Goal: Information Seeking & Learning: Learn about a topic

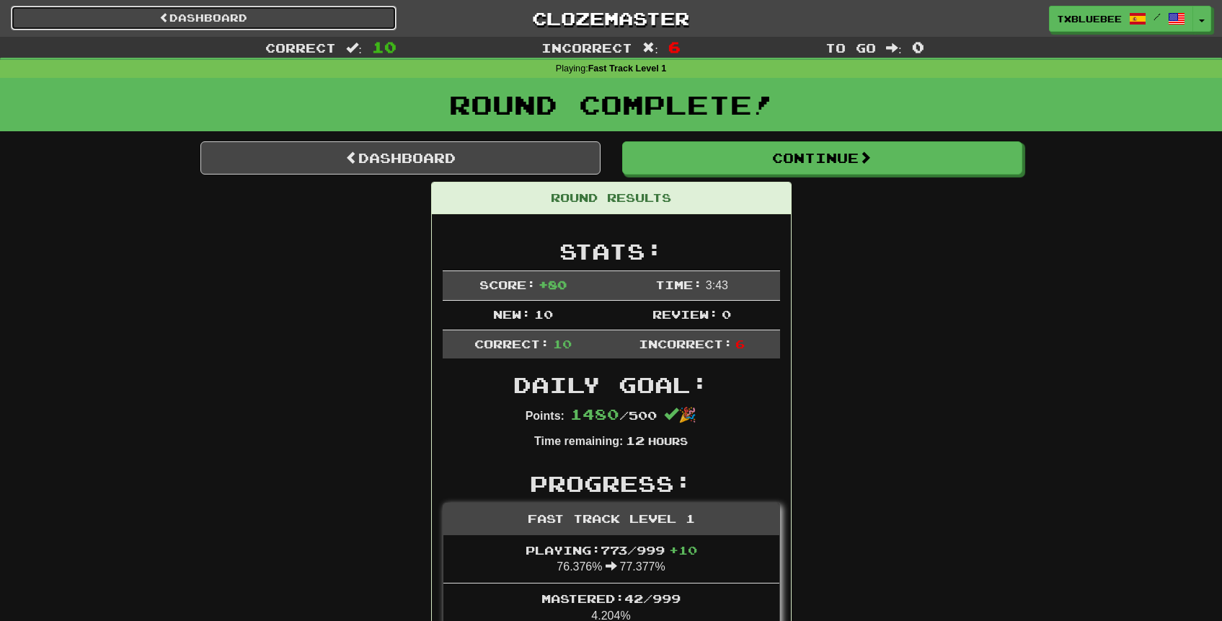
click at [253, 12] on link "Dashboard" at bounding box center [204, 18] width 386 height 25
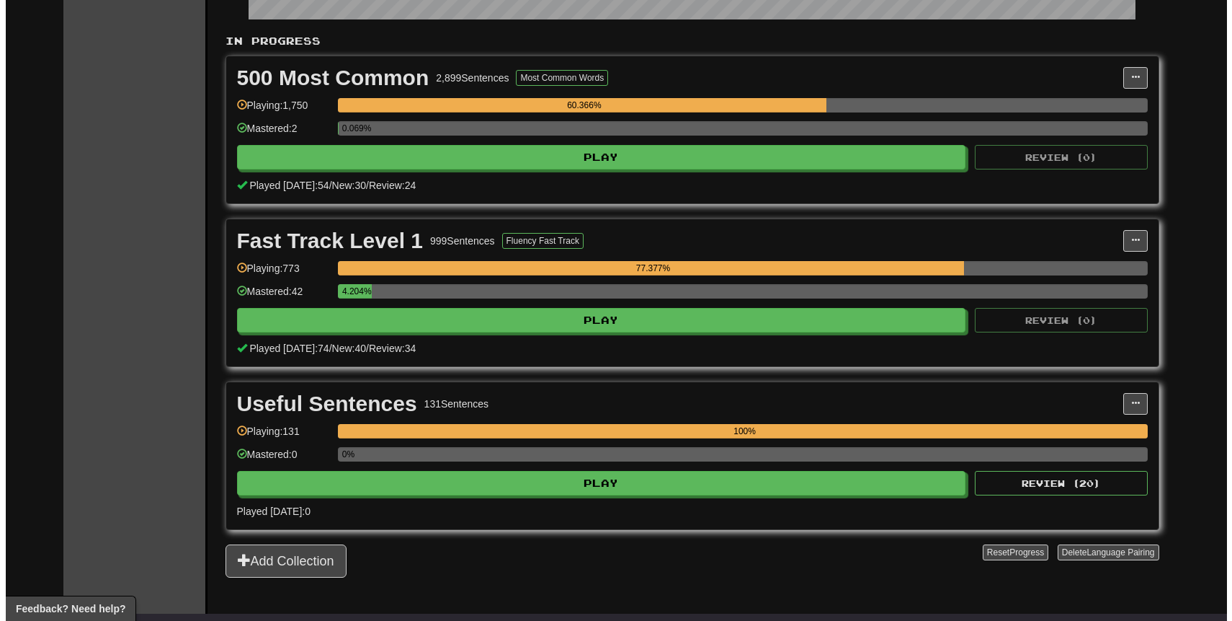
scroll to position [285, 0]
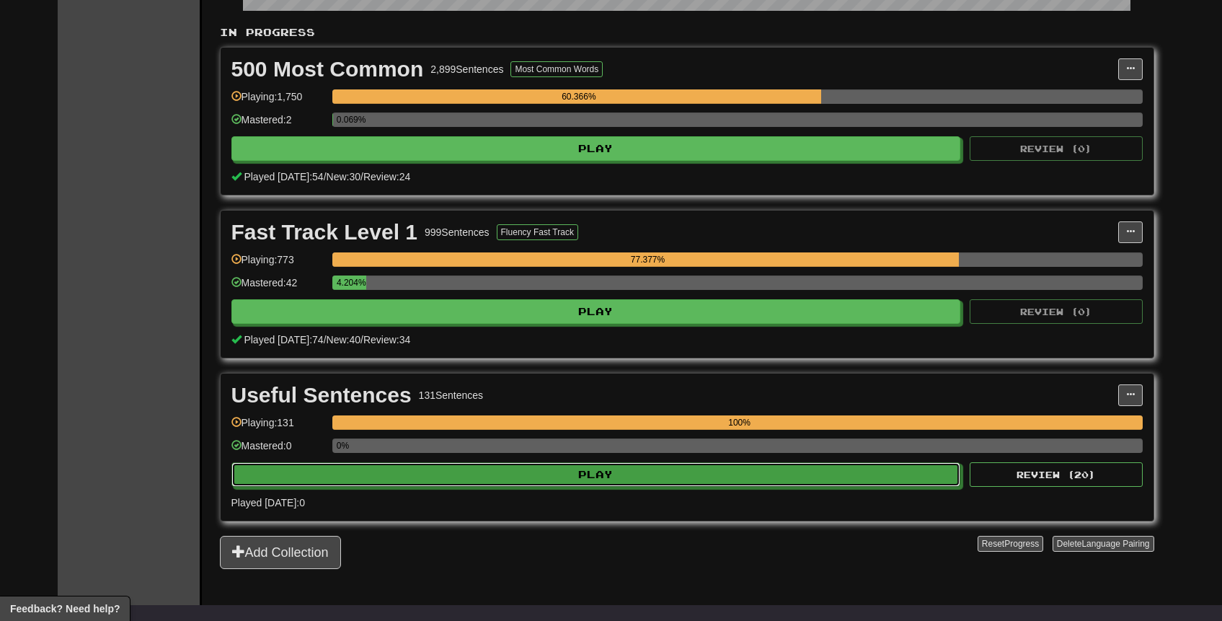
drag, startPoint x: 650, startPoint y: 470, endPoint x: 650, endPoint y: 205, distance: 265.2
click at [654, 208] on div "In Progress 500 Most Common 2,899 Sentences Most Common Words Manage Sentences …" at bounding box center [687, 296] width 934 height 543
click at [636, 471] on button "Play" at bounding box center [596, 475] width 729 height 25
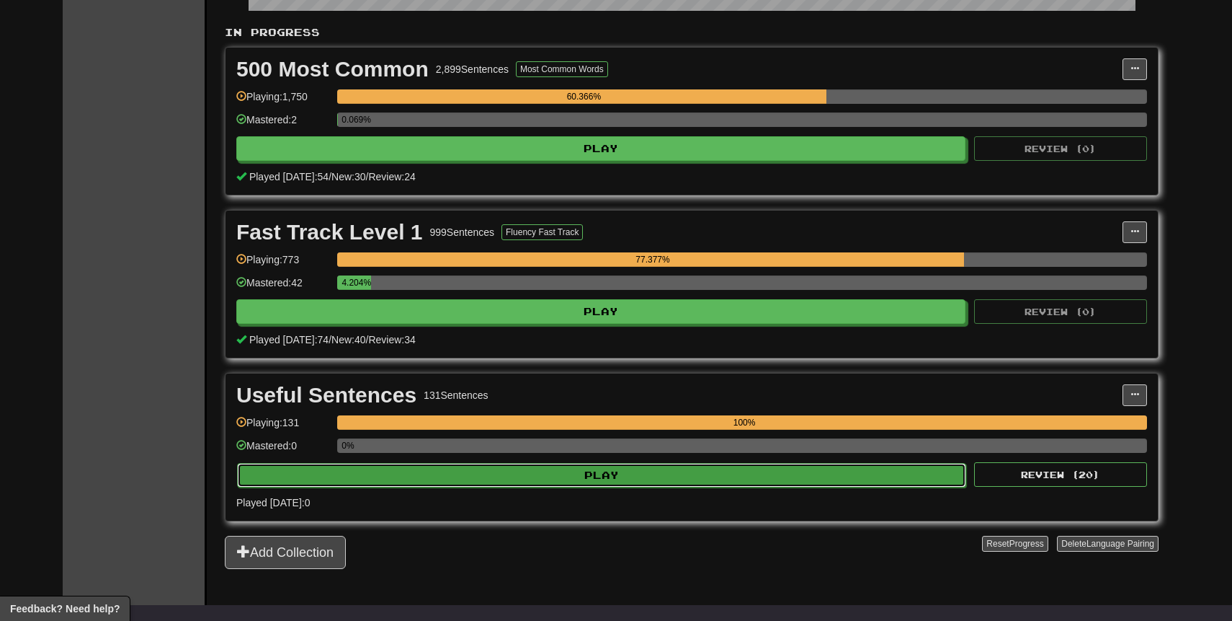
select select "**"
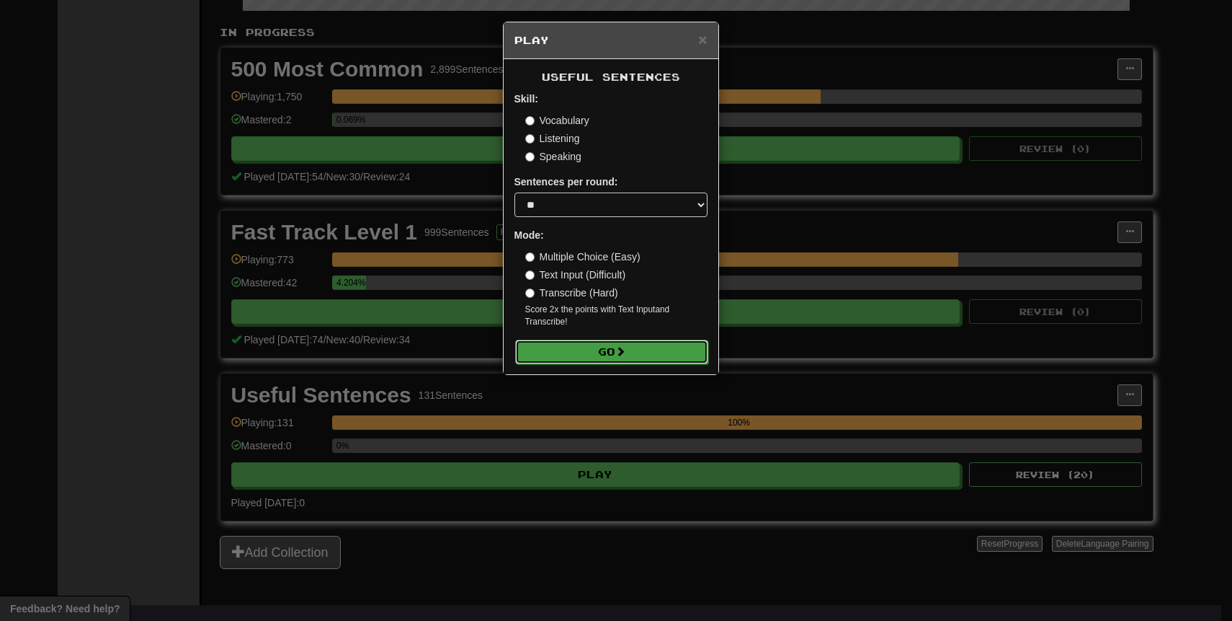
click at [629, 349] on button "Go" at bounding box center [611, 351] width 193 height 25
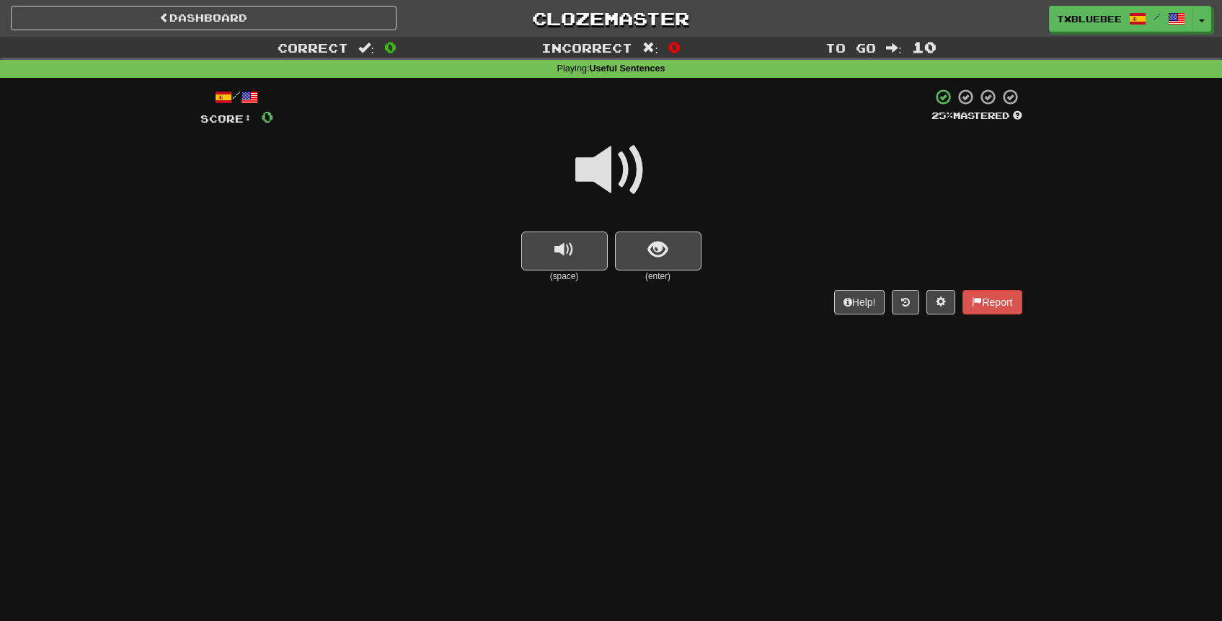
click at [626, 169] on span at bounding box center [611, 170] width 72 height 72
click at [612, 163] on span at bounding box center [611, 170] width 72 height 72
click at [647, 234] on button "show sentence" at bounding box center [658, 250] width 86 height 39
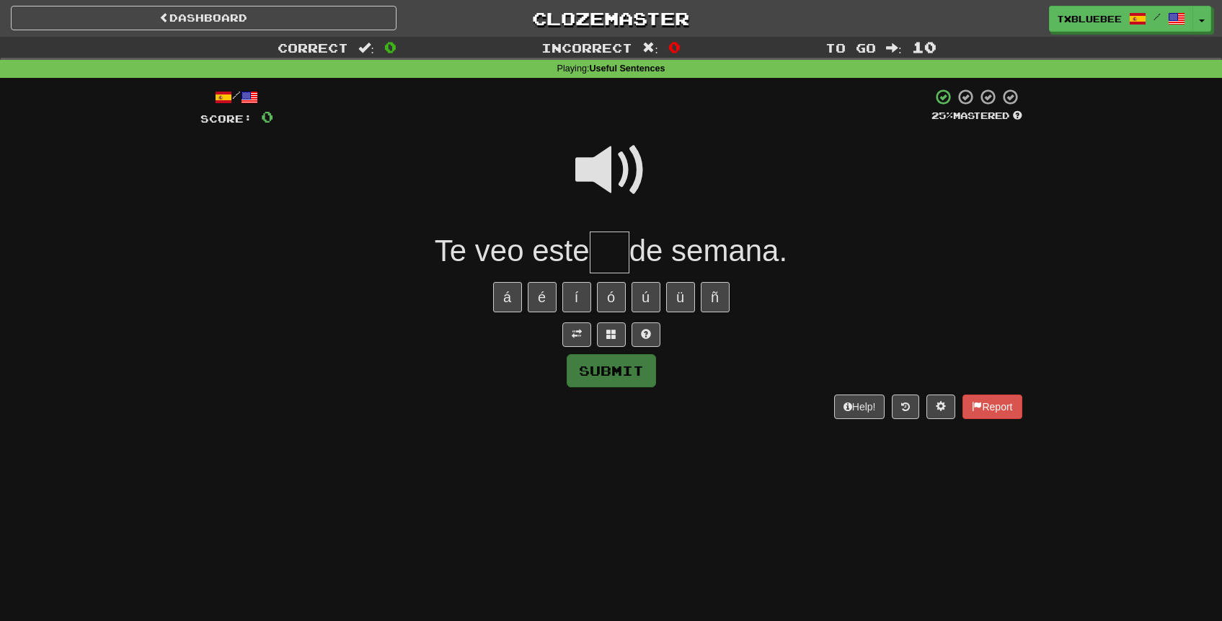
click at [621, 150] on span at bounding box center [611, 170] width 72 height 72
click at [619, 267] on input "text" at bounding box center [610, 252] width 40 height 43
type input "*"
type input "***"
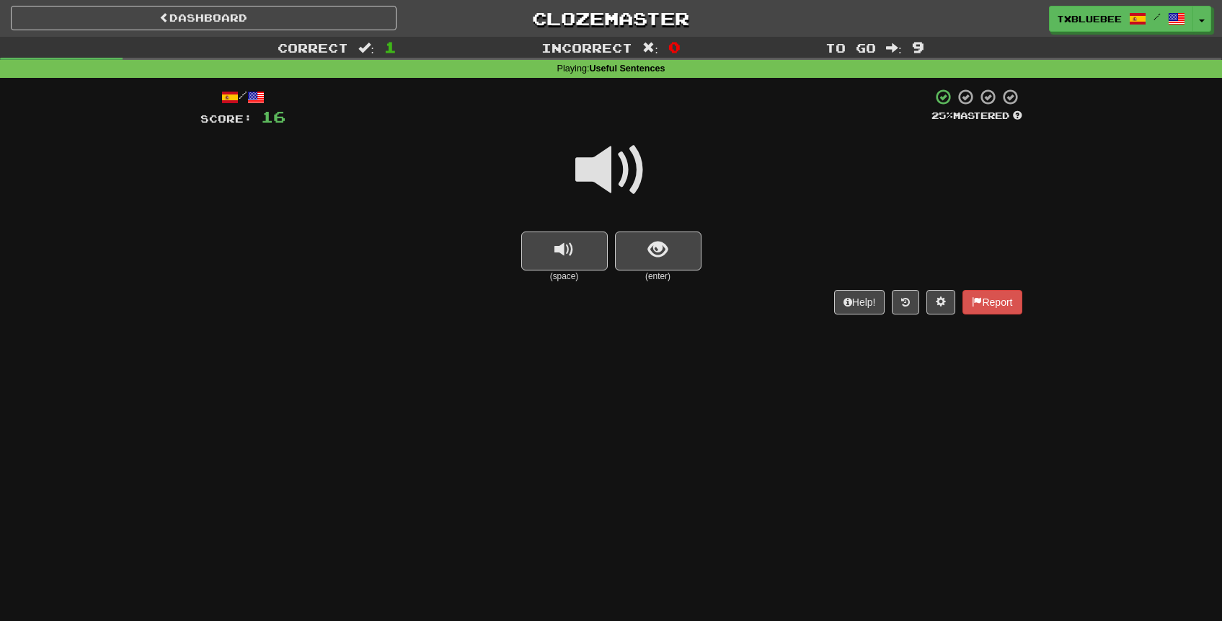
click at [623, 164] on span at bounding box center [611, 170] width 72 height 72
click at [610, 169] on span at bounding box center [611, 170] width 72 height 72
click at [631, 164] on span at bounding box center [611, 170] width 72 height 72
click at [646, 244] on button "show sentence" at bounding box center [658, 250] width 86 height 39
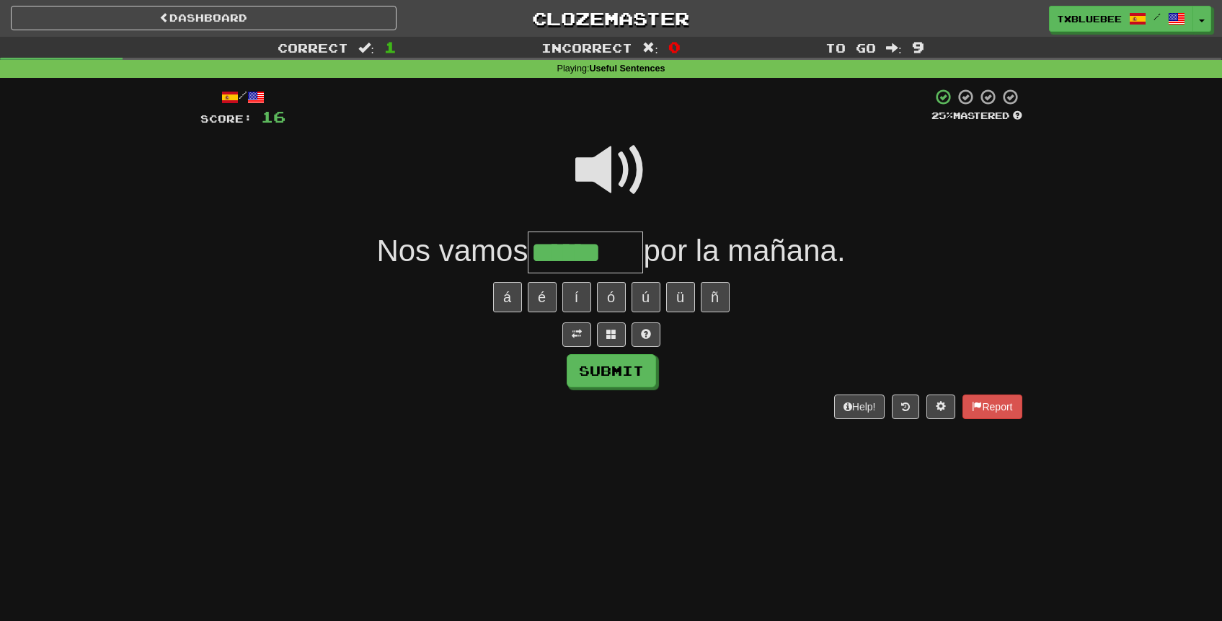
type input "******"
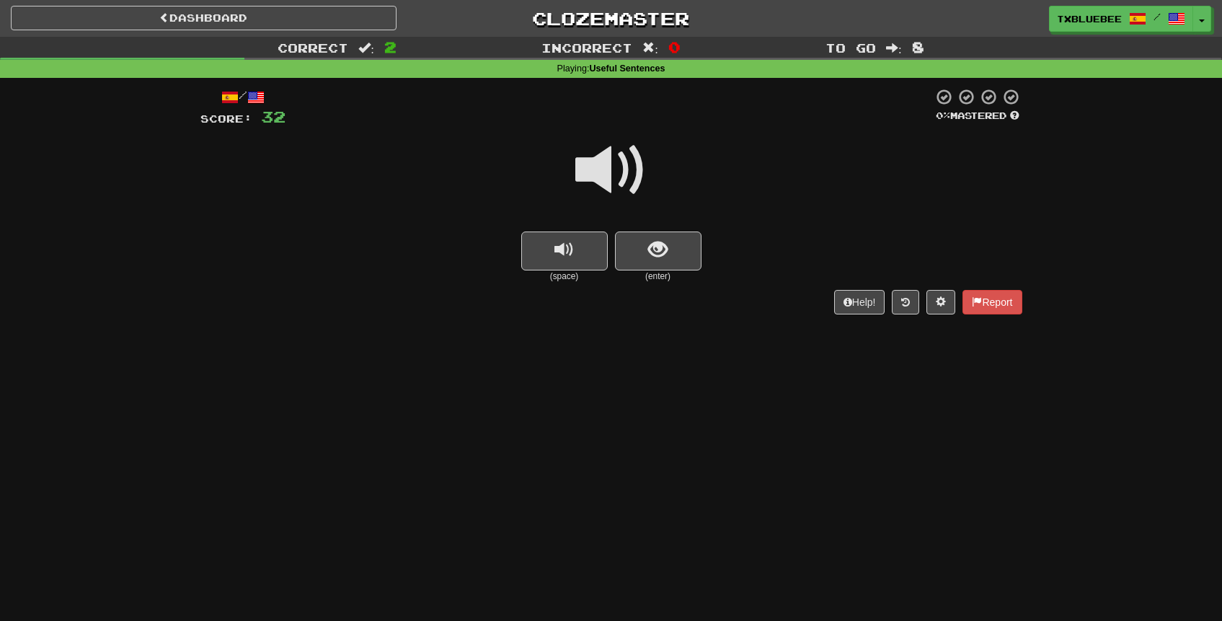
click at [636, 162] on span at bounding box center [611, 170] width 72 height 72
click at [607, 170] on span at bounding box center [611, 170] width 72 height 72
click at [656, 252] on span "show sentence" at bounding box center [657, 249] width 19 height 19
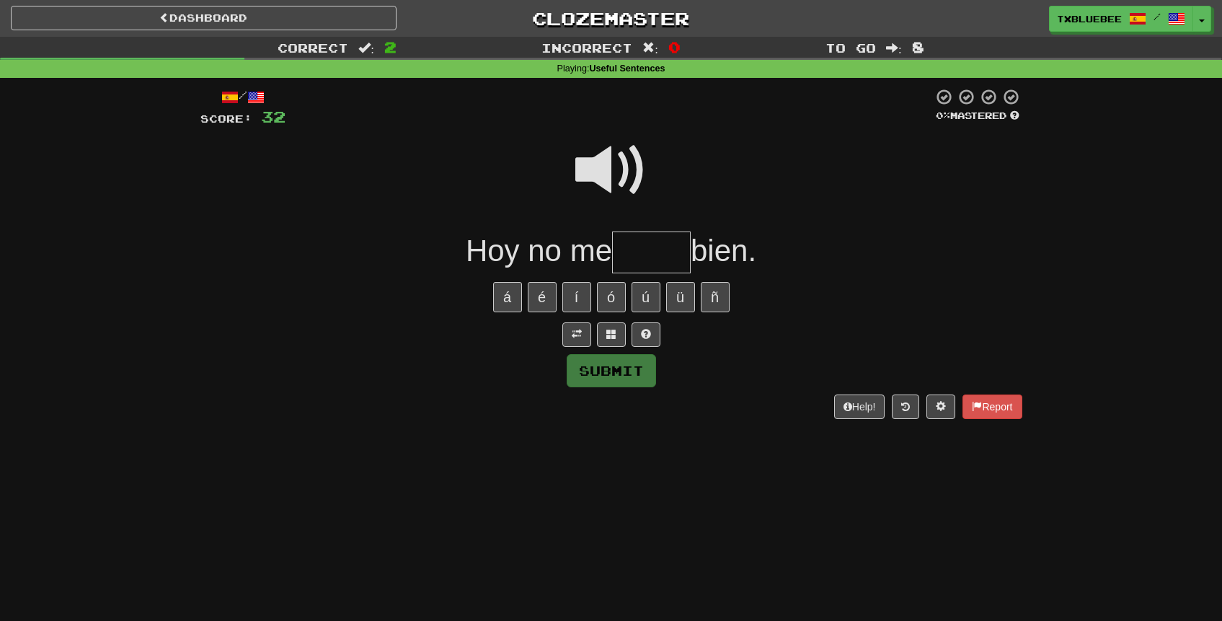
click at [624, 155] on span at bounding box center [611, 170] width 72 height 72
click at [652, 245] on input "text" at bounding box center [651, 252] width 79 height 43
type input "*****"
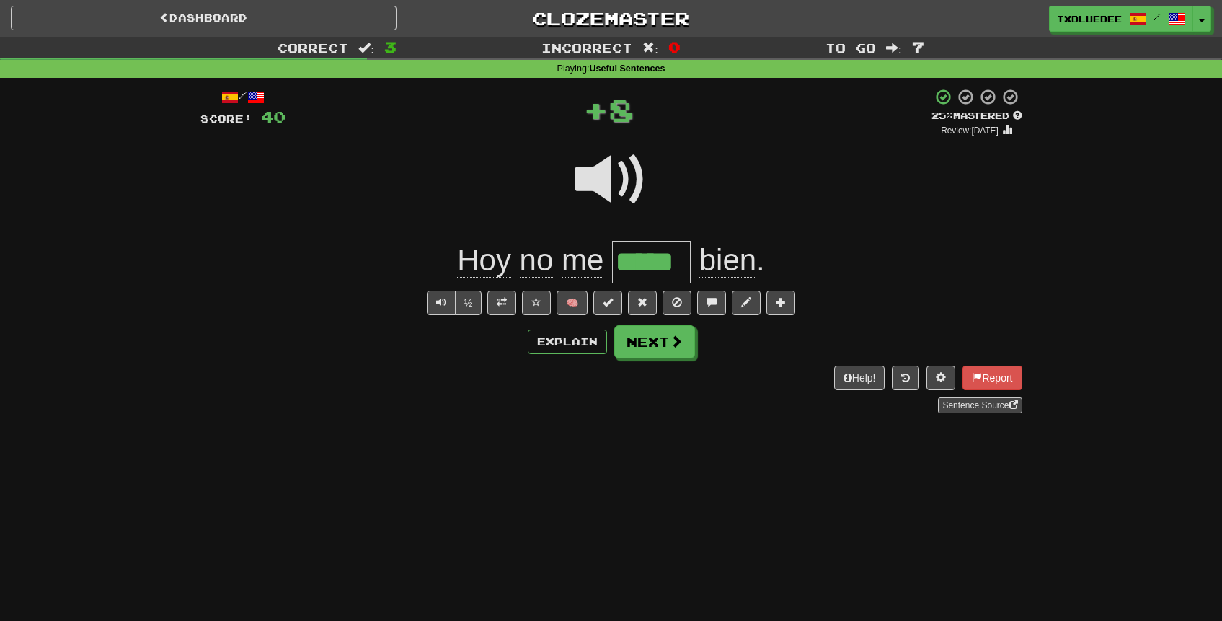
click at [619, 192] on span at bounding box center [611, 179] width 72 height 72
click at [497, 298] on button at bounding box center [501, 302] width 29 height 25
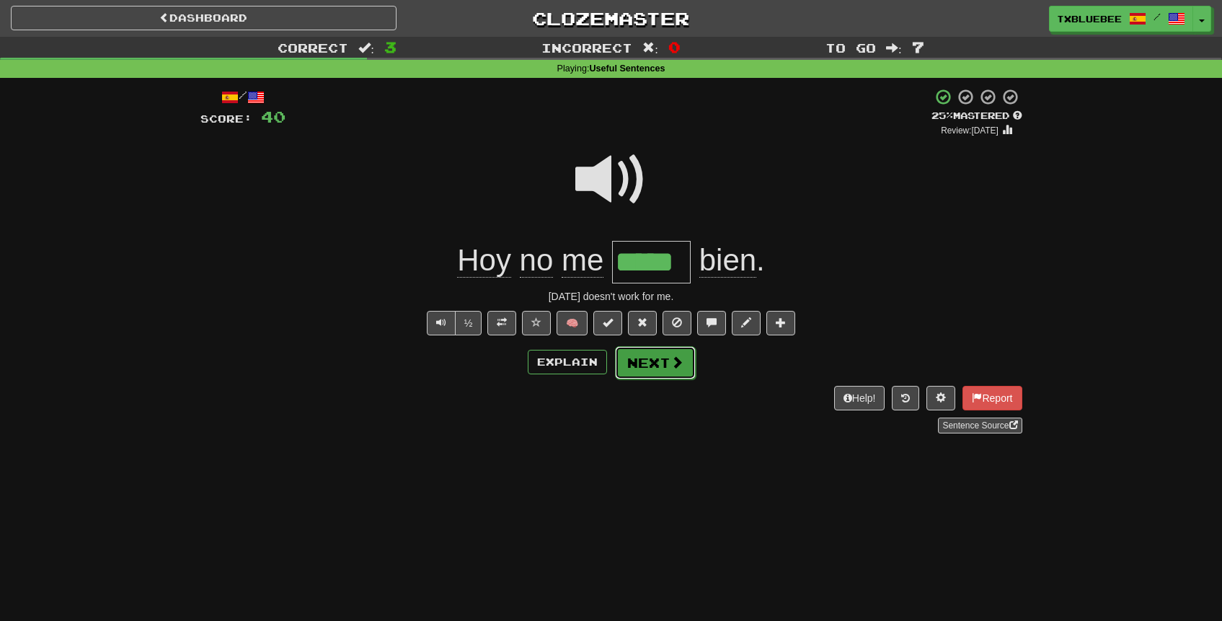
click at [666, 360] on button "Next" at bounding box center [655, 362] width 81 height 33
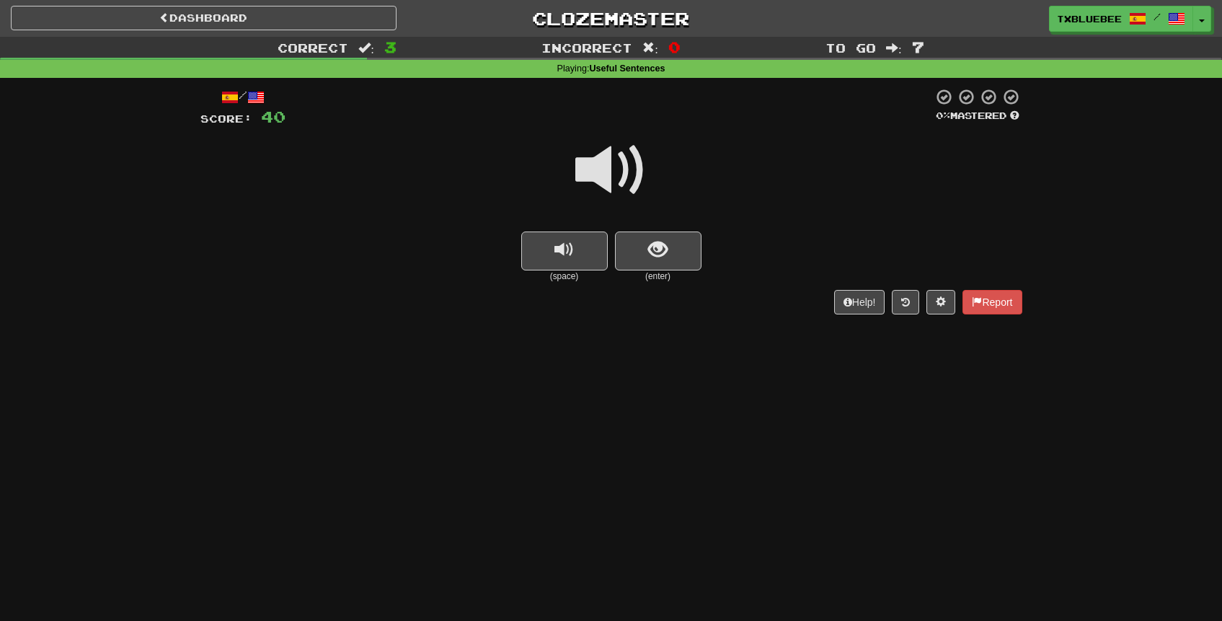
click at [614, 154] on span at bounding box center [611, 170] width 72 height 72
click at [655, 244] on span "show sentence" at bounding box center [657, 249] width 19 height 19
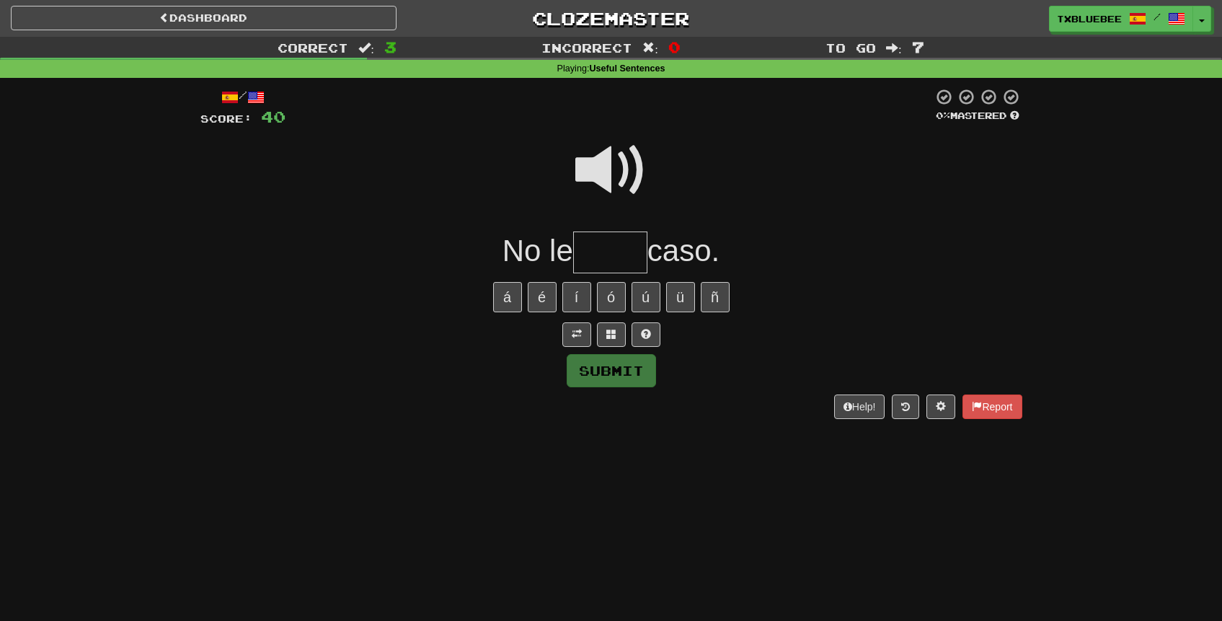
click at [616, 166] on span at bounding box center [611, 170] width 72 height 72
click at [628, 173] on span at bounding box center [611, 170] width 72 height 72
click at [604, 241] on input "text" at bounding box center [610, 252] width 74 height 43
type input "****"
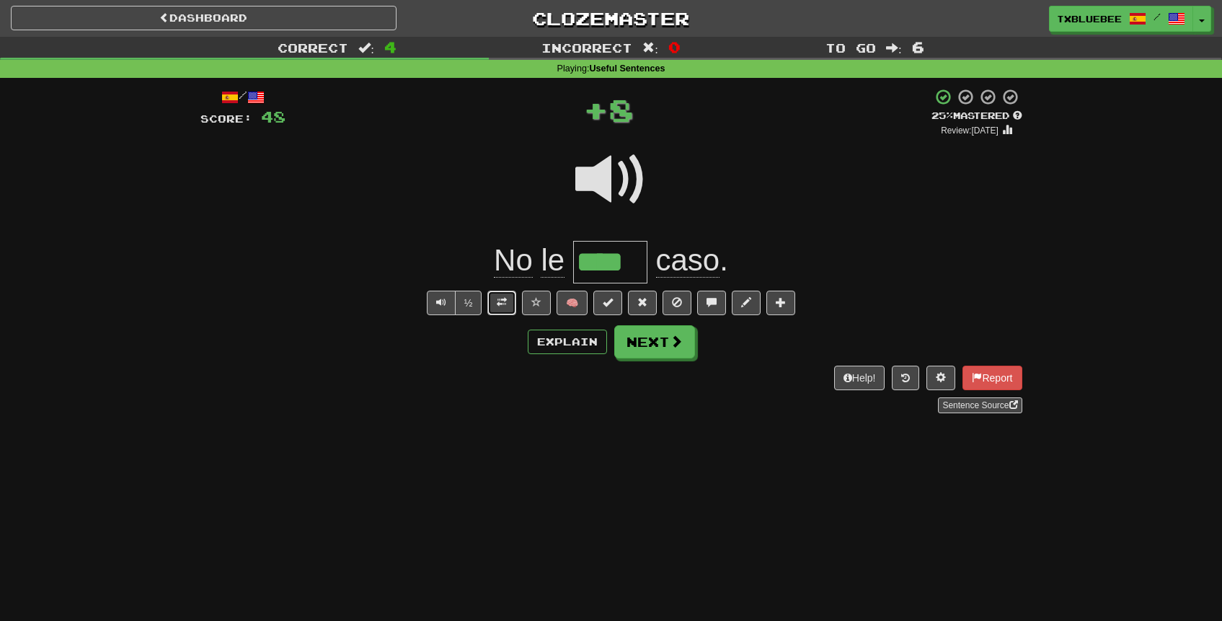
click at [502, 307] on span at bounding box center [502, 302] width 10 height 10
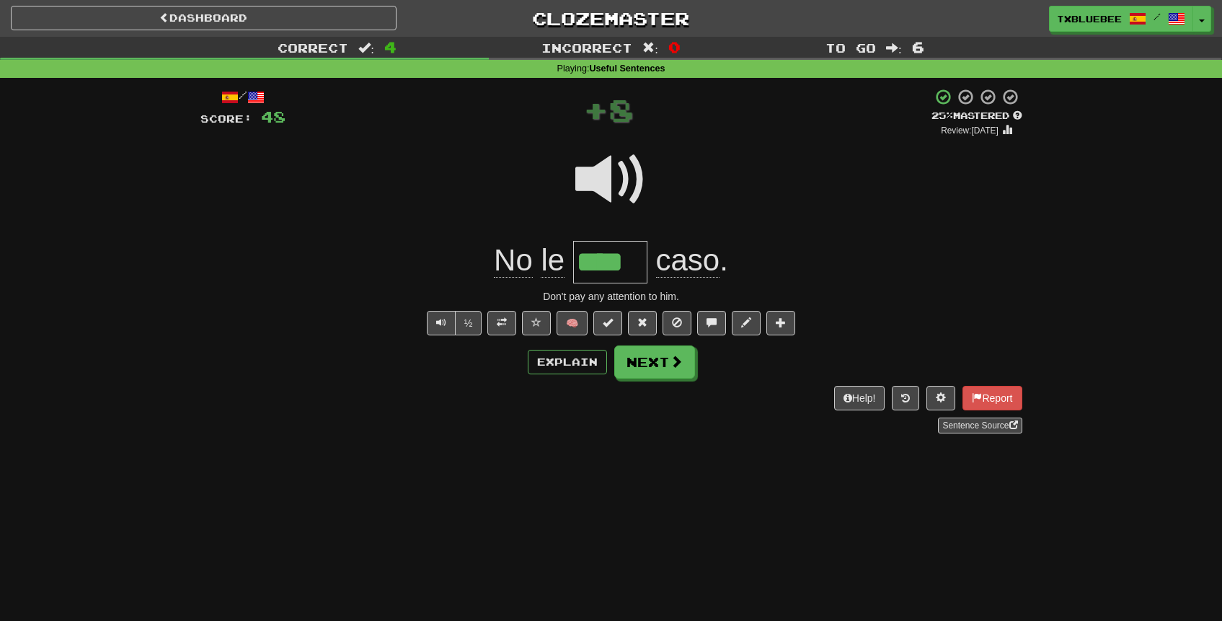
click at [634, 177] on span at bounding box center [611, 179] width 72 height 72
click at [647, 369] on button "Next" at bounding box center [655, 362] width 81 height 33
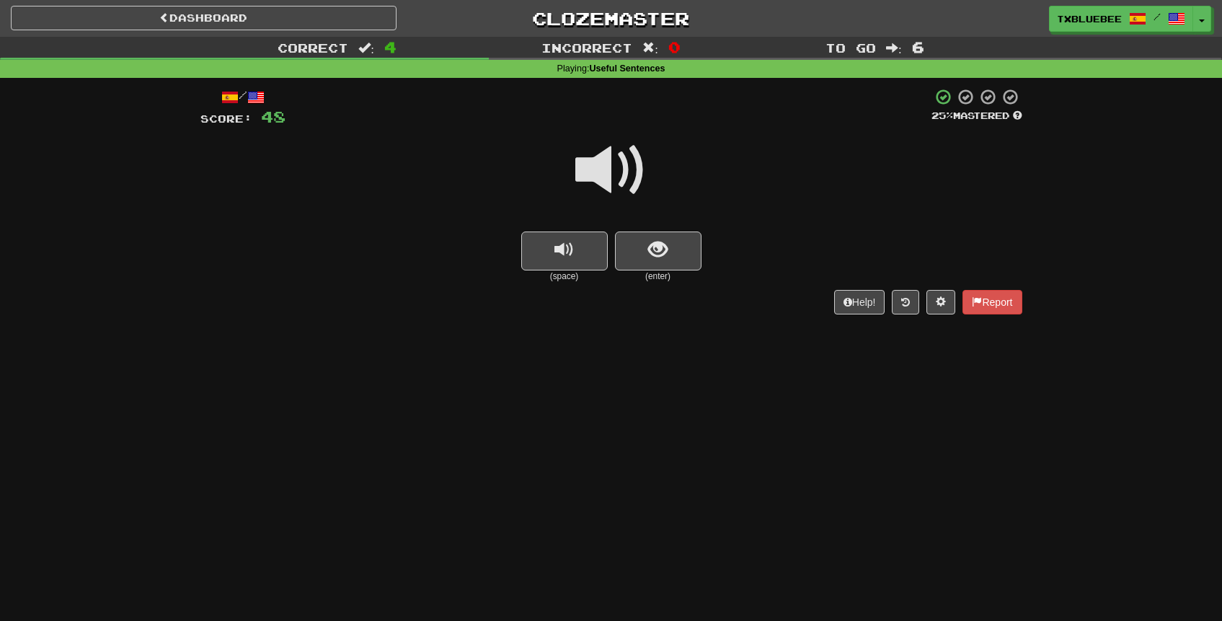
click at [629, 182] on span at bounding box center [611, 170] width 72 height 72
click at [642, 179] on span at bounding box center [611, 170] width 72 height 72
click at [645, 245] on button "show sentence" at bounding box center [658, 250] width 86 height 39
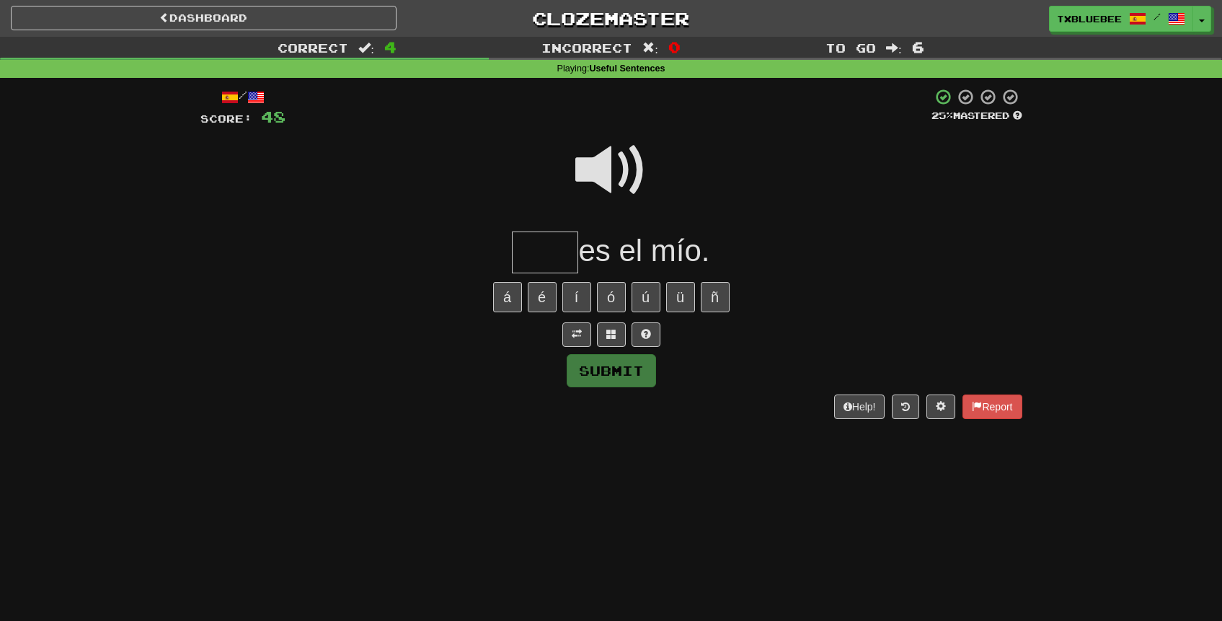
click at [555, 247] on input "text" at bounding box center [545, 252] width 66 height 43
type input "****"
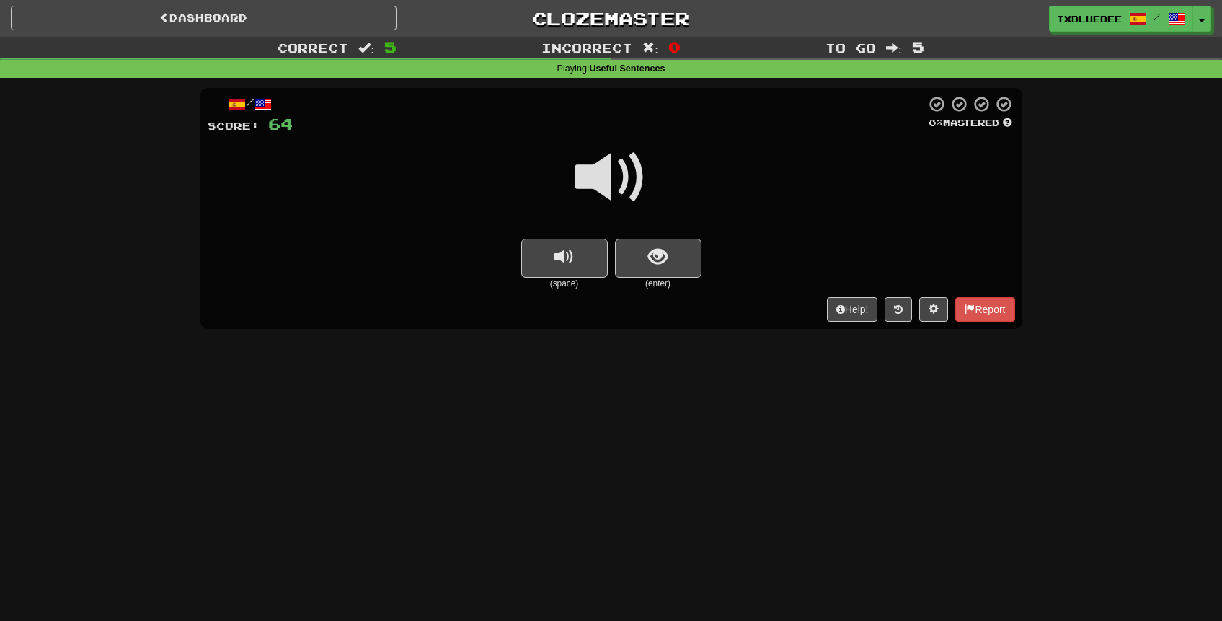
click at [611, 171] on span at bounding box center [611, 177] width 72 height 72
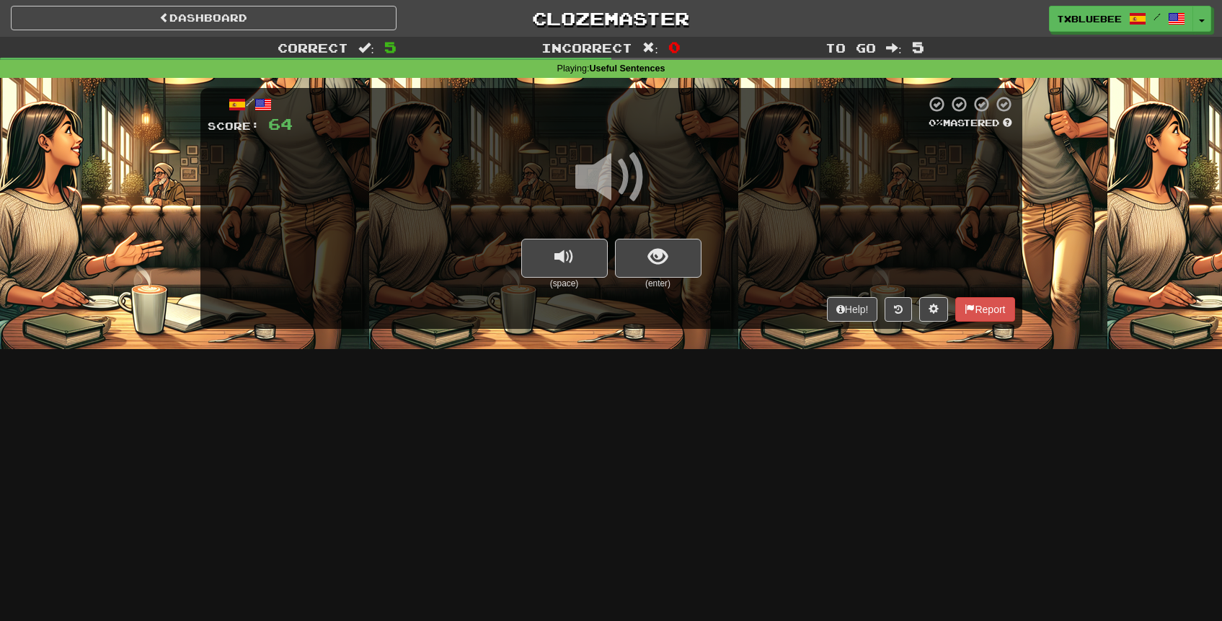
click at [630, 179] on span at bounding box center [611, 177] width 72 height 72
click at [617, 170] on span at bounding box center [611, 177] width 72 height 72
click at [618, 171] on span at bounding box center [611, 177] width 72 height 72
click at [626, 177] on span at bounding box center [611, 177] width 72 height 72
click at [654, 249] on span "show sentence" at bounding box center [657, 256] width 19 height 19
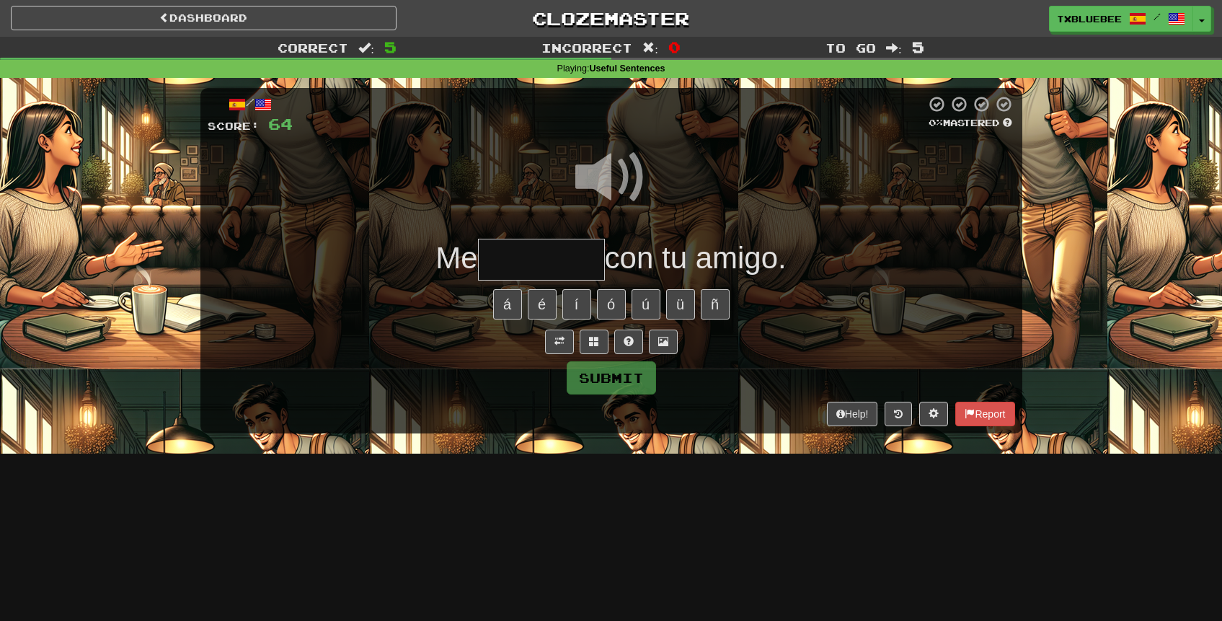
click at [634, 168] on span at bounding box center [611, 177] width 72 height 72
click at [566, 253] on input "text" at bounding box center [541, 260] width 127 height 43
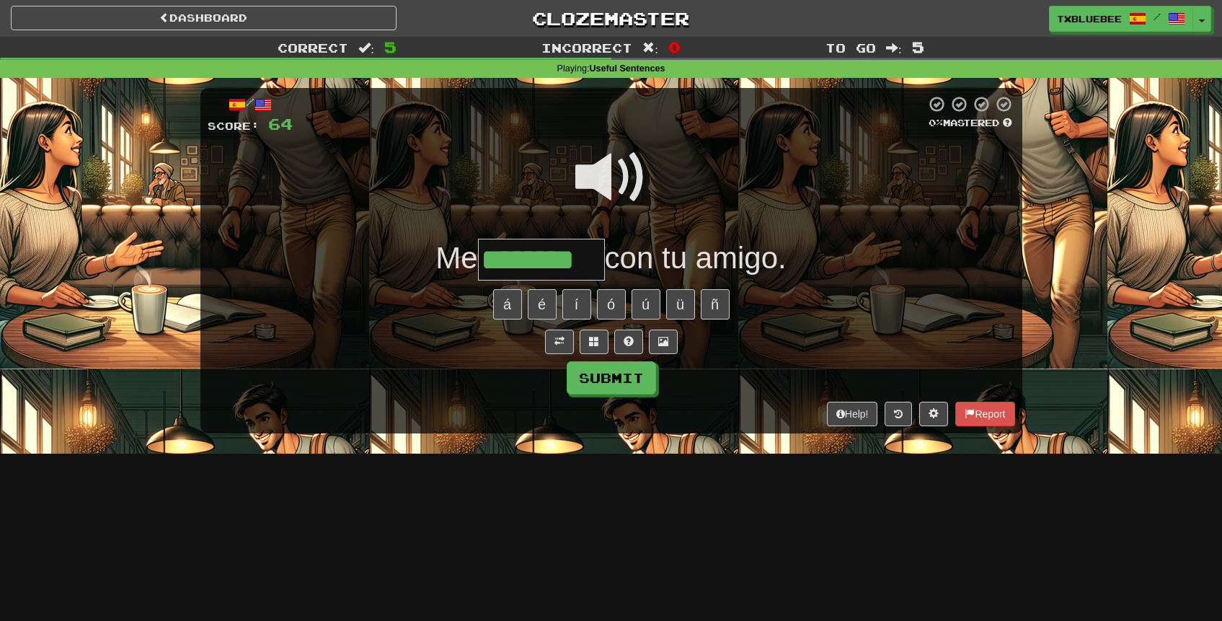
type input "********"
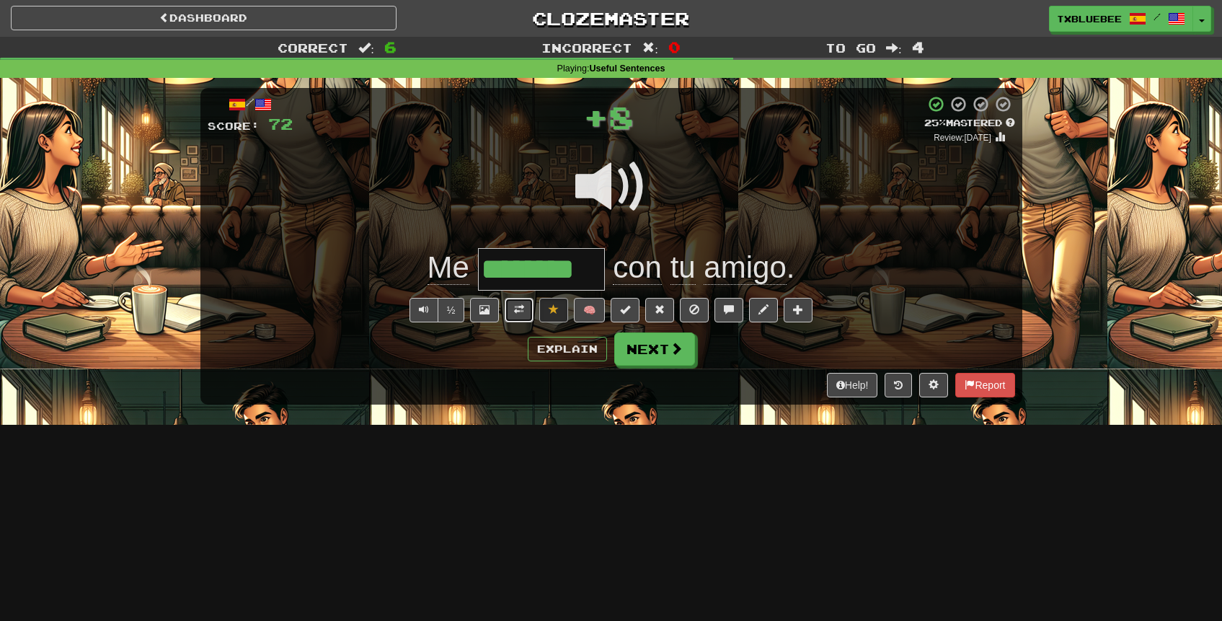
click at [510, 310] on button at bounding box center [519, 310] width 29 height 25
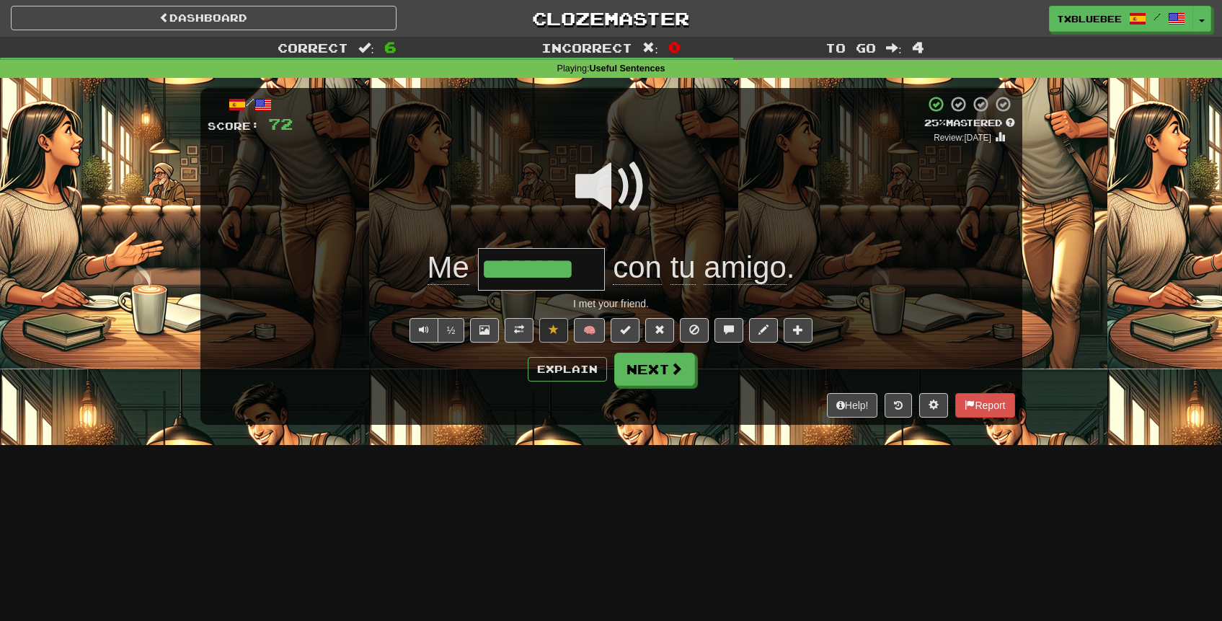
click at [629, 189] on span at bounding box center [611, 187] width 72 height 72
click at [657, 362] on button "Next" at bounding box center [655, 369] width 81 height 33
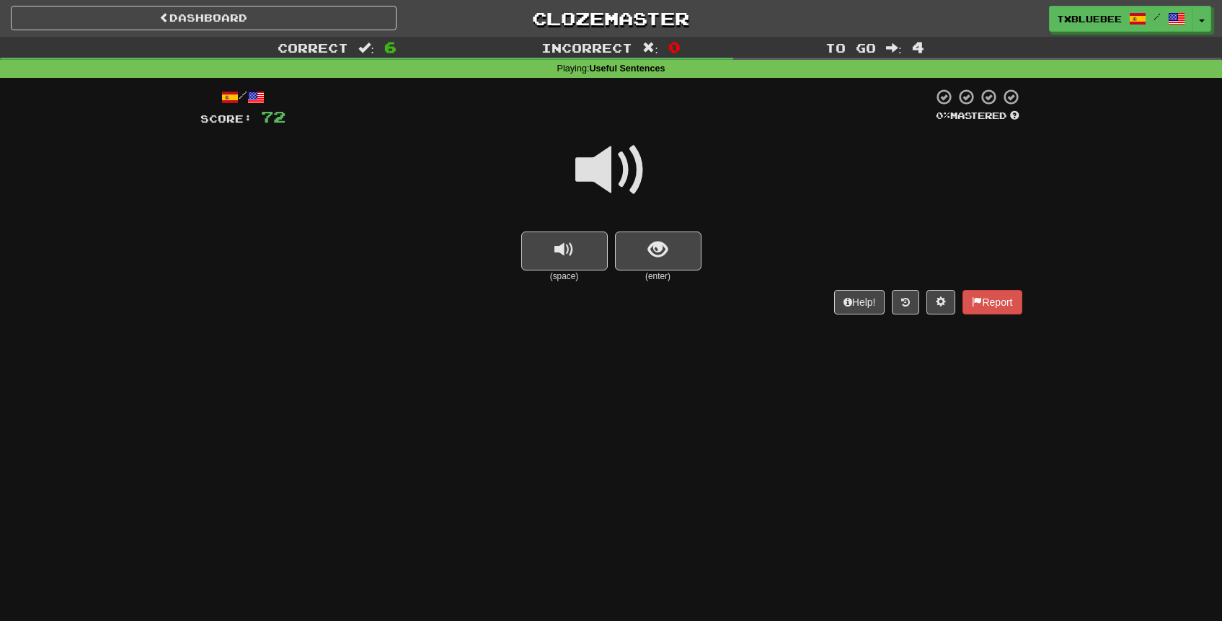
click at [583, 171] on span at bounding box center [611, 170] width 72 height 72
click at [645, 249] on button "show sentence" at bounding box center [658, 250] width 86 height 39
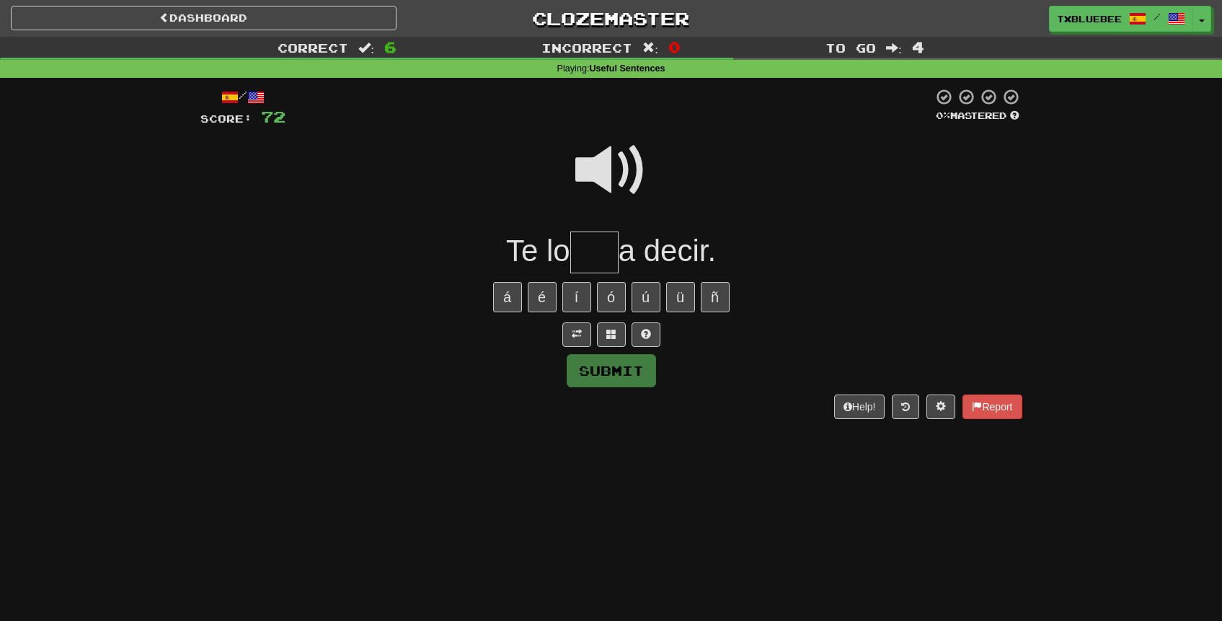
click at [627, 166] on span at bounding box center [611, 170] width 72 height 72
click at [590, 248] on input "text" at bounding box center [594, 252] width 48 height 43
type input "***"
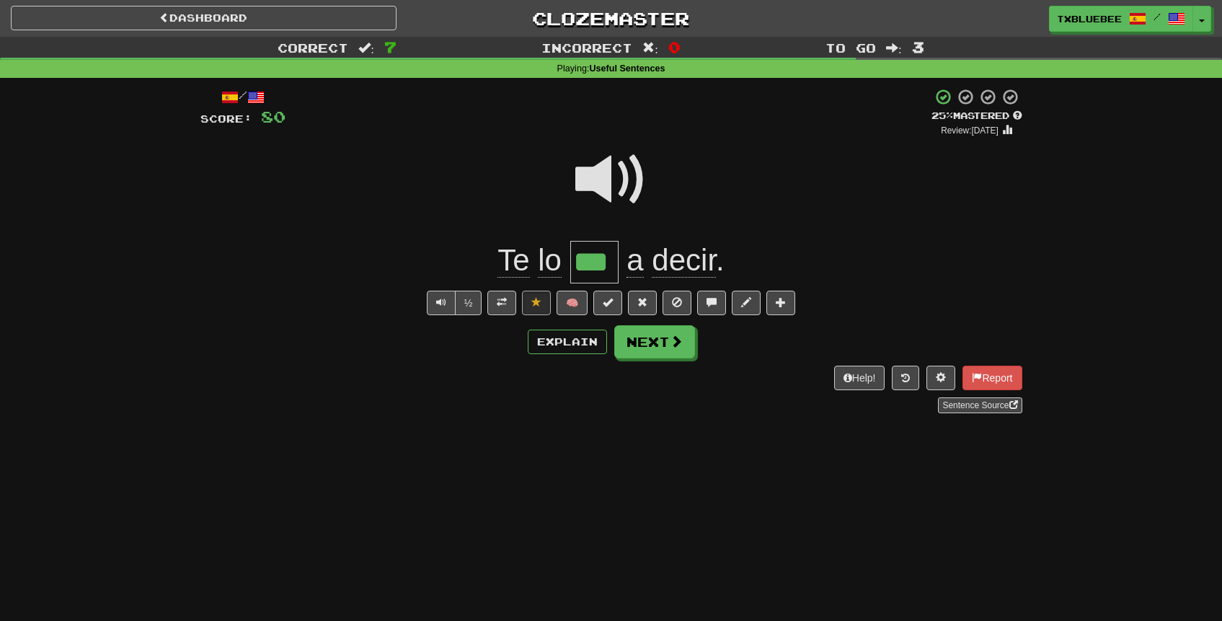
click at [624, 187] on span at bounding box center [611, 179] width 72 height 72
click at [628, 172] on span at bounding box center [611, 179] width 72 height 72
click at [491, 299] on button at bounding box center [501, 302] width 29 height 25
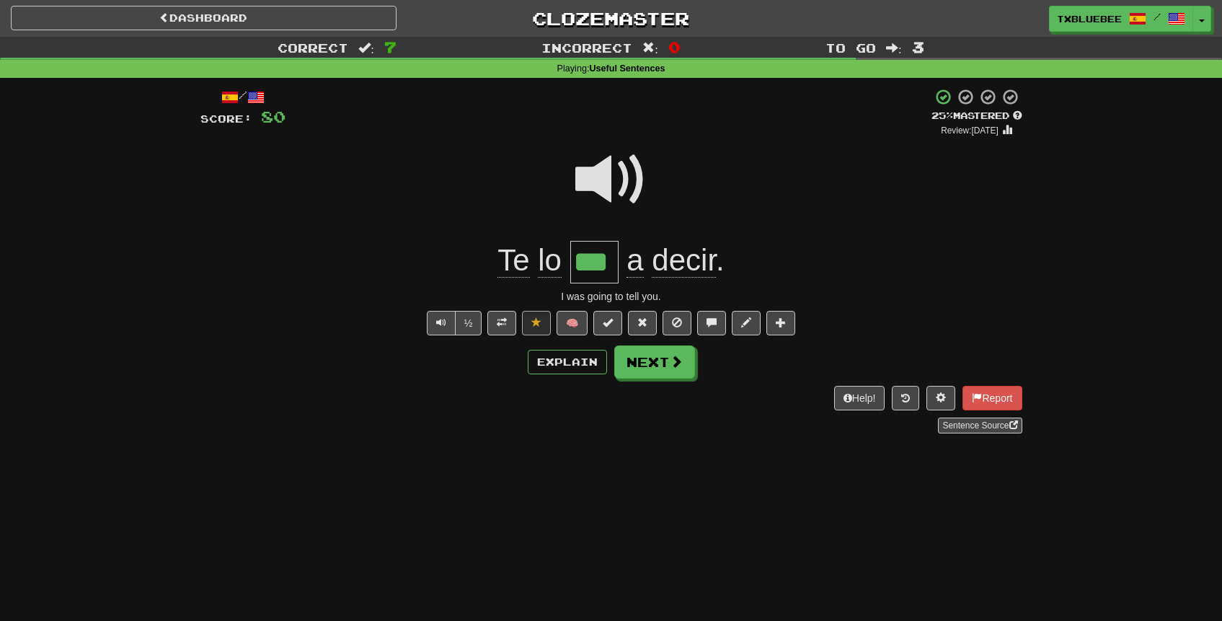
click at [608, 202] on span at bounding box center [611, 179] width 72 height 72
click at [651, 359] on button "Next" at bounding box center [655, 362] width 81 height 33
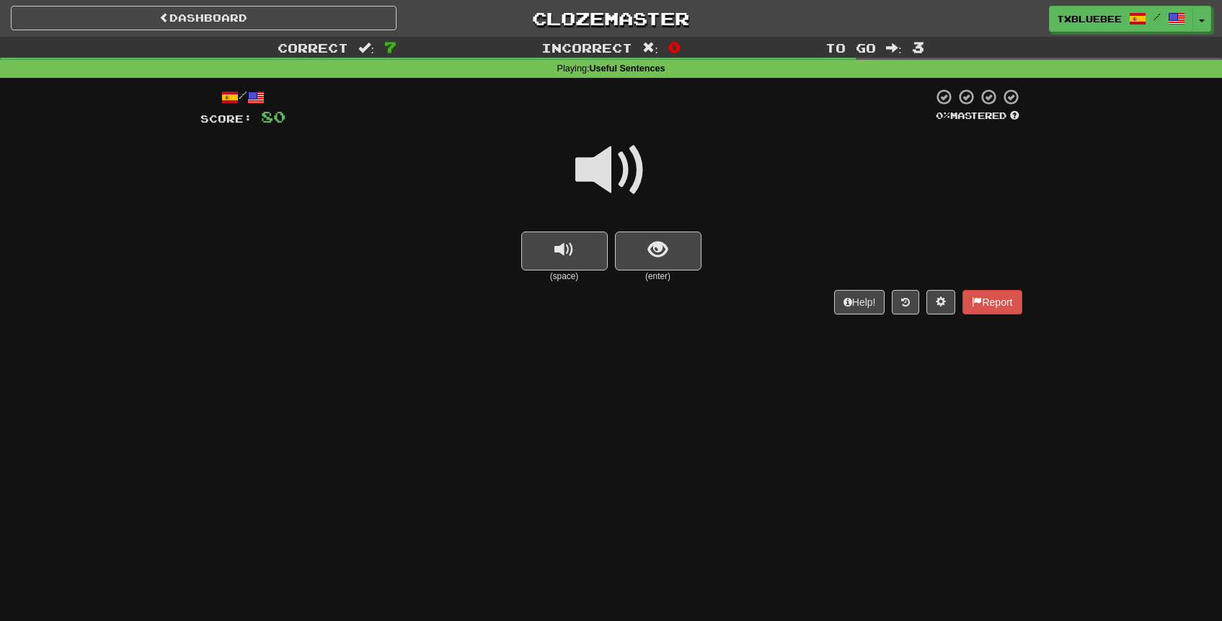
click at [610, 185] on span at bounding box center [611, 170] width 72 height 72
click at [657, 261] on button "show sentence" at bounding box center [658, 250] width 86 height 39
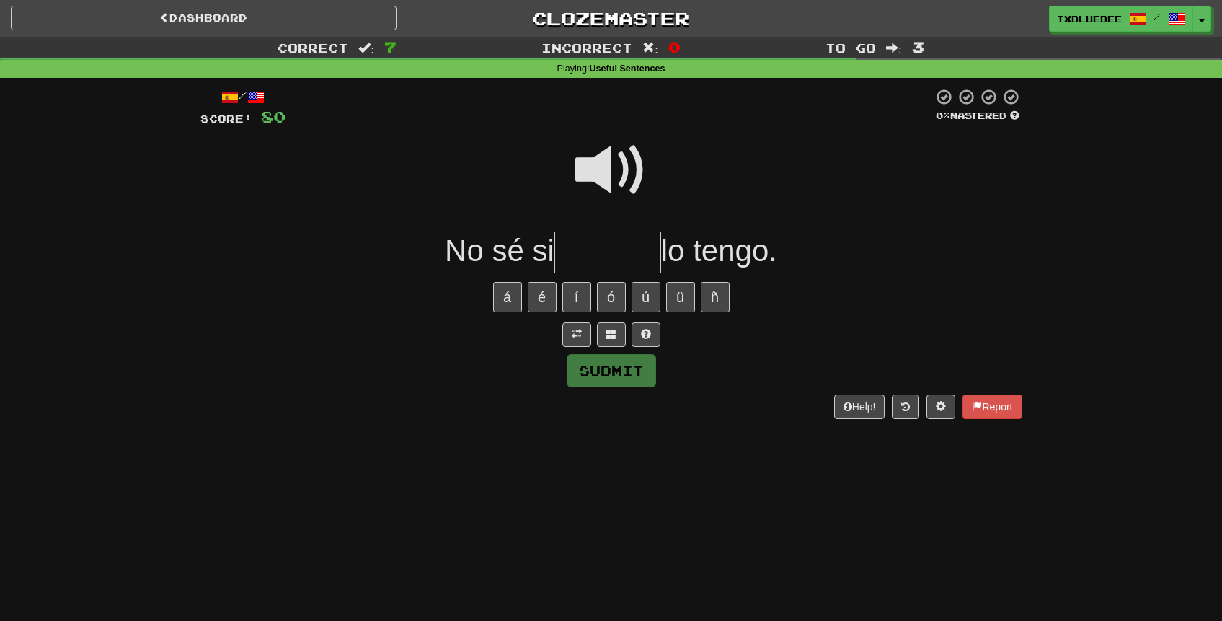
click at [611, 173] on span at bounding box center [611, 170] width 72 height 72
click at [597, 246] on input "text" at bounding box center [607, 252] width 107 height 43
click at [615, 174] on span at bounding box center [611, 170] width 72 height 72
click at [616, 241] on input "text" at bounding box center [607, 252] width 107 height 43
type input "*******"
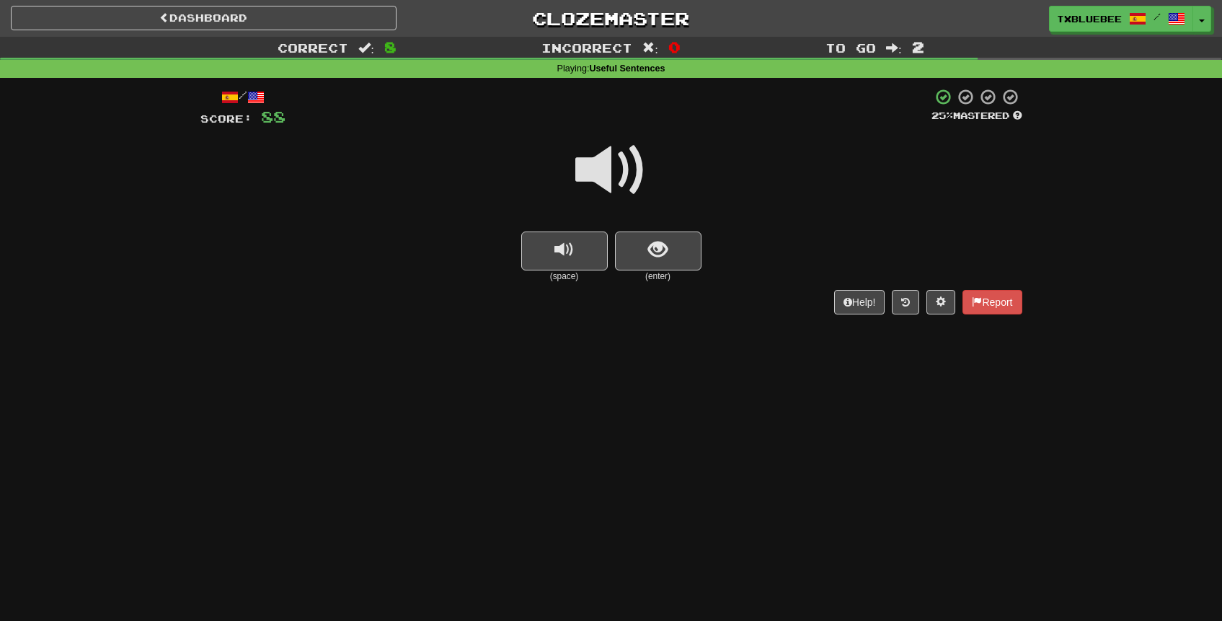
click at [616, 146] on span at bounding box center [611, 170] width 72 height 72
click at [657, 254] on span "show sentence" at bounding box center [657, 249] width 19 height 19
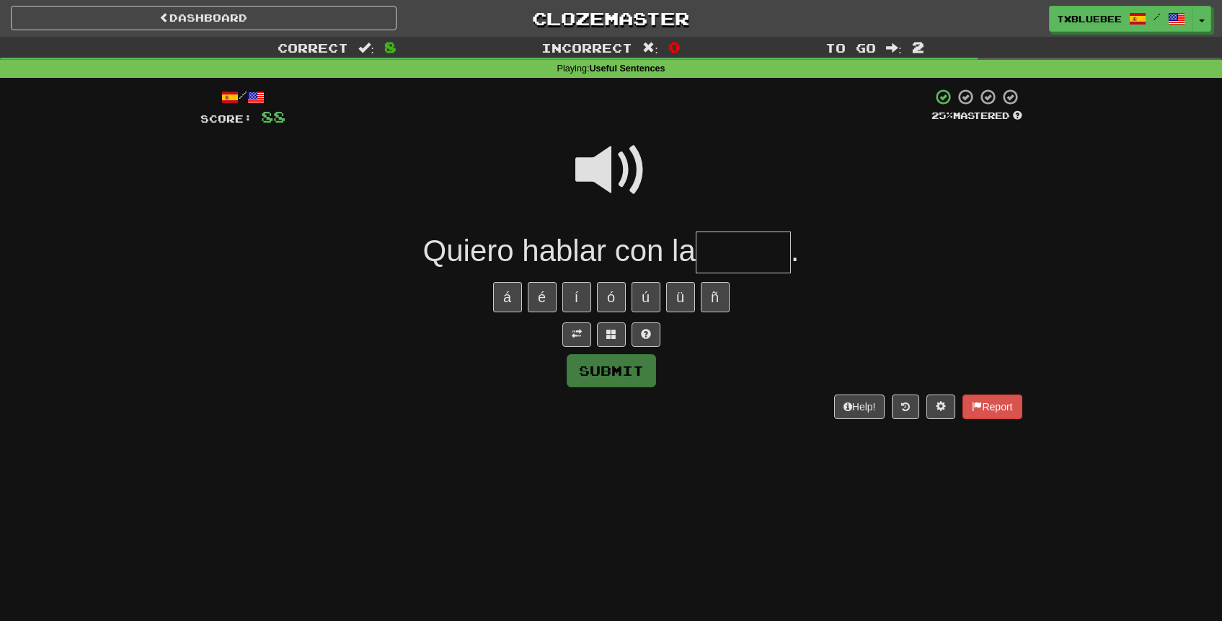
click at [742, 262] on input "text" at bounding box center [743, 252] width 95 height 43
type input "*******"
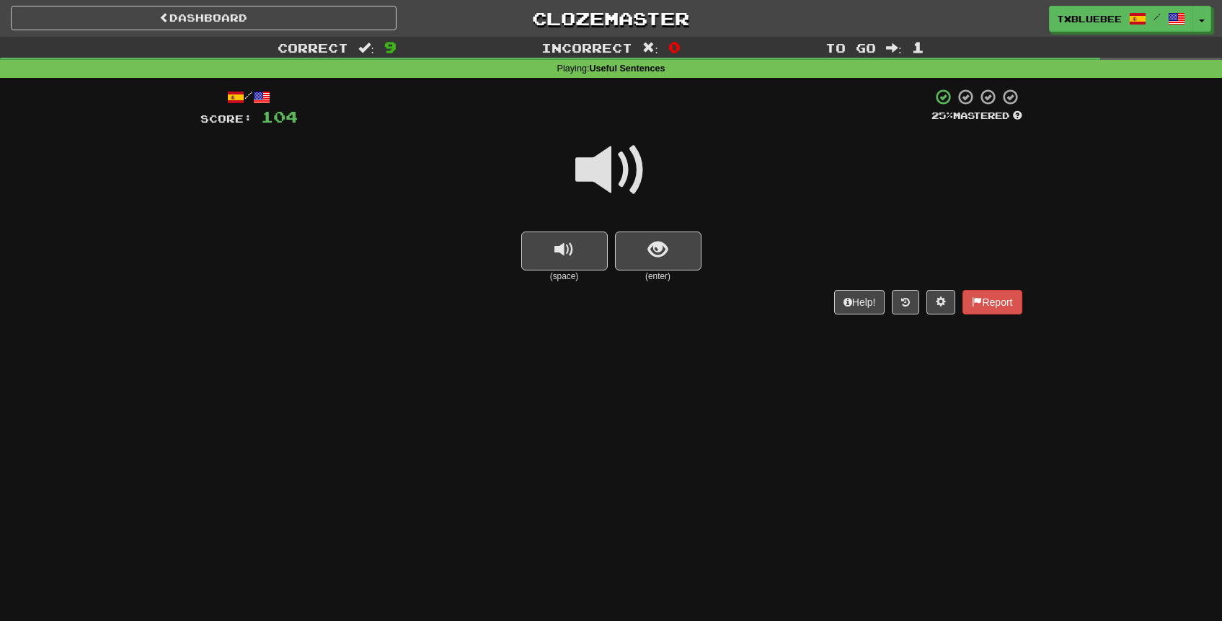
click at [626, 177] on span at bounding box center [611, 170] width 72 height 72
click at [666, 252] on span "show sentence" at bounding box center [657, 249] width 19 height 19
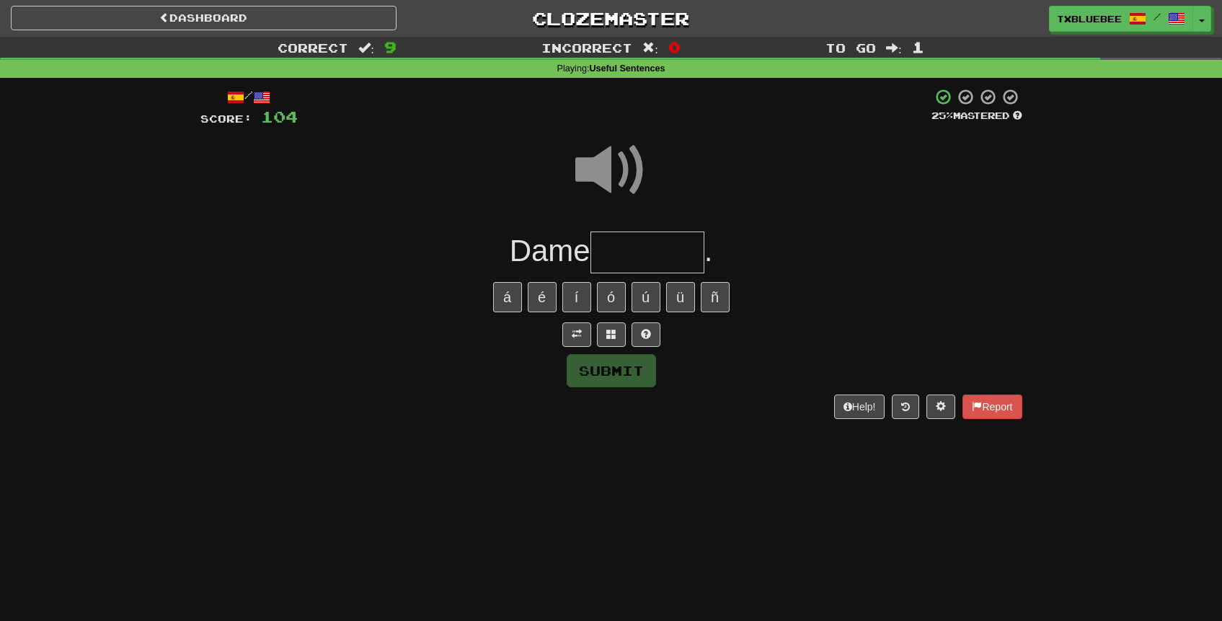
click at [666, 252] on input "text" at bounding box center [647, 252] width 114 height 43
type input "*******"
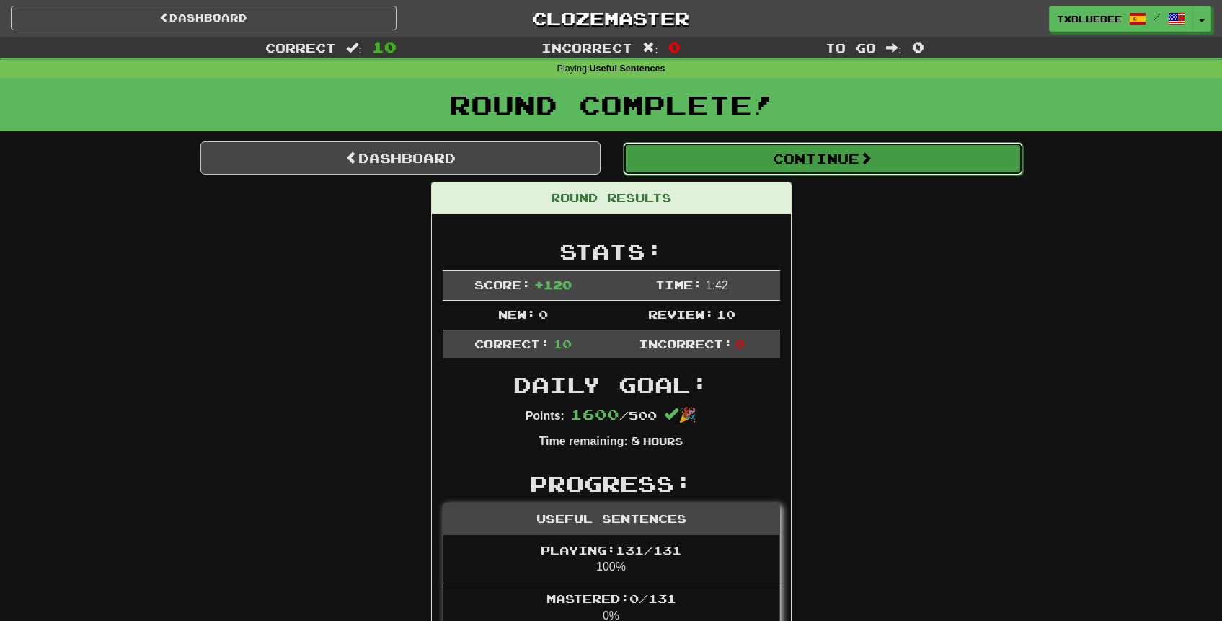
click at [766, 151] on button "Continue" at bounding box center [823, 158] width 400 height 33
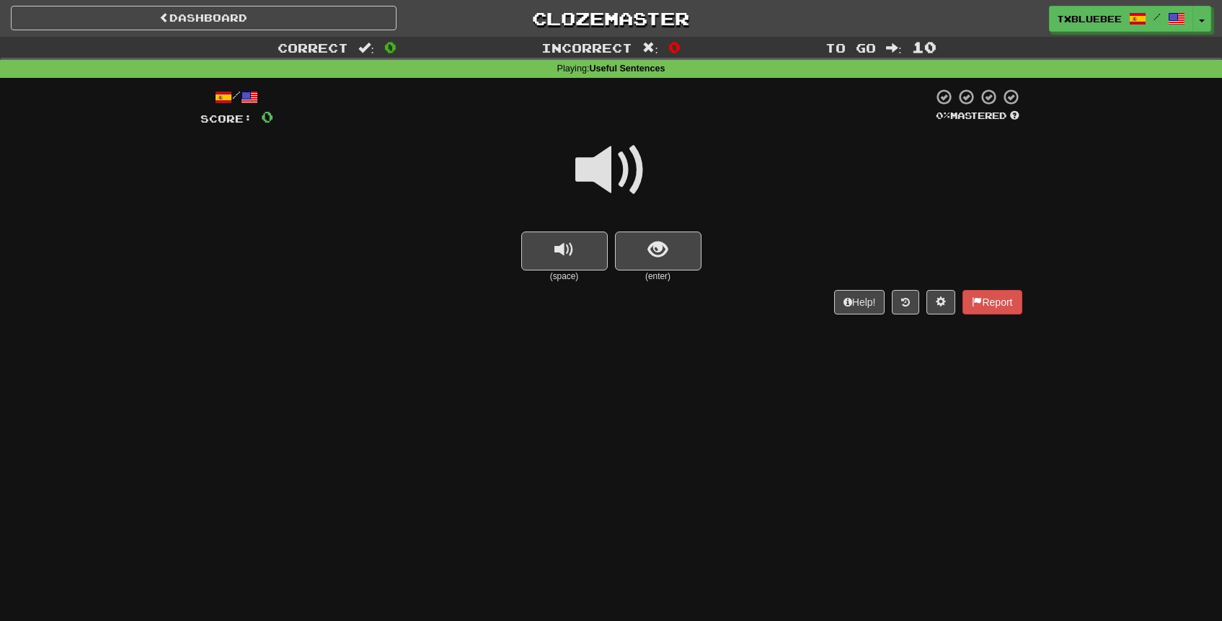
click at [628, 187] on span at bounding box center [611, 170] width 72 height 72
click at [636, 188] on span at bounding box center [611, 170] width 72 height 72
click at [624, 180] on span at bounding box center [611, 170] width 72 height 72
click at [613, 153] on span at bounding box center [611, 170] width 72 height 72
click at [634, 173] on span at bounding box center [611, 170] width 72 height 72
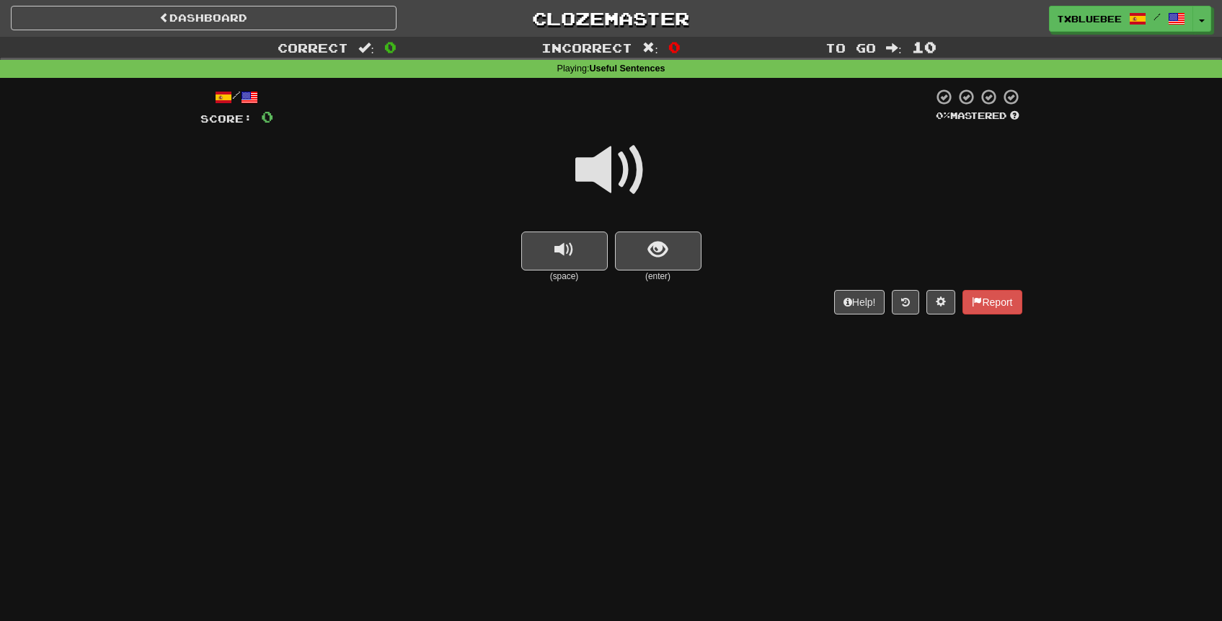
click at [634, 162] on span at bounding box center [611, 170] width 72 height 72
click at [637, 164] on span at bounding box center [611, 170] width 72 height 72
click at [648, 231] on button "show sentence" at bounding box center [658, 250] width 86 height 39
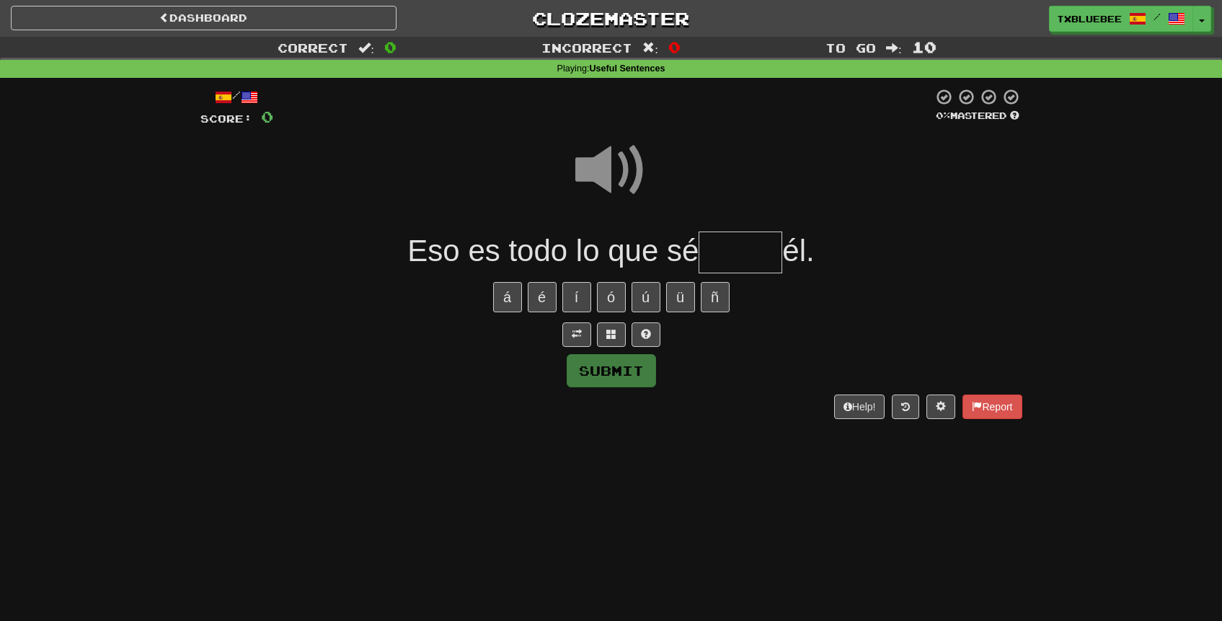
click at [734, 253] on input "text" at bounding box center [740, 252] width 84 height 43
type input "*****"
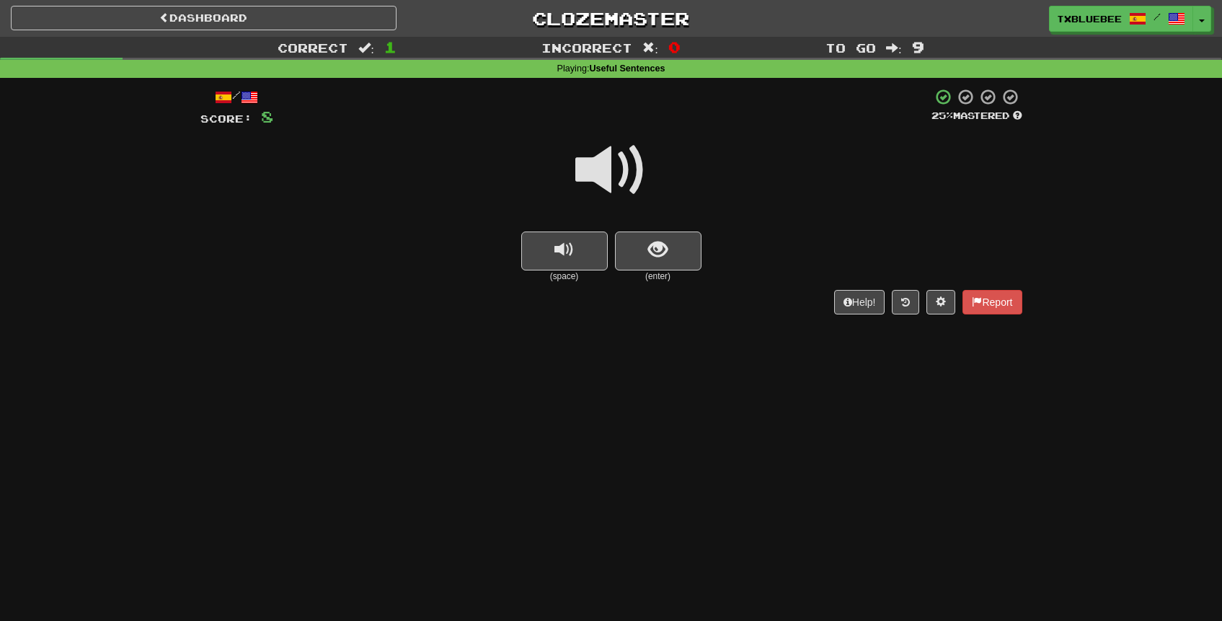
click at [636, 178] on span at bounding box center [611, 170] width 72 height 72
click at [664, 240] on span "show sentence" at bounding box center [657, 249] width 19 height 19
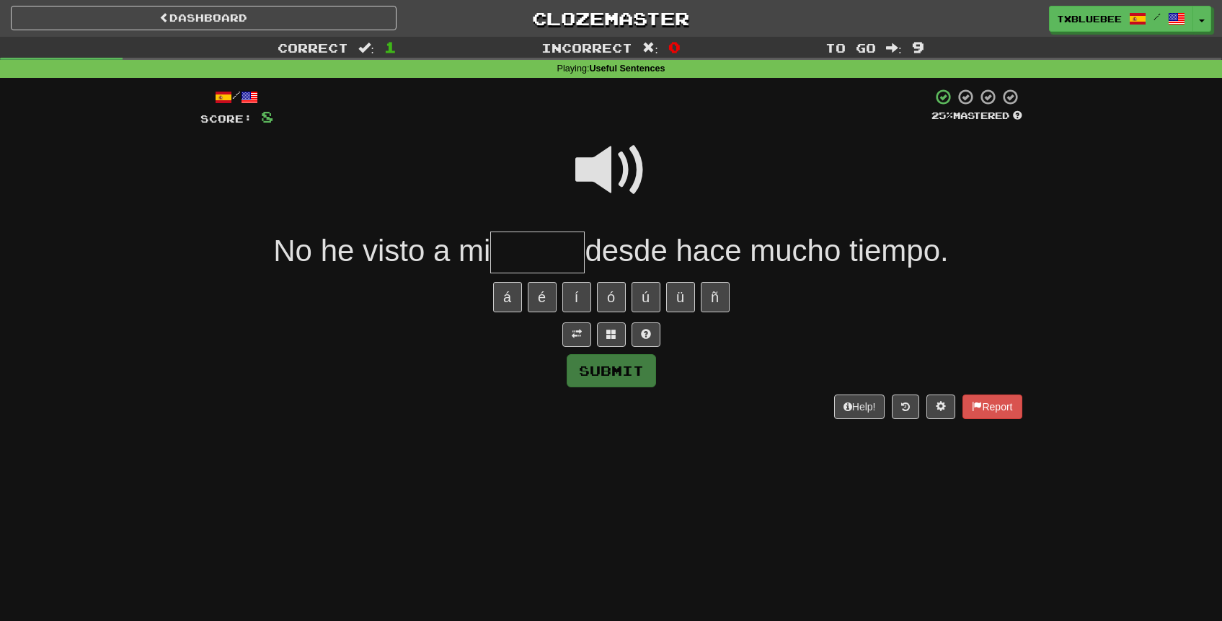
click at [560, 243] on input "text" at bounding box center [537, 252] width 94 height 43
type input "*******"
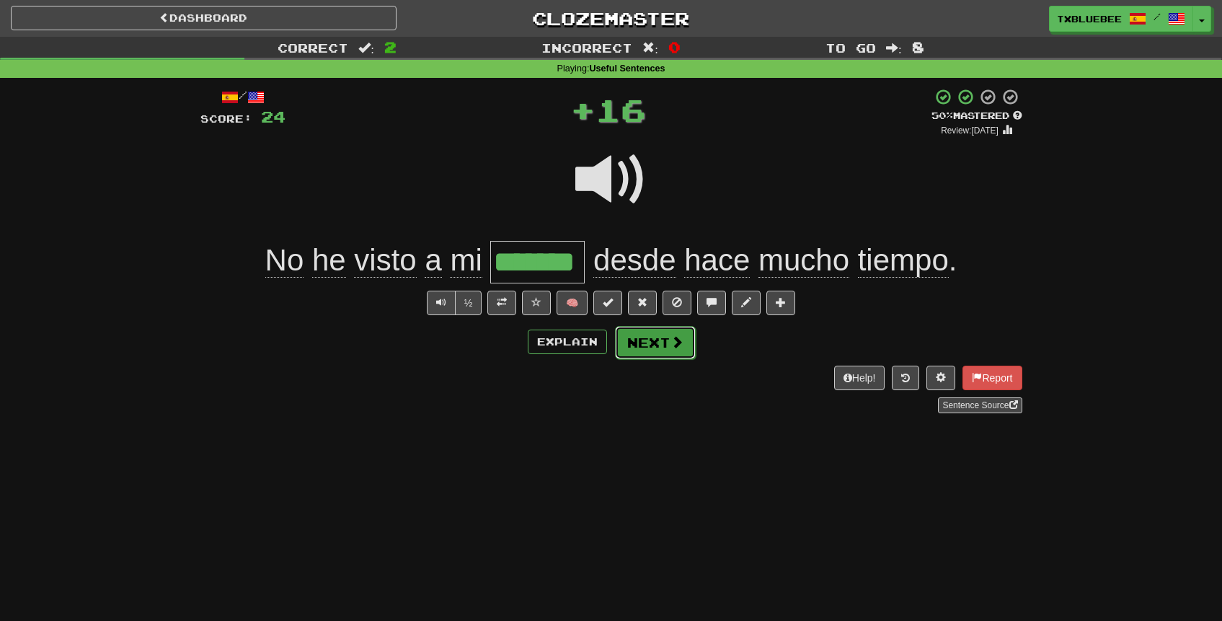
click at [658, 343] on button "Next" at bounding box center [655, 342] width 81 height 33
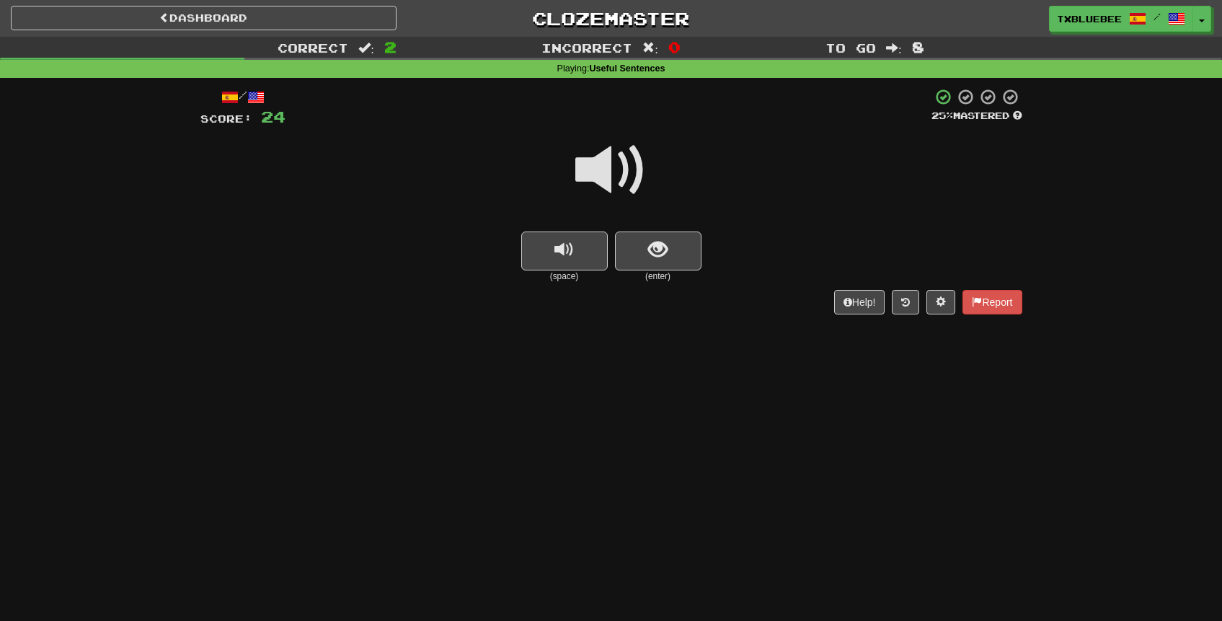
click at [636, 153] on span at bounding box center [611, 170] width 72 height 72
click at [691, 241] on button "show sentence" at bounding box center [658, 250] width 86 height 39
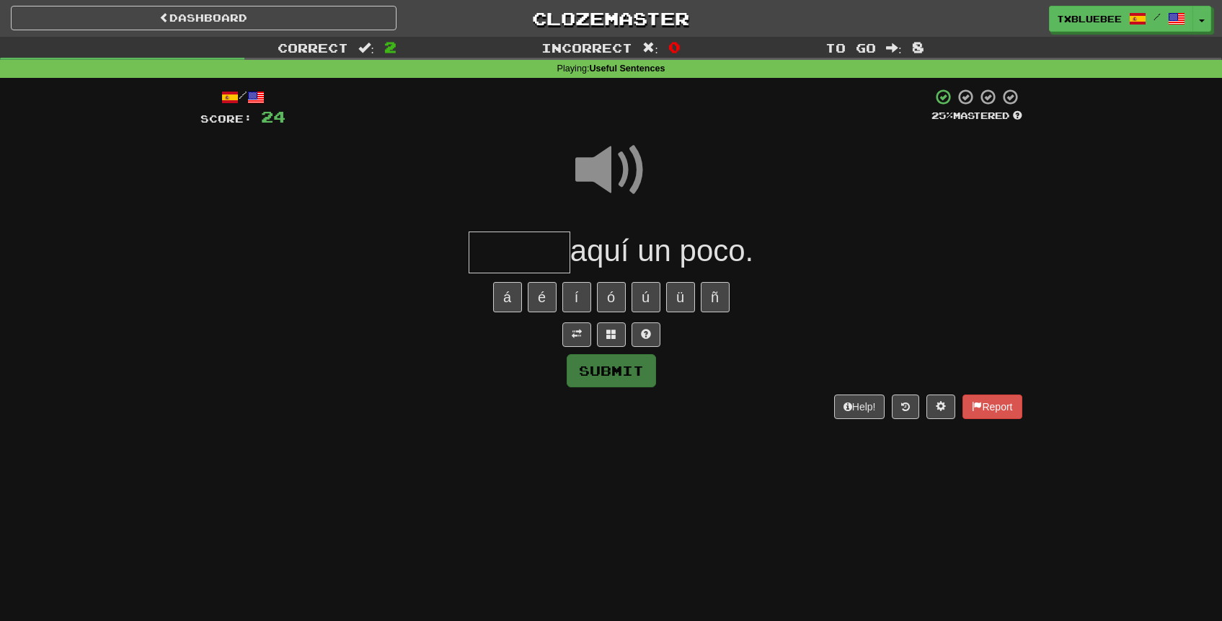
click at [633, 175] on span at bounding box center [611, 170] width 72 height 72
click at [513, 252] on input "text" at bounding box center [519, 252] width 102 height 43
type input "******"
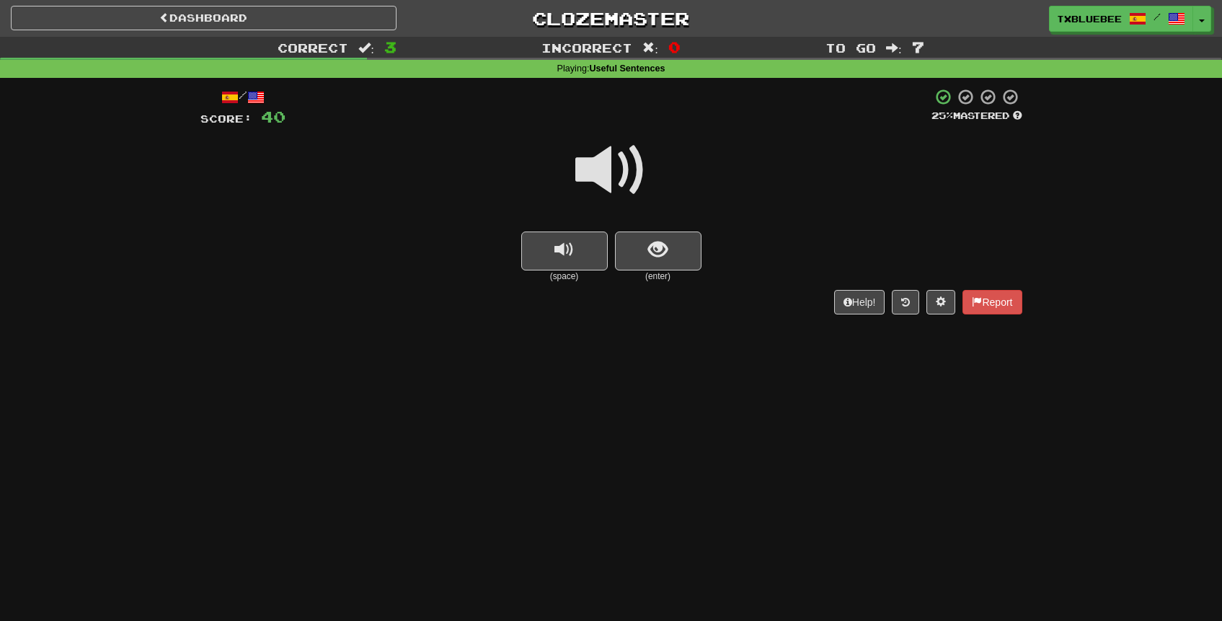
click at [612, 156] on span at bounding box center [611, 170] width 72 height 72
click at [613, 160] on span at bounding box center [611, 170] width 72 height 72
click at [628, 179] on span at bounding box center [611, 170] width 72 height 72
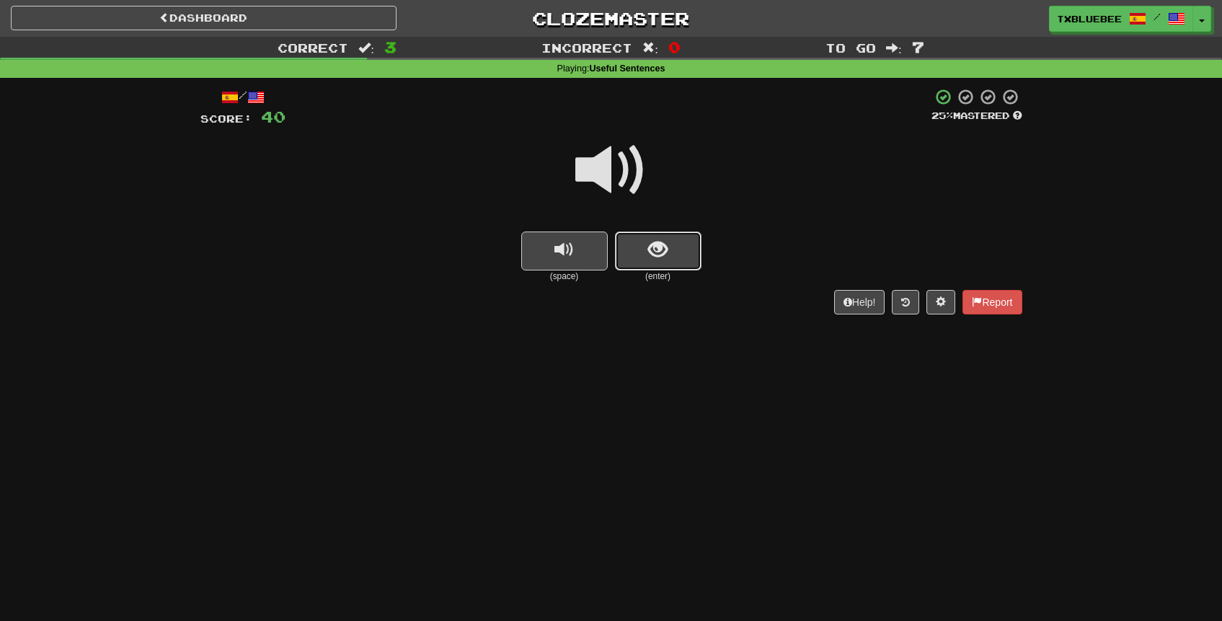
click at [642, 251] on button "show sentence" at bounding box center [658, 250] width 86 height 39
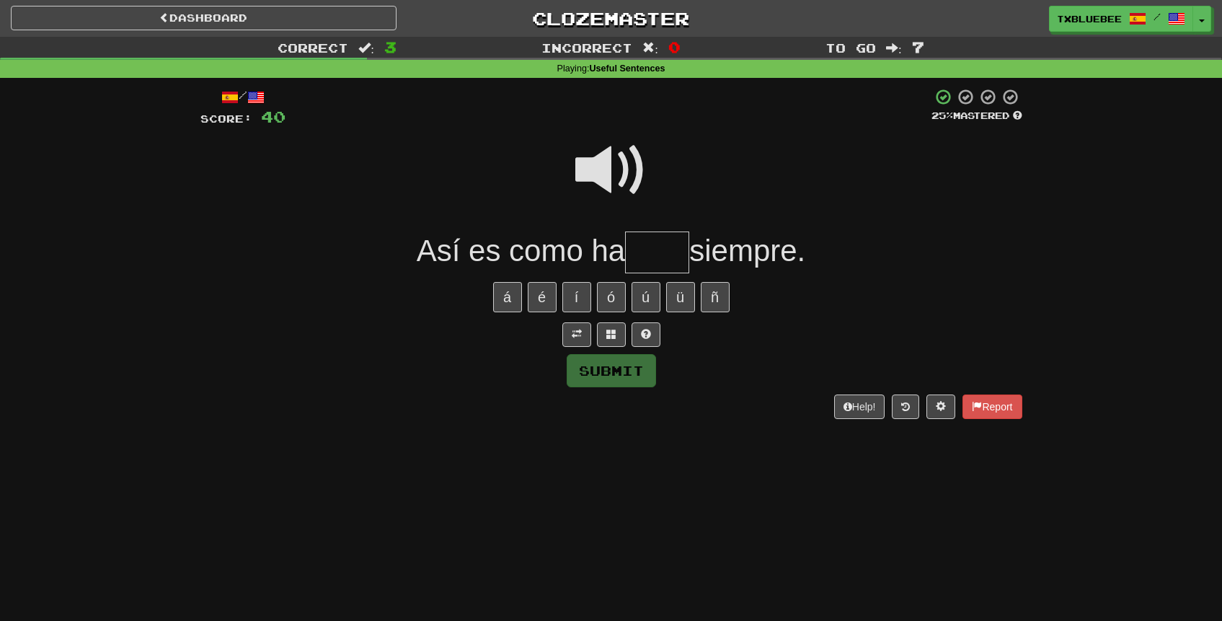
click at [636, 250] on input "text" at bounding box center [657, 252] width 64 height 43
type input "****"
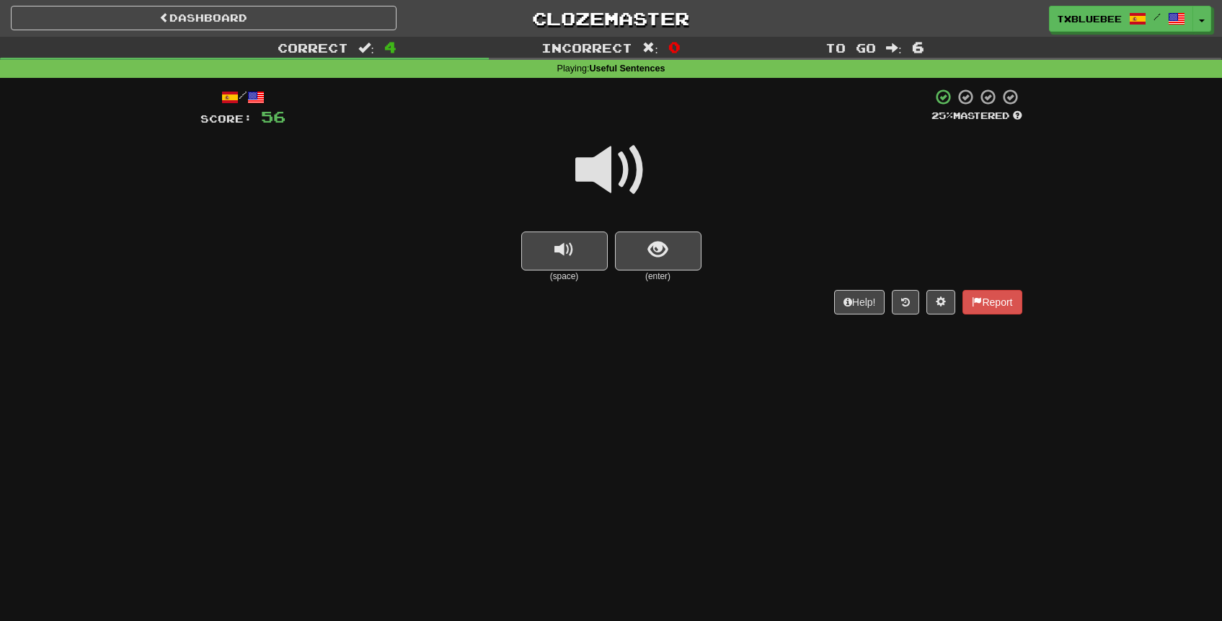
click at [625, 198] on span at bounding box center [611, 170] width 72 height 72
click at [659, 261] on button "show sentence" at bounding box center [658, 250] width 86 height 39
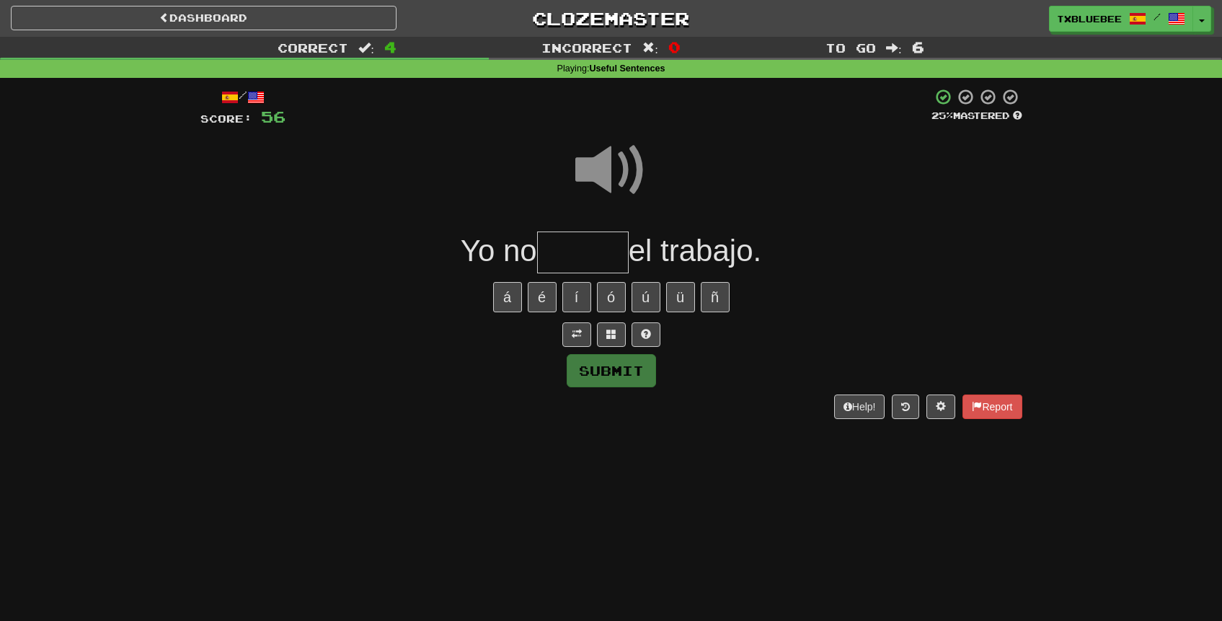
click at [622, 250] on input "text" at bounding box center [583, 252] width 92 height 43
type input "******"
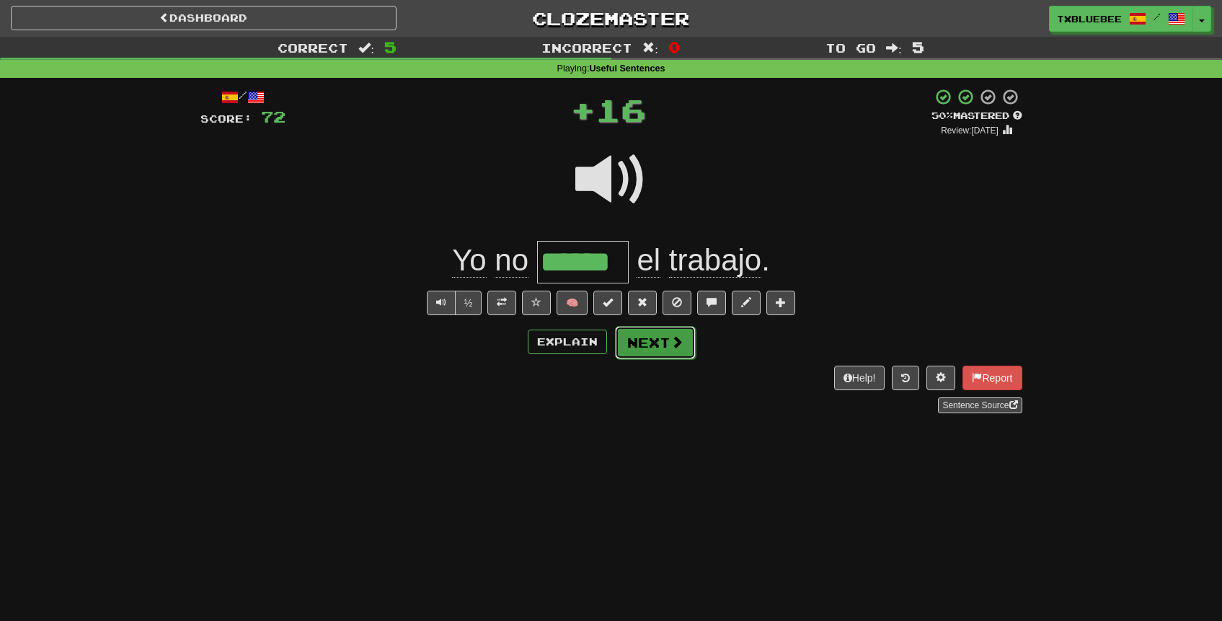
click at [647, 337] on button "Next" at bounding box center [655, 342] width 81 height 33
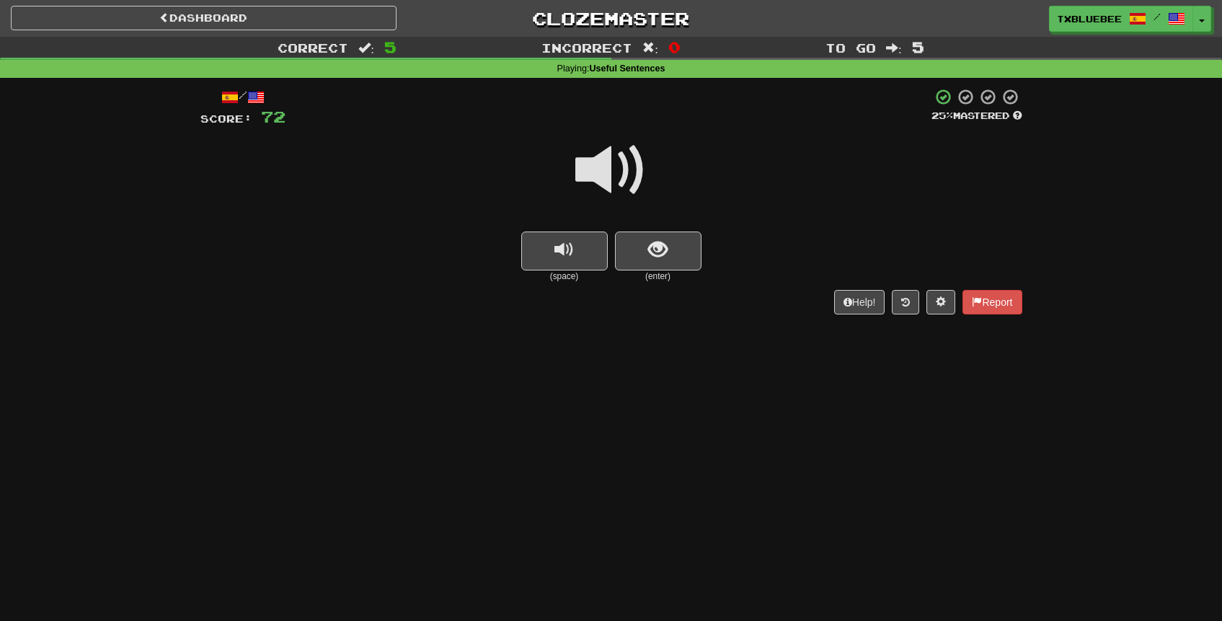
click at [631, 174] on span at bounding box center [611, 170] width 72 height 72
click at [634, 168] on span at bounding box center [611, 170] width 72 height 72
click at [648, 246] on span "show sentence" at bounding box center [657, 249] width 19 height 19
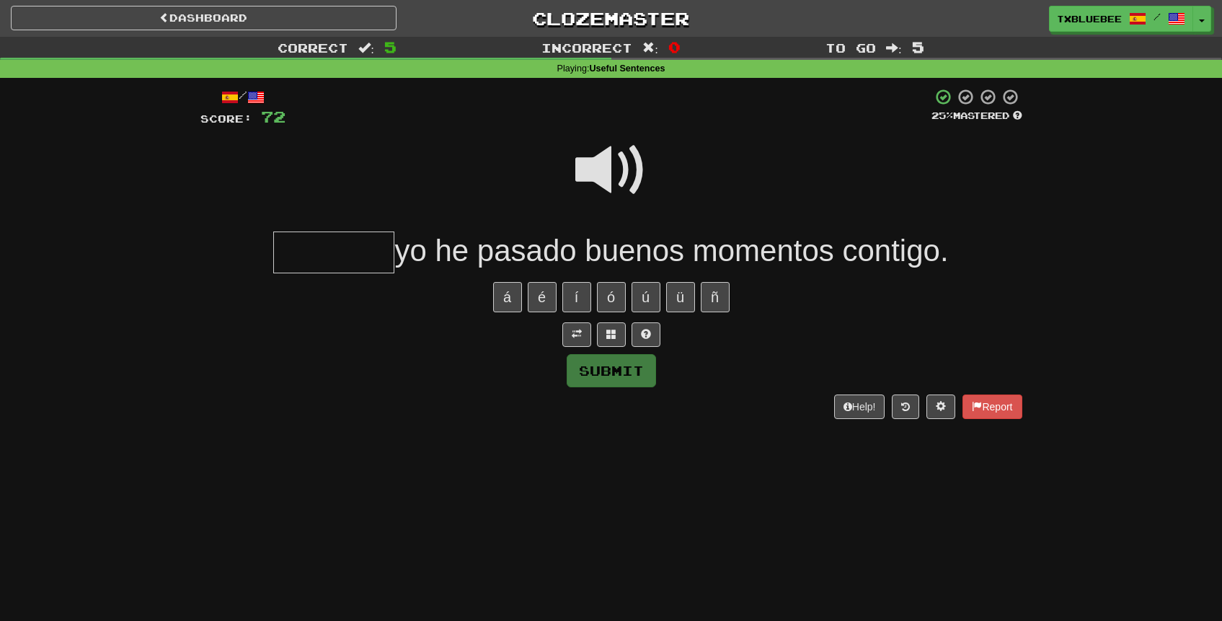
click at [624, 169] on span at bounding box center [611, 170] width 72 height 72
click at [346, 245] on input "text" at bounding box center [333, 252] width 121 height 43
click at [610, 178] on span at bounding box center [611, 170] width 72 height 72
click at [290, 251] on input "text" at bounding box center [333, 252] width 121 height 43
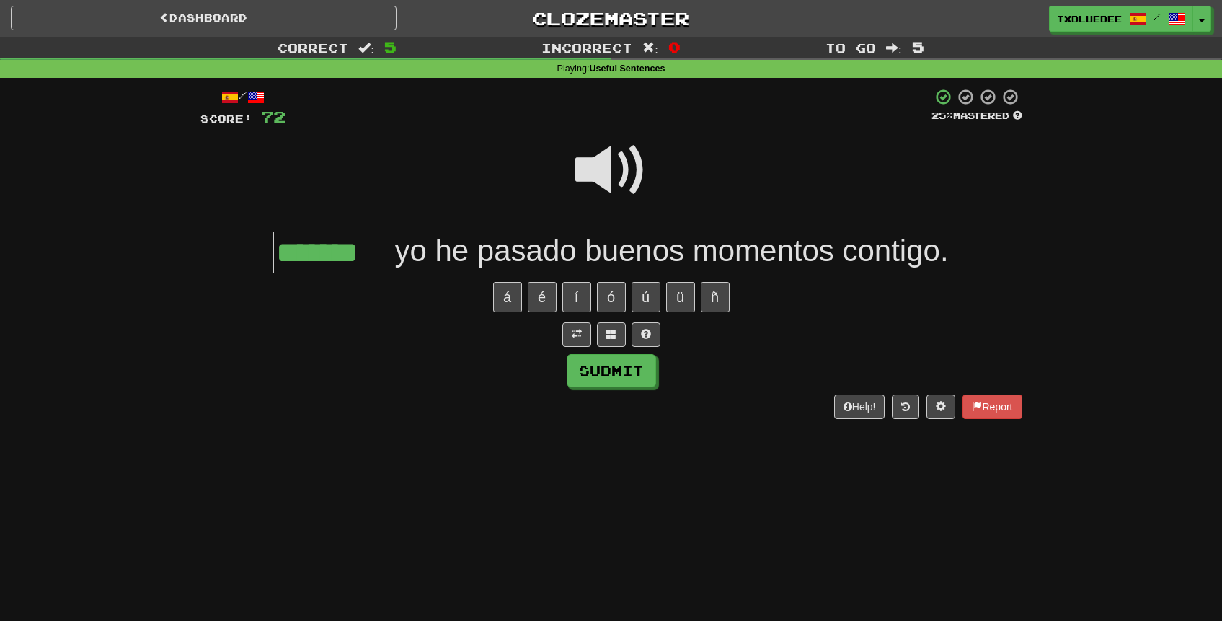
type input "*******"
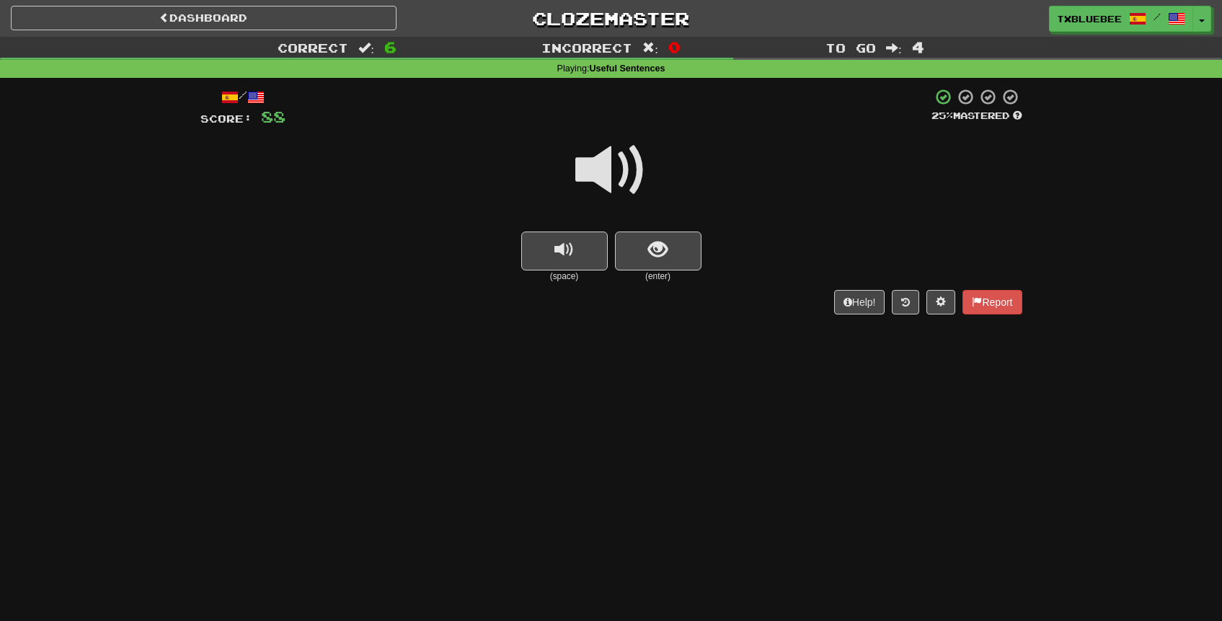
click at [624, 177] on span at bounding box center [611, 170] width 72 height 72
click at [661, 252] on span "show sentence" at bounding box center [657, 249] width 19 height 19
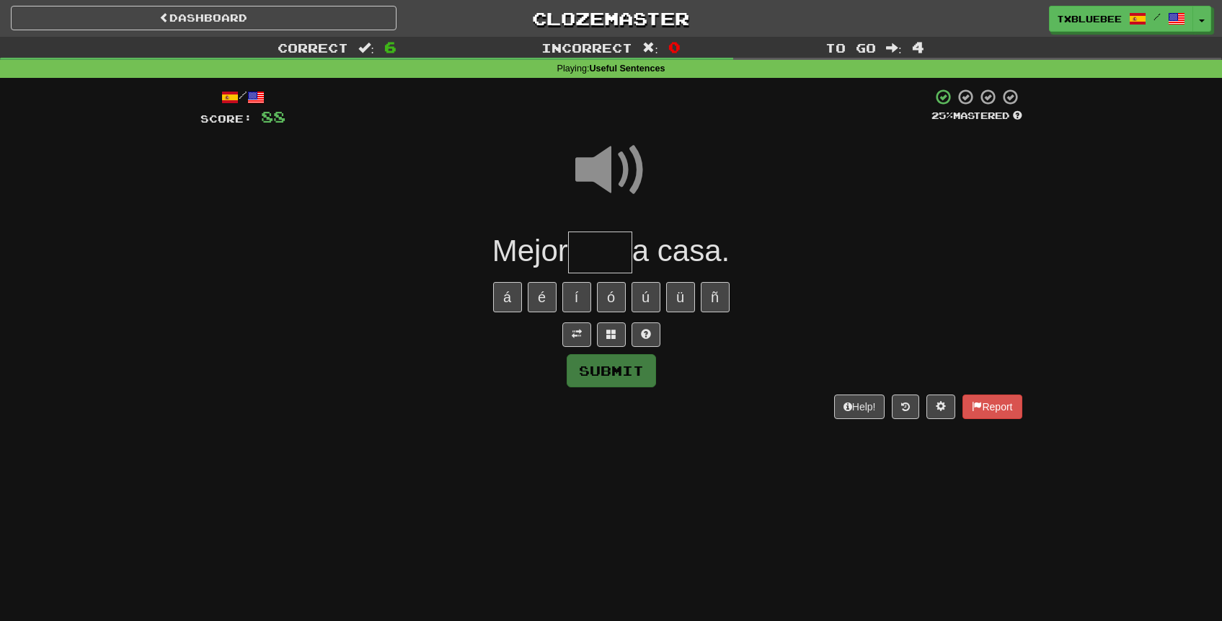
click at [618, 247] on input "text" at bounding box center [600, 252] width 64 height 43
type input "****"
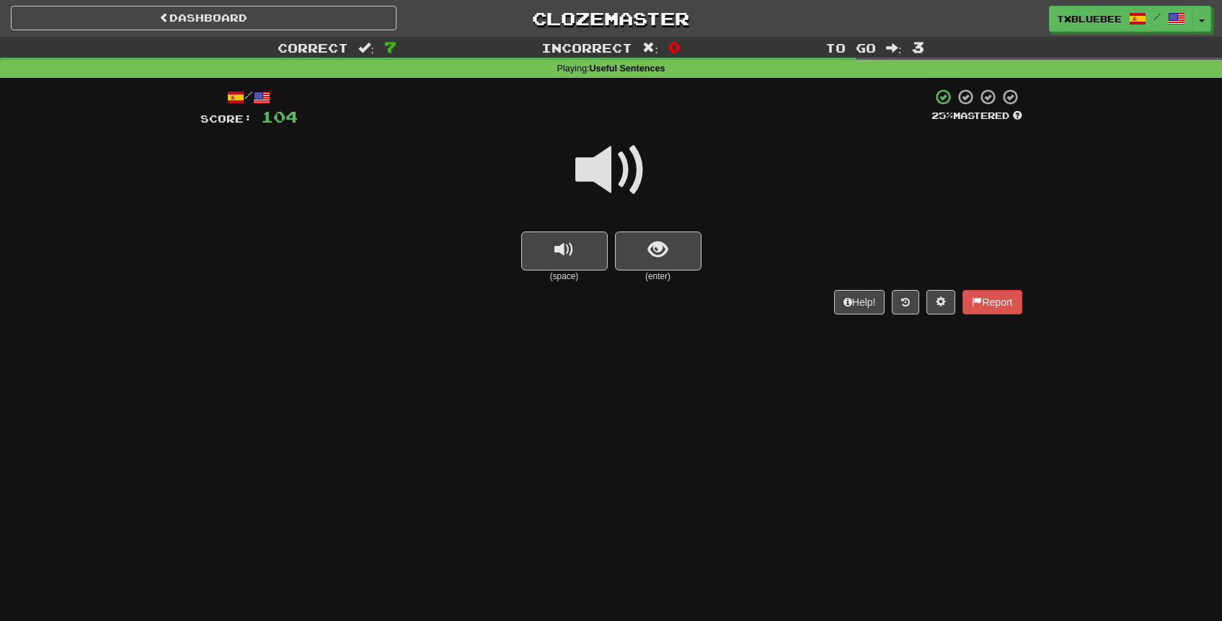
click at [628, 172] on span at bounding box center [611, 170] width 72 height 72
click at [631, 177] on span at bounding box center [611, 170] width 72 height 72
click at [669, 257] on button "show sentence" at bounding box center [658, 250] width 86 height 39
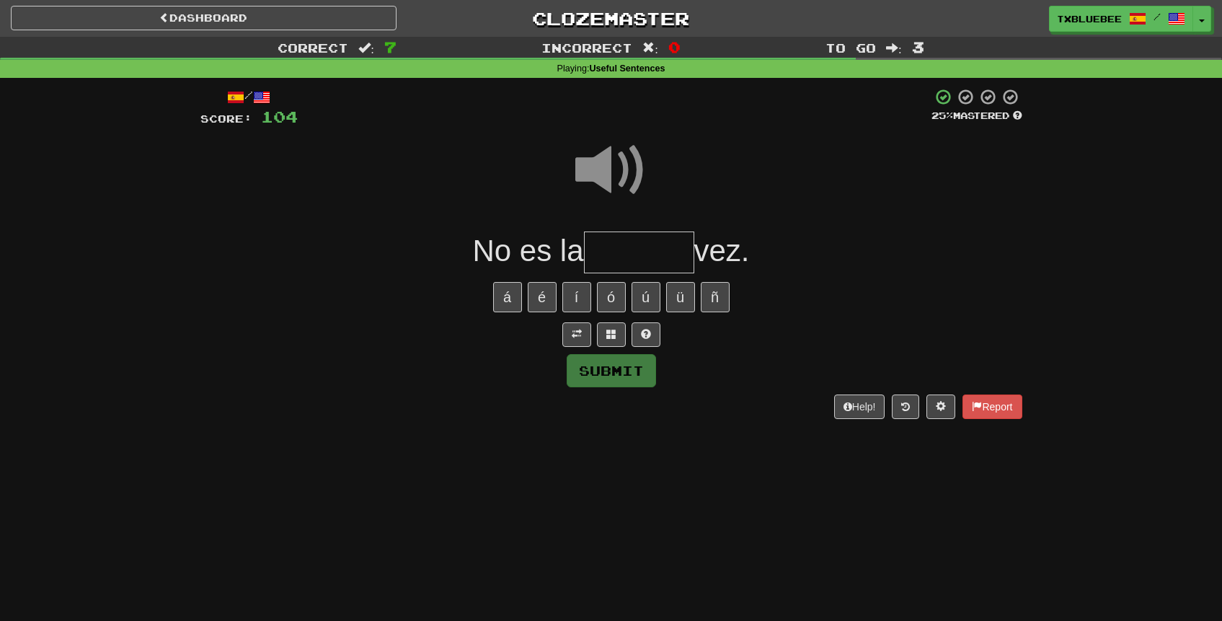
click at [659, 254] on input "text" at bounding box center [639, 252] width 110 height 43
type input "*******"
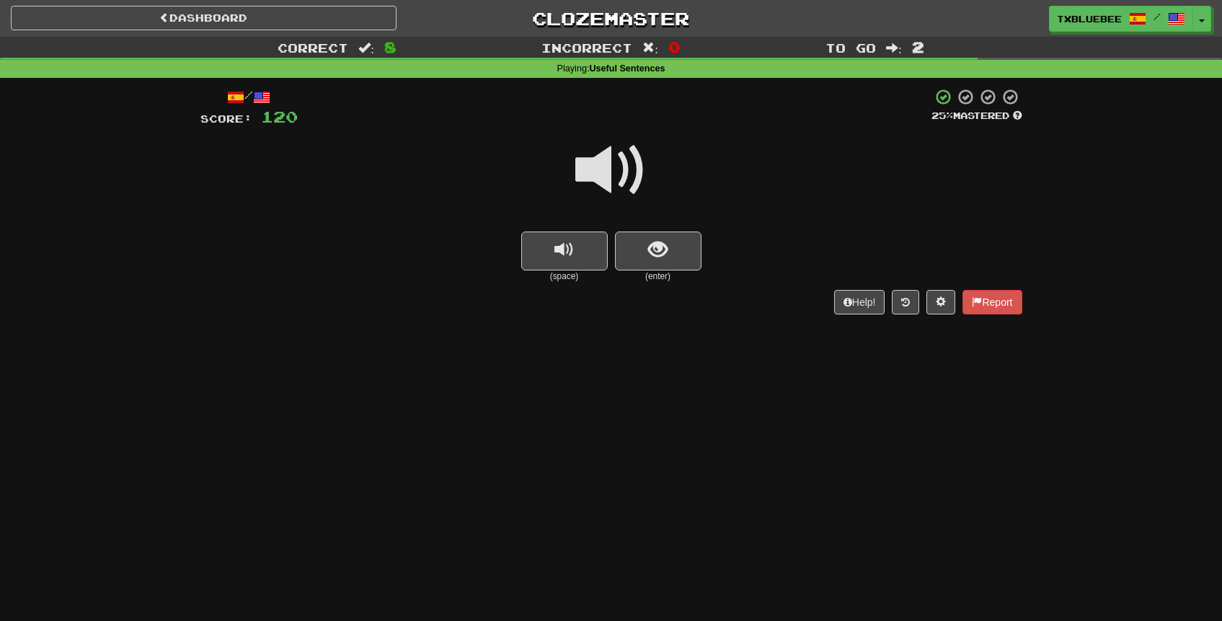
click at [636, 173] on span at bounding box center [611, 170] width 72 height 72
click at [628, 175] on span at bounding box center [611, 170] width 72 height 72
click at [659, 270] on small "(enter)" at bounding box center [658, 276] width 86 height 12
click at [654, 255] on span "show sentence" at bounding box center [657, 249] width 19 height 19
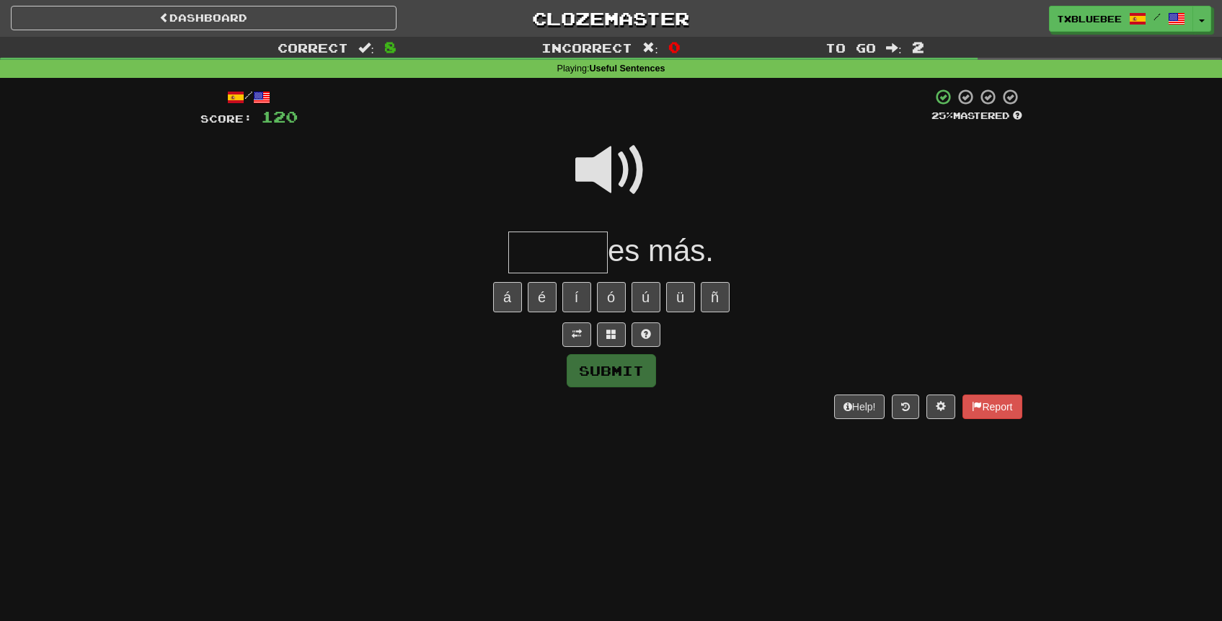
click at [627, 169] on span at bounding box center [611, 170] width 72 height 72
click at [582, 250] on input "text" at bounding box center [557, 252] width 99 height 43
type input "*****"
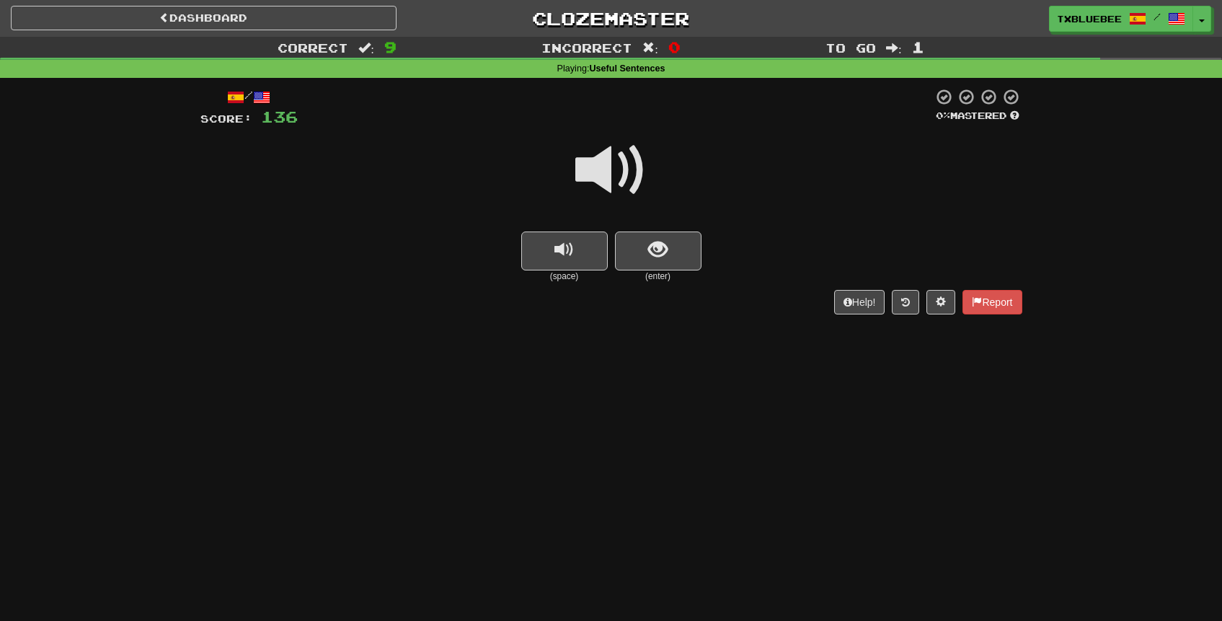
click at [624, 176] on span at bounding box center [611, 170] width 72 height 72
click at [684, 249] on button "show sentence" at bounding box center [658, 250] width 86 height 39
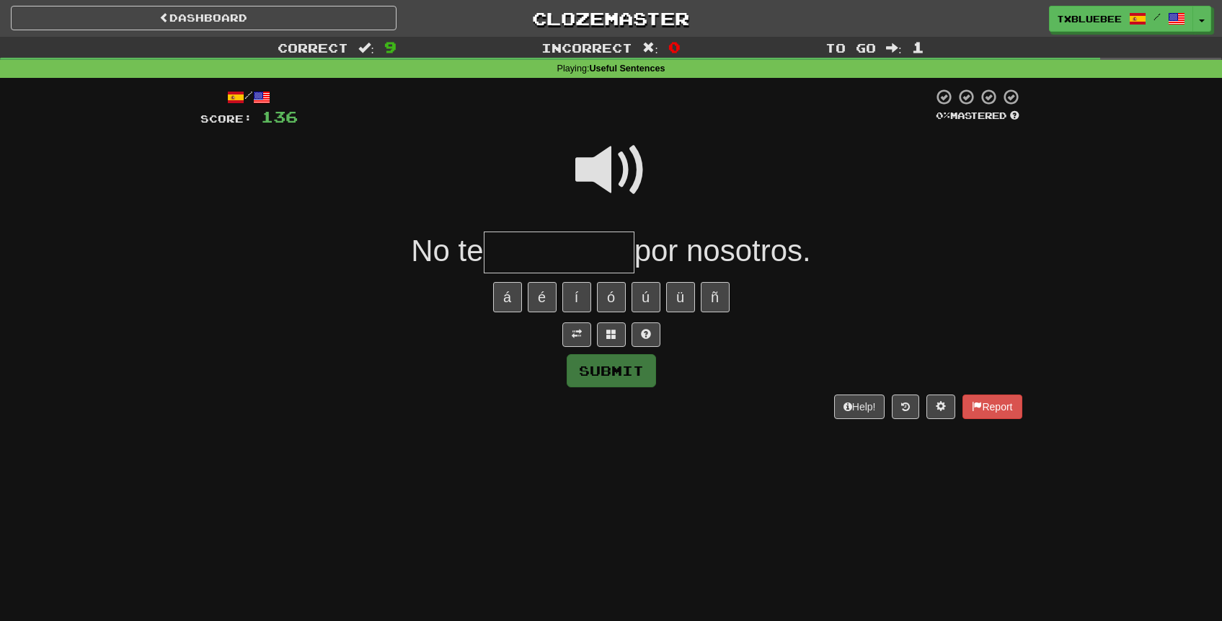
click at [586, 246] on input "text" at bounding box center [559, 252] width 151 height 43
type input "*********"
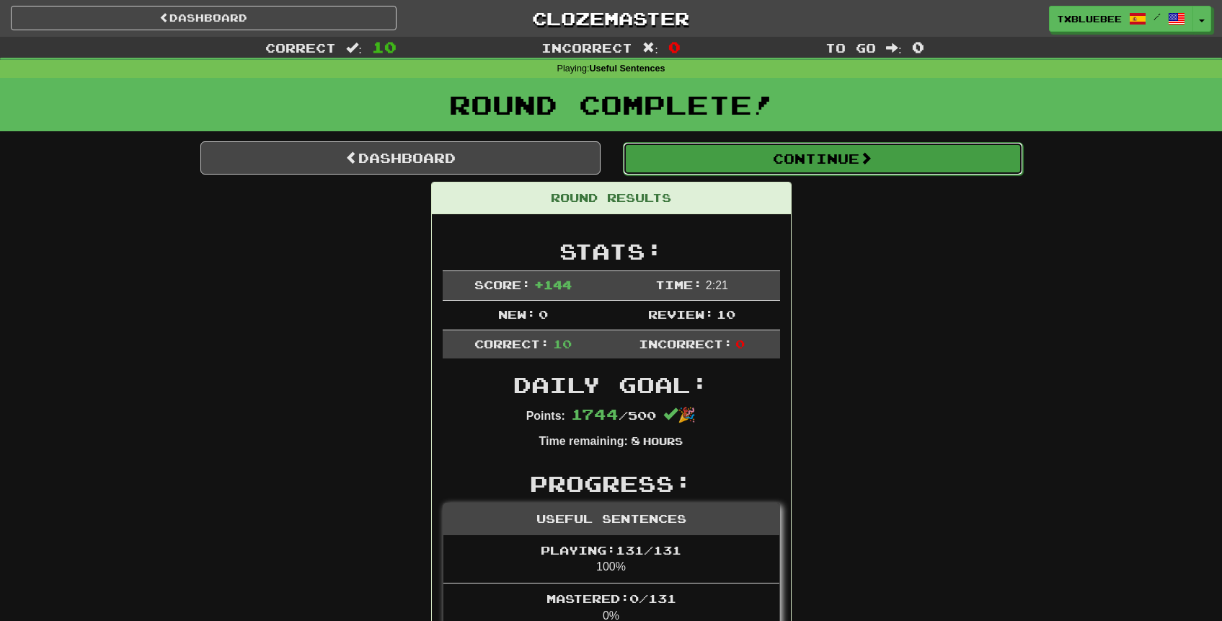
click at [812, 162] on button "Continue" at bounding box center [823, 158] width 400 height 33
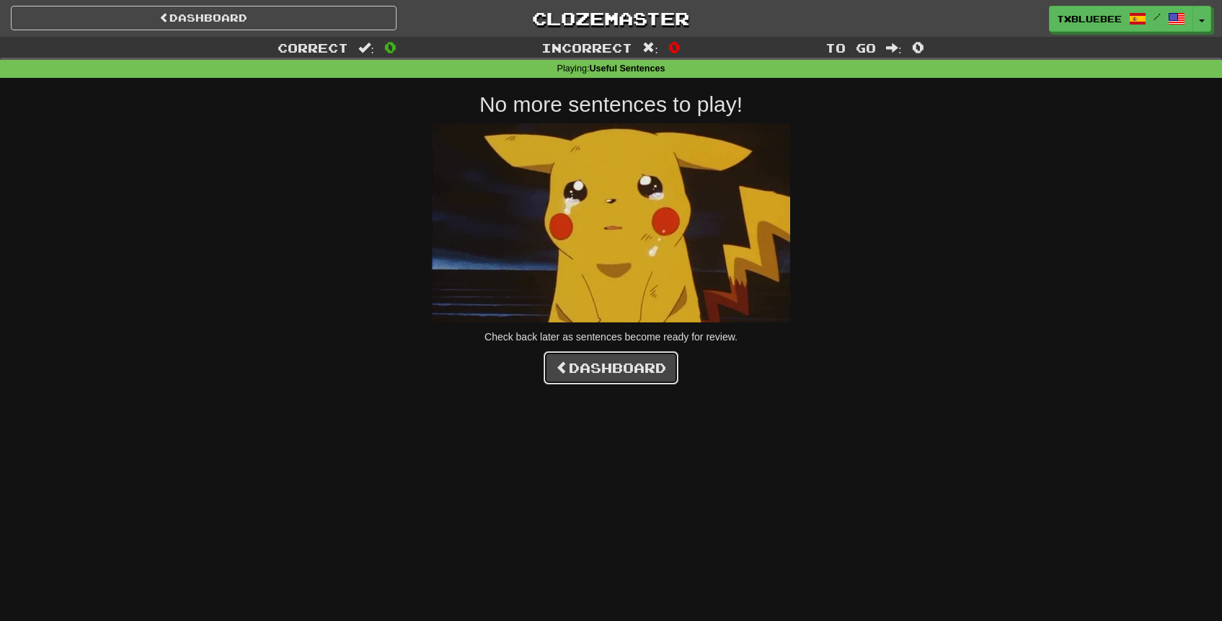
click at [604, 372] on link "Dashboard" at bounding box center [610, 367] width 135 height 33
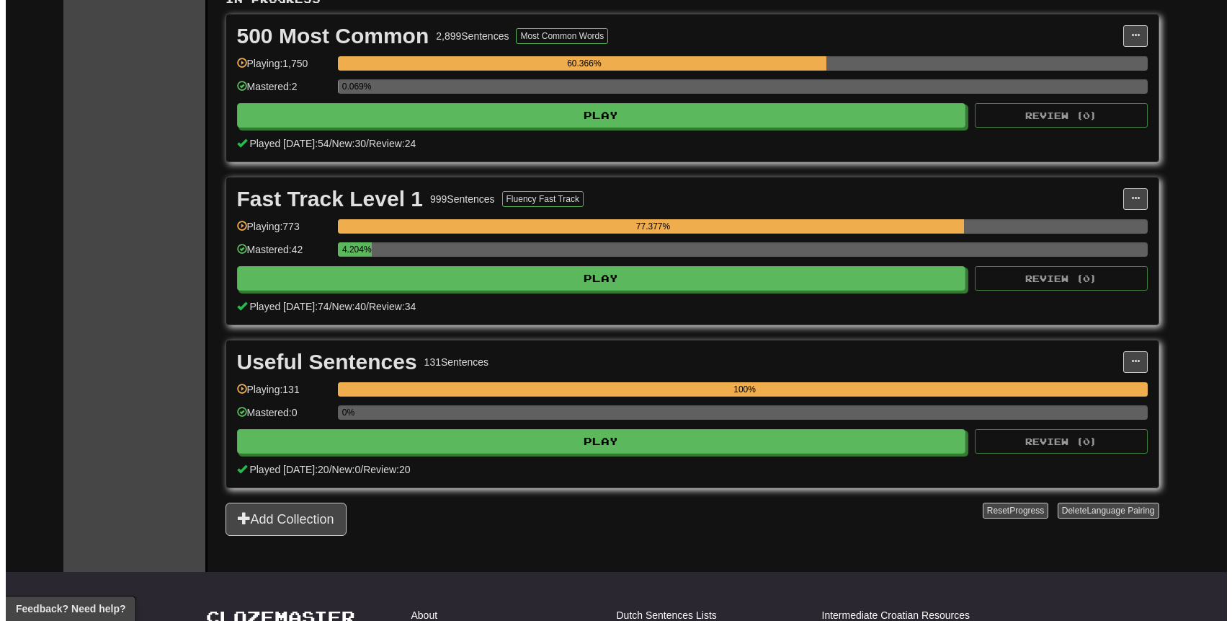
scroll to position [319, 0]
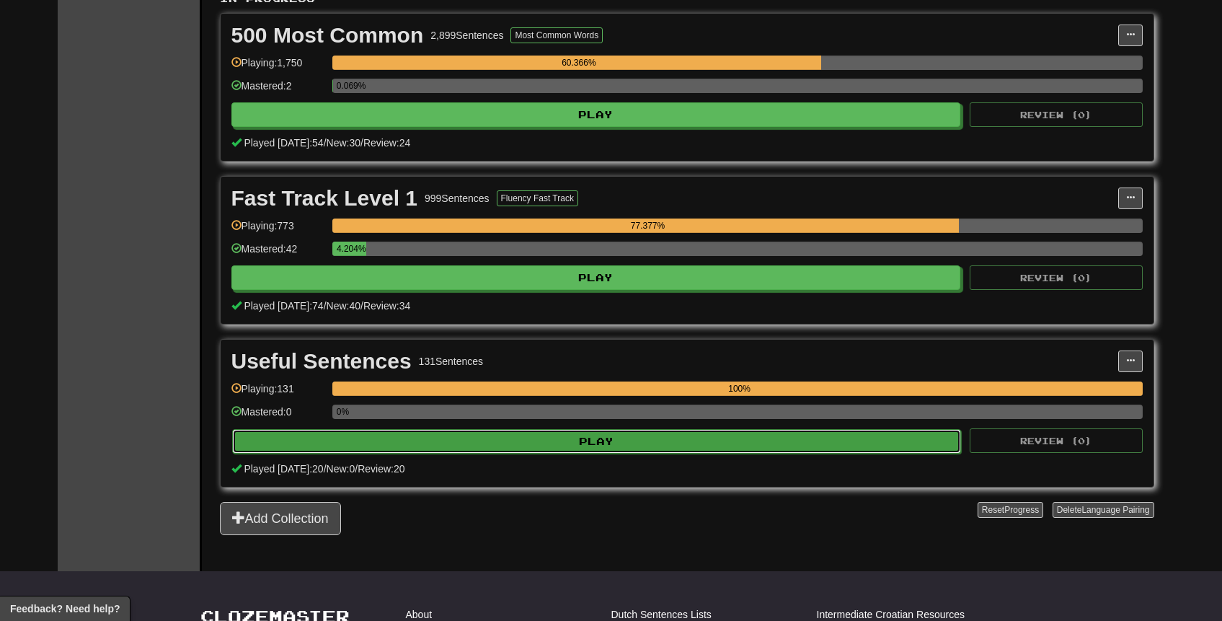
click at [688, 447] on button "Play" at bounding box center [596, 441] width 729 height 25
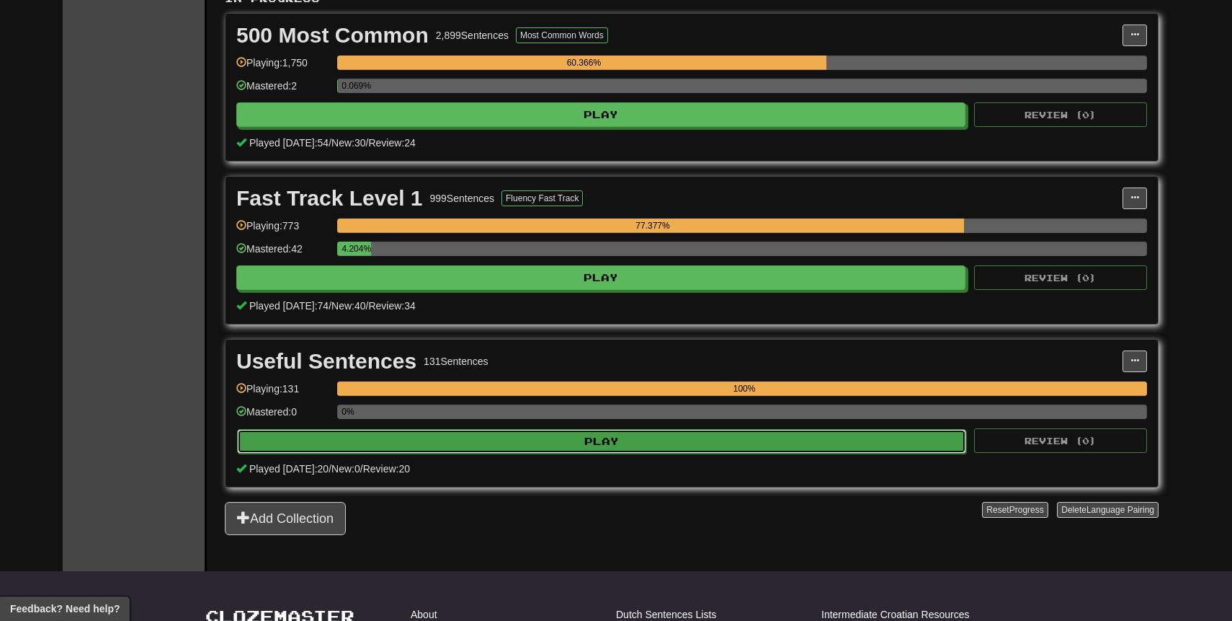
select select "**"
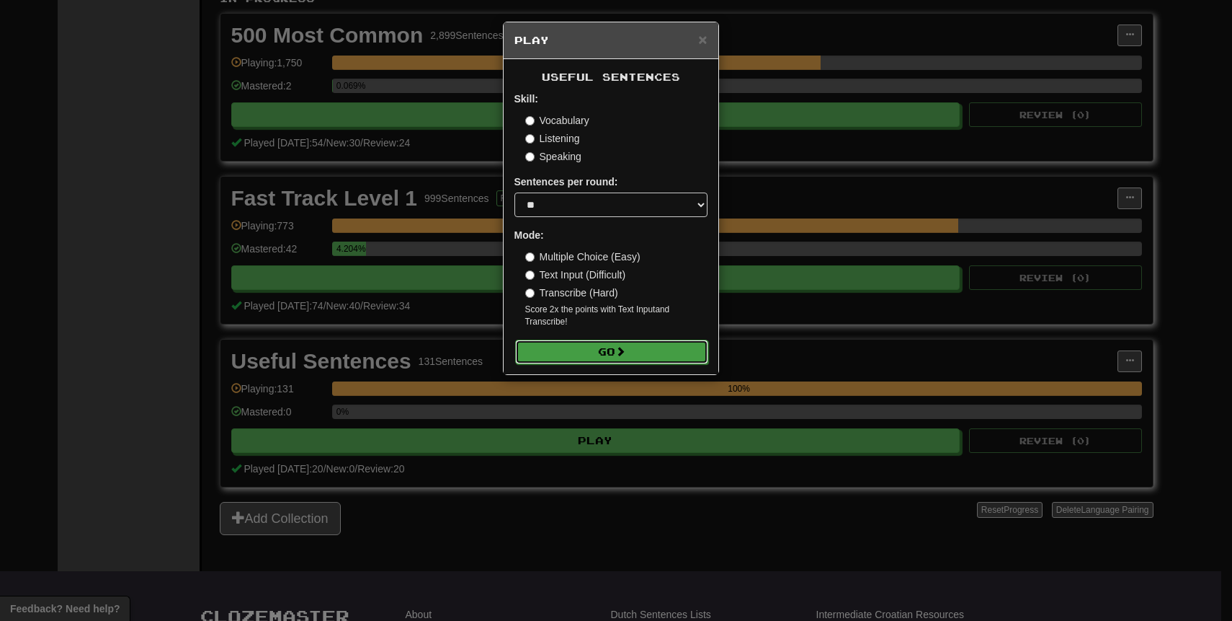
click at [649, 341] on button "Go" at bounding box center [611, 351] width 193 height 25
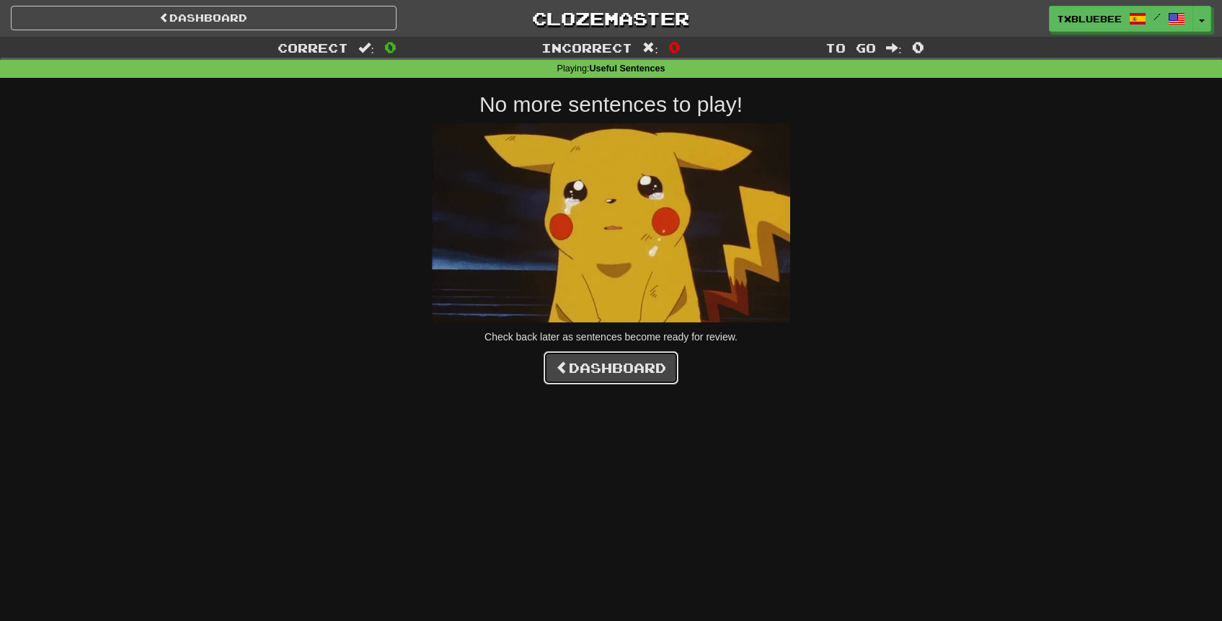
click at [633, 373] on link "Dashboard" at bounding box center [610, 367] width 135 height 33
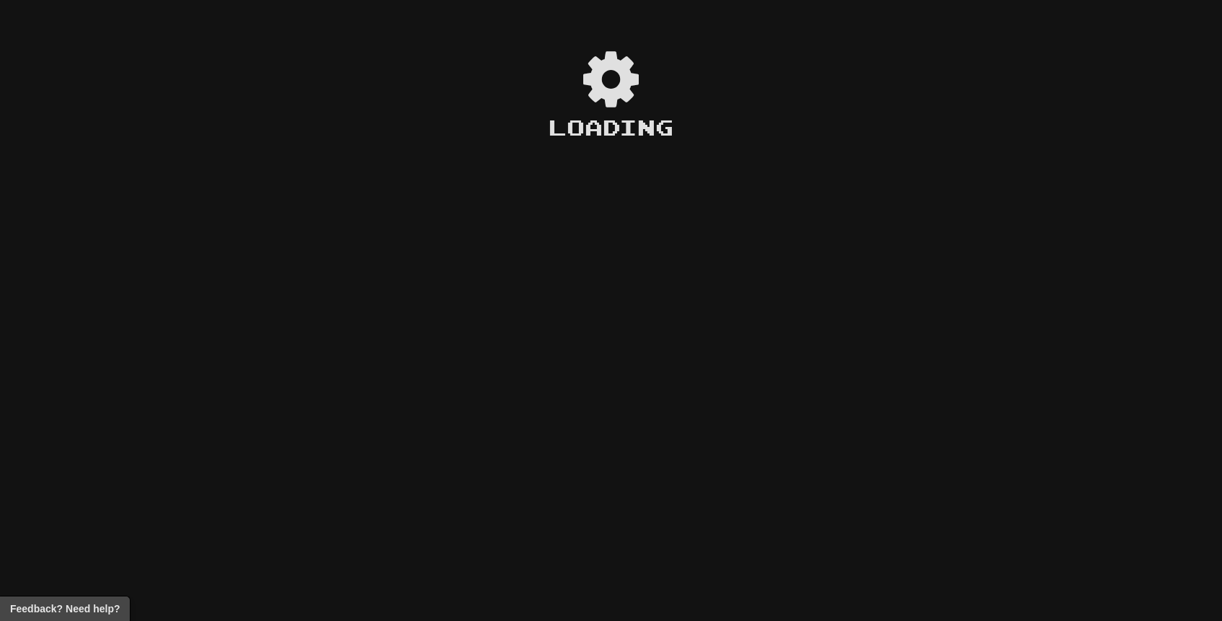
click at [518, 368] on div "Loading" at bounding box center [611, 319] width 1222 height 603
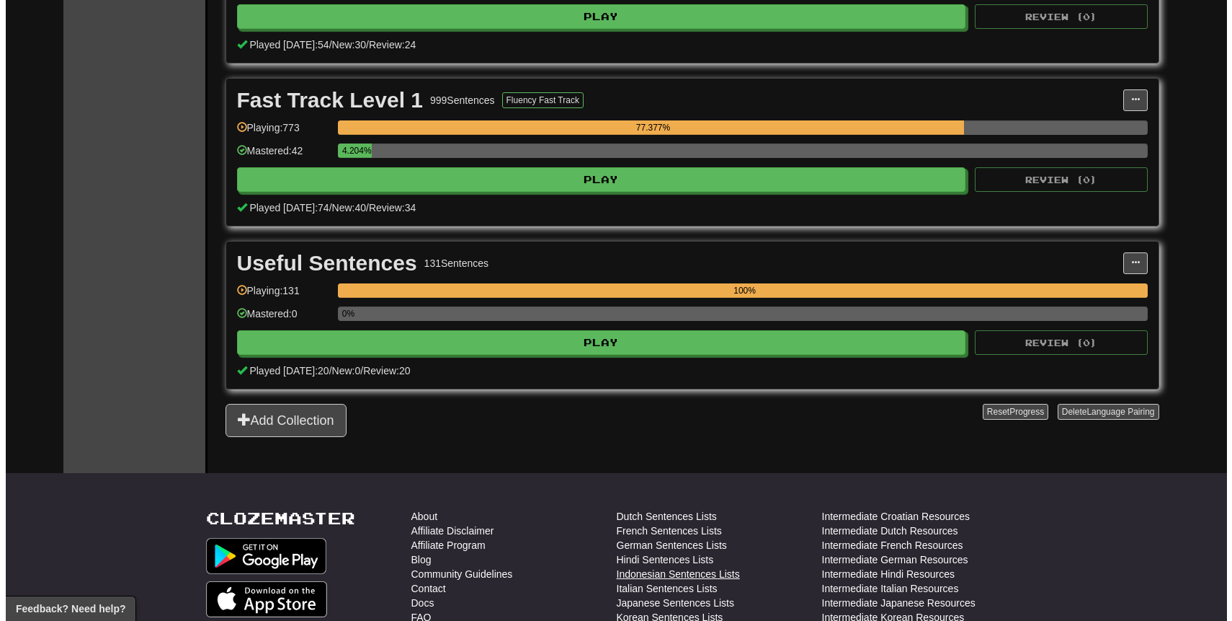
scroll to position [208, 0]
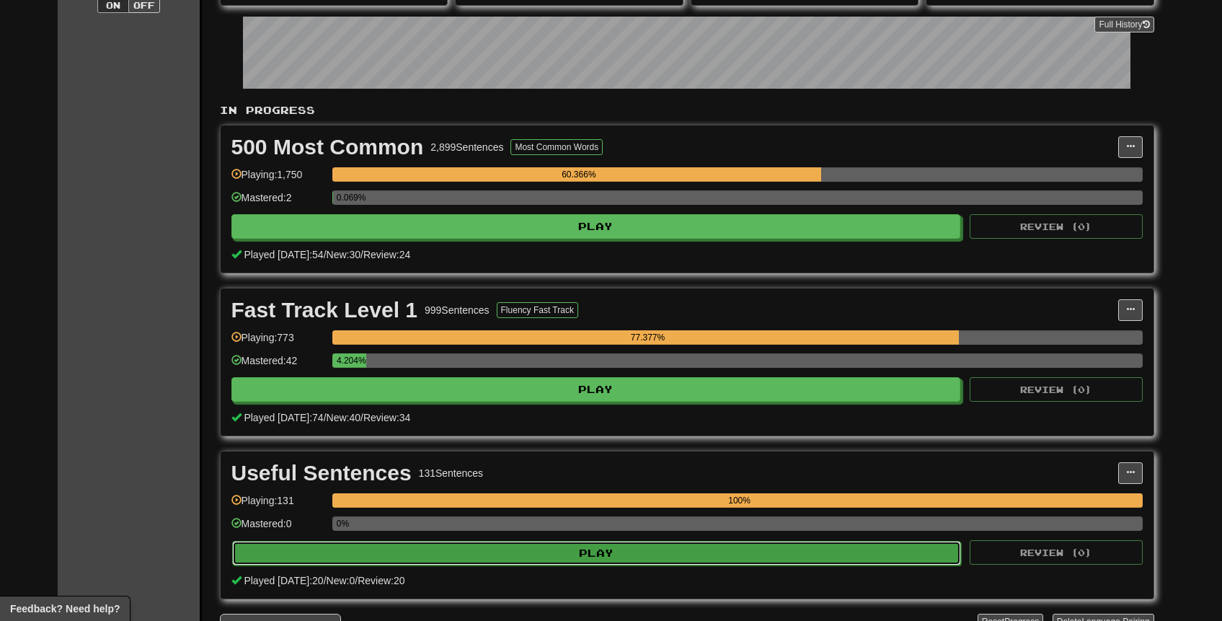
click at [669, 557] on button "Play" at bounding box center [596, 553] width 729 height 25
select select "**"
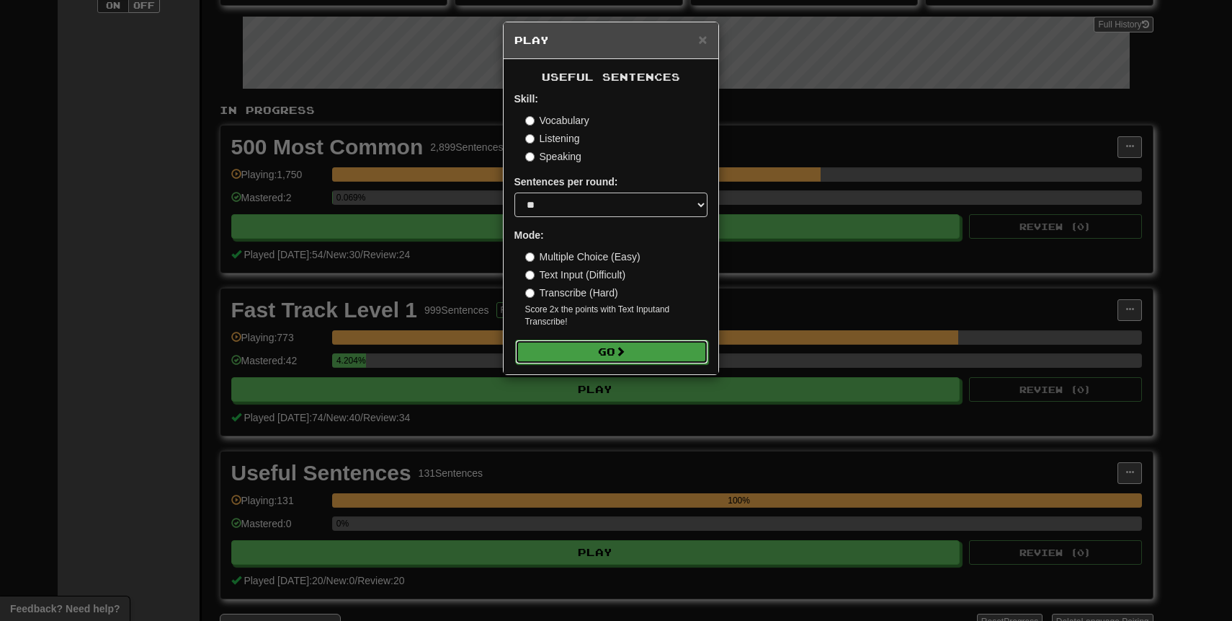
click at [646, 348] on button "Go" at bounding box center [611, 351] width 193 height 25
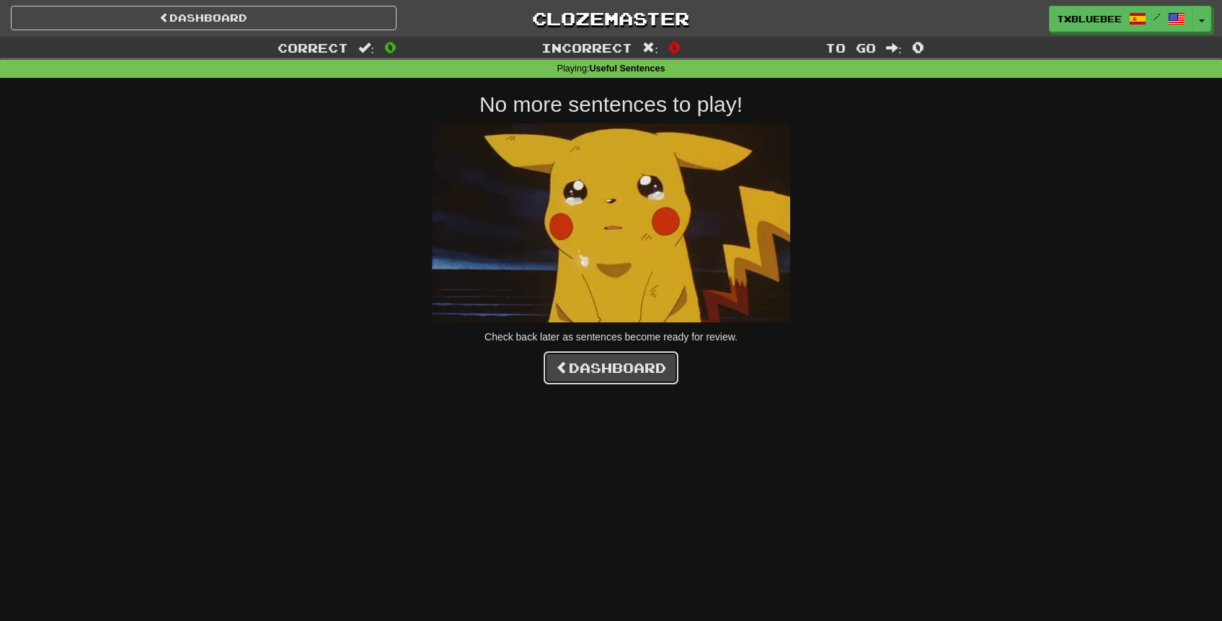
click at [639, 371] on link "Dashboard" at bounding box center [610, 367] width 135 height 33
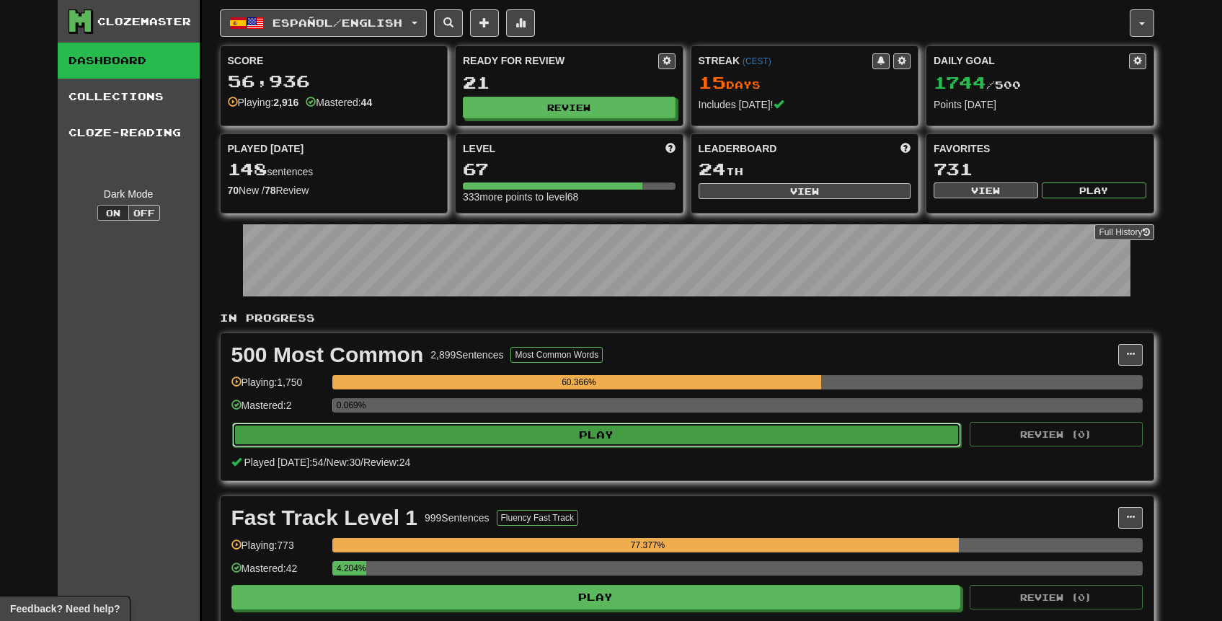
click at [597, 439] on button "Play" at bounding box center [596, 434] width 729 height 25
select select "**"
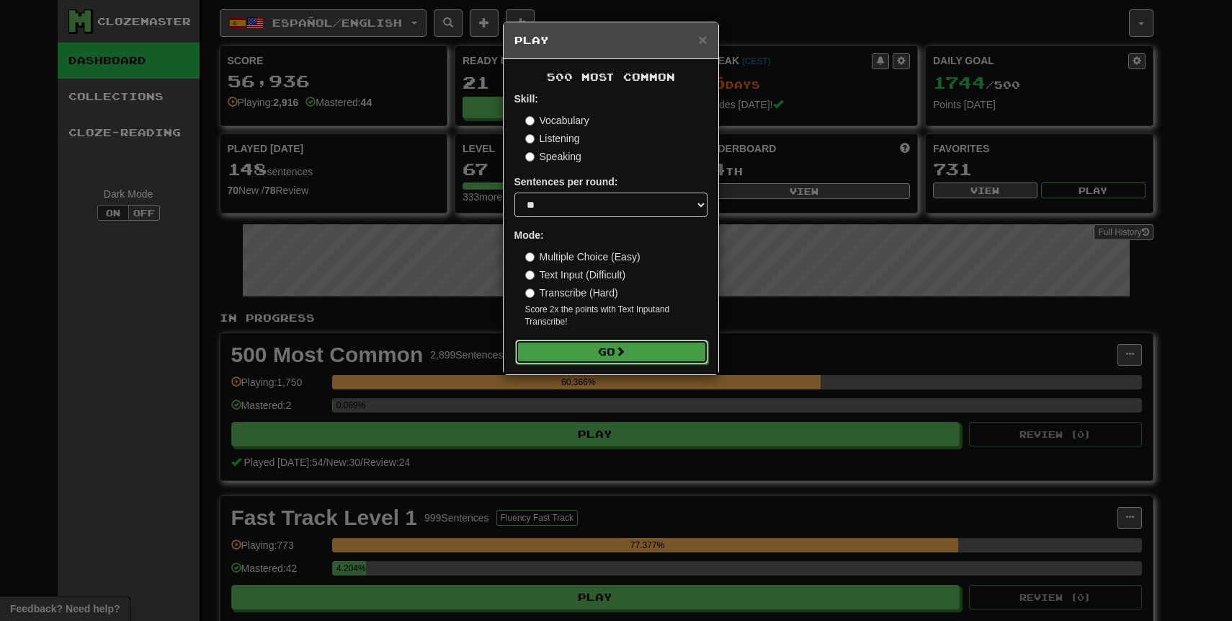
click at [626, 340] on button "Go" at bounding box center [611, 351] width 193 height 25
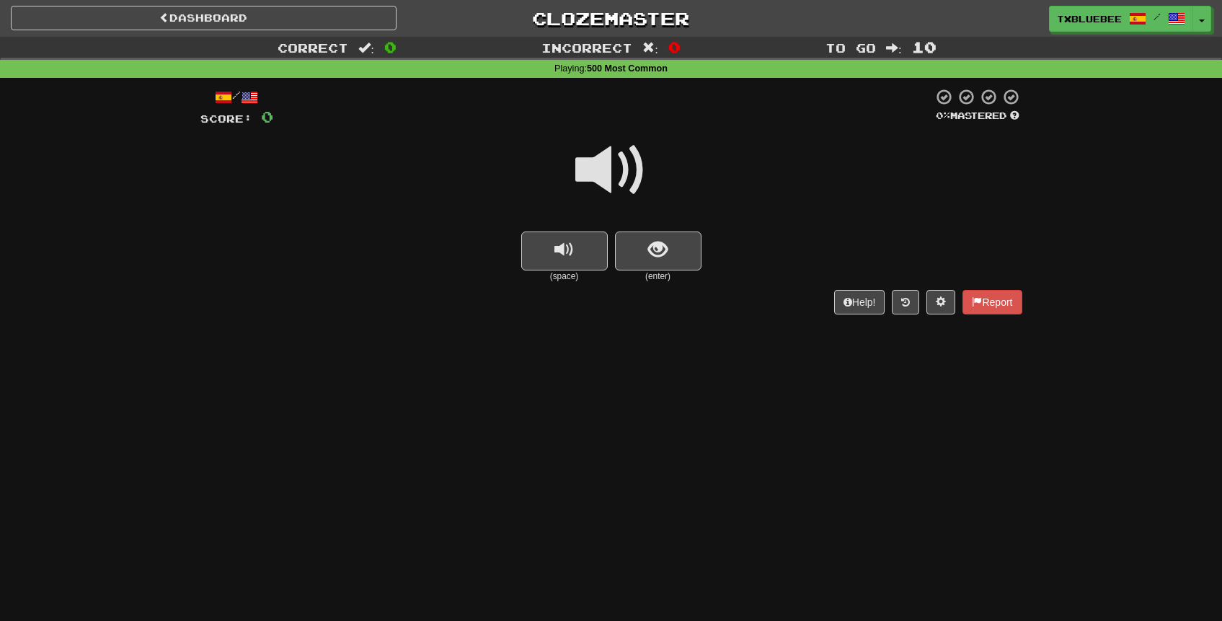
click at [626, 177] on span at bounding box center [611, 170] width 72 height 72
click at [675, 253] on button "show sentence" at bounding box center [658, 250] width 86 height 39
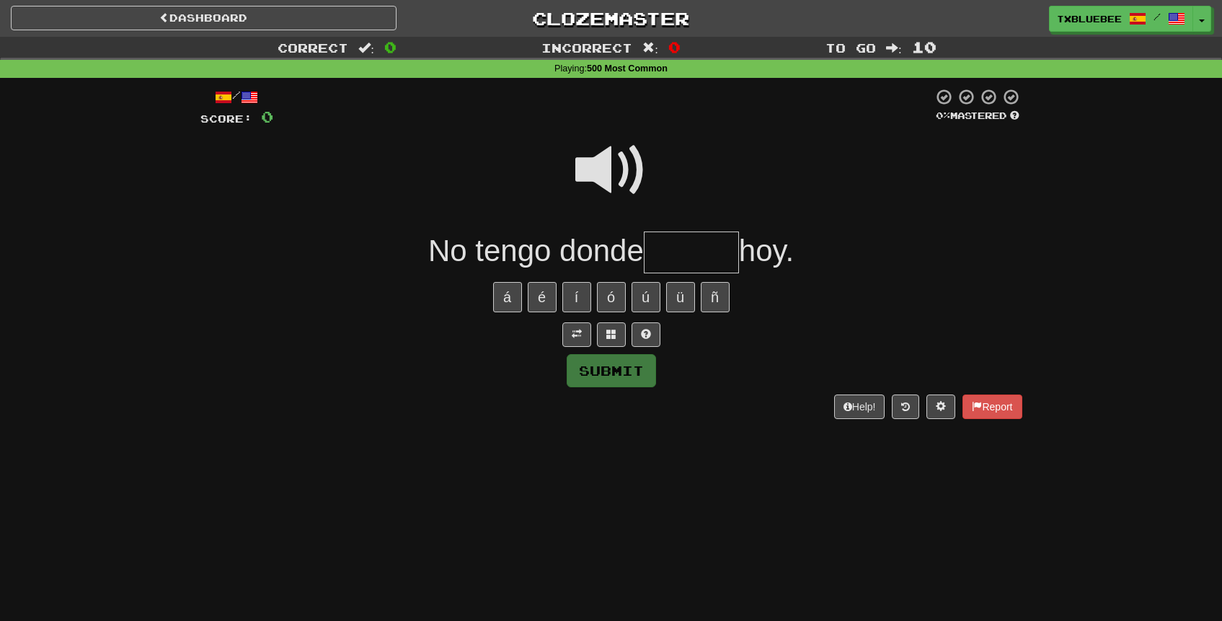
click at [625, 172] on span at bounding box center [611, 170] width 72 height 72
click at [681, 262] on input "text" at bounding box center [691, 252] width 95 height 43
type input "******"
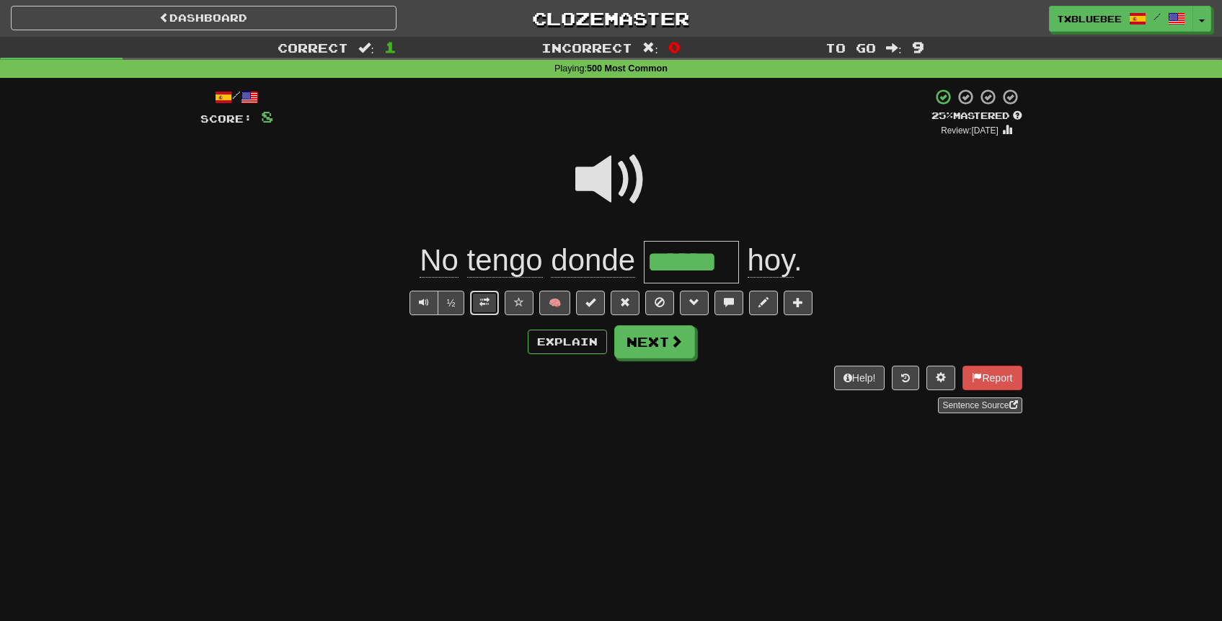
click at [495, 303] on button at bounding box center [484, 302] width 29 height 25
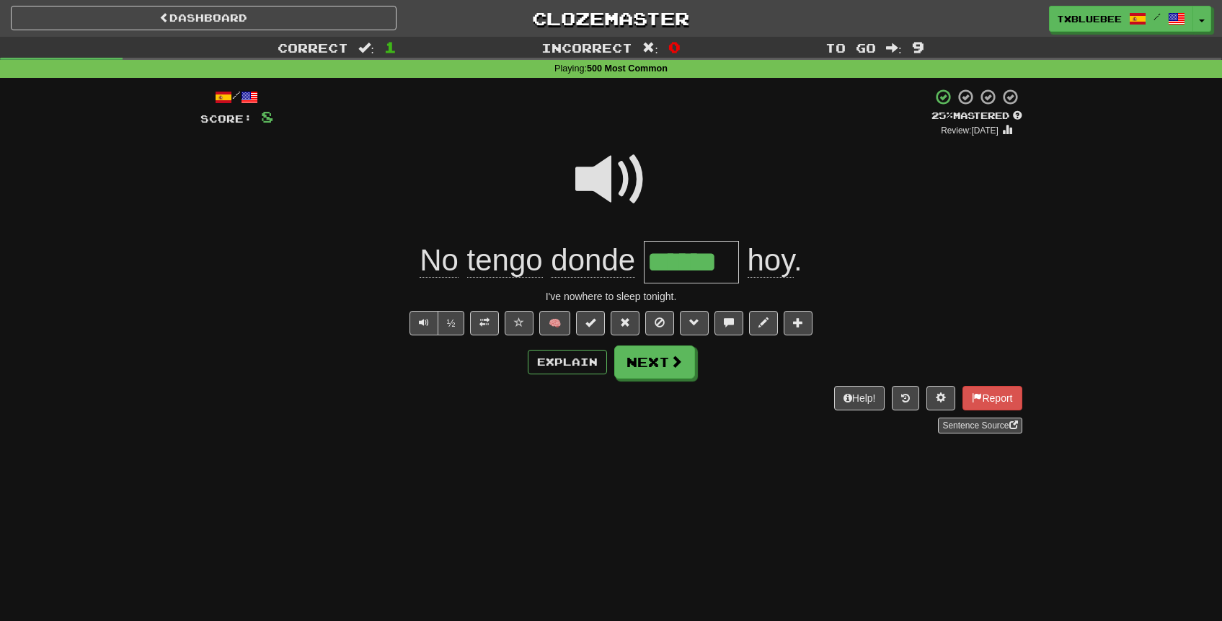
click at [622, 187] on span at bounding box center [611, 179] width 72 height 72
click at [572, 368] on button "Explain" at bounding box center [567, 362] width 79 height 25
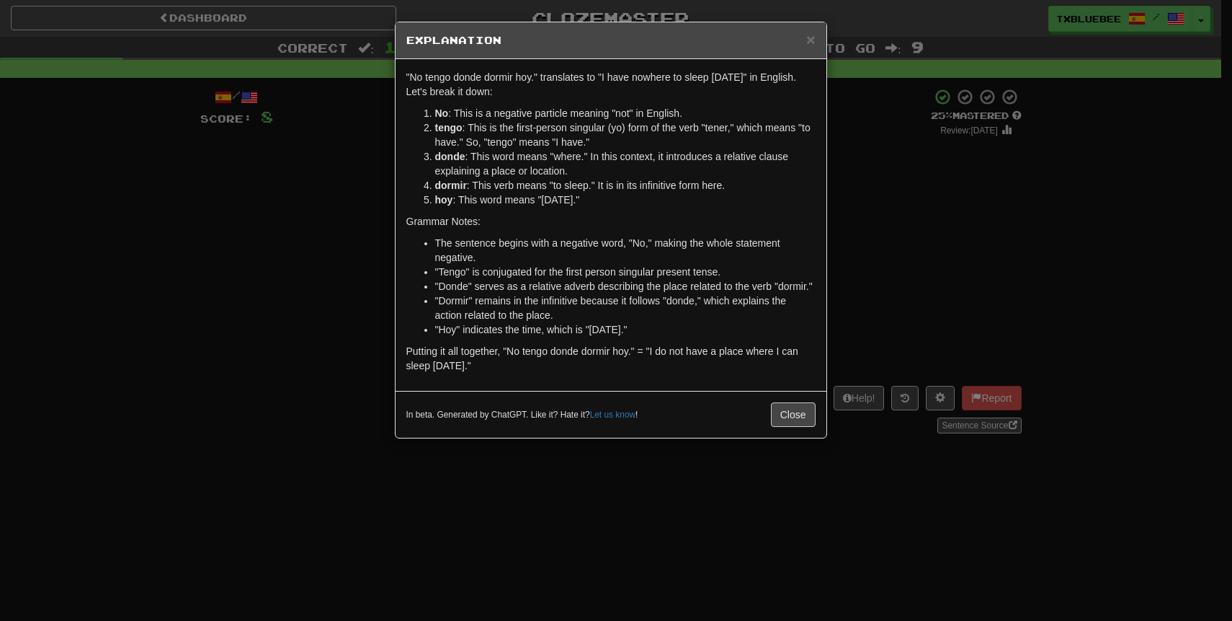
click at [1016, 255] on div "× Explanation "No tengo donde dormir hoy." translates to "I have nowhere to sle…" at bounding box center [616, 310] width 1232 height 621
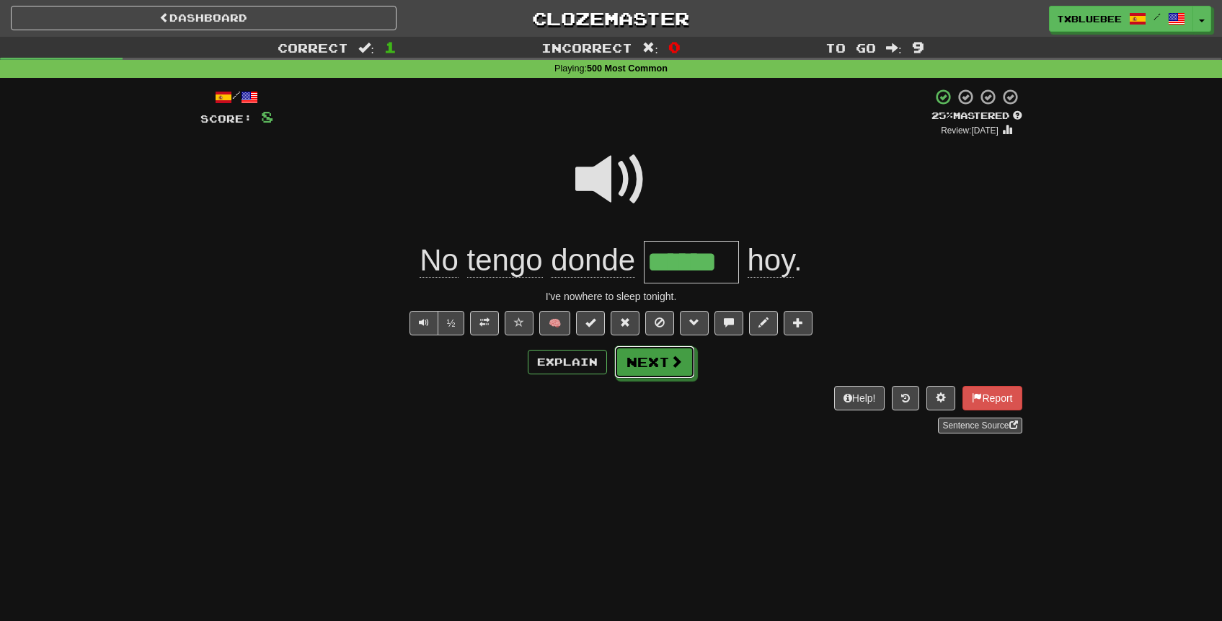
click at [666, 375] on button "Next" at bounding box center [654, 361] width 81 height 33
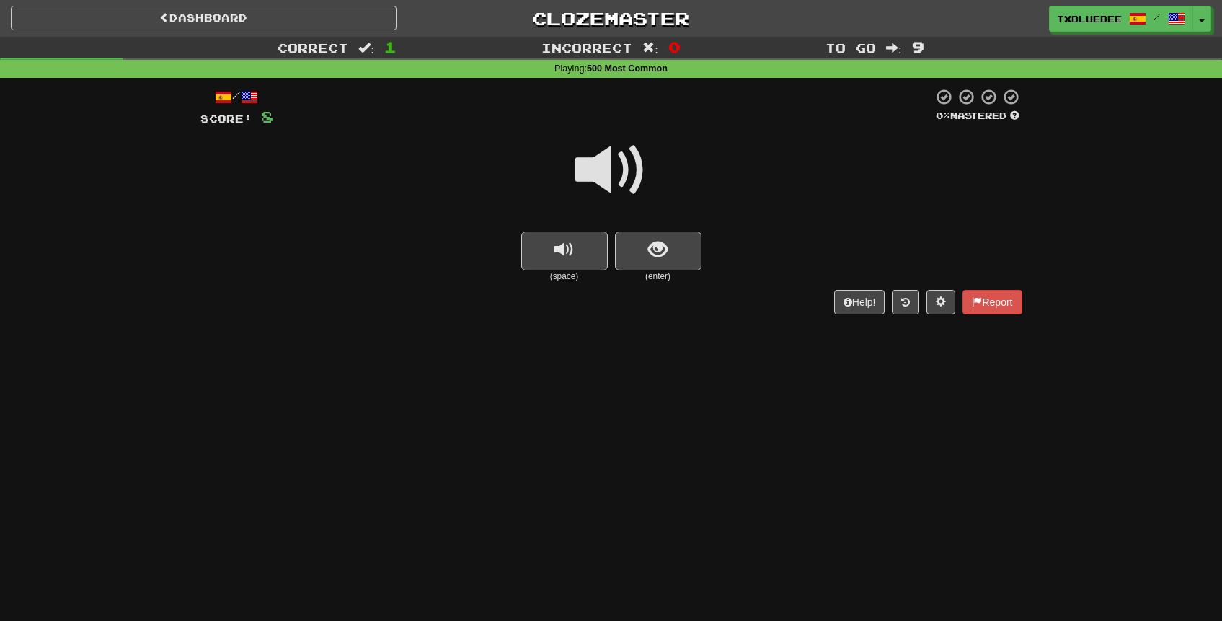
click at [614, 174] on span at bounding box center [611, 170] width 72 height 72
click at [657, 248] on span "show sentence" at bounding box center [657, 249] width 19 height 19
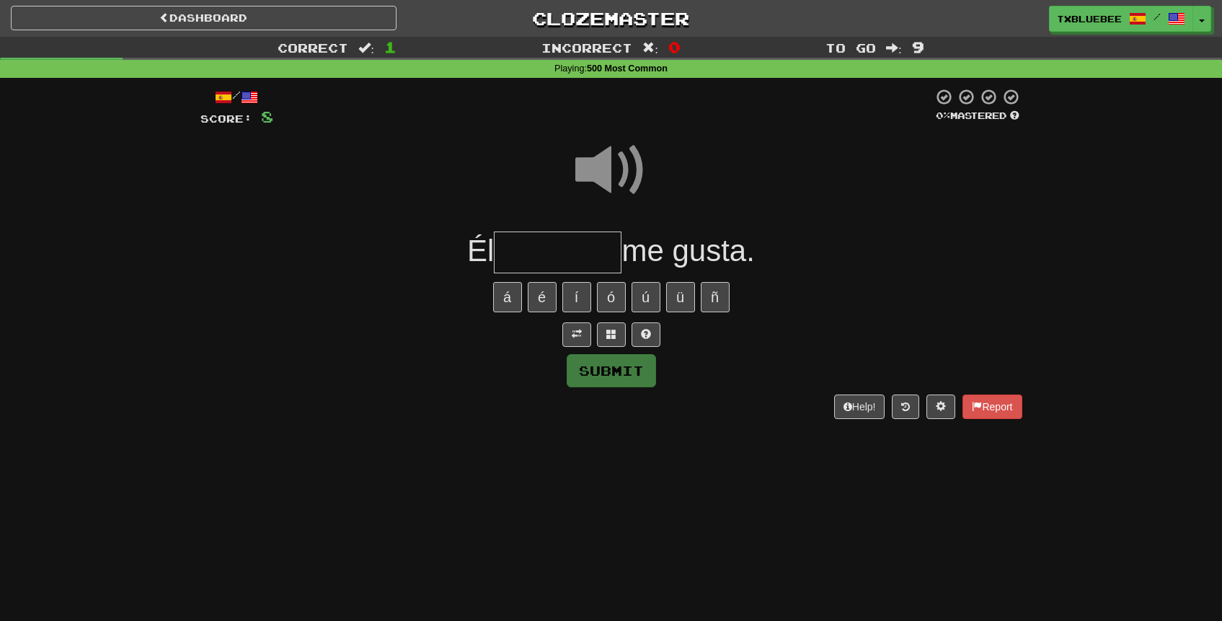
click at [629, 171] on span at bounding box center [611, 170] width 72 height 72
click at [553, 237] on input "text" at bounding box center [558, 252] width 128 height 43
type input "*******"
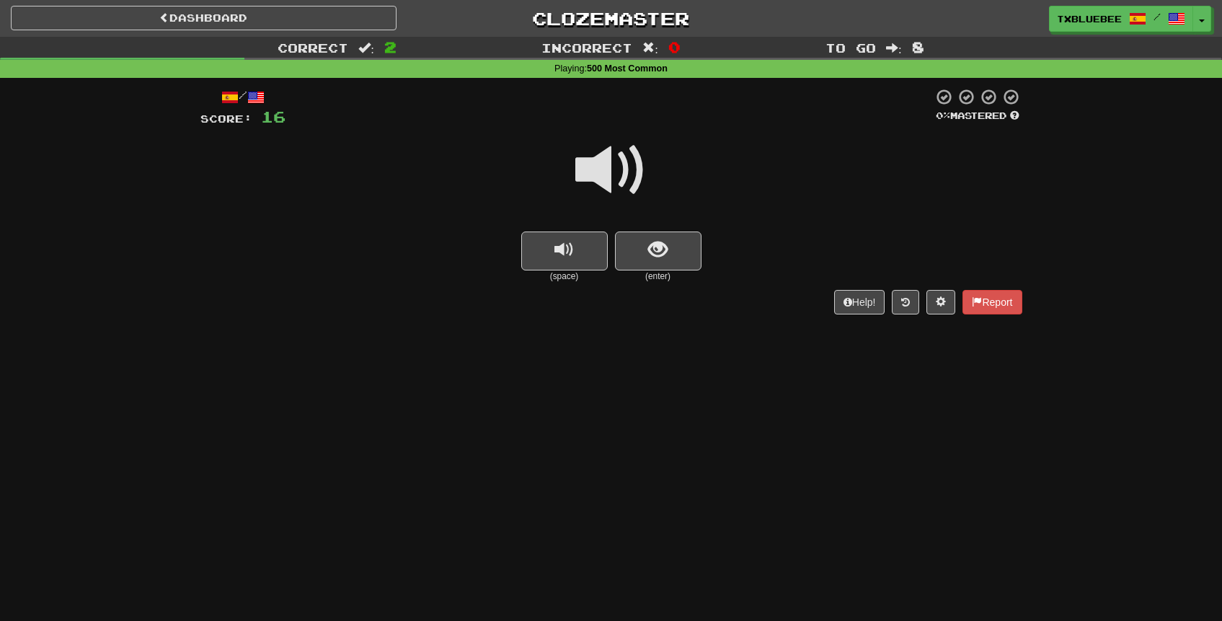
click at [633, 154] on span at bounding box center [611, 170] width 72 height 72
click at [678, 241] on button "show sentence" at bounding box center [658, 250] width 86 height 39
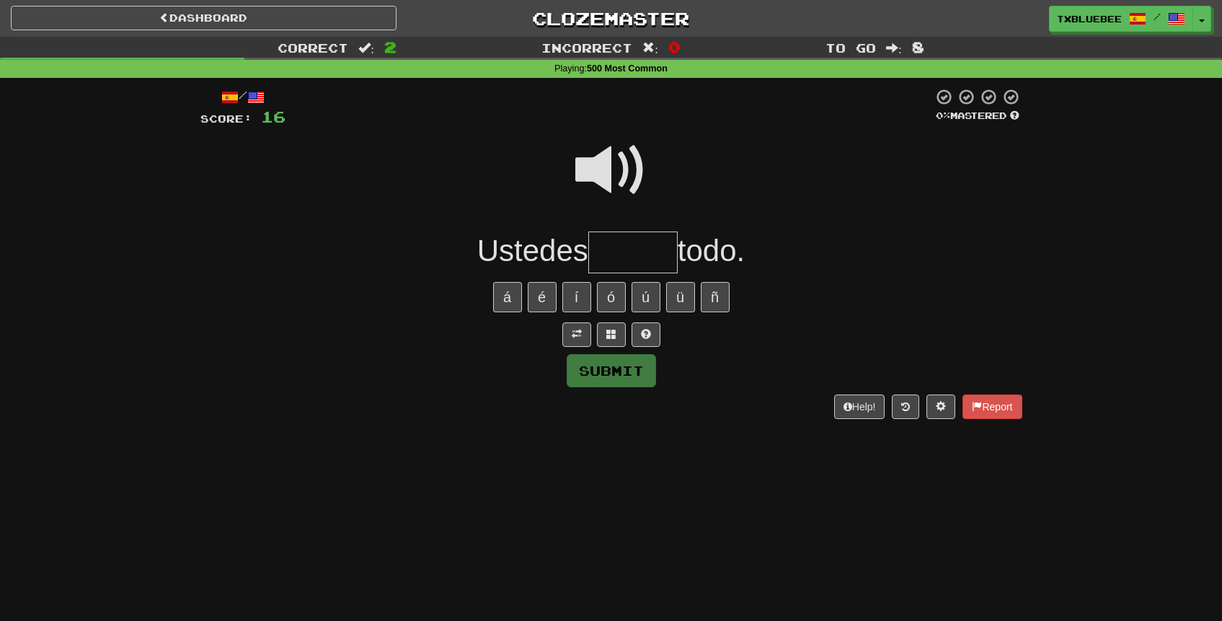
click at [624, 164] on span at bounding box center [611, 170] width 72 height 72
click at [654, 246] on input "text" at bounding box center [632, 252] width 89 height 43
type input "*****"
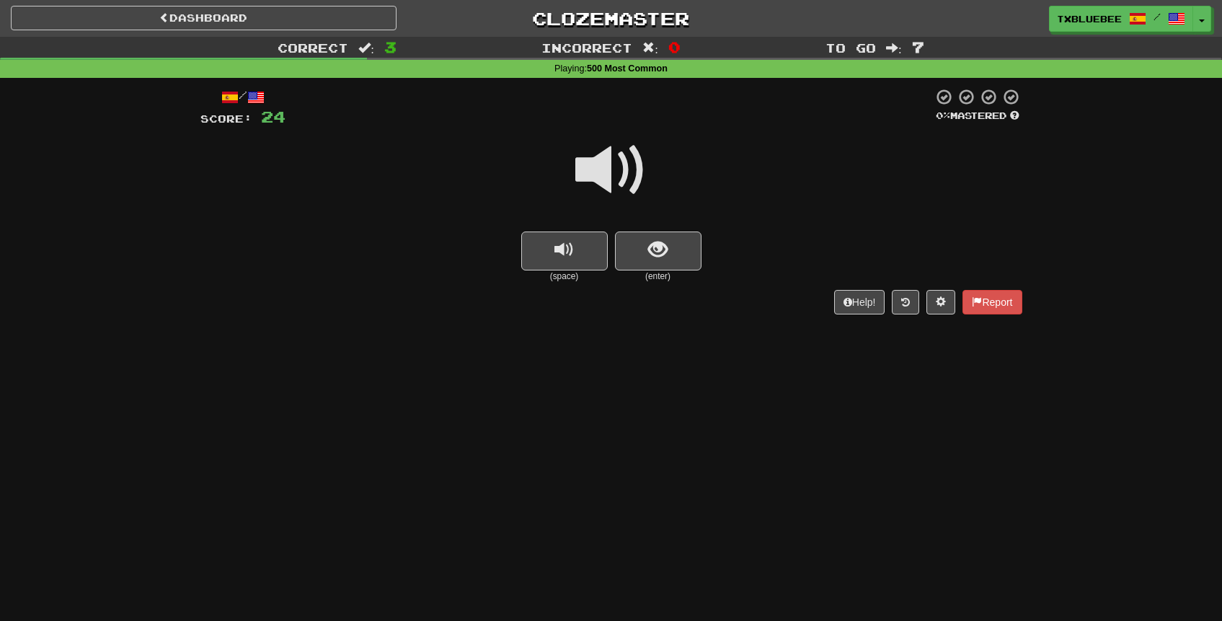
click at [616, 170] on span at bounding box center [611, 170] width 72 height 72
click at [661, 259] on span "show sentence" at bounding box center [657, 249] width 19 height 19
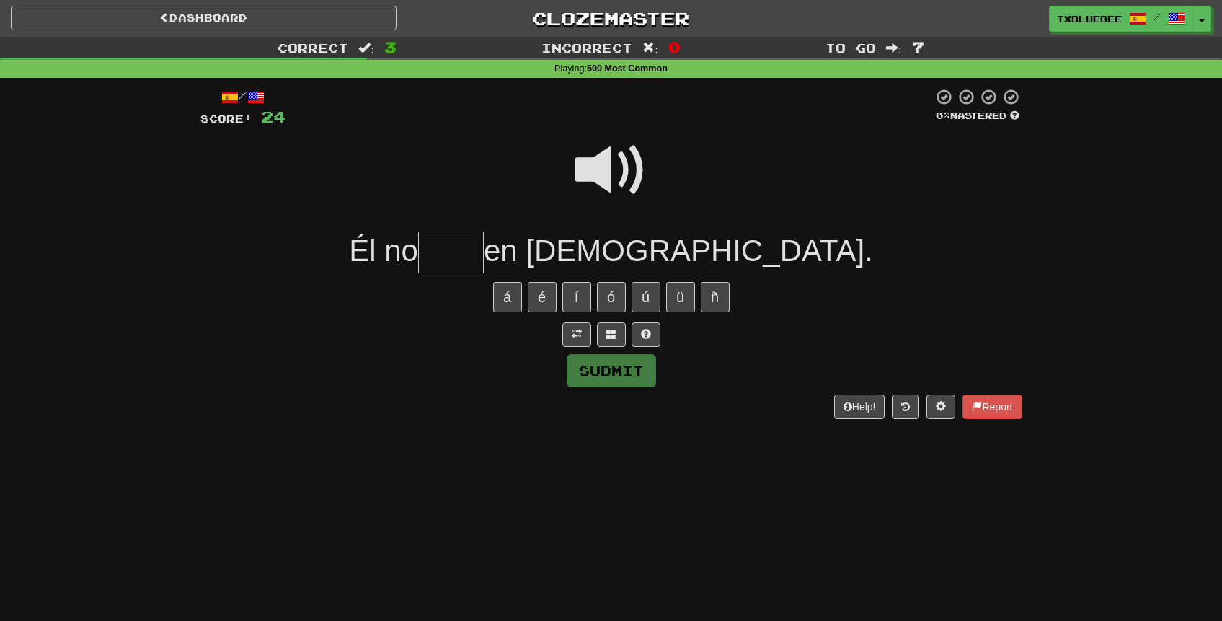
click at [484, 257] on input "text" at bounding box center [451, 252] width 66 height 43
type input "****"
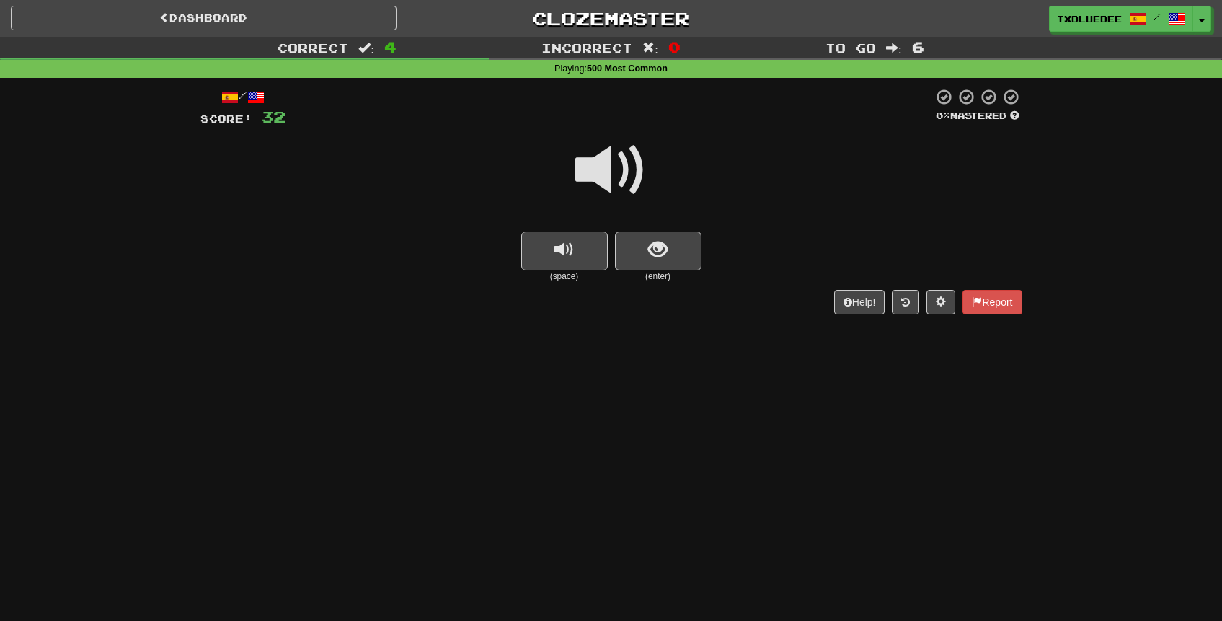
click at [609, 175] on span at bounding box center [611, 170] width 72 height 72
click at [638, 245] on button "show sentence" at bounding box center [658, 250] width 86 height 39
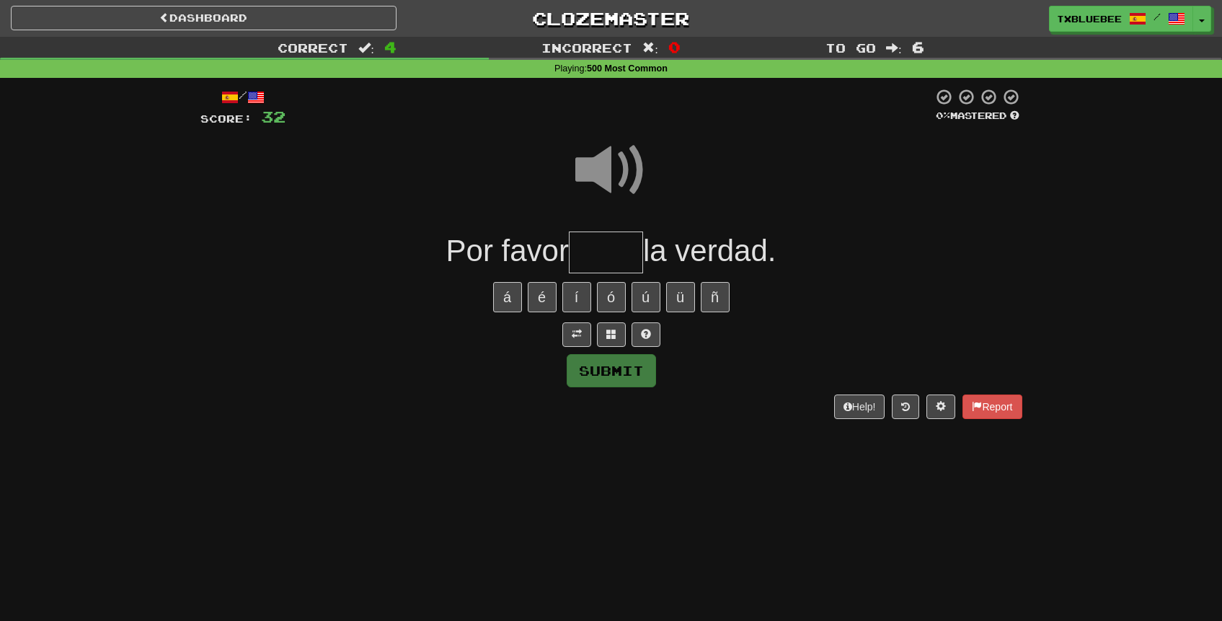
click at [618, 246] on input "text" at bounding box center [606, 252] width 74 height 43
type input "****"
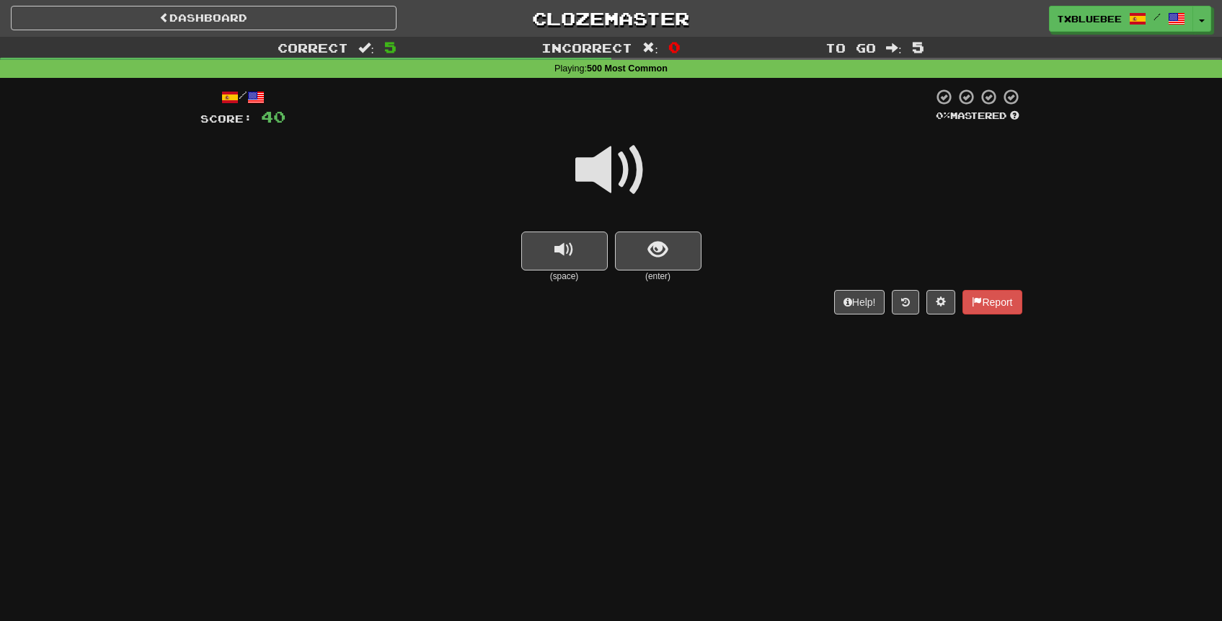
click at [637, 170] on span at bounding box center [611, 170] width 72 height 72
click at [626, 172] on span at bounding box center [611, 170] width 72 height 72
click at [619, 172] on span at bounding box center [611, 170] width 72 height 72
click at [644, 262] on button "show sentence" at bounding box center [658, 250] width 86 height 39
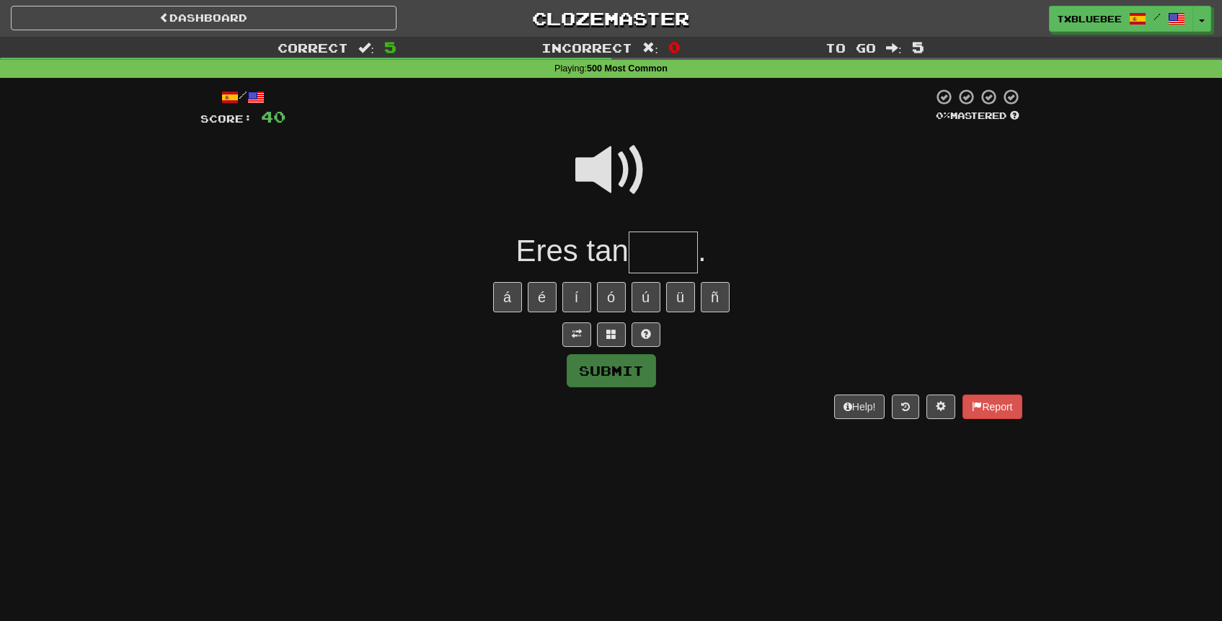
click at [658, 257] on input "text" at bounding box center [662, 252] width 69 height 43
type input "*****"
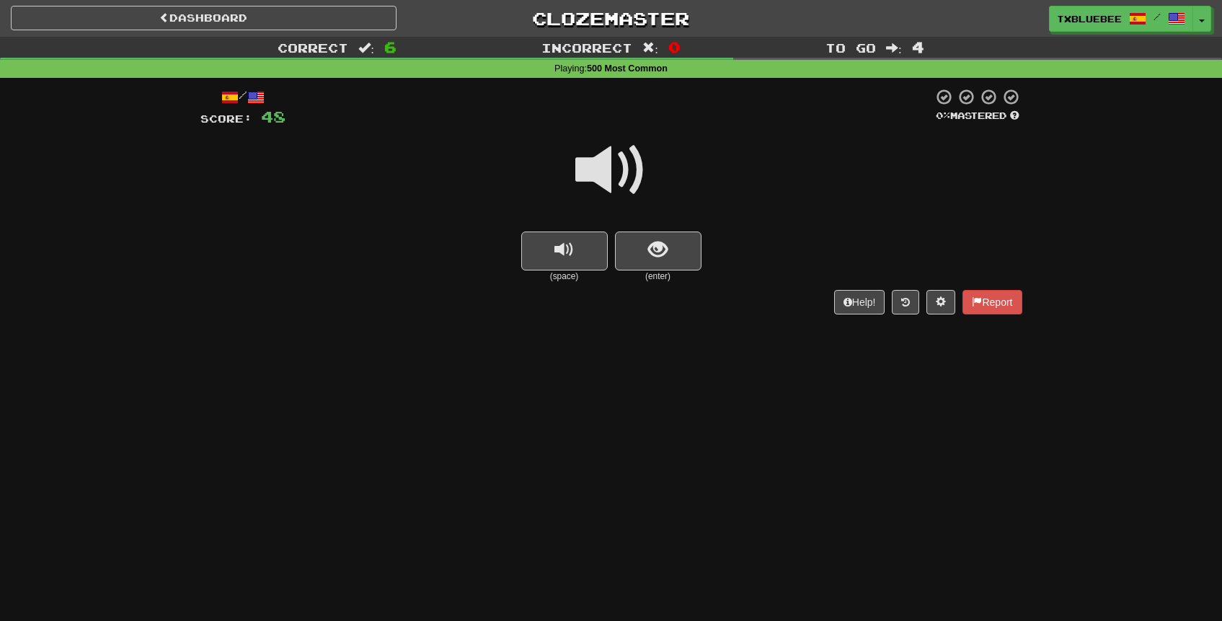
click at [616, 172] on span at bounding box center [611, 170] width 72 height 72
click at [644, 257] on button "show sentence" at bounding box center [658, 250] width 86 height 39
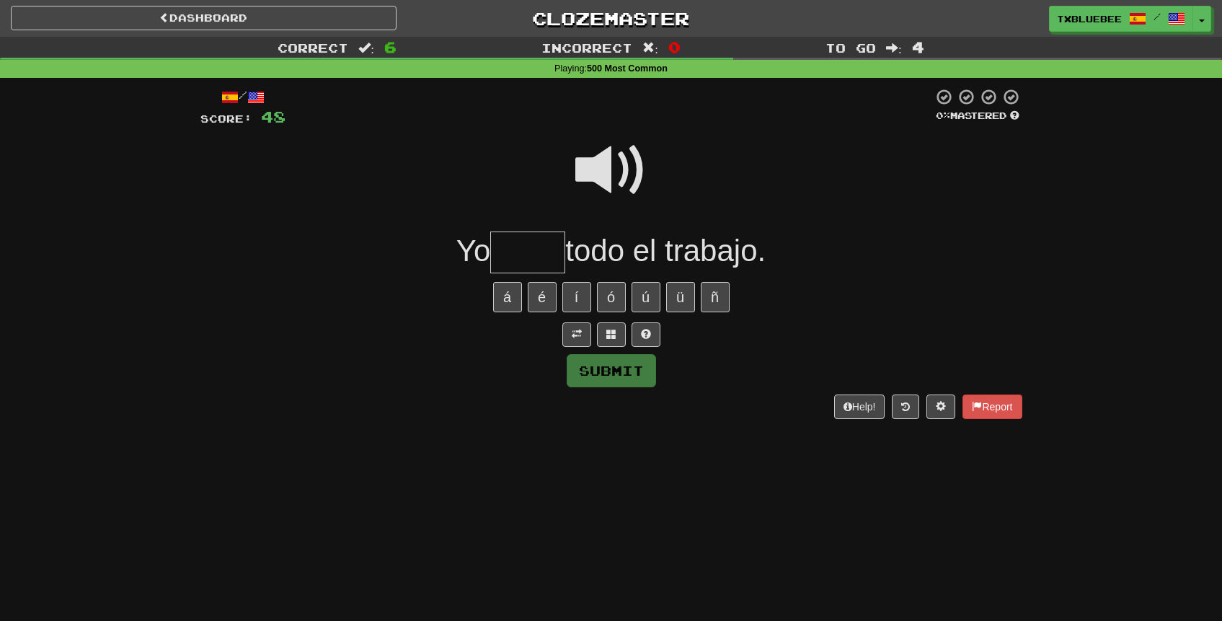
click at [591, 161] on span at bounding box center [611, 170] width 72 height 72
click at [542, 244] on input "text" at bounding box center [527, 252] width 75 height 43
type input "****"
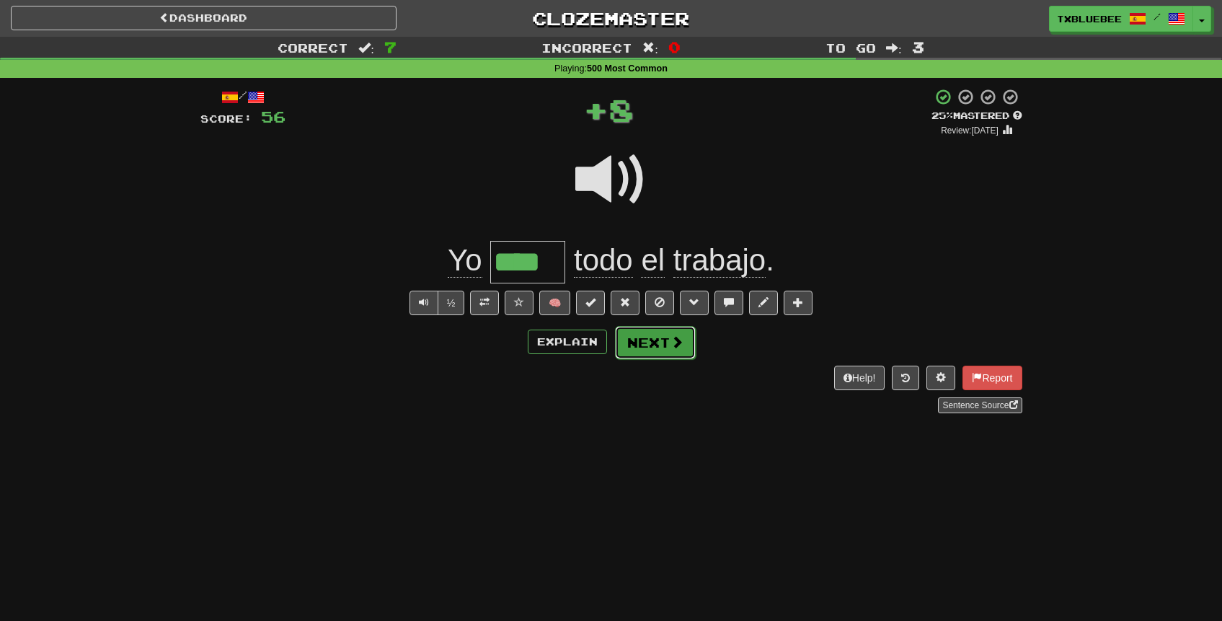
click at [688, 337] on button "Next" at bounding box center [655, 342] width 81 height 33
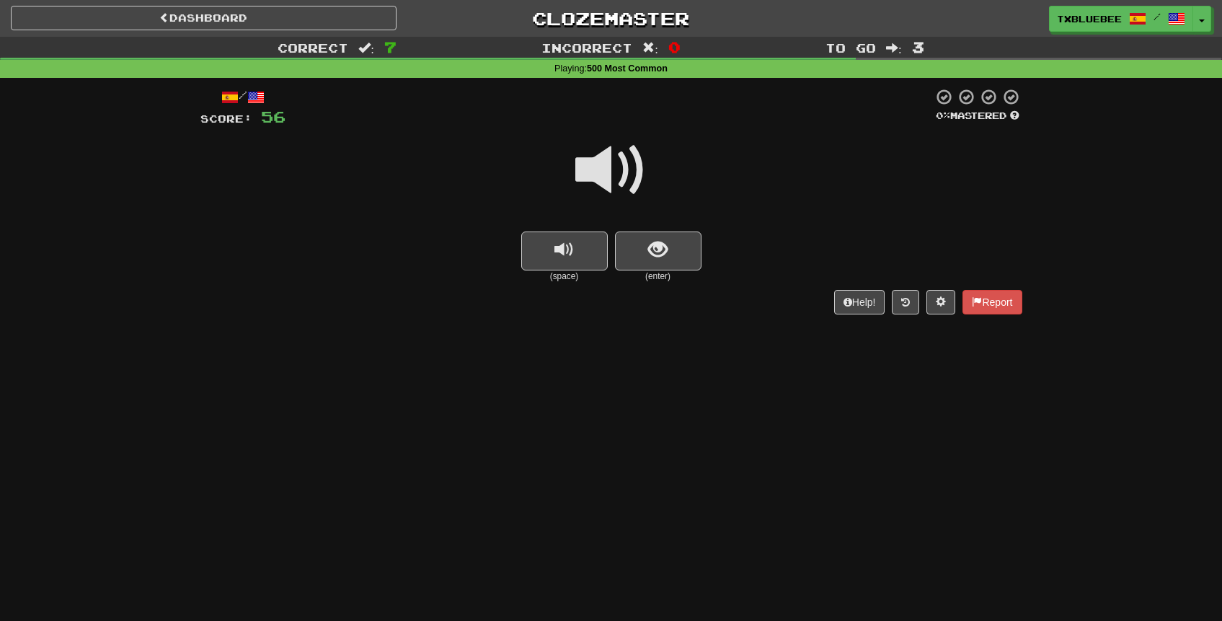
click at [614, 182] on span at bounding box center [611, 170] width 72 height 72
click at [634, 244] on button "show sentence" at bounding box center [658, 250] width 86 height 39
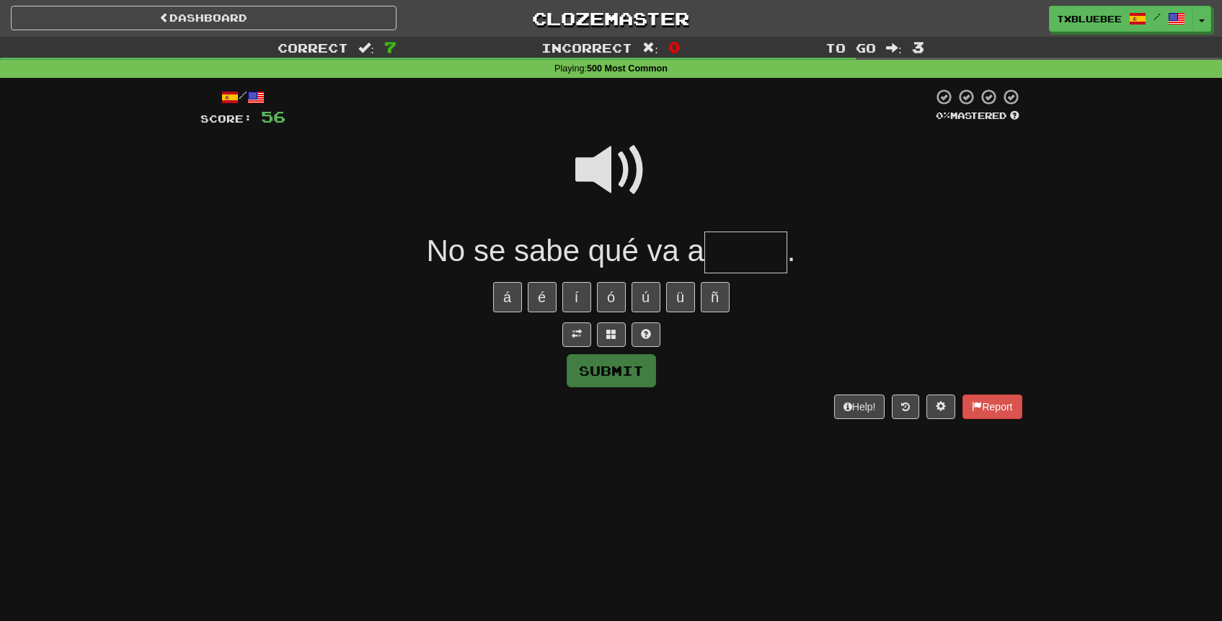
click at [630, 179] on span at bounding box center [611, 170] width 72 height 72
click at [752, 257] on input "text" at bounding box center [745, 252] width 83 height 43
type input "*****"
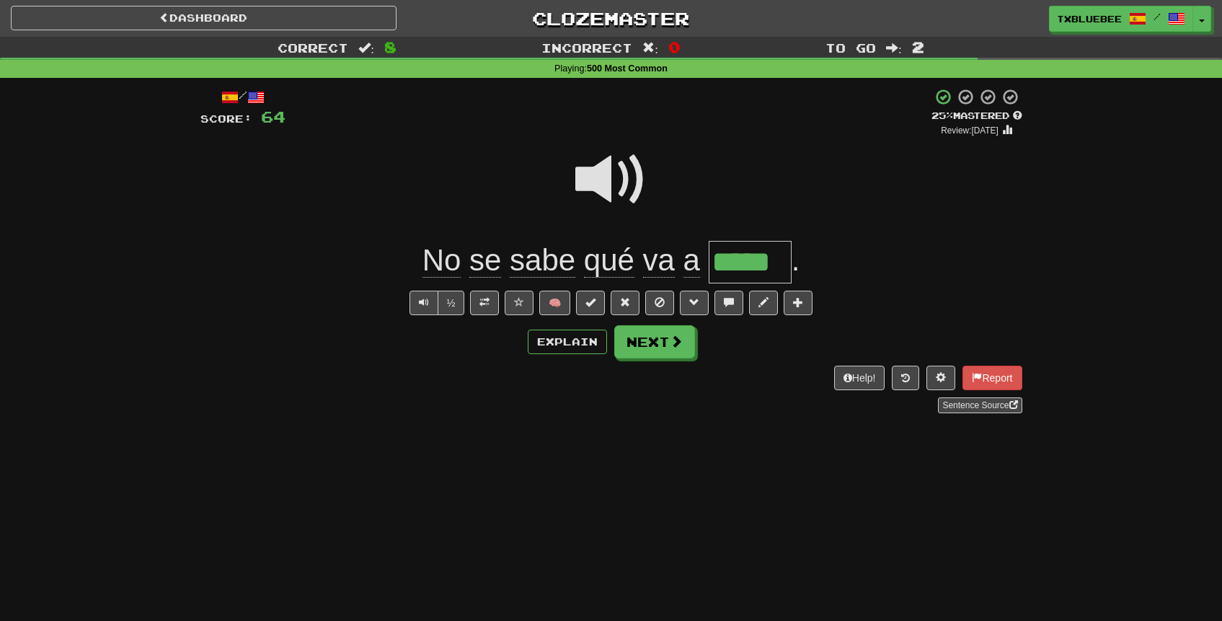
click at [607, 172] on span at bounding box center [611, 179] width 72 height 72
click at [489, 303] on span at bounding box center [484, 302] width 10 height 10
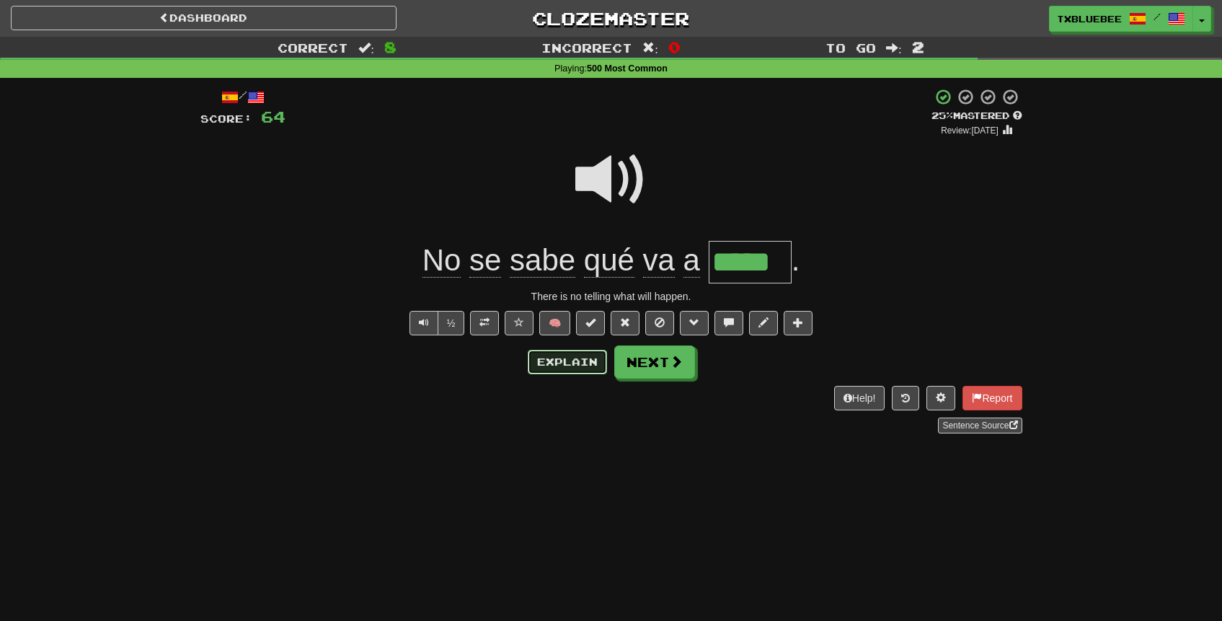
click at [556, 358] on button "Explain" at bounding box center [567, 362] width 79 height 25
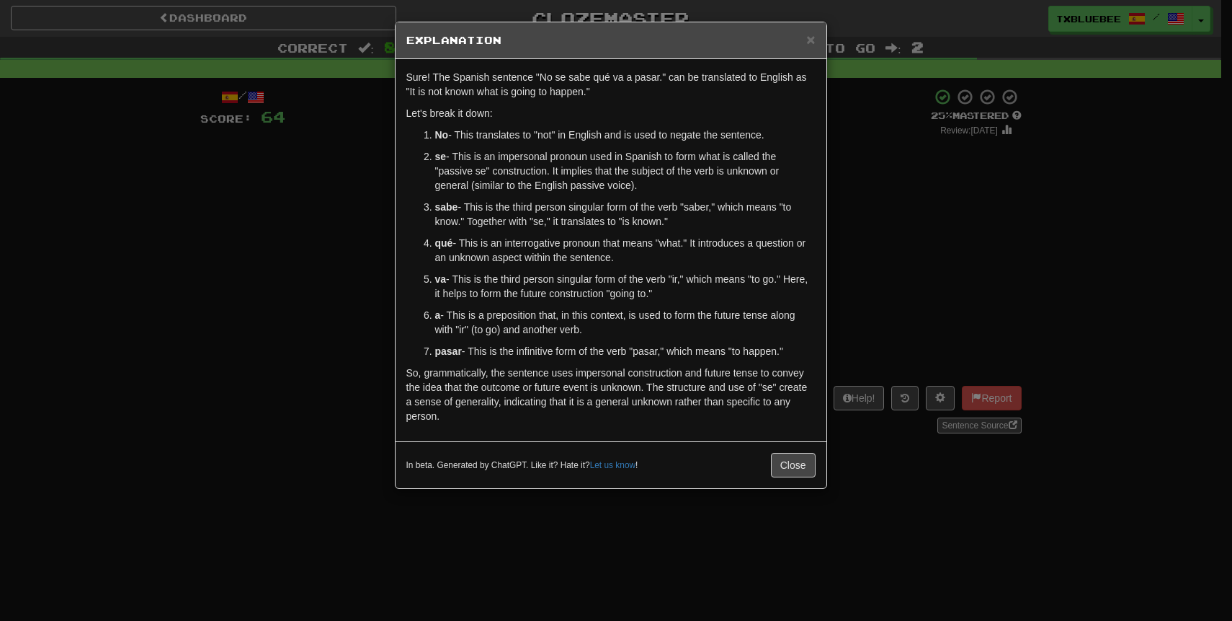
click at [923, 240] on div "× Explanation Sure! The Spanish sentence "No se sabe qué va a pasar." can be tr…" at bounding box center [616, 310] width 1232 height 621
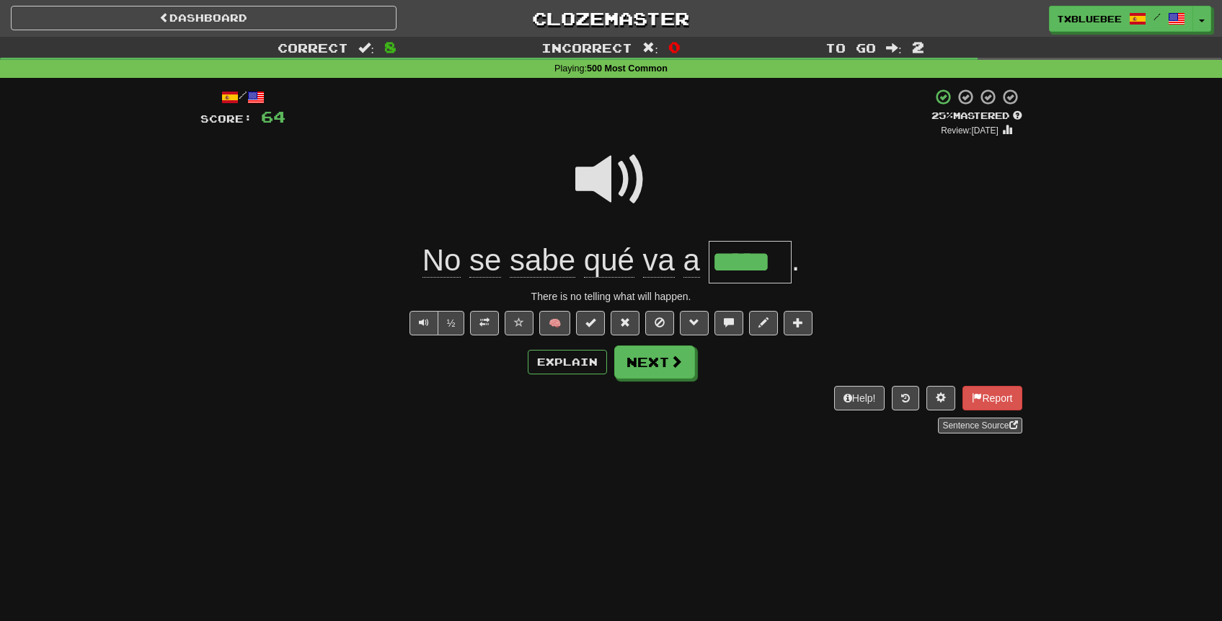
click at [595, 183] on span at bounding box center [611, 179] width 72 height 72
click at [641, 355] on button "Next" at bounding box center [655, 362] width 81 height 33
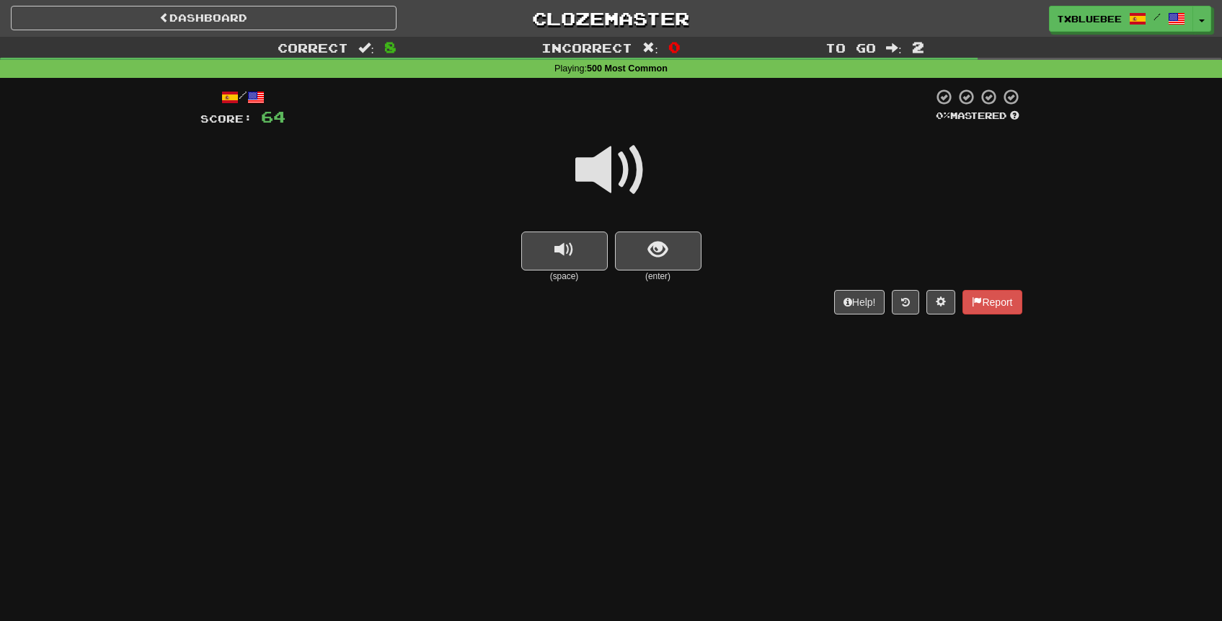
click at [631, 175] on span at bounding box center [611, 170] width 72 height 72
click at [675, 252] on button "show sentence" at bounding box center [658, 250] width 86 height 39
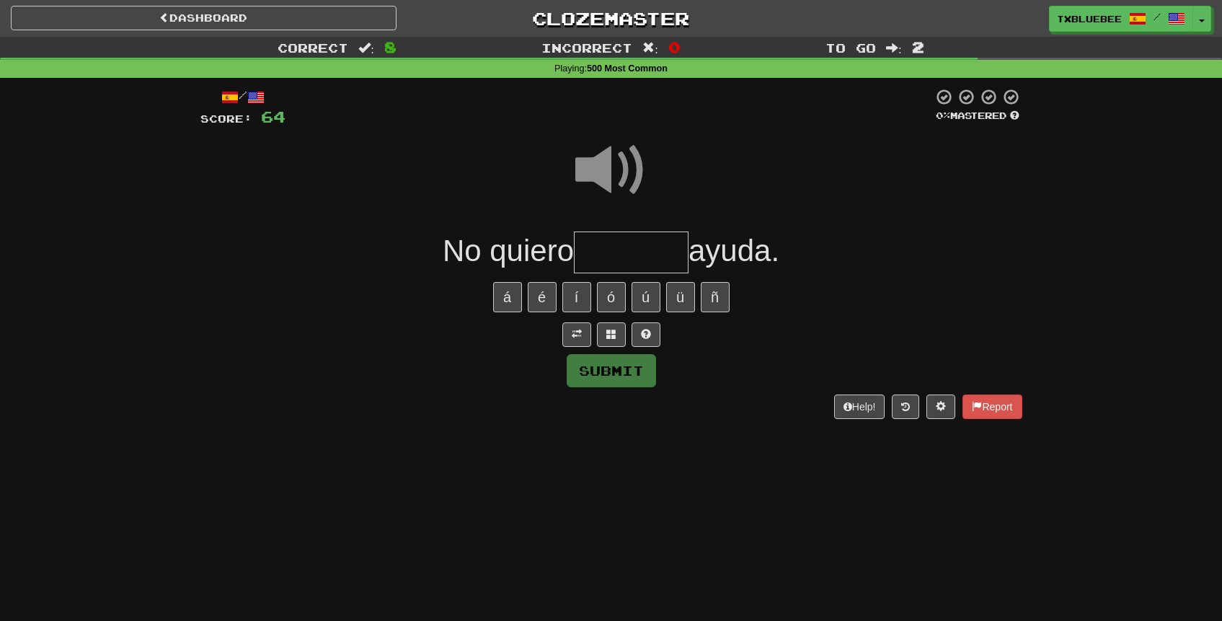
click at [654, 256] on input "text" at bounding box center [631, 252] width 115 height 43
type input "*******"
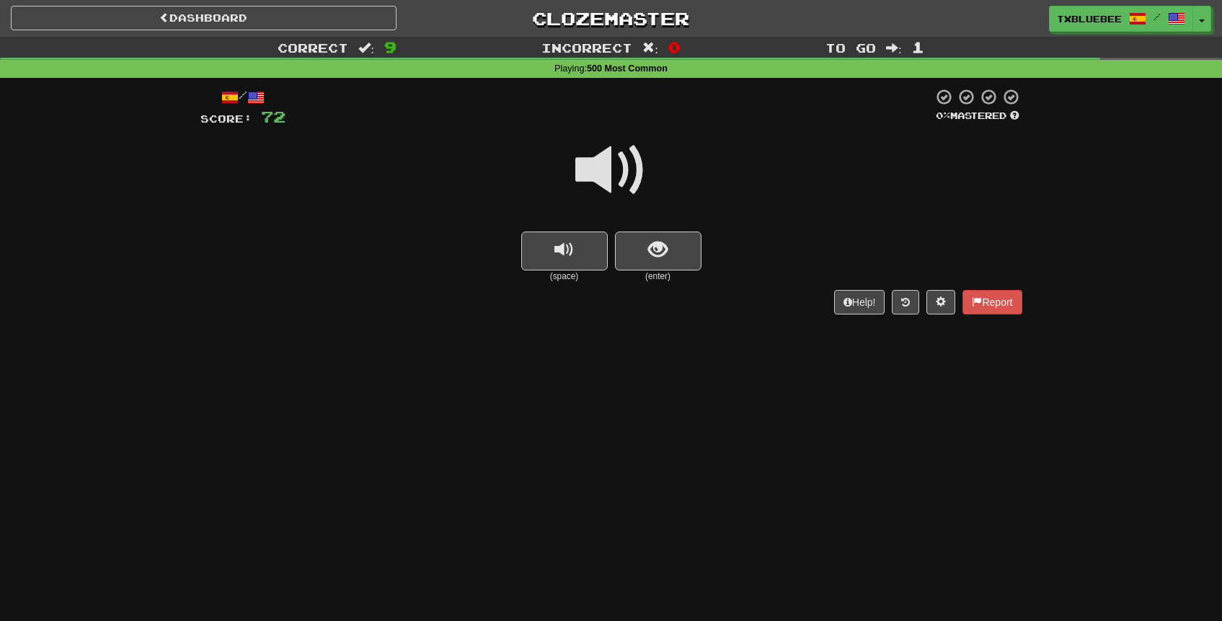
click at [615, 169] on span at bounding box center [611, 170] width 72 height 72
click at [667, 250] on span "show sentence" at bounding box center [657, 249] width 19 height 19
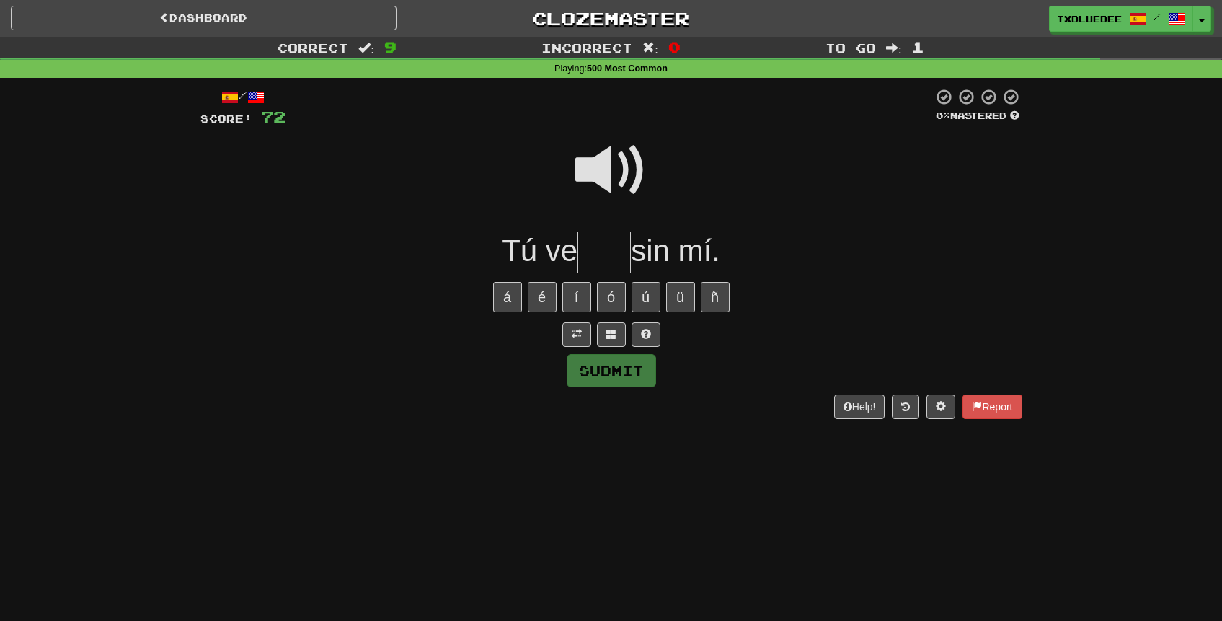
click at [626, 174] on span at bounding box center [611, 170] width 72 height 72
click at [612, 254] on input "text" at bounding box center [603, 252] width 53 height 43
type input "*"
type input "****"
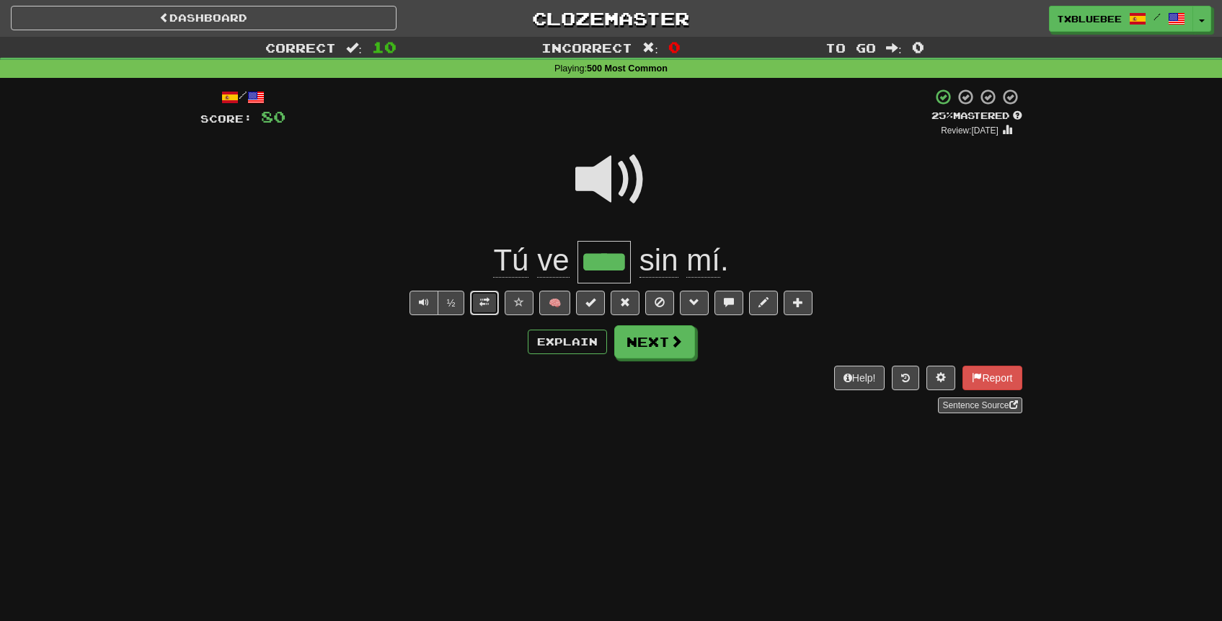
click at [488, 308] on button at bounding box center [484, 302] width 29 height 25
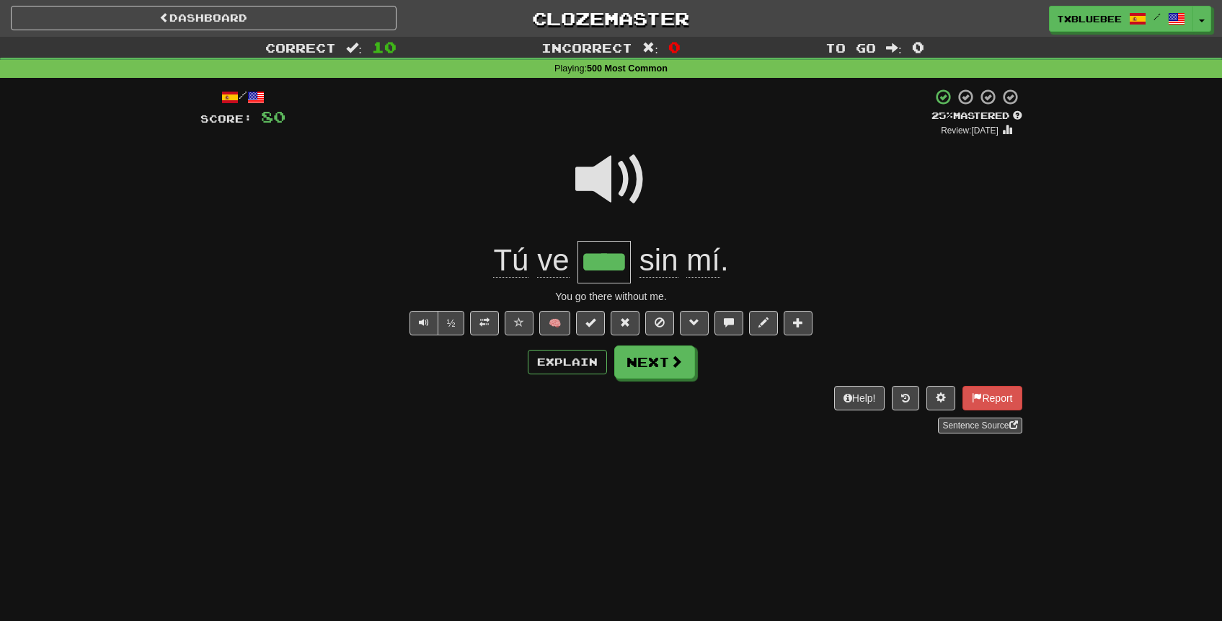
click at [613, 192] on span at bounding box center [611, 179] width 72 height 72
click at [559, 360] on button "Explain" at bounding box center [567, 362] width 79 height 25
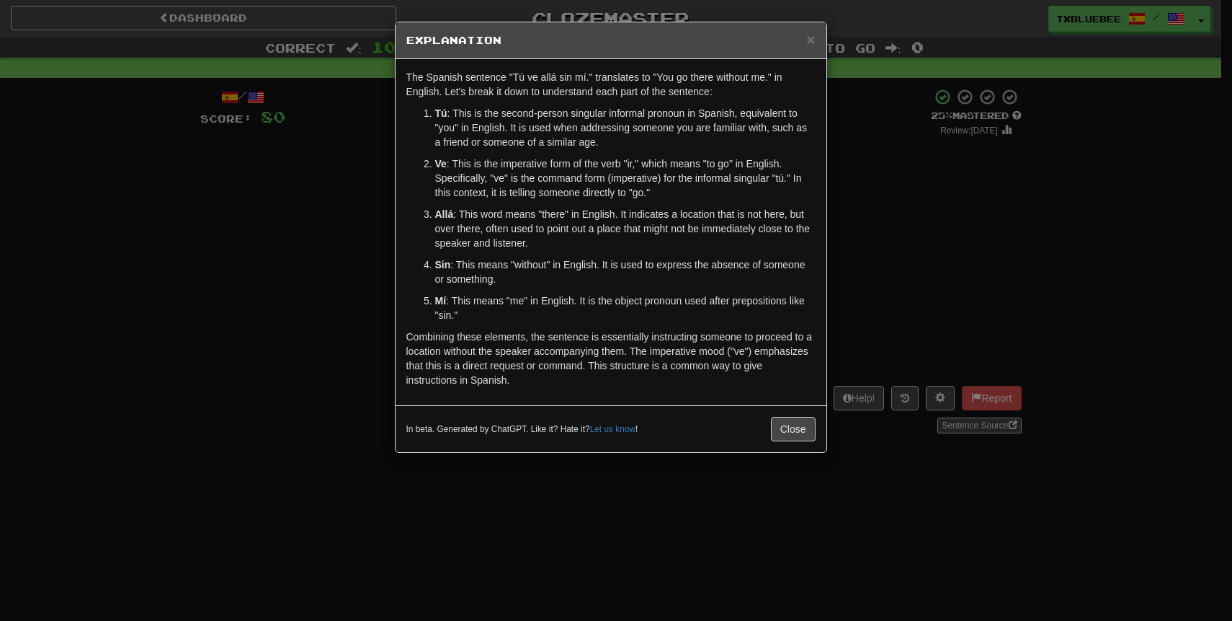
click at [869, 233] on div "× Explanation The Spanish sentence "Tú ve allá sin mí." translates to "You go t…" at bounding box center [616, 310] width 1232 height 621
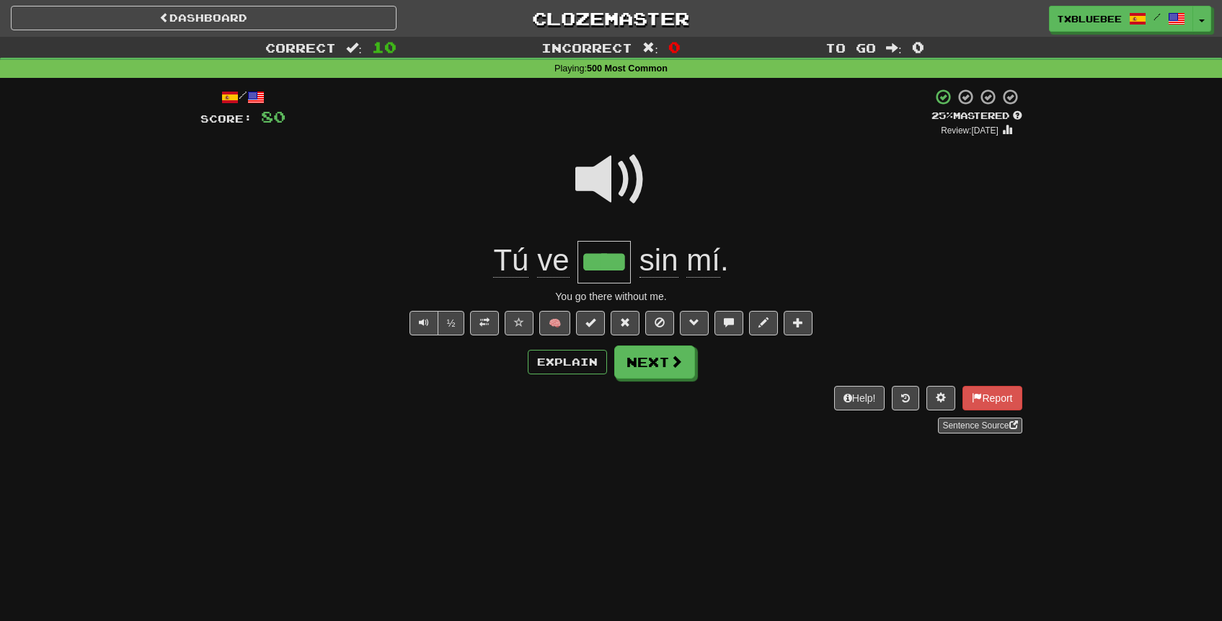
click at [604, 172] on span at bounding box center [611, 179] width 72 height 72
click at [579, 367] on button "Explain" at bounding box center [567, 362] width 79 height 25
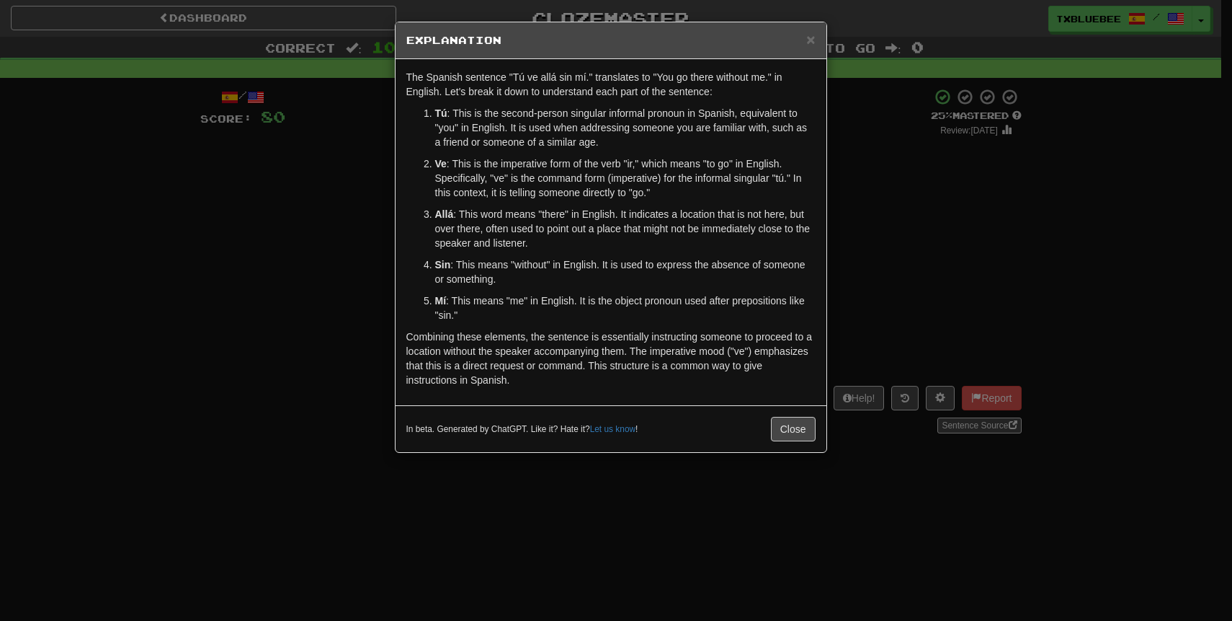
click at [247, 252] on div "× Explanation The Spanish sentence "Tú ve allá sin mí." translates to "You go t…" at bounding box center [616, 310] width 1232 height 621
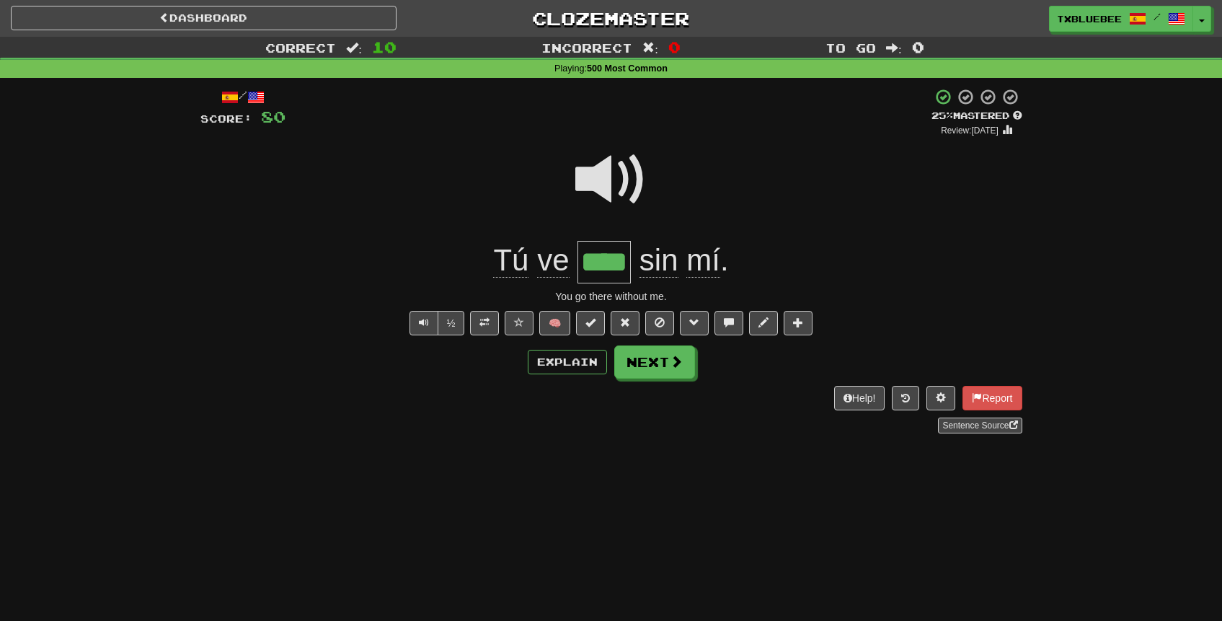
click at [604, 183] on span at bounding box center [611, 179] width 72 height 72
click at [601, 179] on span at bounding box center [611, 179] width 72 height 72
click at [634, 182] on span at bounding box center [611, 179] width 72 height 72
click at [649, 357] on button "Next" at bounding box center [655, 362] width 81 height 33
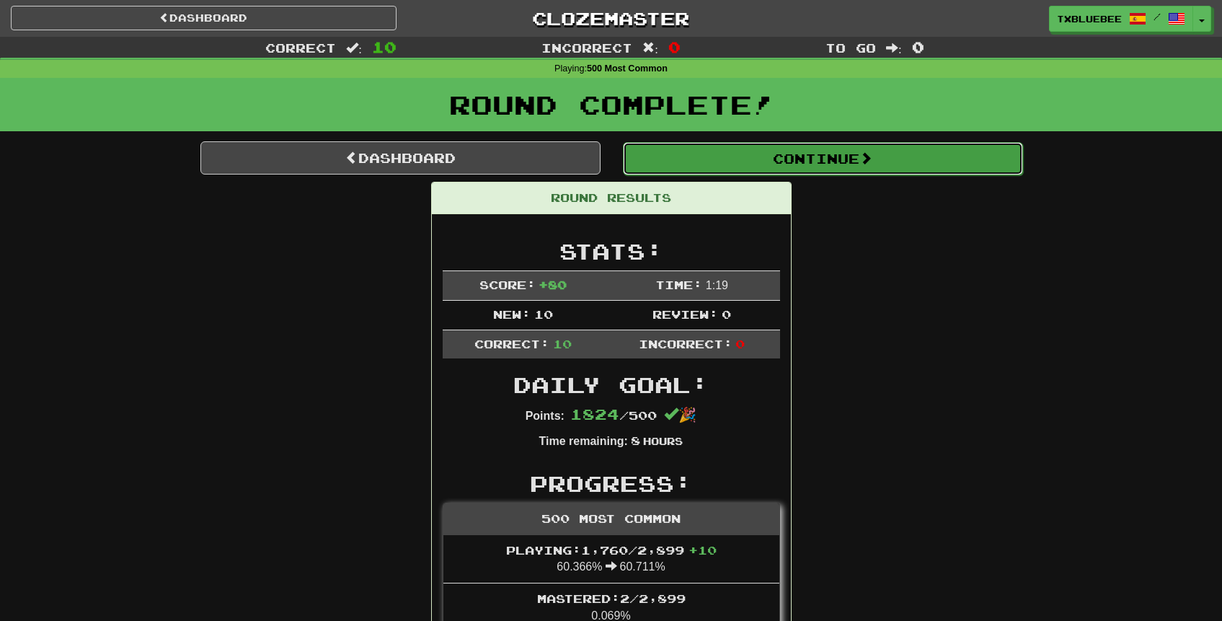
click at [795, 164] on button "Continue" at bounding box center [823, 158] width 400 height 33
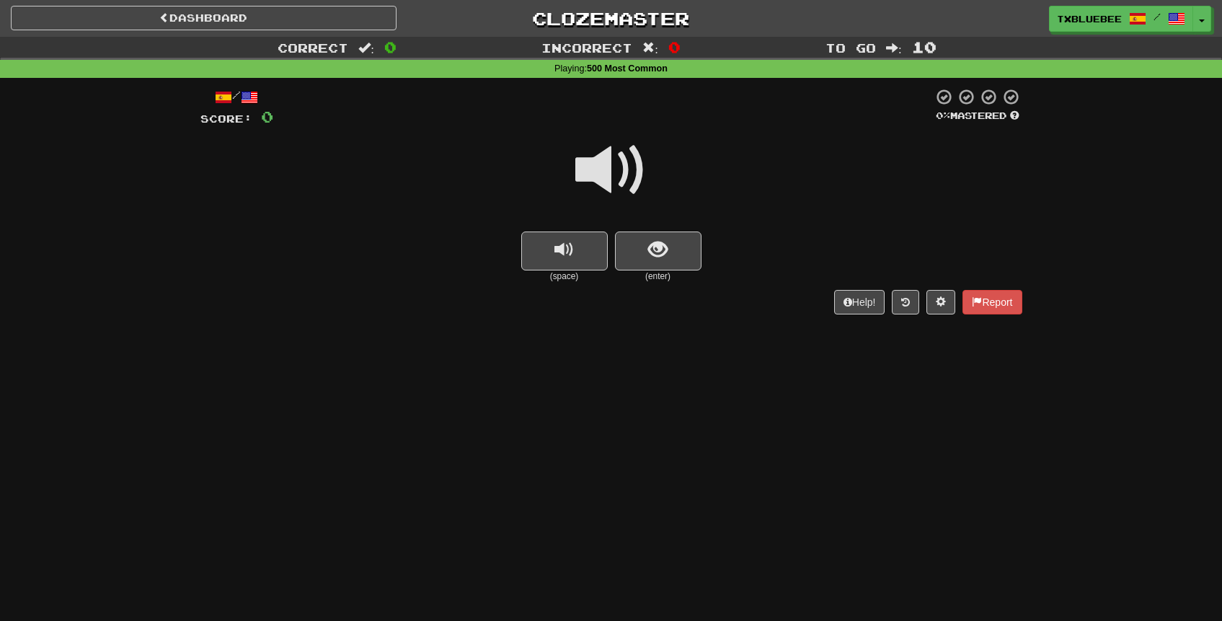
click at [616, 187] on span at bounding box center [611, 170] width 72 height 72
click at [631, 177] on span at bounding box center [611, 170] width 72 height 72
click at [630, 179] on span at bounding box center [611, 170] width 72 height 72
click at [644, 246] on button "show sentence" at bounding box center [658, 250] width 86 height 39
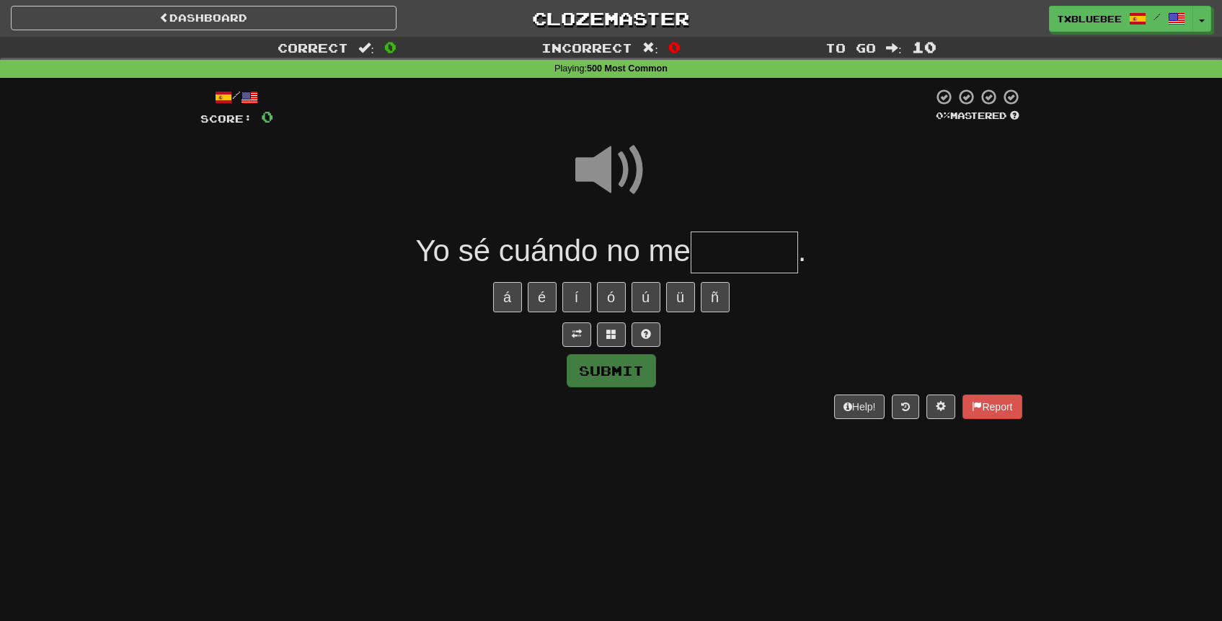
click at [739, 254] on input "text" at bounding box center [743, 252] width 107 height 43
type input "*******"
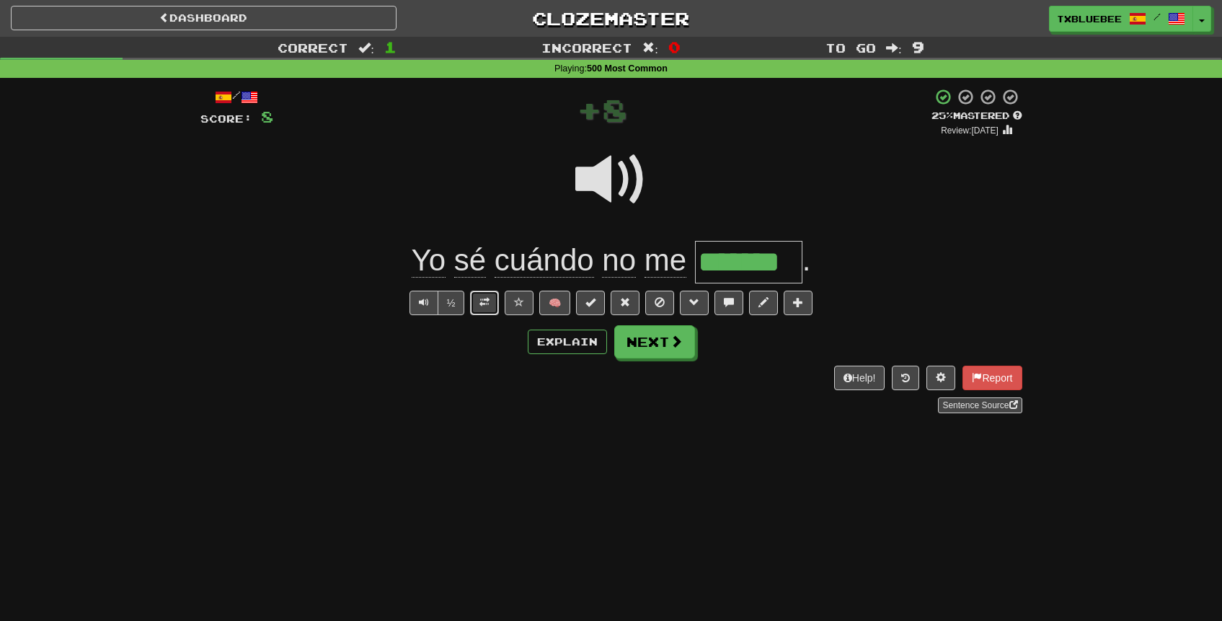
click at [479, 299] on button at bounding box center [484, 302] width 29 height 25
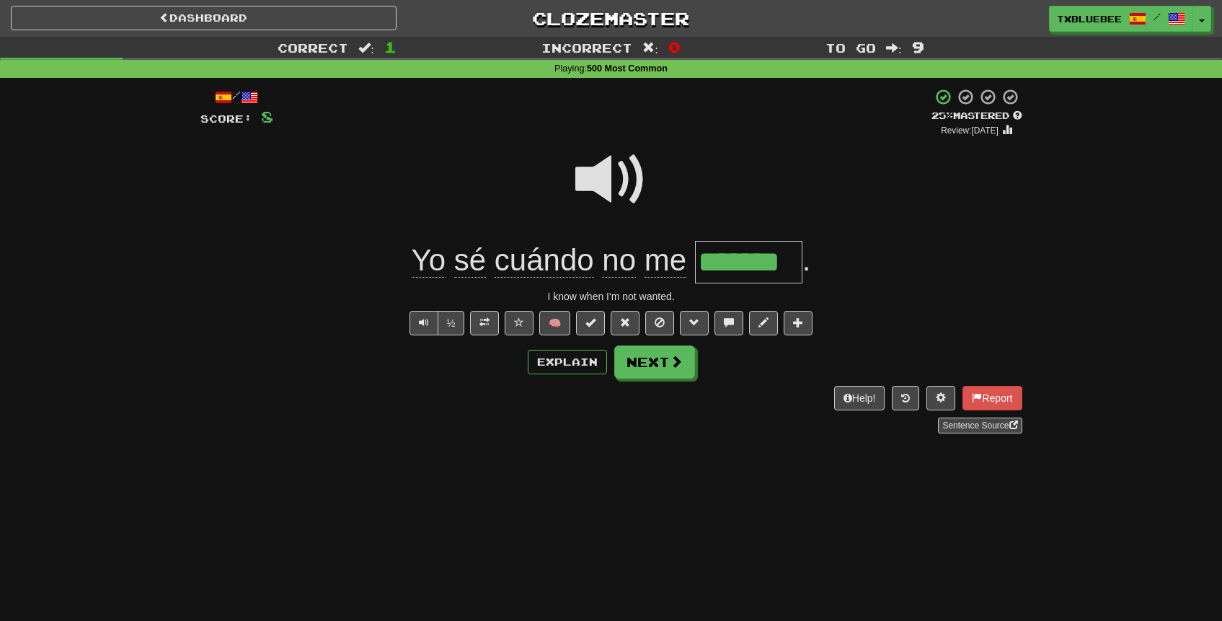
click at [616, 178] on span at bounding box center [611, 179] width 72 height 72
click at [605, 185] on span at bounding box center [611, 179] width 72 height 72
click at [667, 366] on button "Next" at bounding box center [655, 362] width 81 height 33
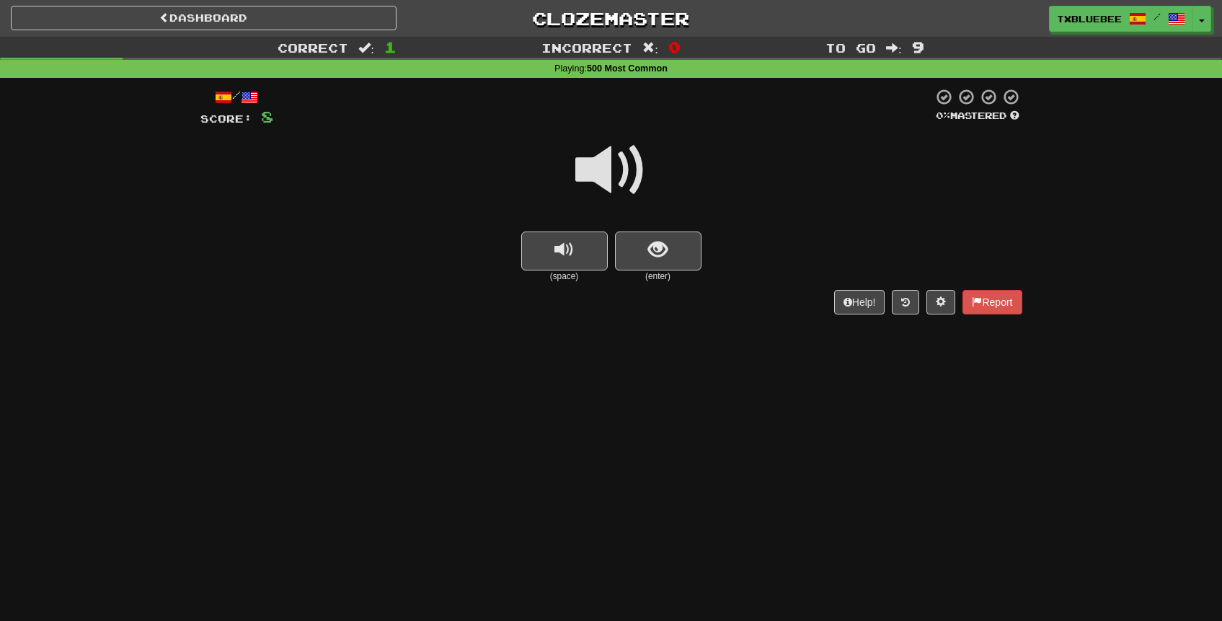
click at [611, 172] on span at bounding box center [611, 170] width 72 height 72
click at [659, 254] on span "show sentence" at bounding box center [657, 249] width 19 height 19
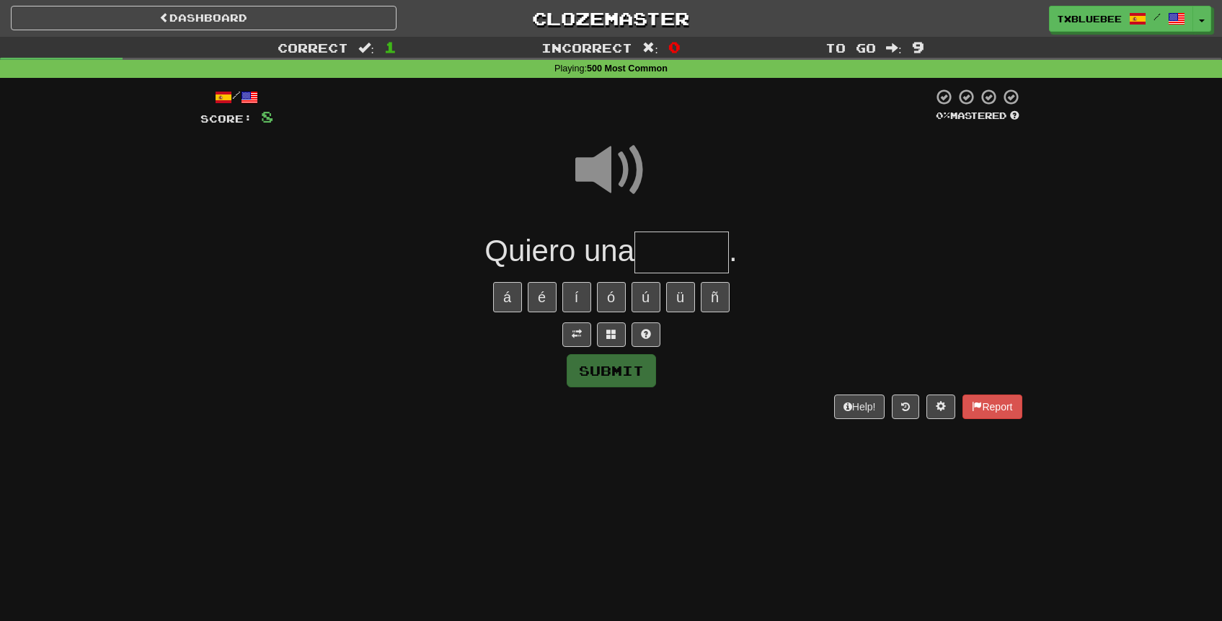
click at [672, 254] on input "text" at bounding box center [681, 252] width 94 height 43
type input "*******"
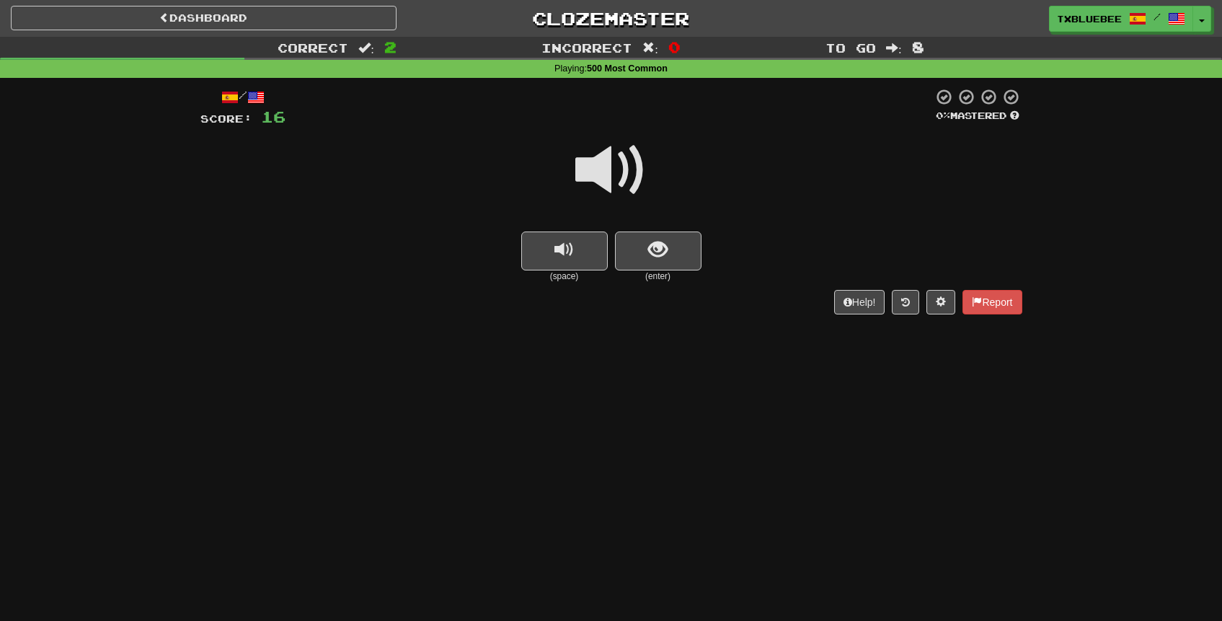
click at [629, 182] on span at bounding box center [611, 170] width 72 height 72
click at [655, 246] on span "show sentence" at bounding box center [657, 249] width 19 height 19
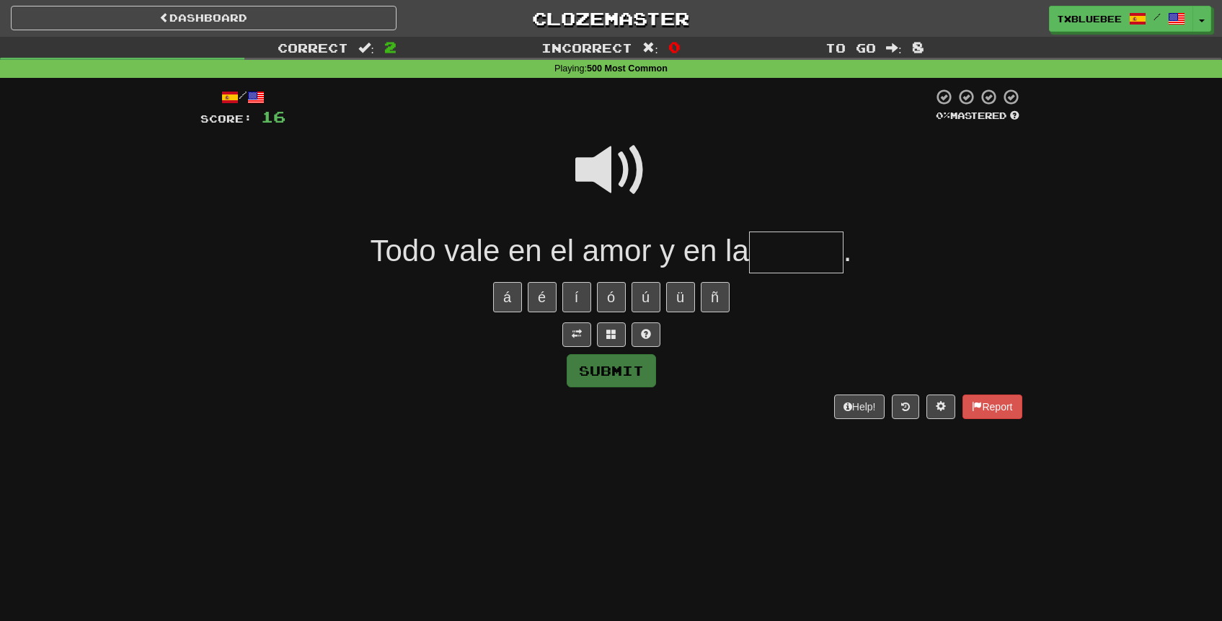
click at [622, 166] on span at bounding box center [611, 170] width 72 height 72
click at [791, 247] on input "text" at bounding box center [796, 252] width 94 height 43
type input "*"
type input "******"
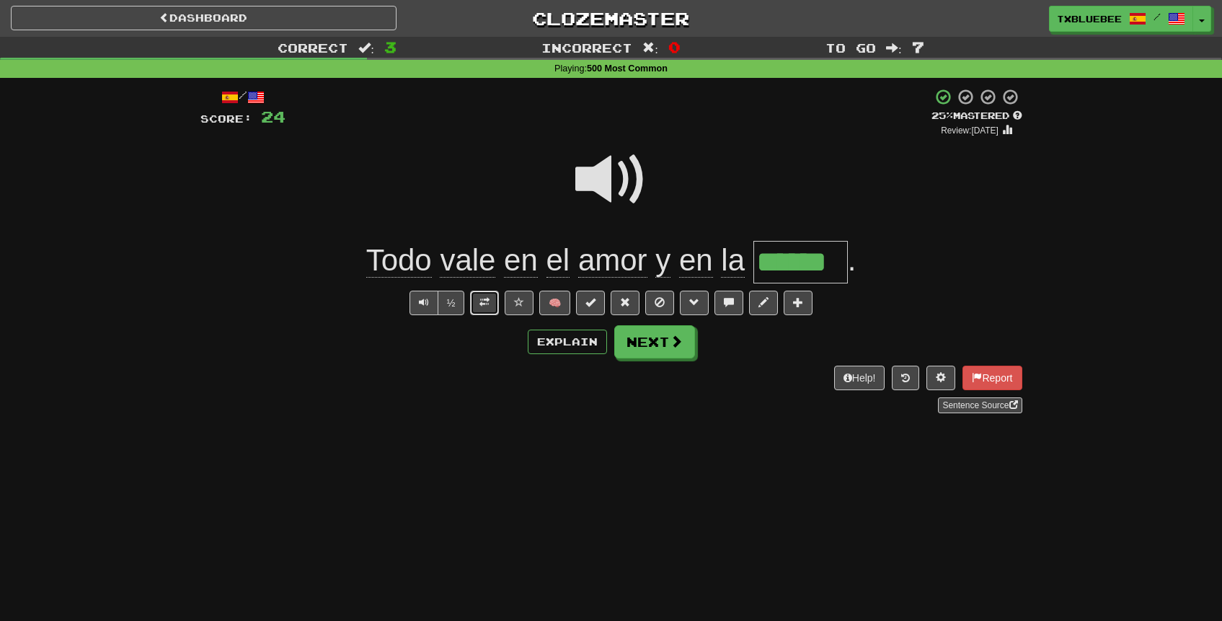
click at [491, 303] on button at bounding box center [484, 302] width 29 height 25
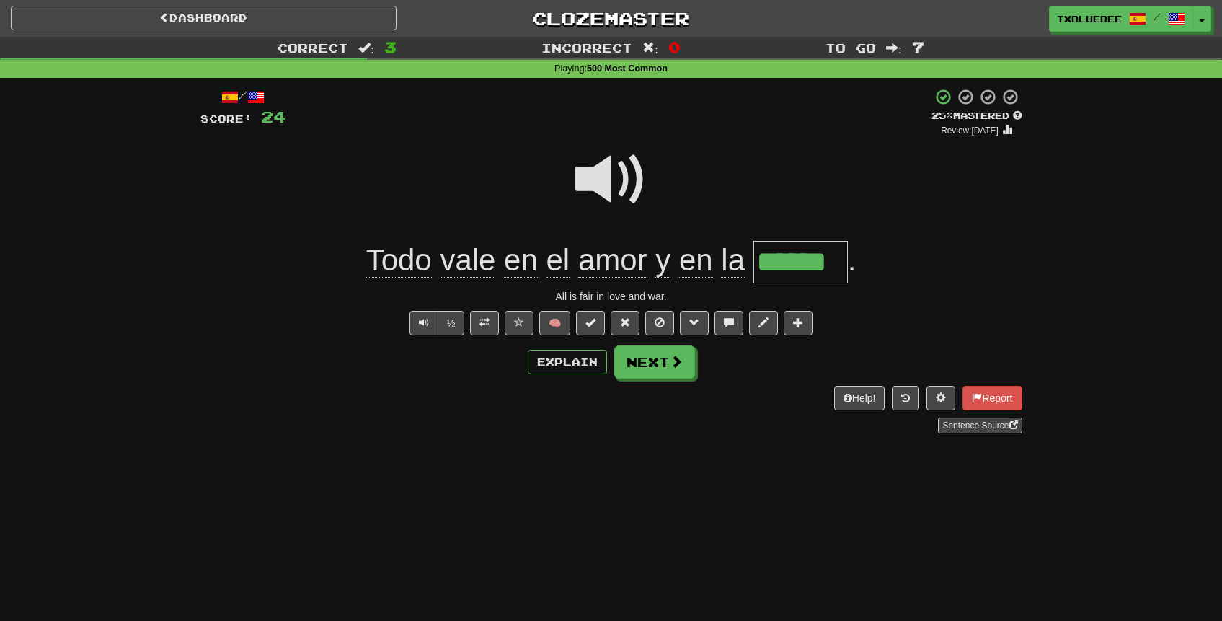
click at [608, 183] on span at bounding box center [611, 179] width 72 height 72
click at [628, 161] on span at bounding box center [611, 179] width 72 height 72
click at [678, 375] on button "Next" at bounding box center [655, 362] width 81 height 33
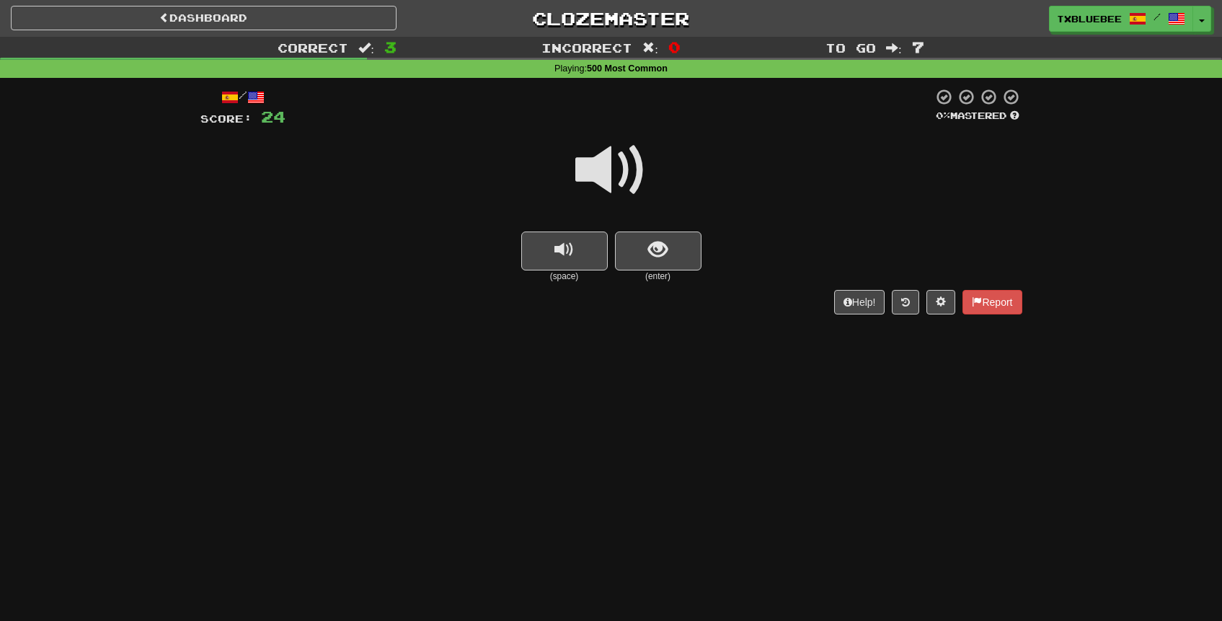
click at [623, 174] on span at bounding box center [611, 170] width 72 height 72
click at [622, 179] on span at bounding box center [611, 170] width 72 height 72
click at [631, 174] on span at bounding box center [611, 170] width 72 height 72
click at [659, 246] on span "show sentence" at bounding box center [657, 249] width 19 height 19
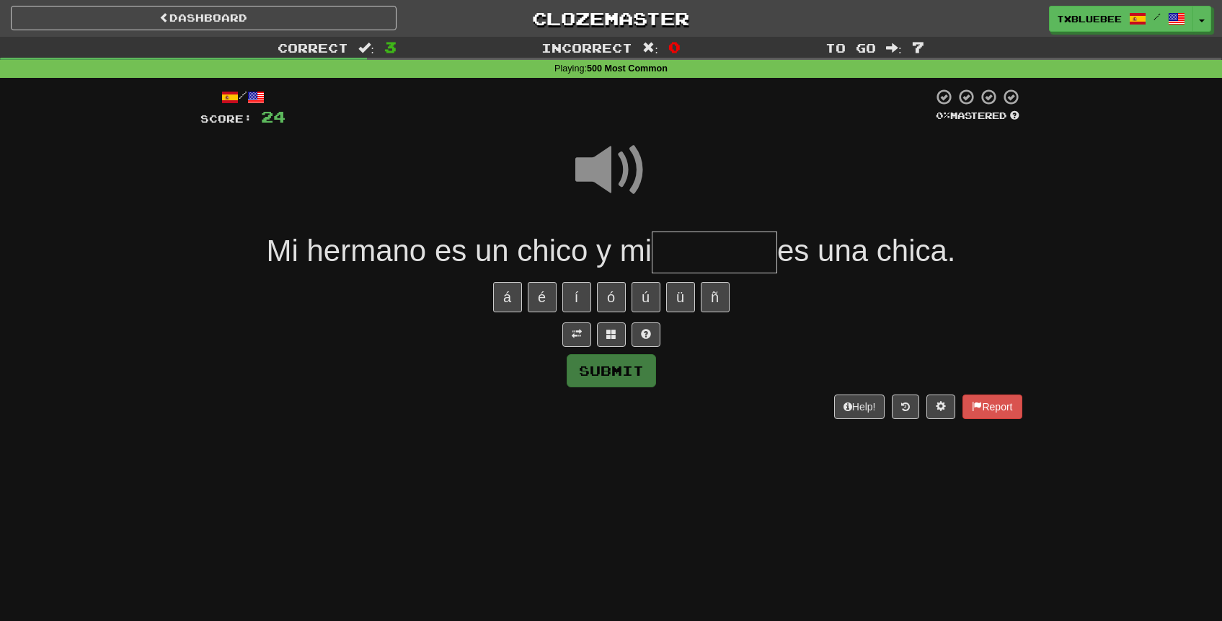
click at [694, 249] on input "text" at bounding box center [714, 252] width 125 height 43
type input "*******"
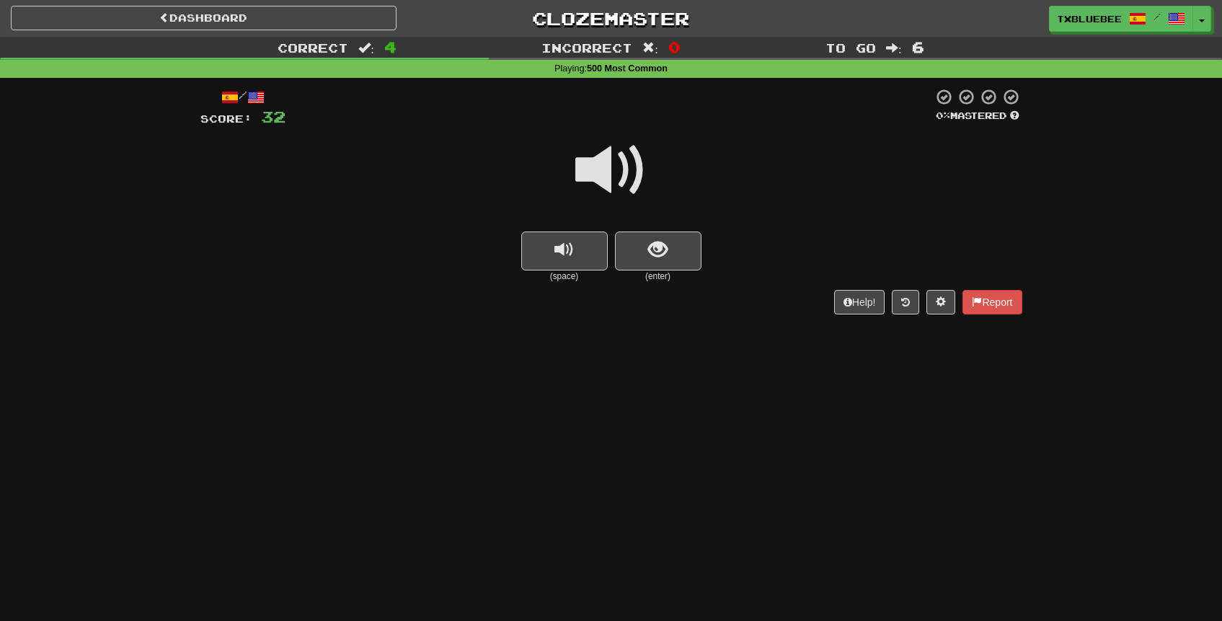
click at [637, 184] on span at bounding box center [611, 170] width 72 height 72
click at [621, 172] on span at bounding box center [611, 170] width 72 height 72
click at [632, 181] on span at bounding box center [611, 170] width 72 height 72
click at [654, 251] on span "show sentence" at bounding box center [657, 249] width 19 height 19
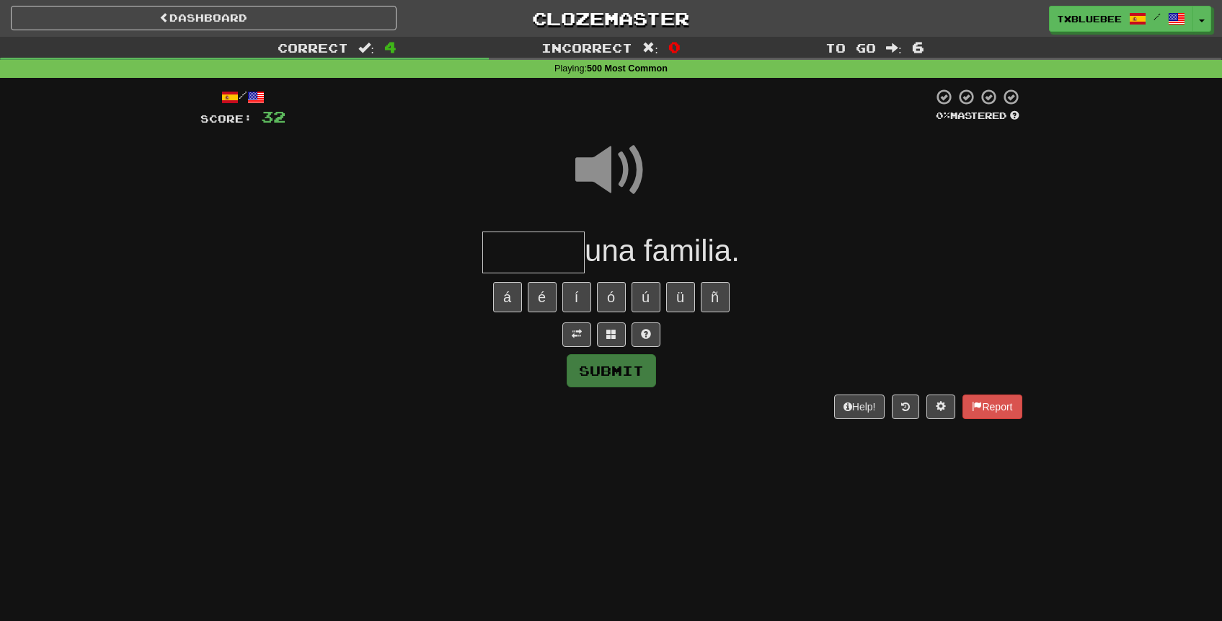
click at [570, 250] on input "text" at bounding box center [533, 252] width 102 height 43
type input "*****"
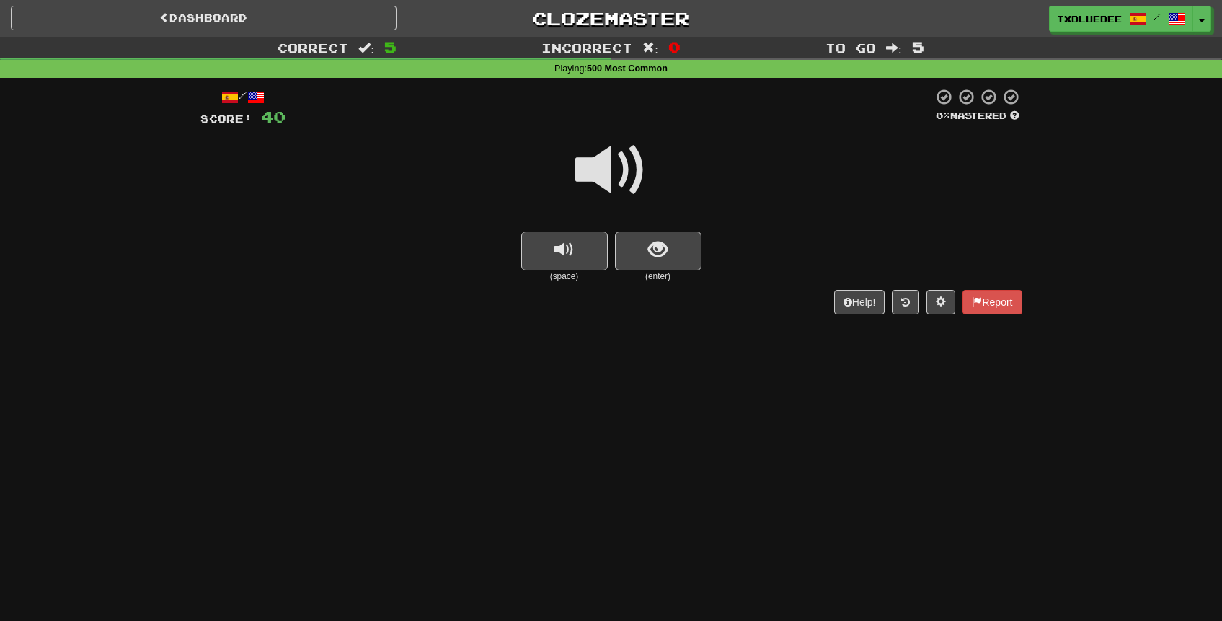
click at [630, 181] on span at bounding box center [611, 170] width 72 height 72
click at [627, 180] on span at bounding box center [611, 170] width 72 height 72
click at [634, 190] on span at bounding box center [611, 170] width 72 height 72
click at [630, 182] on span at bounding box center [611, 170] width 72 height 72
click at [630, 183] on span at bounding box center [611, 170] width 72 height 72
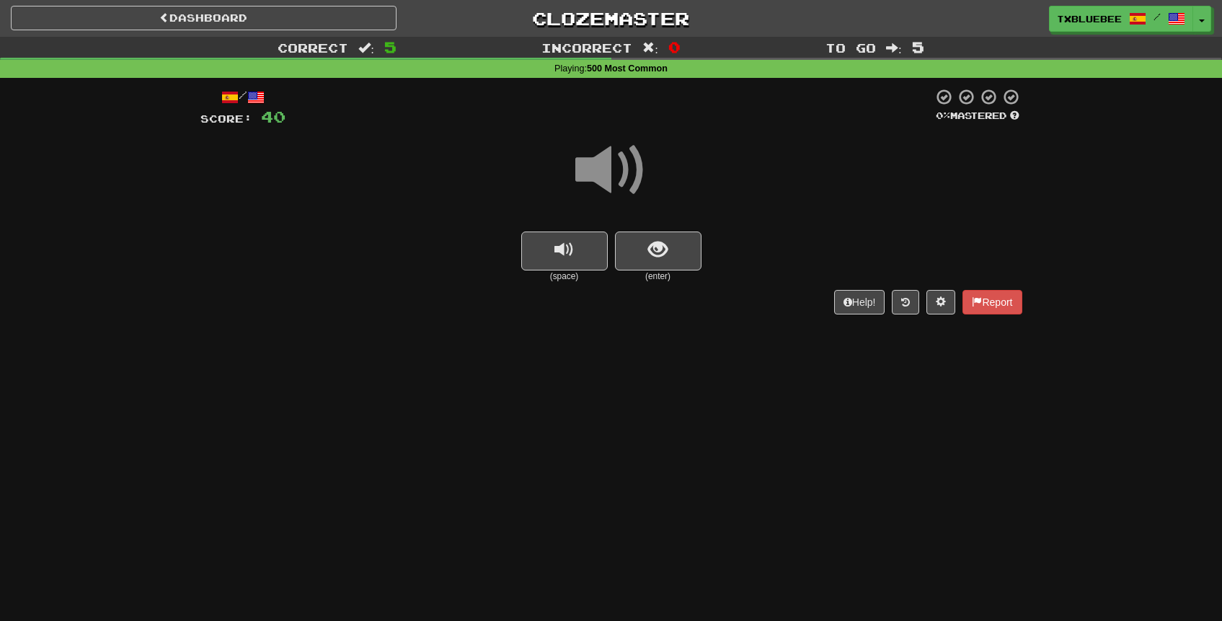
click at [630, 183] on span at bounding box center [611, 170] width 72 height 72
click at [649, 262] on button "show sentence" at bounding box center [658, 250] width 86 height 39
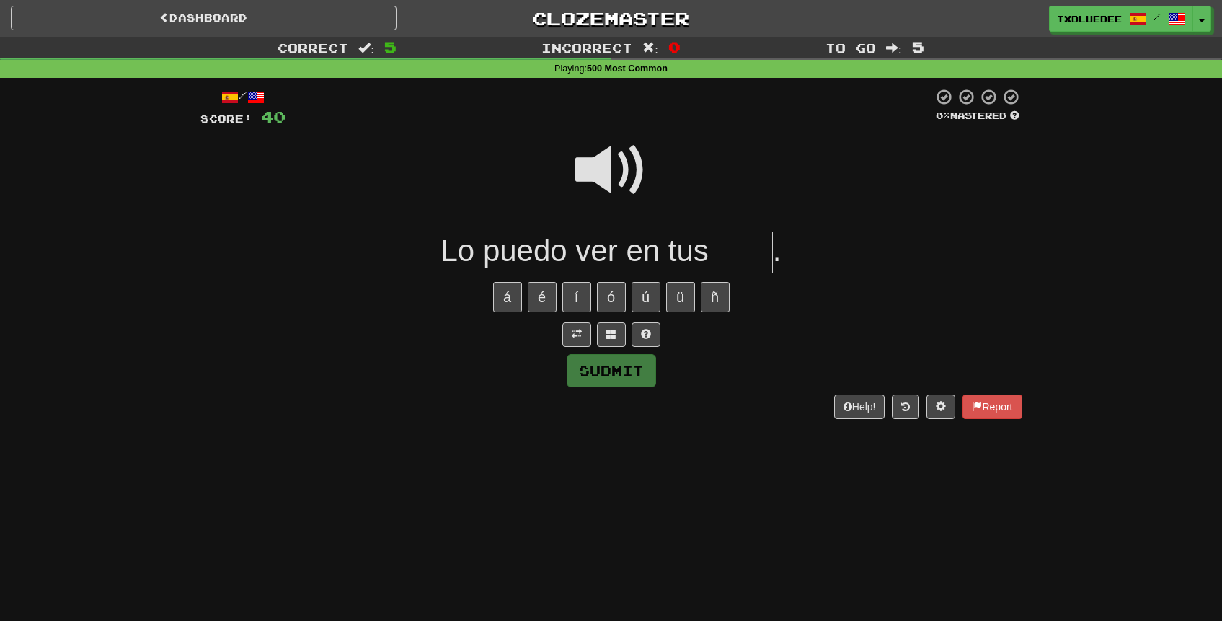
click at [639, 190] on span at bounding box center [611, 170] width 72 height 72
click at [733, 242] on input "text" at bounding box center [741, 252] width 64 height 43
type input "****"
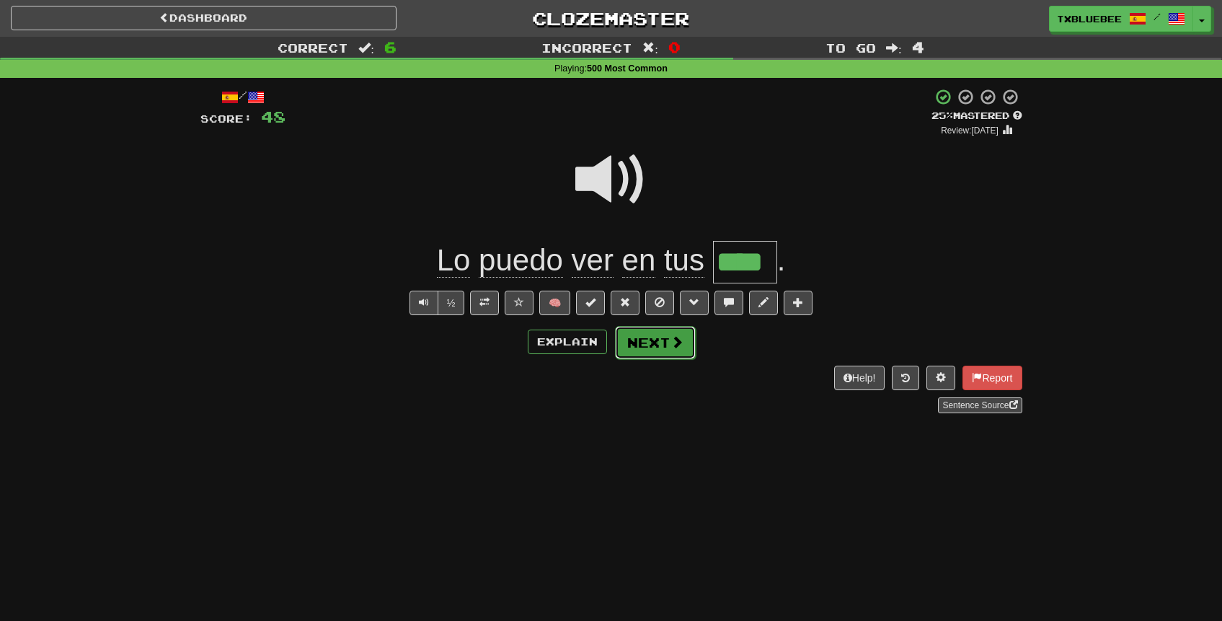
click at [658, 334] on button "Next" at bounding box center [655, 342] width 81 height 33
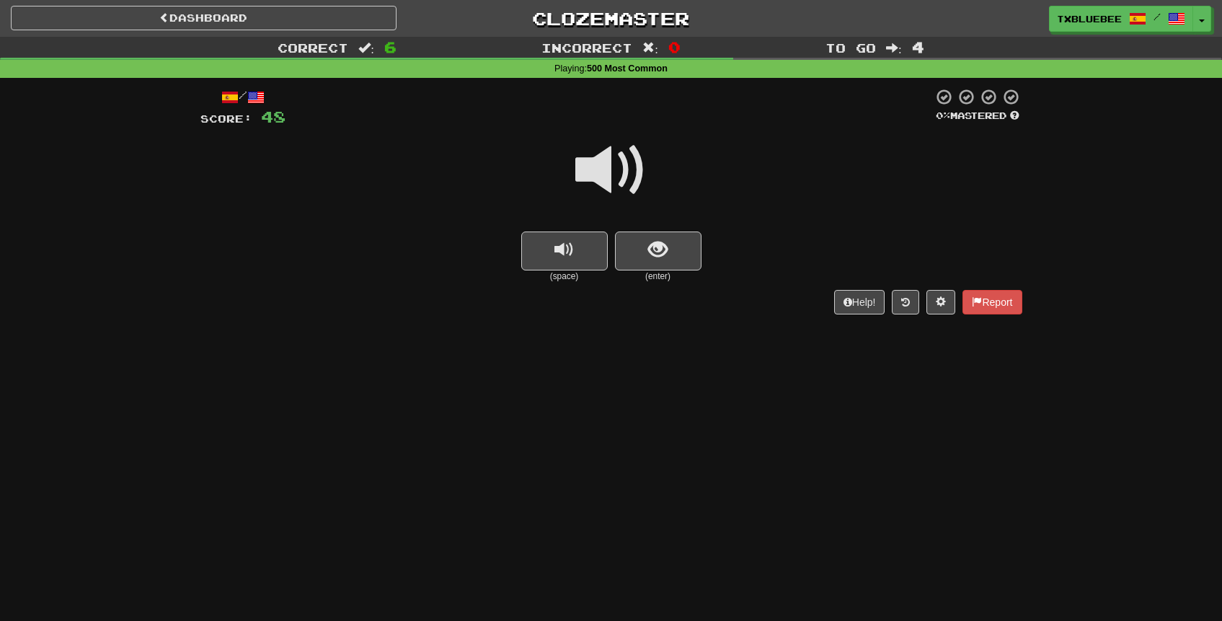
click at [608, 166] on span at bounding box center [611, 170] width 72 height 72
click at [657, 246] on span "show sentence" at bounding box center [657, 249] width 19 height 19
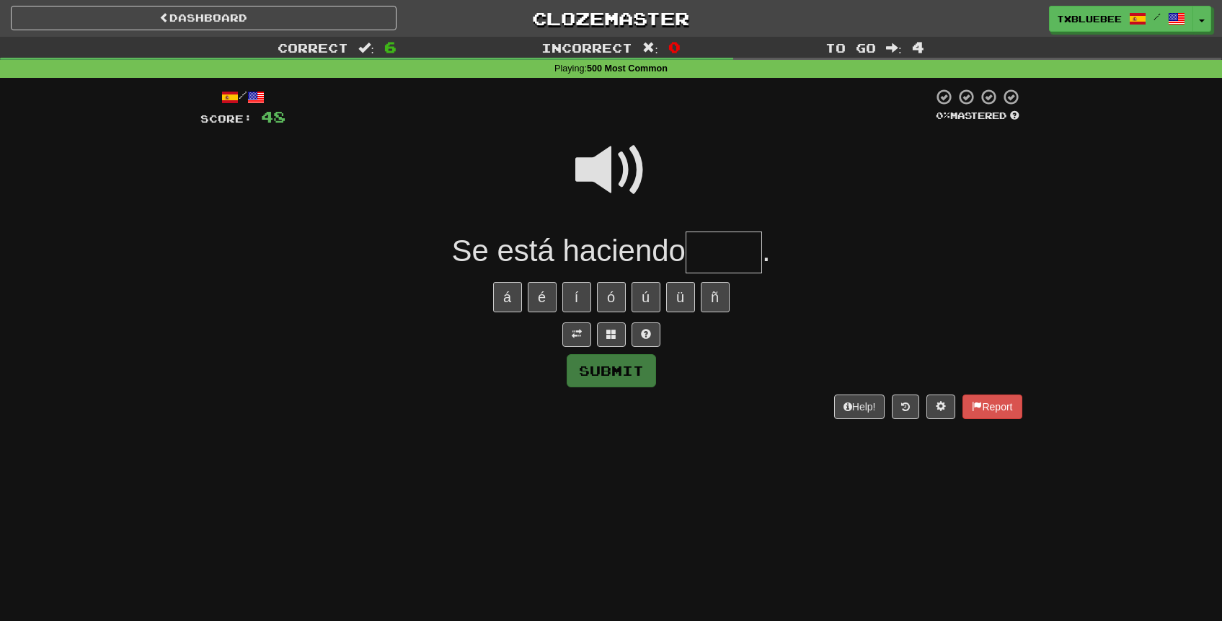
click at [618, 166] on span at bounding box center [611, 170] width 72 height 72
click at [719, 242] on input "text" at bounding box center [723, 252] width 76 height 43
type input "*****"
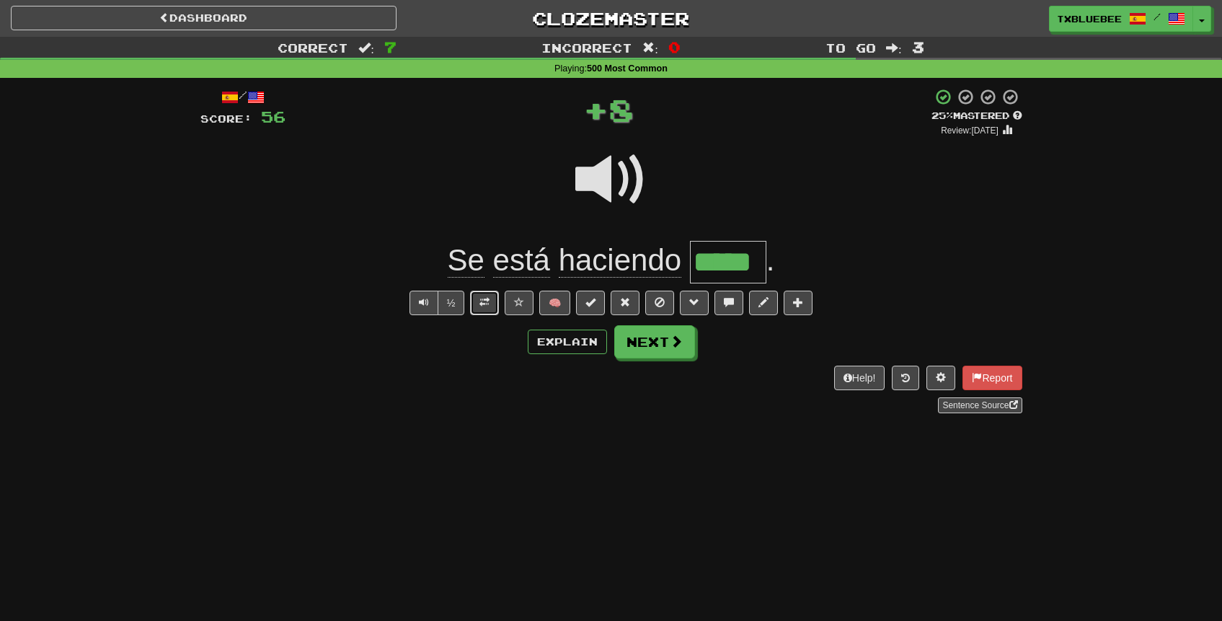
click at [494, 301] on button at bounding box center [484, 302] width 29 height 25
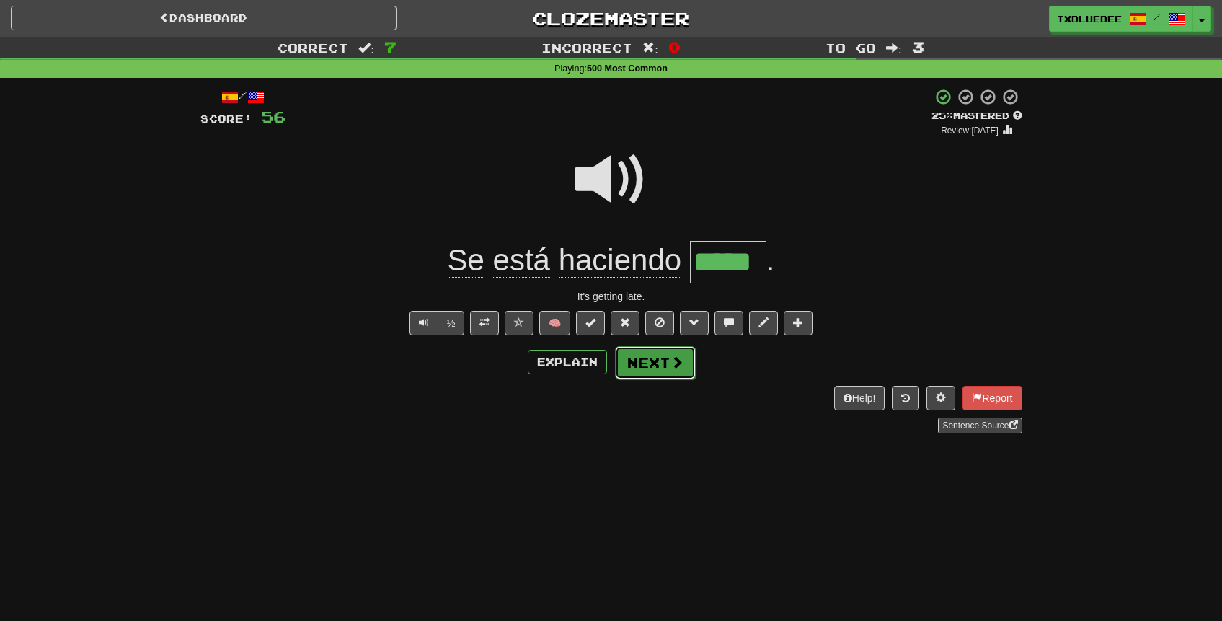
click at [647, 354] on button "Next" at bounding box center [655, 362] width 81 height 33
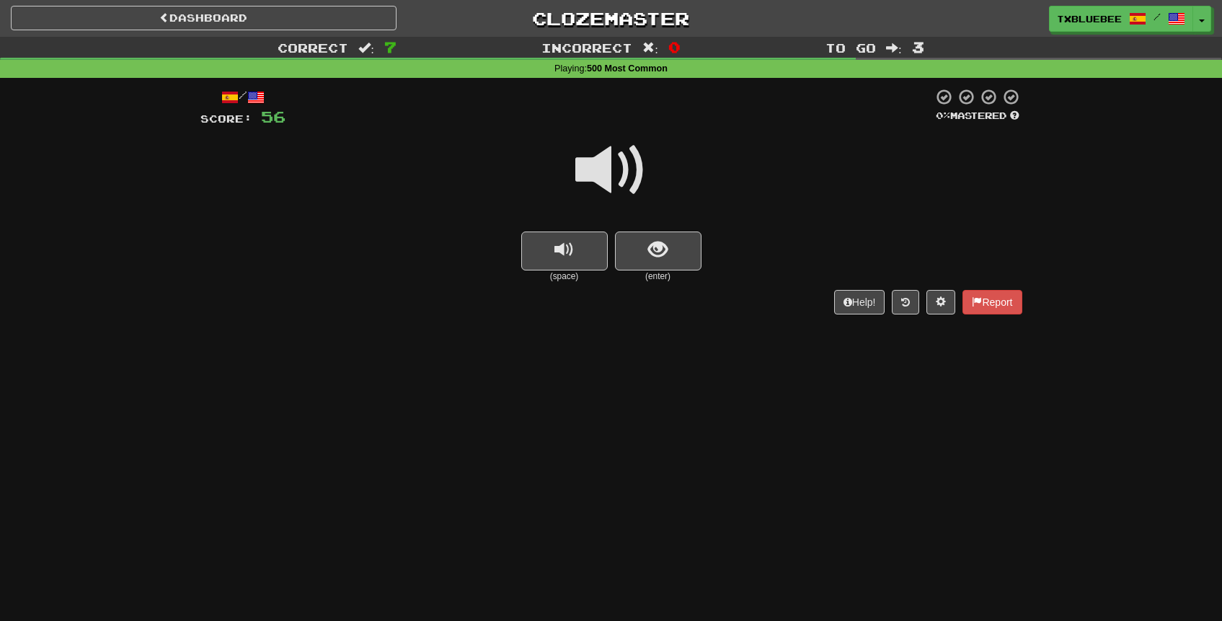
click at [621, 170] on span at bounding box center [611, 170] width 72 height 72
click at [662, 241] on span "show sentence" at bounding box center [657, 249] width 19 height 19
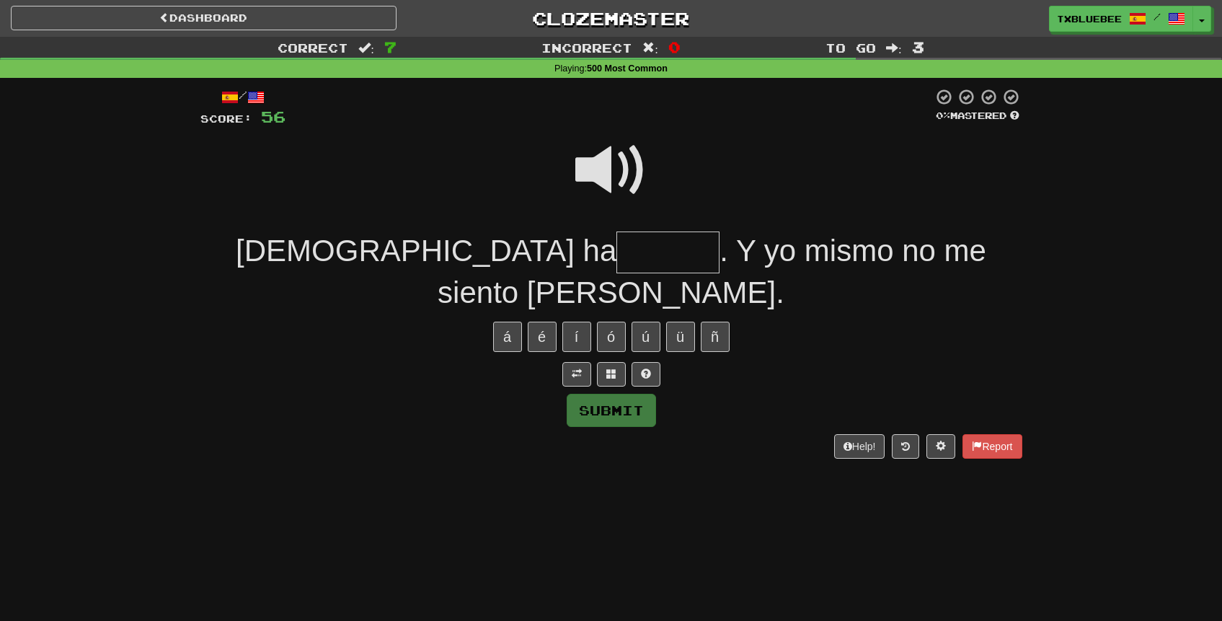
click at [630, 192] on span at bounding box center [611, 170] width 72 height 72
click at [616, 249] on input "text" at bounding box center [667, 252] width 103 height 43
type input "******"
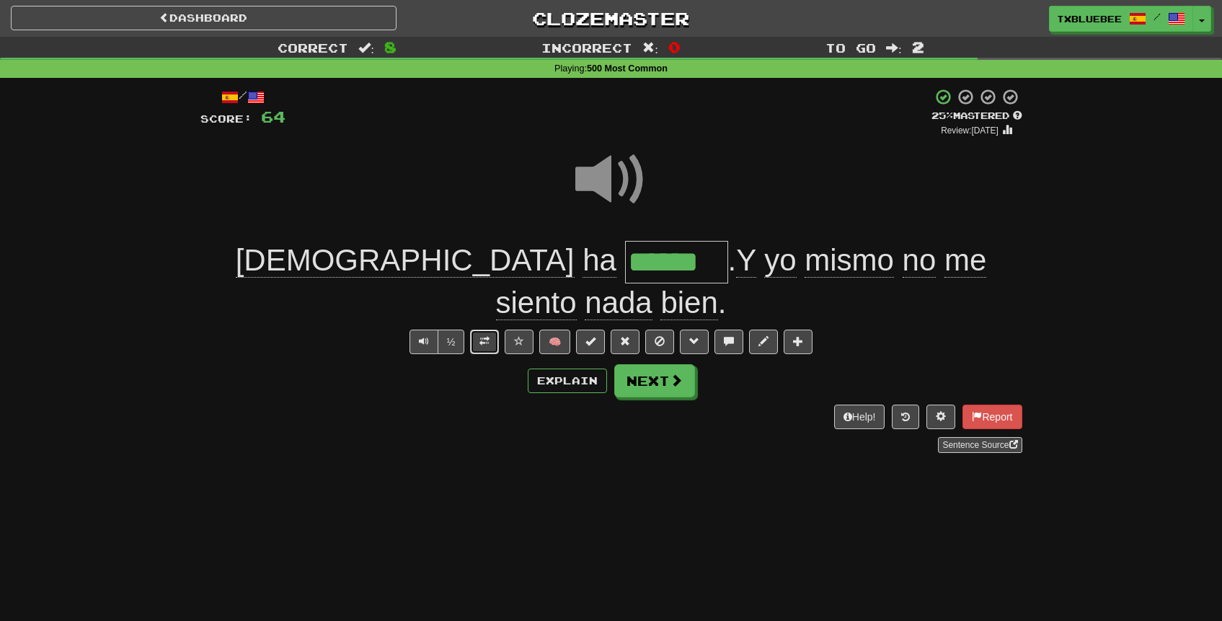
click at [494, 329] on button at bounding box center [484, 341] width 29 height 25
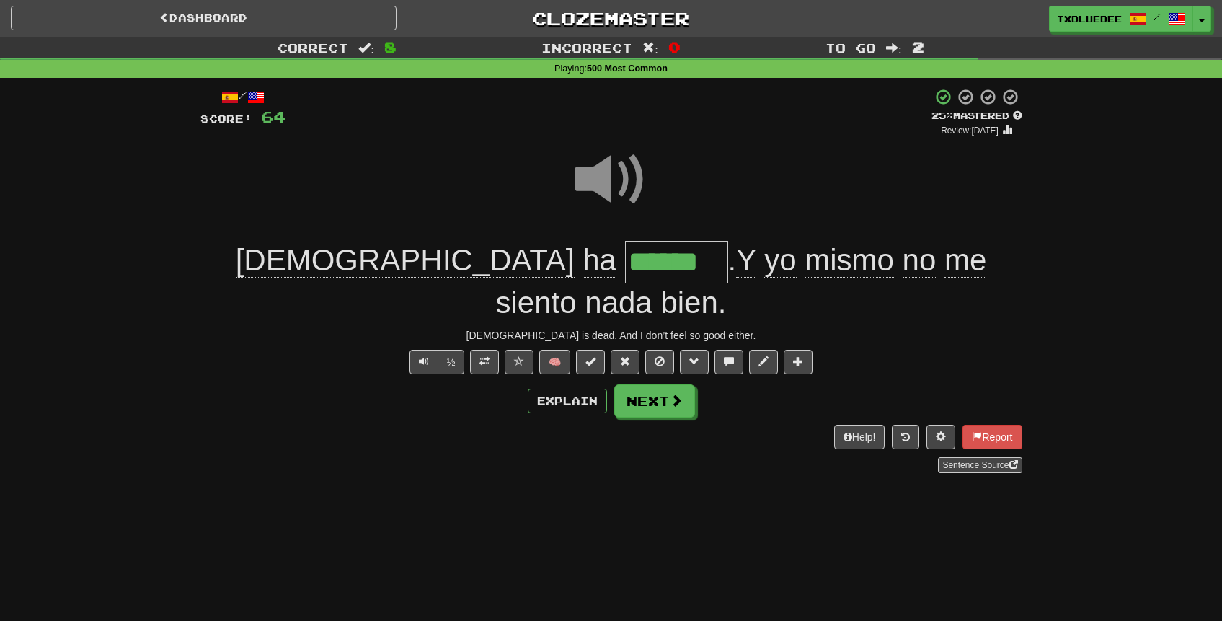
click at [616, 187] on span at bounding box center [611, 179] width 72 height 72
click at [665, 385] on button "Next" at bounding box center [655, 401] width 81 height 33
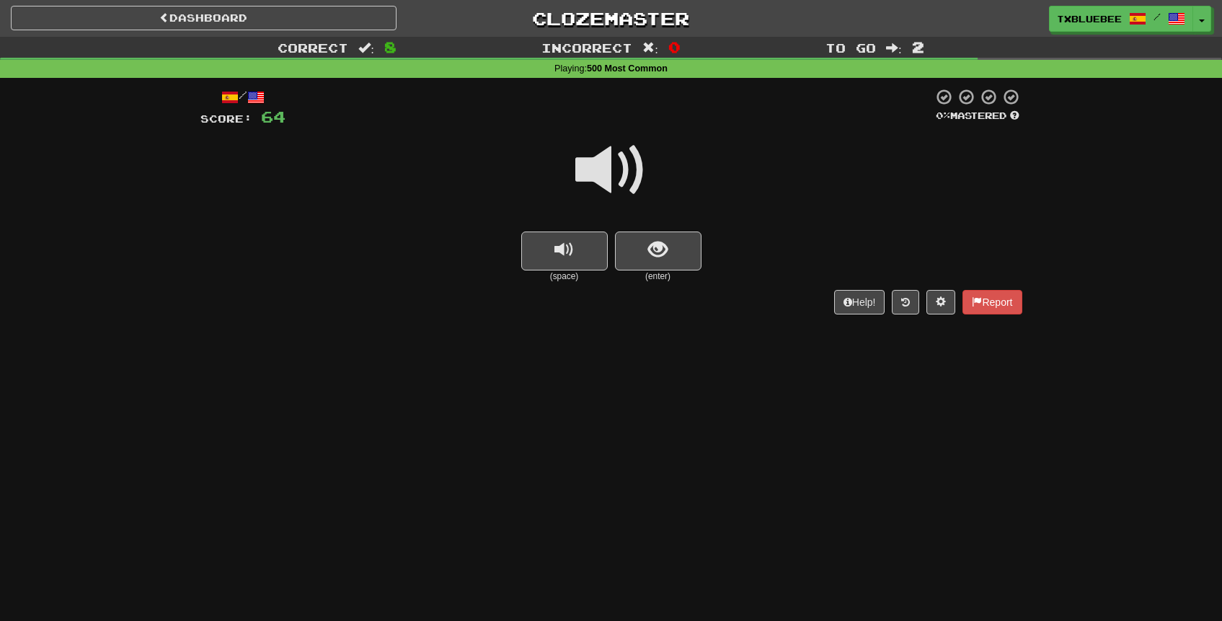
click at [616, 163] on span at bounding box center [611, 170] width 72 height 72
click at [610, 165] on span at bounding box center [611, 170] width 72 height 72
click at [627, 174] on span at bounding box center [611, 170] width 72 height 72
click at [663, 242] on span "show sentence" at bounding box center [657, 249] width 19 height 19
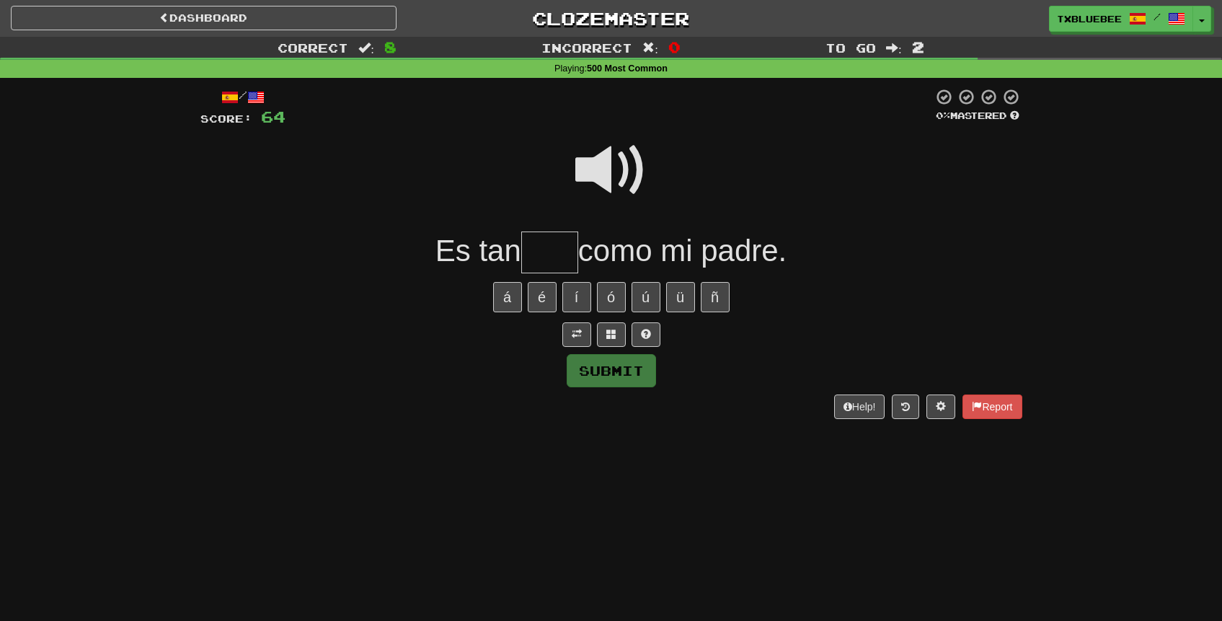
click at [626, 174] on span at bounding box center [611, 170] width 72 height 72
click at [551, 255] on input "text" at bounding box center [549, 252] width 57 height 43
type input "****"
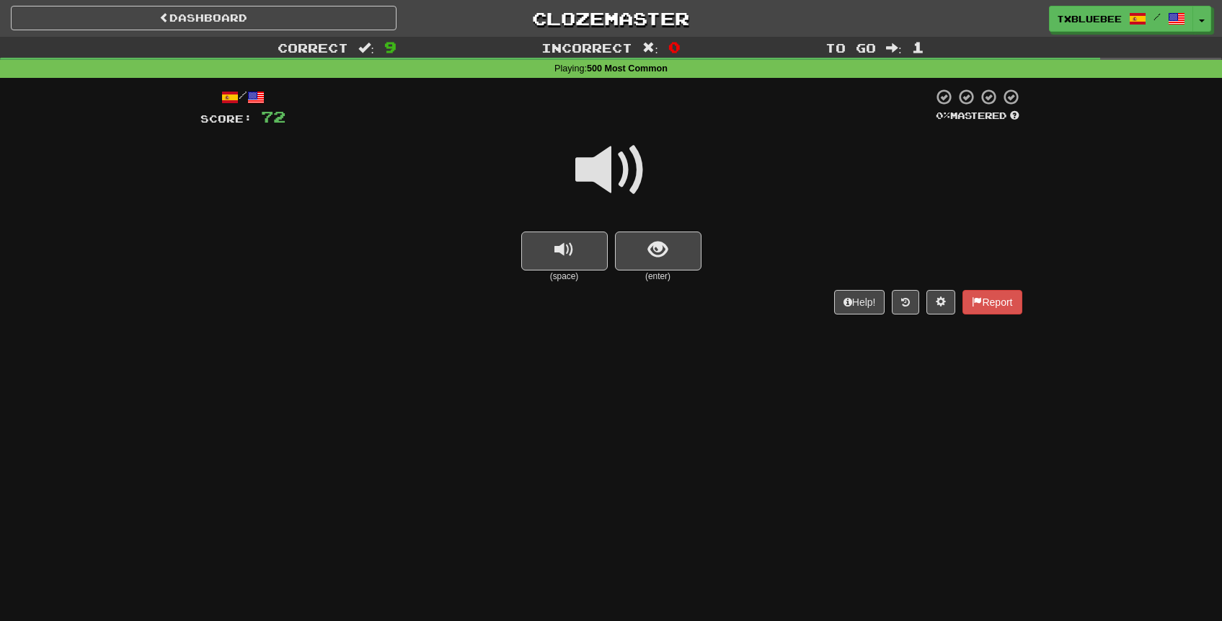
click at [611, 169] on span at bounding box center [611, 170] width 72 height 72
click at [631, 169] on span at bounding box center [611, 170] width 72 height 72
click at [617, 185] on span at bounding box center [611, 170] width 72 height 72
click at [647, 249] on button "show sentence" at bounding box center [658, 250] width 86 height 39
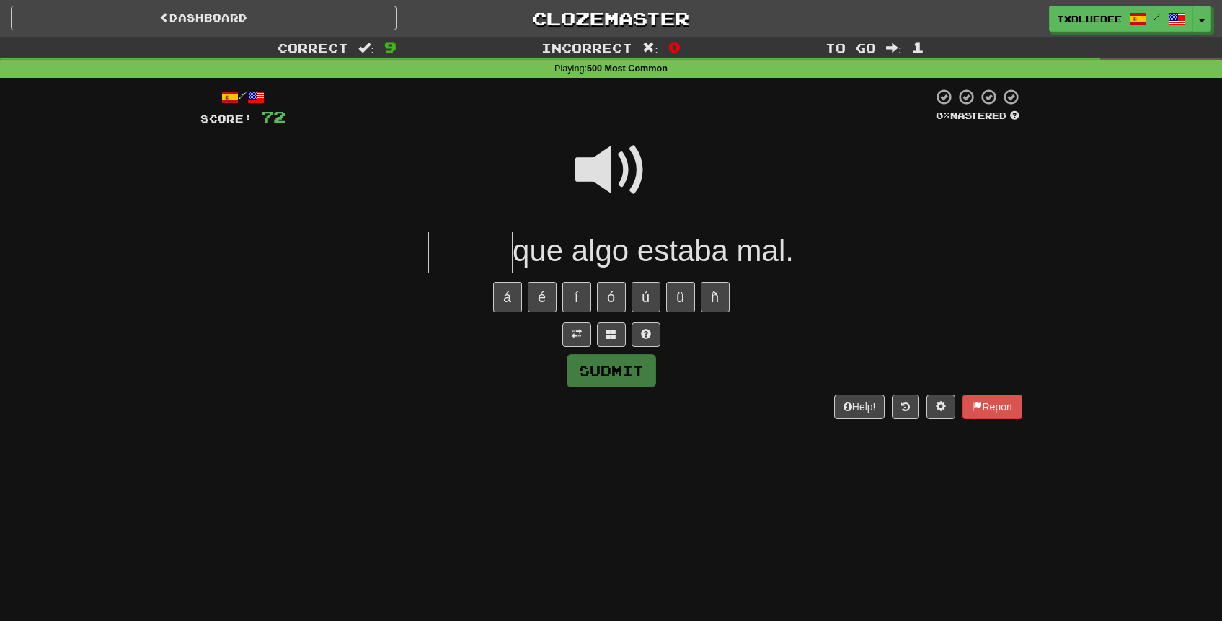
click at [604, 168] on span at bounding box center [611, 170] width 72 height 72
click at [475, 241] on input "text" at bounding box center [470, 252] width 84 height 43
type input "*****"
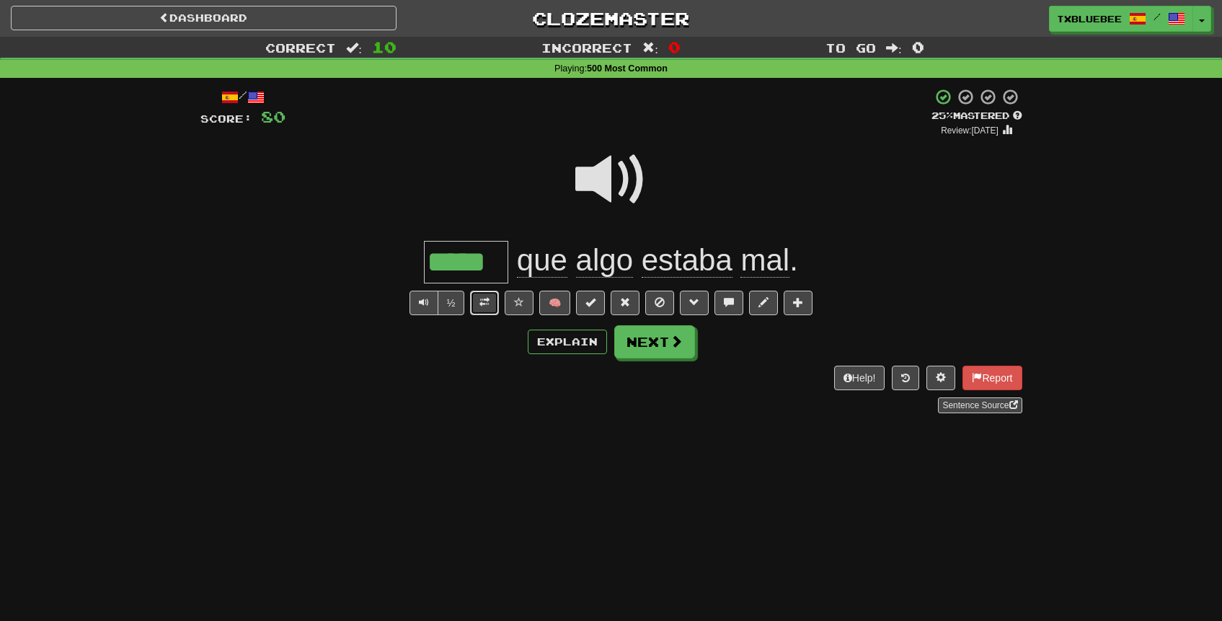
click at [493, 302] on button at bounding box center [484, 302] width 29 height 25
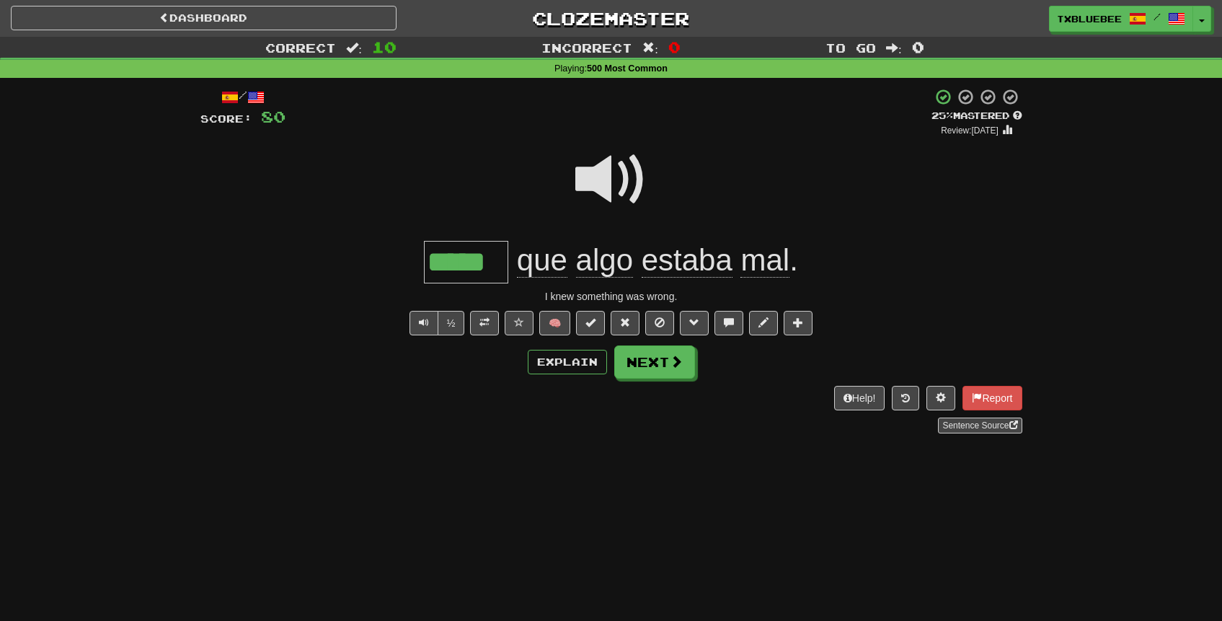
click at [611, 182] on span at bounding box center [611, 179] width 72 height 72
click at [644, 378] on button "Next" at bounding box center [655, 362] width 81 height 33
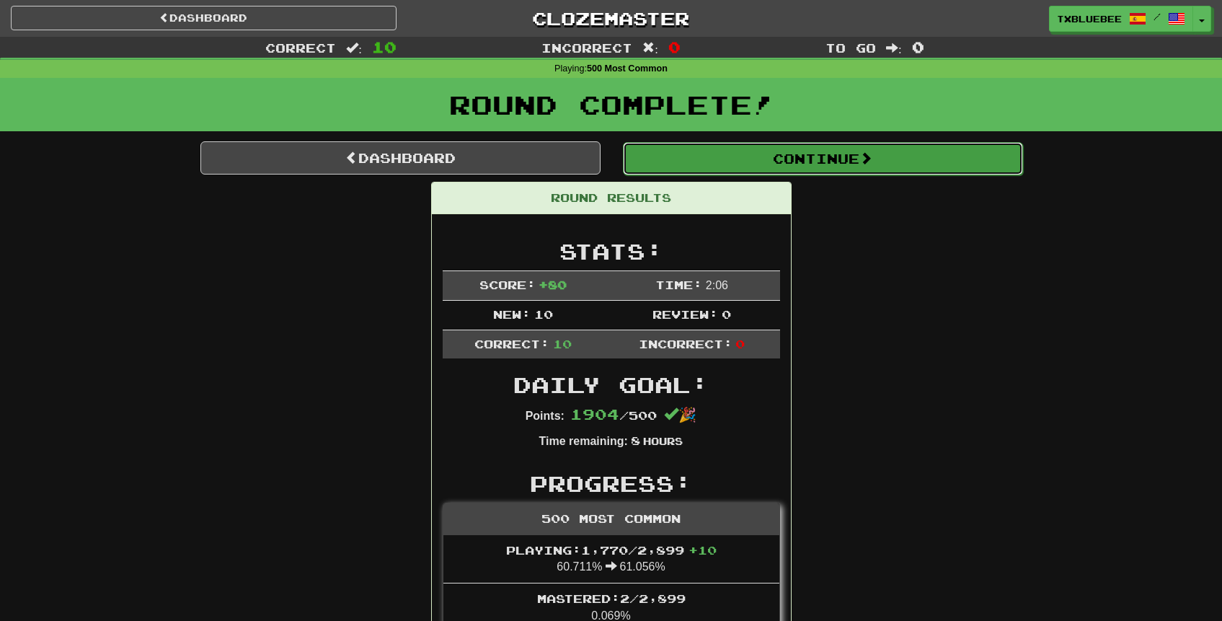
click at [758, 165] on button "Continue" at bounding box center [823, 158] width 400 height 33
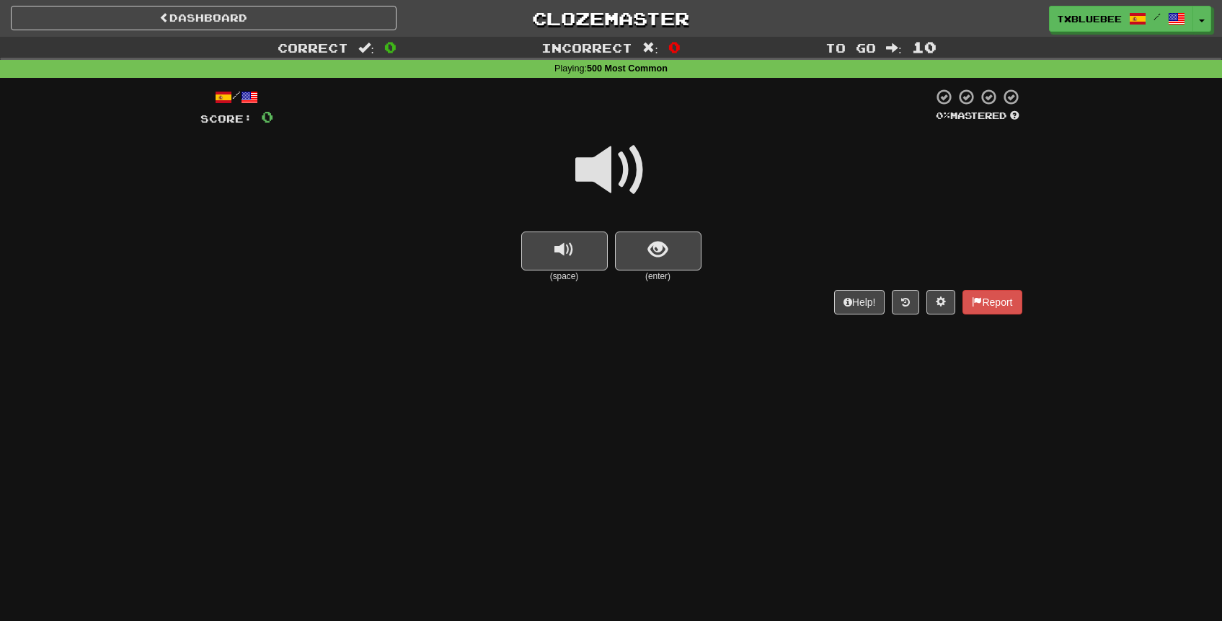
click at [610, 181] on span at bounding box center [611, 170] width 72 height 72
click at [626, 161] on span at bounding box center [611, 170] width 72 height 72
click at [662, 241] on span "show sentence" at bounding box center [657, 249] width 19 height 19
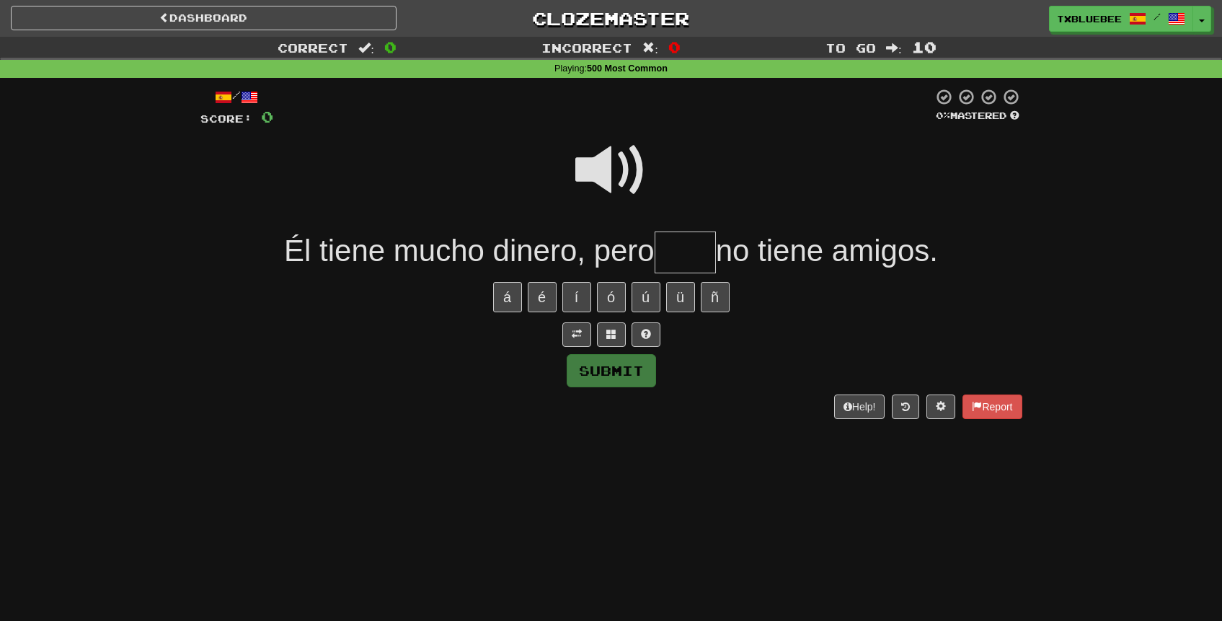
click at [698, 254] on input "text" at bounding box center [684, 252] width 61 height 43
type input "****"
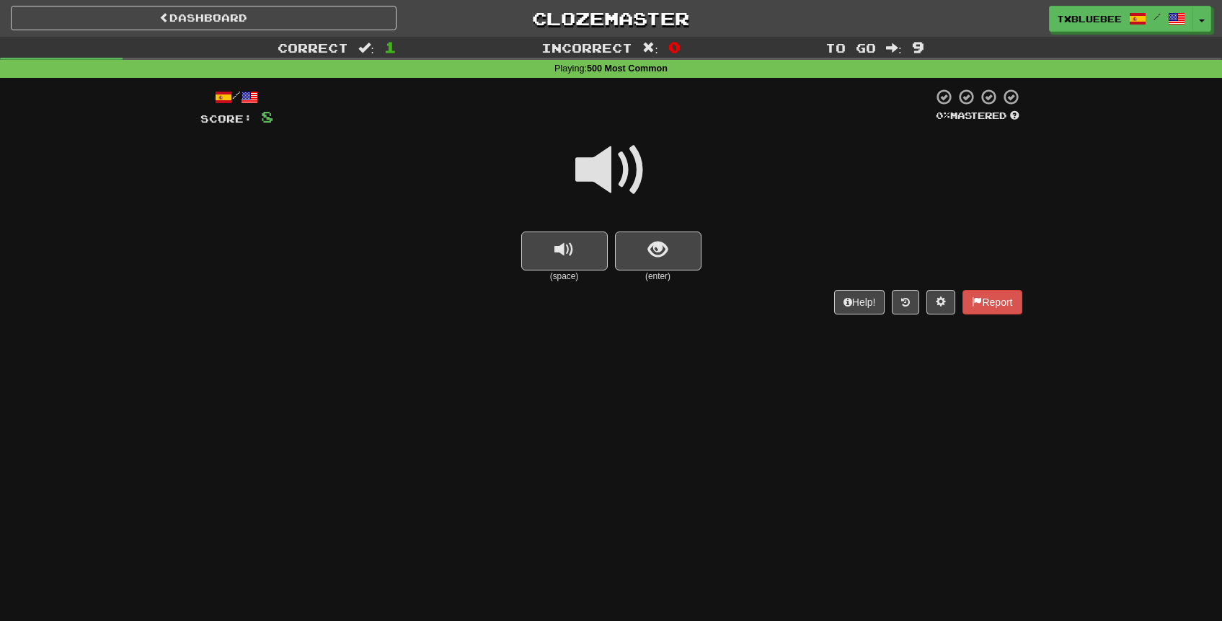
click at [611, 179] on span at bounding box center [611, 170] width 72 height 72
click at [652, 266] on button "show sentence" at bounding box center [658, 250] width 86 height 39
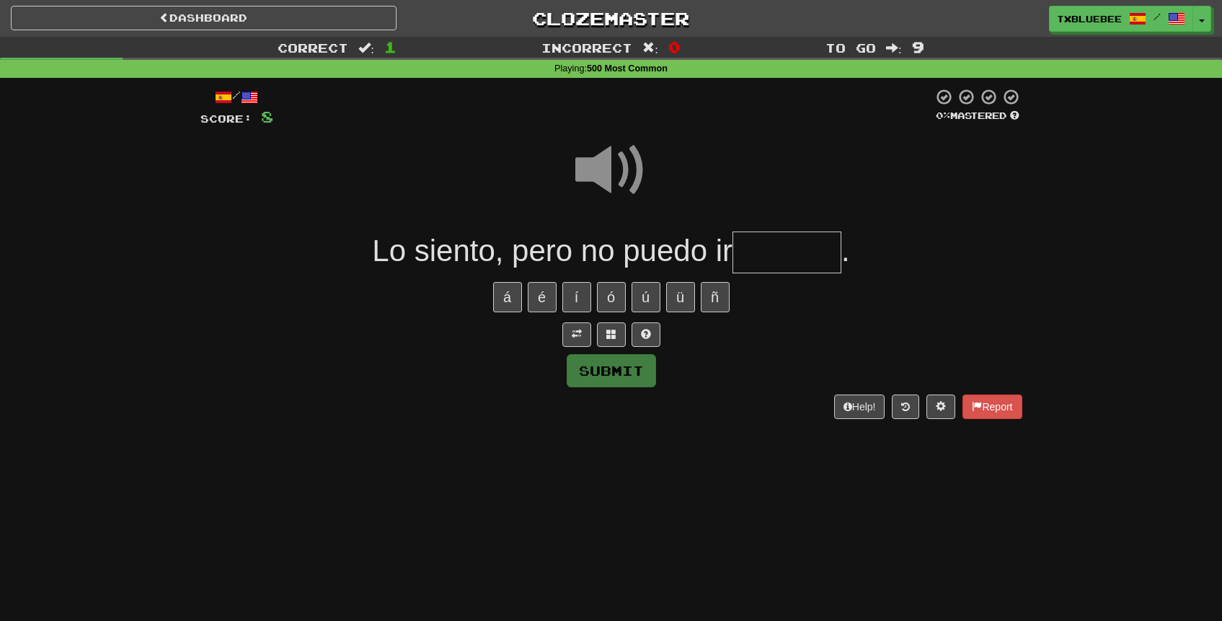
click at [776, 259] on input "text" at bounding box center [786, 252] width 109 height 43
type input "*******"
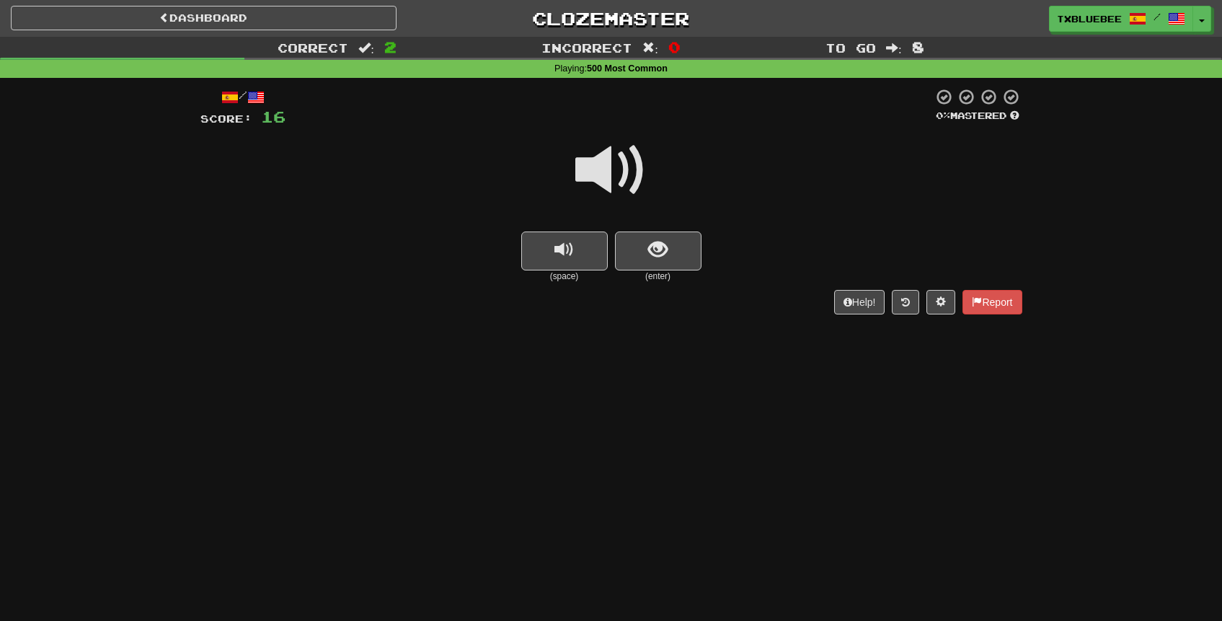
click at [620, 182] on span at bounding box center [611, 170] width 72 height 72
click at [643, 254] on button "show sentence" at bounding box center [658, 250] width 86 height 39
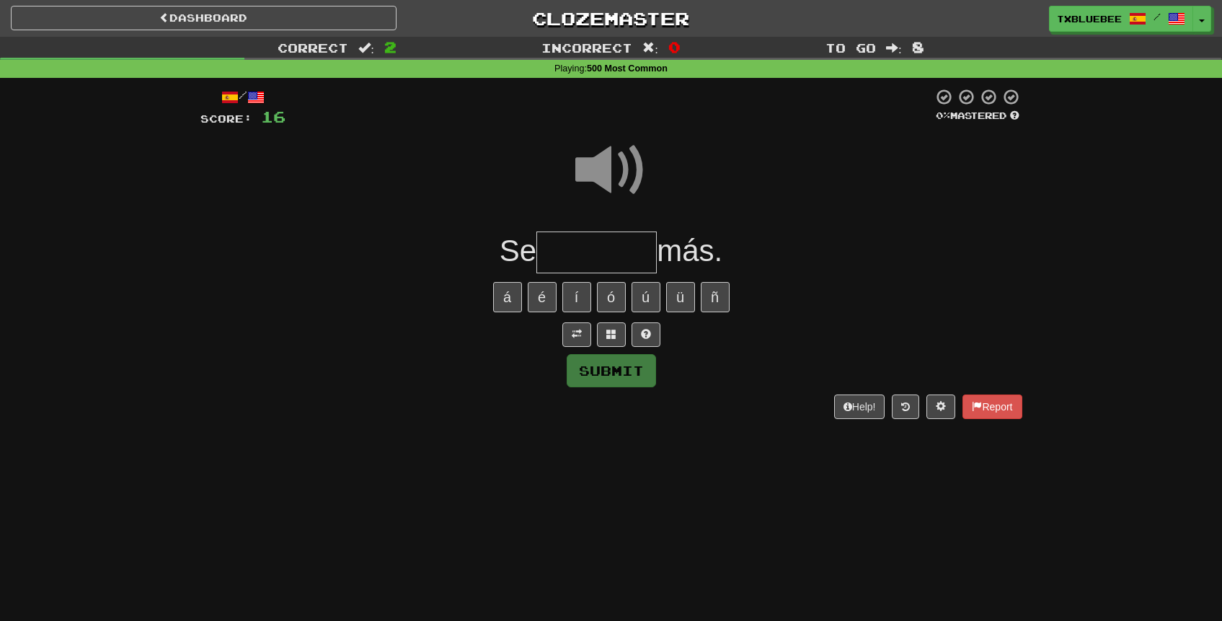
click at [594, 251] on input "text" at bounding box center [596, 252] width 120 height 43
type input "*"
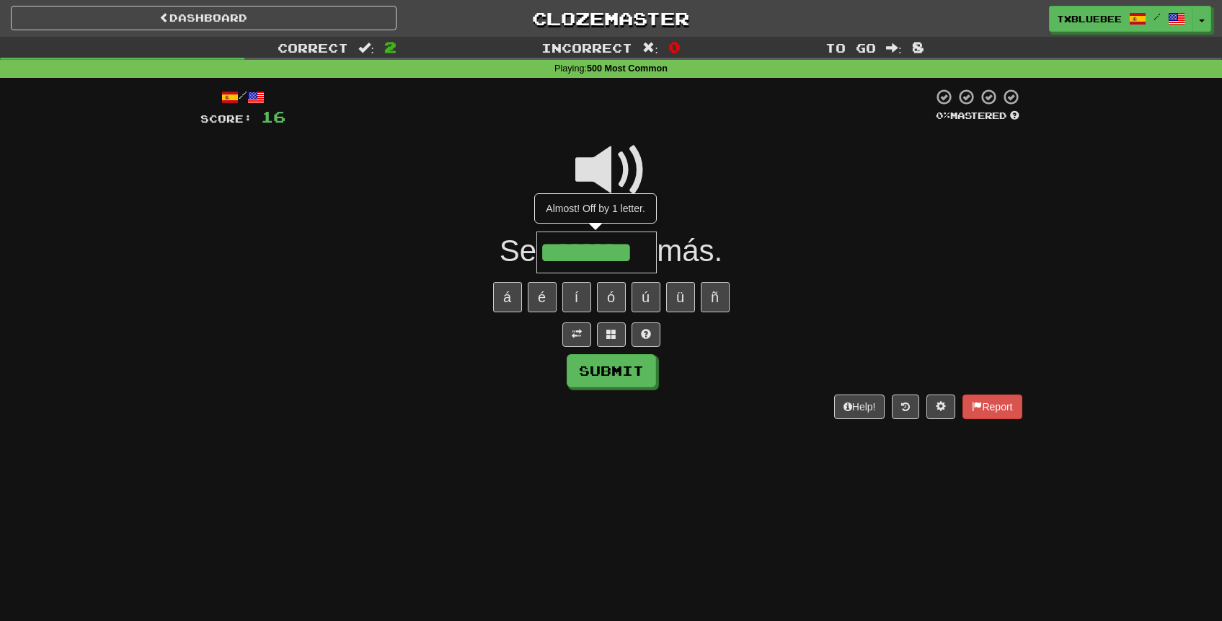
type input "********"
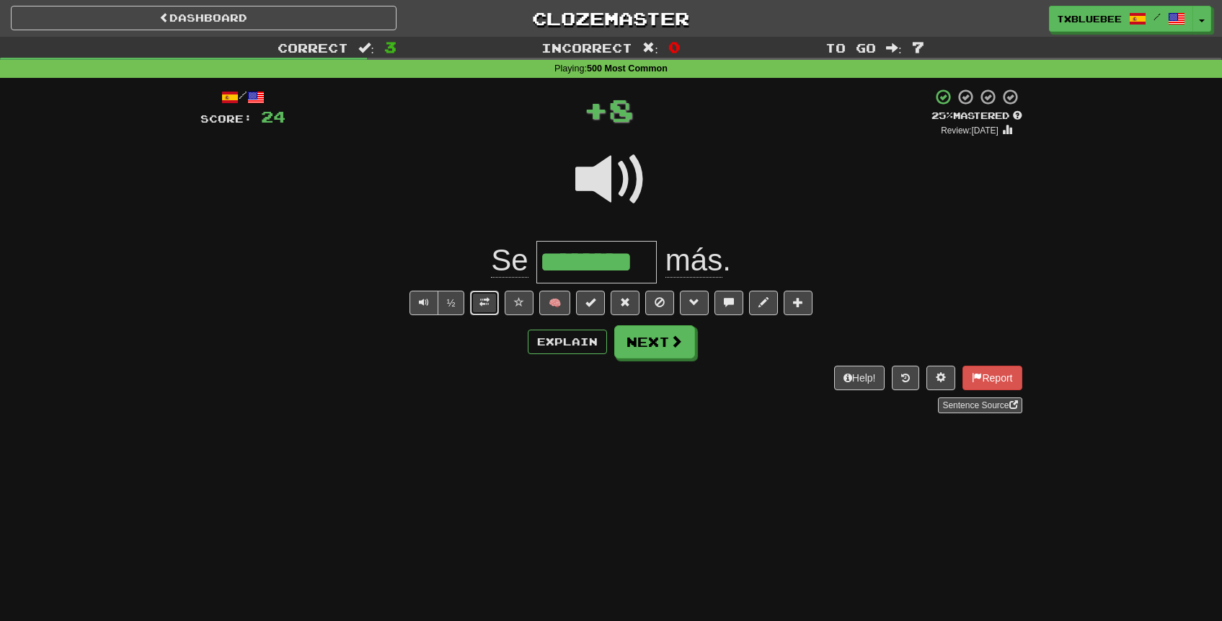
click at [490, 292] on button at bounding box center [484, 302] width 29 height 25
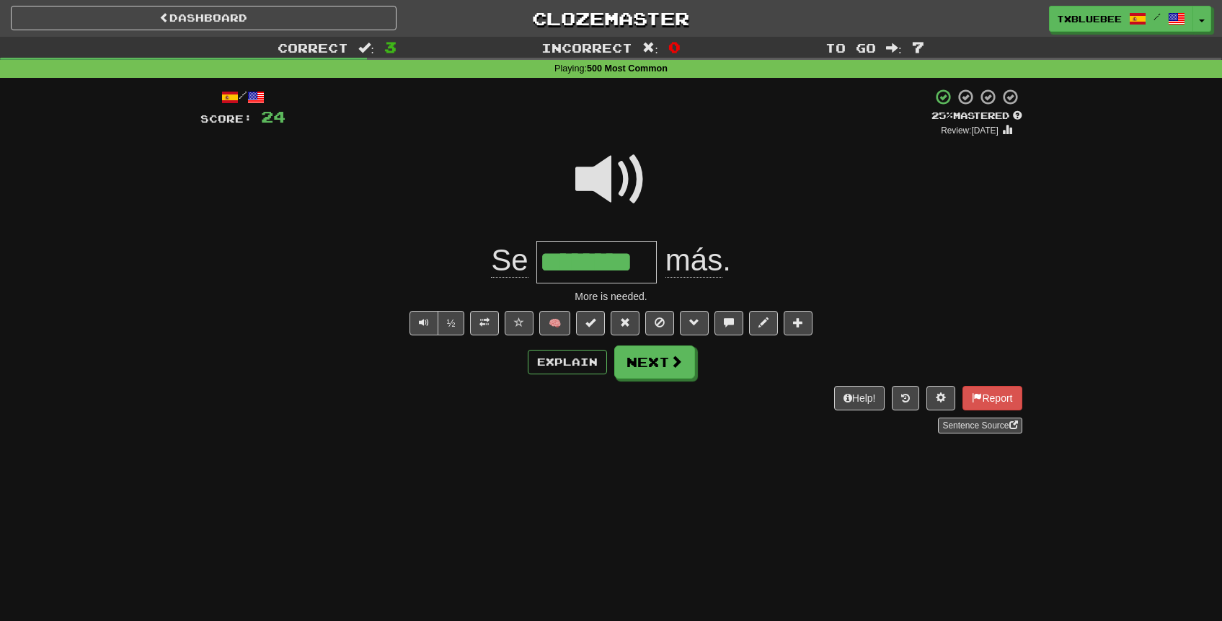
click at [622, 168] on span at bounding box center [611, 179] width 72 height 72
click at [648, 368] on button "Next" at bounding box center [655, 362] width 81 height 33
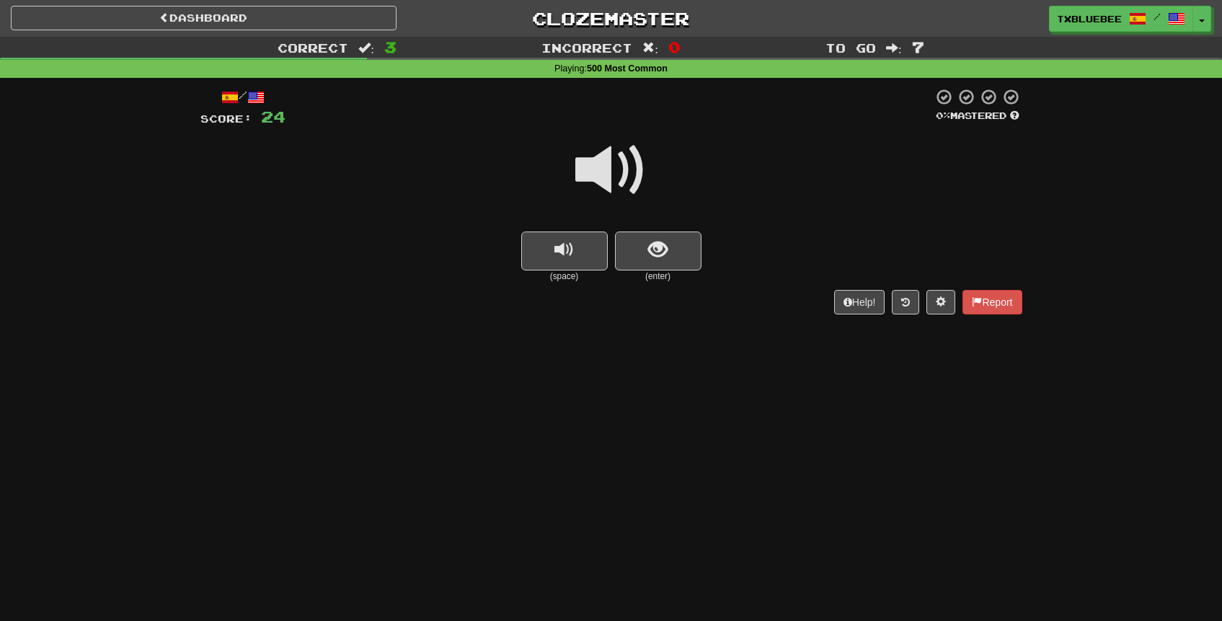
click at [623, 182] on span at bounding box center [611, 170] width 72 height 72
click at [610, 184] on span at bounding box center [611, 170] width 72 height 72
click at [649, 248] on span "show sentence" at bounding box center [657, 249] width 19 height 19
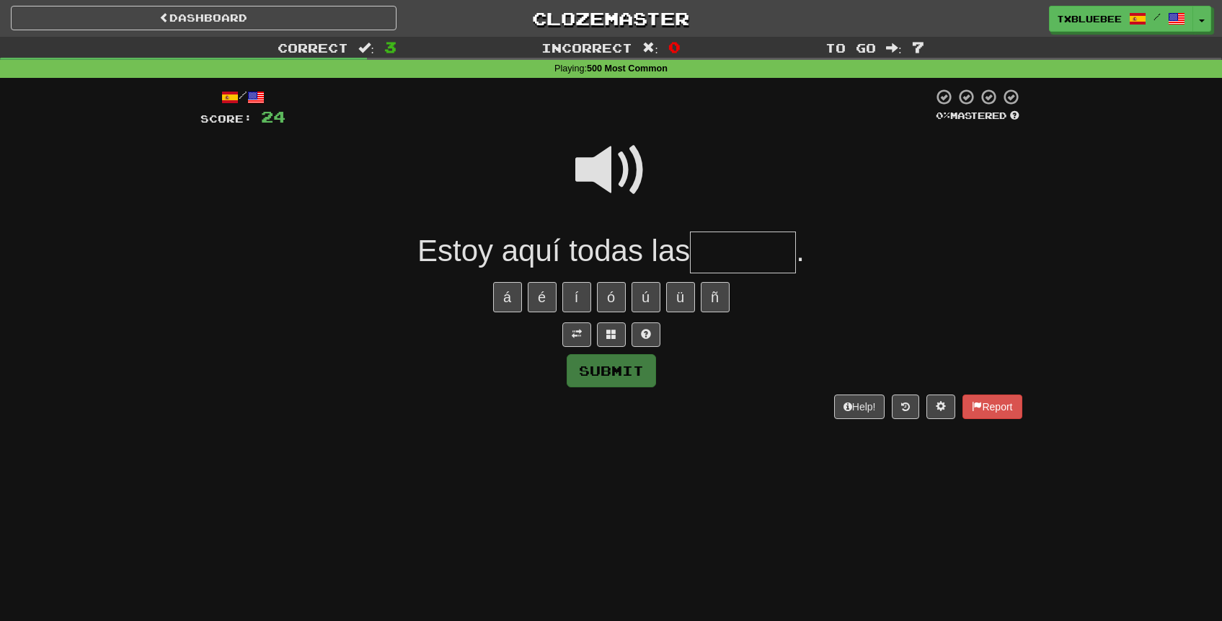
click at [759, 245] on input "text" at bounding box center [743, 252] width 106 height 43
type input "******"
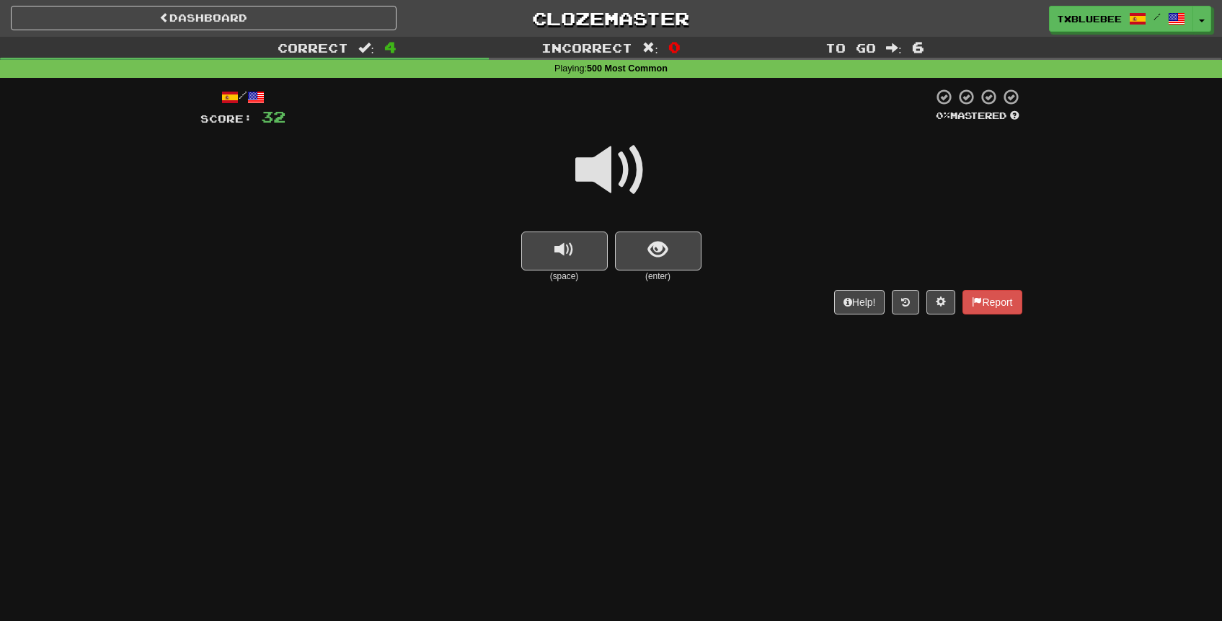
click at [626, 168] on span at bounding box center [611, 170] width 72 height 72
click at [655, 259] on span "show sentence" at bounding box center [657, 249] width 19 height 19
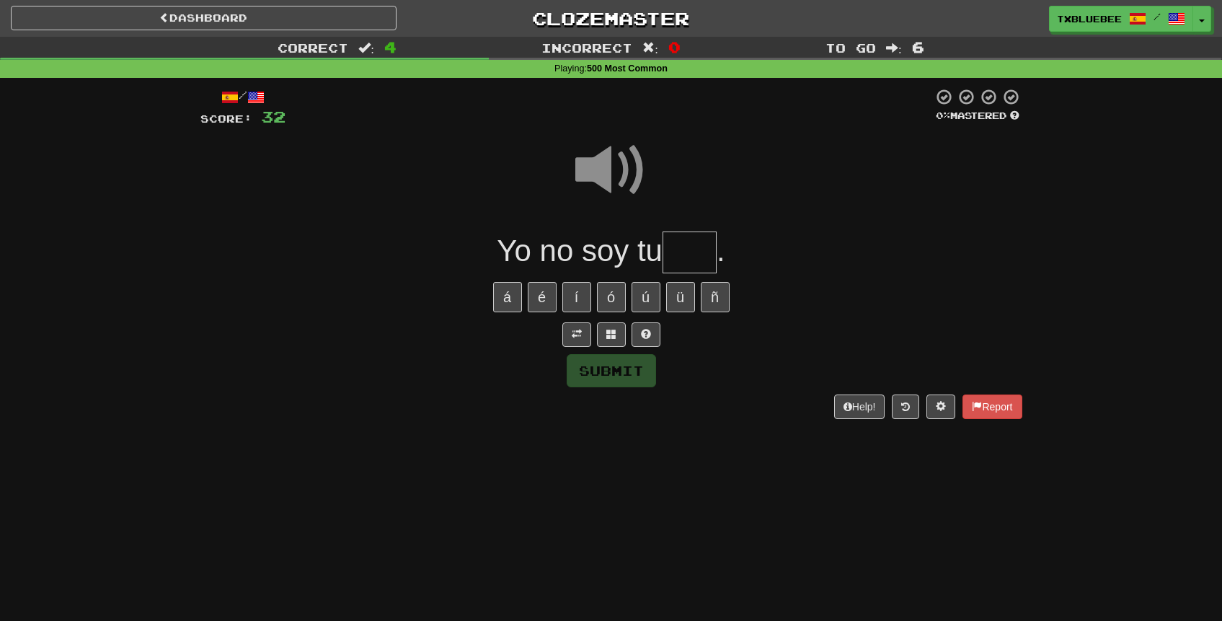
click at [685, 262] on input "text" at bounding box center [689, 252] width 54 height 43
type input "****"
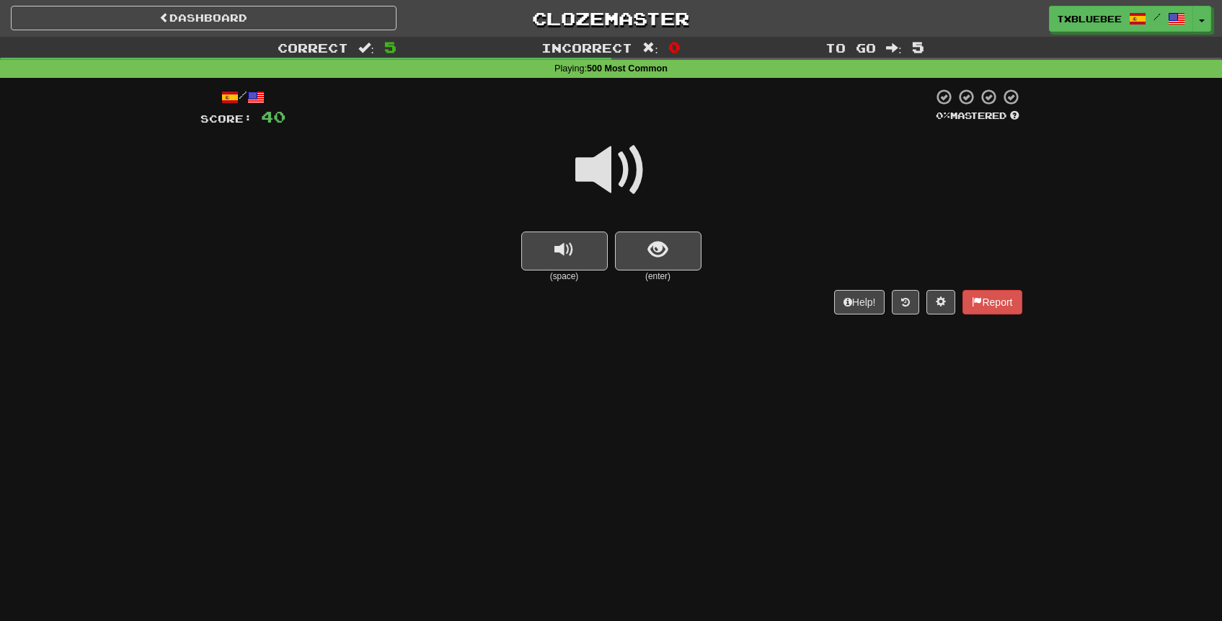
click at [639, 154] on span at bounding box center [611, 170] width 72 height 72
click at [633, 187] on span at bounding box center [611, 170] width 72 height 72
click at [622, 172] on span at bounding box center [611, 170] width 72 height 72
click at [618, 160] on span at bounding box center [611, 170] width 72 height 72
click at [618, 163] on span at bounding box center [611, 170] width 72 height 72
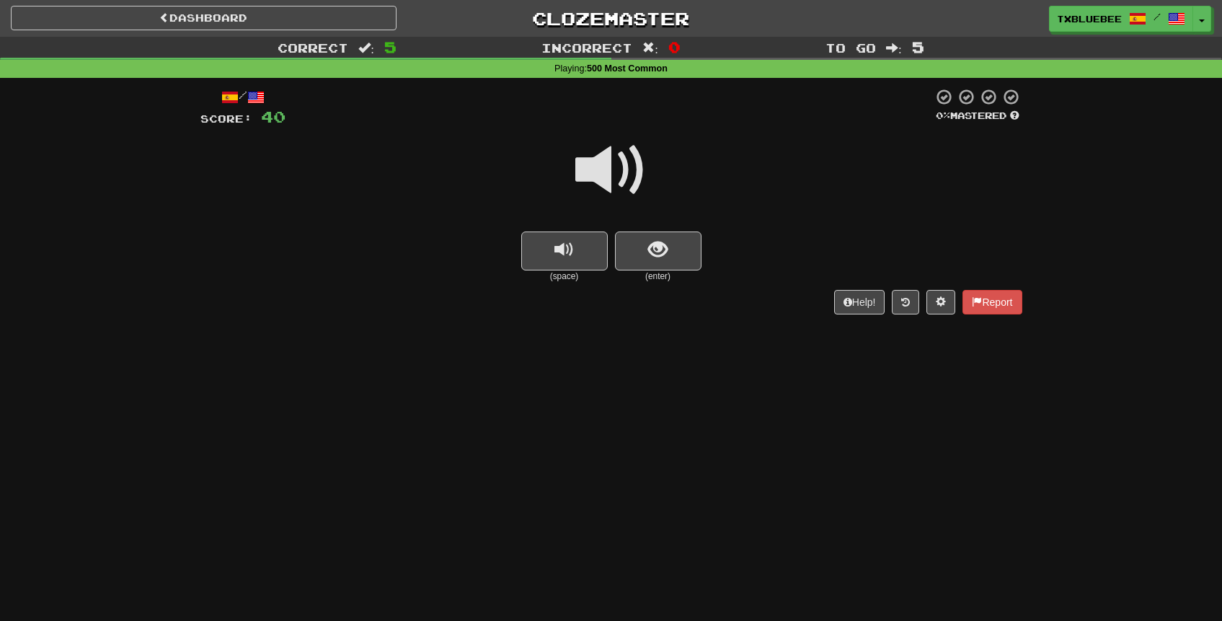
click at [618, 163] on span at bounding box center [611, 170] width 72 height 72
click at [653, 252] on span "show sentence" at bounding box center [657, 249] width 19 height 19
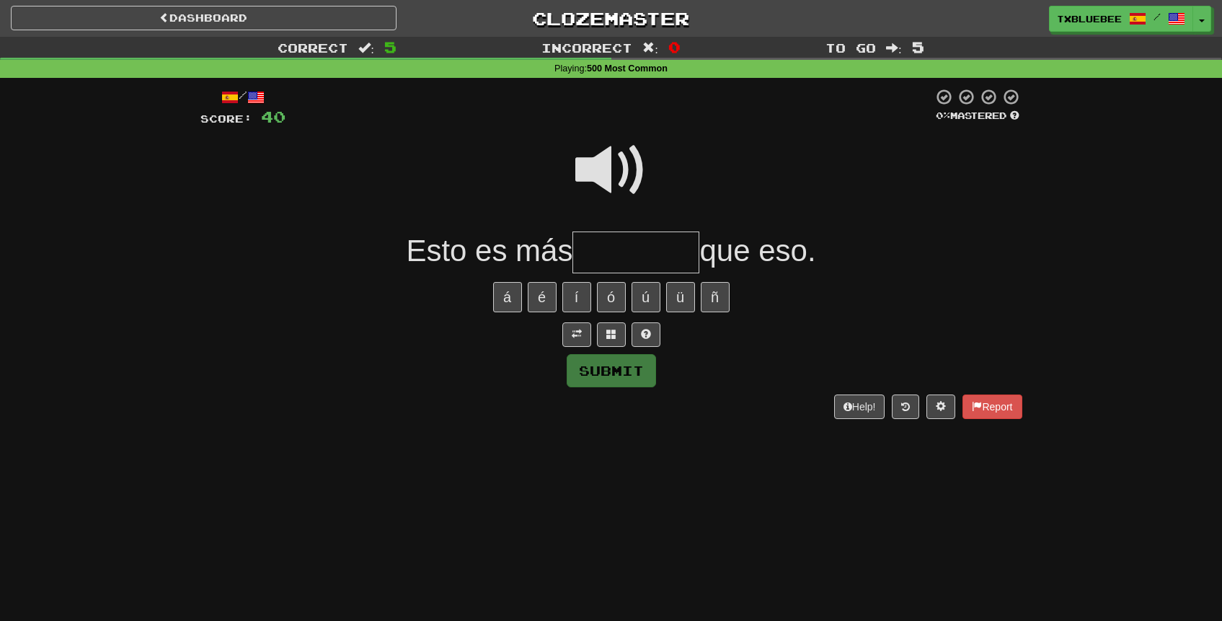
click at [624, 240] on input "text" at bounding box center [635, 252] width 127 height 43
type input "*******"
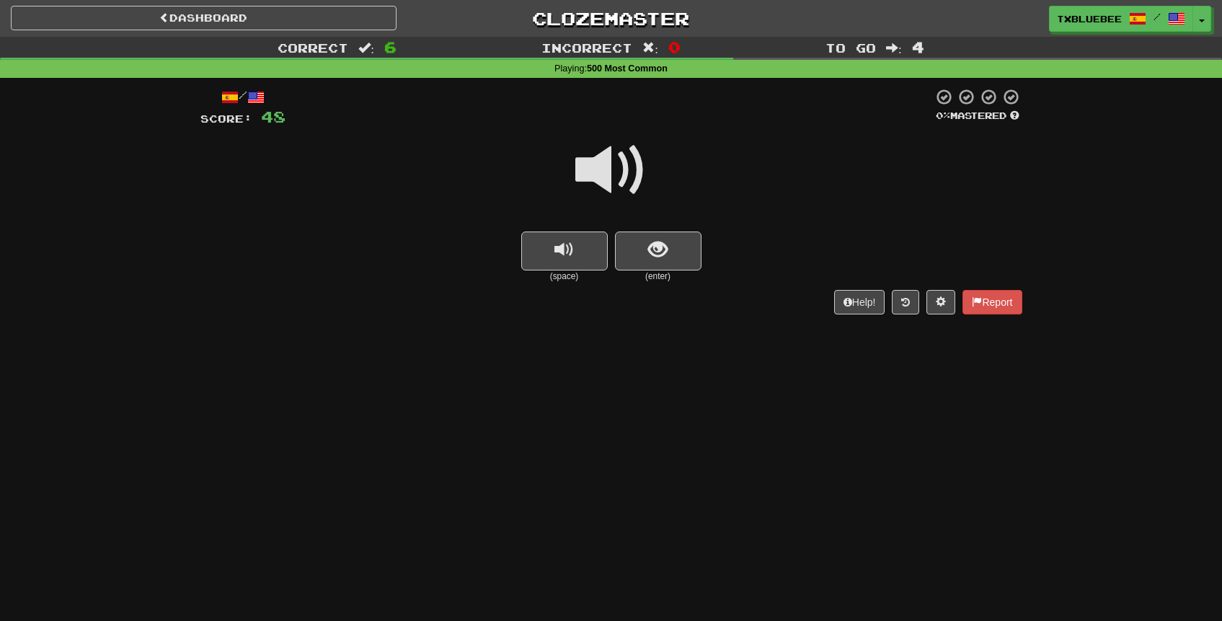
click at [613, 179] on span at bounding box center [611, 170] width 72 height 72
click at [649, 255] on span "show sentence" at bounding box center [657, 249] width 19 height 19
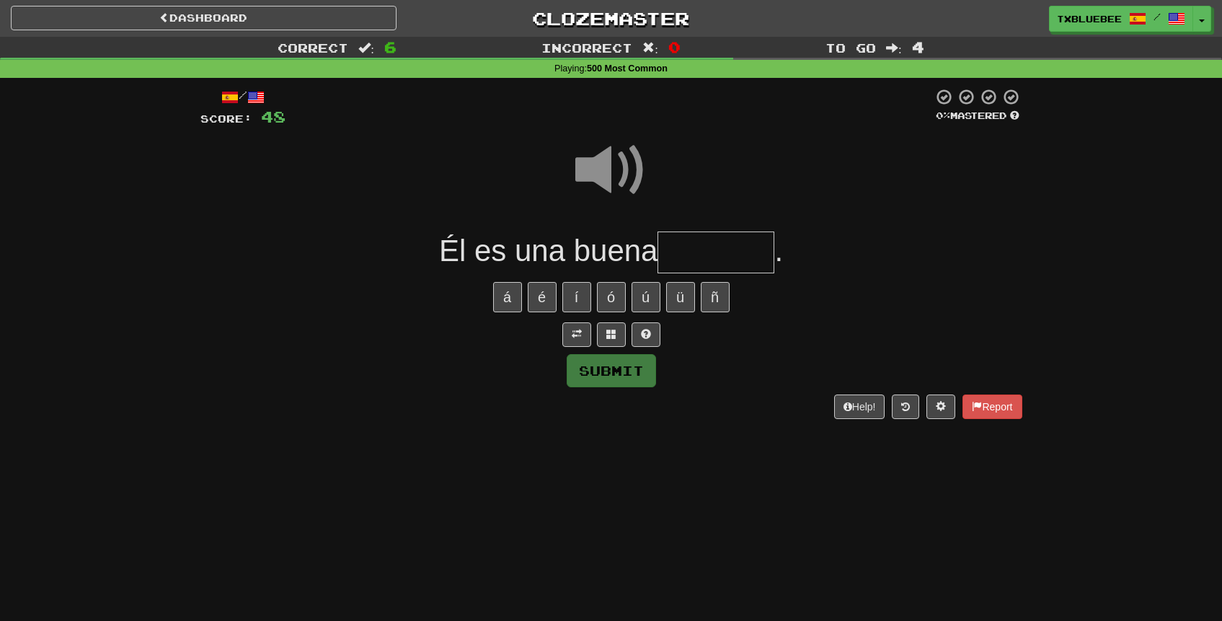
click at [713, 255] on input "text" at bounding box center [715, 252] width 117 height 43
type input "*******"
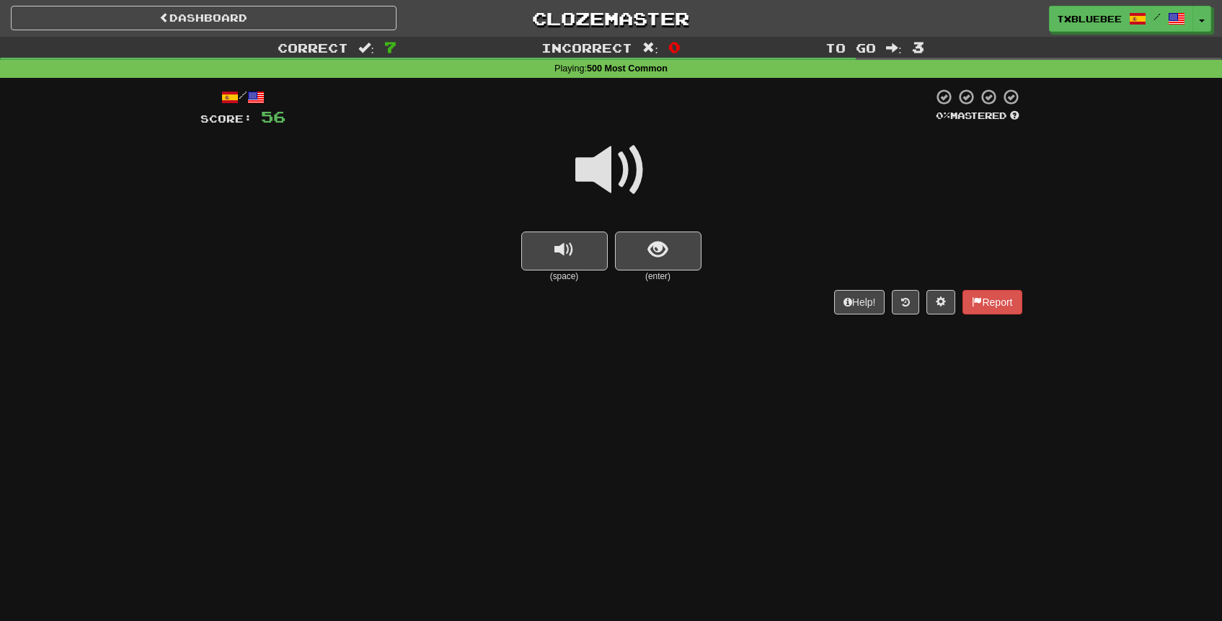
click at [617, 165] on span at bounding box center [611, 170] width 72 height 72
click at [667, 244] on button "show sentence" at bounding box center [658, 250] width 86 height 39
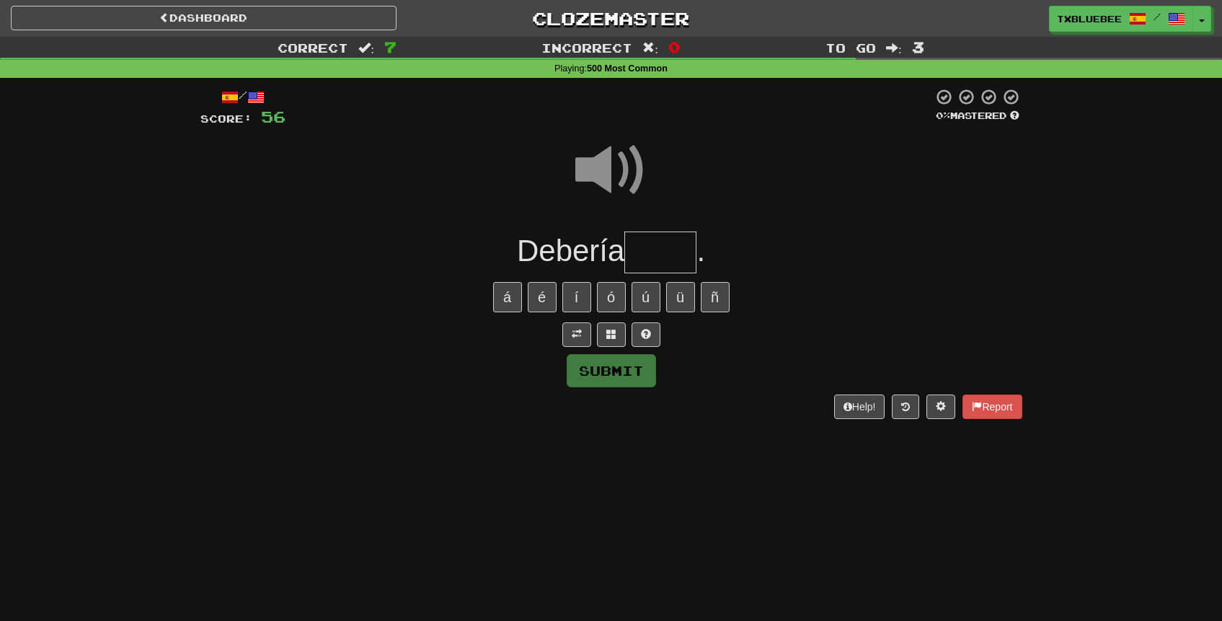
click at [653, 247] on input "text" at bounding box center [660, 252] width 72 height 43
type input "*****"
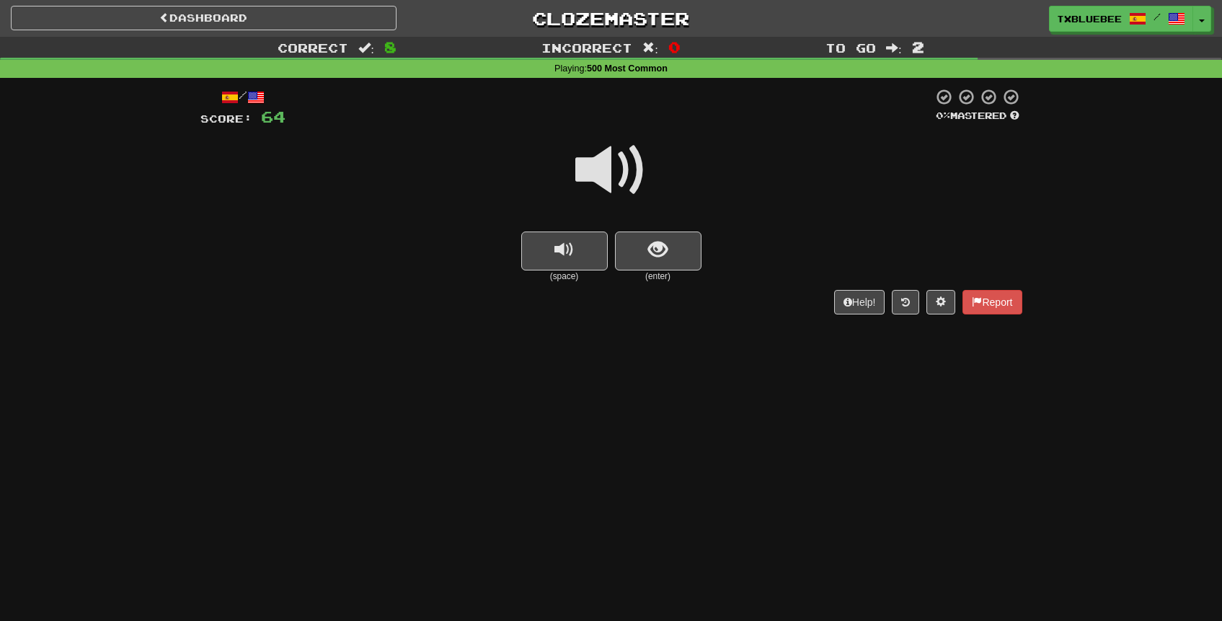
click at [613, 175] on span at bounding box center [611, 170] width 72 height 72
click at [651, 254] on span "show sentence" at bounding box center [657, 249] width 19 height 19
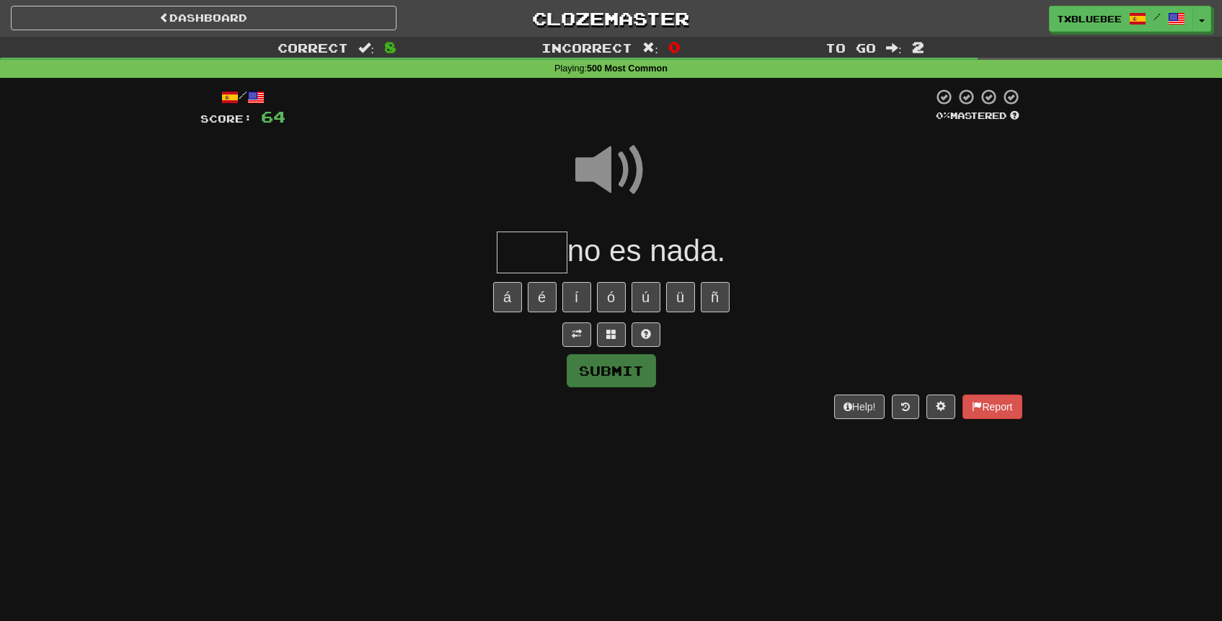
click at [519, 249] on input "text" at bounding box center [532, 252] width 71 height 43
type input "*****"
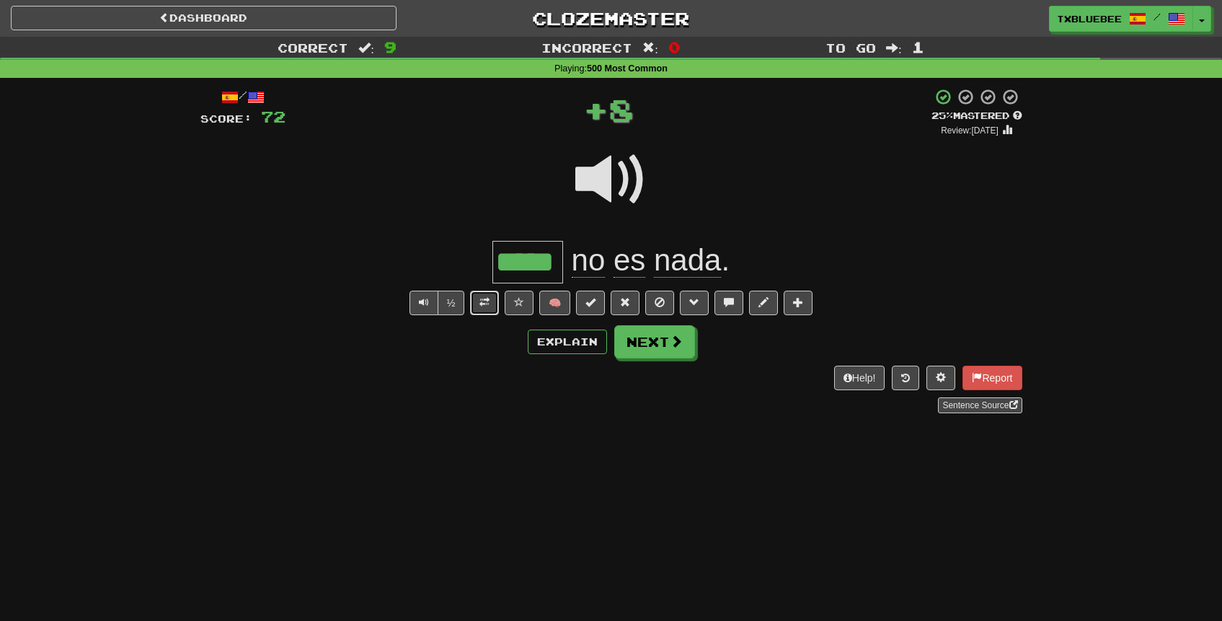
click at [487, 303] on span at bounding box center [484, 302] width 10 height 10
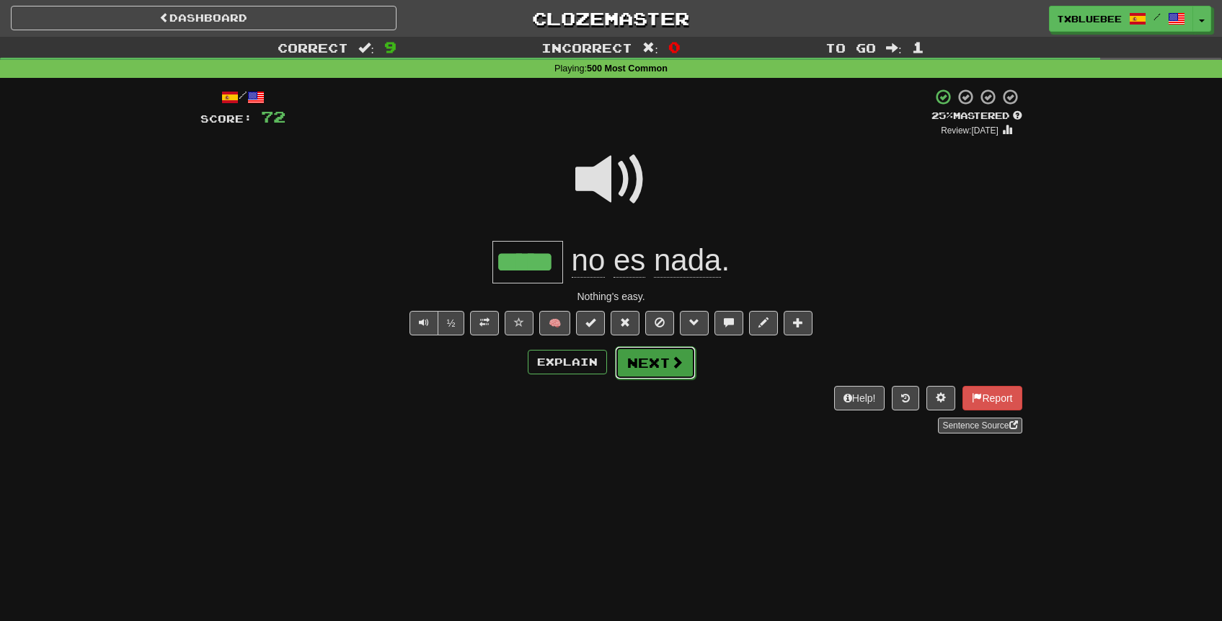
click at [642, 361] on button "Next" at bounding box center [655, 362] width 81 height 33
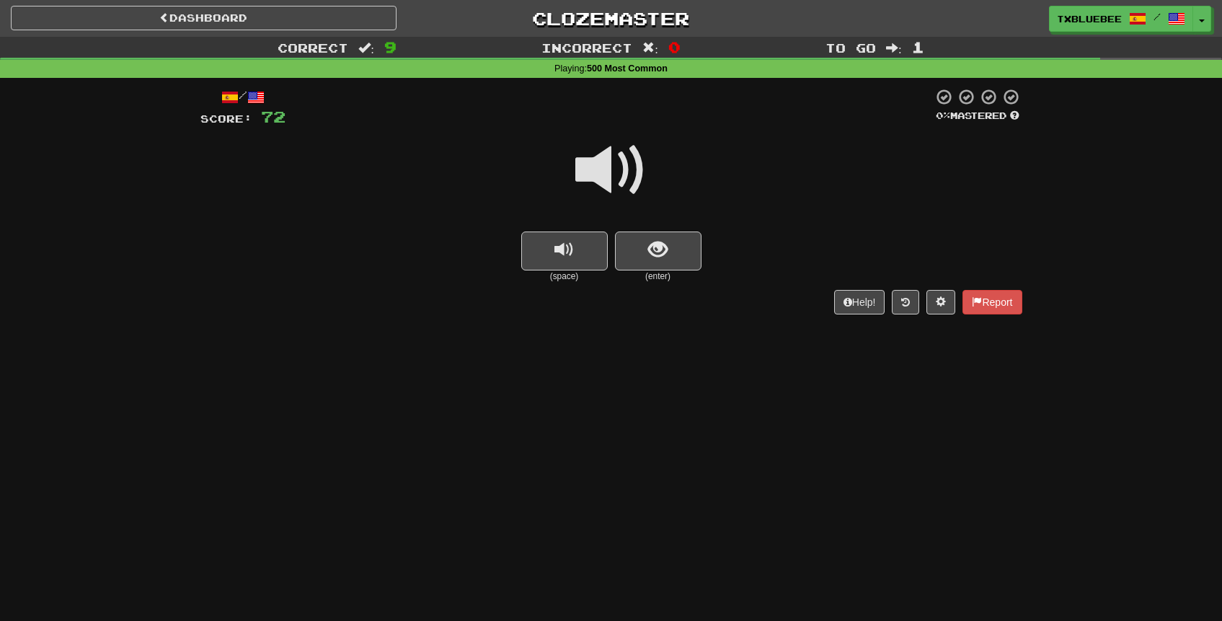
click at [611, 179] on span at bounding box center [611, 170] width 72 height 72
click at [659, 274] on small "(enter)" at bounding box center [658, 276] width 86 height 12
click at [665, 242] on span "show sentence" at bounding box center [657, 249] width 19 height 19
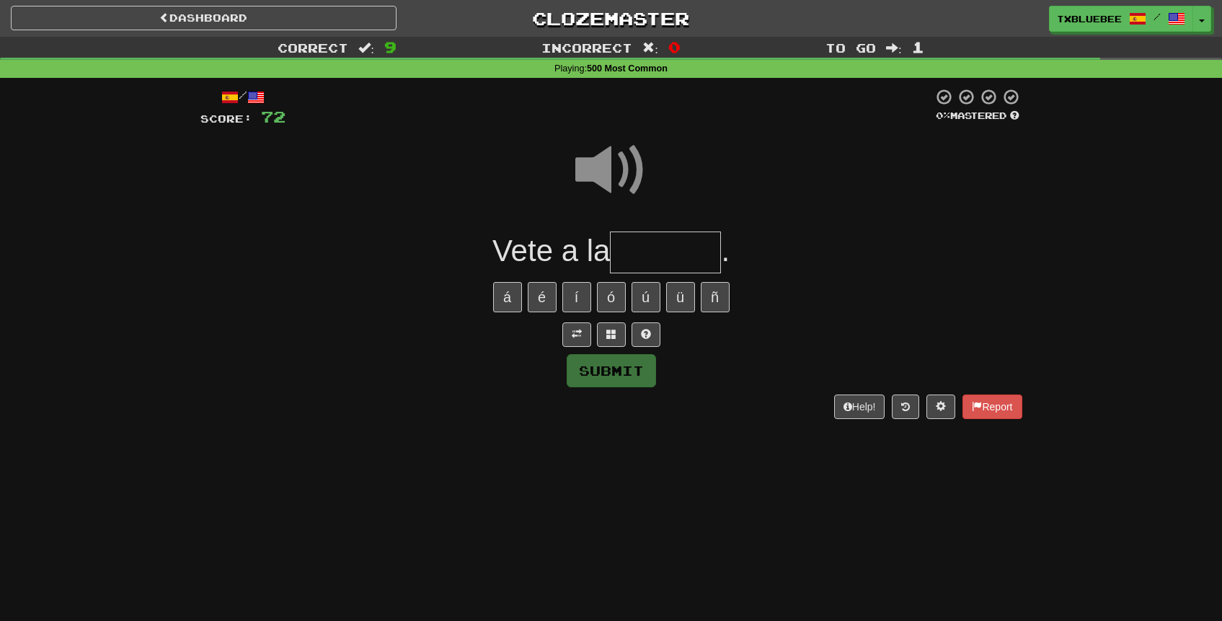
click at [618, 169] on span at bounding box center [611, 170] width 72 height 72
click at [670, 264] on input "text" at bounding box center [665, 252] width 111 height 43
type input "*"
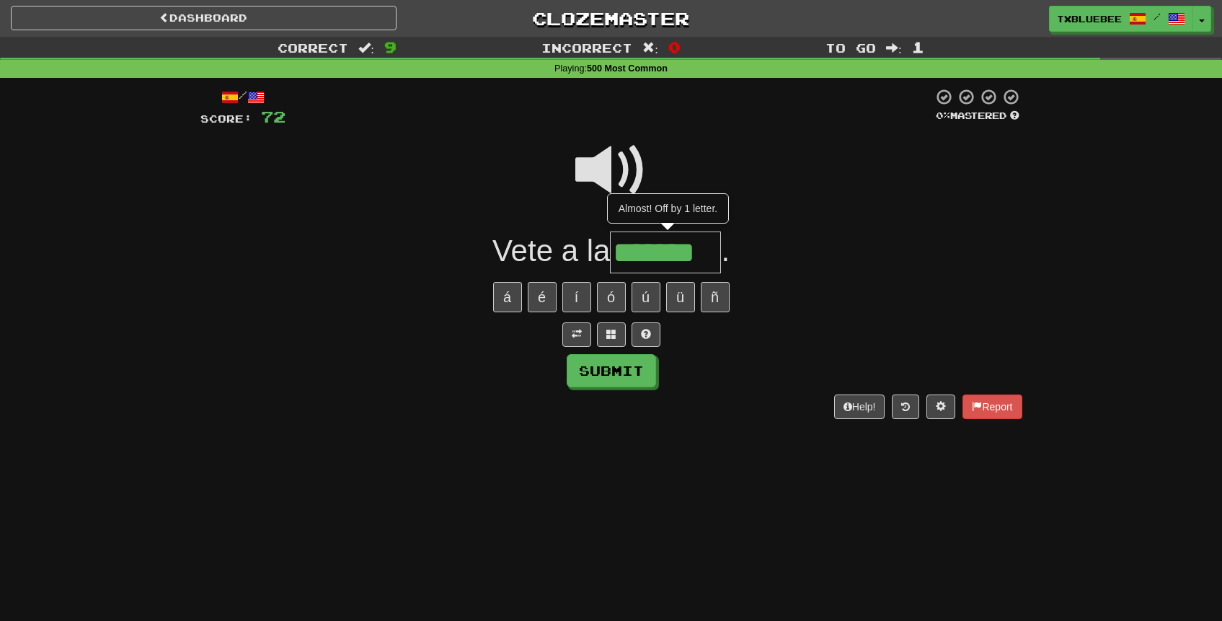
type input "*******"
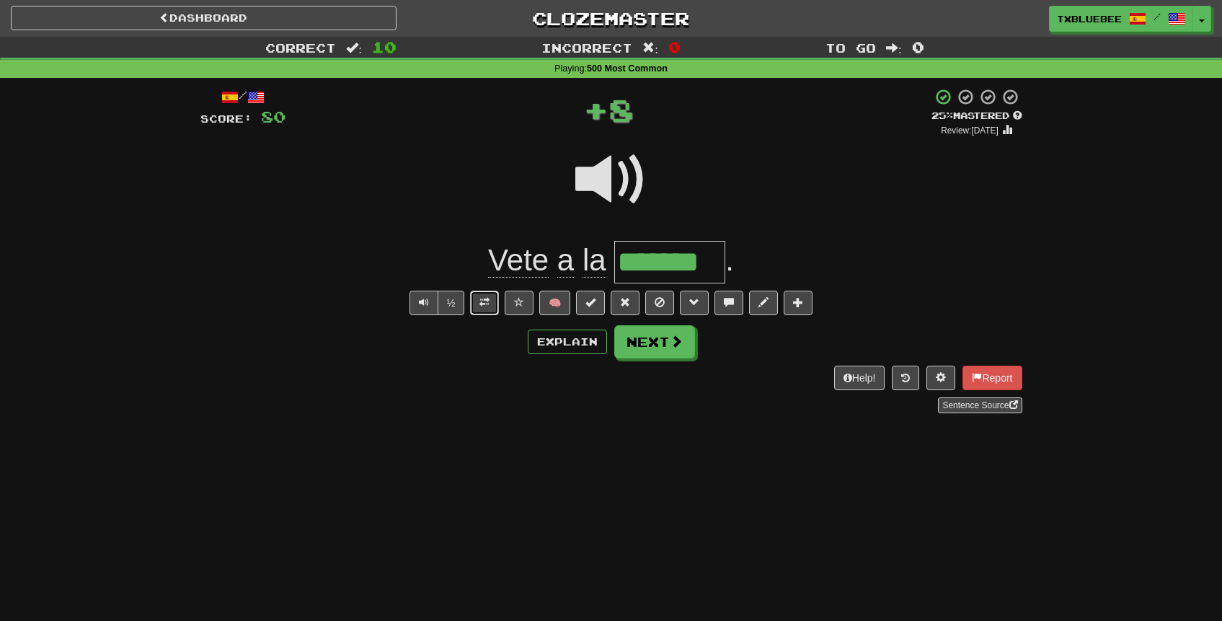
click at [498, 295] on button at bounding box center [484, 302] width 29 height 25
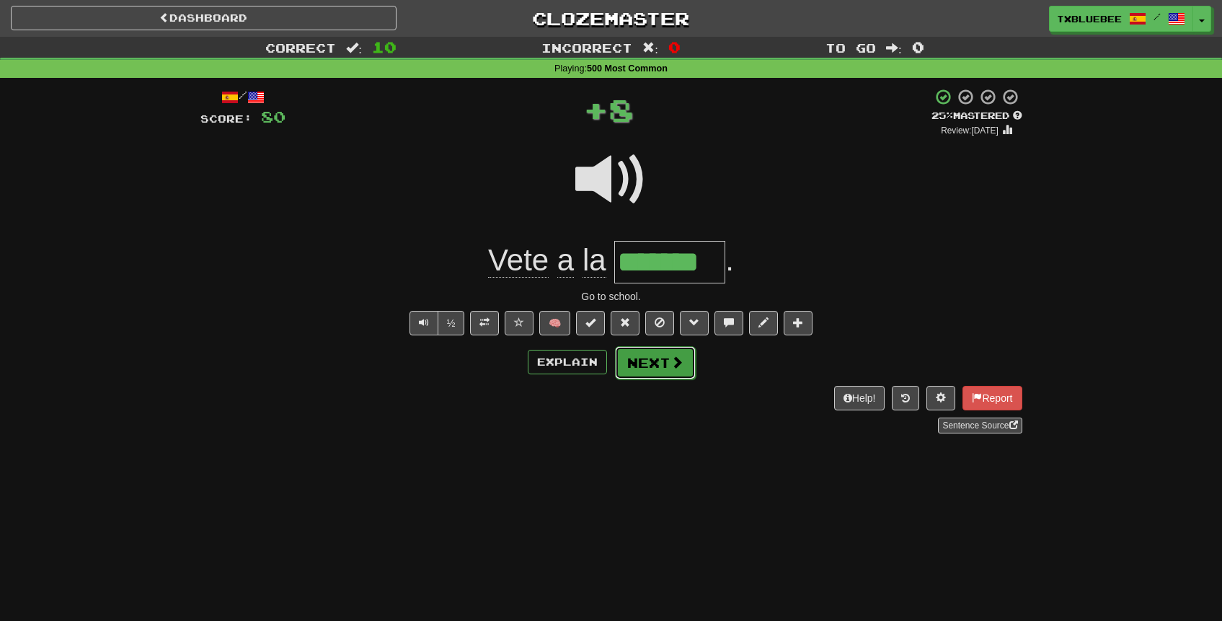
click at [663, 363] on button "Next" at bounding box center [655, 362] width 81 height 33
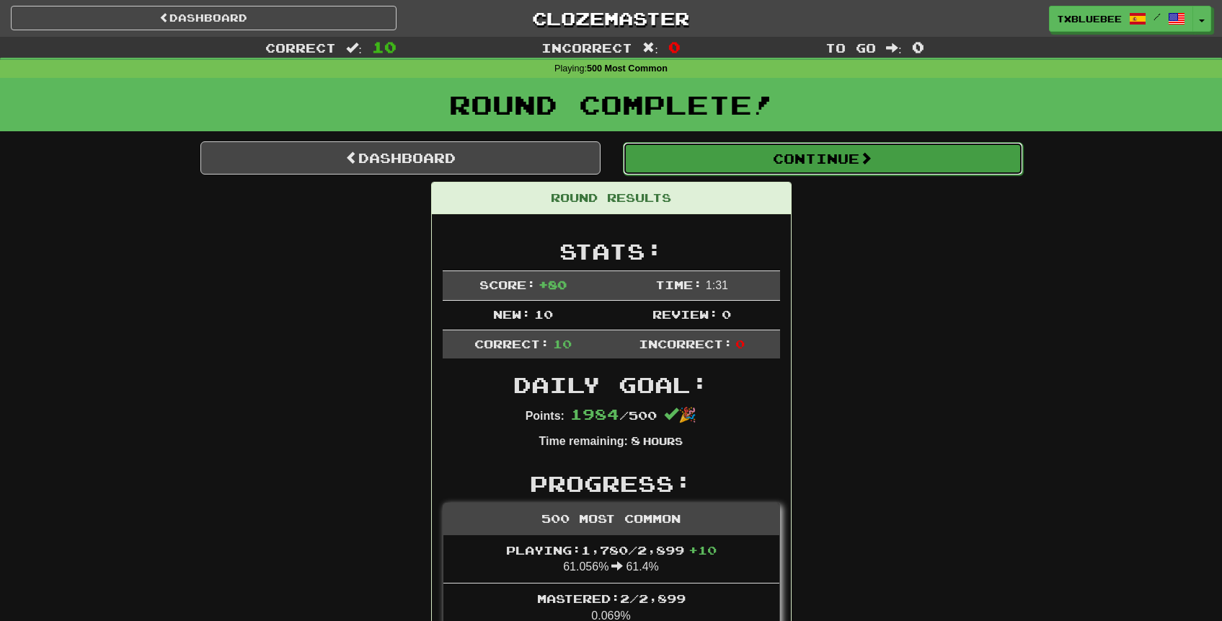
click at [814, 164] on button "Continue" at bounding box center [823, 158] width 400 height 33
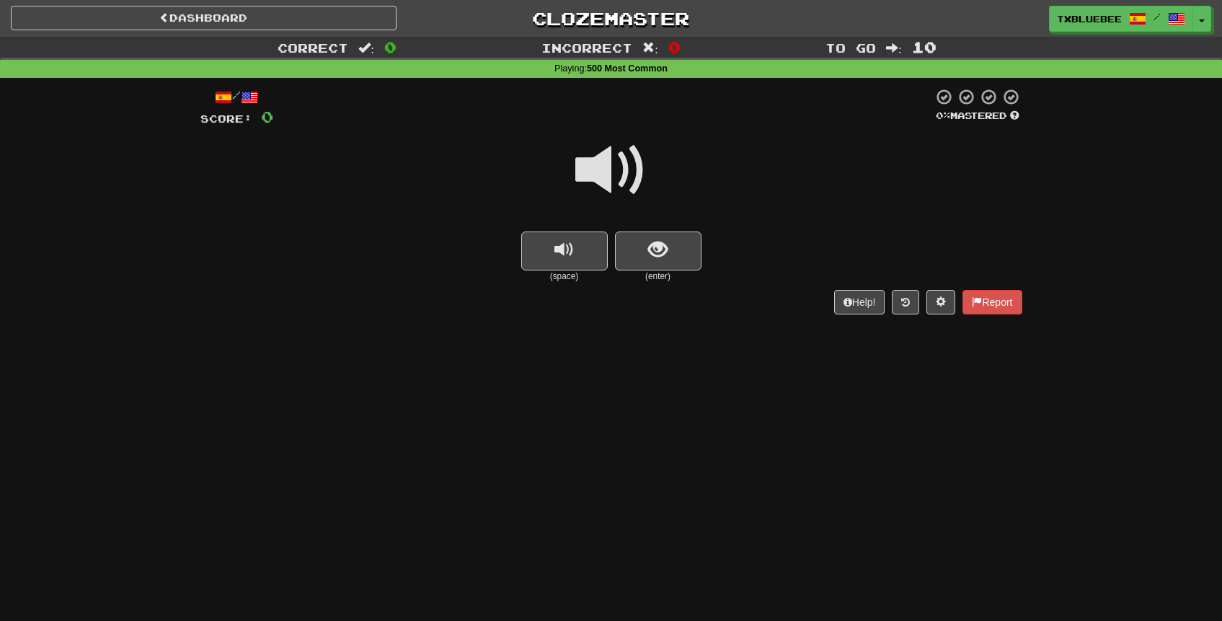
click at [618, 186] on span at bounding box center [611, 170] width 72 height 72
click at [627, 183] on span at bounding box center [611, 170] width 72 height 72
click at [630, 184] on span at bounding box center [611, 170] width 72 height 72
click at [668, 249] on button "show sentence" at bounding box center [658, 250] width 86 height 39
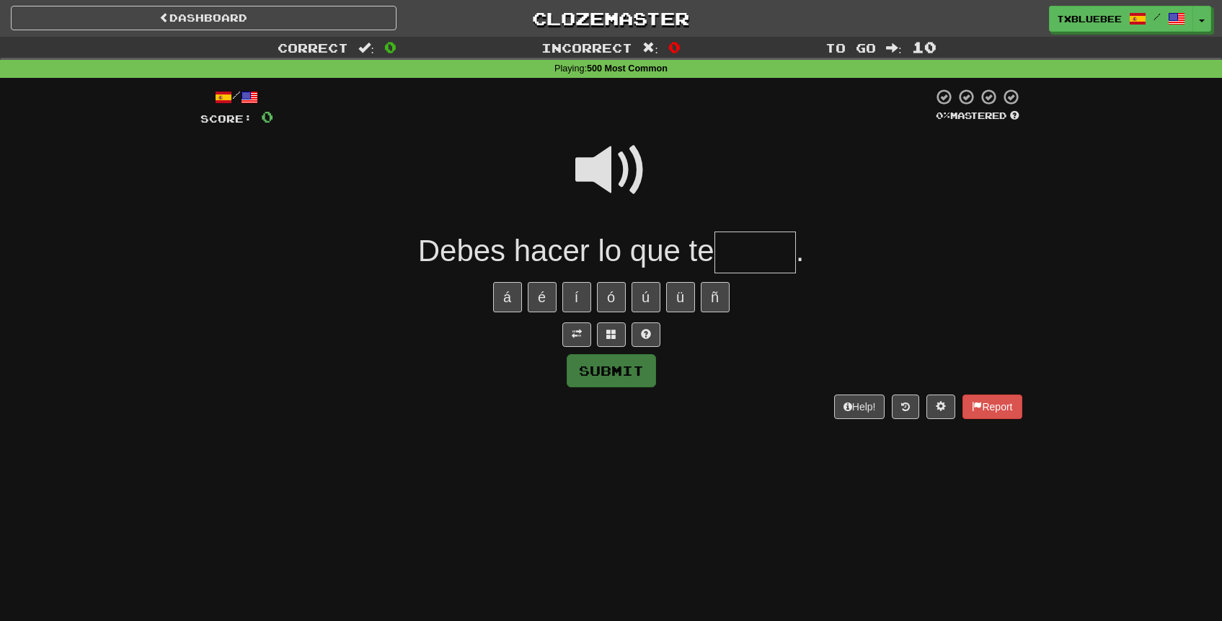
click at [767, 249] on input "text" at bounding box center [754, 252] width 81 height 43
click at [605, 166] on span at bounding box center [611, 170] width 72 height 72
click at [763, 261] on input "text" at bounding box center [754, 252] width 81 height 43
type input "*****"
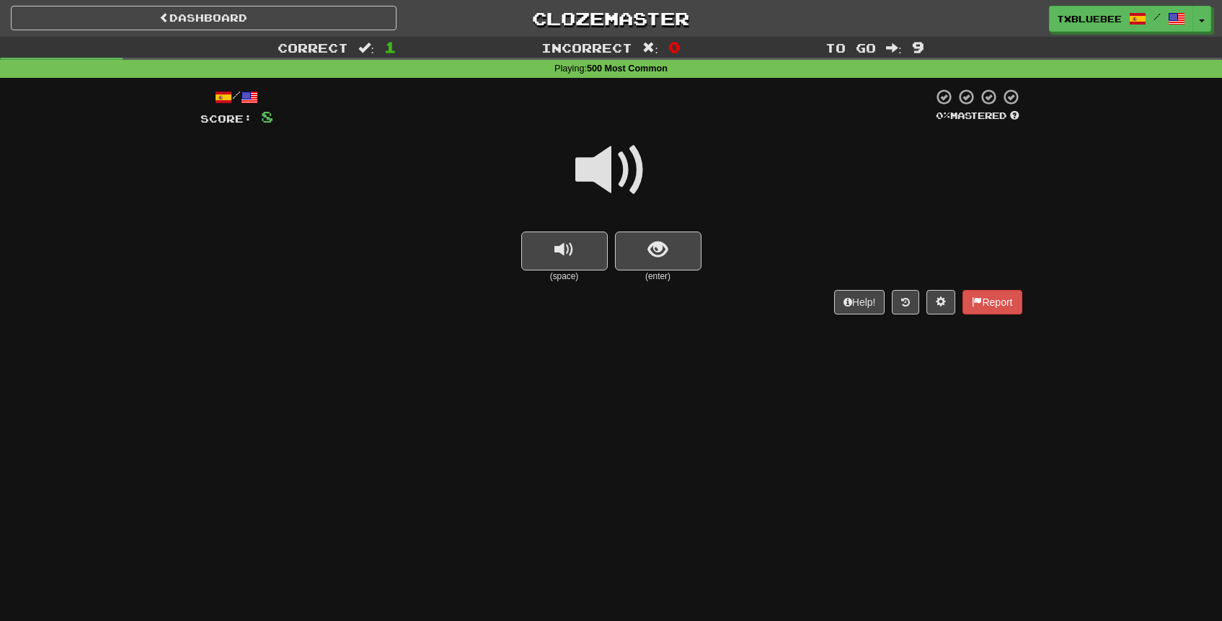
click at [619, 161] on span at bounding box center [611, 170] width 72 height 72
click at [665, 254] on span "show sentence" at bounding box center [657, 249] width 19 height 19
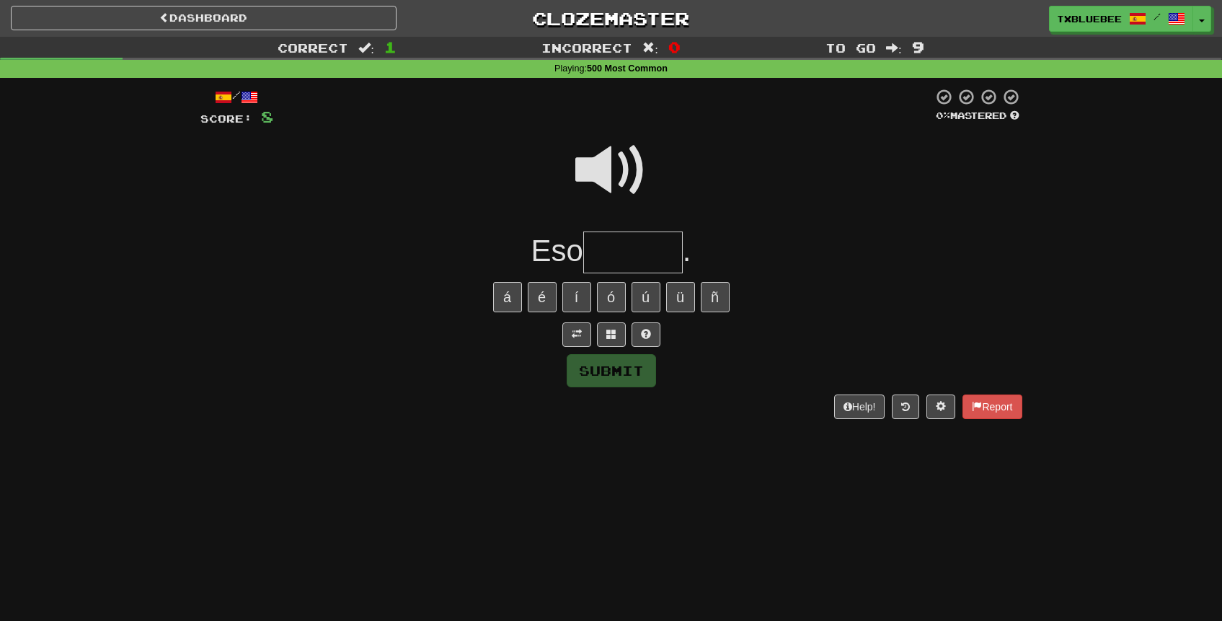
click at [648, 251] on input "text" at bounding box center [632, 252] width 99 height 43
click at [585, 176] on span at bounding box center [611, 170] width 72 height 72
click at [641, 251] on input "text" at bounding box center [632, 252] width 99 height 43
type input "******"
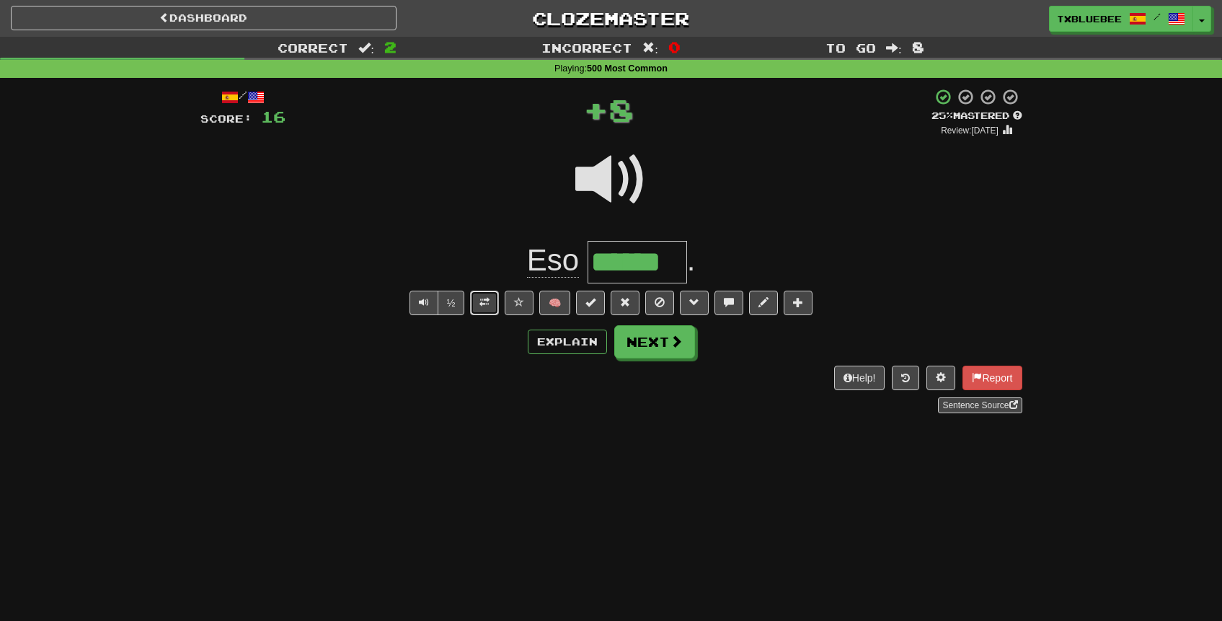
click at [489, 297] on span at bounding box center [484, 302] width 10 height 10
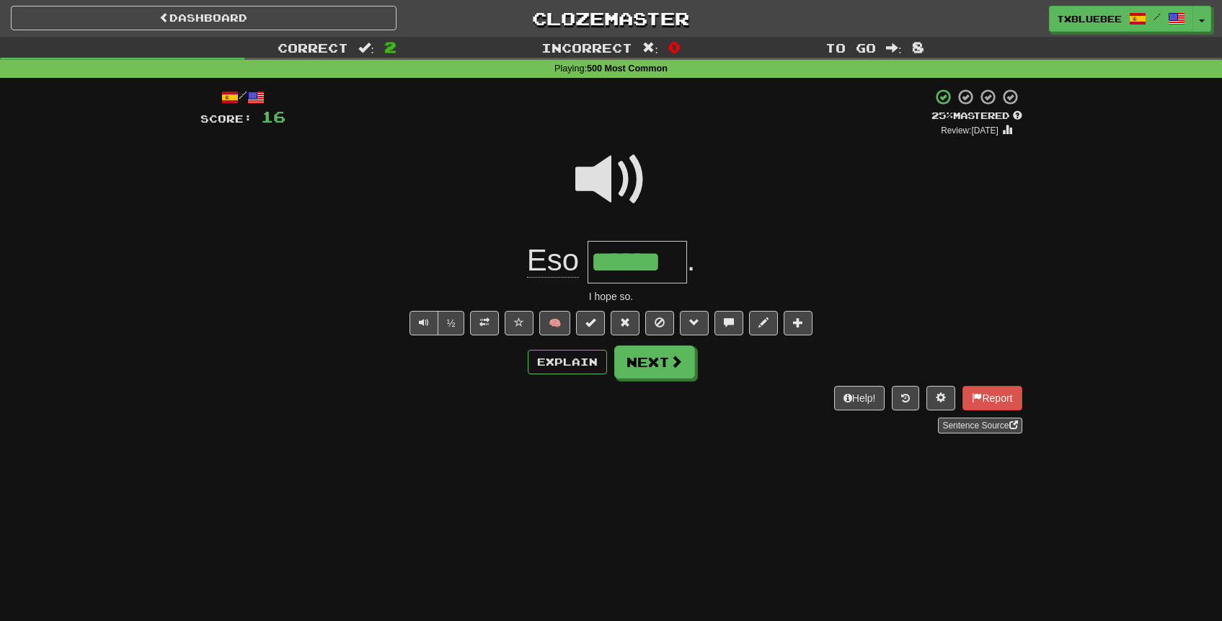
click at [621, 167] on span at bounding box center [611, 179] width 72 height 72
click at [652, 356] on button "Next" at bounding box center [655, 362] width 81 height 33
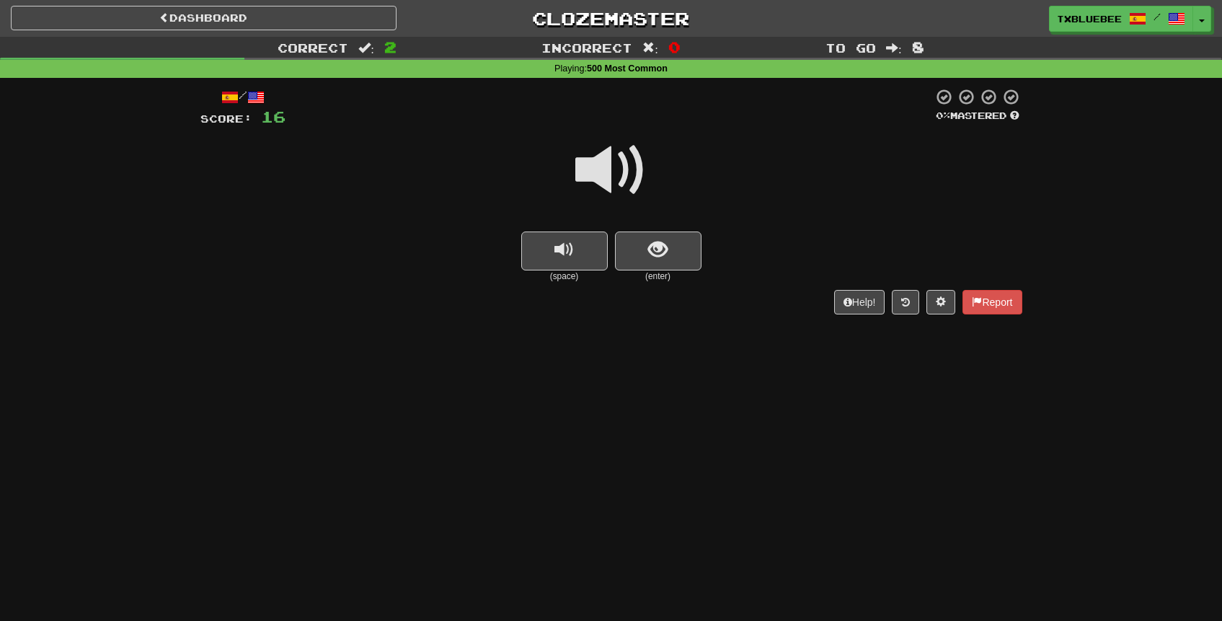
click at [613, 192] on span at bounding box center [611, 170] width 72 height 72
click at [631, 185] on span at bounding box center [611, 170] width 72 height 72
click at [668, 255] on button "show sentence" at bounding box center [658, 250] width 86 height 39
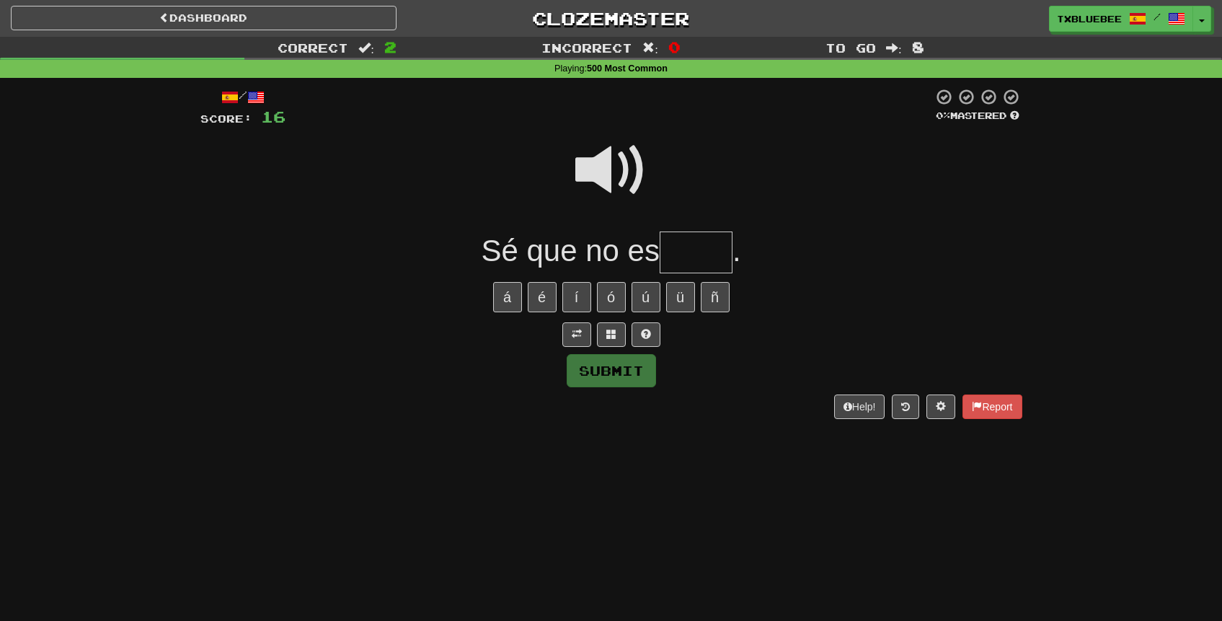
click at [706, 259] on input "text" at bounding box center [695, 252] width 73 height 43
type input "*****"
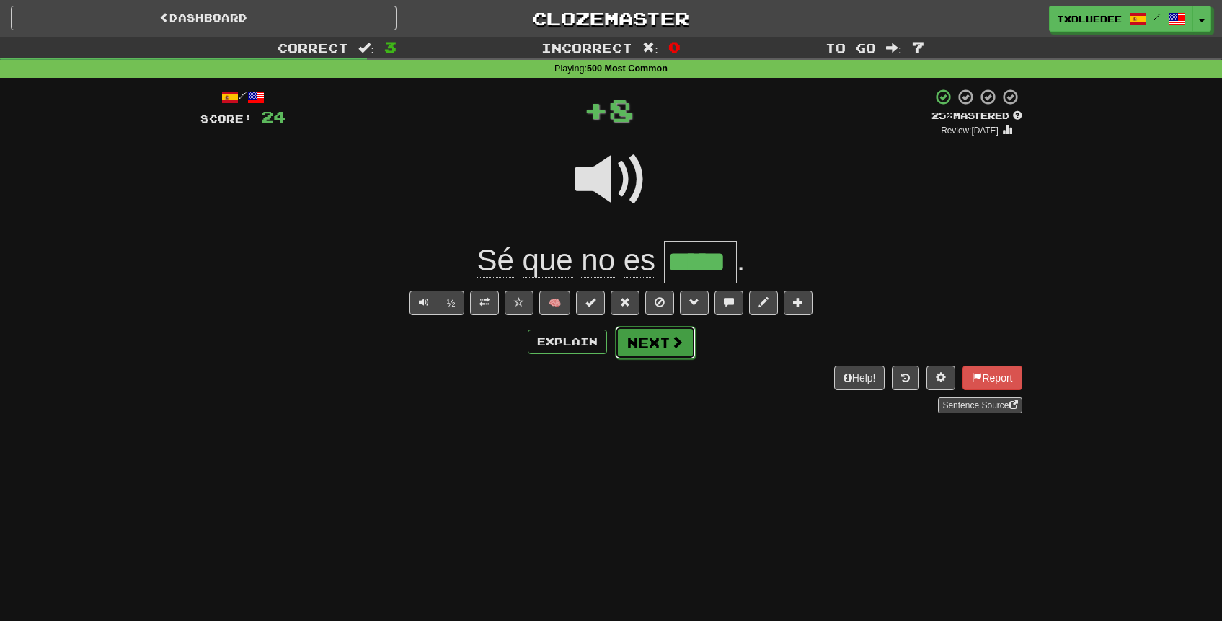
click at [661, 342] on button "Next" at bounding box center [655, 342] width 81 height 33
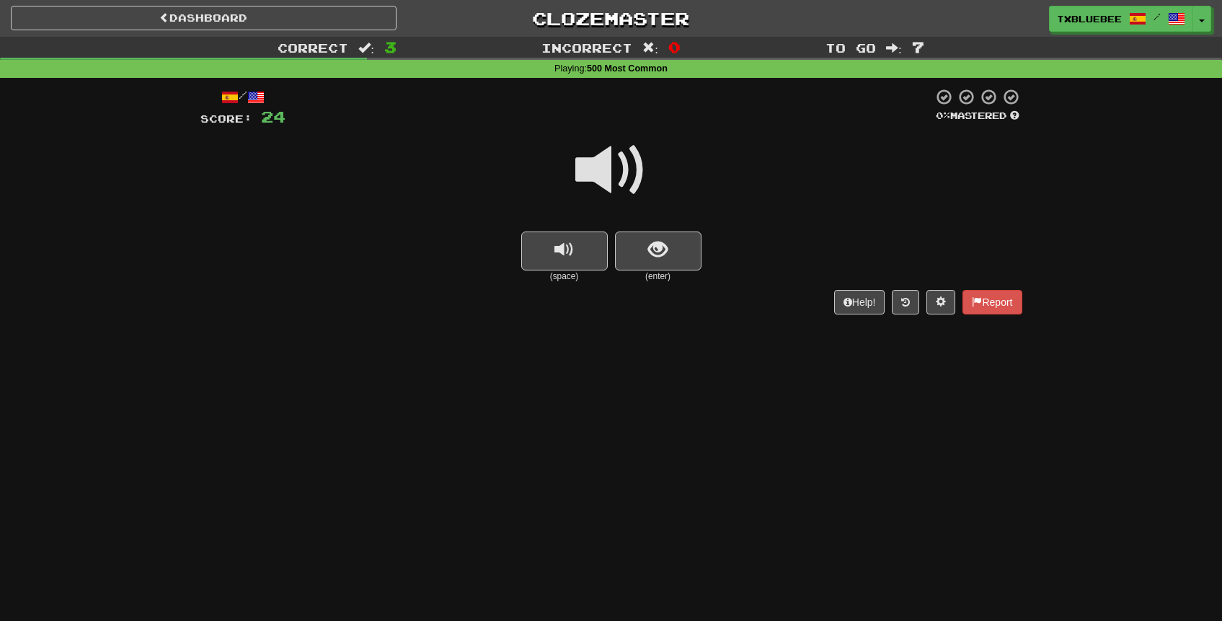
click at [616, 174] on span at bounding box center [611, 170] width 72 height 72
click at [649, 242] on span "show sentence" at bounding box center [657, 249] width 19 height 19
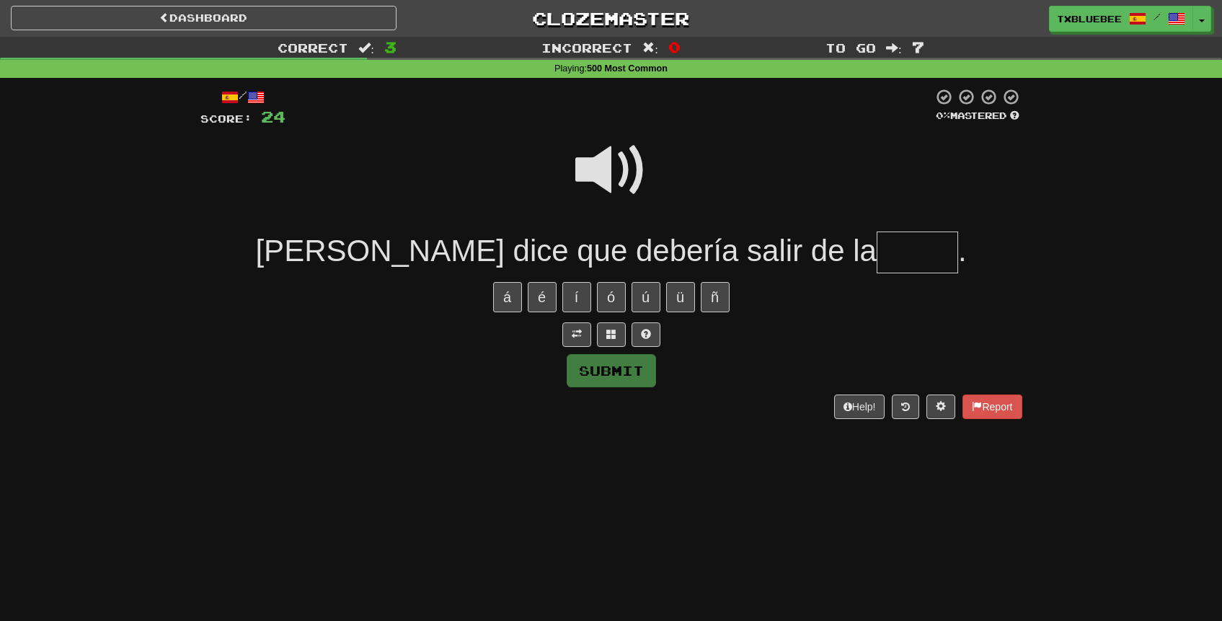
click at [876, 256] on input "text" at bounding box center [916, 252] width 81 height 43
type input "****"
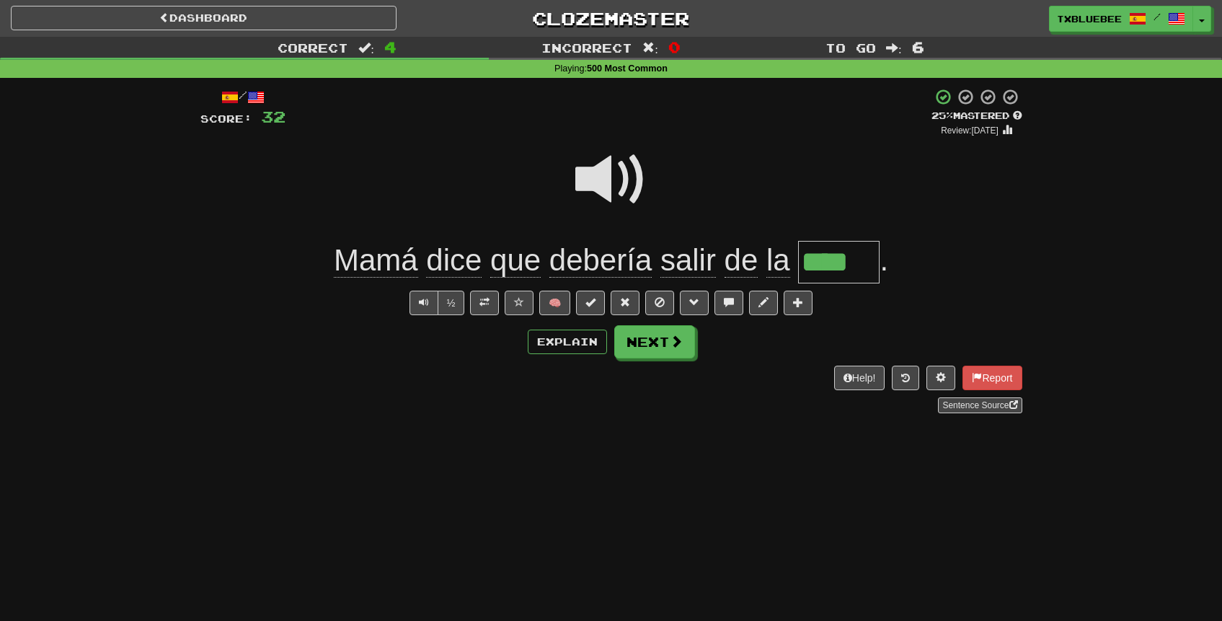
click at [628, 170] on span at bounding box center [611, 179] width 72 height 72
click at [482, 297] on span at bounding box center [484, 302] width 10 height 10
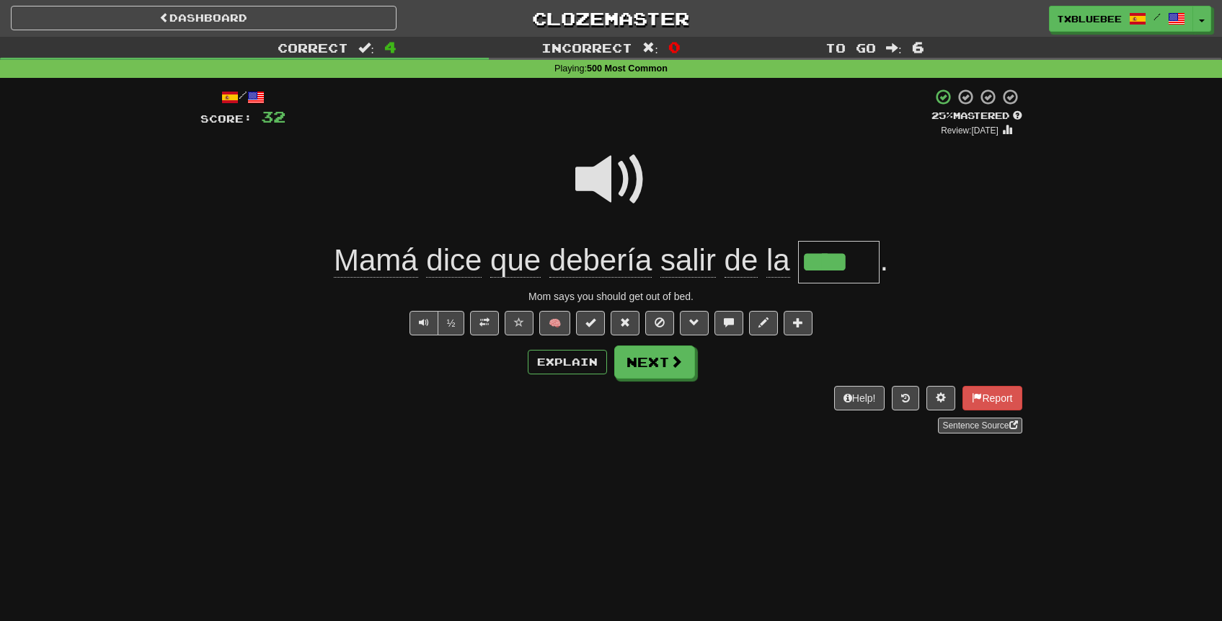
click at [613, 205] on span at bounding box center [611, 179] width 72 height 72
click at [595, 364] on button "Explain" at bounding box center [567, 362] width 79 height 25
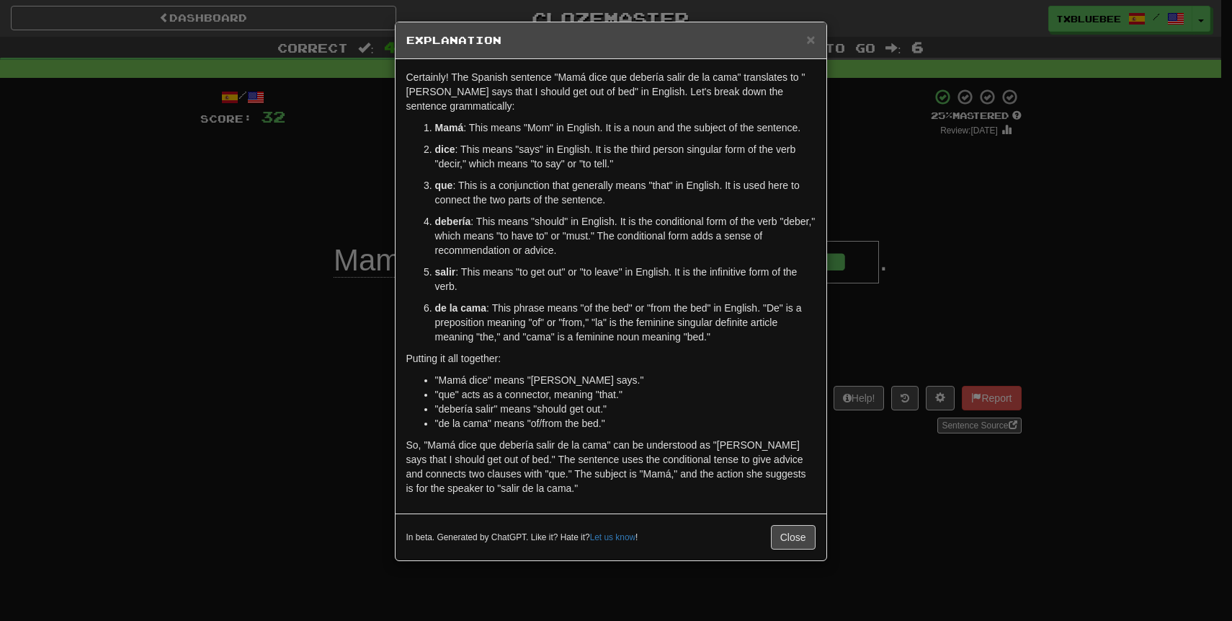
click at [909, 236] on div "× Explanation Certainly! The Spanish sentence "Mamá dice que debería salir de l…" at bounding box center [616, 310] width 1232 height 621
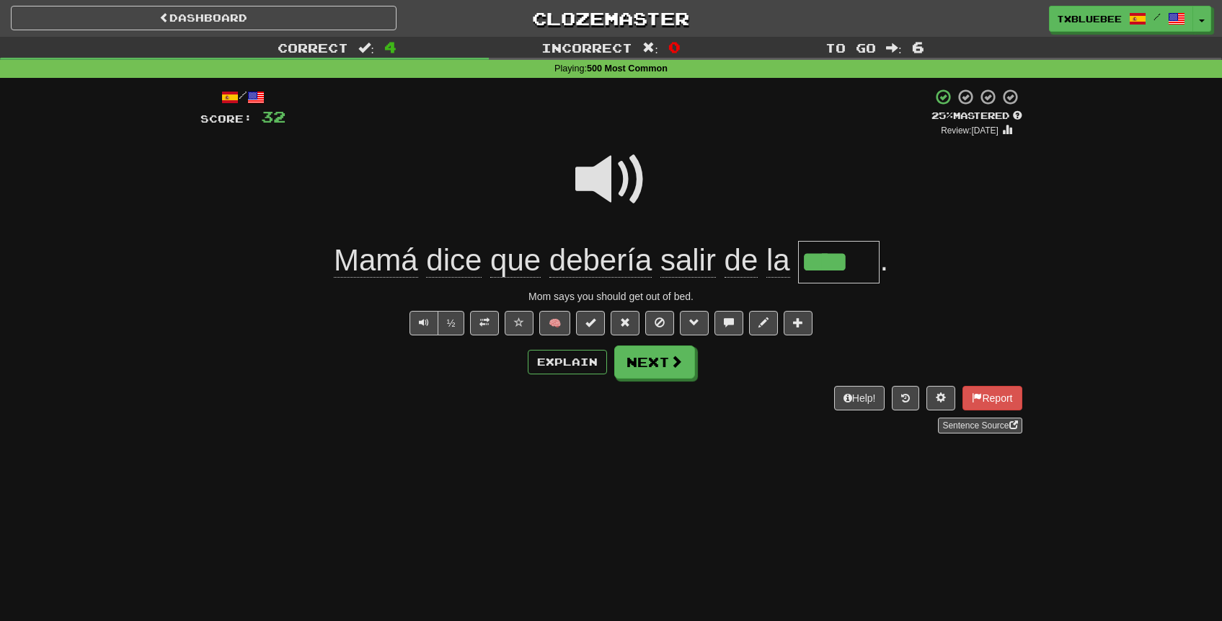
click at [620, 181] on span at bounding box center [611, 179] width 72 height 72
click at [543, 364] on button "Explain" at bounding box center [567, 362] width 79 height 25
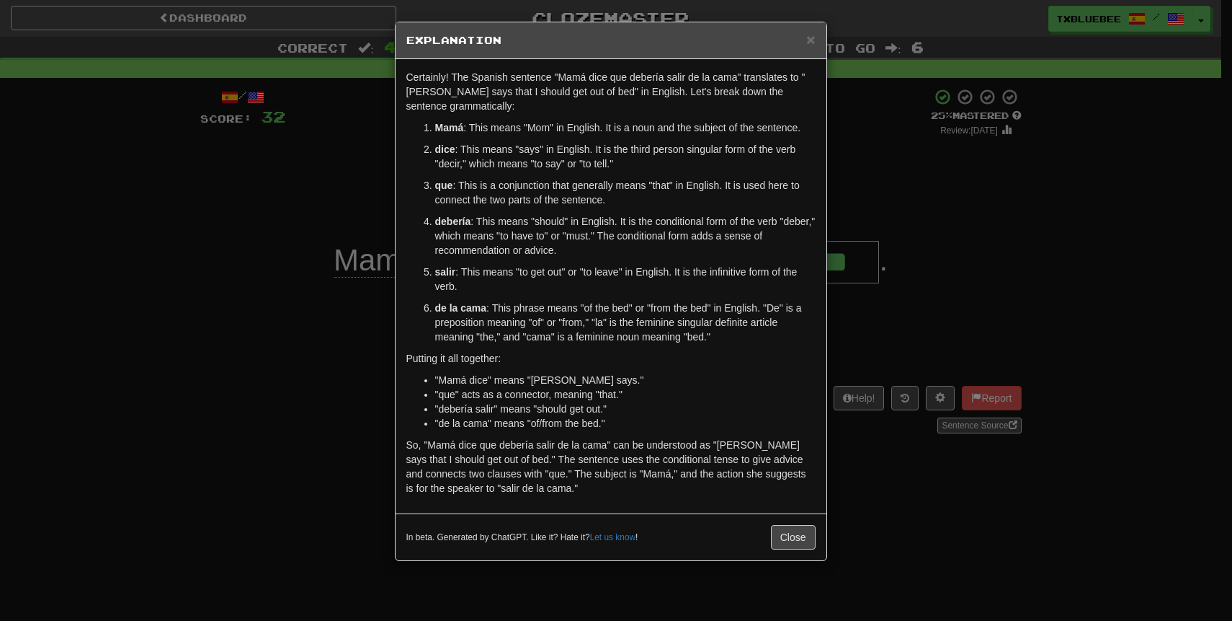
click at [915, 228] on div "× Explanation Certainly! The Spanish sentence "Mamá dice que debería salir de l…" at bounding box center [616, 310] width 1232 height 621
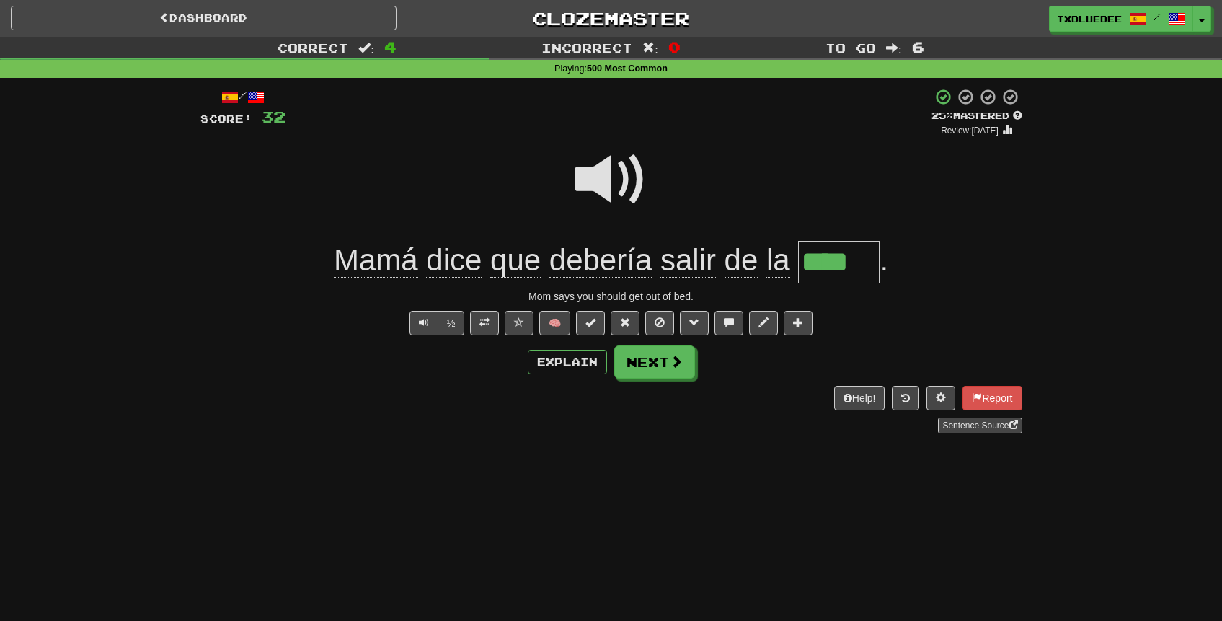
click at [604, 177] on span at bounding box center [611, 179] width 72 height 72
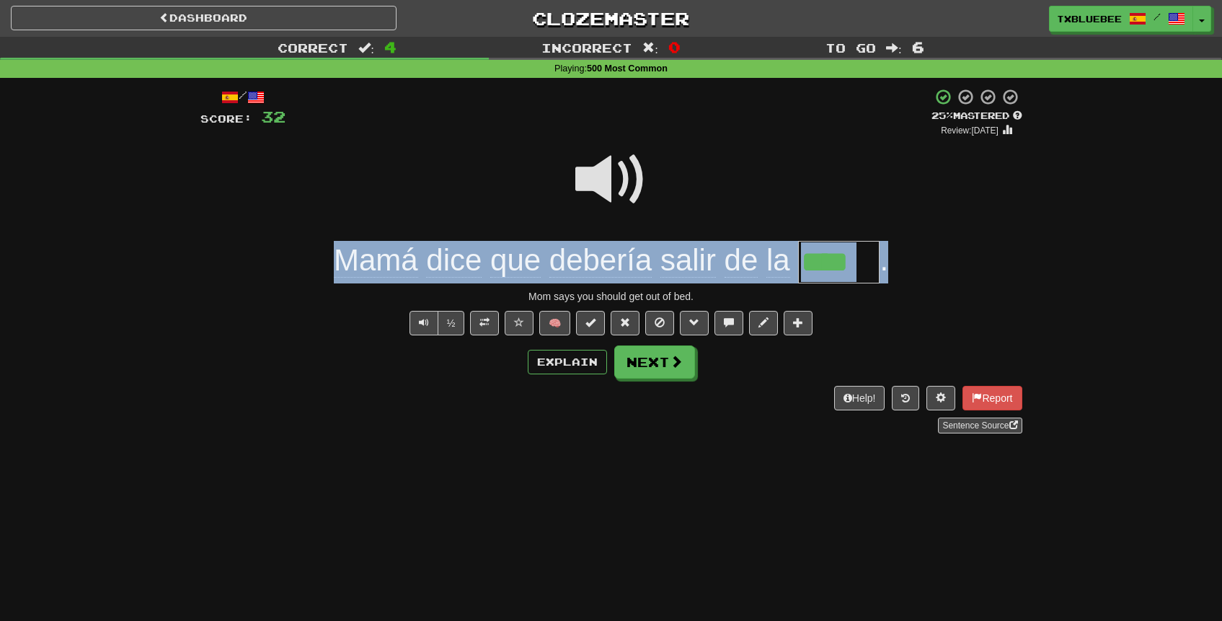
drag, startPoint x: 324, startPoint y: 248, endPoint x: 905, endPoint y: 280, distance: 581.1
click at [905, 280] on div "Mamá dice que debería salir de la **** ." at bounding box center [611, 262] width 822 height 43
copy div "Mamá dice que debería salir de la ."
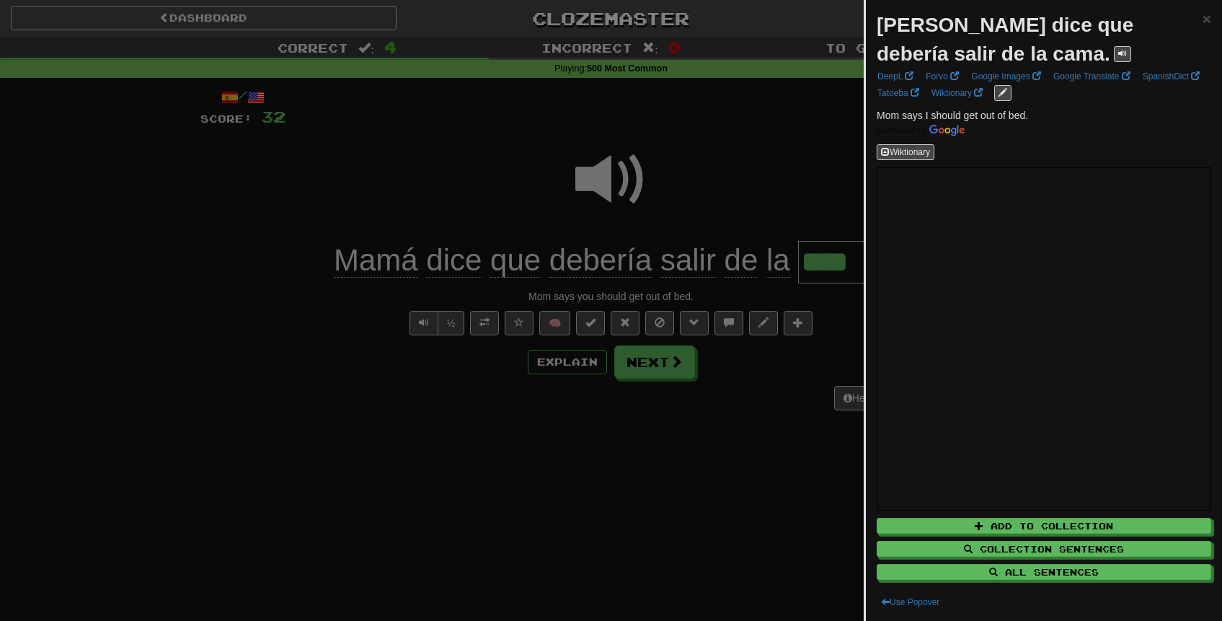
click at [431, 123] on div at bounding box center [611, 310] width 1222 height 621
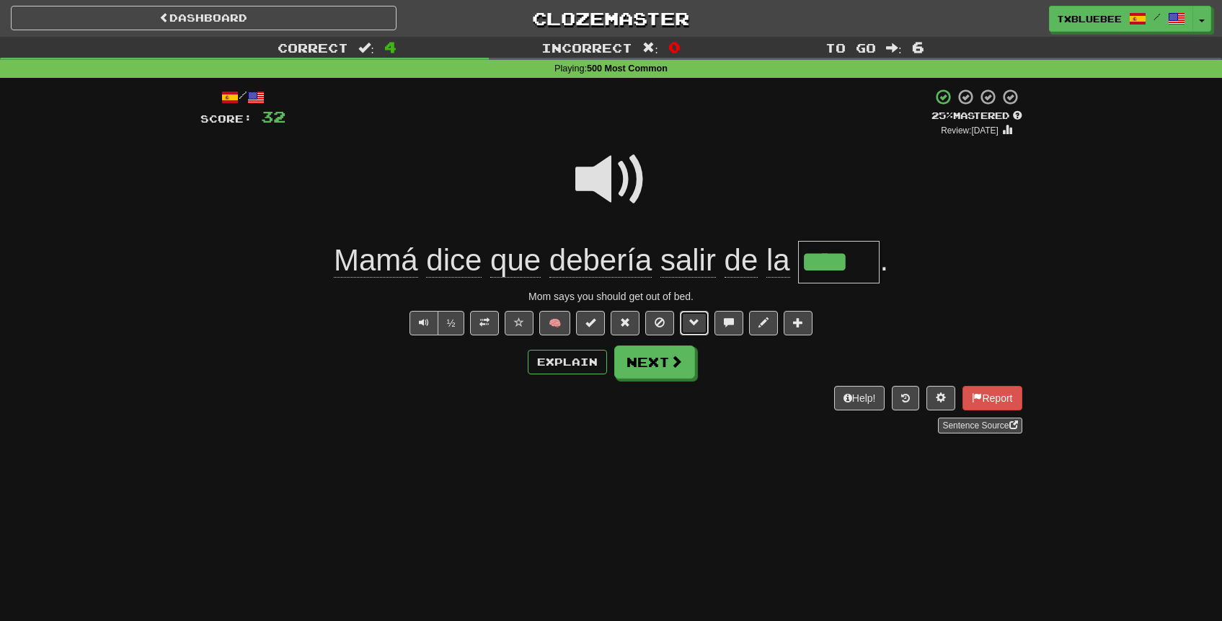
click at [696, 322] on span at bounding box center [694, 322] width 10 height 10
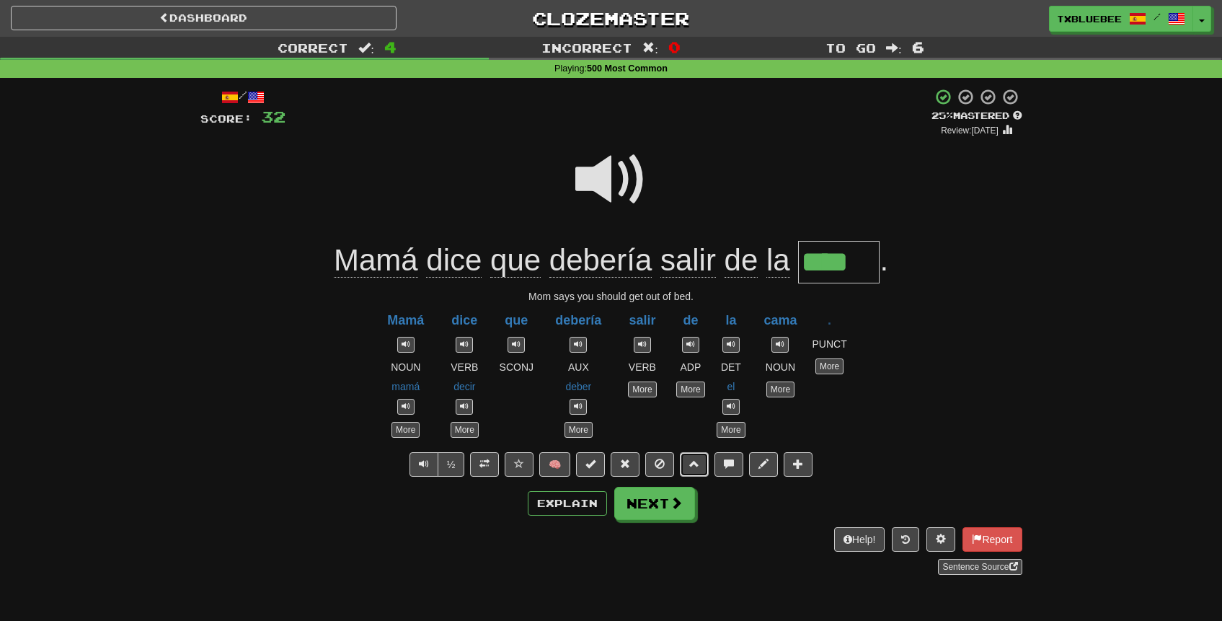
click at [686, 471] on button at bounding box center [694, 464] width 29 height 25
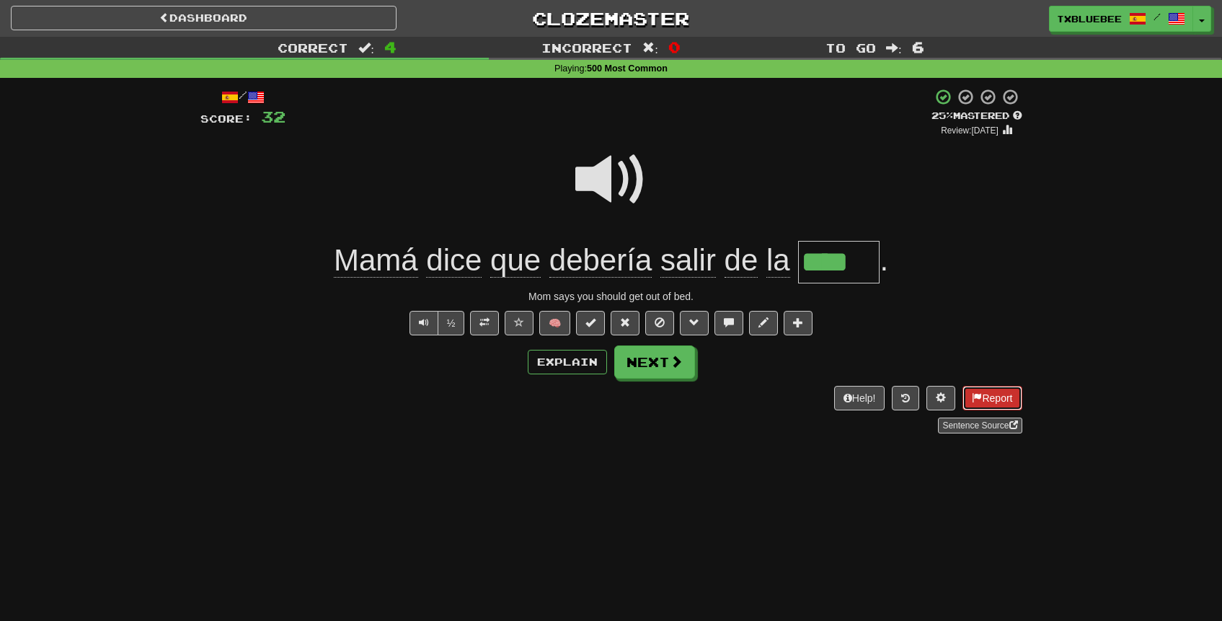
click at [995, 399] on button "Report" at bounding box center [991, 398] width 59 height 25
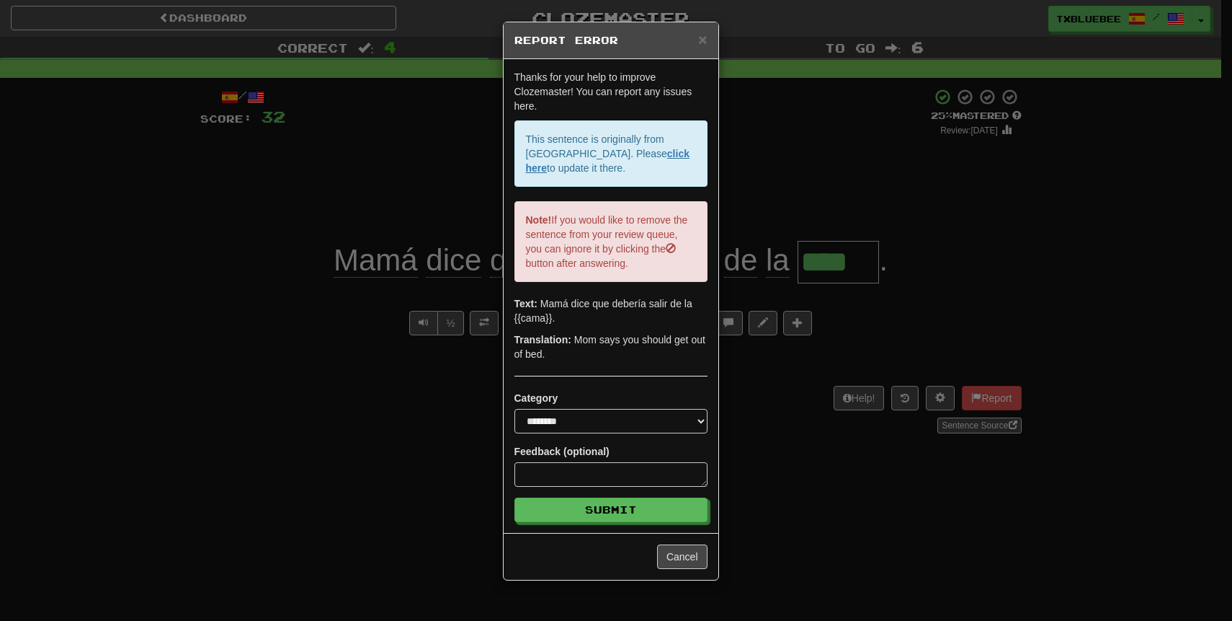
click at [630, 346] on p "Translation: Mom says you should get out of bed." at bounding box center [611, 346] width 193 height 29
click at [575, 366] on div "**********" at bounding box center [611, 296] width 215 height 474
click at [598, 423] on select "**********" at bounding box center [611, 421] width 193 height 25
select select "**********"
click at [515, 409] on select "**********" at bounding box center [611, 421] width 193 height 25
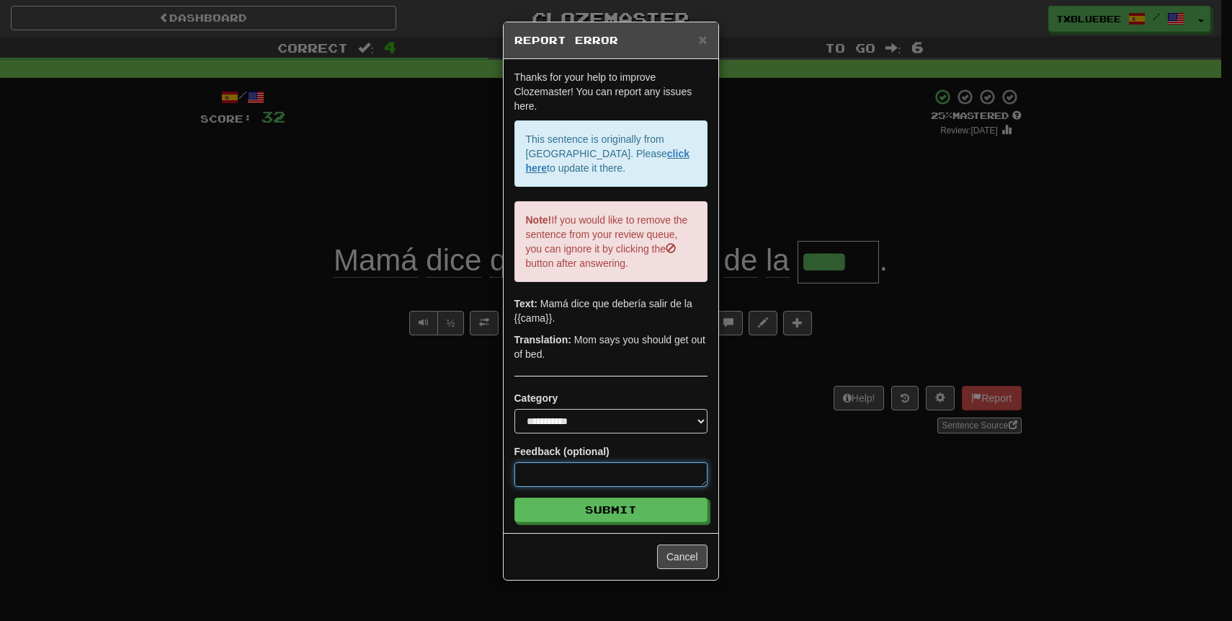
click at [610, 463] on textarea at bounding box center [611, 474] width 193 height 25
paste textarea "**********"
type textarea "**********"
type textarea "*"
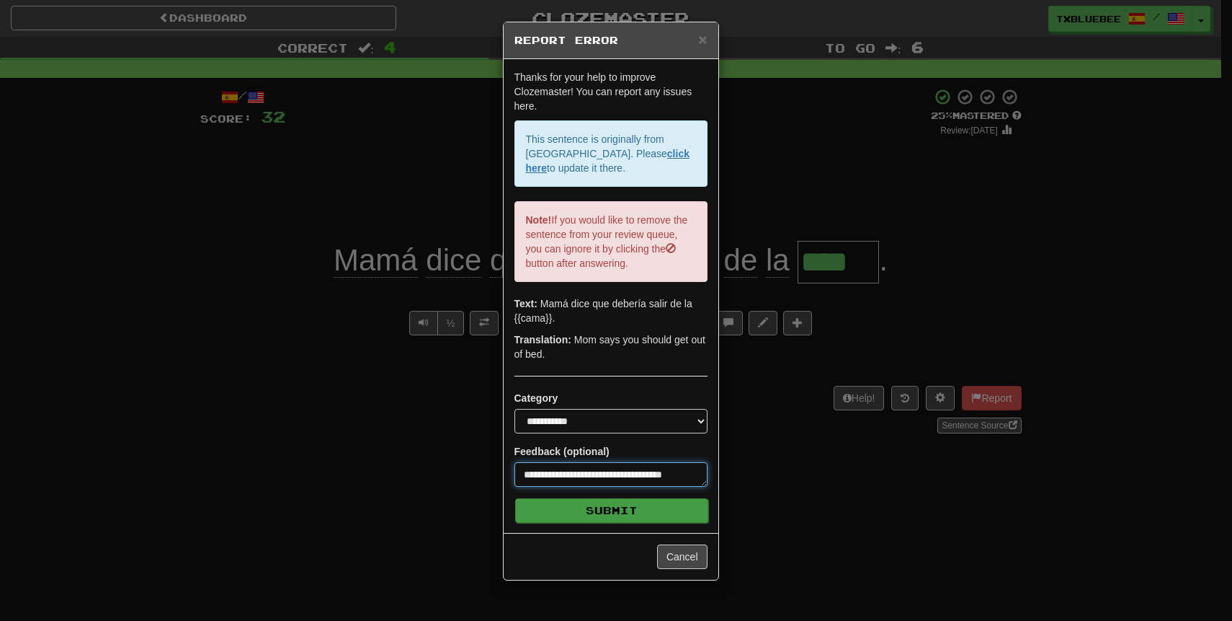
type textarea "**********"
click at [625, 506] on button "Submit" at bounding box center [611, 510] width 193 height 25
type textarea "*"
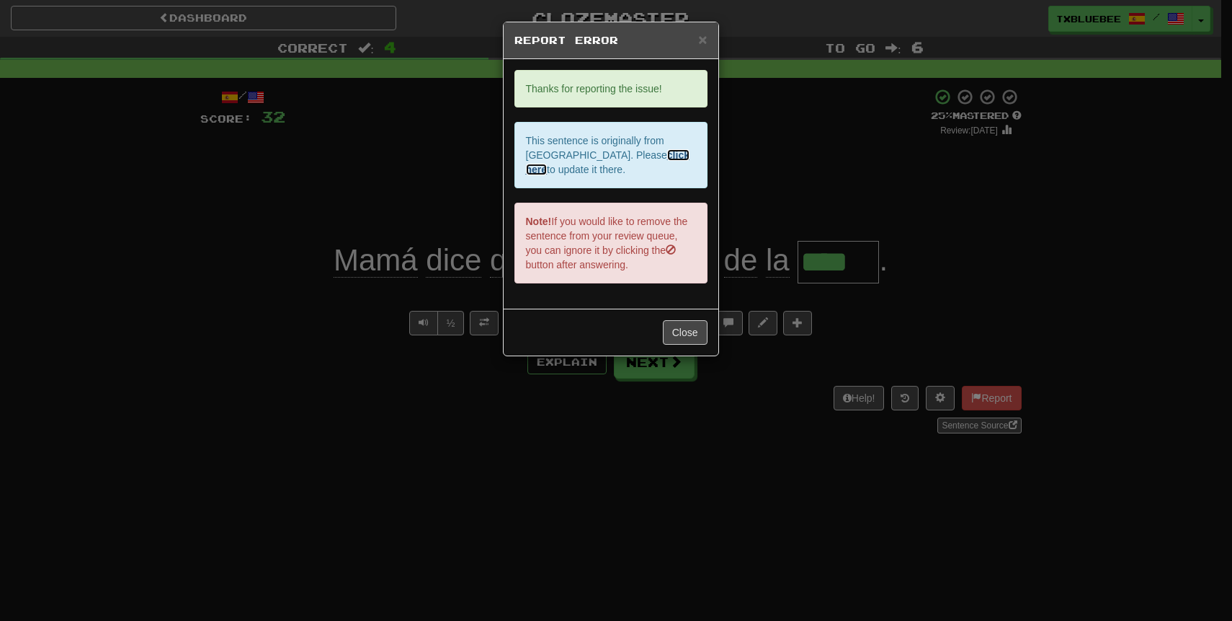
click at [624, 157] on link "click here" at bounding box center [608, 162] width 164 height 26
click at [687, 334] on button "Close" at bounding box center [685, 332] width 45 height 25
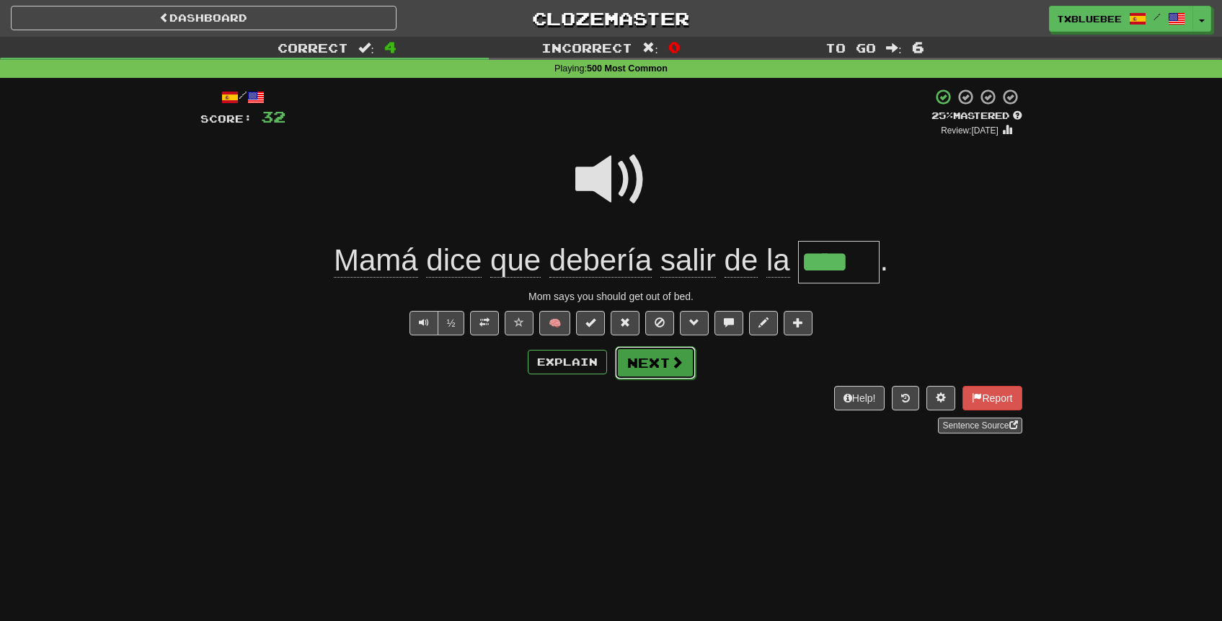
click at [655, 364] on button "Next" at bounding box center [655, 362] width 81 height 33
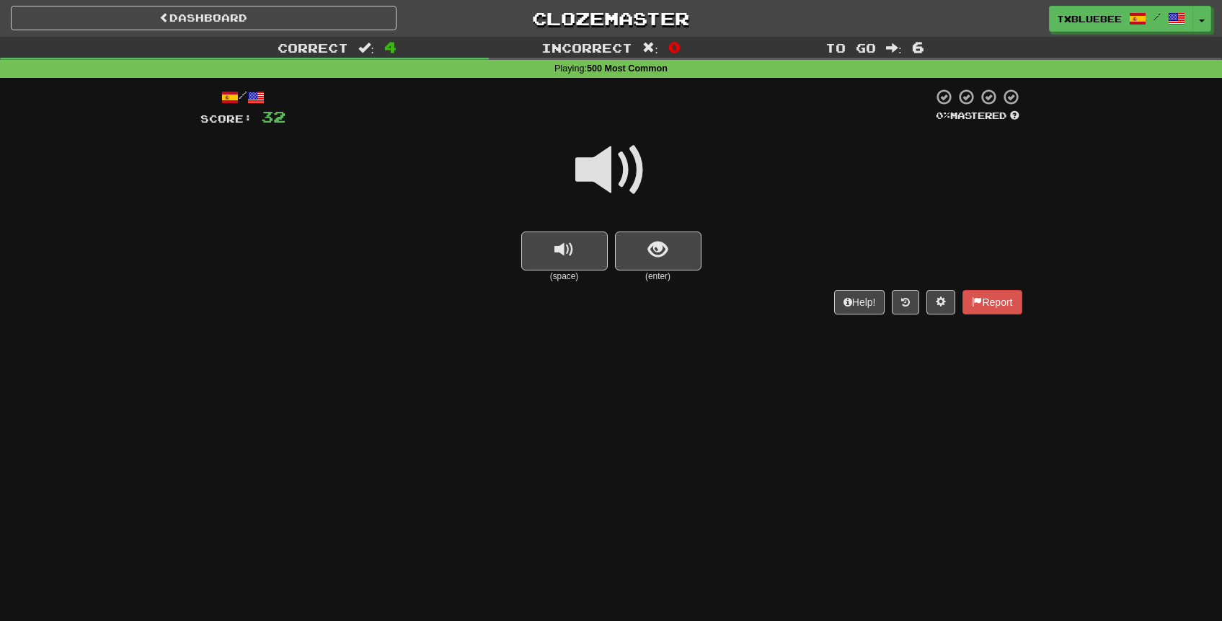
click at [577, 174] on span at bounding box center [611, 170] width 72 height 72
click at [649, 240] on span "show sentence" at bounding box center [657, 249] width 19 height 19
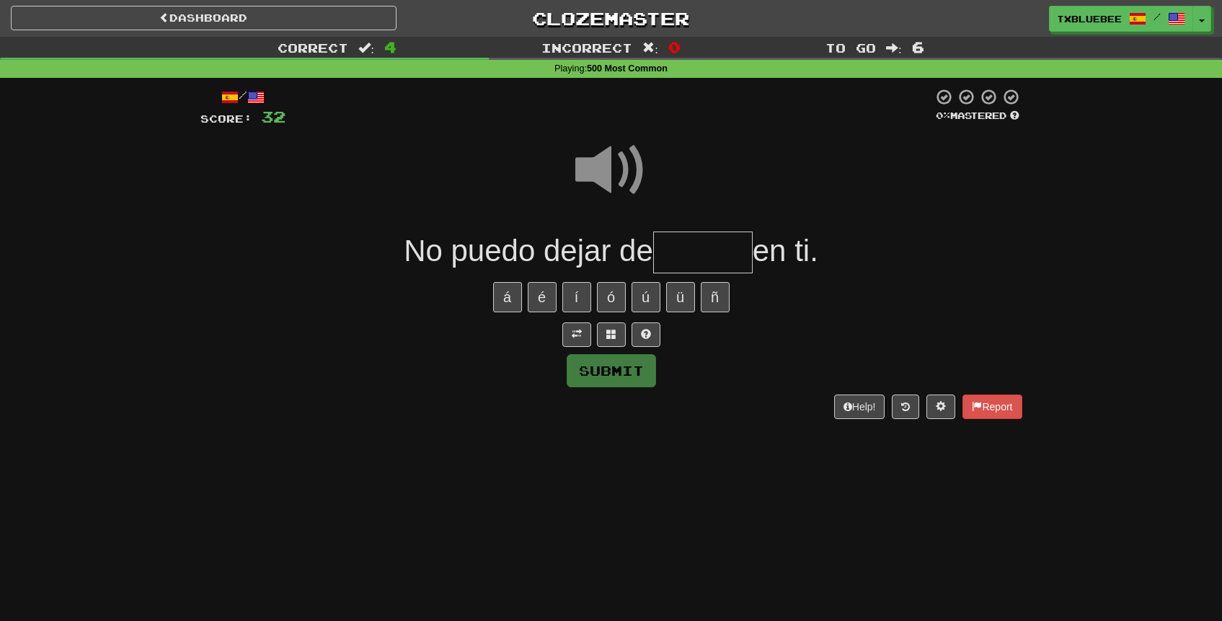
click at [626, 151] on span at bounding box center [611, 170] width 72 height 72
click at [696, 254] on input "text" at bounding box center [702, 252] width 99 height 43
click at [621, 176] on span at bounding box center [611, 170] width 72 height 72
click at [731, 260] on input "text" at bounding box center [702, 252] width 99 height 43
type input "******"
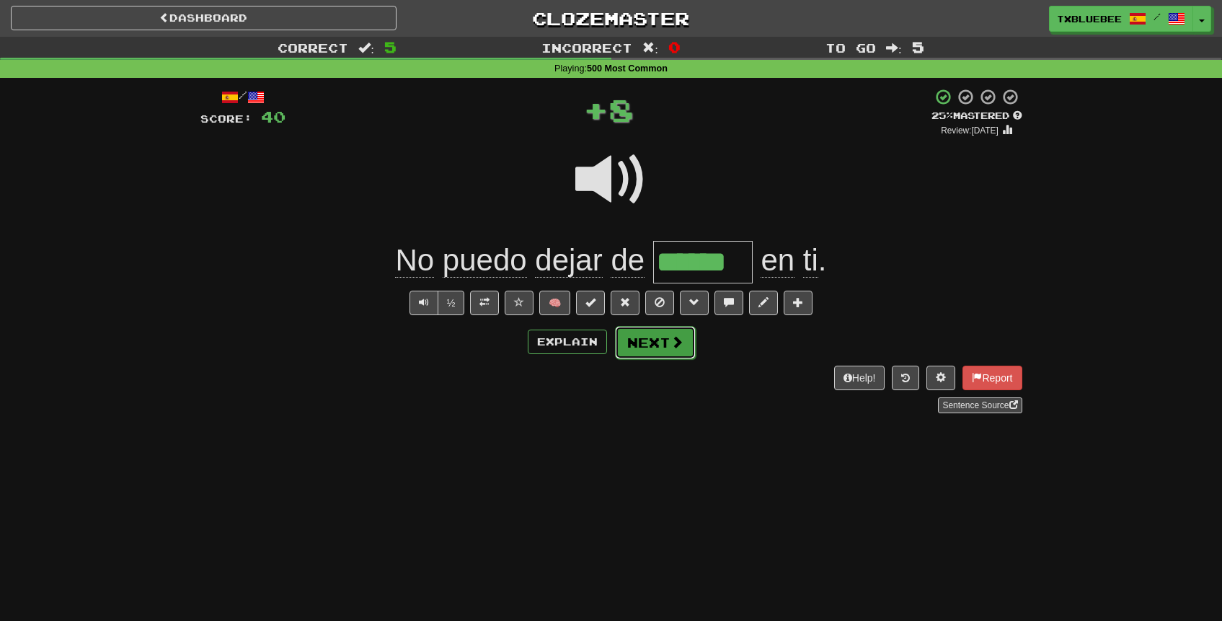
click at [672, 332] on button "Next" at bounding box center [655, 342] width 81 height 33
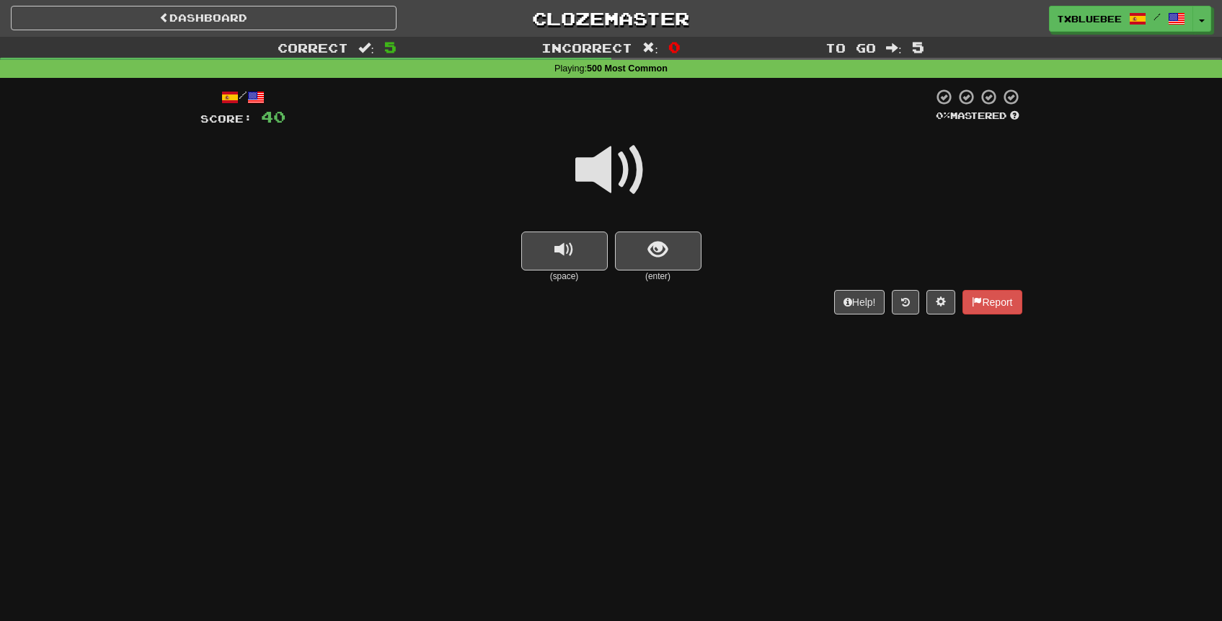
click at [622, 172] on span at bounding box center [611, 170] width 72 height 72
click at [651, 246] on span "show sentence" at bounding box center [657, 249] width 19 height 19
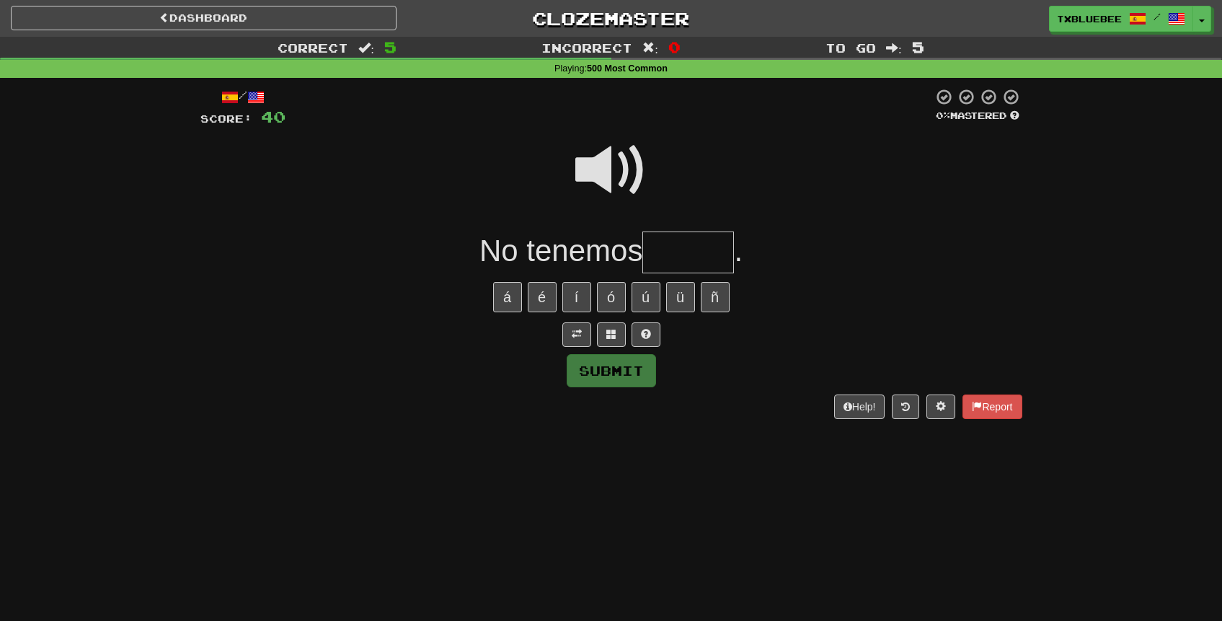
click at [676, 266] on input "text" at bounding box center [688, 252] width 92 height 43
type input "******"
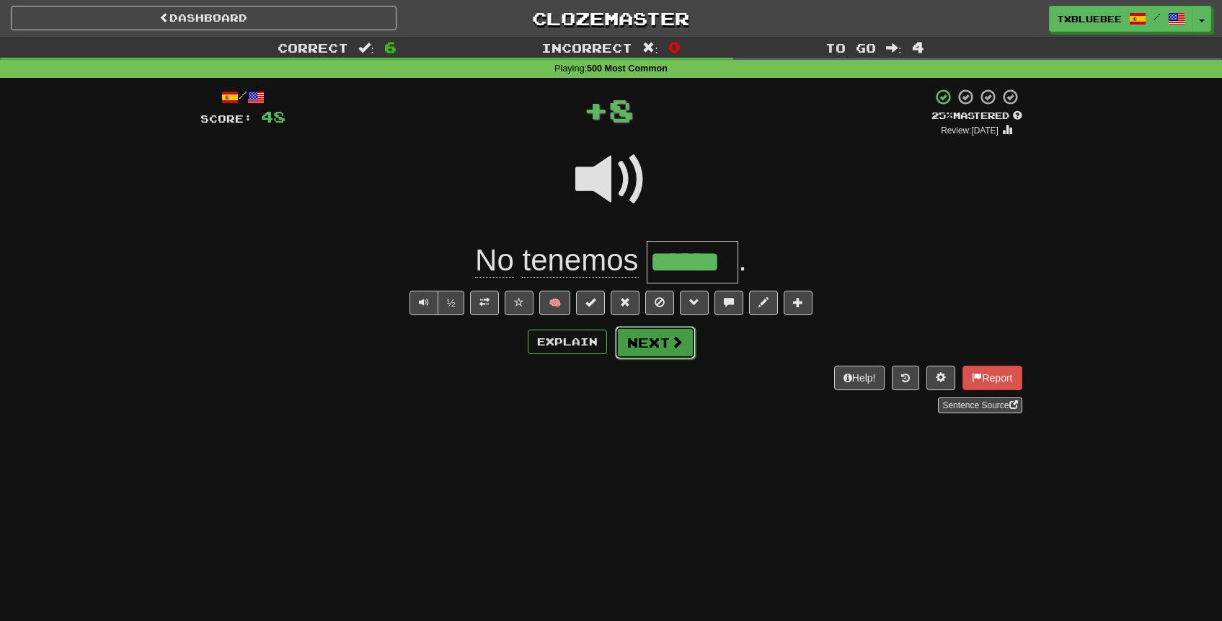
click at [645, 337] on button "Next" at bounding box center [655, 342] width 81 height 33
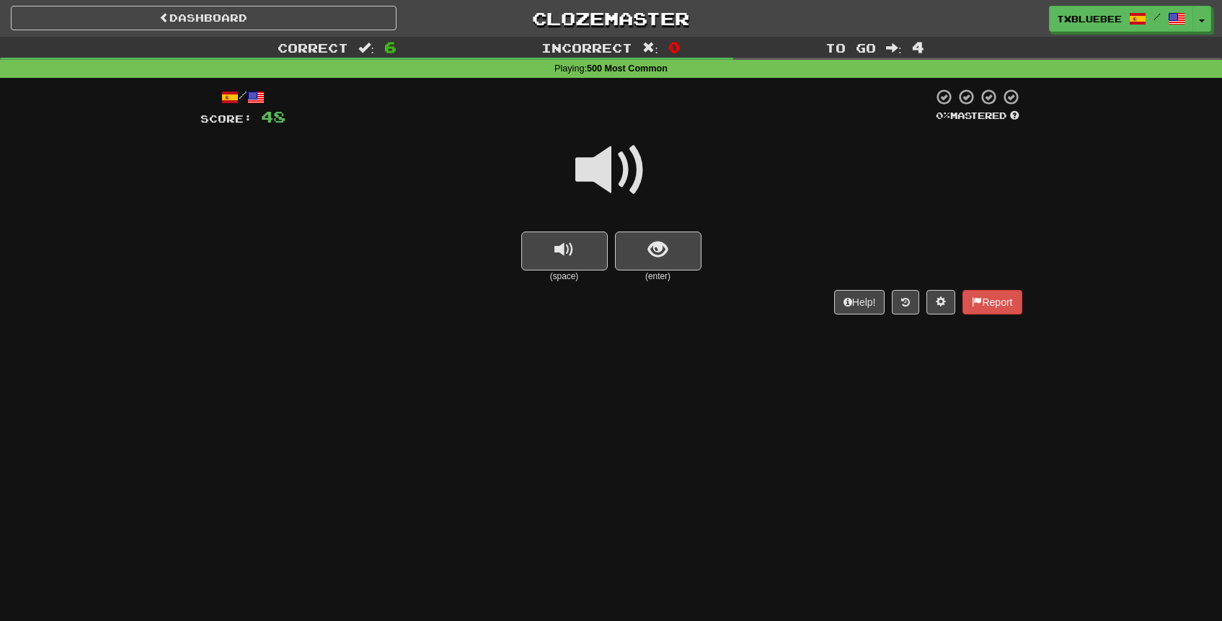
click at [633, 187] on span at bounding box center [611, 170] width 72 height 72
click at [612, 151] on span at bounding box center [611, 170] width 72 height 72
click at [621, 151] on span at bounding box center [611, 170] width 72 height 72
click at [630, 167] on span at bounding box center [611, 170] width 72 height 72
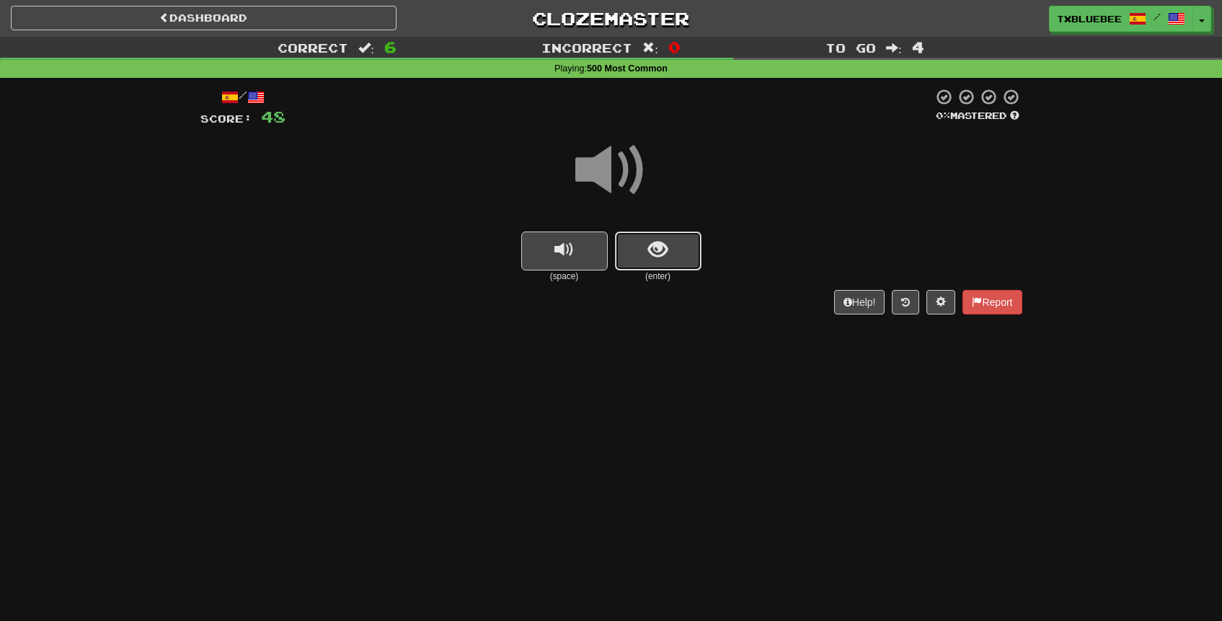
click at [651, 249] on span "show sentence" at bounding box center [657, 249] width 19 height 19
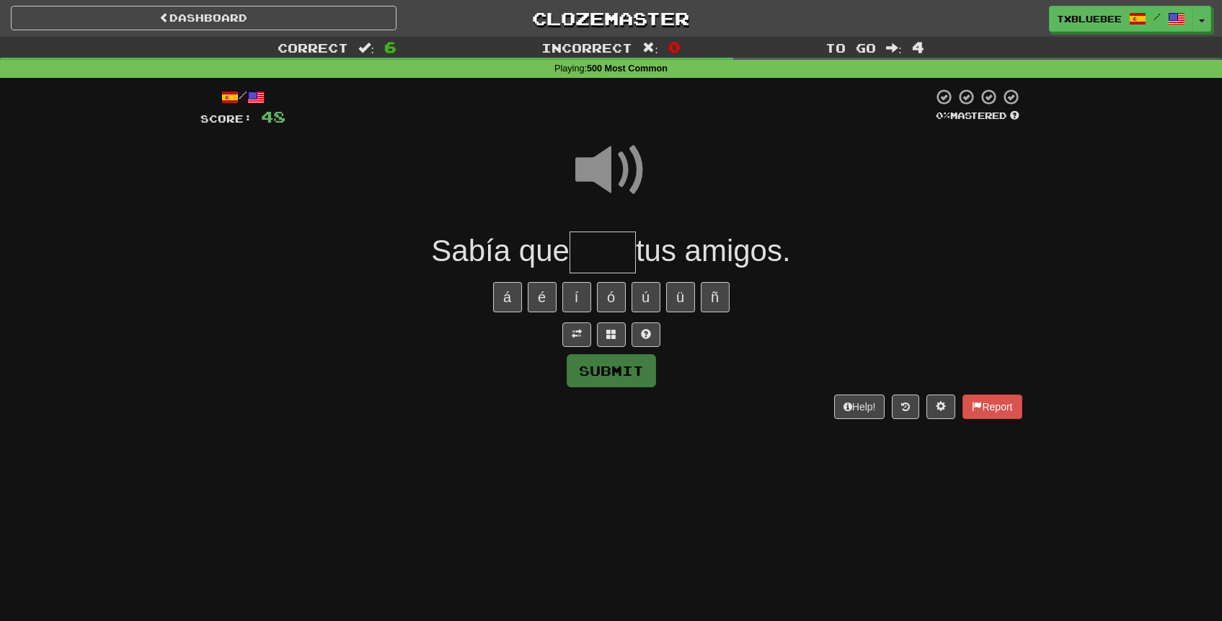
click at [611, 247] on input "text" at bounding box center [602, 252] width 66 height 43
type input "****"
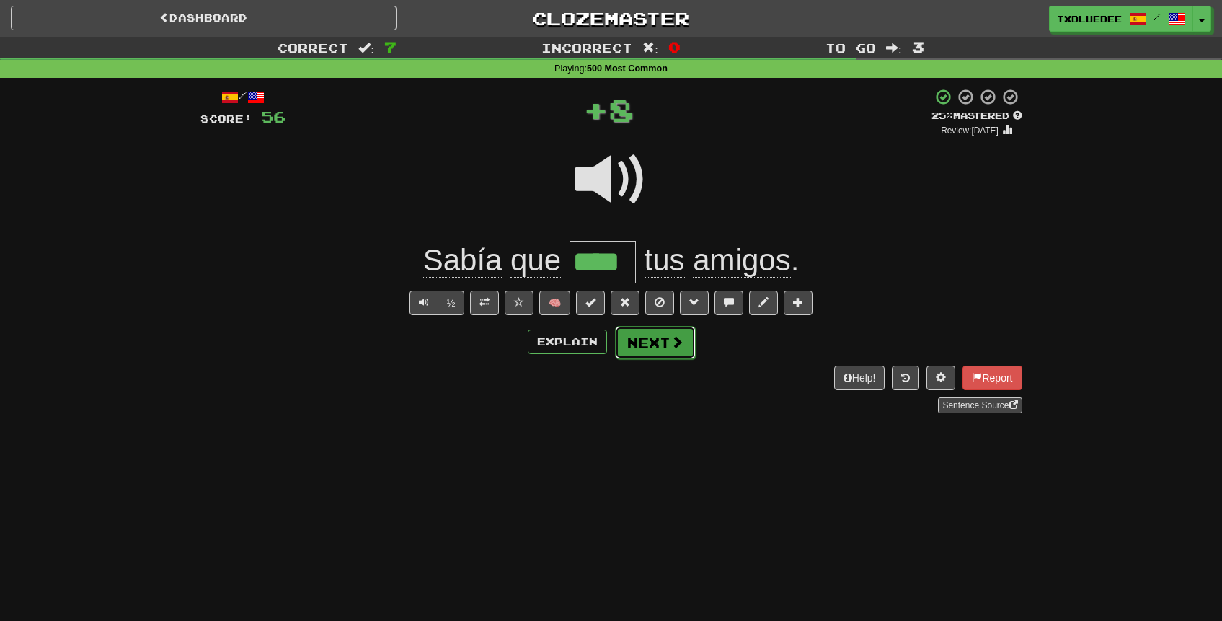
click at [674, 341] on span at bounding box center [676, 341] width 13 height 13
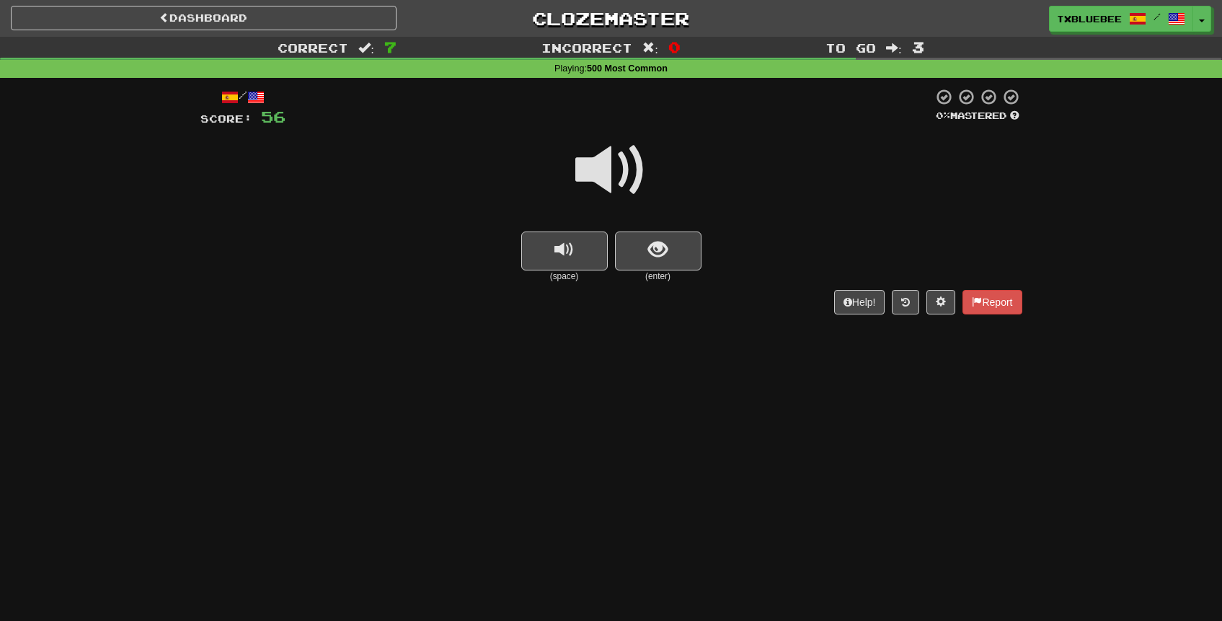
click at [601, 165] on span at bounding box center [611, 170] width 72 height 72
click at [667, 240] on button "show sentence" at bounding box center [658, 250] width 86 height 39
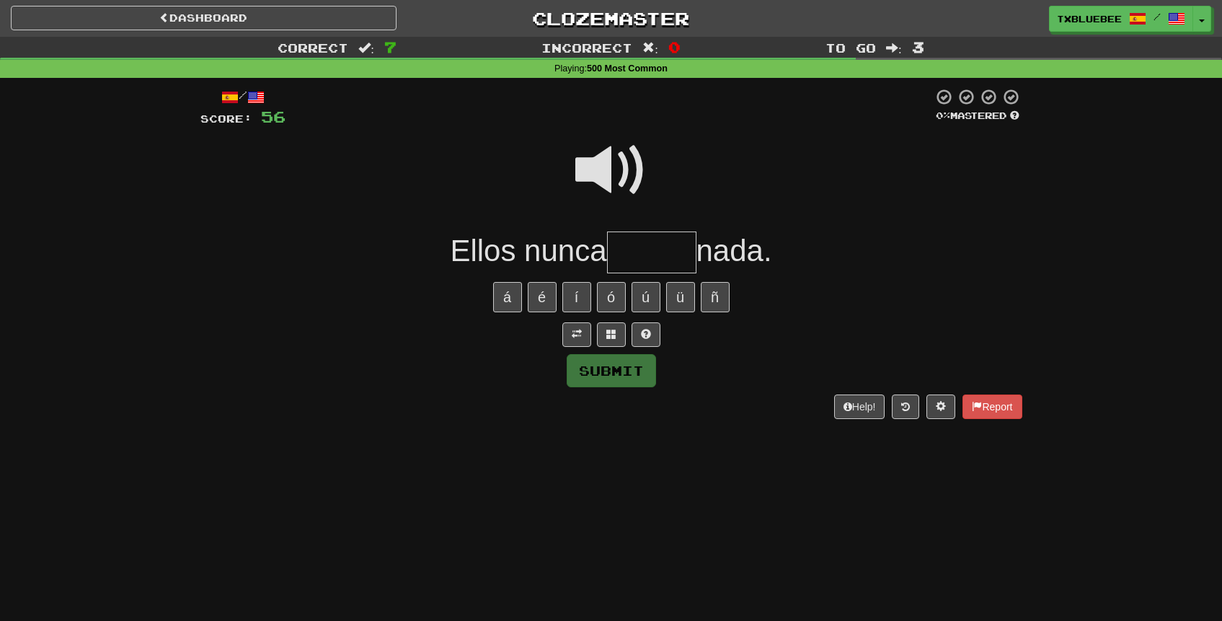
click at [621, 159] on span at bounding box center [611, 170] width 72 height 72
click at [669, 245] on input "text" at bounding box center [651, 252] width 89 height 43
type input "*****"
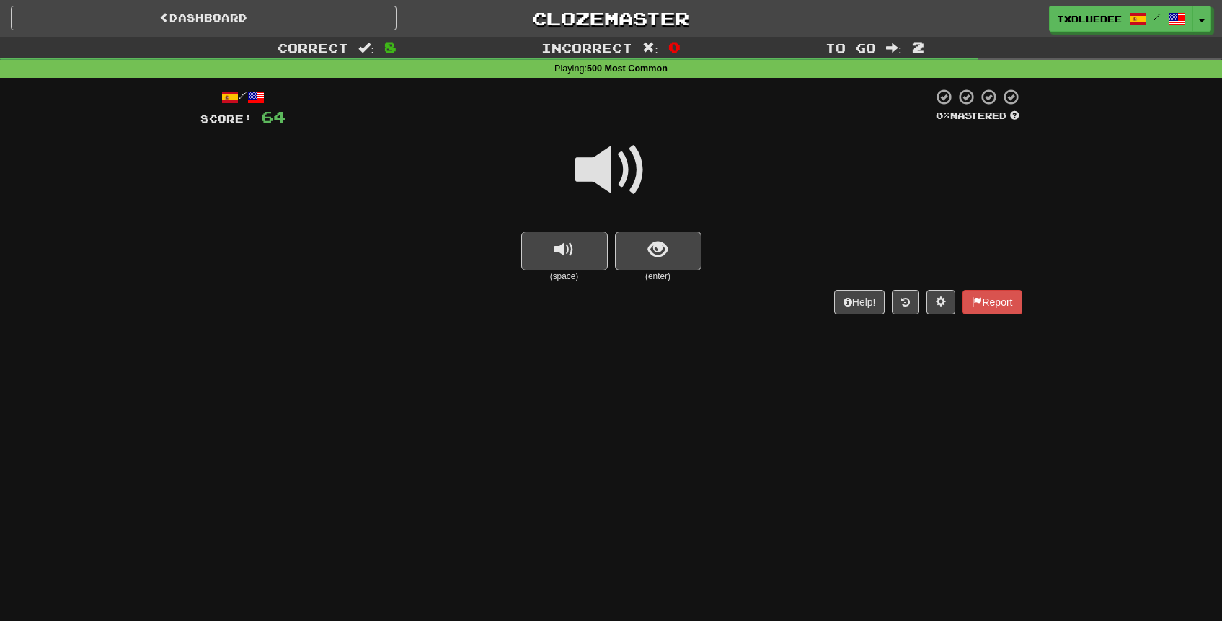
click at [617, 166] on span at bounding box center [611, 170] width 72 height 72
click at [615, 178] on span at bounding box center [611, 170] width 72 height 72
click at [630, 159] on span at bounding box center [611, 170] width 72 height 72
click at [631, 168] on span at bounding box center [611, 170] width 72 height 72
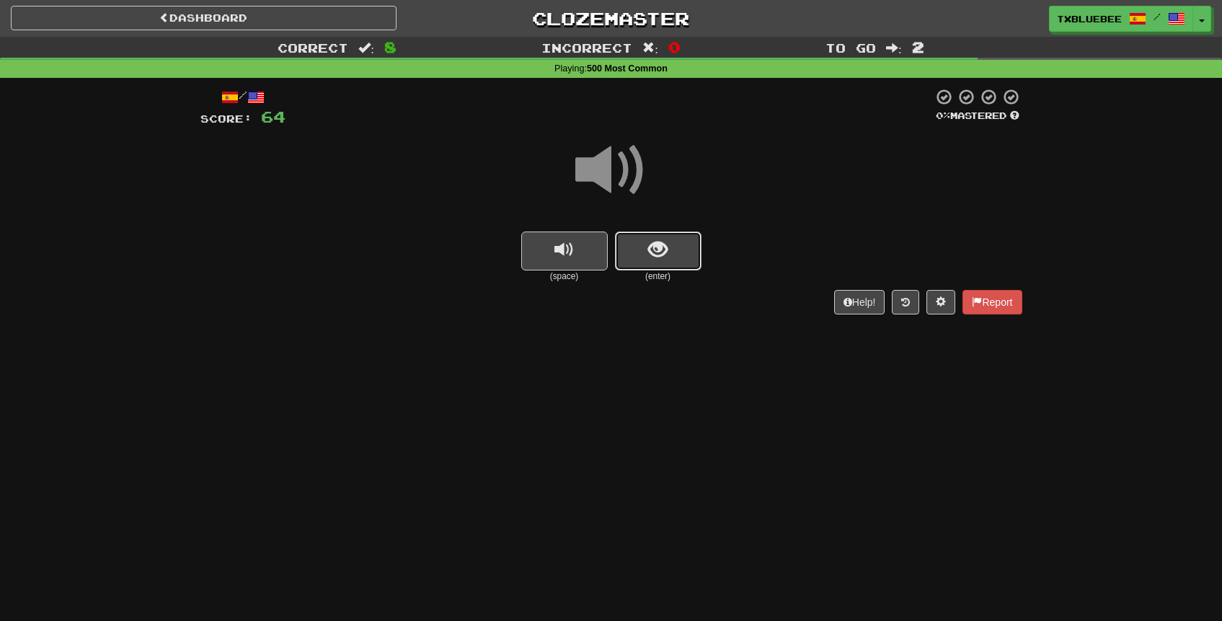
click at [660, 243] on span "show sentence" at bounding box center [657, 249] width 19 height 19
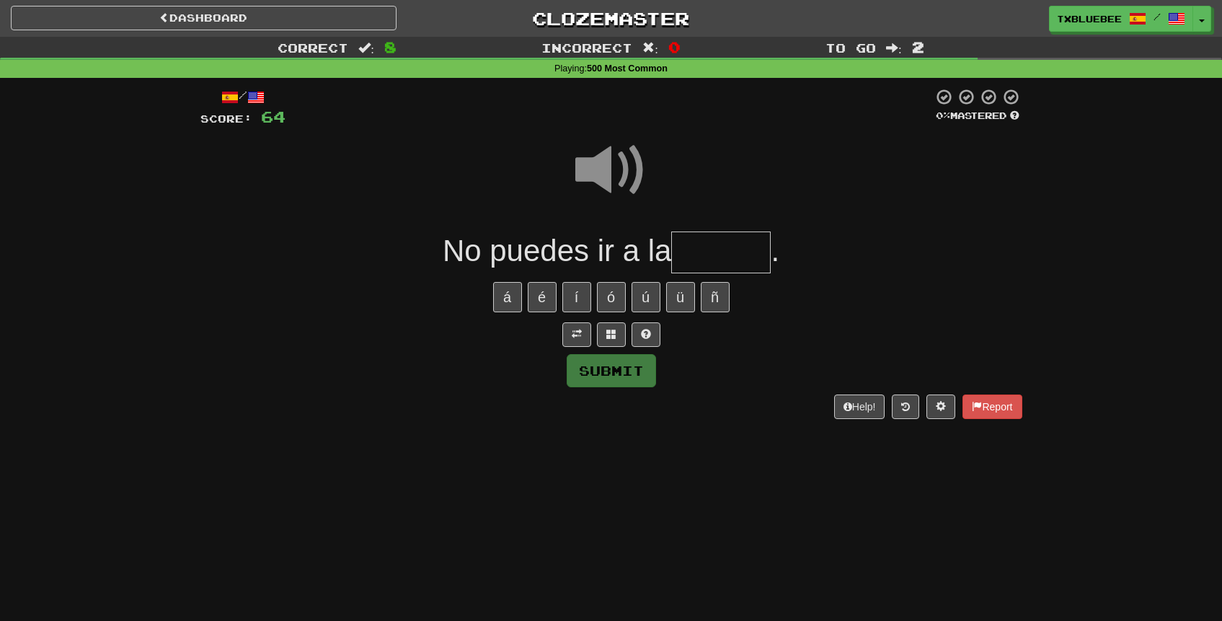
click at [719, 254] on input "text" at bounding box center [720, 252] width 99 height 43
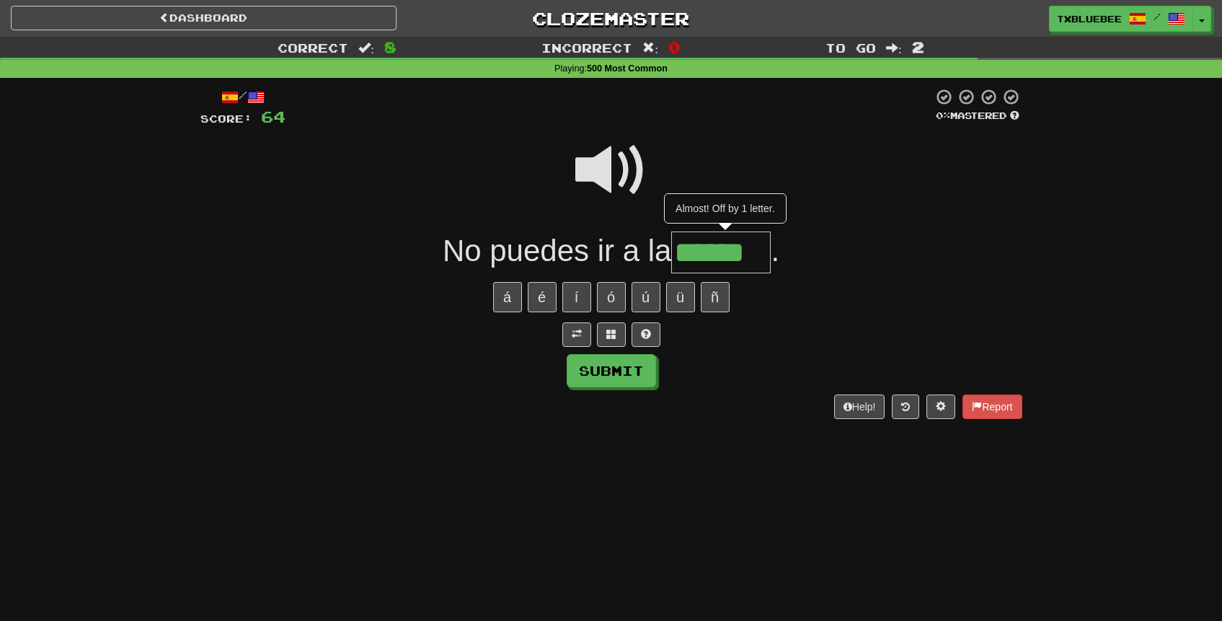
type input "******"
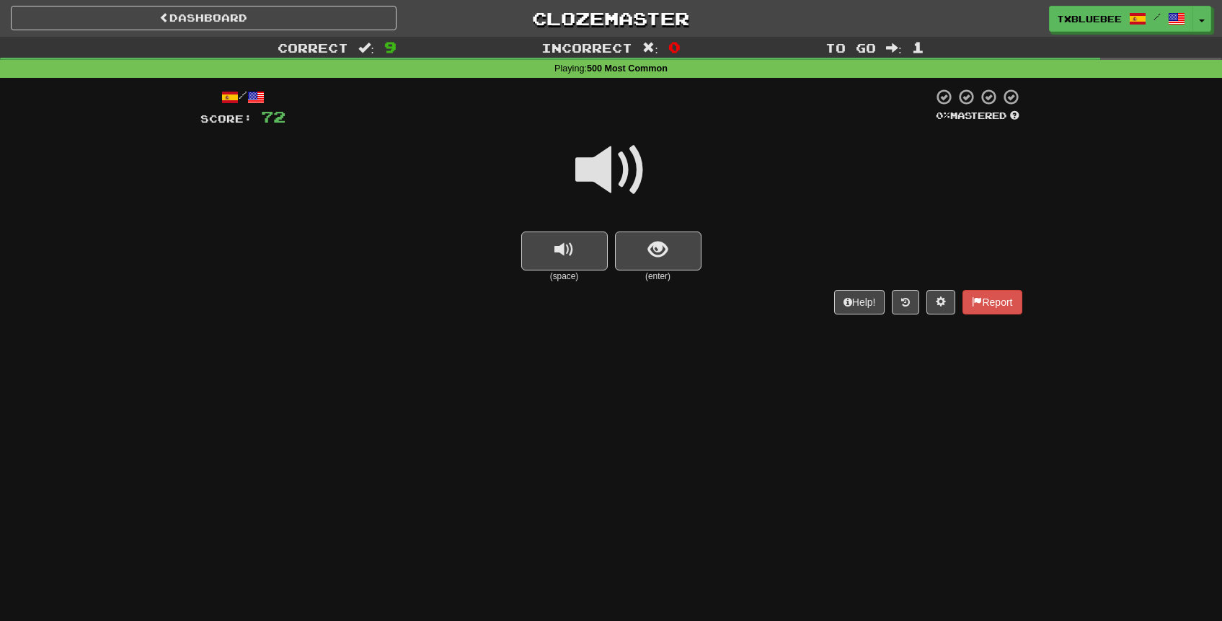
click at [628, 173] on span at bounding box center [611, 170] width 72 height 72
click at [678, 245] on button "show sentence" at bounding box center [658, 250] width 86 height 39
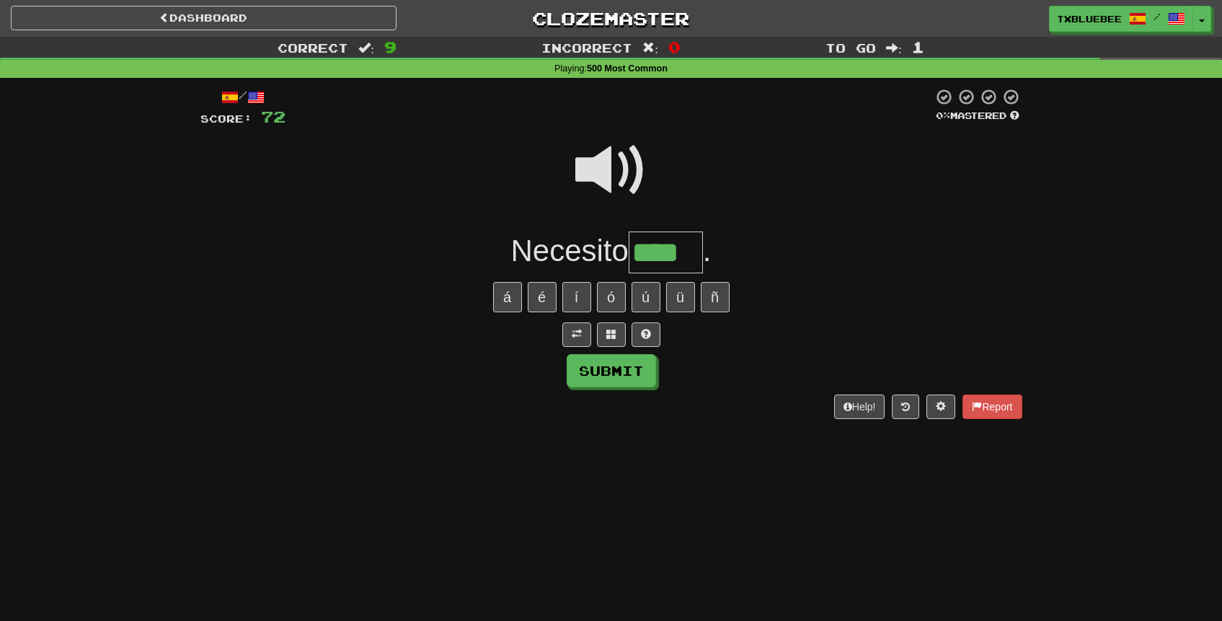
type input "****"
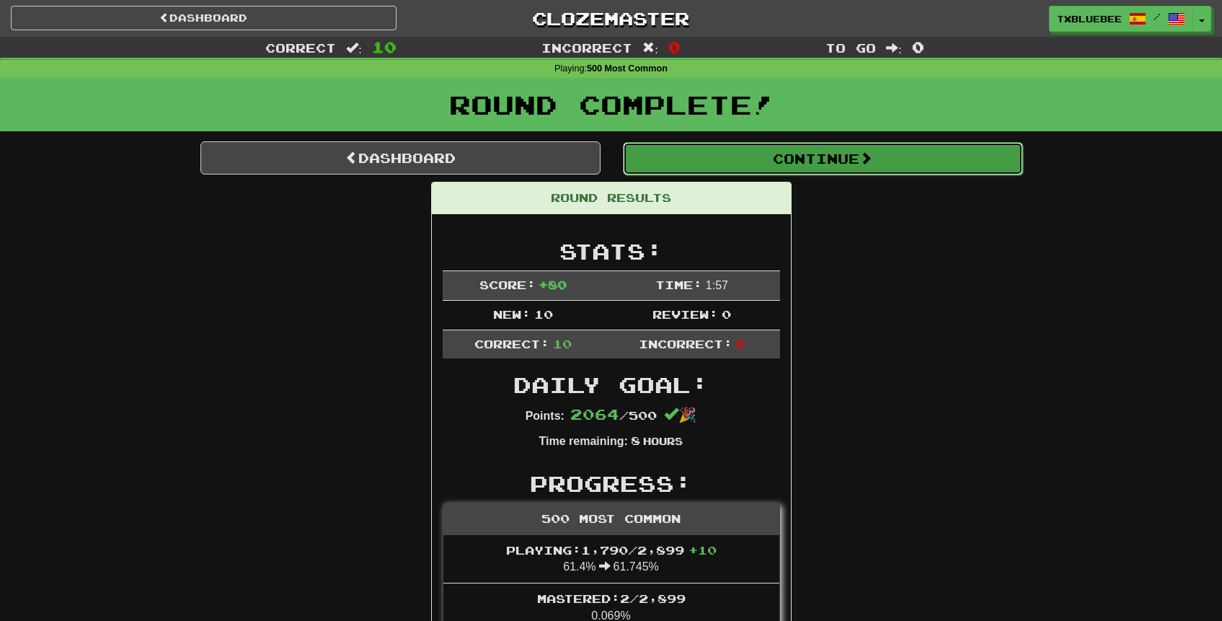
click at [777, 150] on button "Continue" at bounding box center [823, 158] width 400 height 33
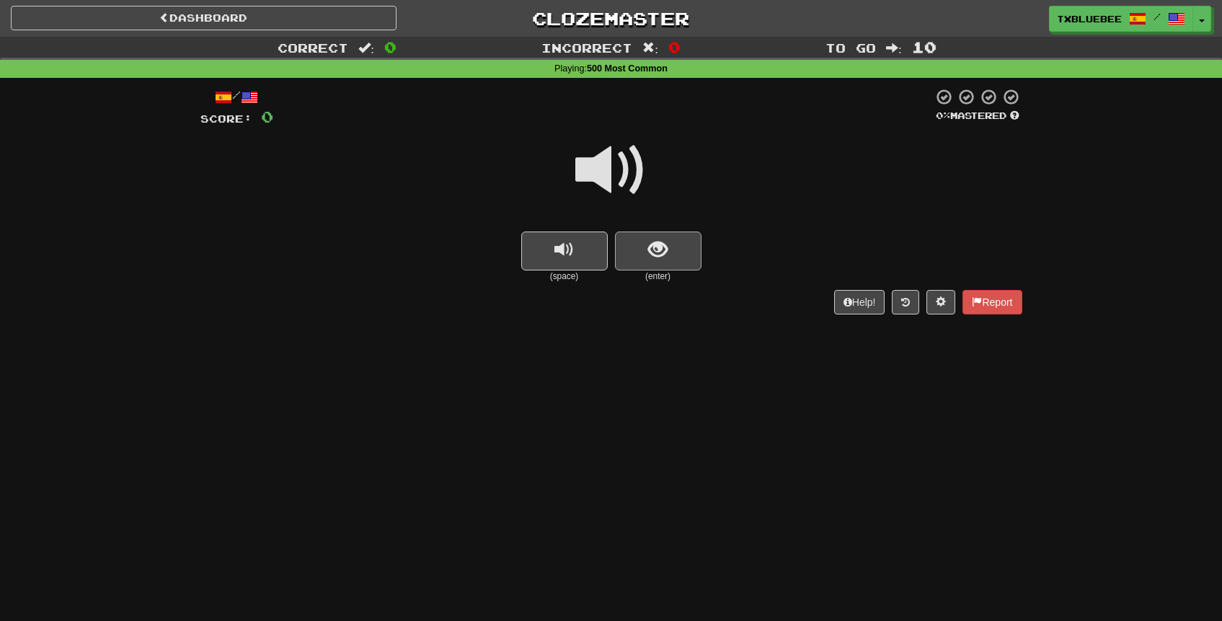
drag, startPoint x: 610, startPoint y: 187, endPoint x: 652, endPoint y: 241, distance: 67.8
click at [610, 187] on span at bounding box center [611, 170] width 72 height 72
click at [669, 246] on button "show sentence" at bounding box center [658, 250] width 86 height 39
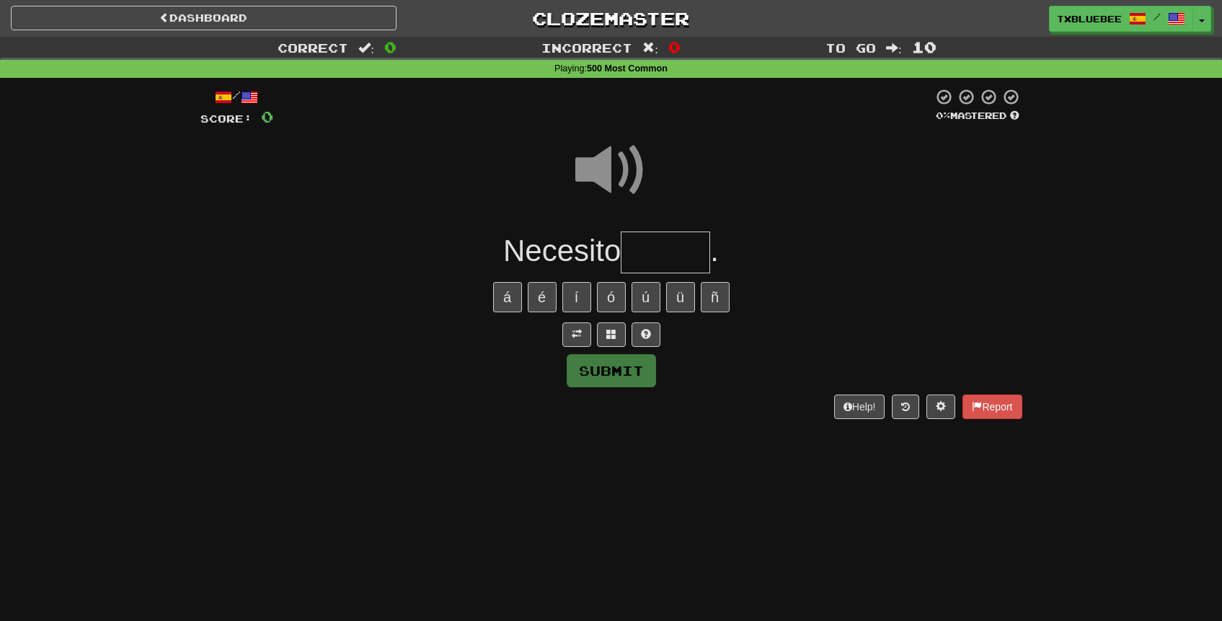
click at [641, 264] on input "text" at bounding box center [665, 252] width 89 height 43
type input "*****"
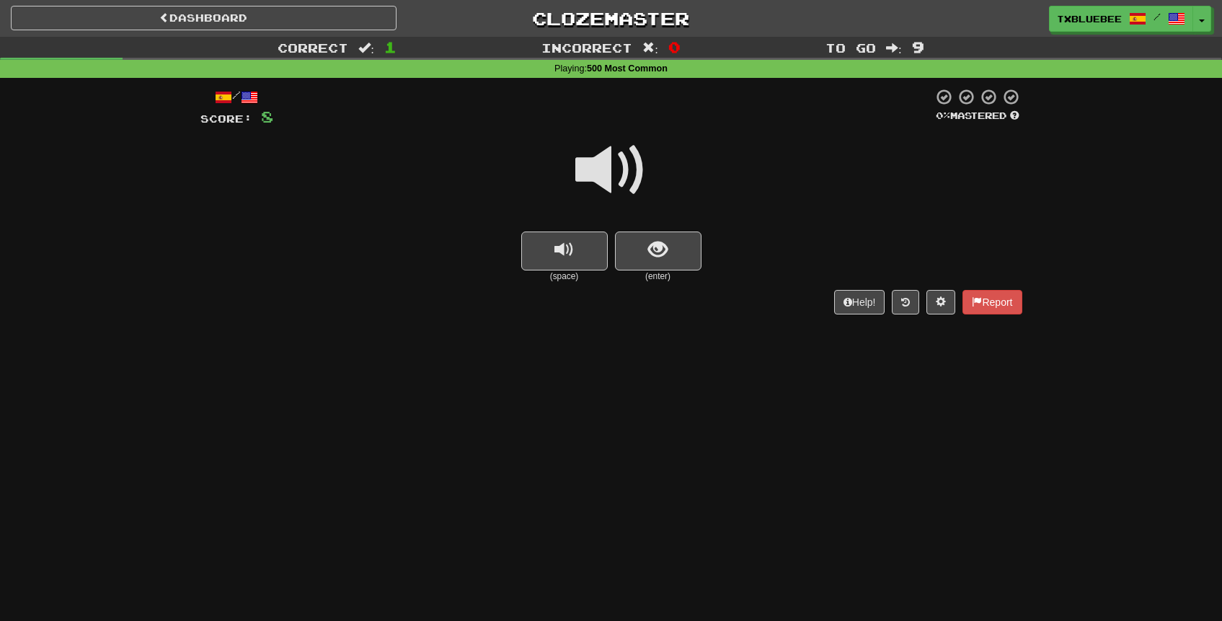
click at [623, 139] on span at bounding box center [611, 170] width 72 height 72
click at [609, 166] on span at bounding box center [611, 170] width 72 height 72
click at [642, 247] on button "show sentence" at bounding box center [658, 250] width 86 height 39
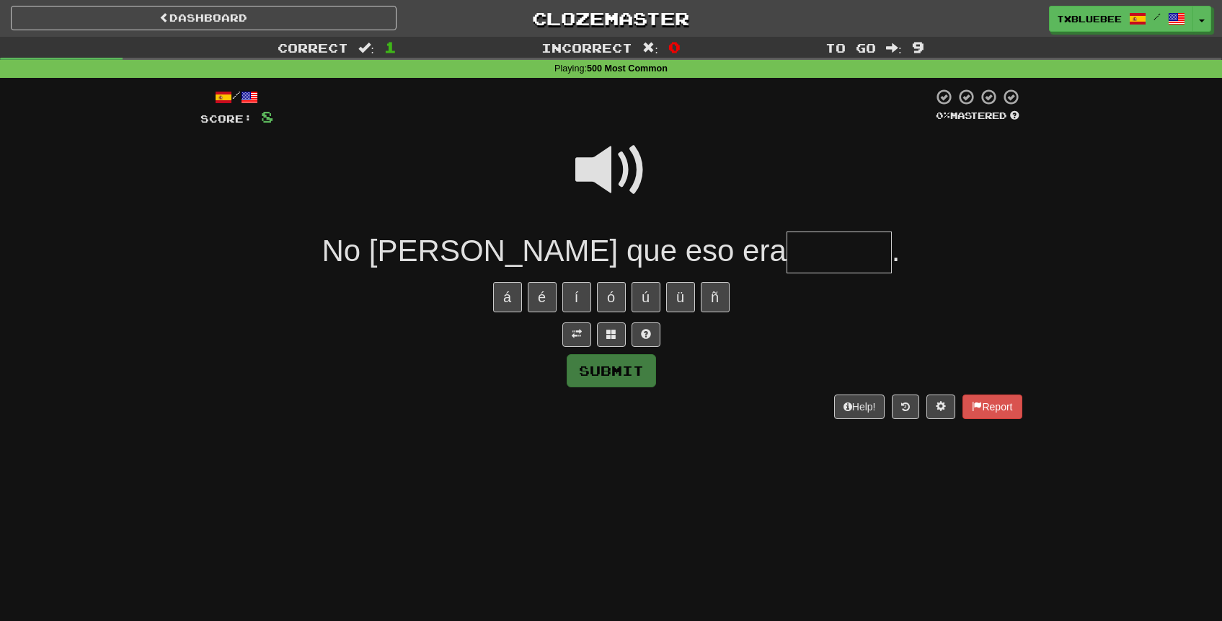
click at [628, 172] on span at bounding box center [611, 170] width 72 height 72
click at [786, 239] on input "text" at bounding box center [838, 252] width 105 height 43
type input "*******"
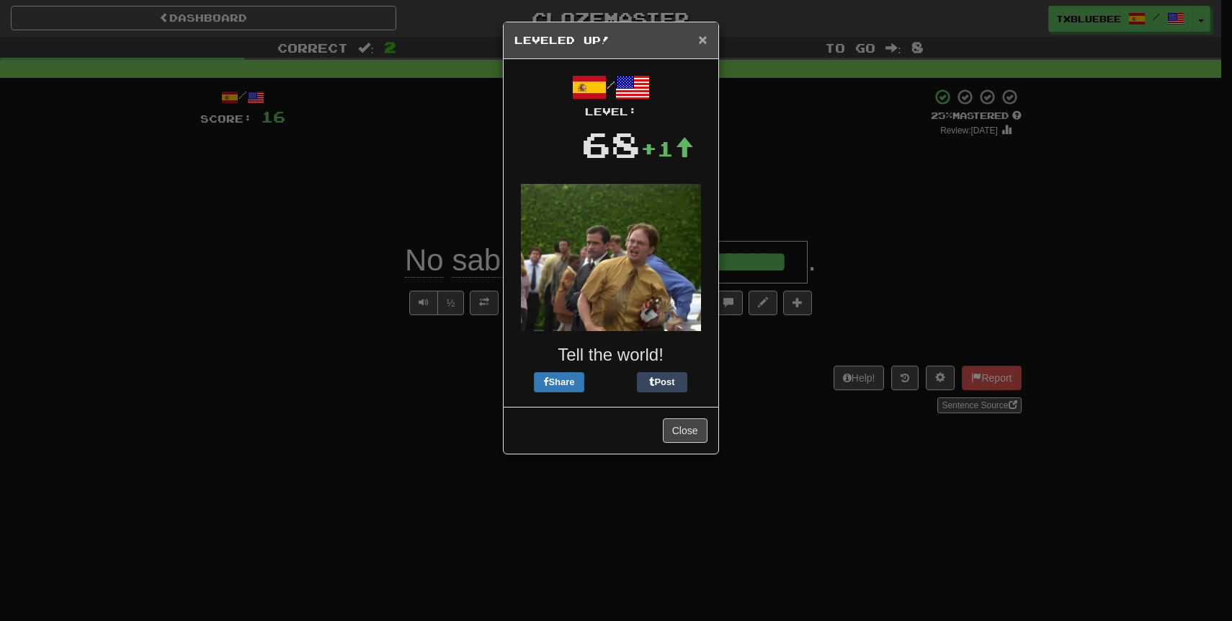
click at [698, 41] on span "×" at bounding box center [702, 39] width 9 height 17
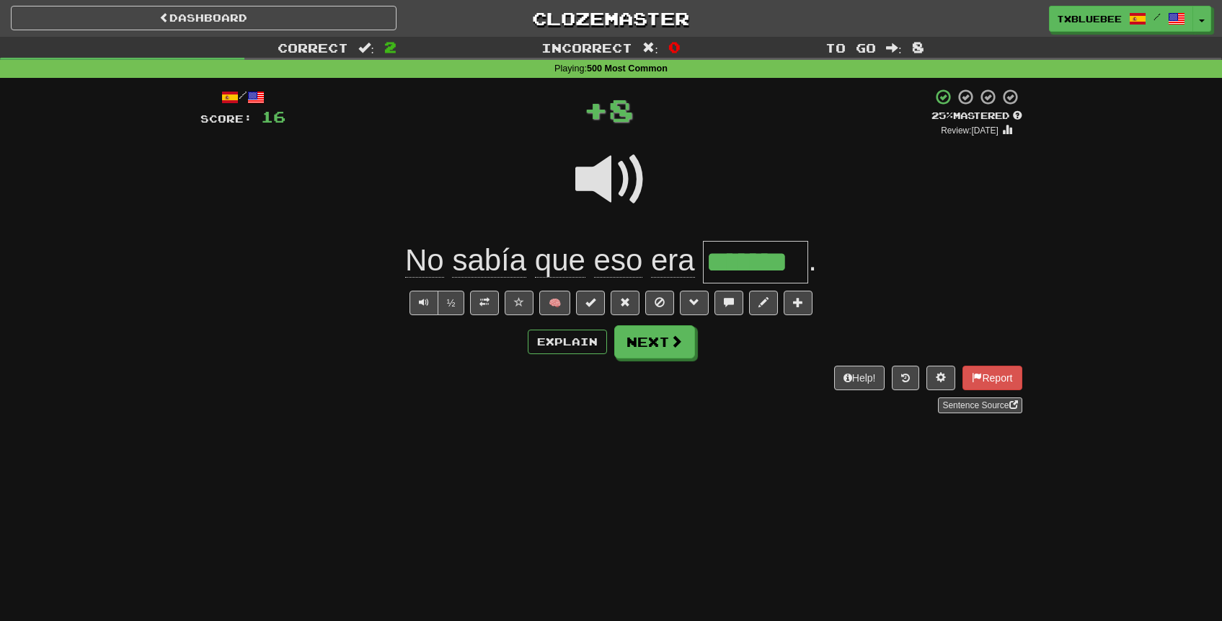
click at [600, 170] on span at bounding box center [611, 179] width 72 height 72
click at [636, 353] on button "Next" at bounding box center [655, 342] width 81 height 33
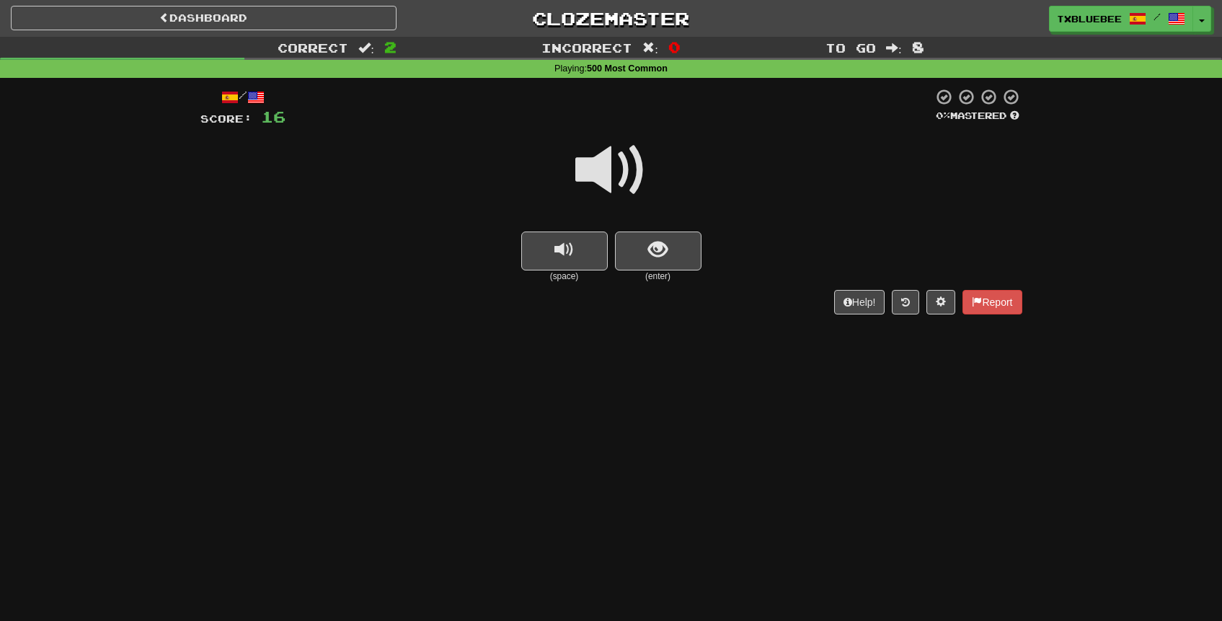
click at [607, 184] on span at bounding box center [611, 170] width 72 height 72
click at [653, 250] on span "show sentence" at bounding box center [657, 249] width 19 height 19
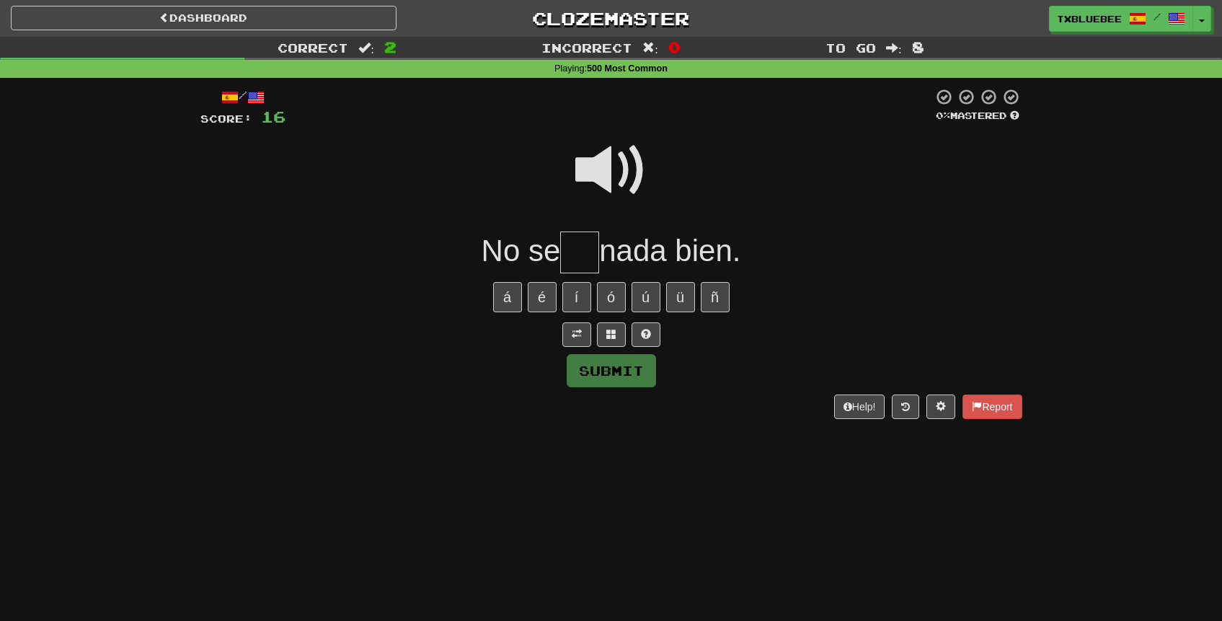
click at [624, 164] on span at bounding box center [611, 170] width 72 height 72
click at [580, 244] on input "text" at bounding box center [579, 252] width 39 height 43
type input "**"
click at [624, 179] on span at bounding box center [611, 170] width 72 height 72
click at [610, 365] on button "Submit" at bounding box center [611, 371] width 89 height 33
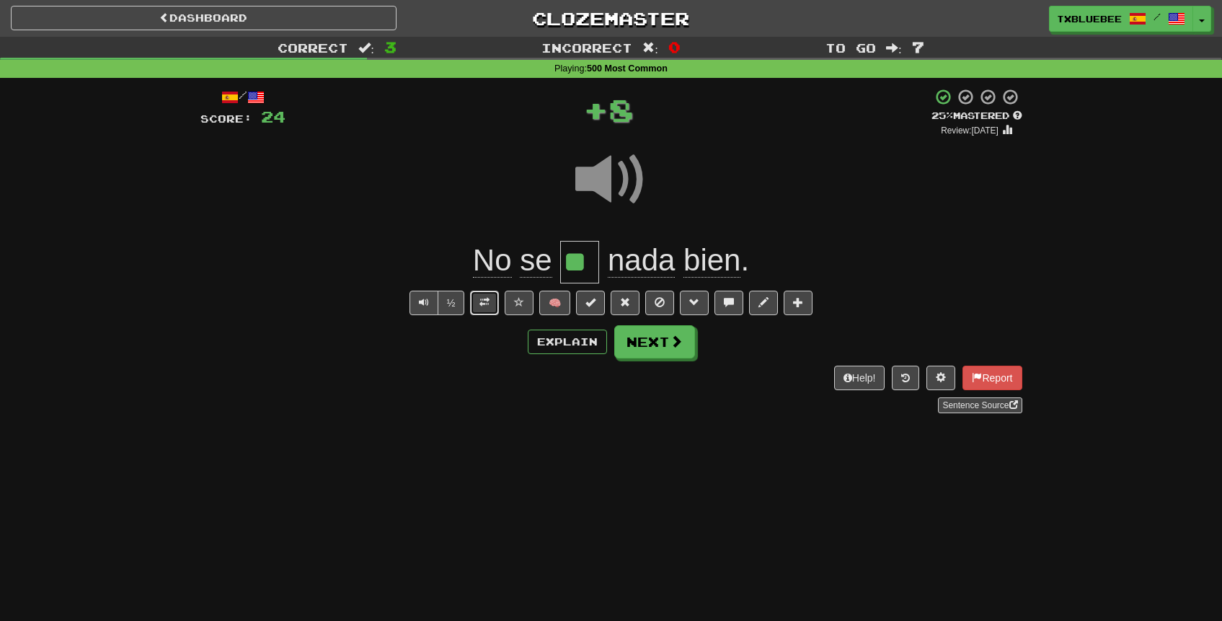
click at [479, 299] on button at bounding box center [484, 302] width 29 height 25
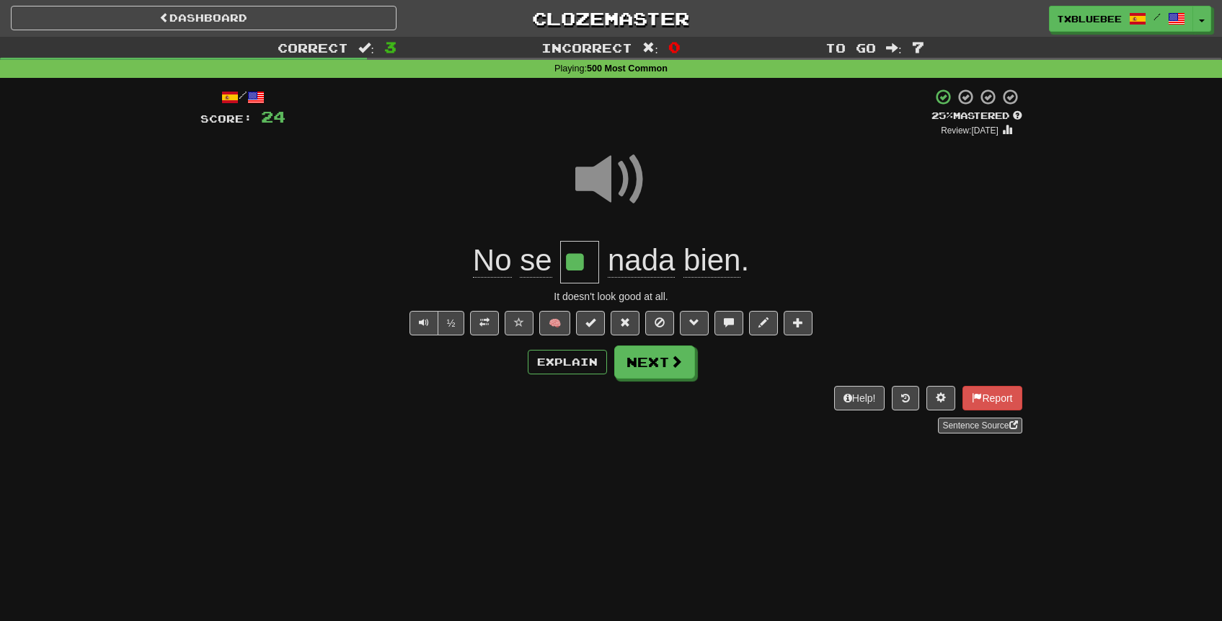
click at [633, 169] on span at bounding box center [611, 179] width 72 height 72
click at [577, 365] on button "Explain" at bounding box center [567, 362] width 79 height 25
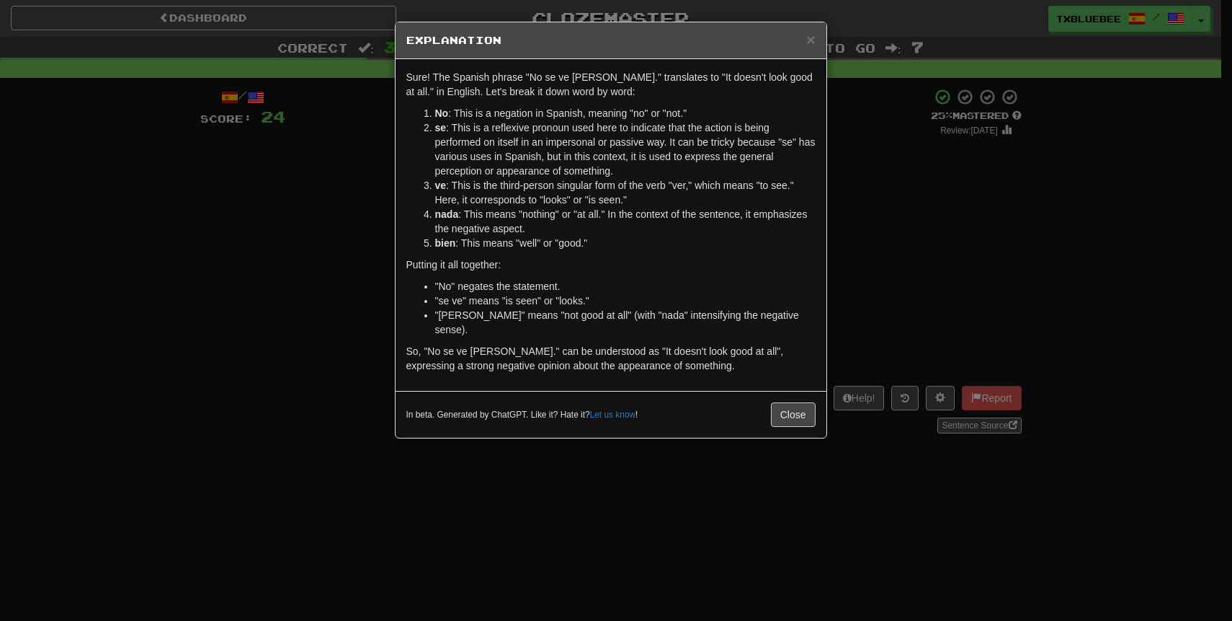
click at [874, 249] on div "× Explanation Sure! The Spanish phrase "No se ve nada bien." translates to "It …" at bounding box center [616, 310] width 1232 height 621
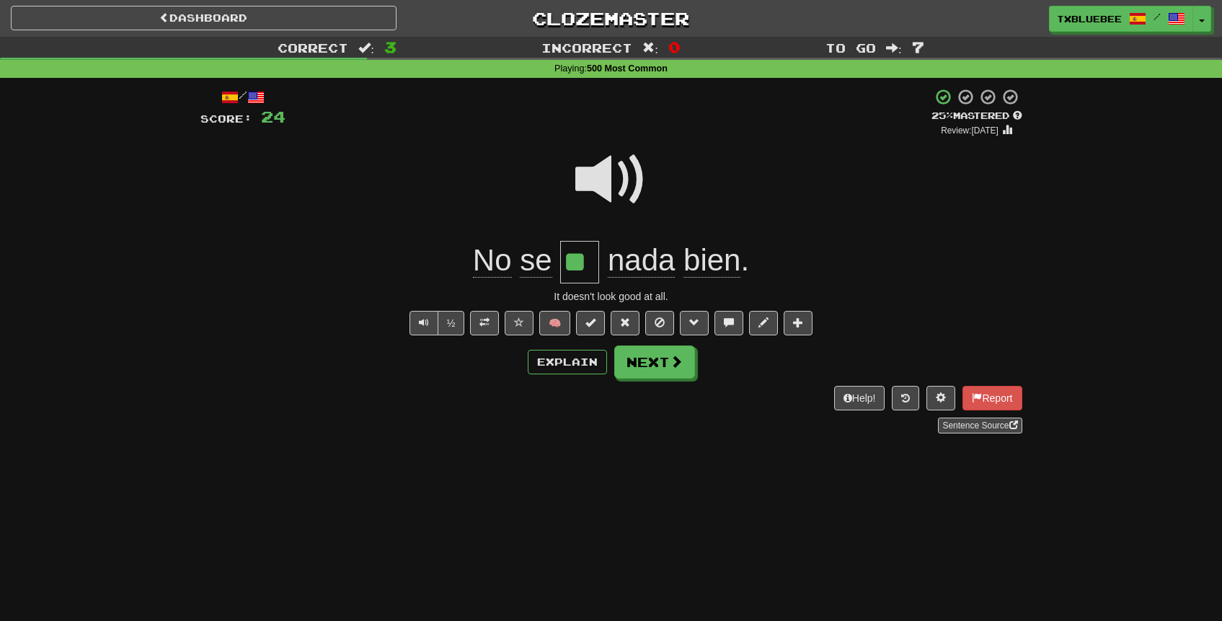
click at [632, 167] on span at bounding box center [611, 179] width 72 height 72
click at [650, 352] on button "Next" at bounding box center [655, 362] width 81 height 33
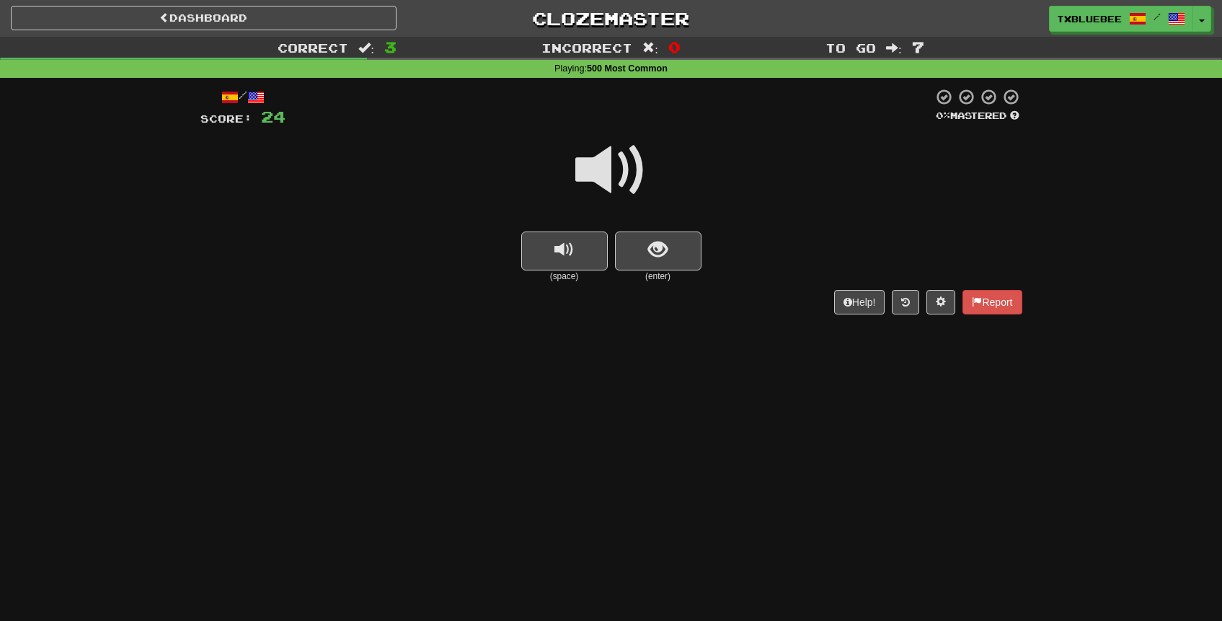
click at [622, 185] on span at bounding box center [611, 170] width 72 height 72
click at [638, 267] on button "show sentence" at bounding box center [658, 250] width 86 height 39
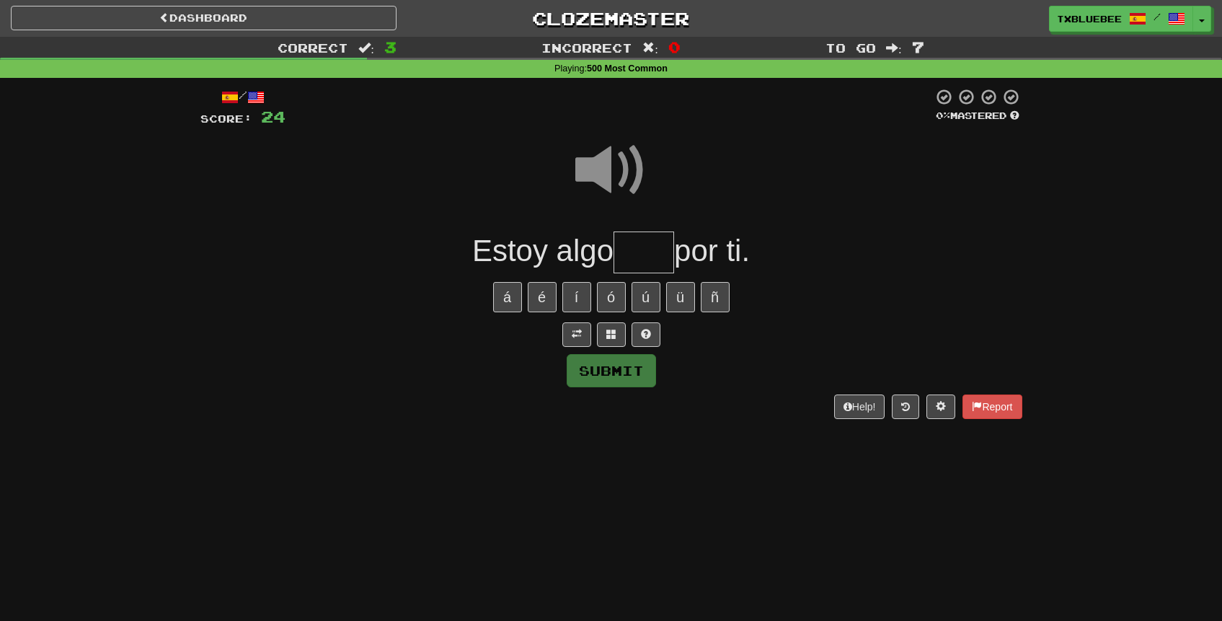
click at [651, 252] on input "text" at bounding box center [643, 252] width 61 height 43
type input "*****"
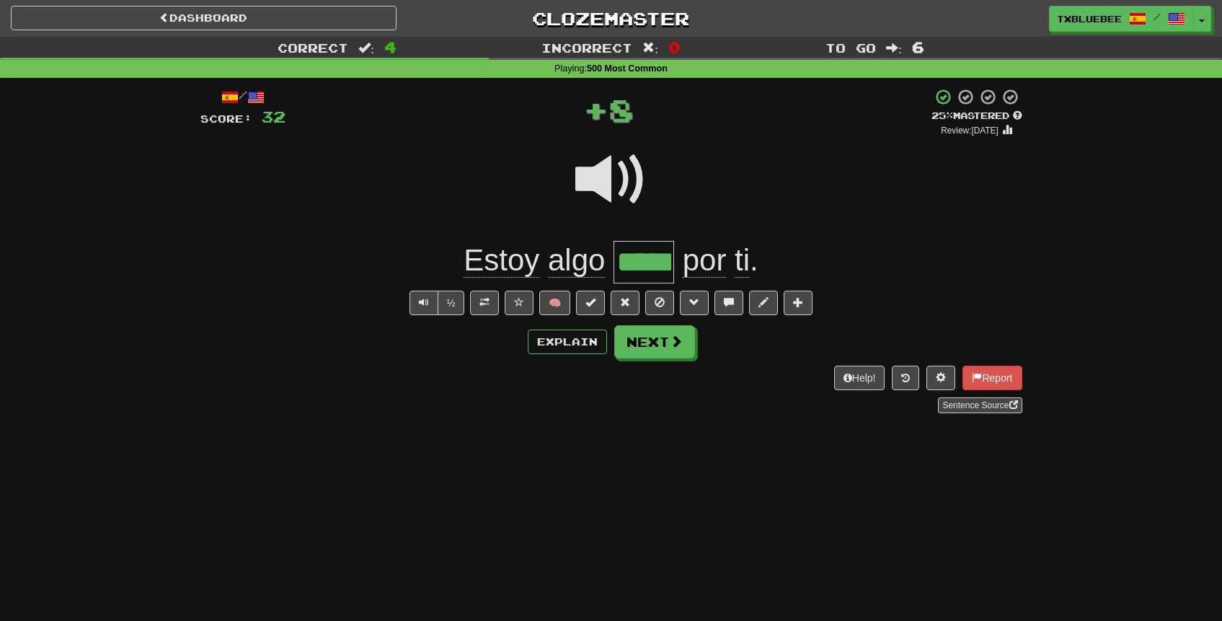
click at [615, 197] on span at bounding box center [611, 179] width 72 height 72
click at [489, 293] on button at bounding box center [484, 302] width 29 height 25
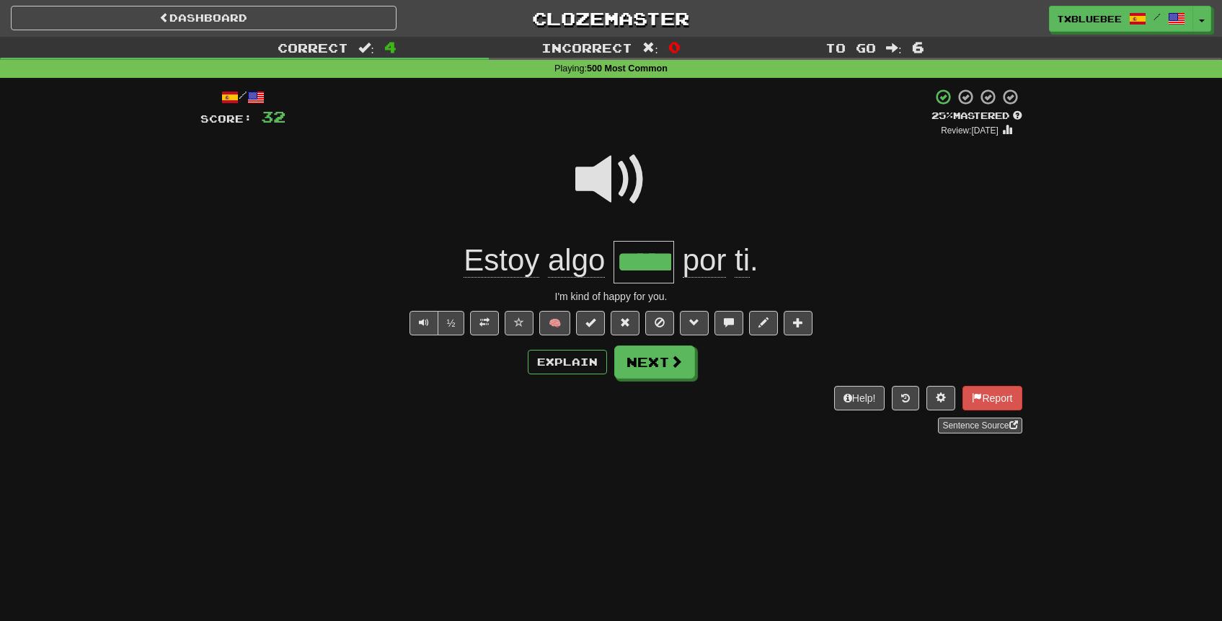
click at [603, 166] on span at bounding box center [611, 179] width 72 height 72
click at [647, 360] on button "Next" at bounding box center [655, 362] width 81 height 33
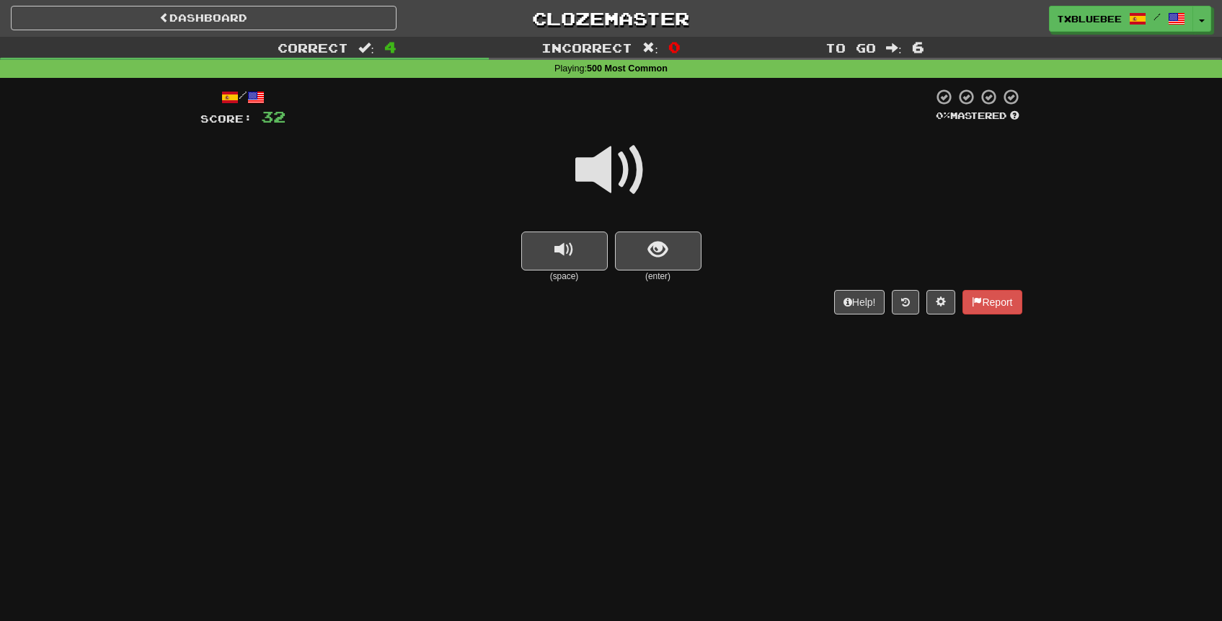
click at [611, 184] on span at bounding box center [611, 170] width 72 height 72
click at [642, 244] on button "show sentence" at bounding box center [658, 250] width 86 height 39
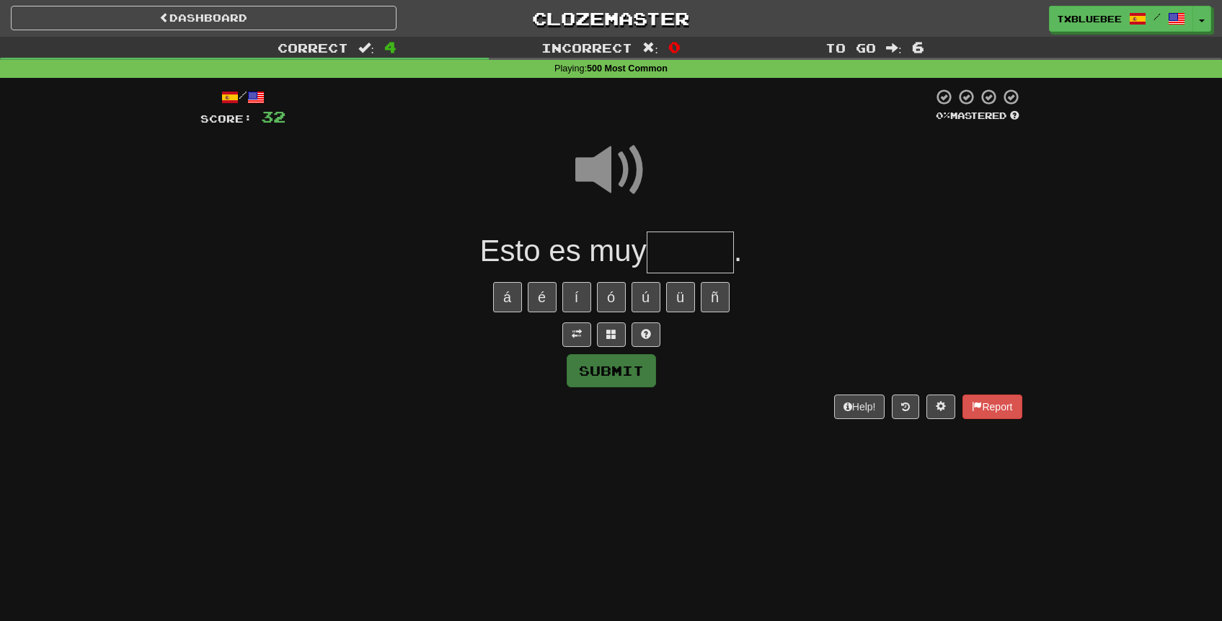
click at [679, 252] on input "text" at bounding box center [690, 252] width 87 height 43
type input "******"
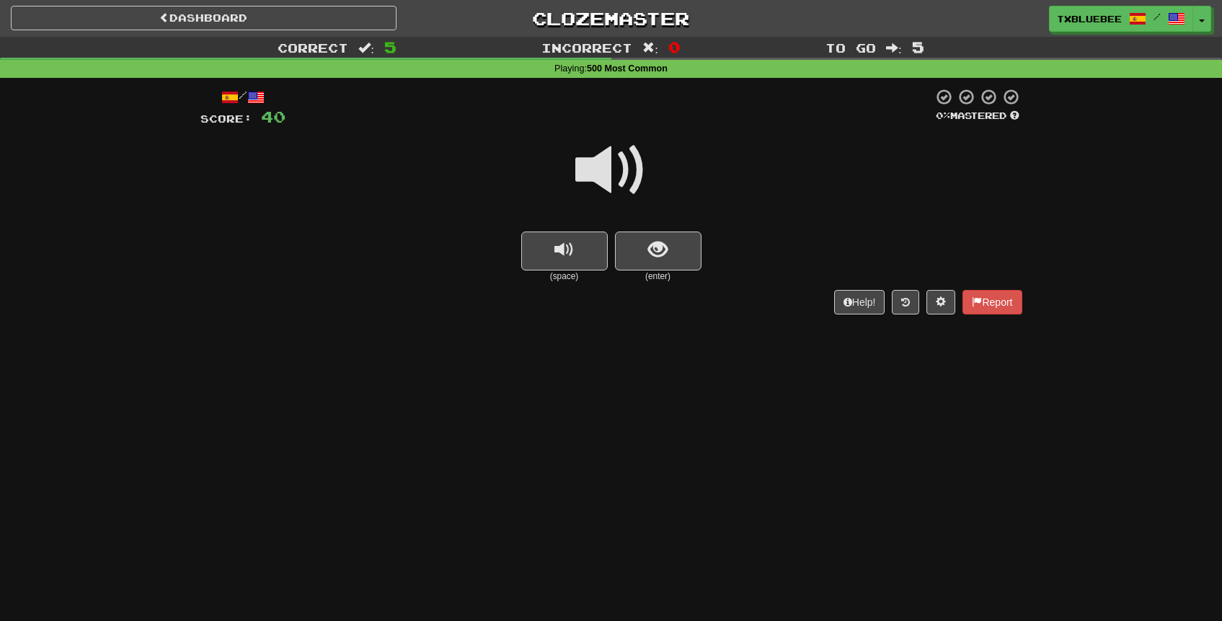
click at [642, 171] on span at bounding box center [611, 170] width 72 height 72
click at [656, 245] on span "show sentence" at bounding box center [657, 249] width 19 height 19
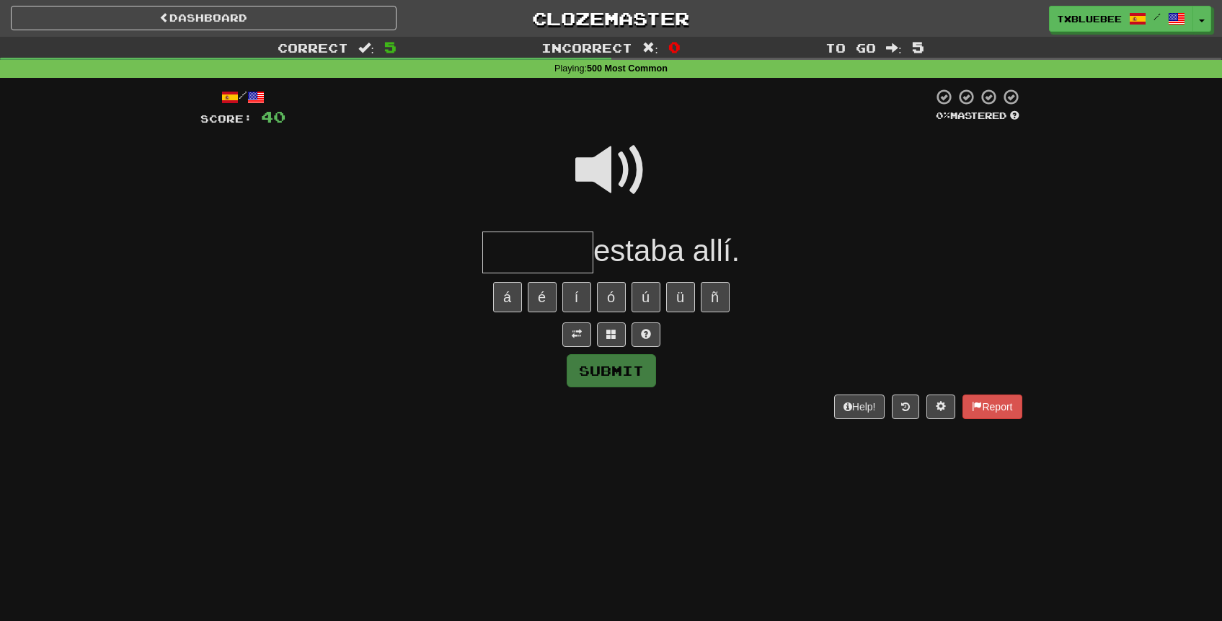
click at [637, 172] on span at bounding box center [611, 170] width 72 height 72
click at [574, 244] on input "text" at bounding box center [537, 252] width 111 height 43
type input "*******"
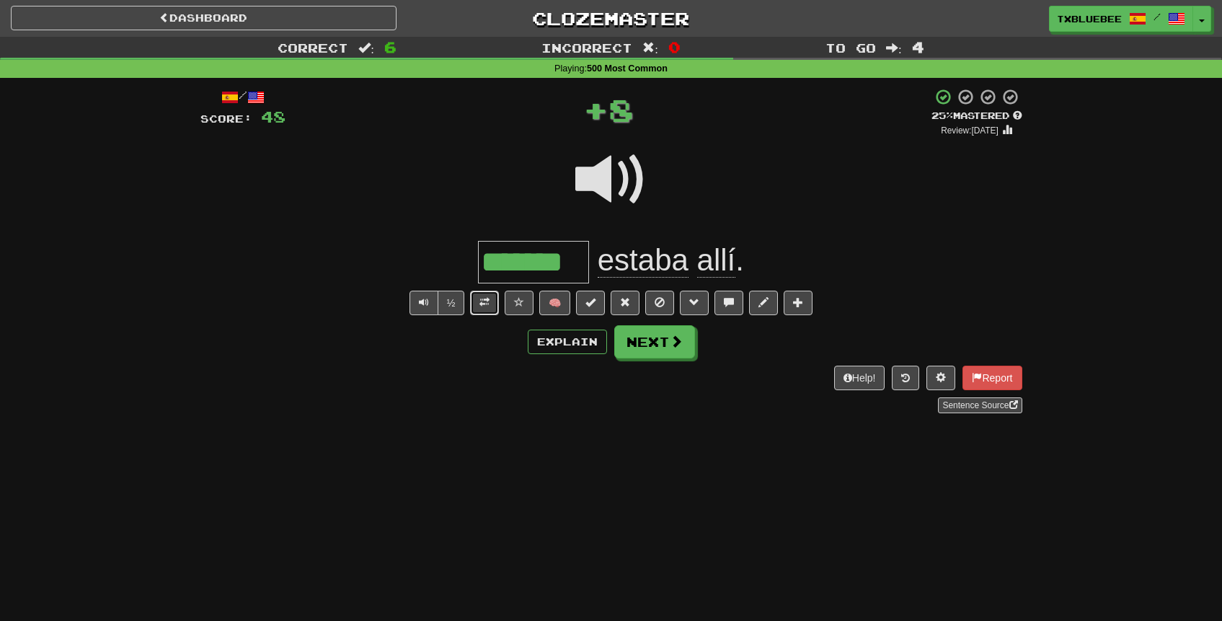
click at [484, 298] on span at bounding box center [484, 302] width 10 height 10
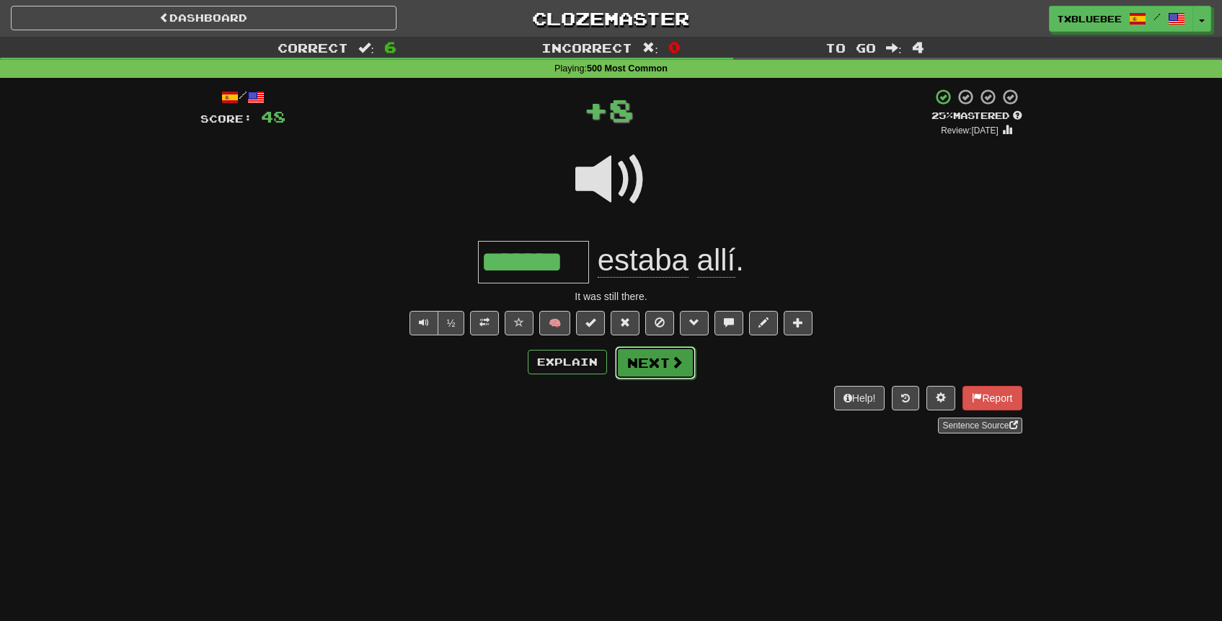
click at [640, 360] on button "Next" at bounding box center [655, 362] width 81 height 33
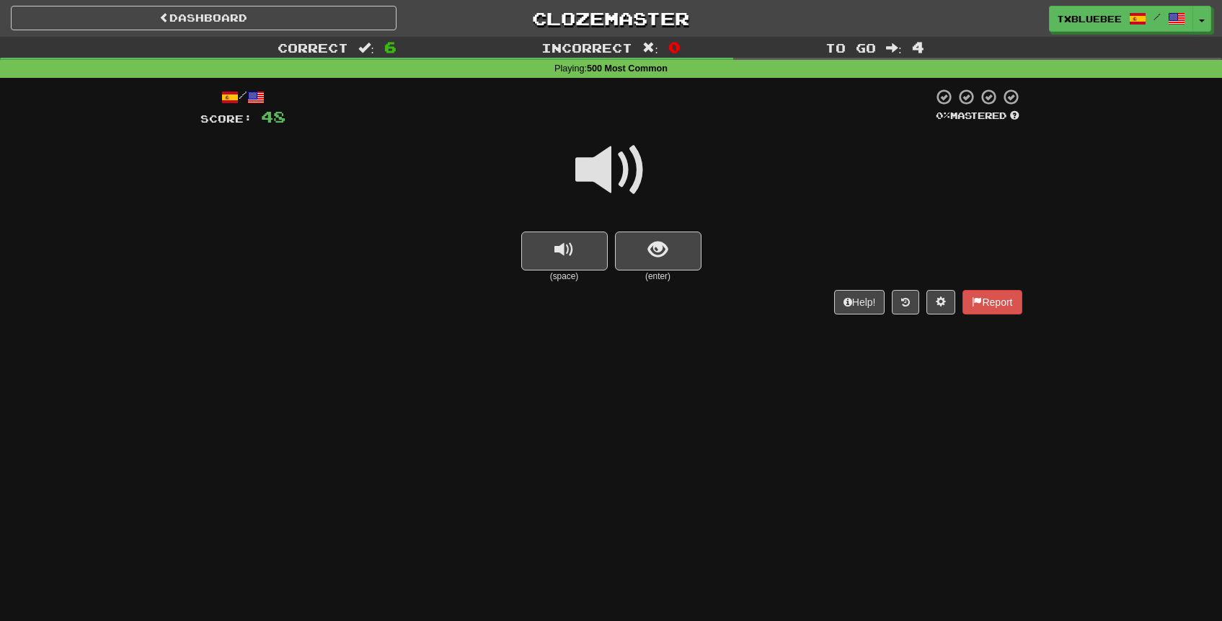
click at [641, 151] on span at bounding box center [611, 170] width 72 height 72
click at [625, 192] on span at bounding box center [611, 170] width 72 height 72
click at [624, 175] on span at bounding box center [611, 170] width 72 height 72
click at [662, 259] on span "show sentence" at bounding box center [657, 249] width 19 height 19
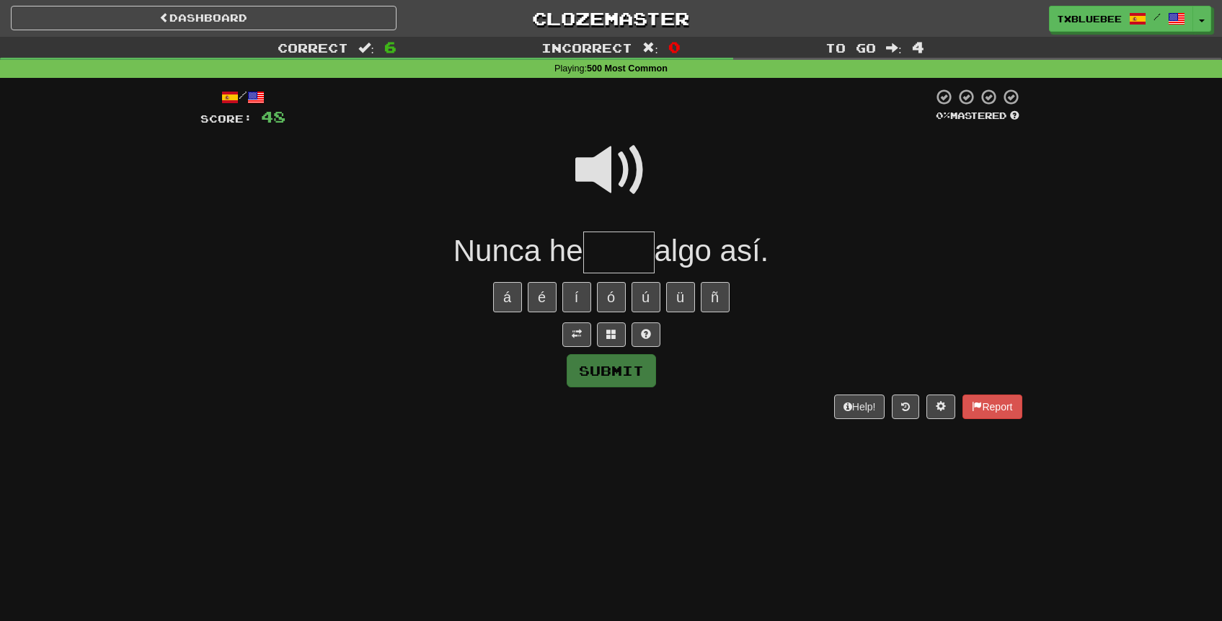
click at [635, 259] on input "text" at bounding box center [618, 252] width 71 height 43
type input "*****"
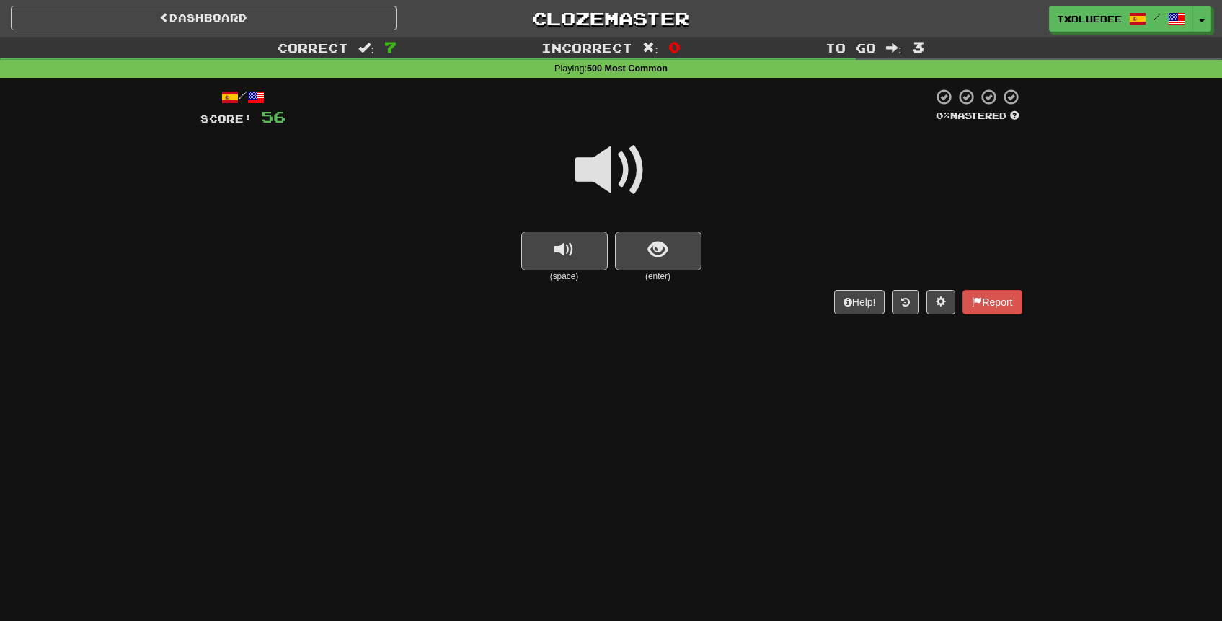
click at [636, 182] on span at bounding box center [611, 170] width 72 height 72
click at [609, 159] on span at bounding box center [611, 170] width 72 height 72
click at [652, 243] on span "show sentence" at bounding box center [657, 249] width 19 height 19
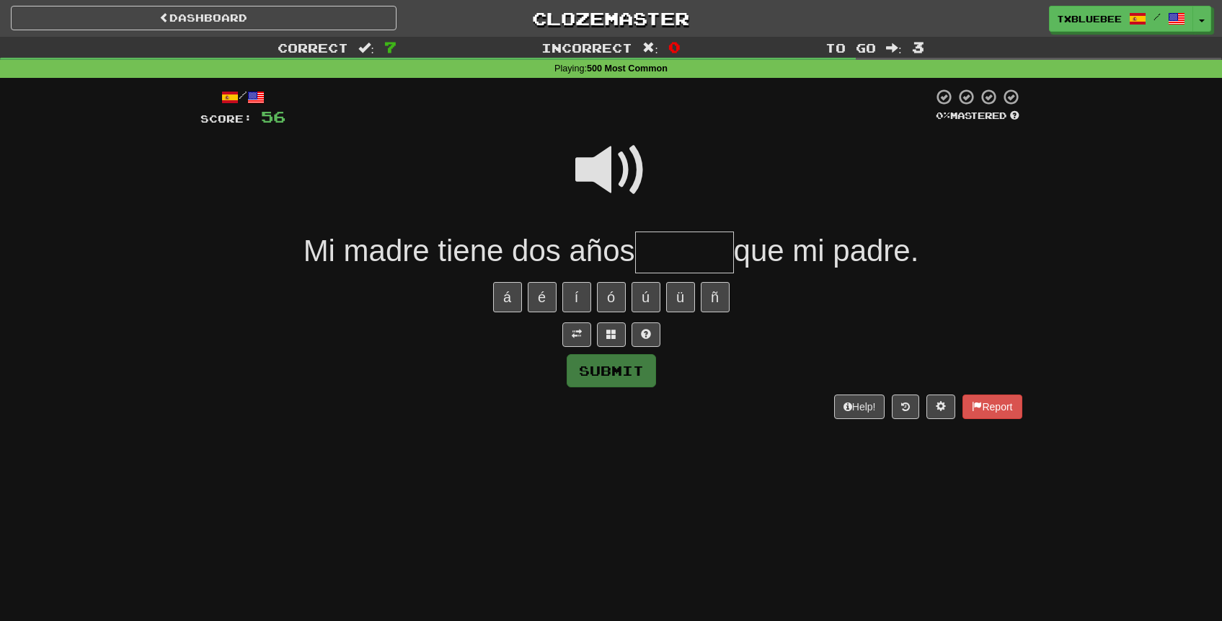
click at [652, 243] on input "text" at bounding box center [684, 252] width 99 height 43
type input "*****"
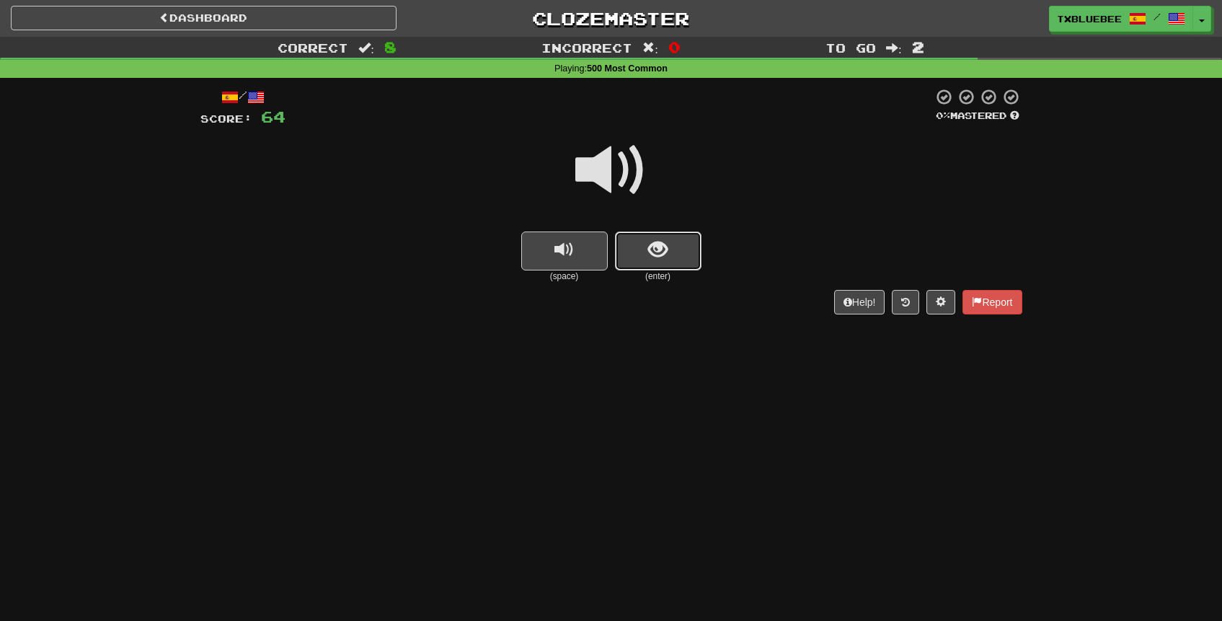
click at [663, 255] on span "show sentence" at bounding box center [657, 249] width 19 height 19
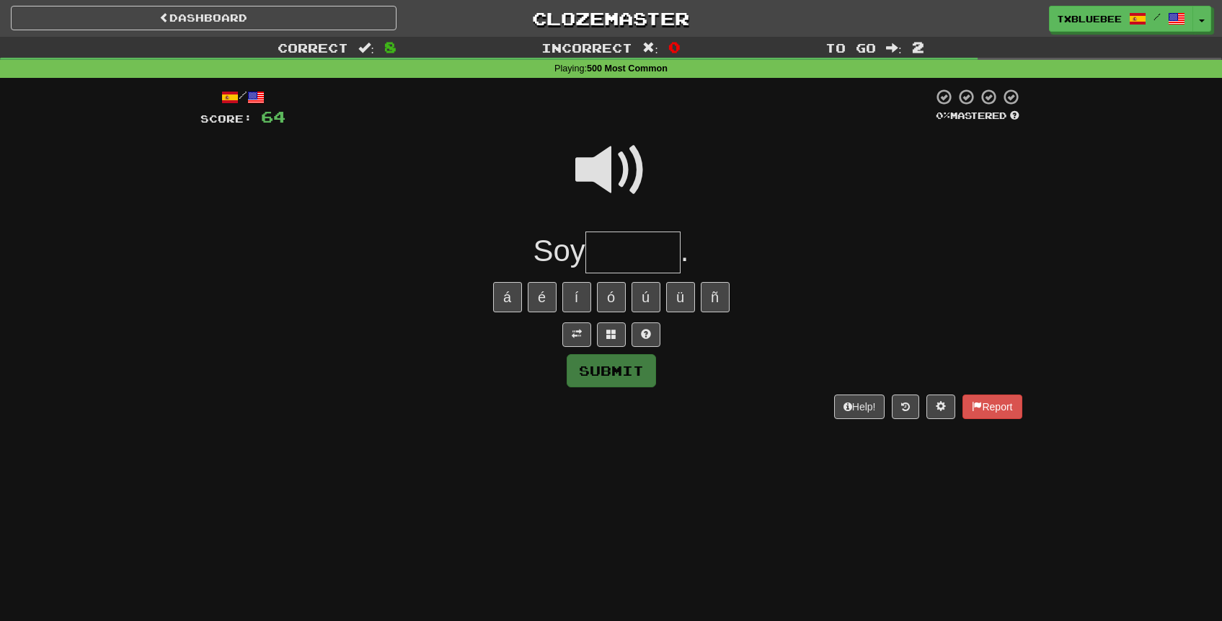
click at [661, 248] on input "text" at bounding box center [632, 252] width 95 height 43
type input "*******"
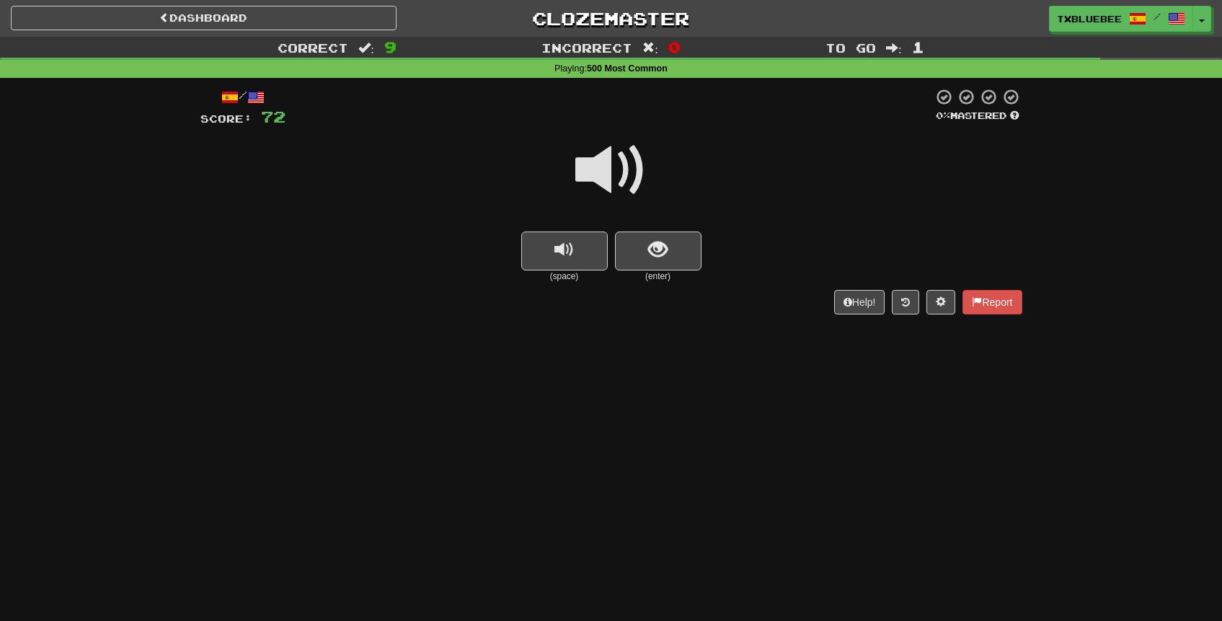
click at [627, 186] on span at bounding box center [611, 170] width 72 height 72
click at [647, 238] on button "show sentence" at bounding box center [658, 250] width 86 height 39
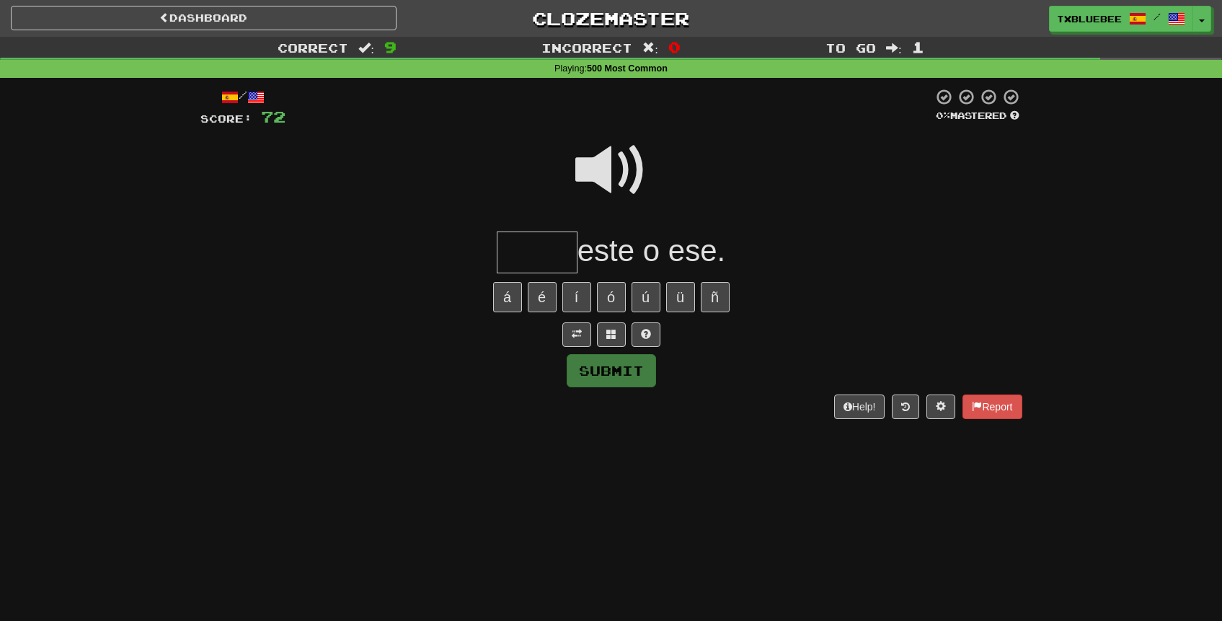
click at [618, 184] on span at bounding box center [611, 170] width 72 height 72
click at [582, 246] on span "este o ese." at bounding box center [651, 251] width 148 height 34
click at [559, 253] on input "text" at bounding box center [537, 252] width 81 height 43
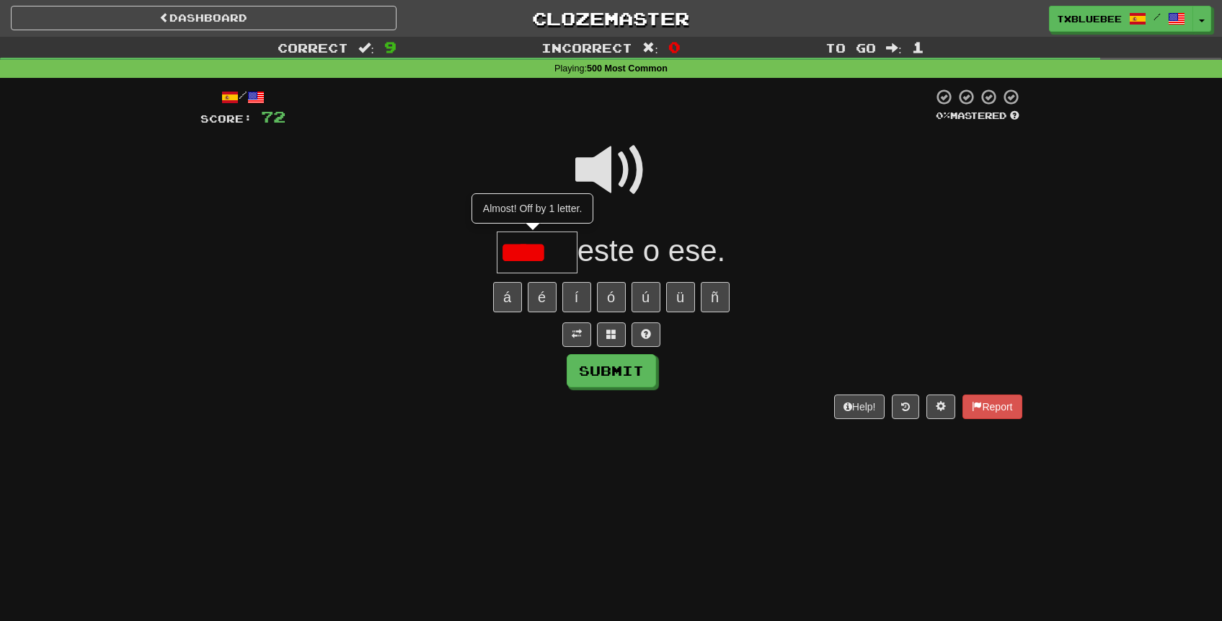
type input "****"
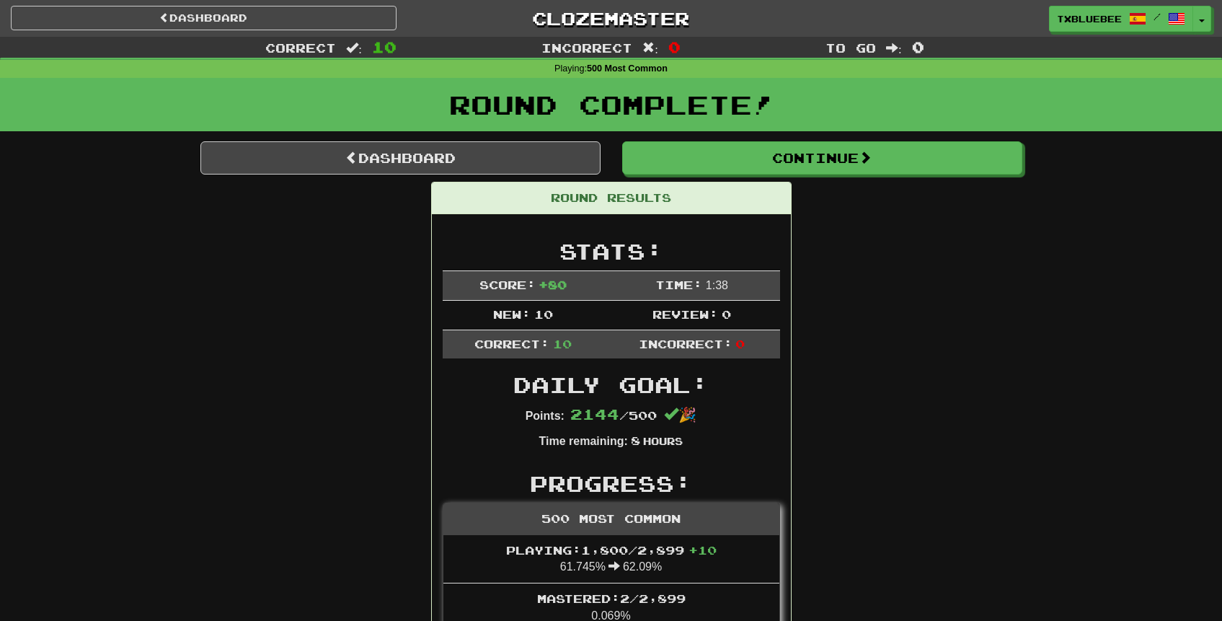
click at [765, 140] on div "Round Complete!" at bounding box center [611, 109] width 1222 height 63
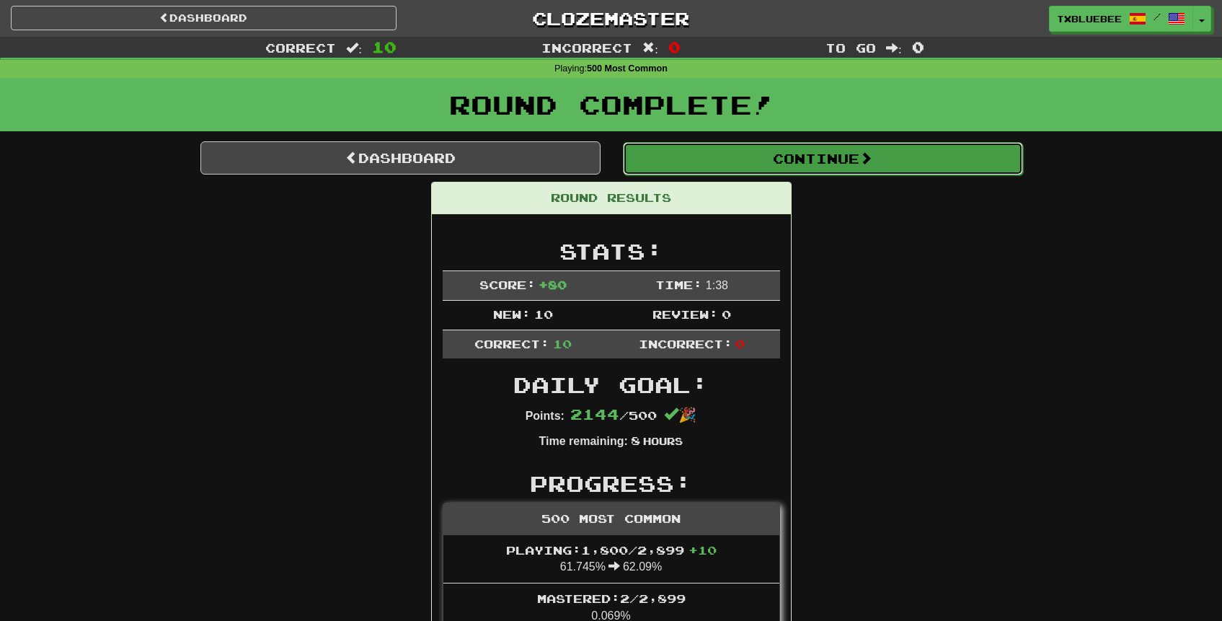
click at [765, 165] on button "Continue" at bounding box center [823, 158] width 400 height 33
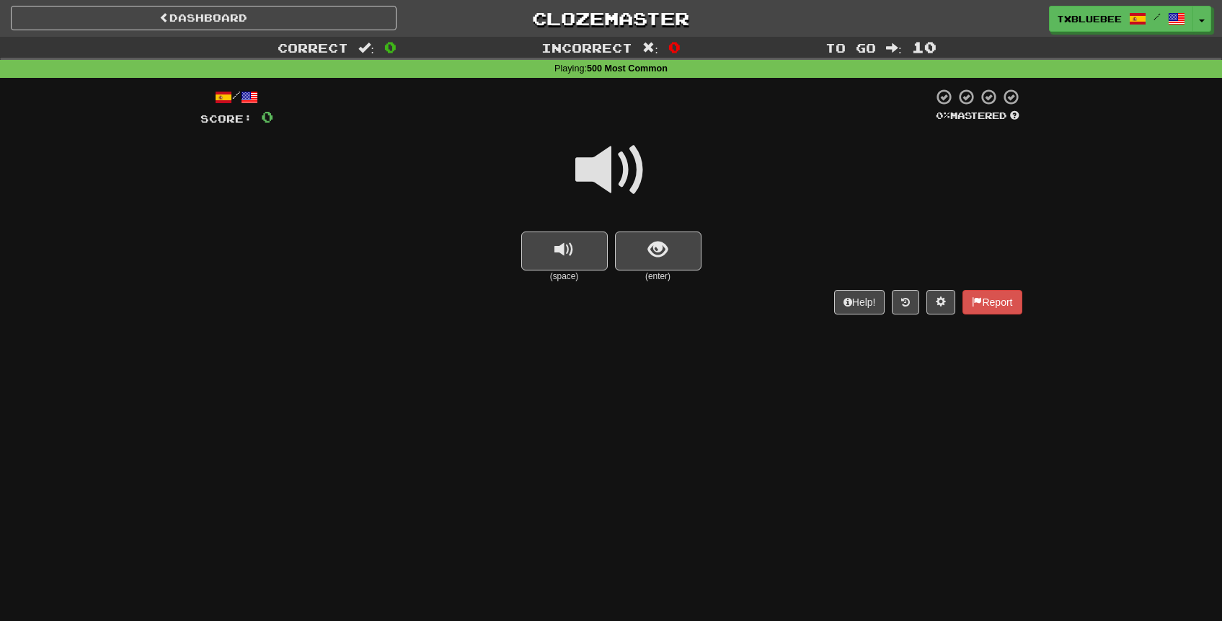
click at [621, 179] on span at bounding box center [611, 170] width 72 height 72
click at [634, 183] on span at bounding box center [611, 170] width 72 height 72
click at [654, 255] on span "show sentence" at bounding box center [657, 249] width 19 height 19
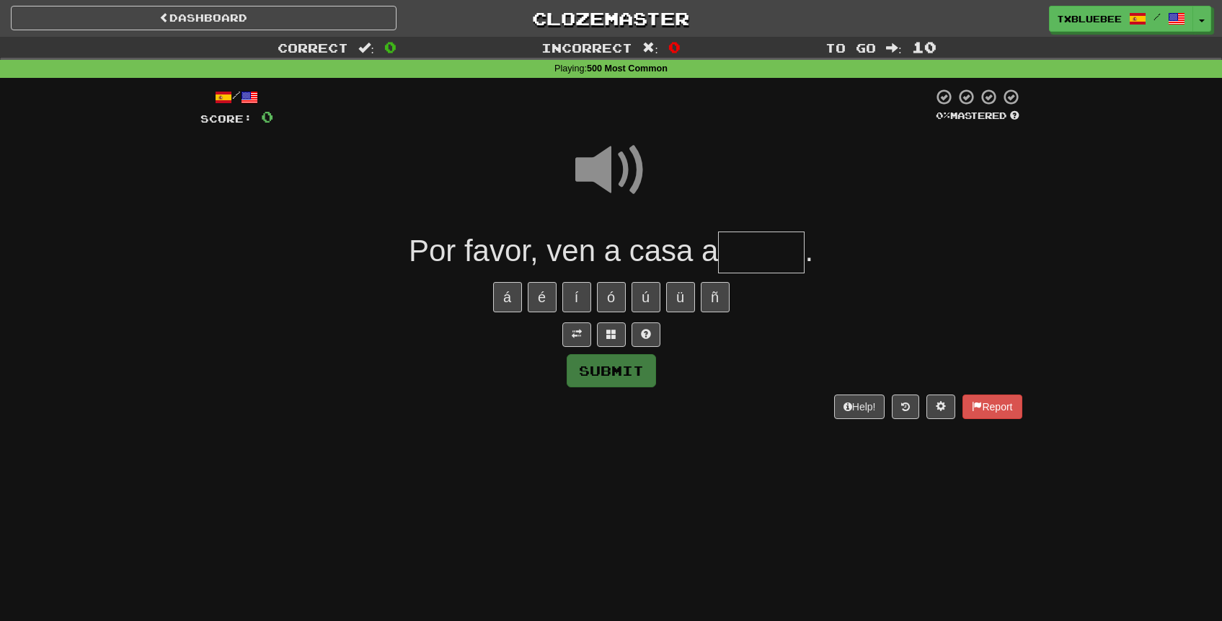
click at [755, 255] on input "text" at bounding box center [761, 252] width 86 height 43
type input "*****"
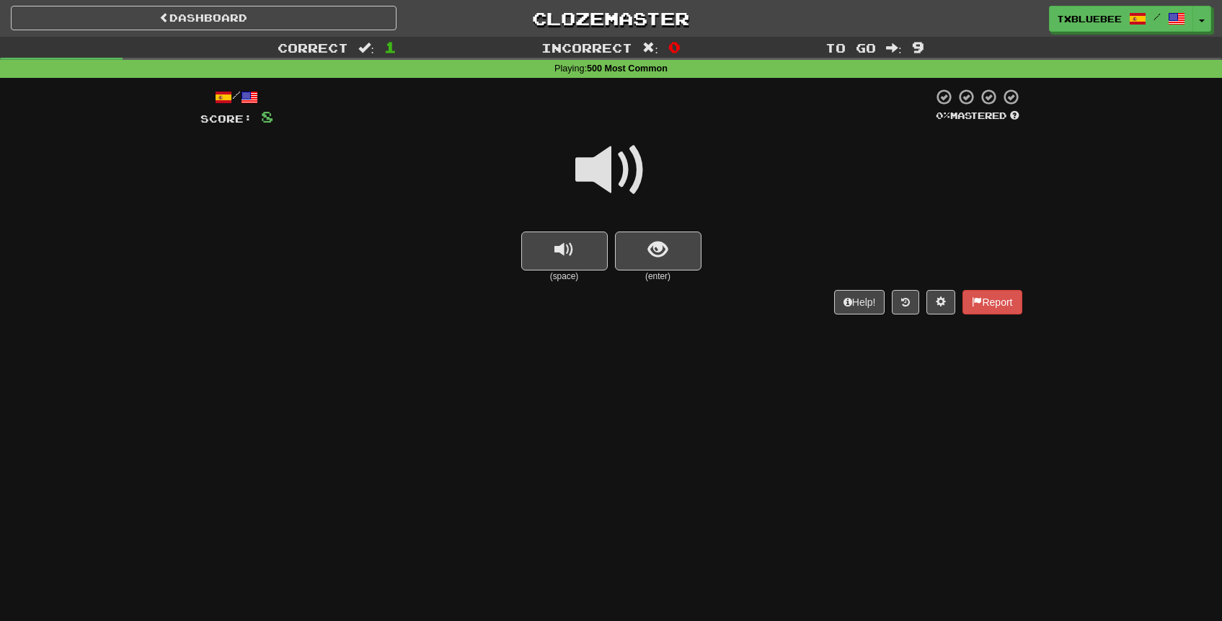
click at [627, 183] on span at bounding box center [611, 170] width 72 height 72
click at [632, 174] on span at bounding box center [611, 170] width 72 height 72
click at [672, 255] on button "show sentence" at bounding box center [658, 250] width 86 height 39
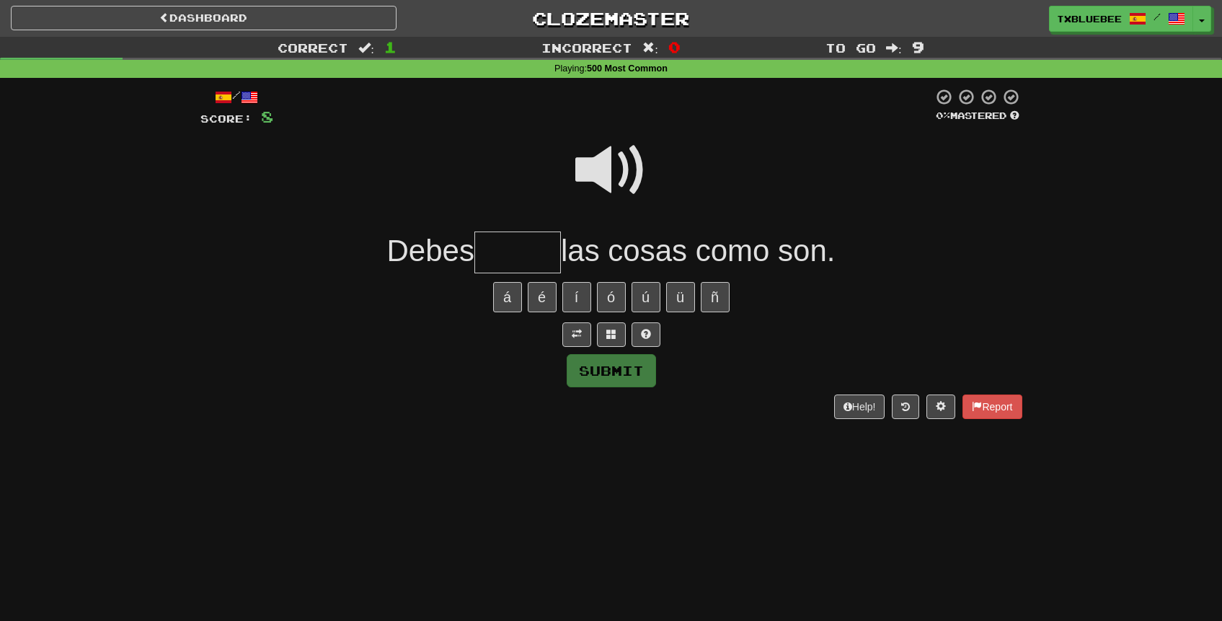
click at [619, 164] on span at bounding box center [611, 170] width 72 height 72
click at [527, 232] on input "text" at bounding box center [517, 252] width 86 height 43
type input "*"
type input "*****"
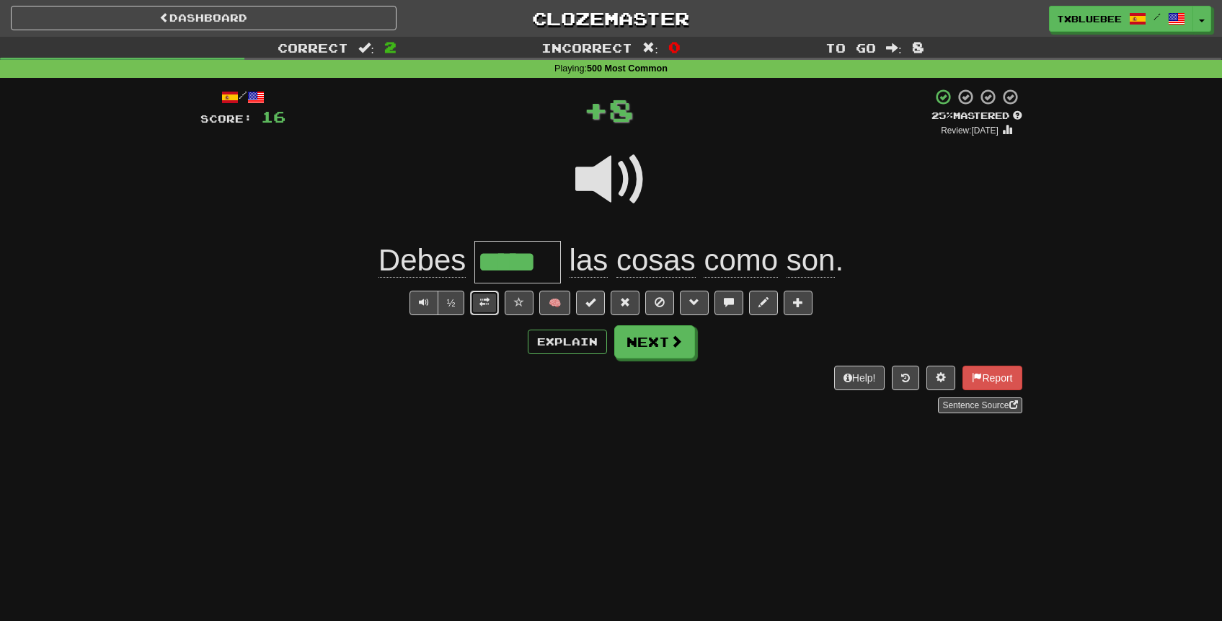
click at [492, 297] on button at bounding box center [484, 302] width 29 height 25
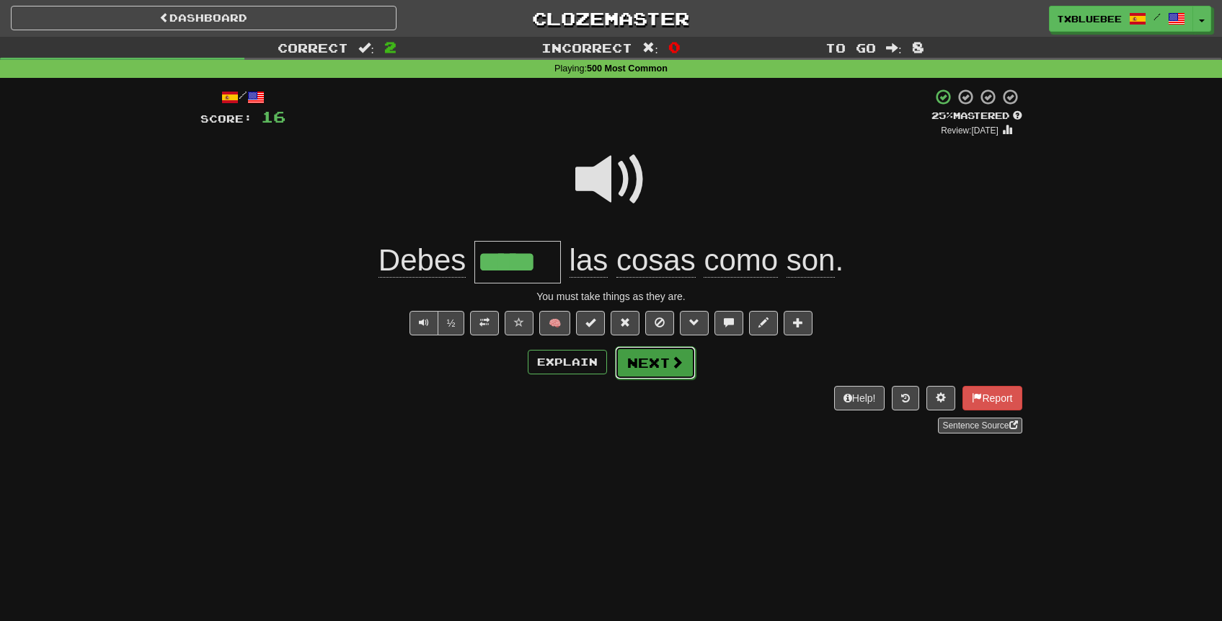
click at [645, 365] on button "Next" at bounding box center [655, 362] width 81 height 33
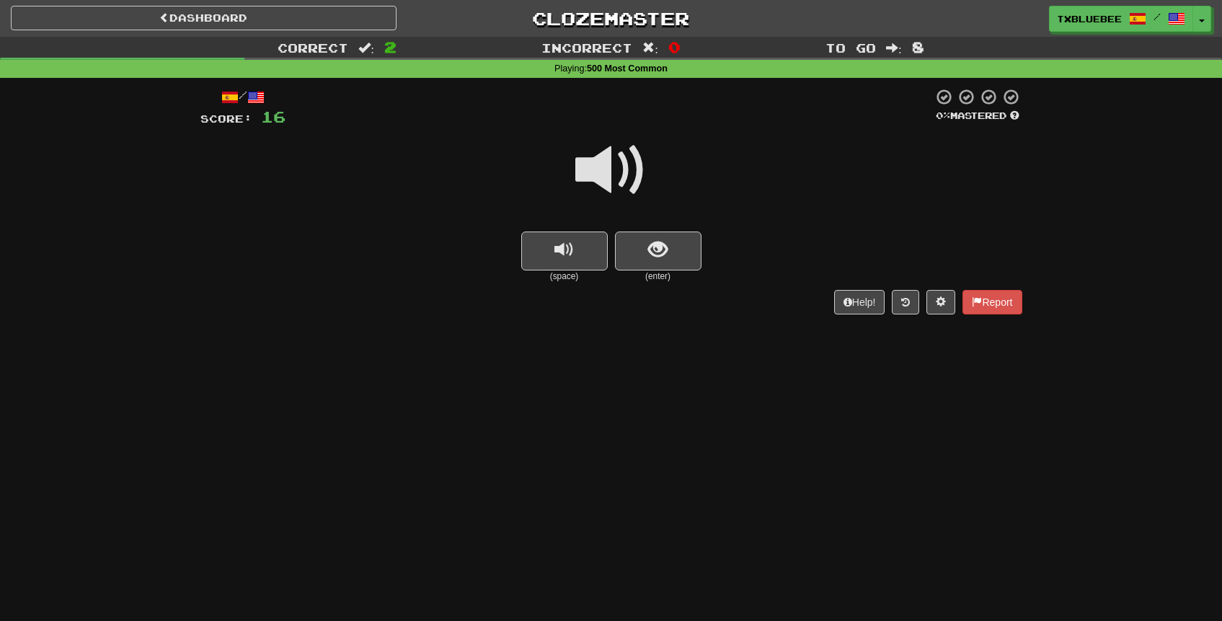
click at [611, 186] on span at bounding box center [611, 170] width 72 height 72
click at [659, 249] on span "show sentence" at bounding box center [657, 249] width 19 height 19
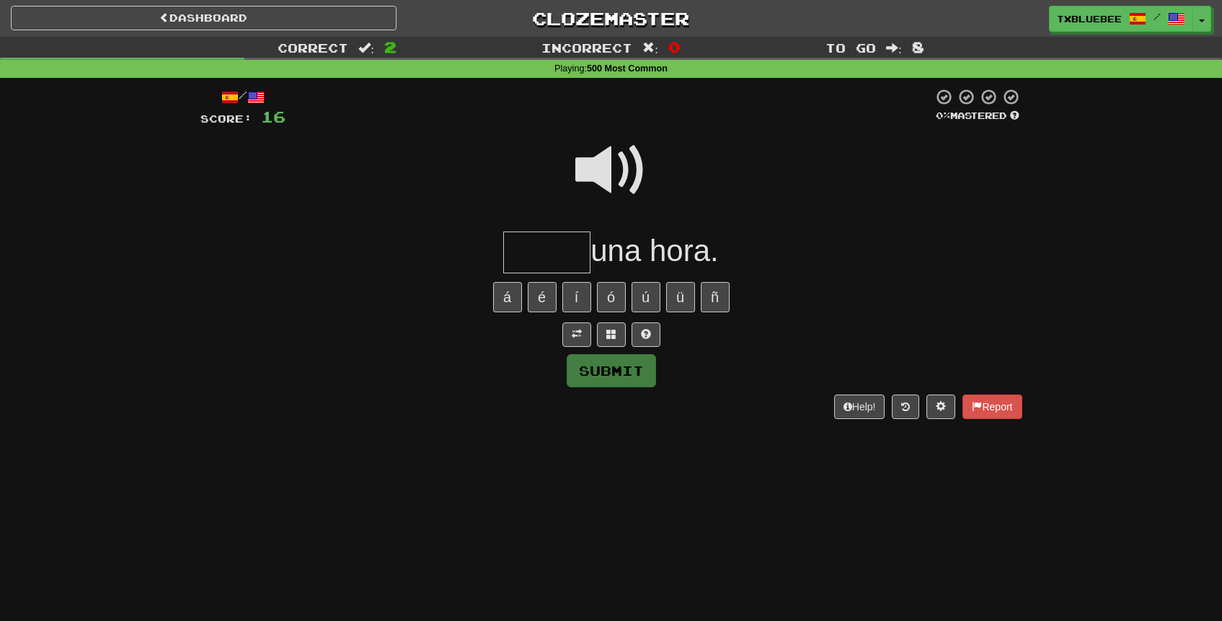
click at [549, 244] on input "text" at bounding box center [546, 252] width 87 height 43
type input "****"
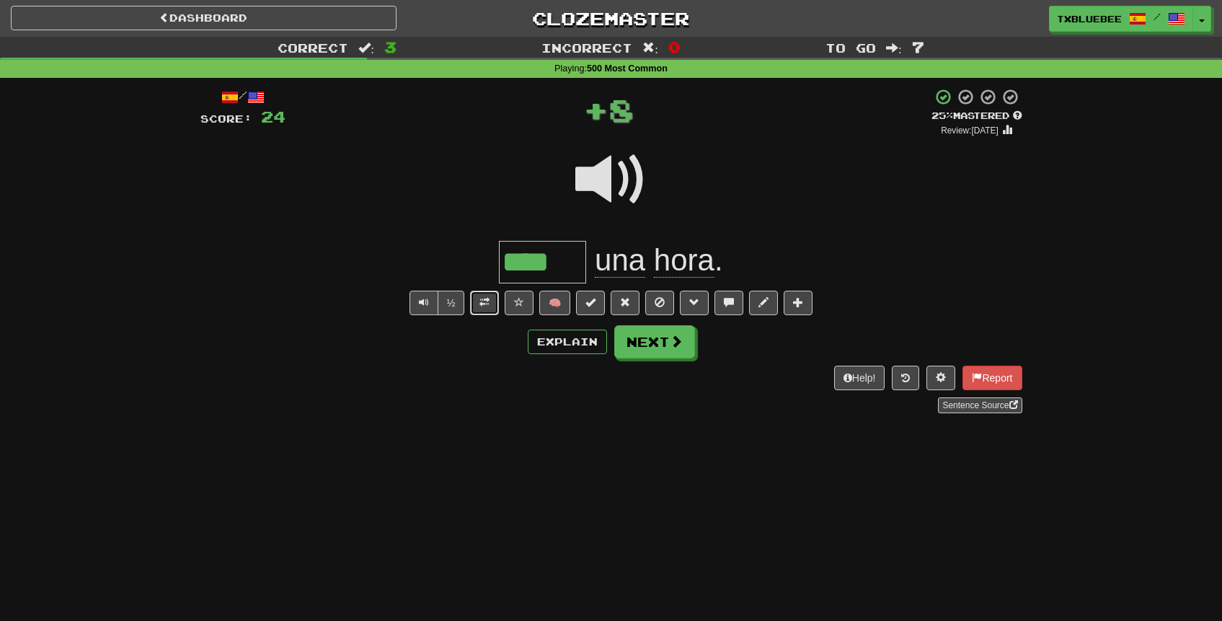
click at [493, 303] on button at bounding box center [484, 302] width 29 height 25
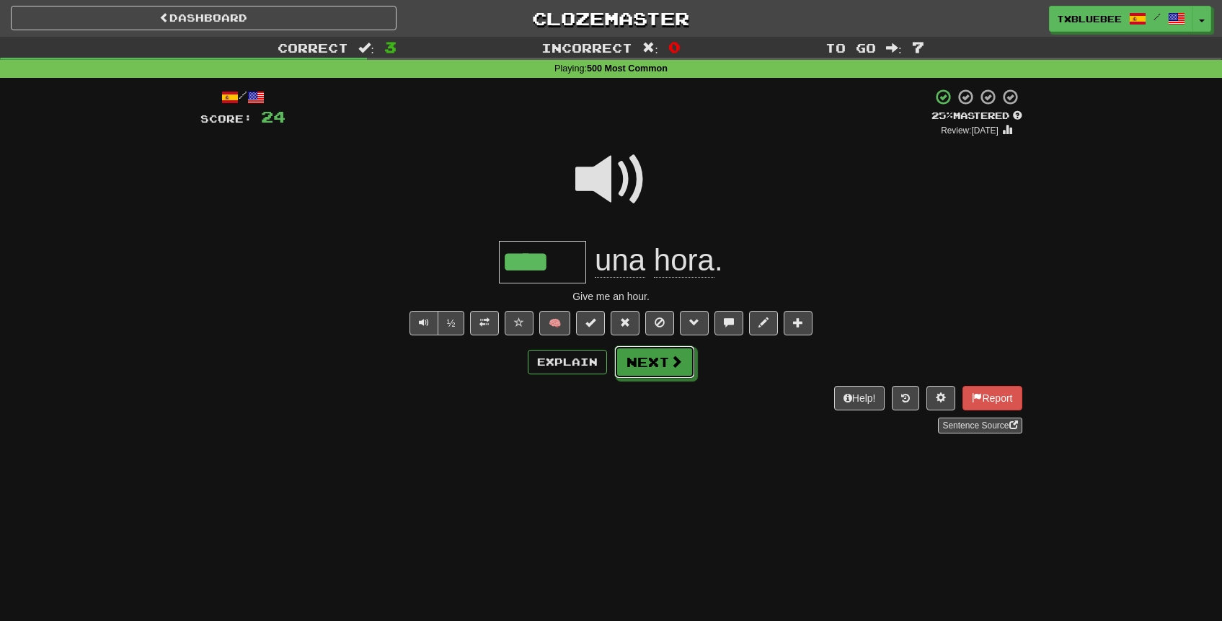
drag, startPoint x: 654, startPoint y: 360, endPoint x: 651, endPoint y: 223, distance: 136.3
click at [651, 223] on div "/ Score: 24 + 8 25 % Mastered Review: 2025-09-23 **** una hora . Give me an hou…" at bounding box center [611, 260] width 822 height 345
click at [616, 173] on span at bounding box center [611, 179] width 72 height 72
click at [634, 352] on button "Next" at bounding box center [655, 362] width 81 height 33
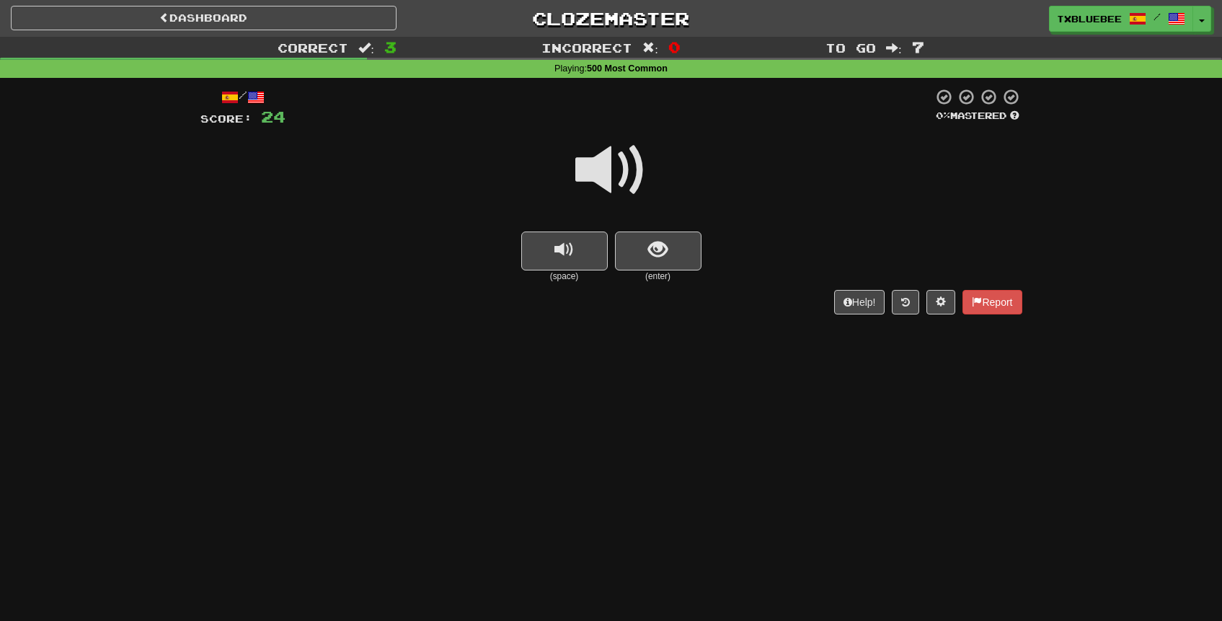
click at [635, 159] on span at bounding box center [611, 170] width 72 height 72
click at [652, 254] on span "show sentence" at bounding box center [657, 249] width 19 height 19
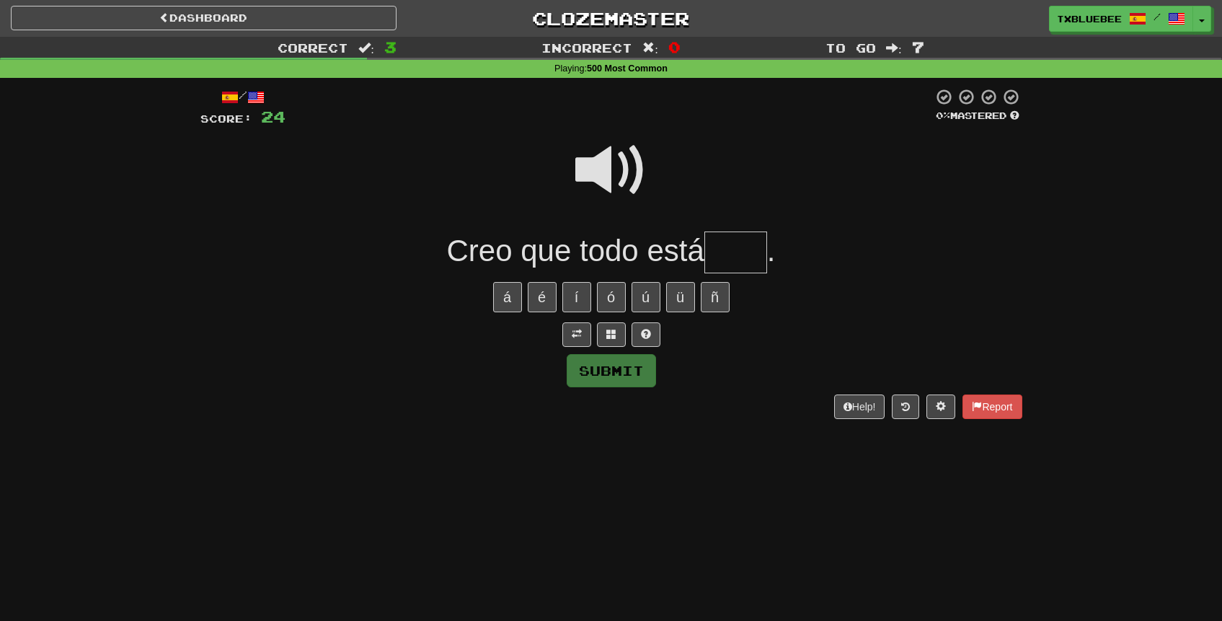
click at [721, 251] on input "text" at bounding box center [735, 252] width 63 height 43
type input "*****"
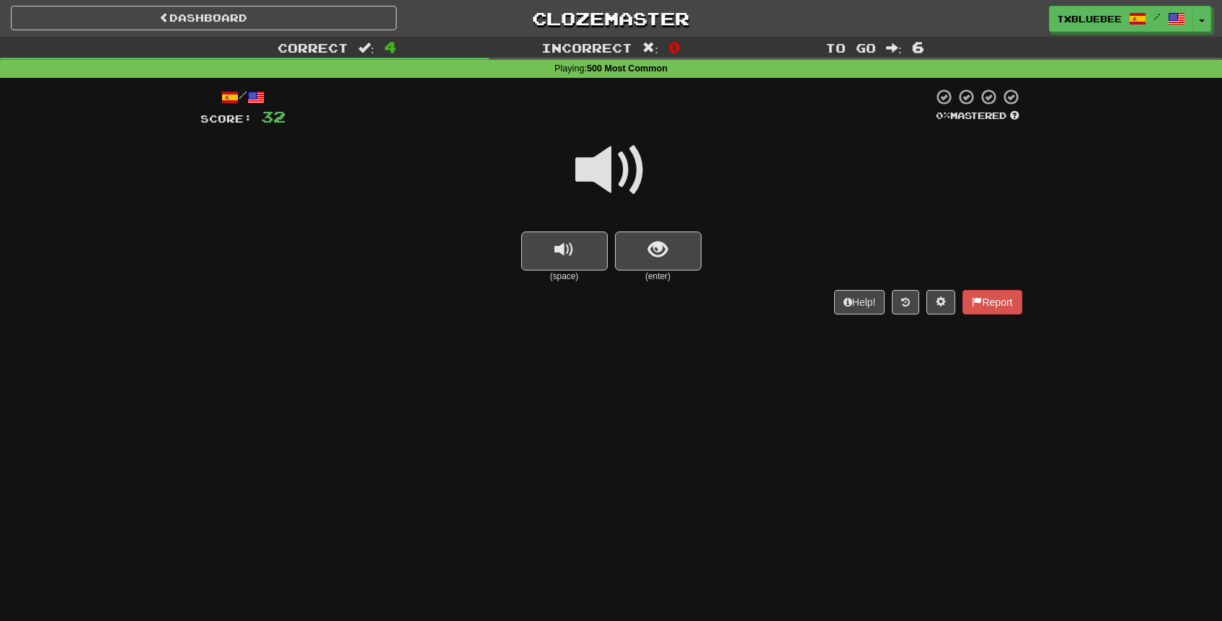
click at [615, 164] on span at bounding box center [611, 170] width 72 height 72
click at [649, 240] on span "show sentence" at bounding box center [657, 249] width 19 height 19
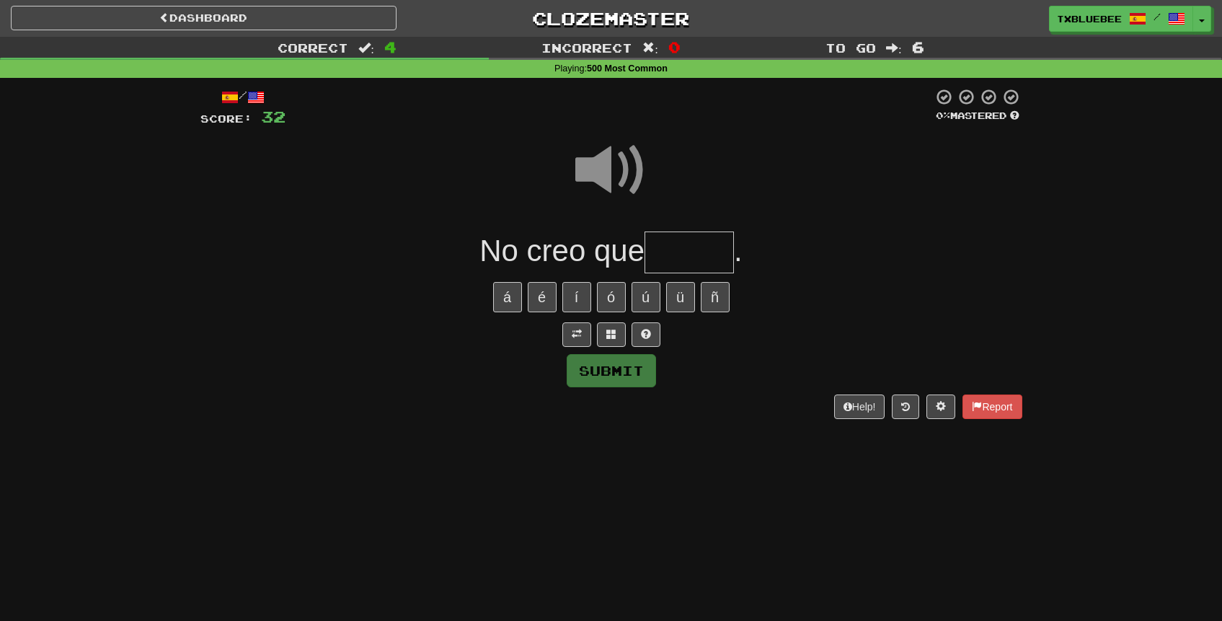
click at [672, 241] on input "text" at bounding box center [688, 252] width 89 height 43
type input "*****"
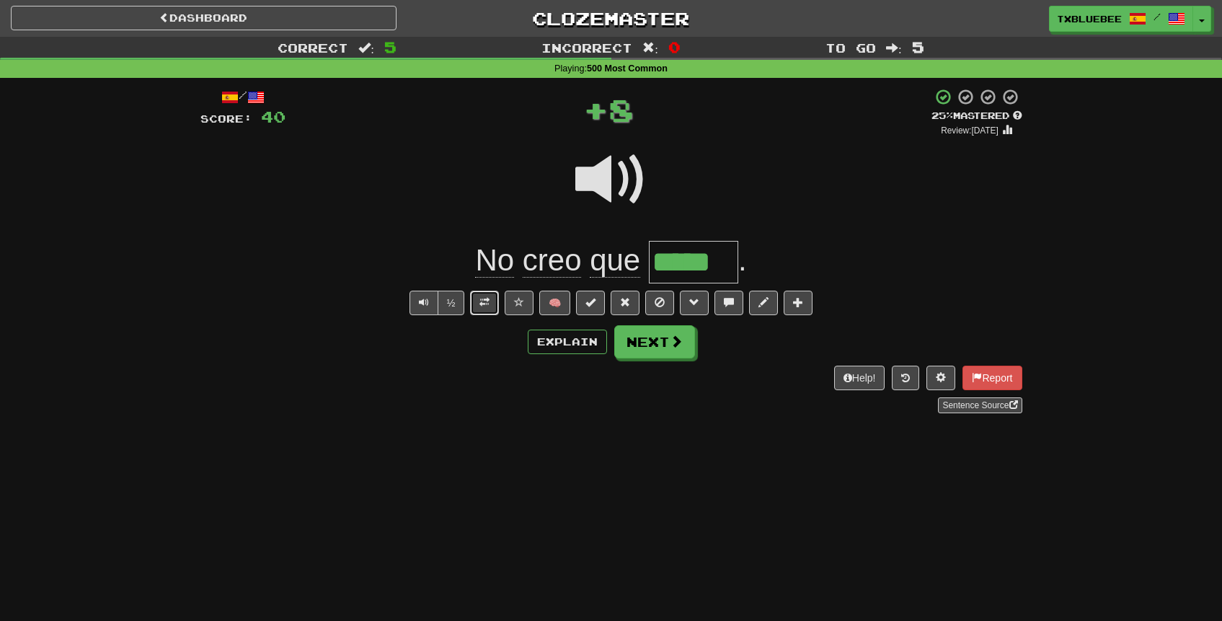
click at [479, 298] on button at bounding box center [484, 302] width 29 height 25
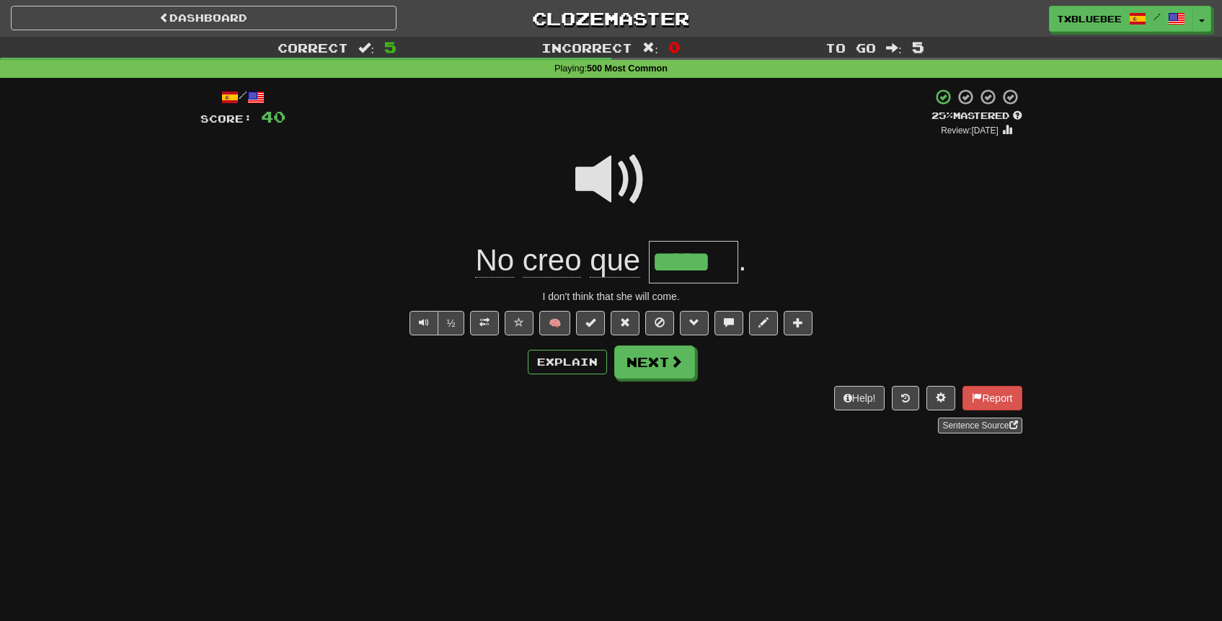
click at [624, 158] on span at bounding box center [611, 179] width 72 height 72
click at [673, 376] on button "Next" at bounding box center [655, 362] width 81 height 33
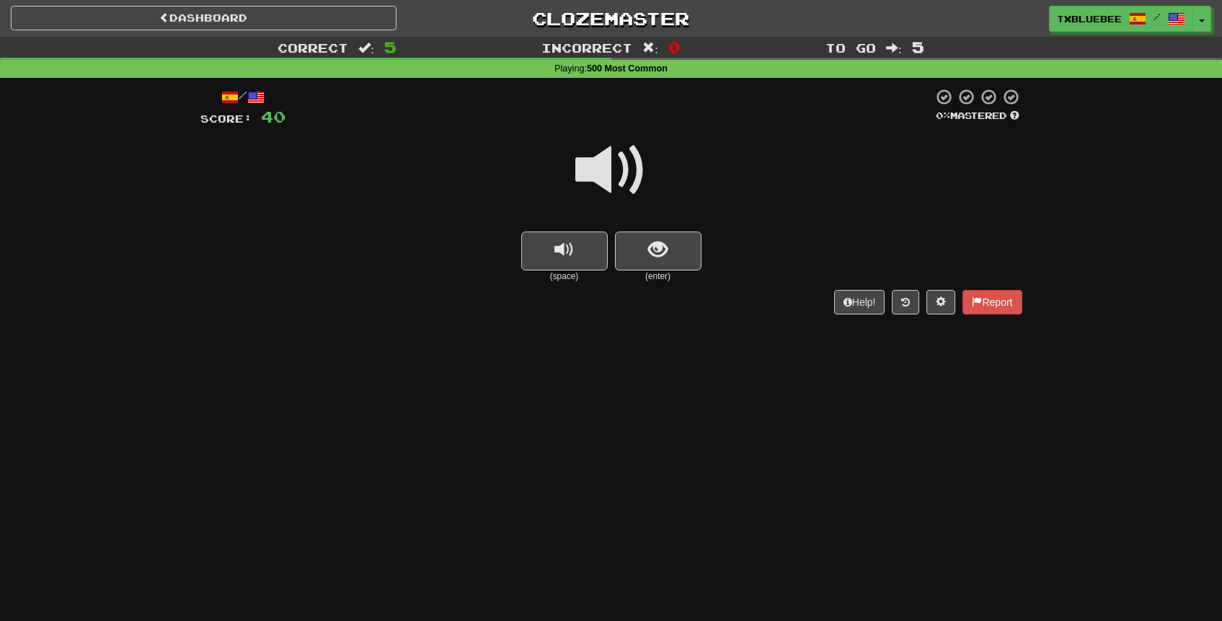
click at [621, 189] on span at bounding box center [611, 170] width 72 height 72
click at [636, 185] on span at bounding box center [611, 170] width 72 height 72
click at [634, 181] on span at bounding box center [611, 170] width 72 height 72
click at [621, 174] on span at bounding box center [611, 170] width 72 height 72
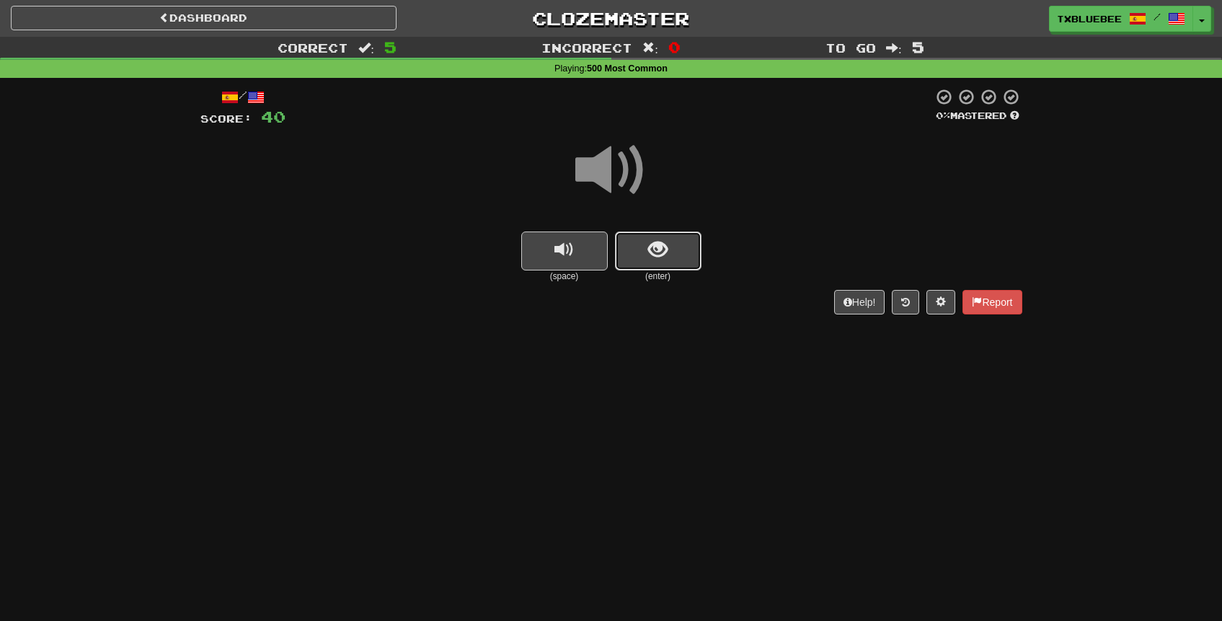
click at [672, 252] on button "show sentence" at bounding box center [658, 250] width 86 height 39
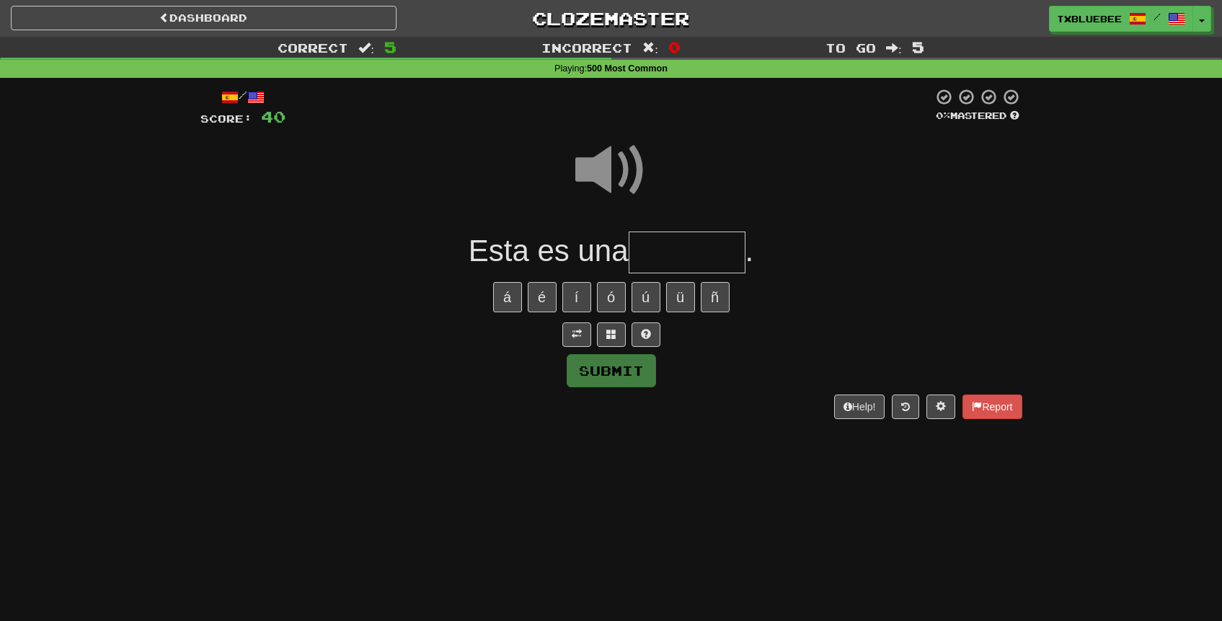
click at [672, 252] on input "text" at bounding box center [686, 252] width 117 height 43
type input "*******"
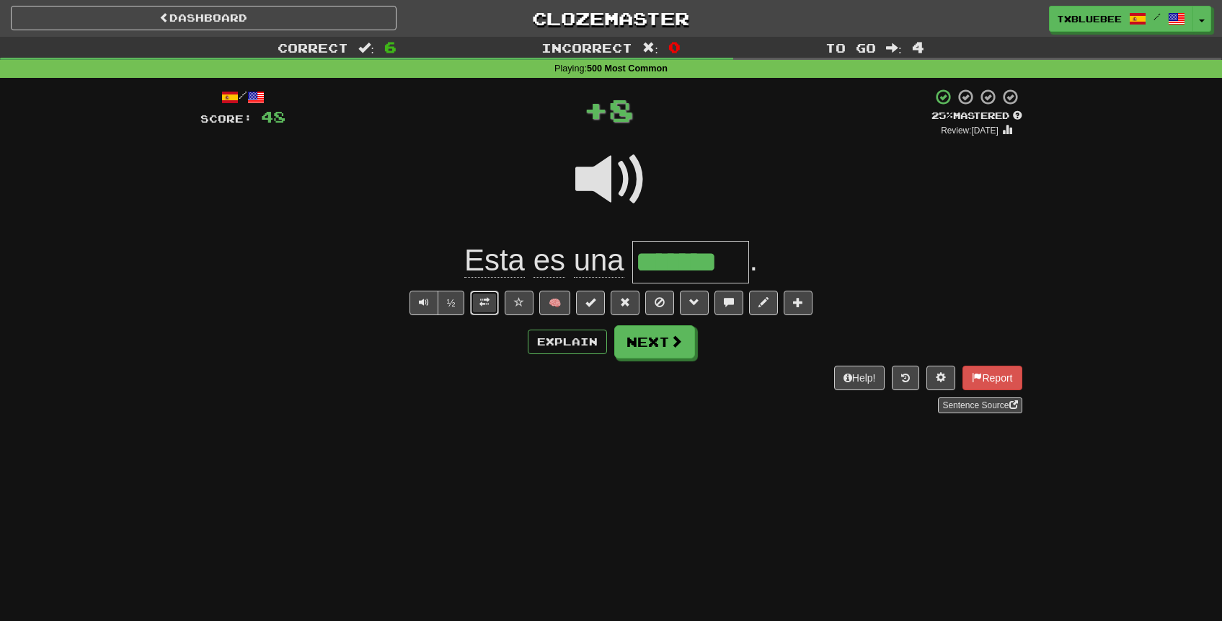
click at [494, 310] on button at bounding box center [484, 302] width 29 height 25
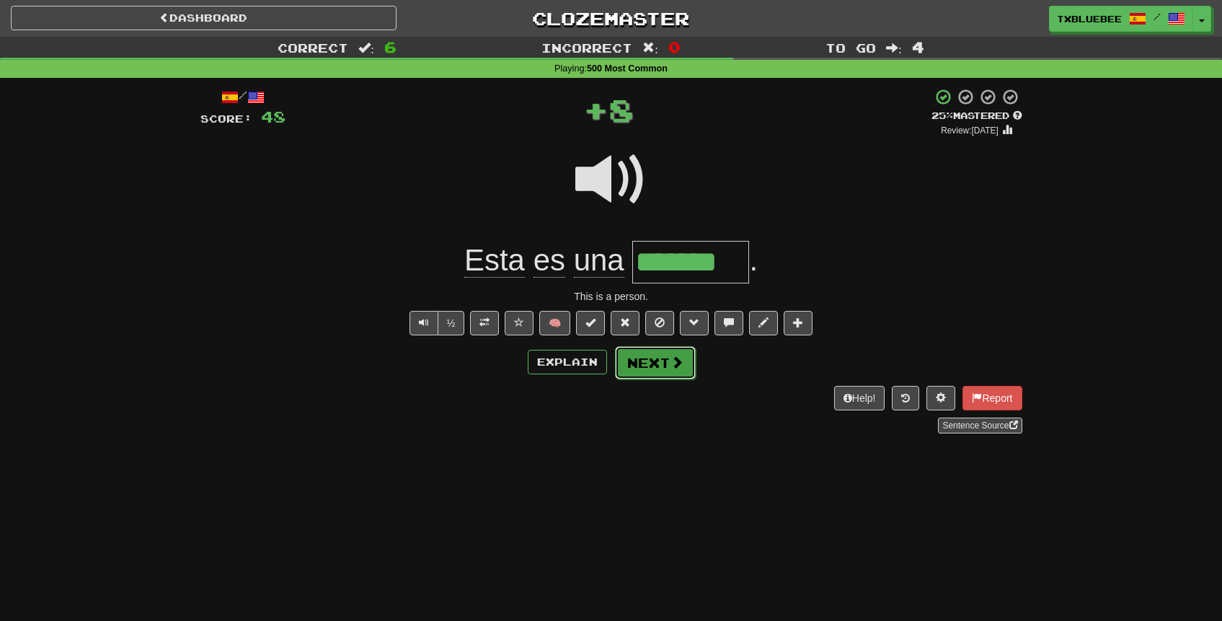
click at [634, 360] on button "Next" at bounding box center [655, 362] width 81 height 33
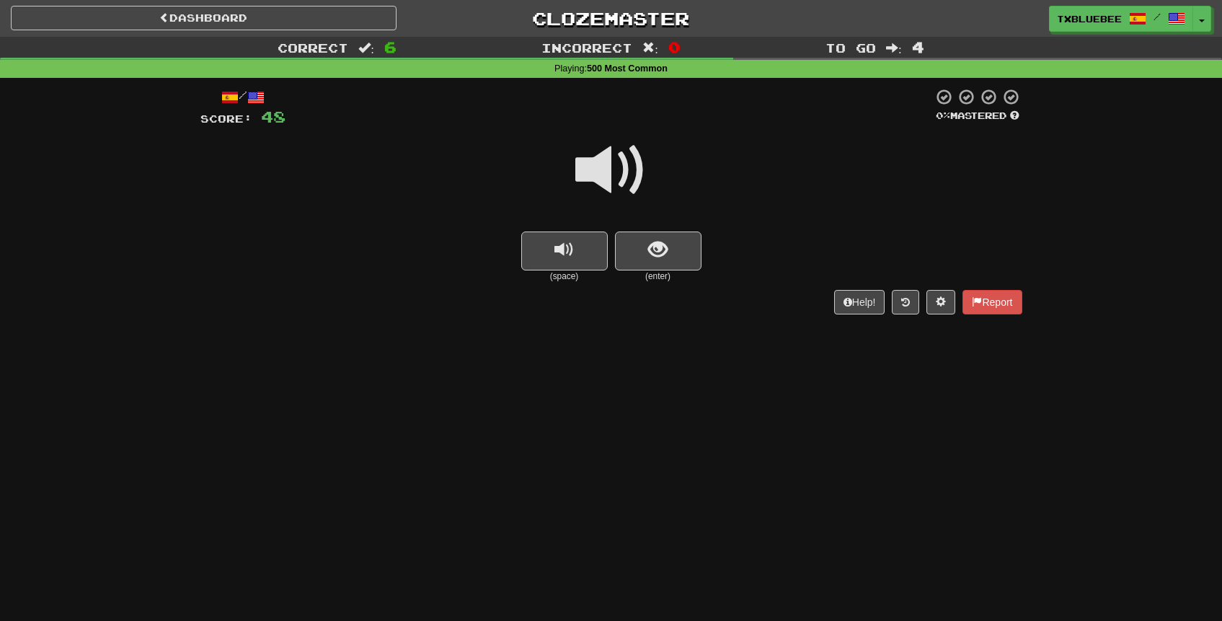
click at [626, 191] on span at bounding box center [611, 170] width 72 height 72
click at [660, 254] on span "show sentence" at bounding box center [657, 249] width 19 height 19
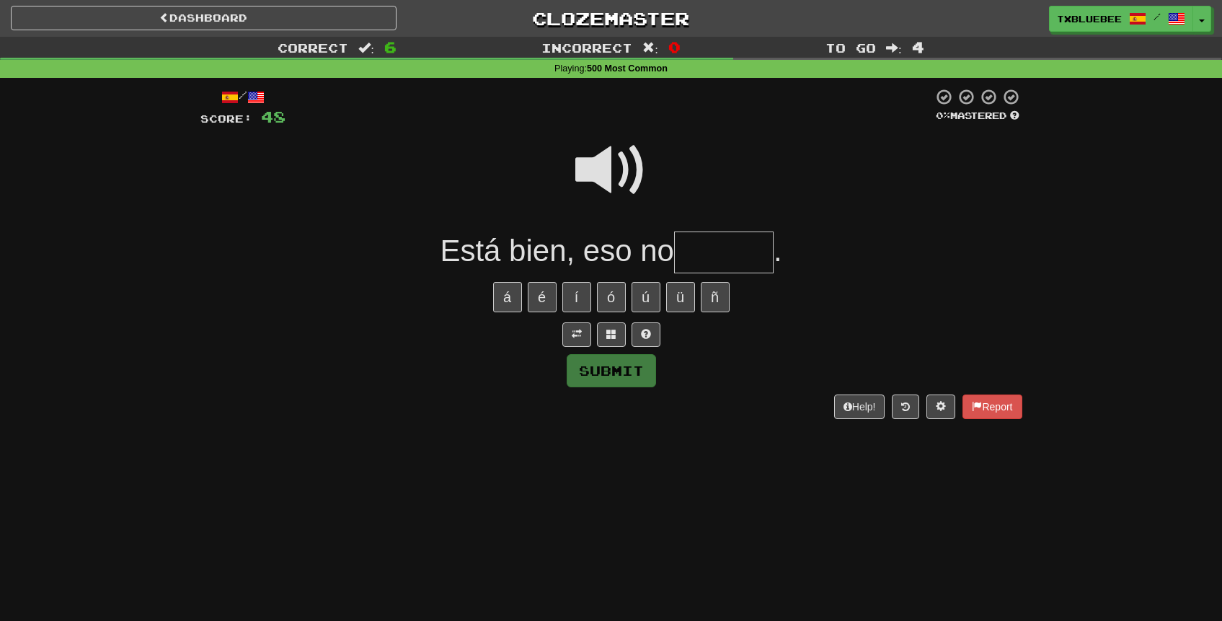
click at [626, 159] on span at bounding box center [611, 170] width 72 height 72
click at [710, 252] on input "text" at bounding box center [723, 252] width 99 height 43
type input "******"
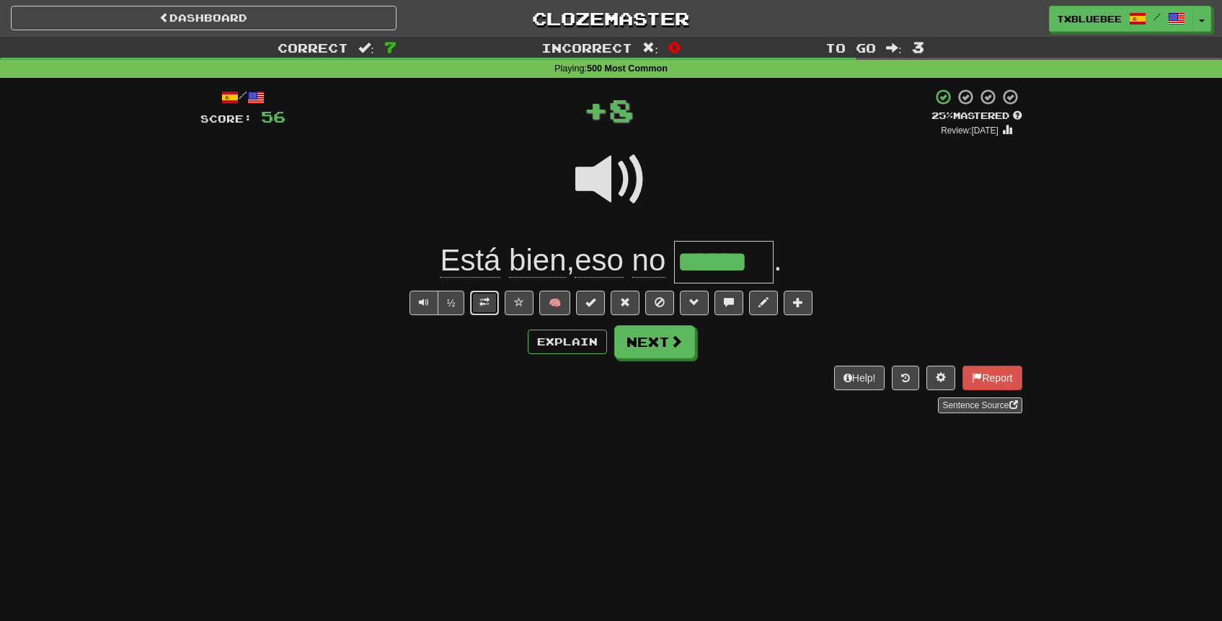
click at [497, 296] on button at bounding box center [484, 302] width 29 height 25
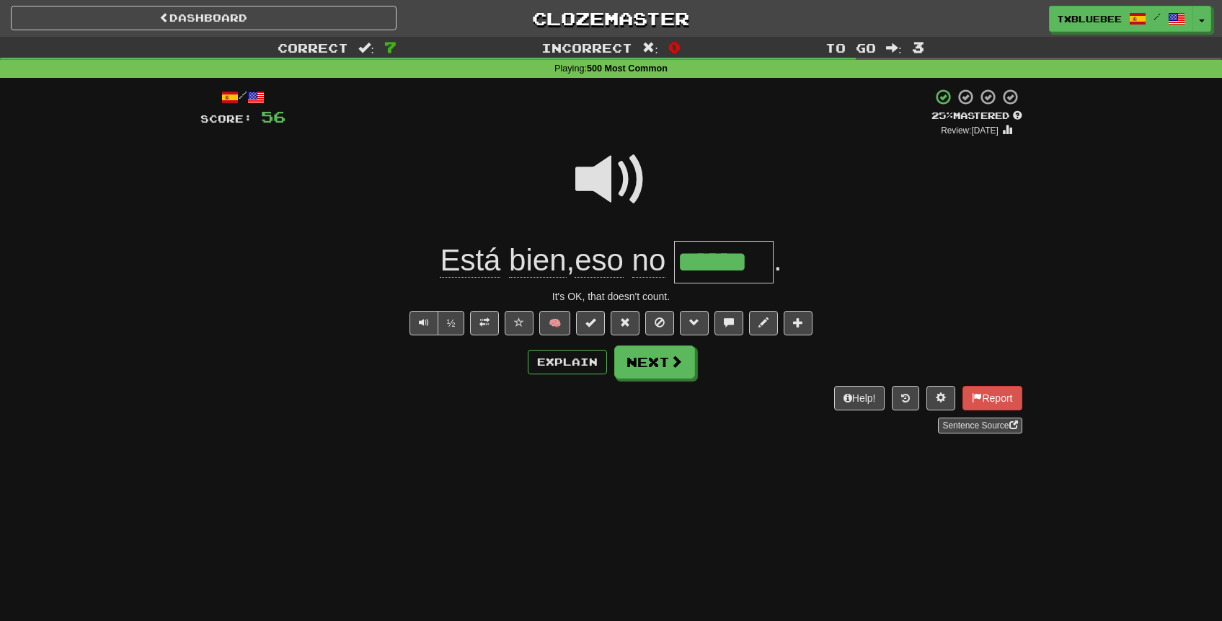
click at [586, 174] on span at bounding box center [611, 179] width 72 height 72
click at [644, 356] on button "Next" at bounding box center [655, 362] width 81 height 33
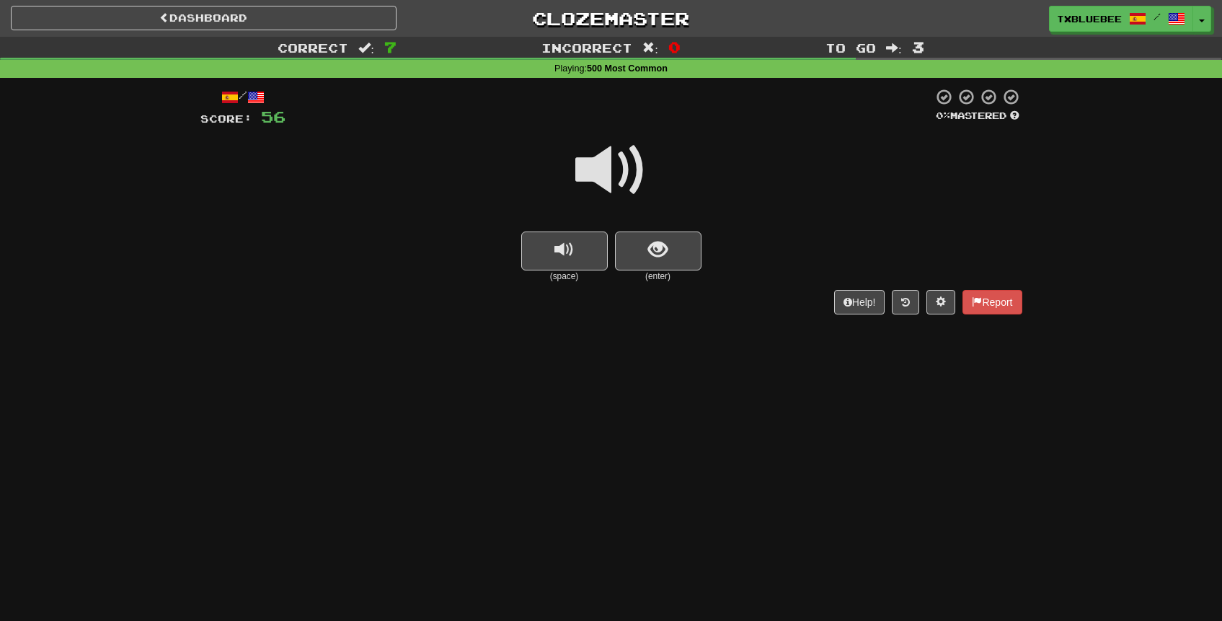
click at [618, 187] on span at bounding box center [611, 170] width 72 height 72
click at [641, 247] on button "show sentence" at bounding box center [658, 250] width 86 height 39
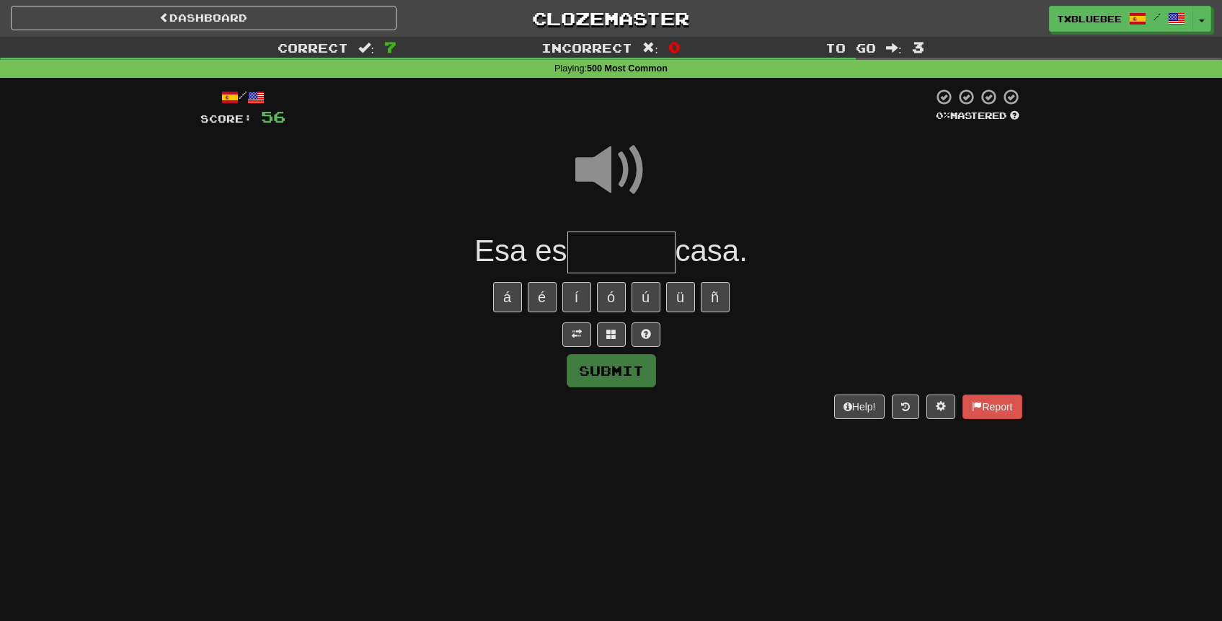
click at [621, 253] on input "text" at bounding box center [621, 252] width 108 height 43
type input "*******"
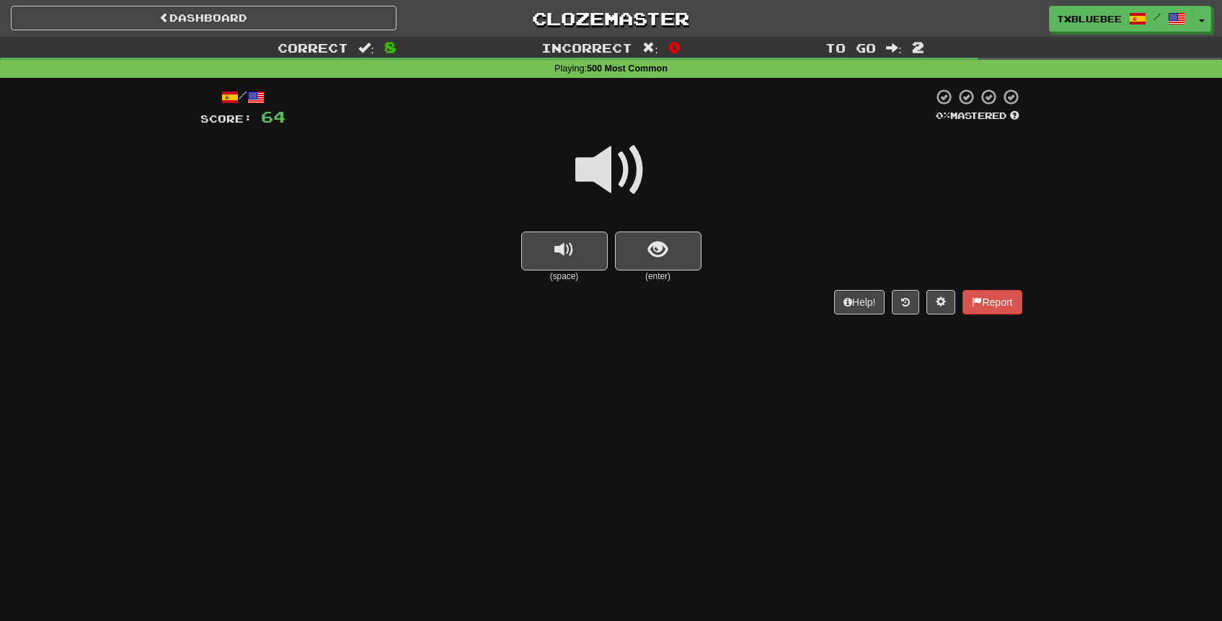
click at [636, 162] on span at bounding box center [611, 170] width 72 height 72
click at [649, 252] on span "show sentence" at bounding box center [657, 249] width 19 height 19
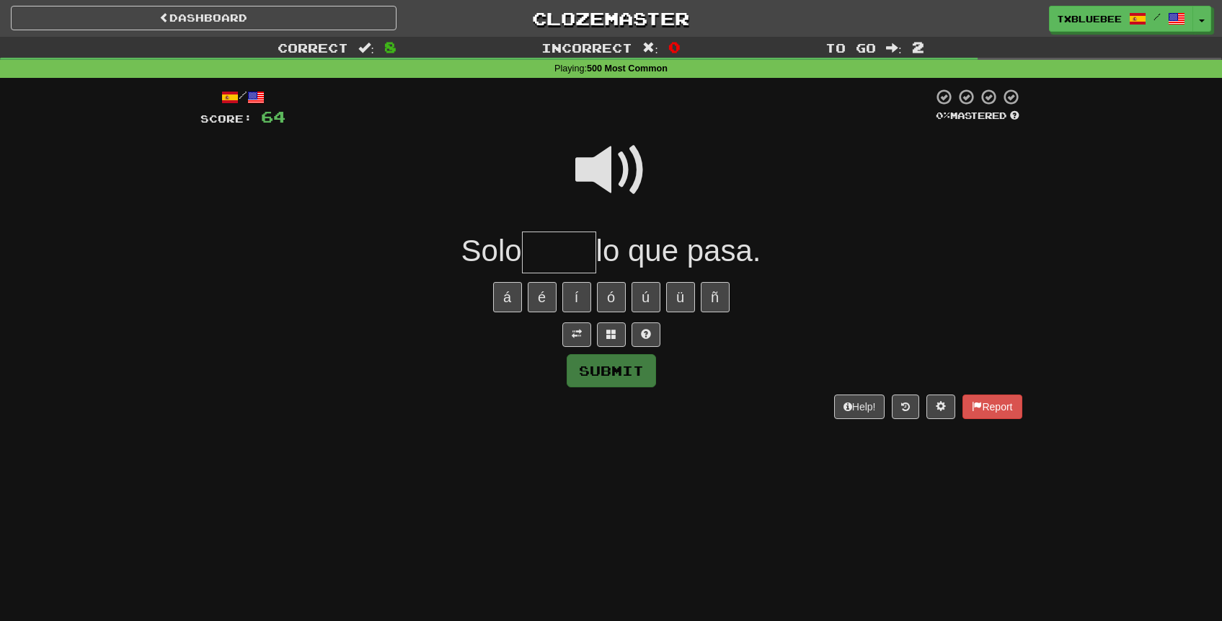
click at [566, 243] on input "text" at bounding box center [559, 252] width 74 height 43
type input "****"
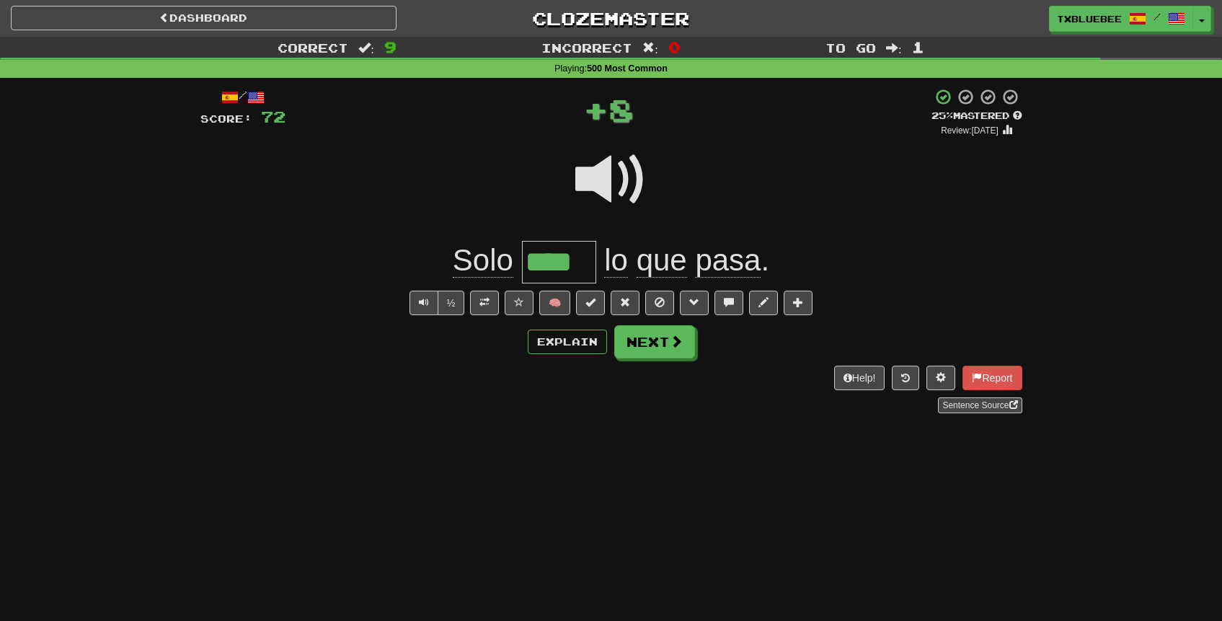
click at [619, 184] on span at bounding box center [611, 179] width 72 height 72
click at [639, 337] on button "Next" at bounding box center [655, 342] width 81 height 33
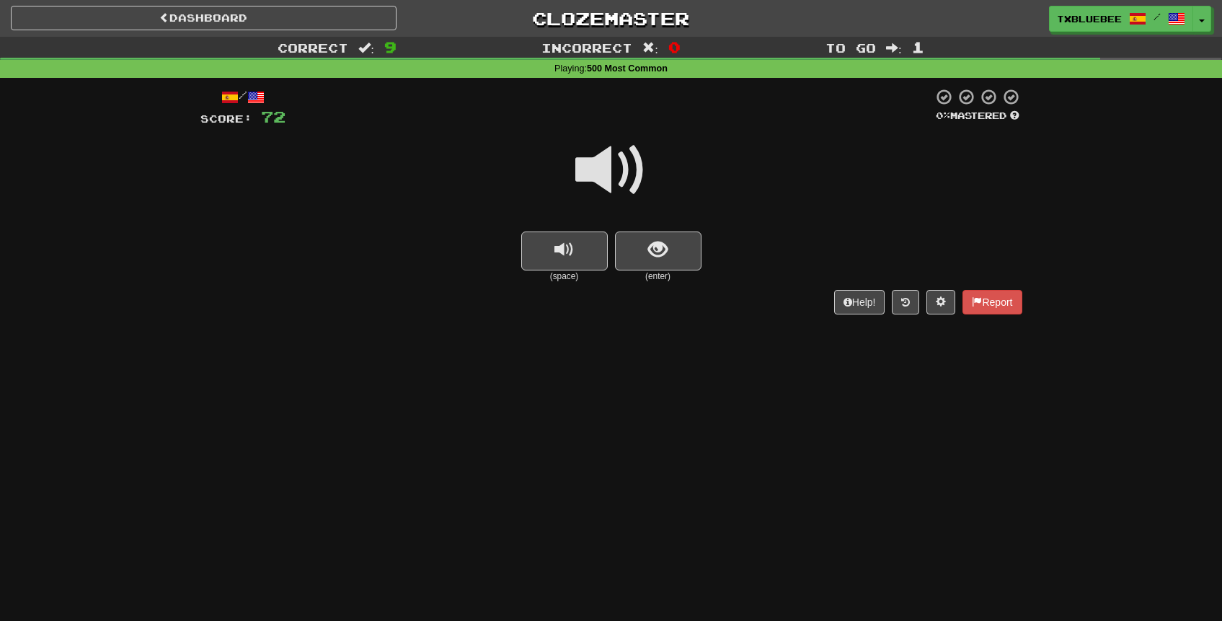
click at [616, 190] on span at bounding box center [611, 170] width 72 height 72
click at [652, 251] on span "show sentence" at bounding box center [657, 249] width 19 height 19
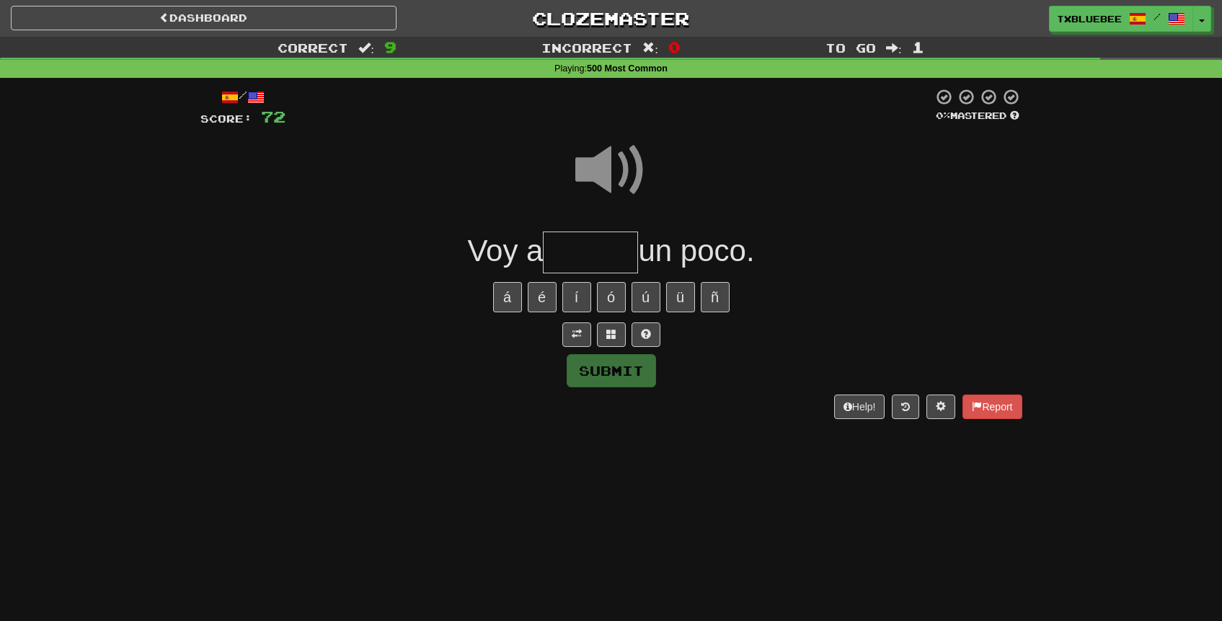
click at [615, 252] on input "text" at bounding box center [590, 252] width 95 height 43
type input "******"
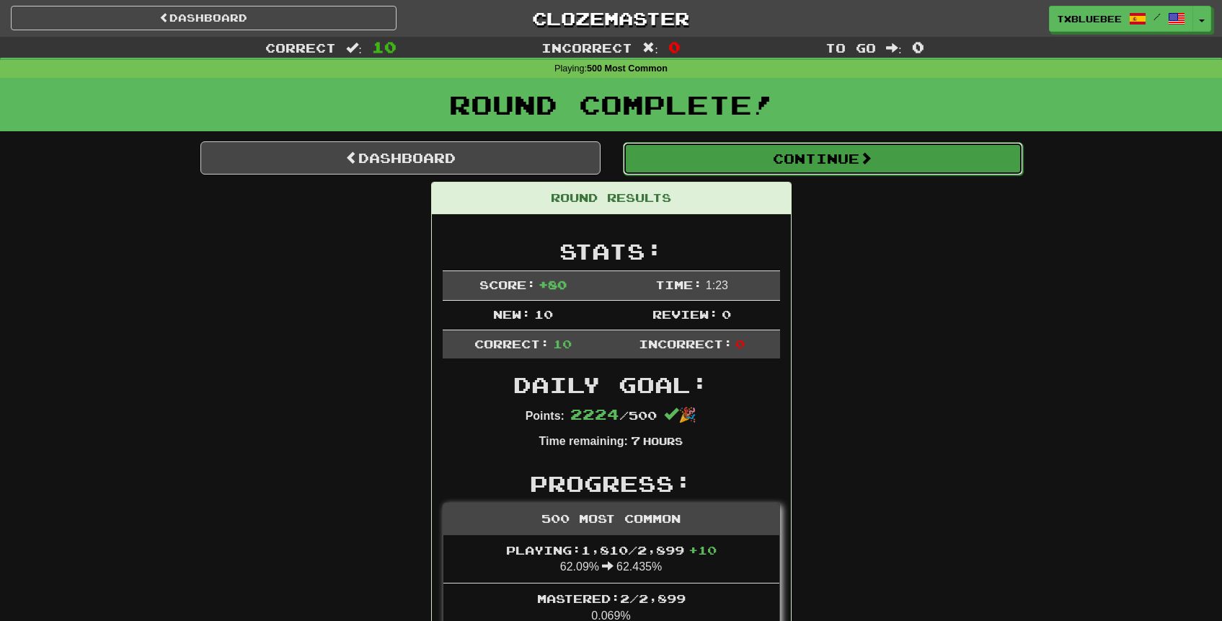
click at [752, 168] on button "Continue" at bounding box center [823, 158] width 400 height 33
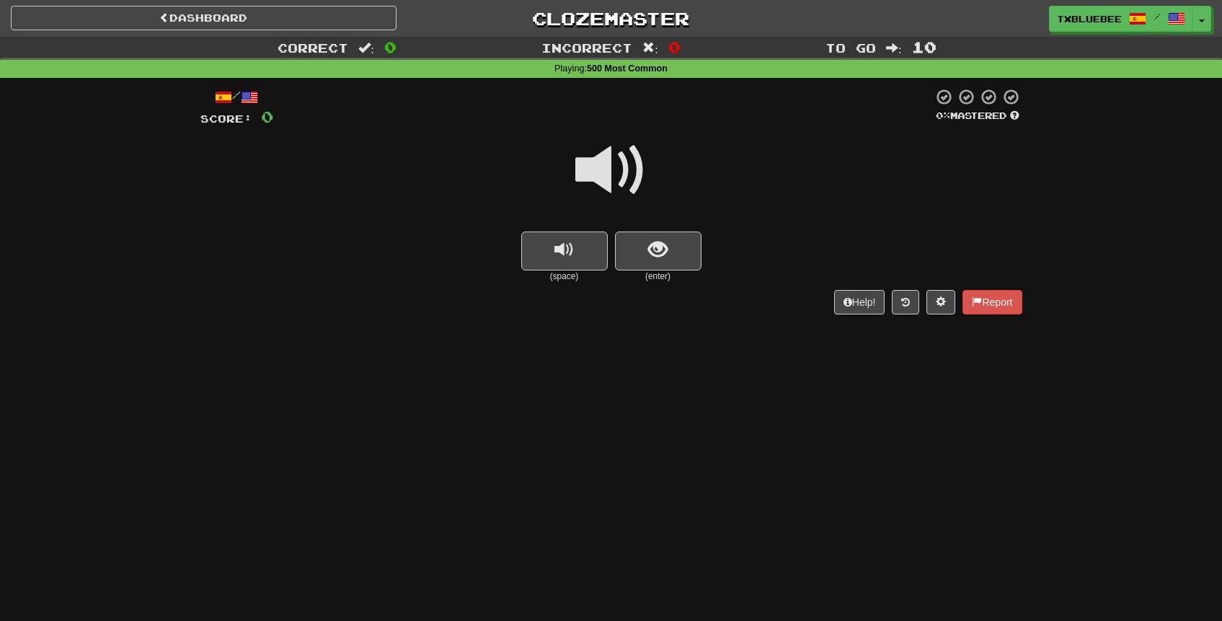
click at [635, 184] on span at bounding box center [611, 170] width 72 height 72
click at [625, 154] on span at bounding box center [611, 170] width 72 height 72
click at [610, 164] on span at bounding box center [611, 170] width 72 height 72
click at [659, 241] on span "show sentence" at bounding box center [657, 249] width 19 height 19
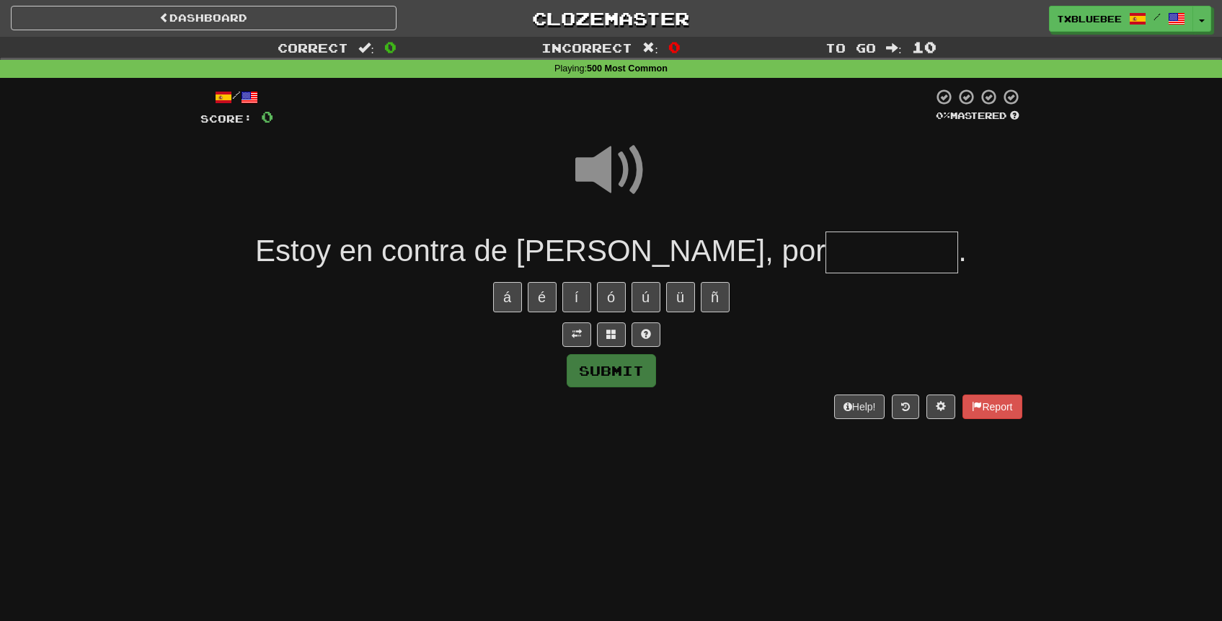
click at [837, 262] on input "text" at bounding box center [891, 252] width 133 height 43
type input "********"
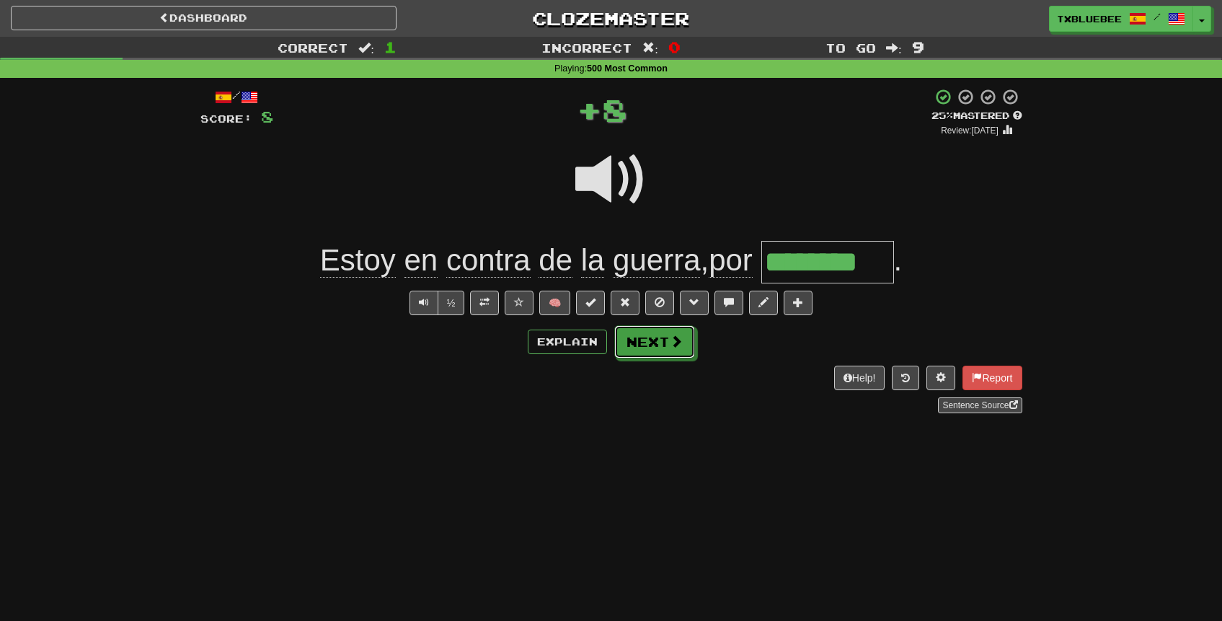
drag, startPoint x: 667, startPoint y: 337, endPoint x: 679, endPoint y: 322, distance: 18.9
click at [667, 336] on button "Next" at bounding box center [654, 341] width 81 height 33
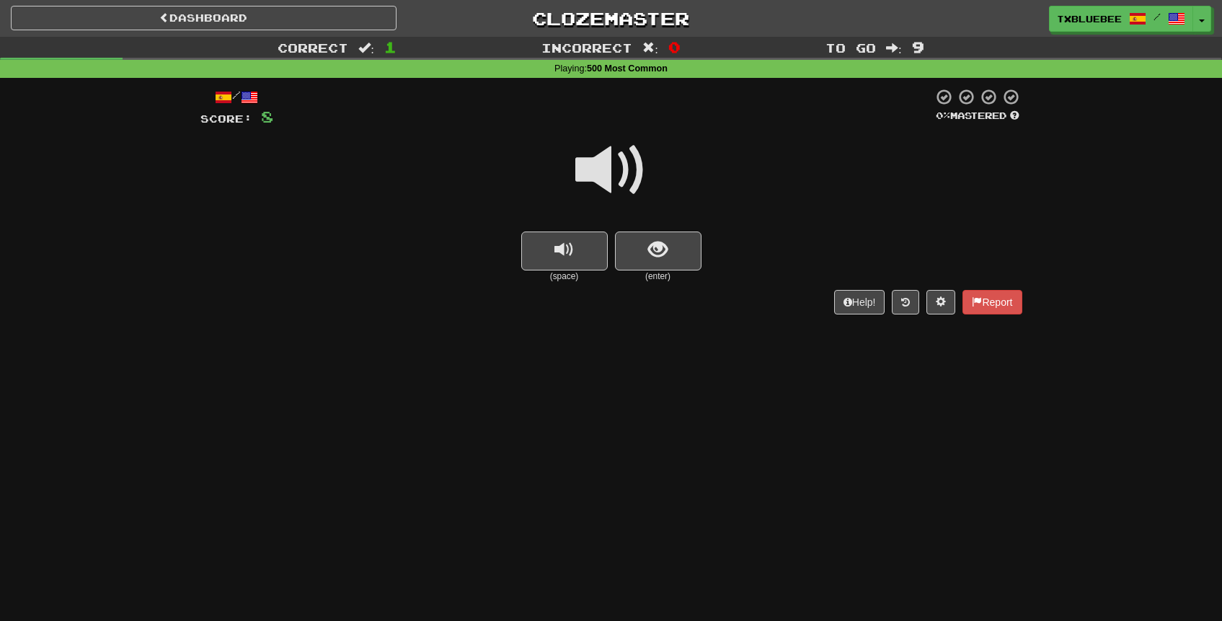
drag, startPoint x: 636, startPoint y: 163, endPoint x: 655, endPoint y: 196, distance: 38.4
click at [636, 164] on span at bounding box center [611, 170] width 72 height 72
click at [660, 248] on span "show sentence" at bounding box center [657, 249] width 19 height 19
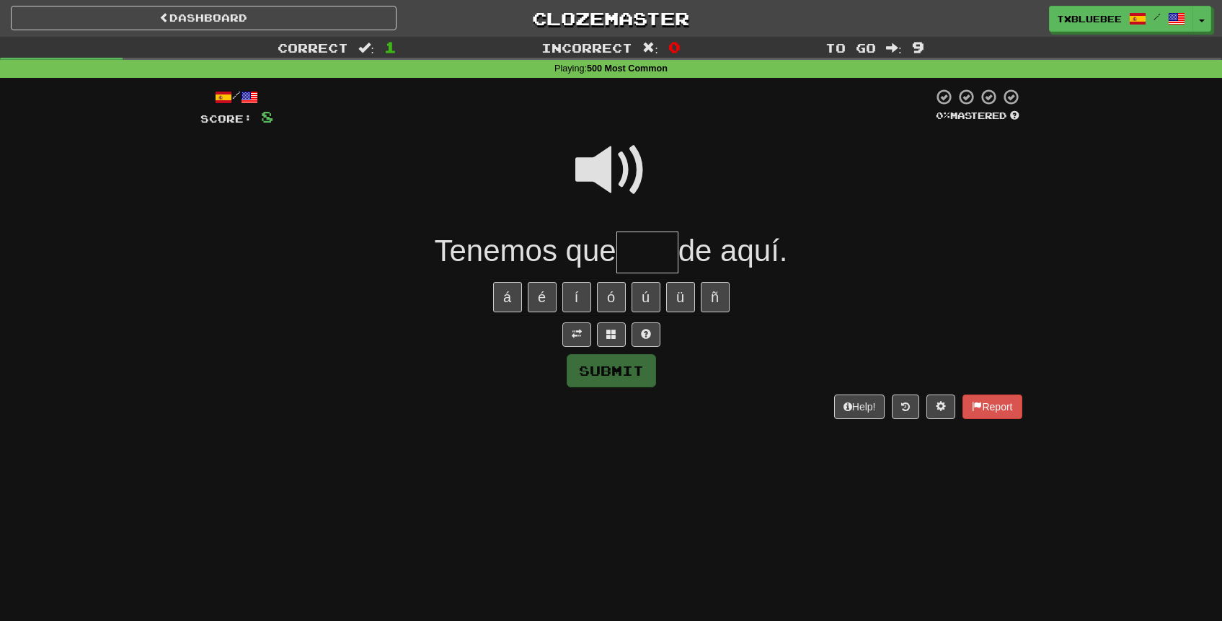
click at [617, 171] on span at bounding box center [611, 170] width 72 height 72
click at [636, 243] on input "text" at bounding box center [647, 252] width 62 height 43
type input "*****"
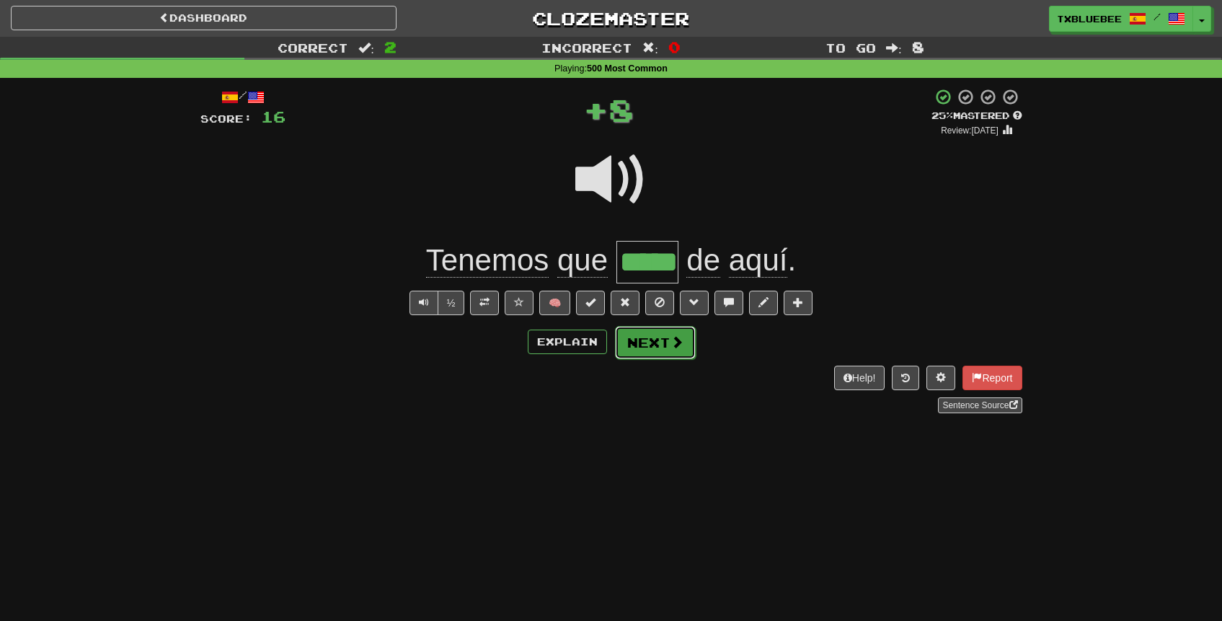
click at [645, 345] on button "Next" at bounding box center [655, 342] width 81 height 33
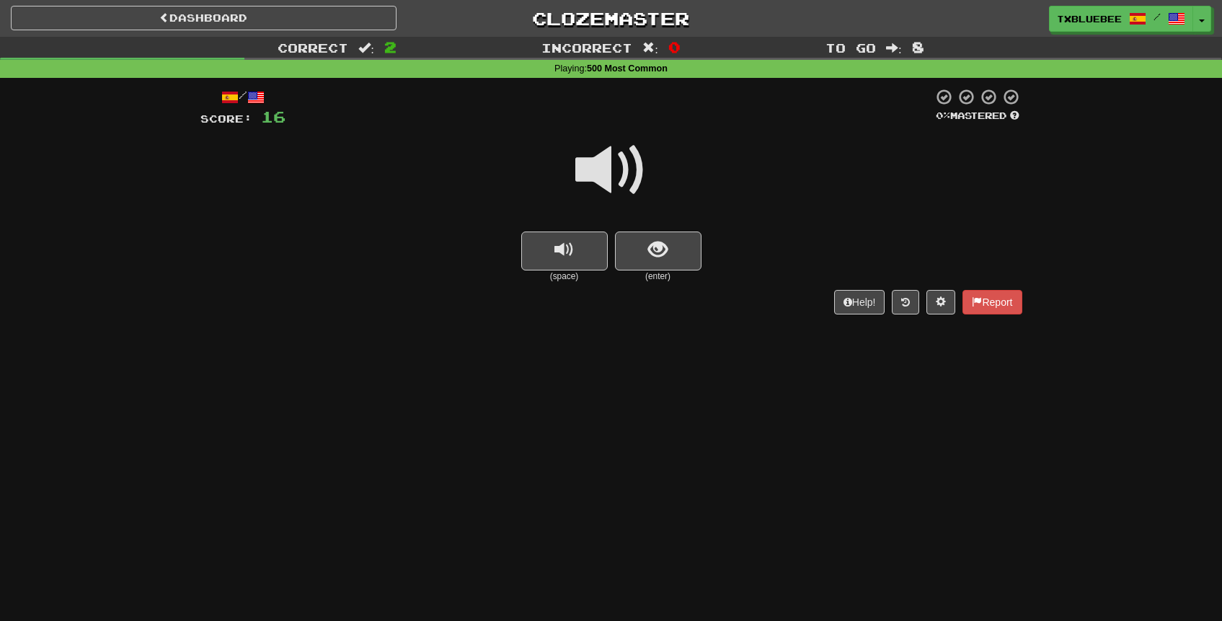
click at [604, 179] on span at bounding box center [611, 170] width 72 height 72
click at [636, 174] on span at bounding box center [611, 170] width 72 height 72
click at [615, 166] on span at bounding box center [611, 170] width 72 height 72
click at [649, 249] on span "show sentence" at bounding box center [657, 249] width 19 height 19
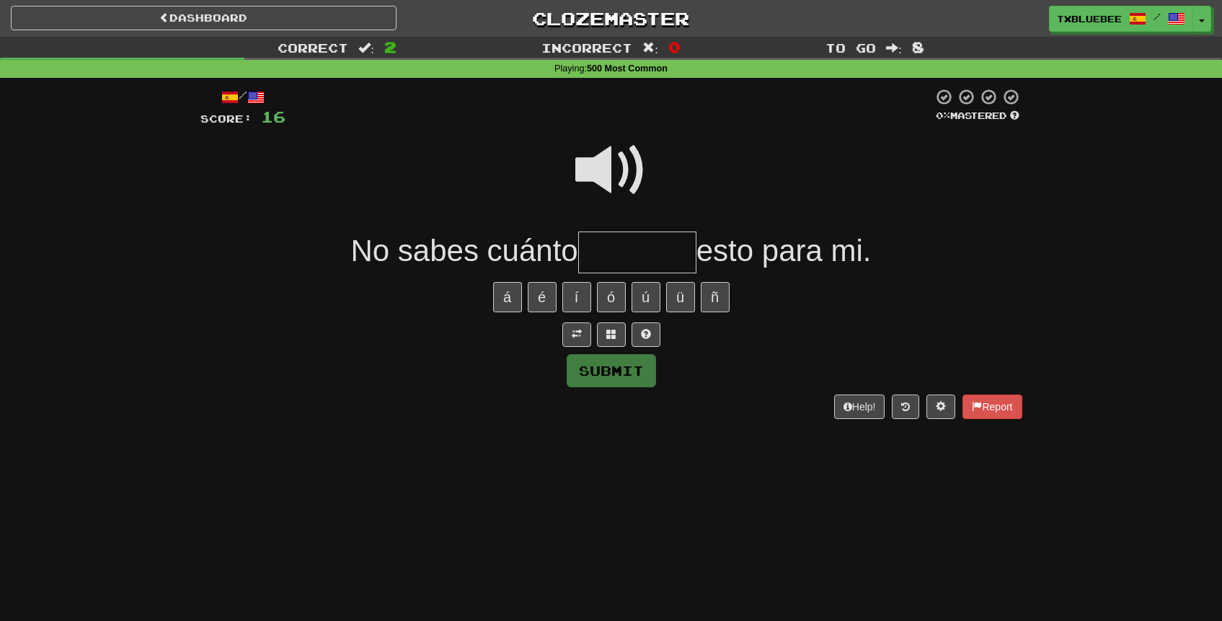
click at [657, 245] on input "text" at bounding box center [637, 252] width 118 height 43
click at [641, 165] on span at bounding box center [611, 170] width 72 height 72
click at [647, 241] on input "text" at bounding box center [637, 252] width 118 height 43
type input "*********"
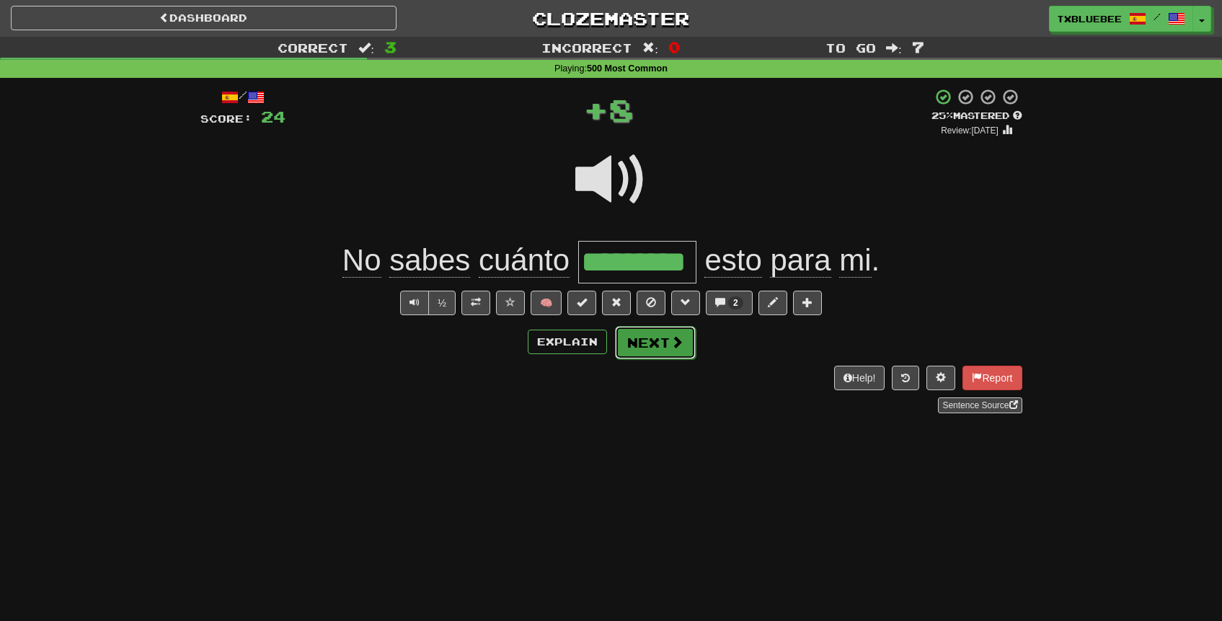
click at [664, 341] on button "Next" at bounding box center [655, 342] width 81 height 33
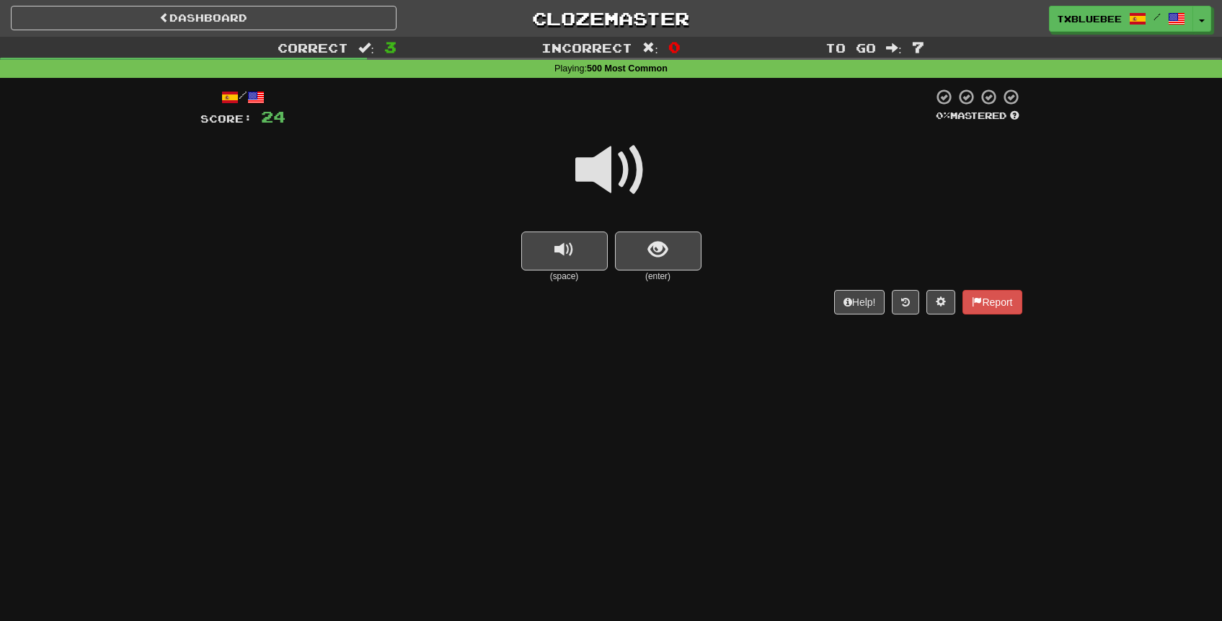
click at [627, 186] on span at bounding box center [611, 170] width 72 height 72
click at [662, 259] on span "show sentence" at bounding box center [657, 249] width 19 height 19
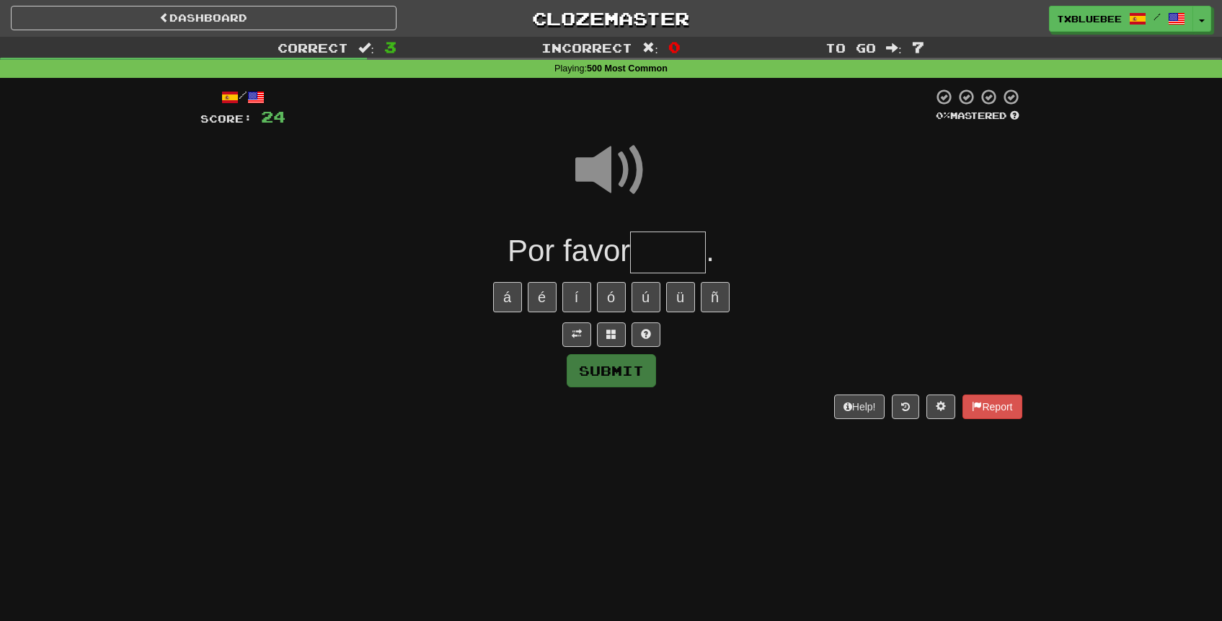
click at [661, 257] on input "text" at bounding box center [668, 252] width 76 height 43
type input "*****"
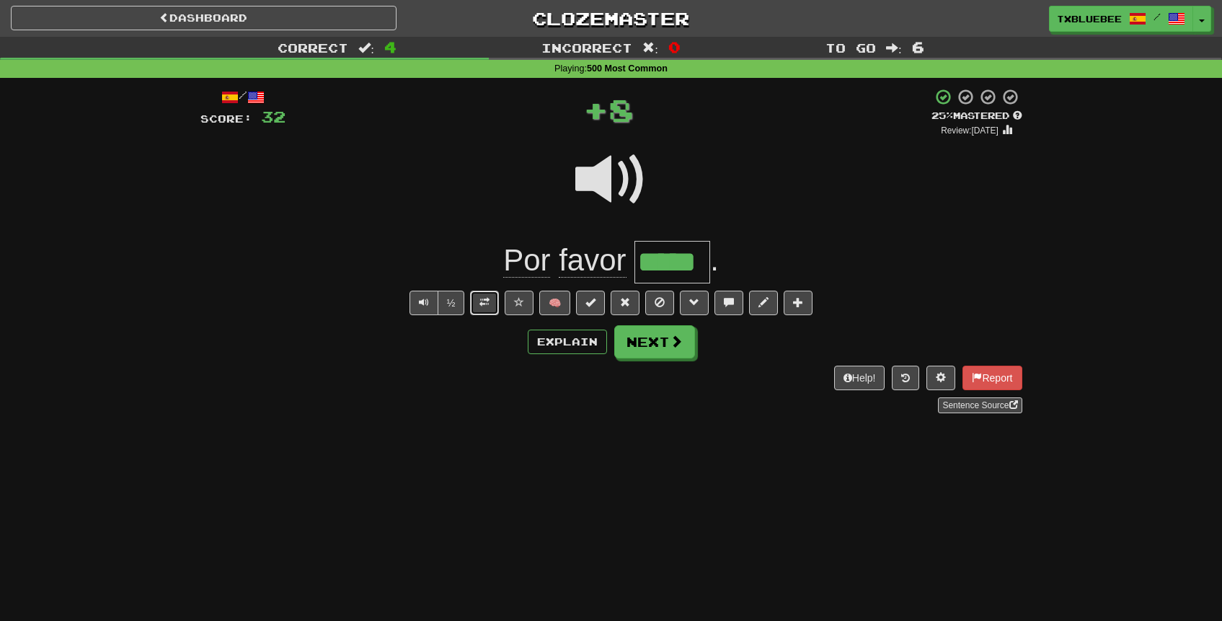
click at [489, 299] on span at bounding box center [484, 302] width 10 height 10
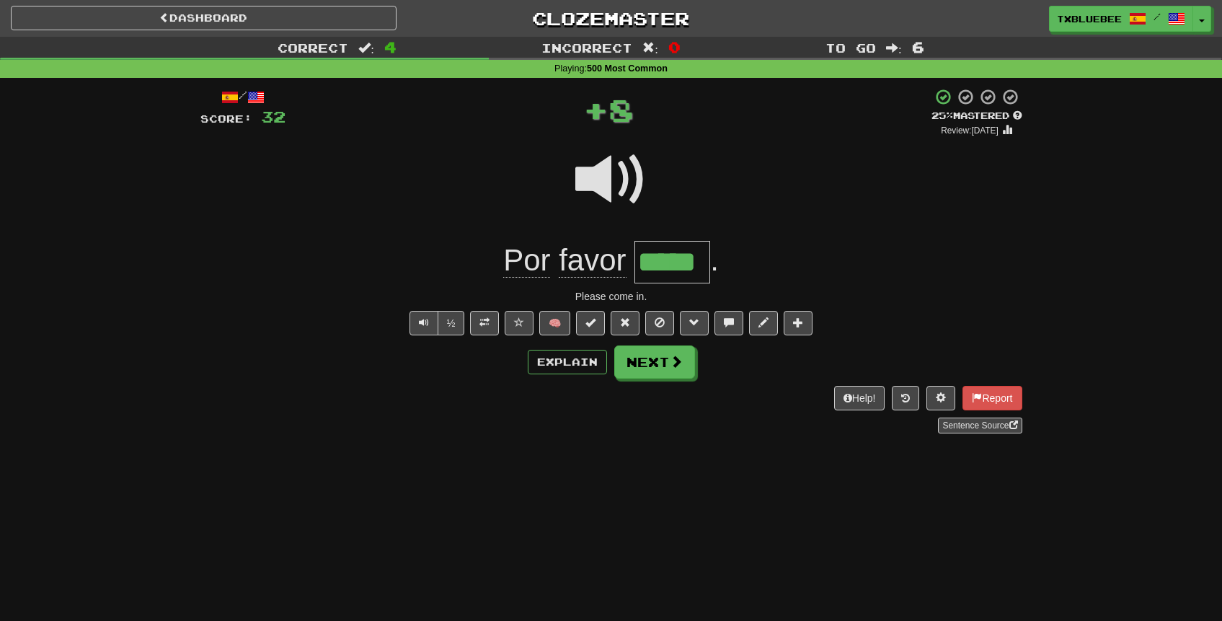
click at [623, 157] on span at bounding box center [611, 179] width 72 height 72
click at [559, 355] on button "Explain" at bounding box center [567, 362] width 79 height 25
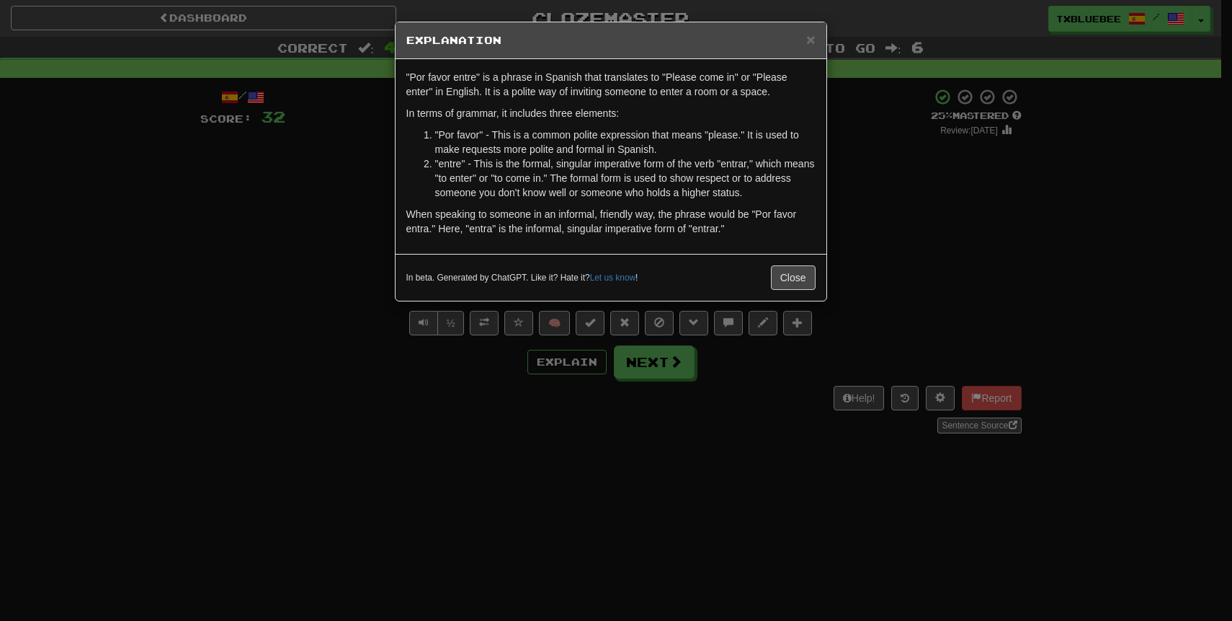
click at [860, 205] on div "× Explanation "Por favor entre" is a phrase in Spanish that translates to "Plea…" at bounding box center [616, 310] width 1232 height 621
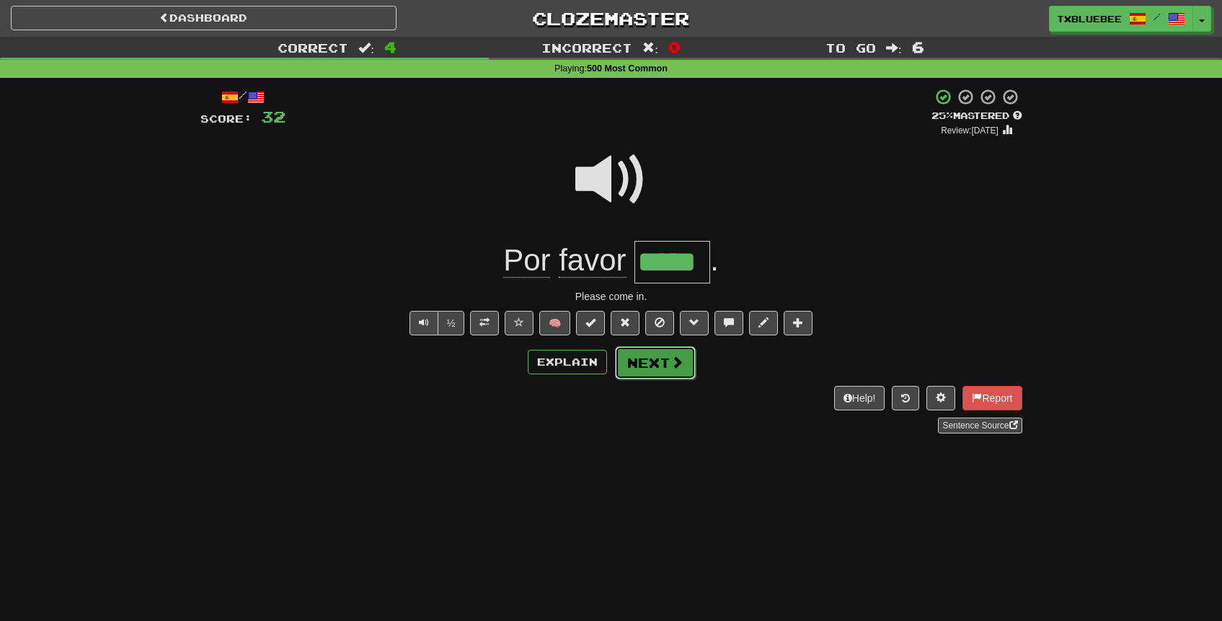
click at [646, 355] on button "Next" at bounding box center [655, 362] width 81 height 33
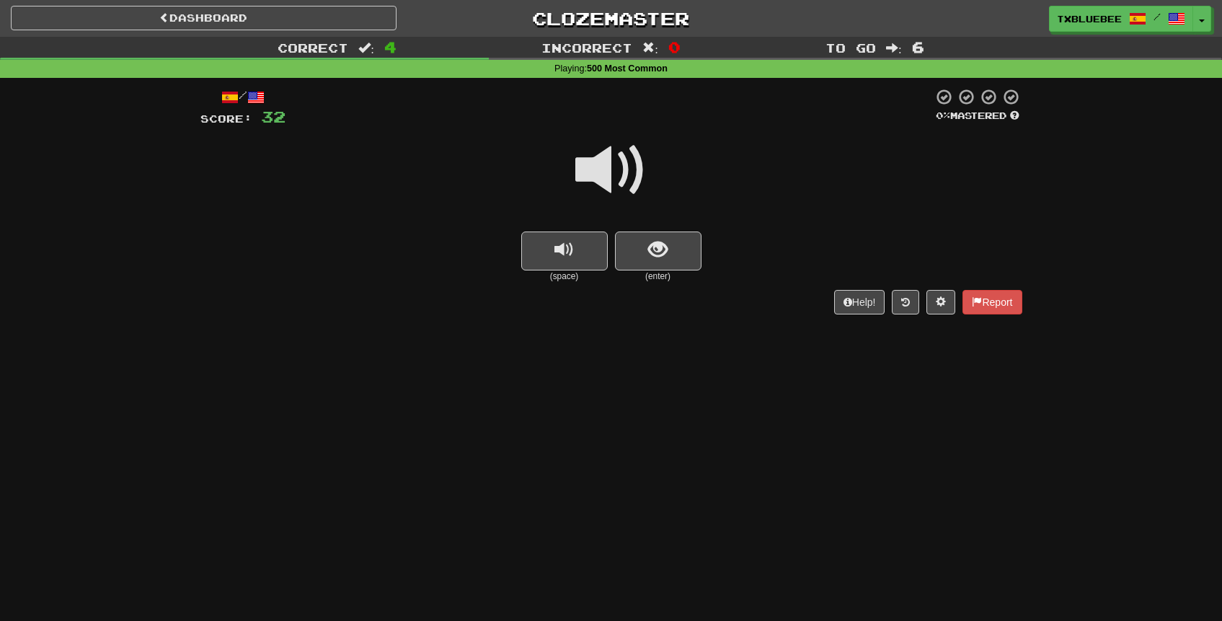
click at [623, 177] on span at bounding box center [611, 170] width 72 height 72
click at [654, 257] on span "show sentence" at bounding box center [657, 249] width 19 height 19
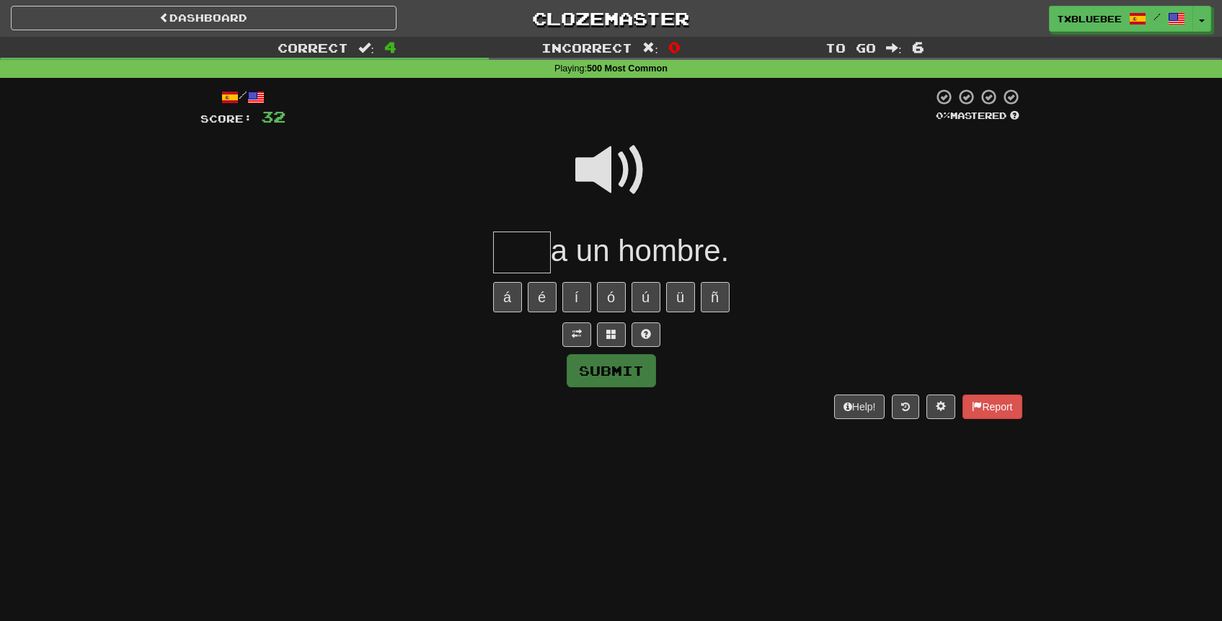
click at [628, 172] on span at bounding box center [611, 170] width 72 height 72
click at [525, 246] on input "text" at bounding box center [522, 252] width 58 height 43
click at [634, 155] on span at bounding box center [611, 170] width 72 height 72
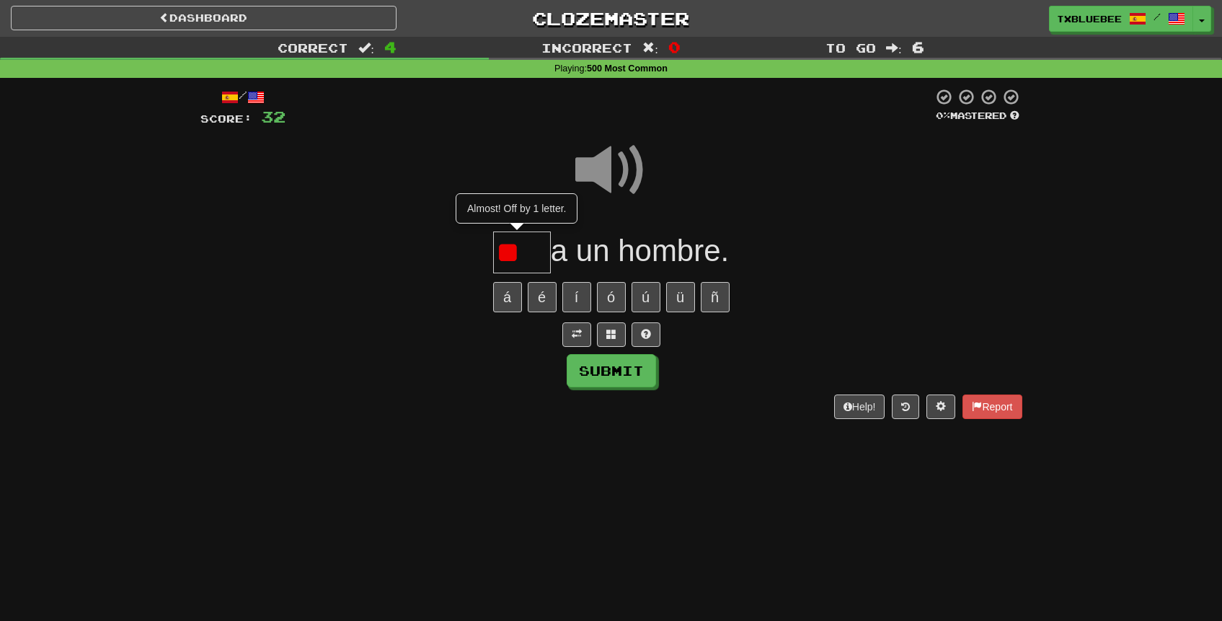
click at [528, 258] on input "**" at bounding box center [522, 252] width 58 height 43
type input "***"
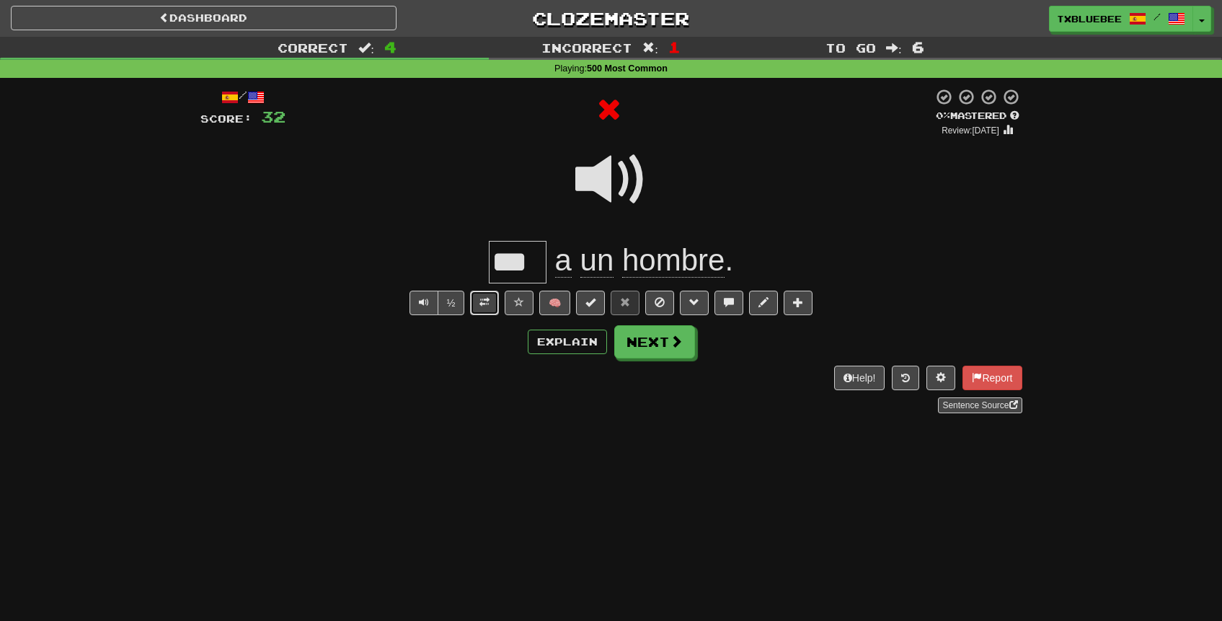
click at [483, 301] on span at bounding box center [484, 302] width 10 height 10
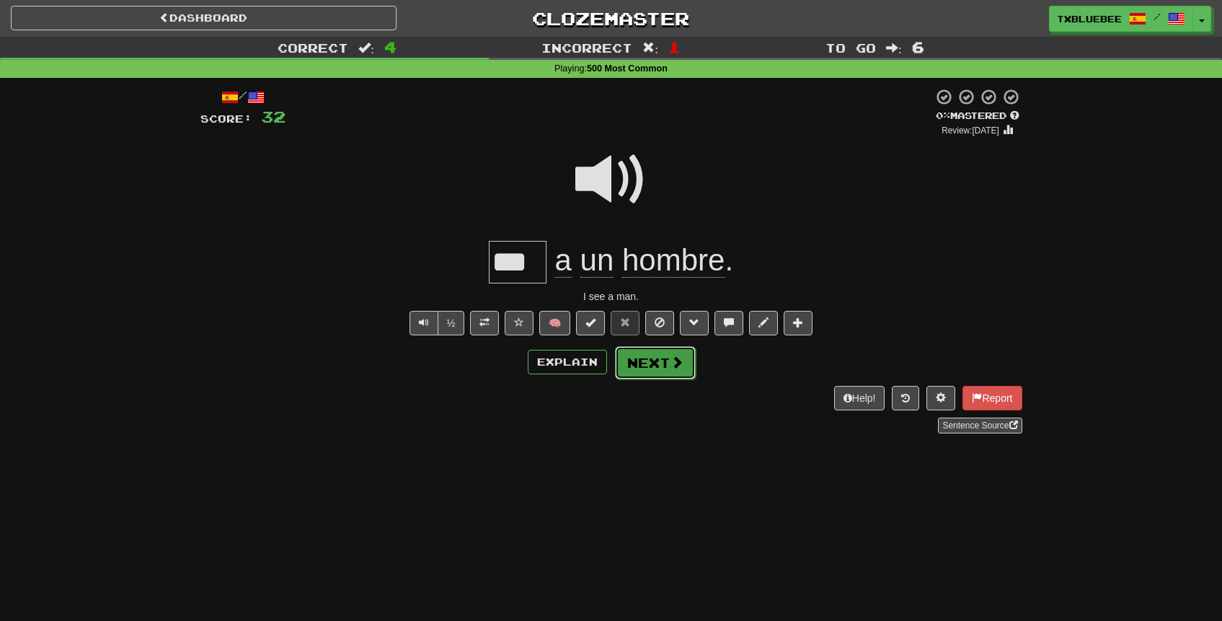
drag, startPoint x: 627, startPoint y: 353, endPoint x: 626, endPoint y: 344, distance: 9.5
click at [627, 353] on button "Next" at bounding box center [655, 362] width 81 height 33
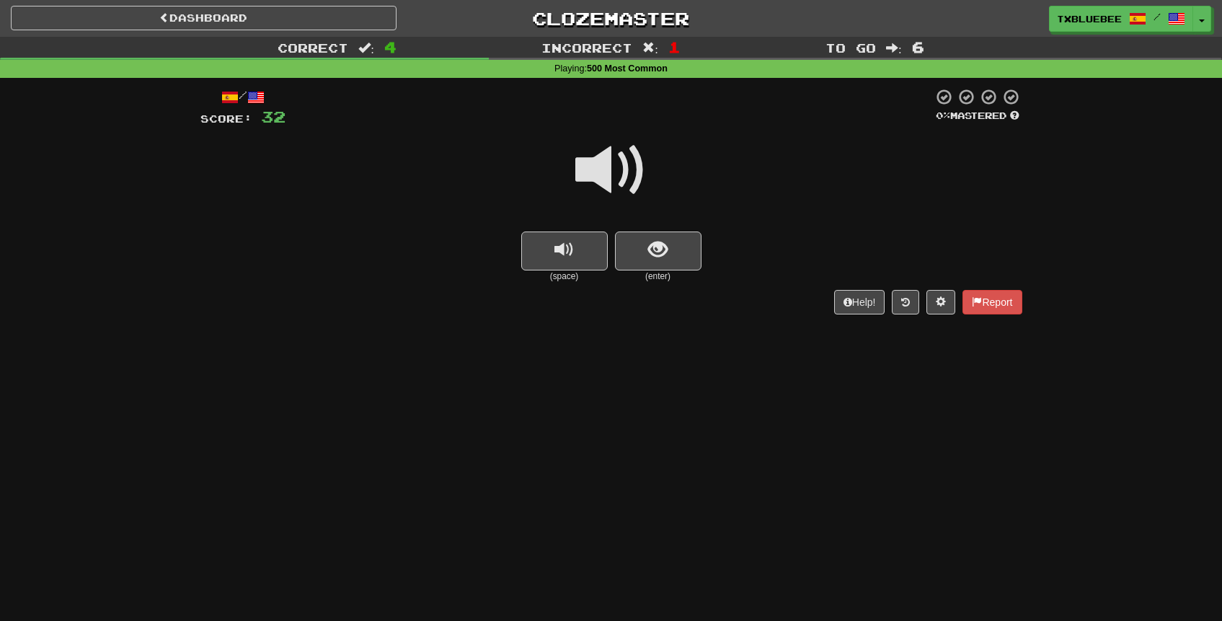
click at [585, 183] on span at bounding box center [611, 170] width 72 height 72
click at [615, 164] on span at bounding box center [611, 170] width 72 height 72
click at [649, 254] on span "show sentence" at bounding box center [657, 249] width 19 height 19
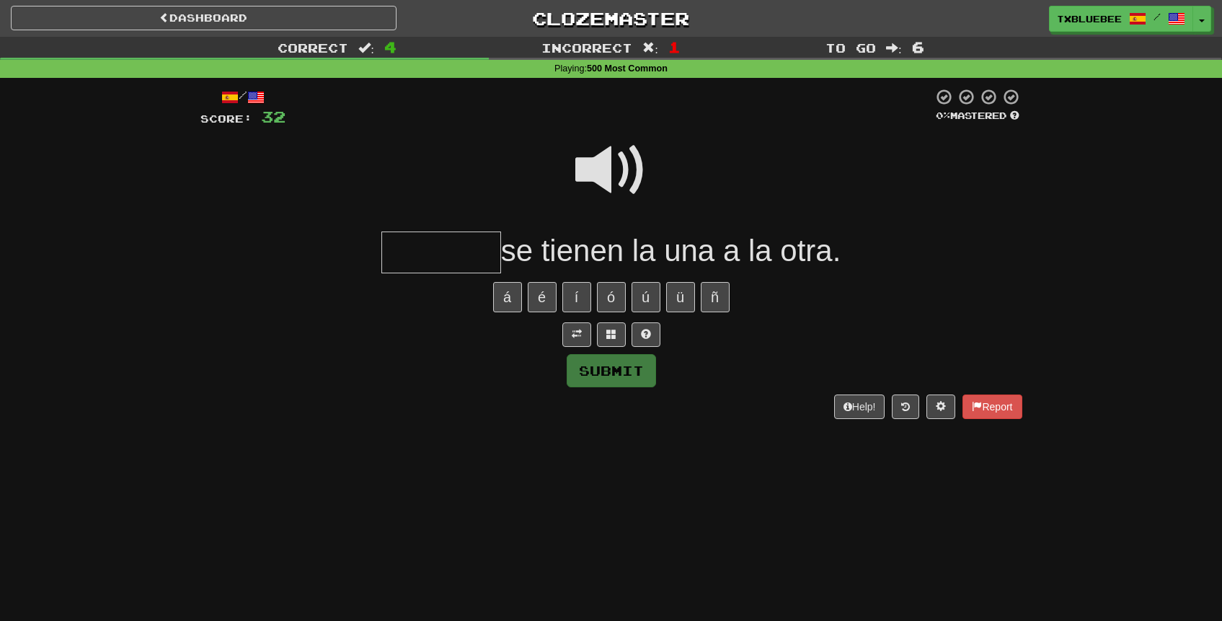
click at [631, 156] on span at bounding box center [611, 170] width 72 height 72
click at [441, 236] on input "text" at bounding box center [441, 252] width 120 height 43
drag, startPoint x: 620, startPoint y: 178, endPoint x: 601, endPoint y: 180, distance: 18.9
click at [620, 178] on span at bounding box center [611, 170] width 72 height 72
click at [461, 234] on input "text" at bounding box center [441, 252] width 120 height 43
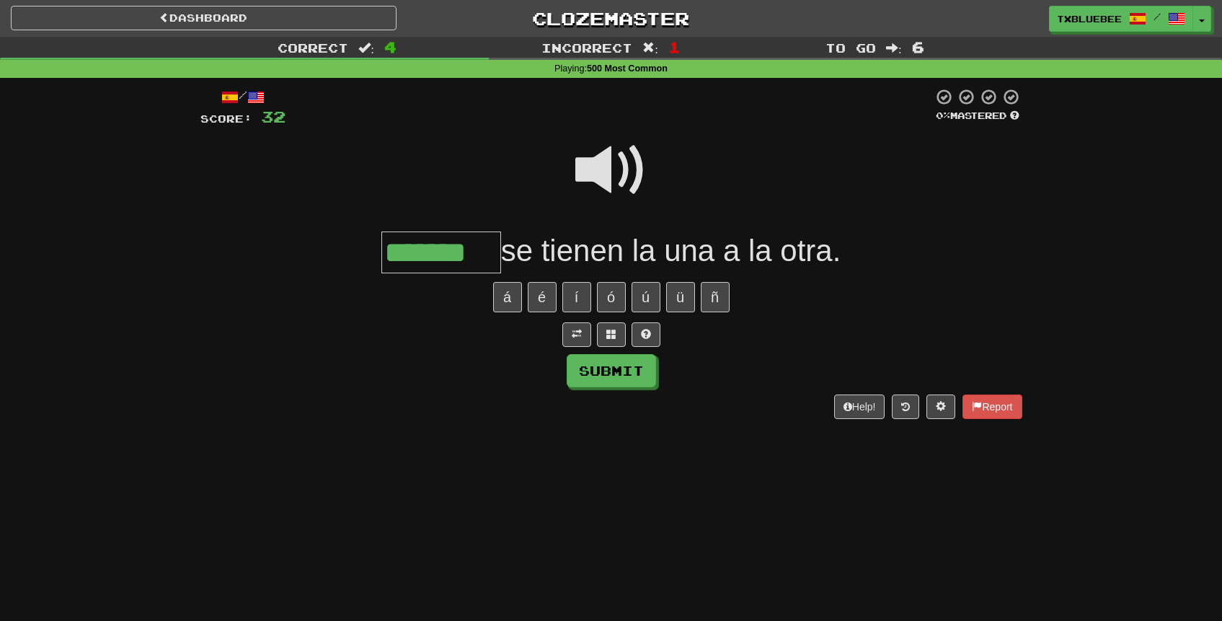
type input "*******"
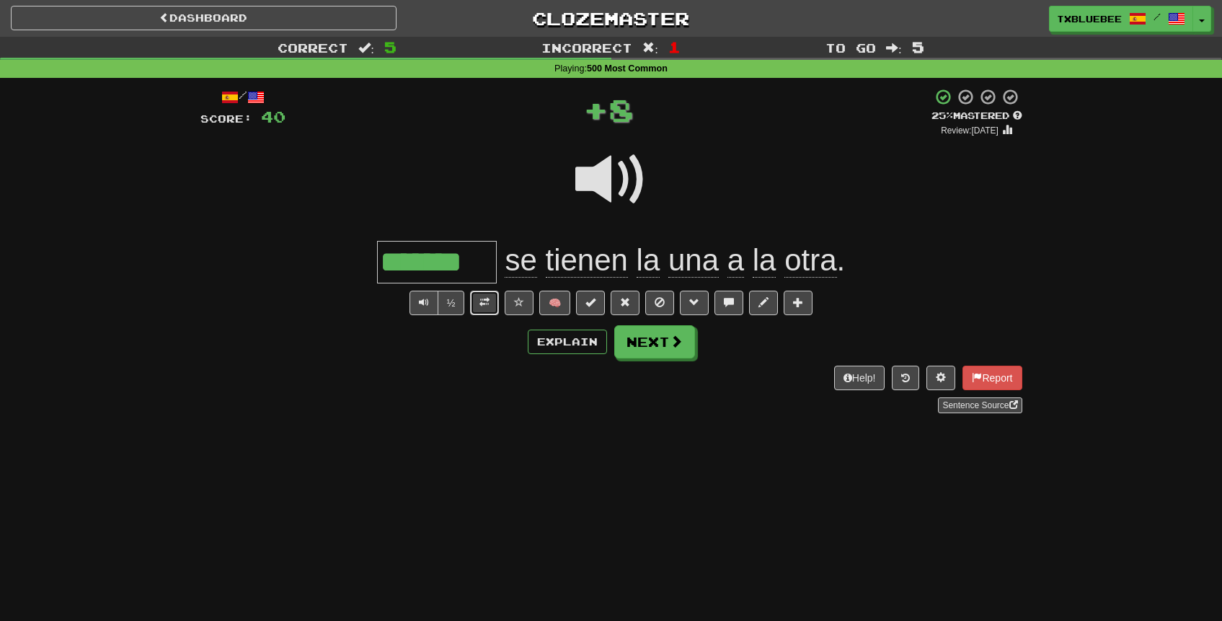
click at [487, 305] on span at bounding box center [484, 302] width 10 height 10
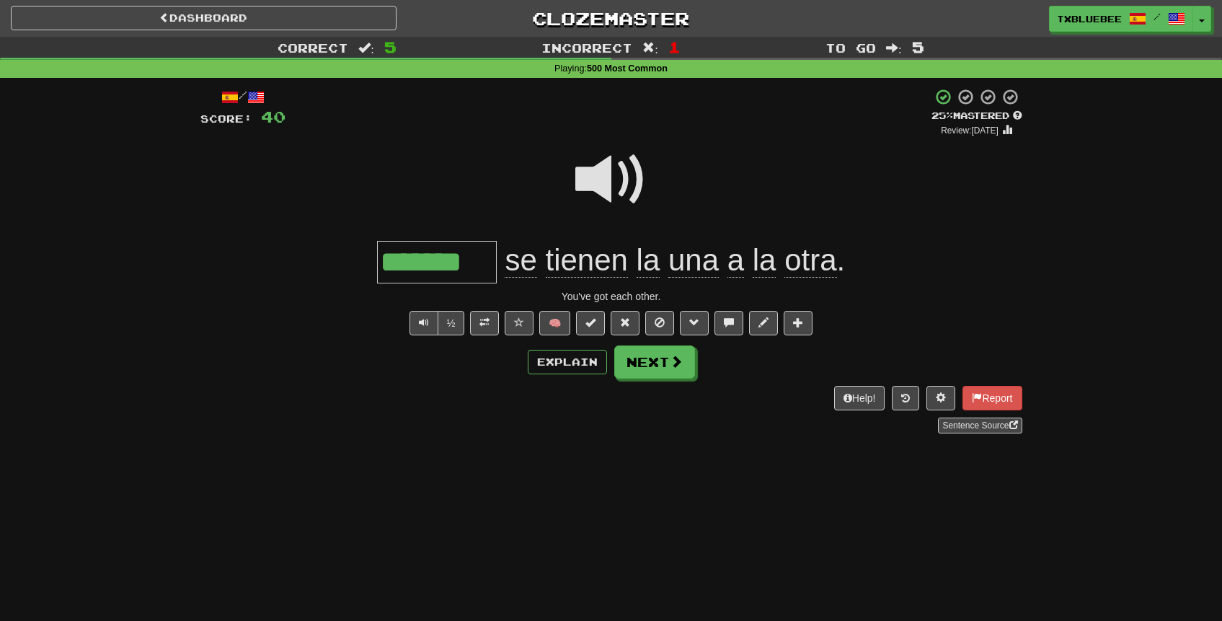
click at [636, 170] on span at bounding box center [611, 179] width 72 height 72
click at [665, 377] on button "Next" at bounding box center [655, 362] width 81 height 33
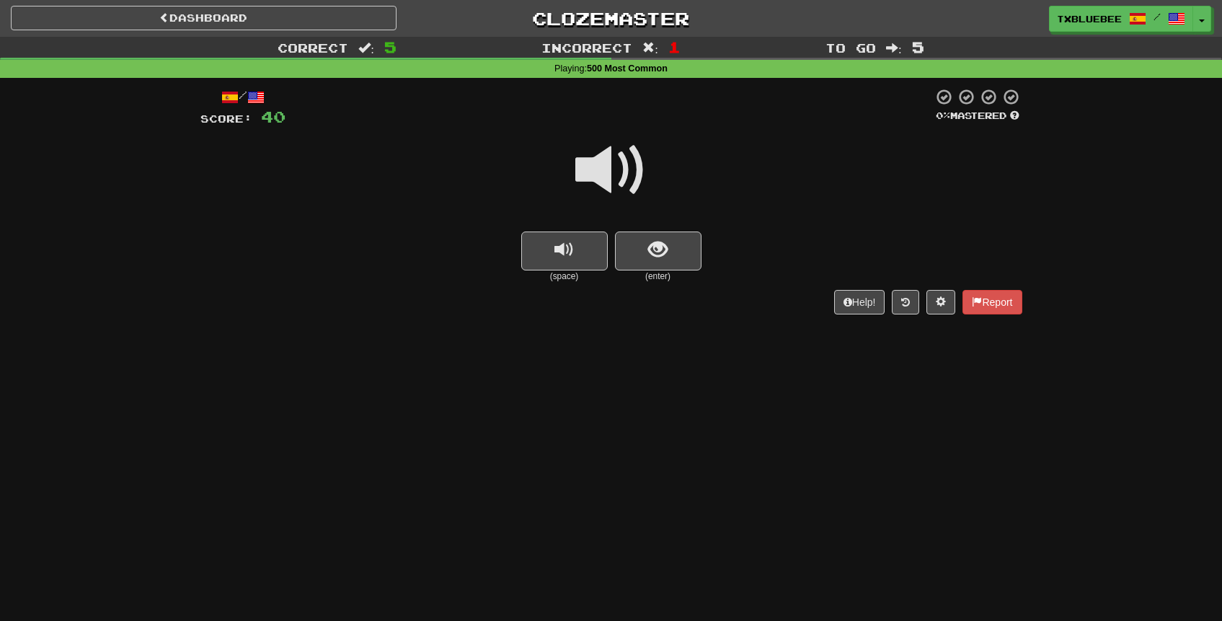
click at [614, 173] on span at bounding box center [611, 170] width 72 height 72
click at [630, 242] on button "show sentence" at bounding box center [658, 250] width 86 height 39
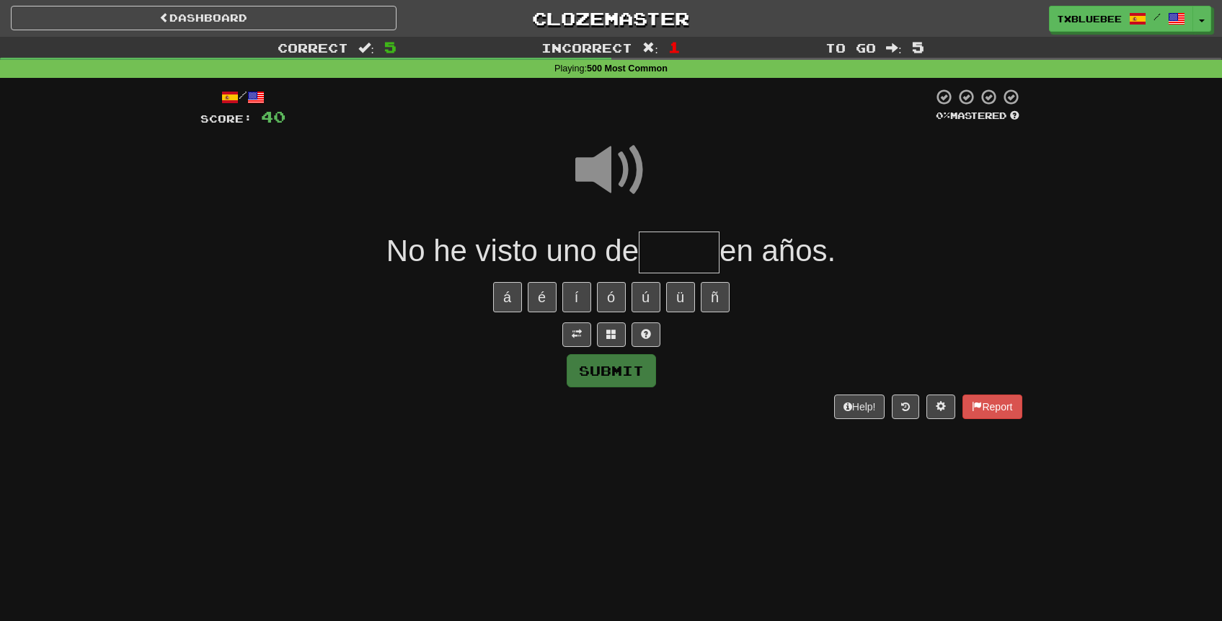
click at [621, 169] on span at bounding box center [611, 170] width 72 height 72
click at [662, 243] on input "text" at bounding box center [679, 252] width 81 height 43
type input "*****"
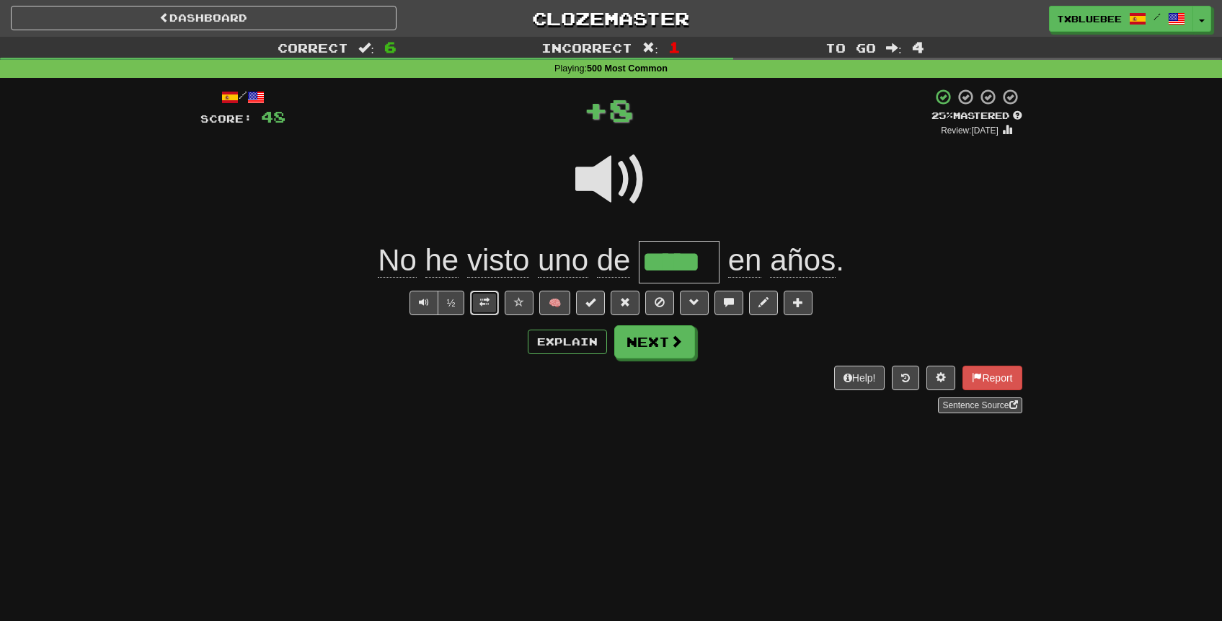
click at [489, 298] on span at bounding box center [484, 302] width 10 height 10
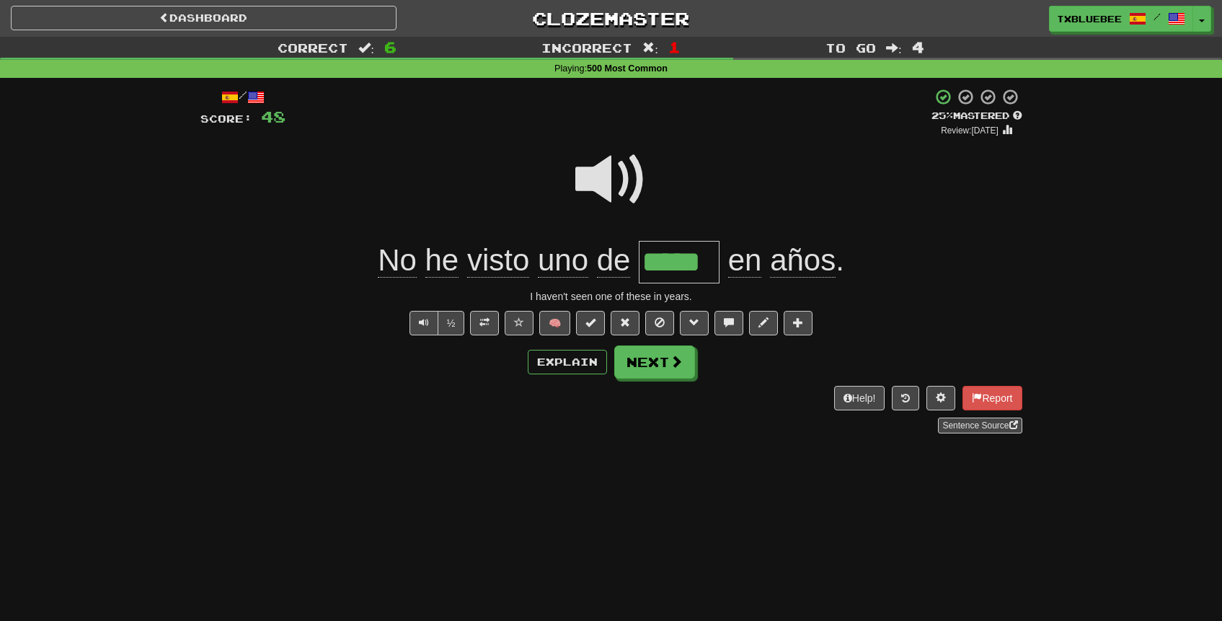
click at [590, 182] on span at bounding box center [611, 179] width 72 height 72
click at [628, 189] on span at bounding box center [611, 179] width 72 height 72
click at [625, 190] on span at bounding box center [611, 179] width 72 height 72
click at [662, 362] on button "Next" at bounding box center [655, 362] width 81 height 33
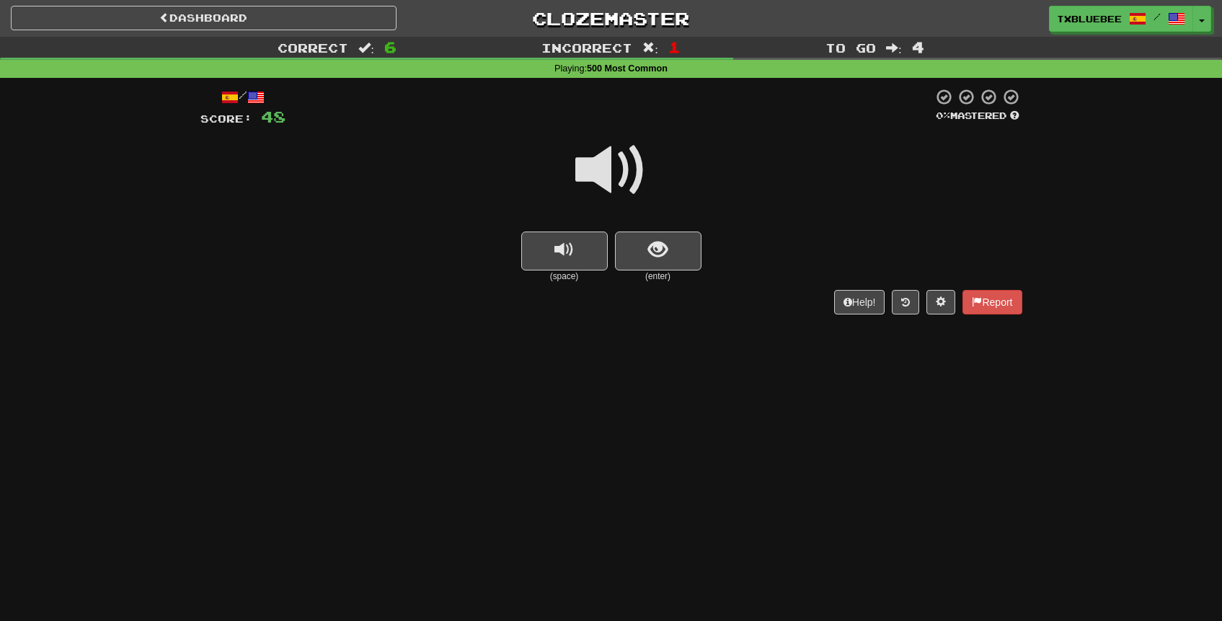
click at [626, 176] on span at bounding box center [611, 170] width 72 height 72
click at [644, 259] on button "show sentence" at bounding box center [658, 250] width 86 height 39
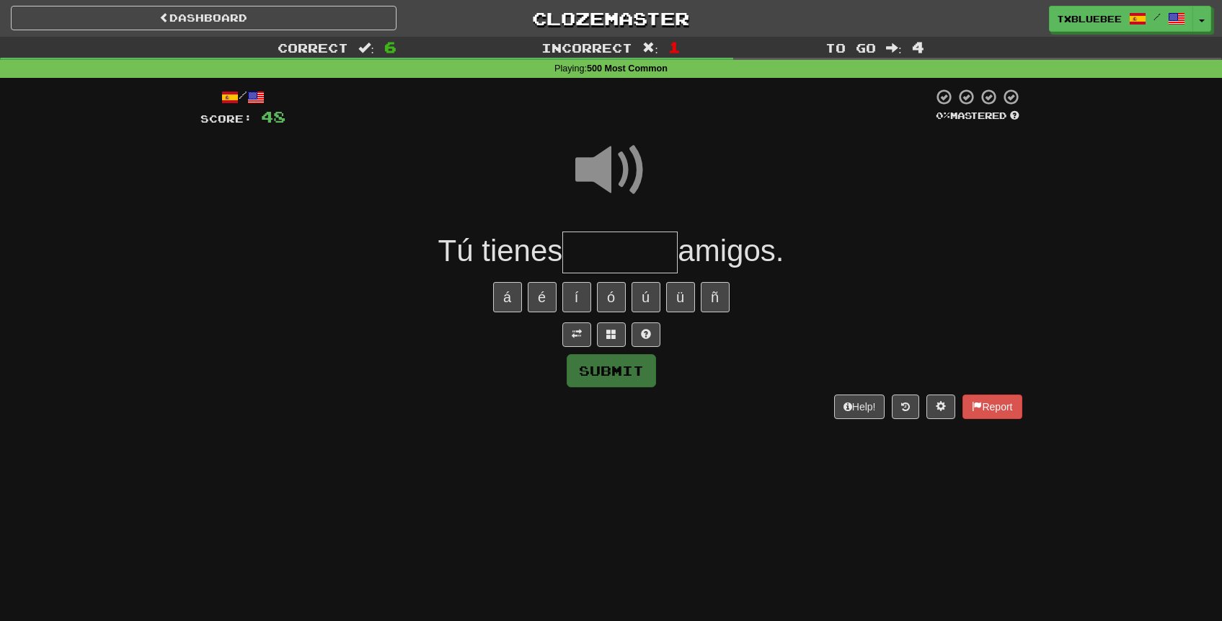
click at [630, 247] on input "text" at bounding box center [619, 252] width 115 height 43
type input "******"
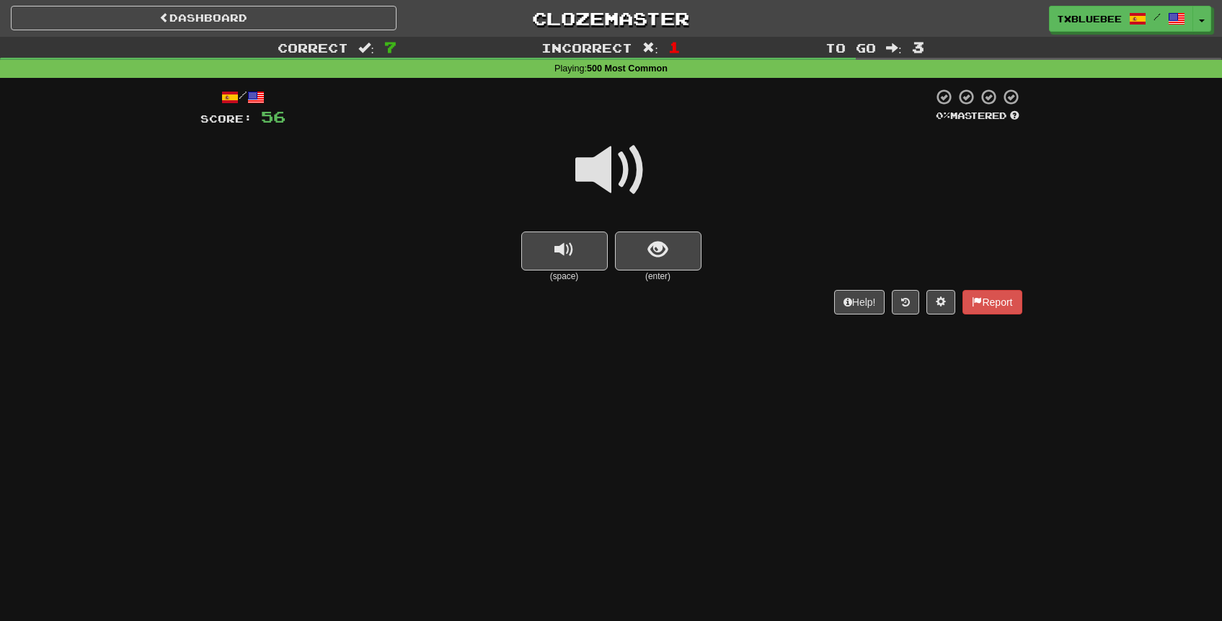
click at [621, 177] on span at bounding box center [611, 170] width 72 height 72
click at [616, 166] on span at bounding box center [611, 170] width 72 height 72
click at [662, 249] on span "show sentence" at bounding box center [657, 249] width 19 height 19
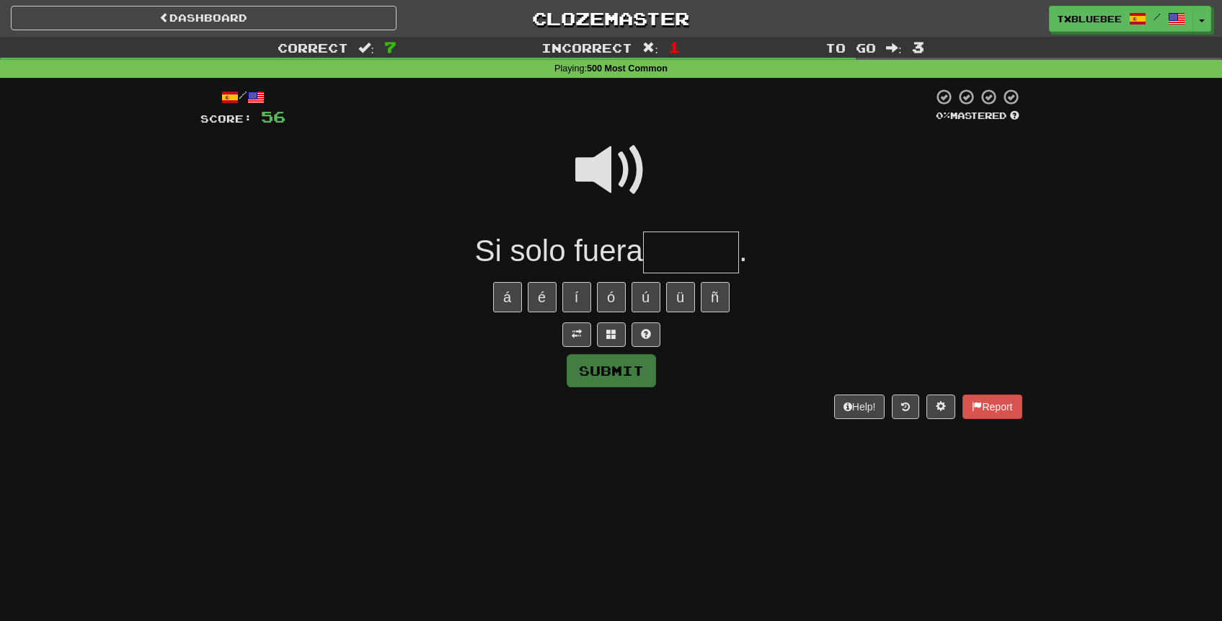
click at [633, 175] on span at bounding box center [611, 170] width 72 height 72
click at [693, 252] on input "text" at bounding box center [691, 252] width 96 height 43
type input "******"
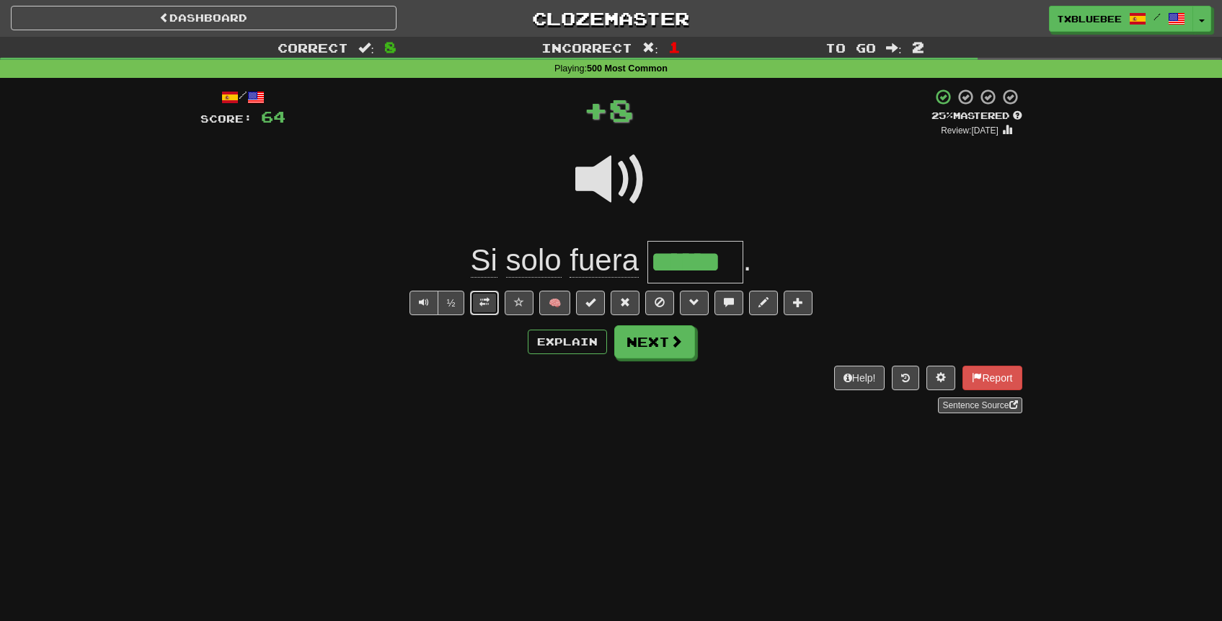
click at [493, 298] on button at bounding box center [484, 302] width 29 height 25
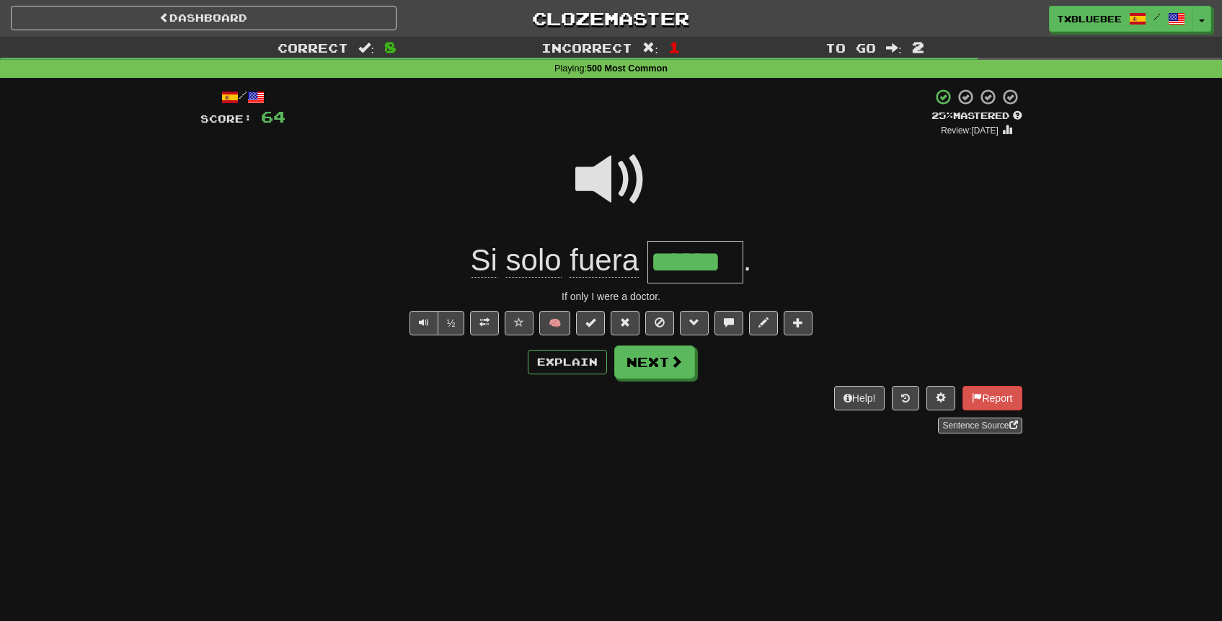
click at [621, 164] on span at bounding box center [611, 179] width 72 height 72
click at [678, 370] on button "Next" at bounding box center [655, 362] width 81 height 33
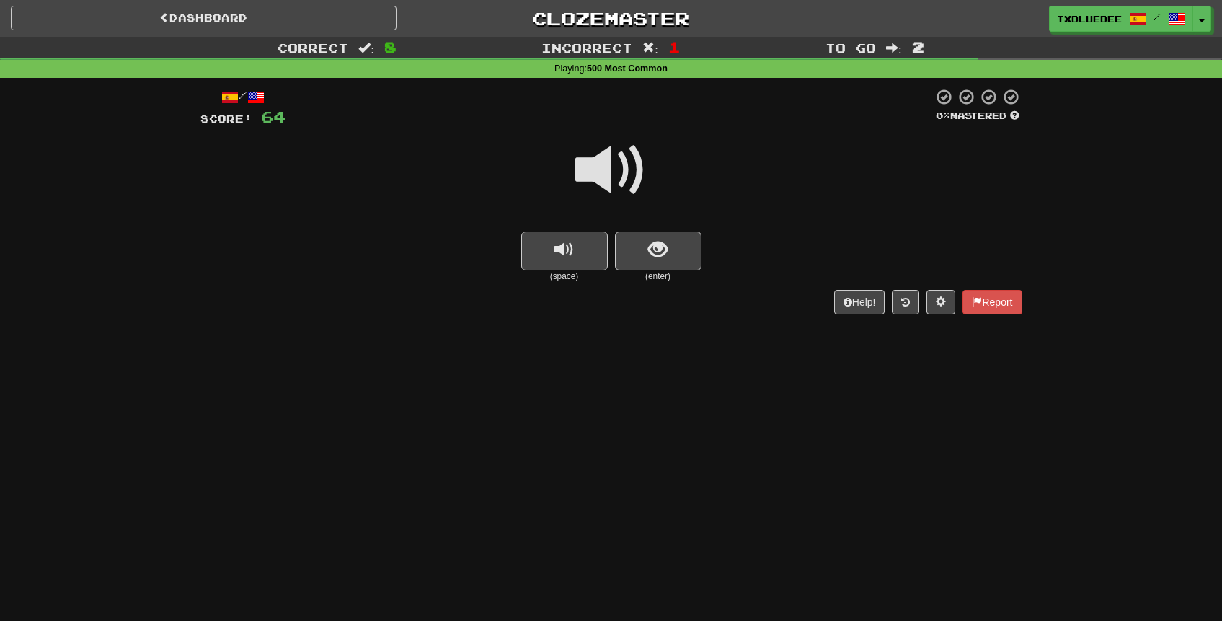
click at [621, 185] on span at bounding box center [611, 170] width 72 height 72
click at [643, 246] on button "show sentence" at bounding box center [658, 250] width 86 height 39
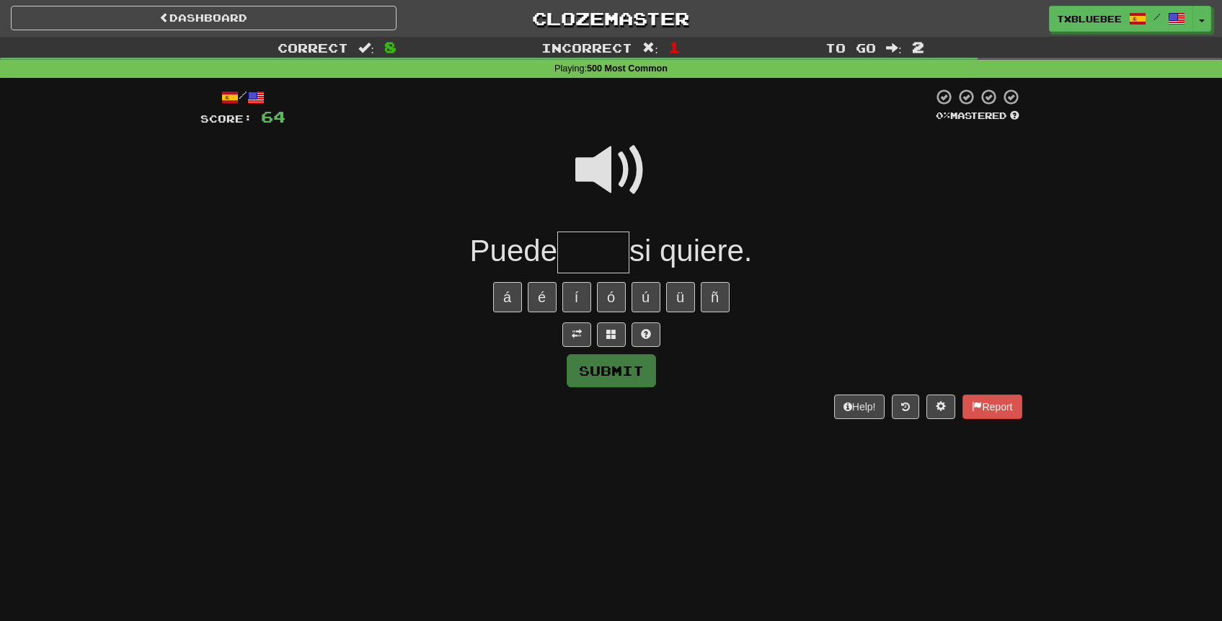
click at [628, 172] on span at bounding box center [611, 170] width 72 height 72
click at [603, 254] on input "text" at bounding box center [593, 252] width 72 height 43
type input "*****"
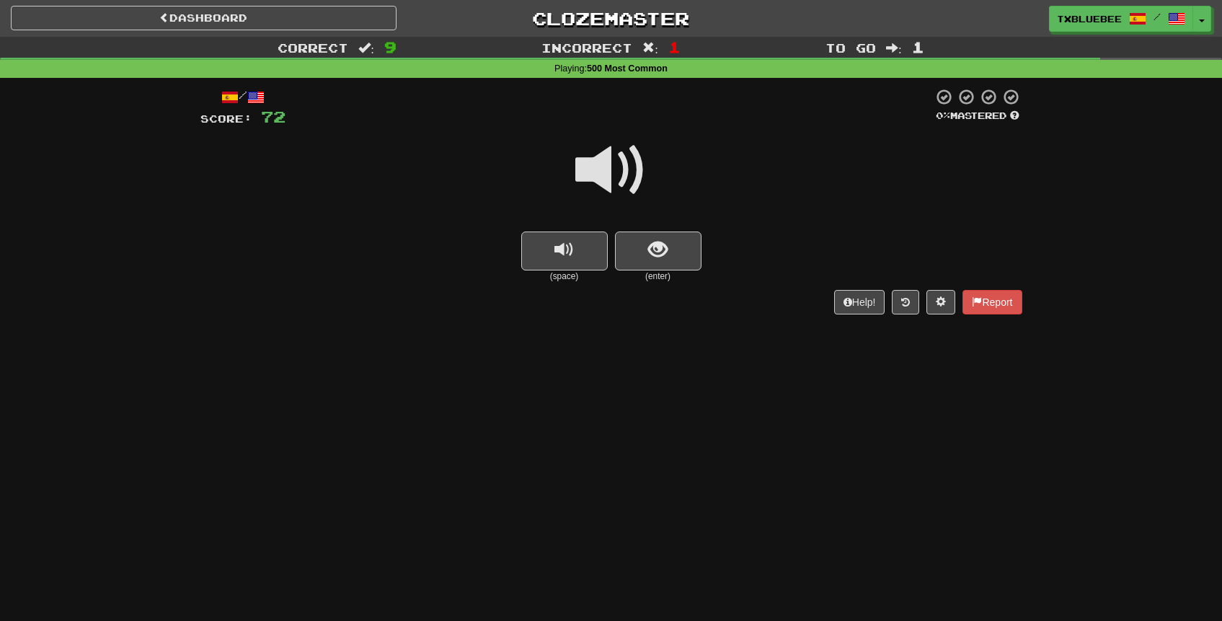
click at [610, 153] on span at bounding box center [611, 170] width 72 height 72
click at [667, 252] on span "show sentence" at bounding box center [657, 249] width 19 height 19
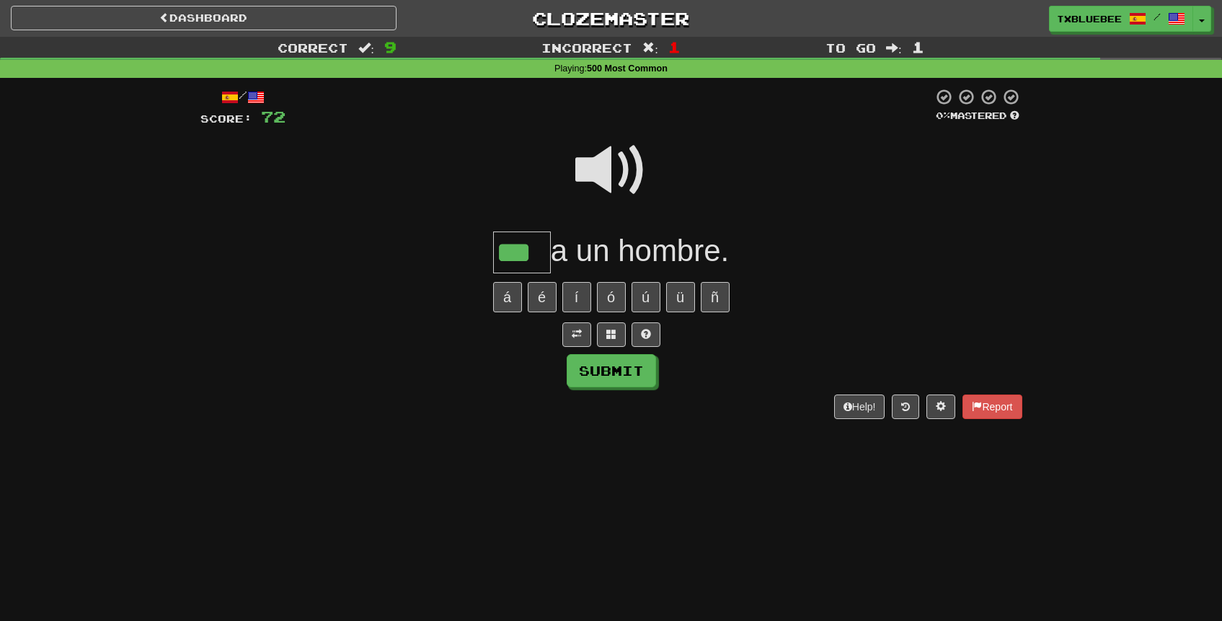
type input "***"
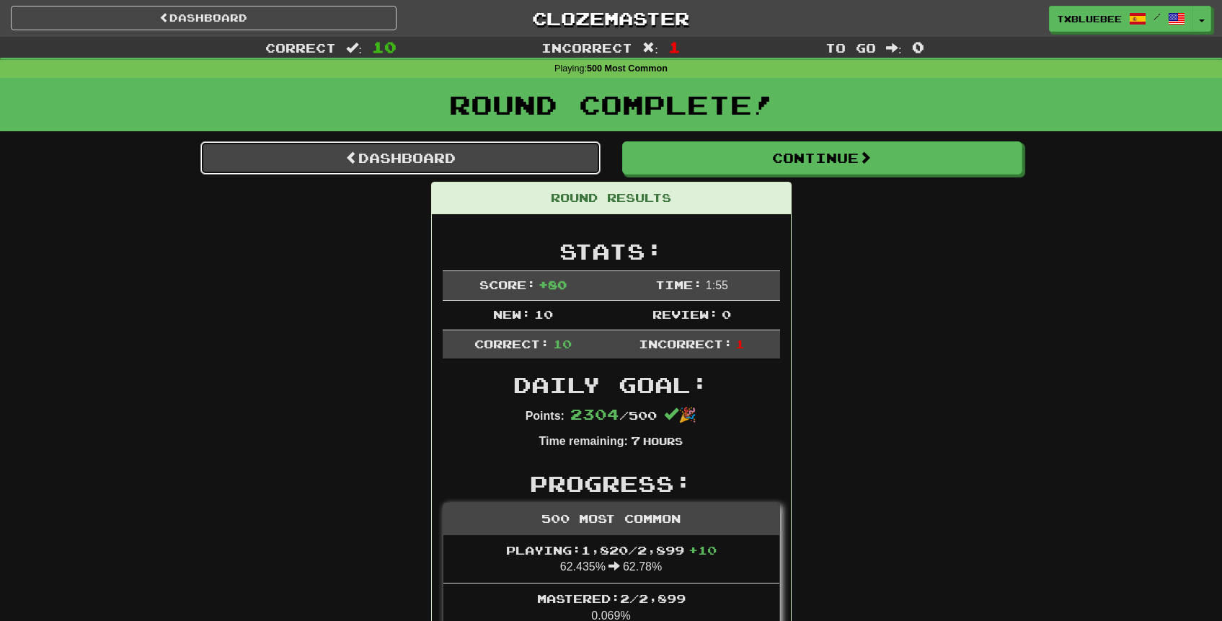
click at [510, 161] on link "Dashboard" at bounding box center [400, 157] width 400 height 33
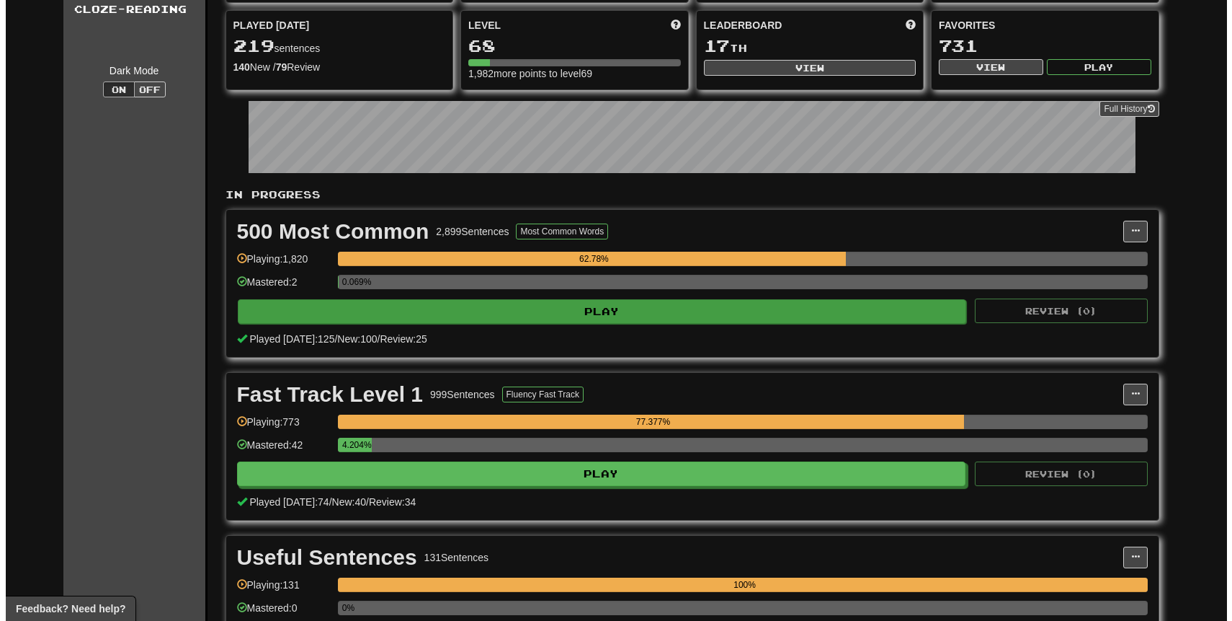
scroll to position [143, 0]
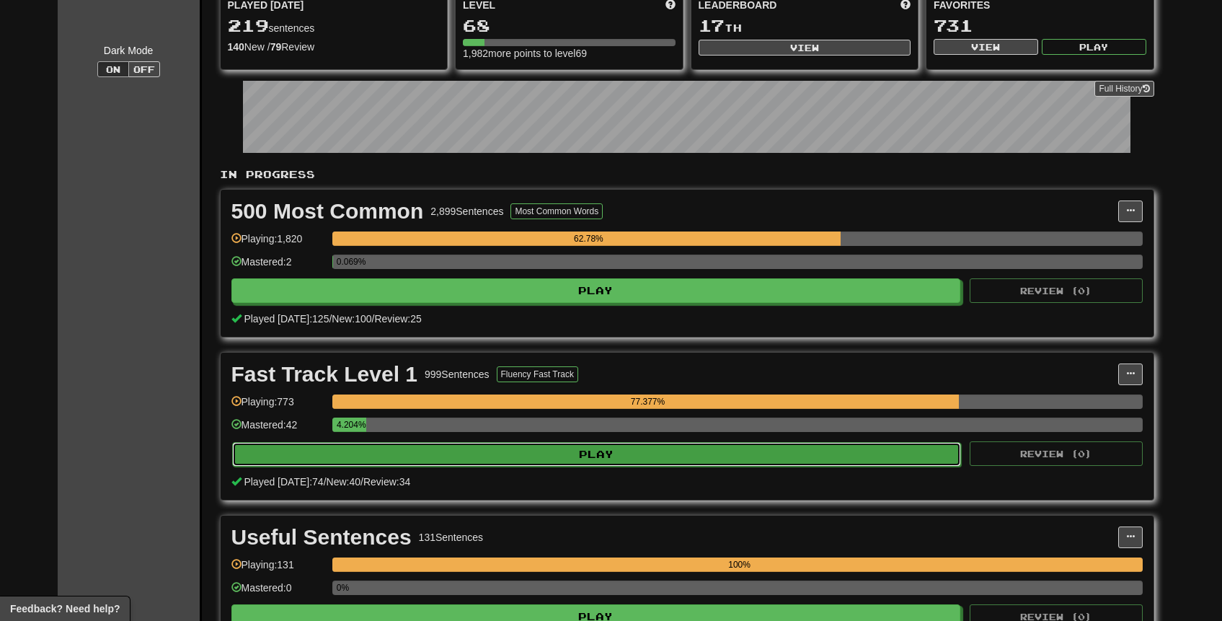
click at [641, 453] on button "Play" at bounding box center [596, 454] width 729 height 25
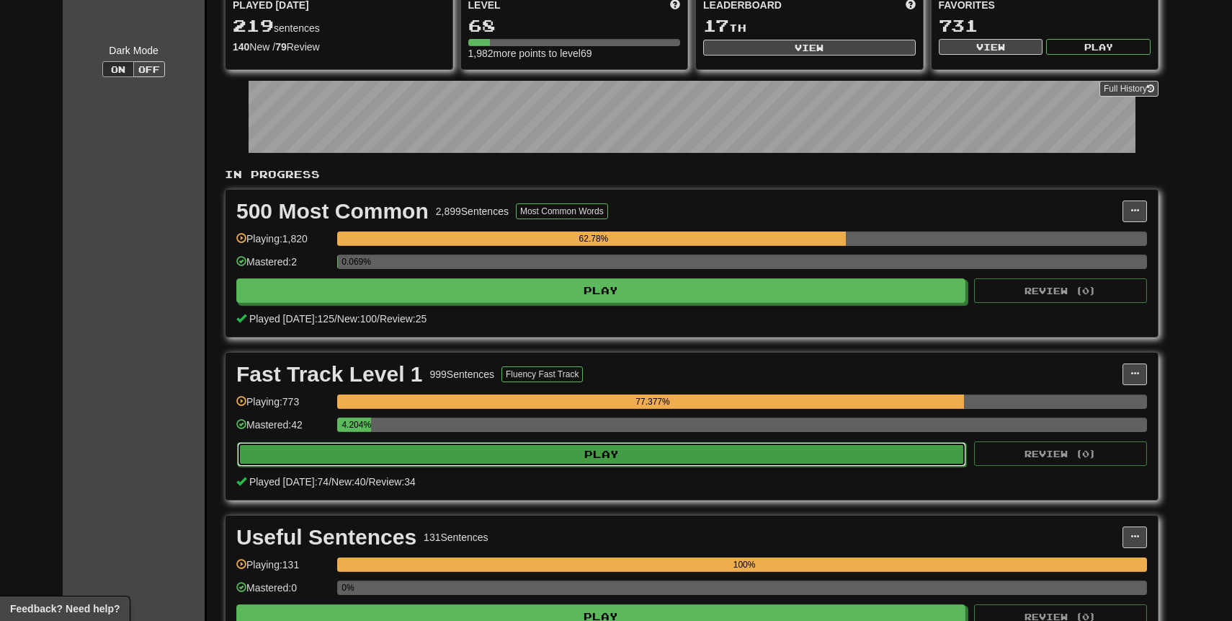
select select "**"
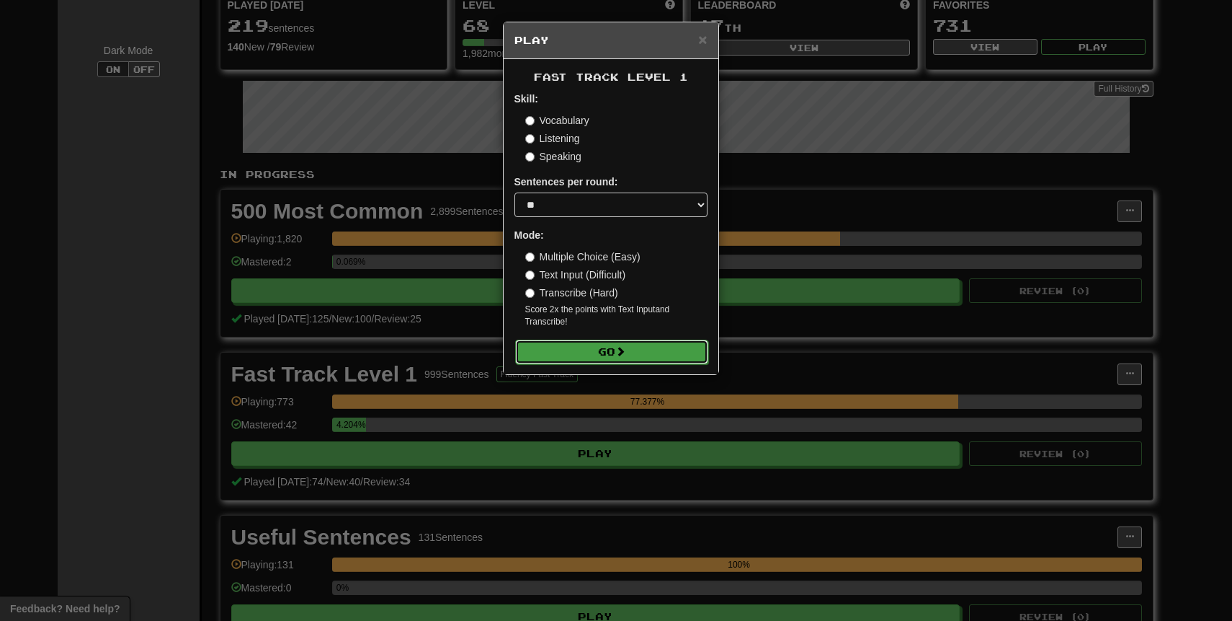
click at [611, 357] on button "Go" at bounding box center [611, 351] width 193 height 25
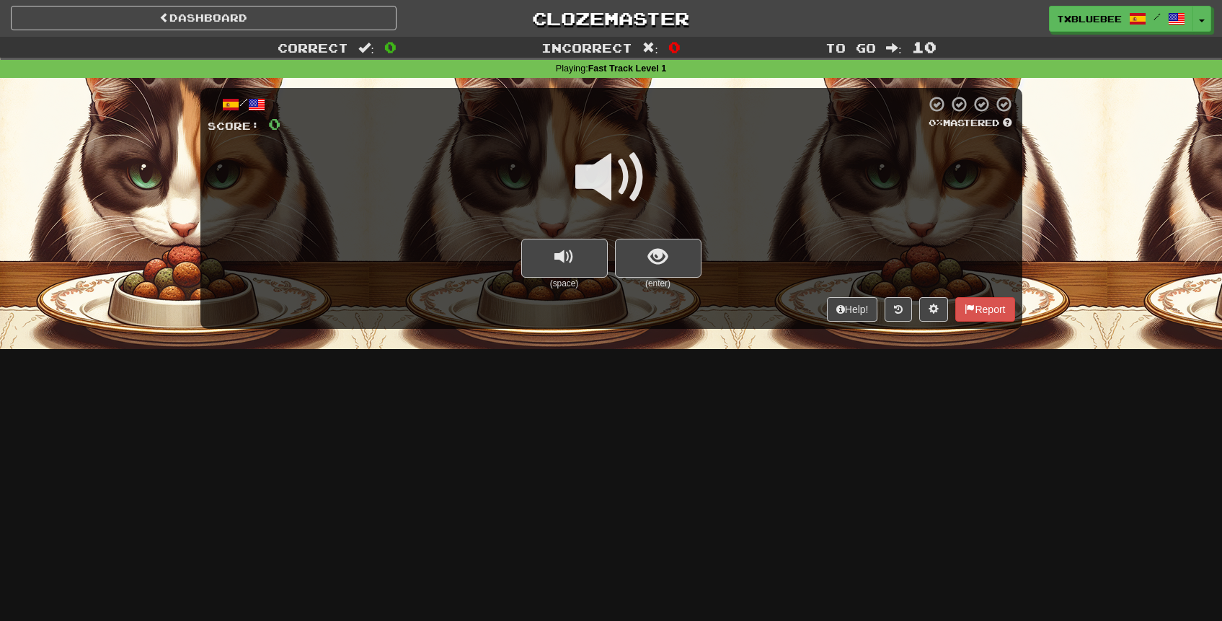
click at [597, 184] on span at bounding box center [611, 177] width 72 height 72
click at [644, 259] on button "show sentence" at bounding box center [658, 258] width 86 height 39
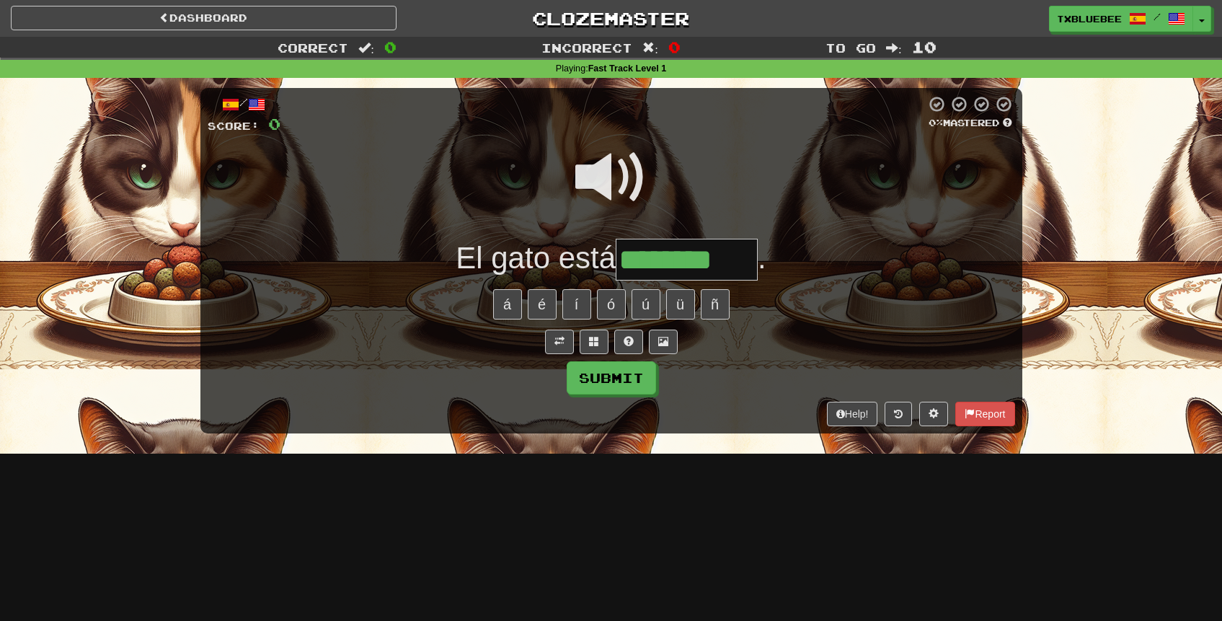
type input "********"
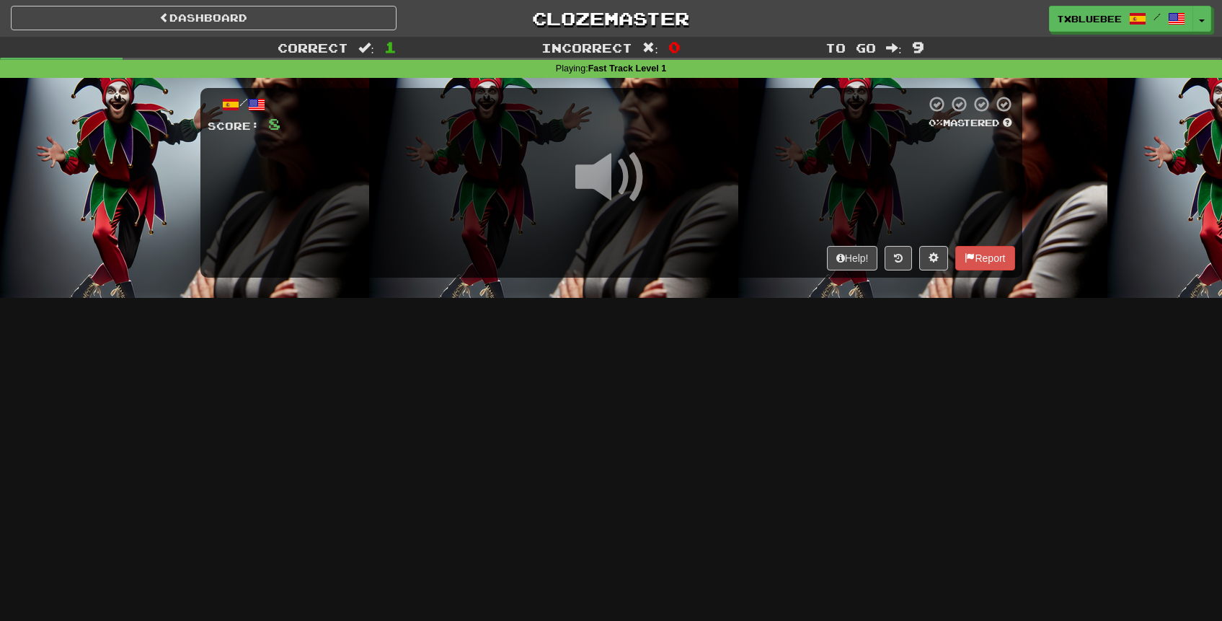
click at [601, 187] on span at bounding box center [611, 177] width 72 height 72
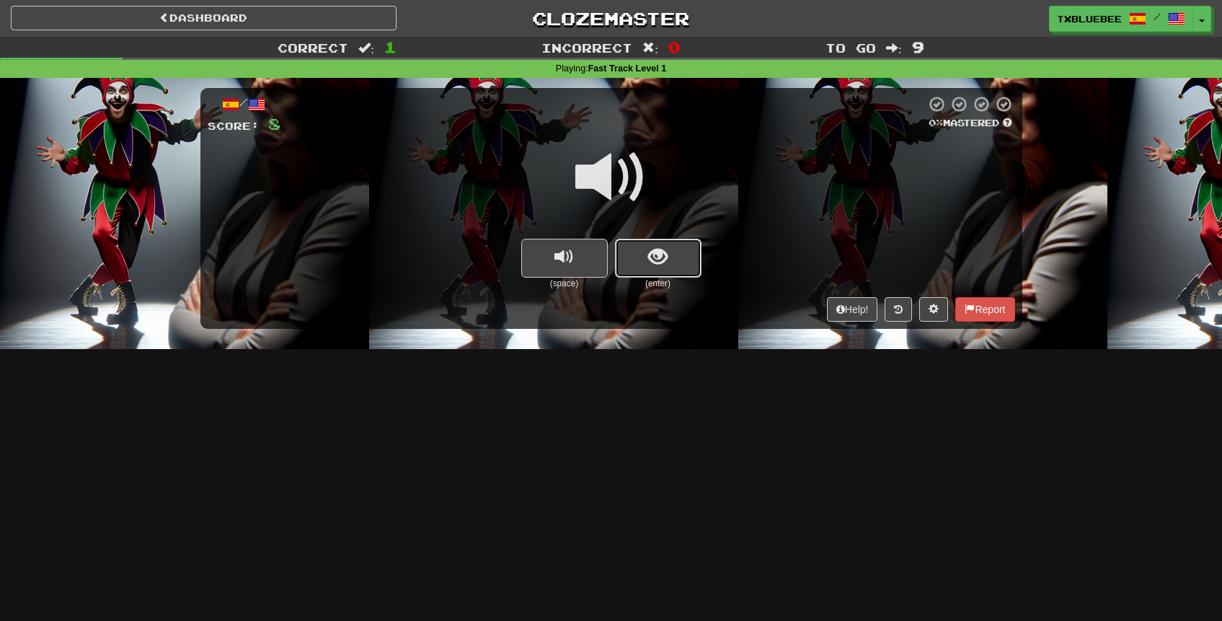
click at [647, 251] on button "show sentence" at bounding box center [658, 258] width 86 height 39
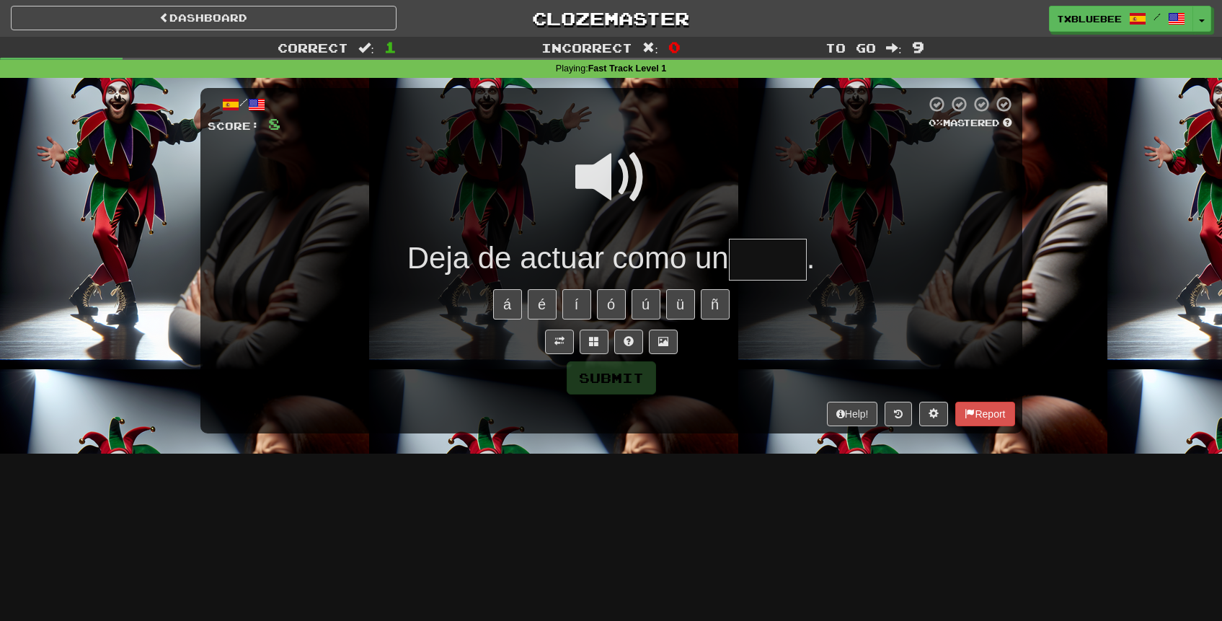
click at [614, 172] on span at bounding box center [611, 177] width 72 height 72
click at [760, 272] on input "text" at bounding box center [768, 260] width 78 height 43
type input "*"
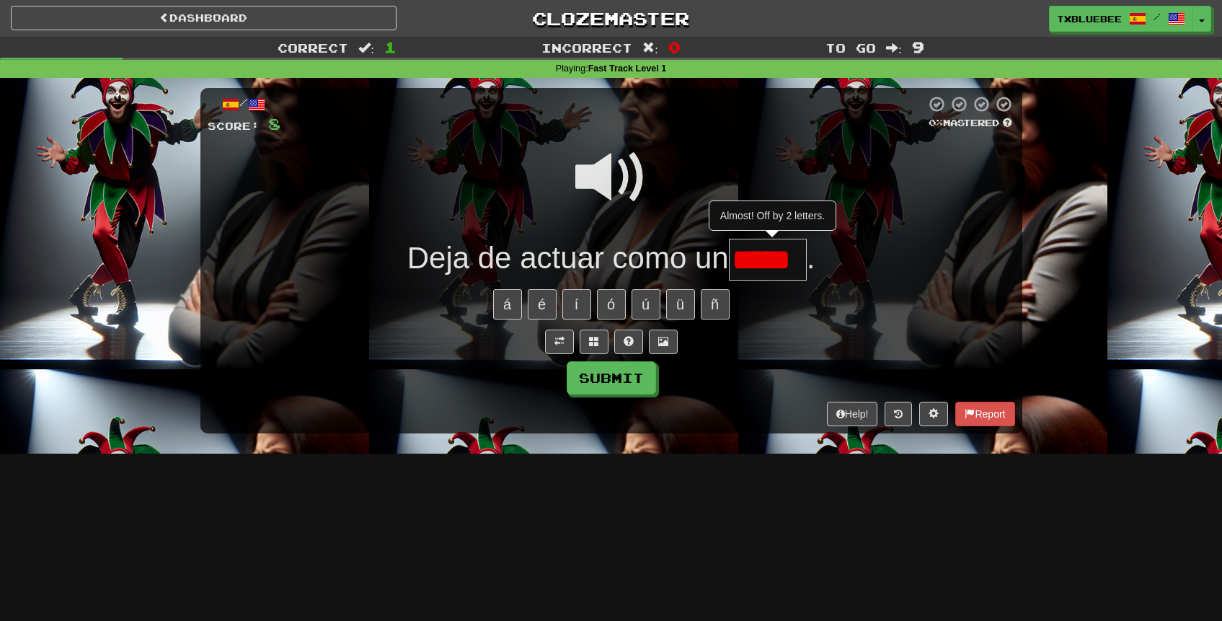
type input "*****"
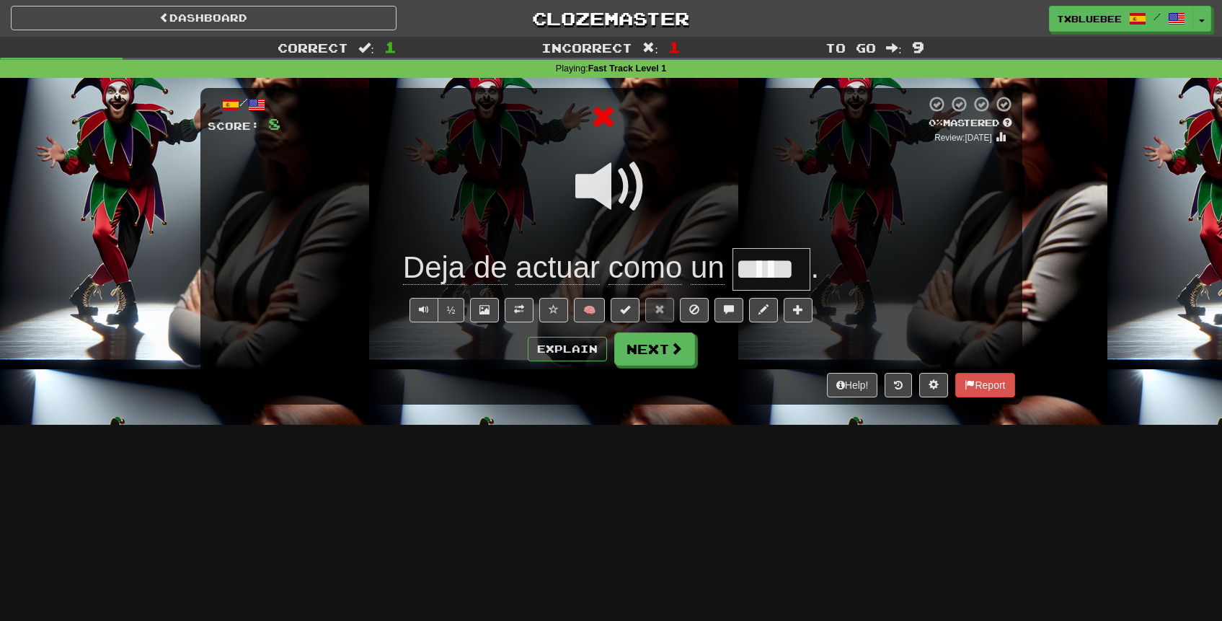
scroll to position [0, 0]
click at [647, 348] on button "Next" at bounding box center [655, 349] width 81 height 33
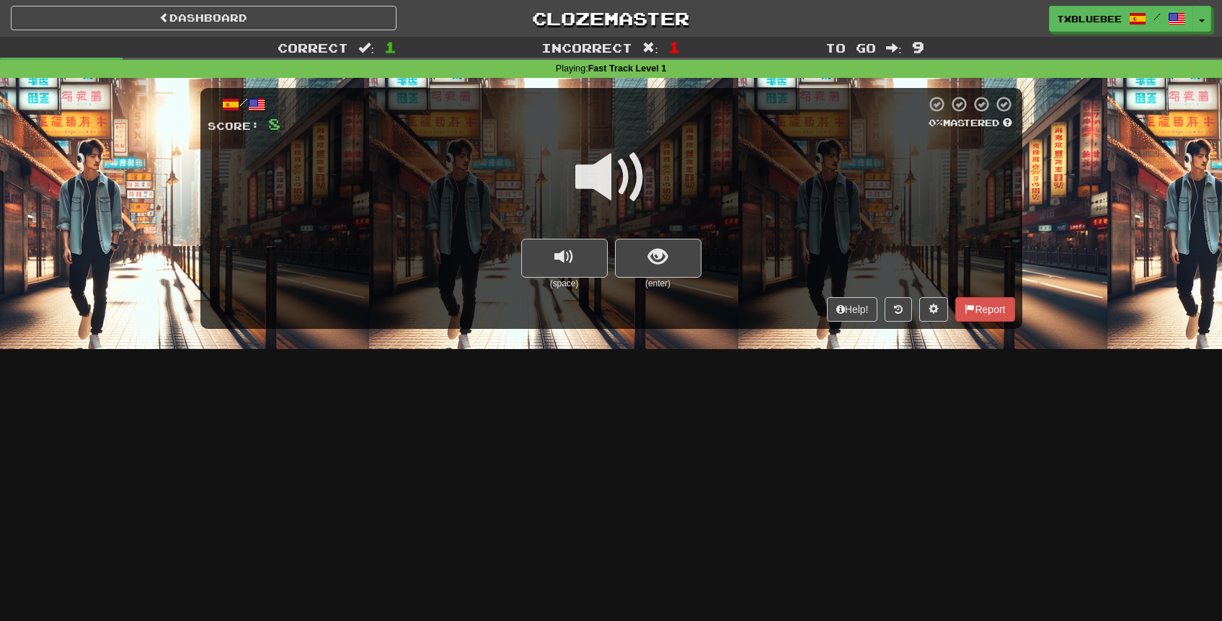
click at [607, 186] on span at bounding box center [611, 177] width 72 height 72
click at [652, 254] on span "show sentence" at bounding box center [657, 256] width 19 height 19
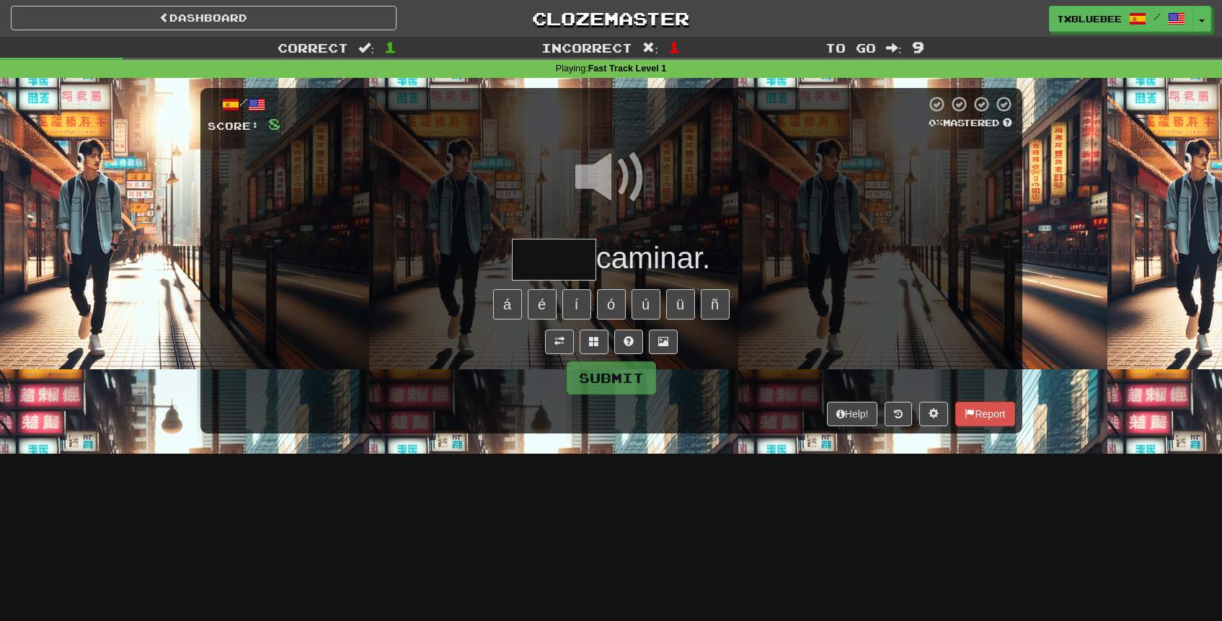
click at [555, 254] on input "text" at bounding box center [554, 260] width 84 height 43
type input "*****"
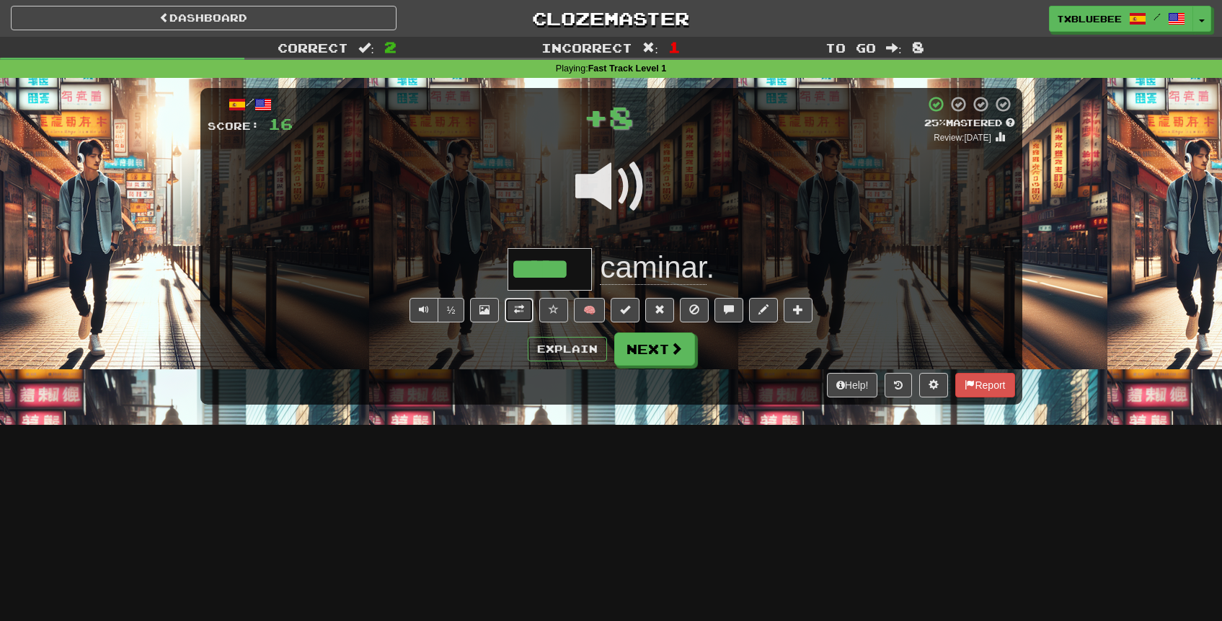
click at [515, 308] on button at bounding box center [519, 310] width 29 height 25
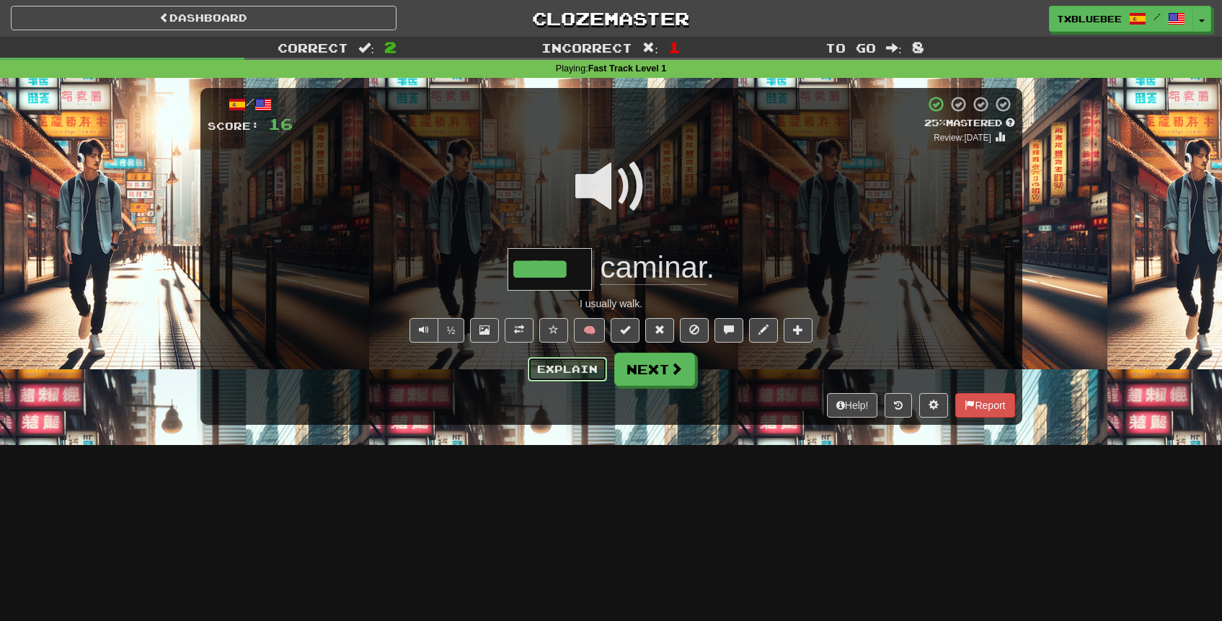
click at [579, 374] on button "Explain" at bounding box center [567, 369] width 79 height 25
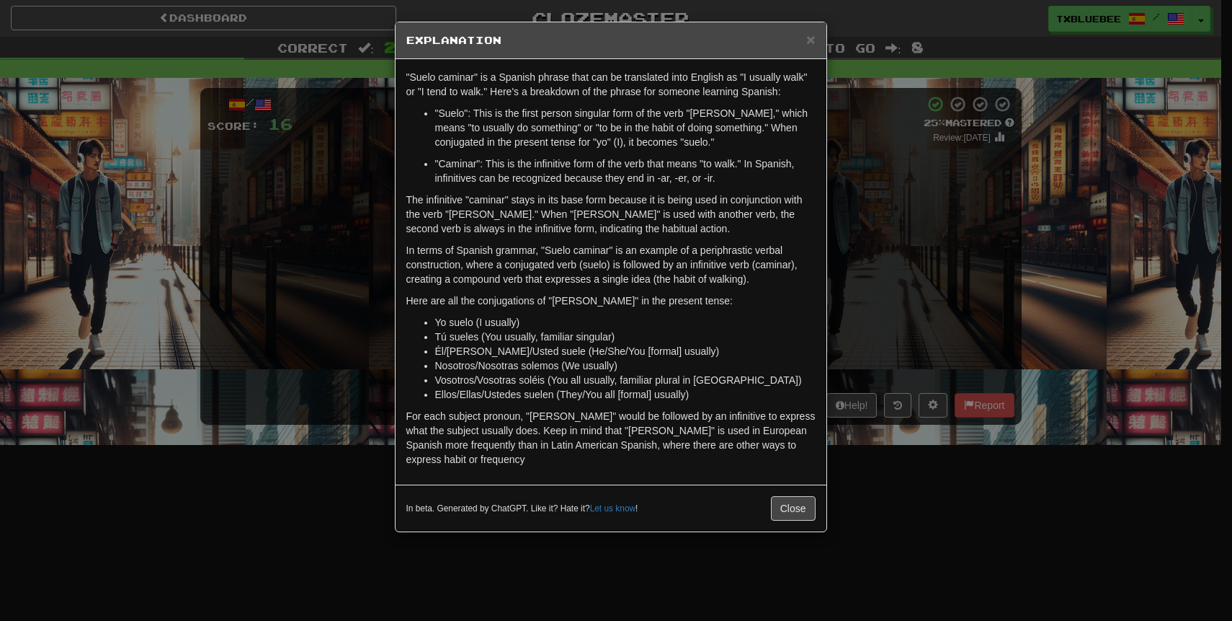
click at [894, 228] on div "× Explanation "Suelo caminar" is a Spanish phrase that can be translated into E…" at bounding box center [616, 310] width 1232 height 621
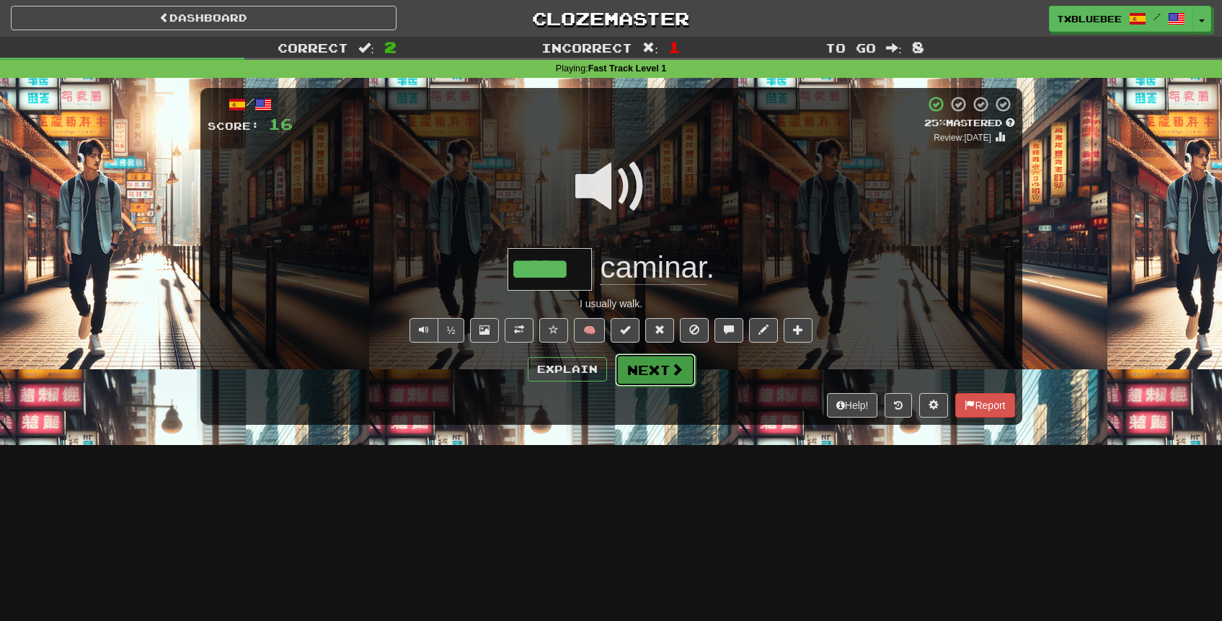
click at [677, 374] on span at bounding box center [676, 369] width 13 height 13
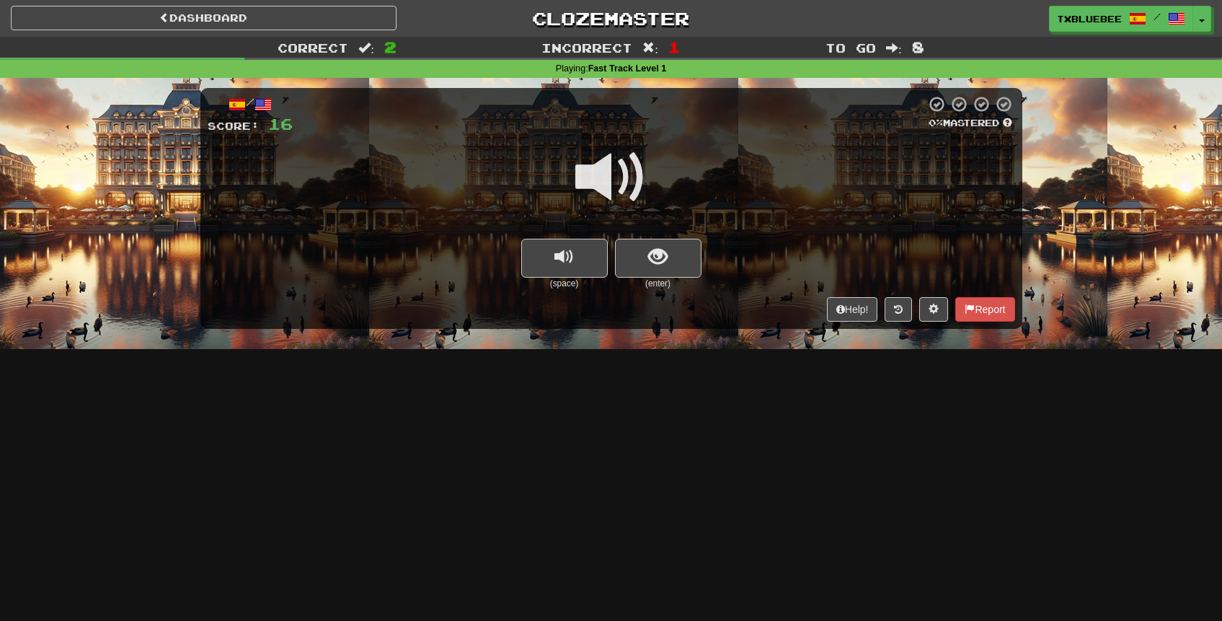
click at [618, 174] on span at bounding box center [611, 177] width 72 height 72
click at [662, 249] on span "show sentence" at bounding box center [657, 256] width 19 height 19
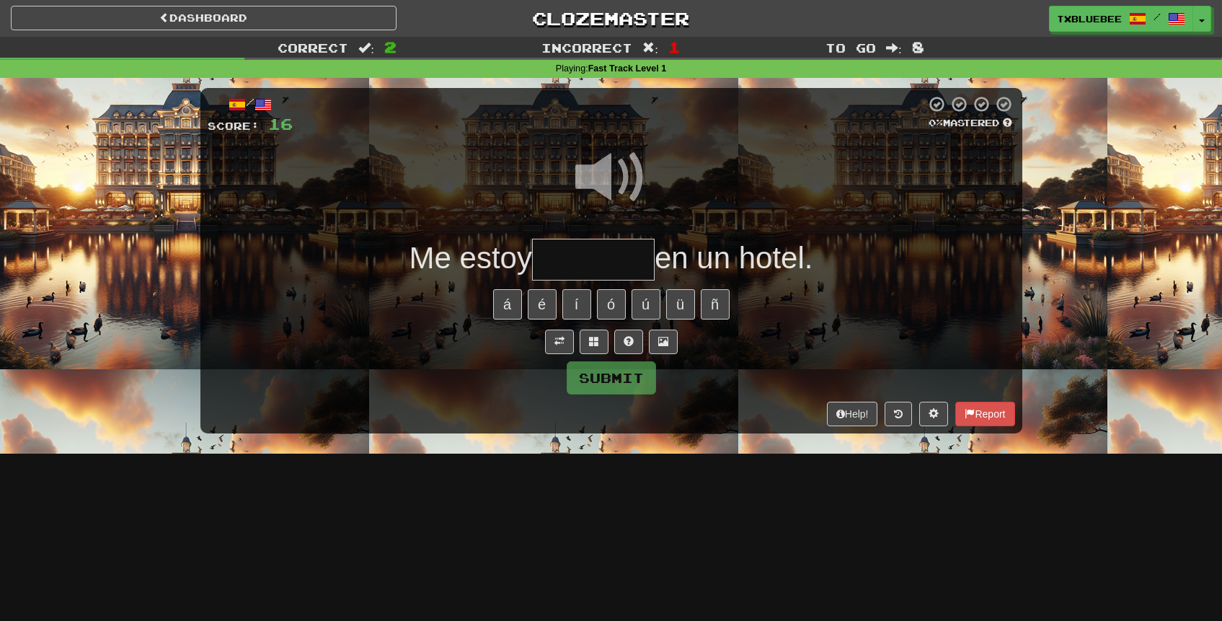
click at [607, 172] on span at bounding box center [611, 177] width 72 height 72
click at [588, 271] on input "text" at bounding box center [593, 260] width 123 height 43
click at [615, 170] on span at bounding box center [611, 177] width 72 height 72
click at [595, 252] on input "text" at bounding box center [593, 260] width 123 height 43
type input "*"
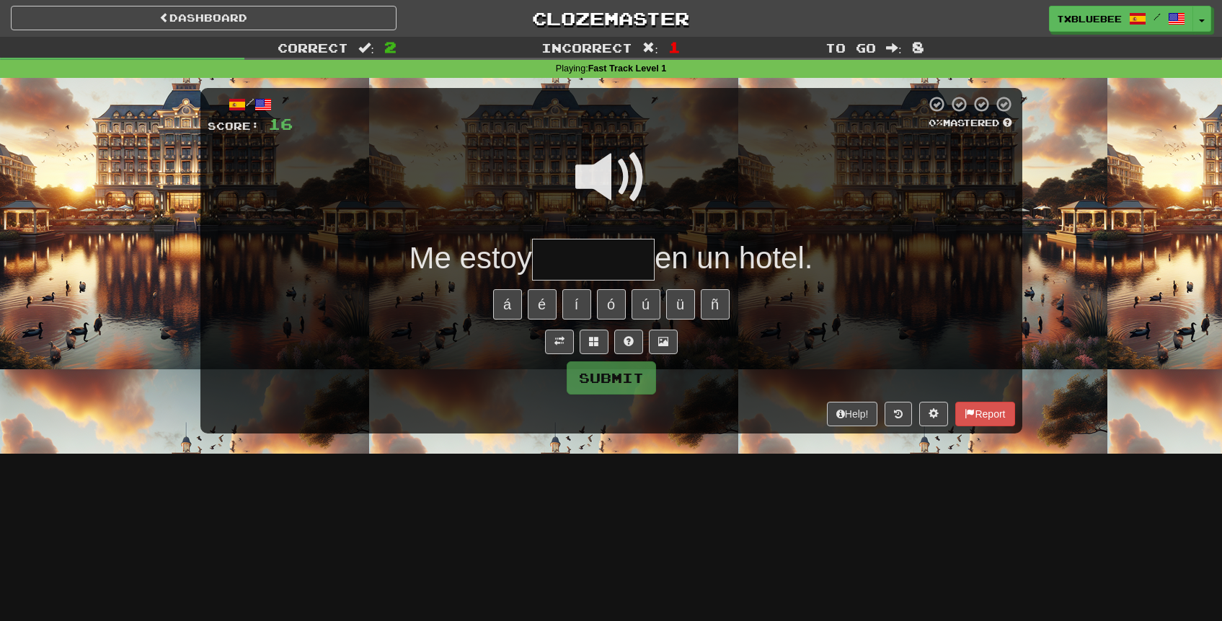
click at [621, 178] on span at bounding box center [611, 177] width 72 height 72
click at [589, 262] on input "text" at bounding box center [593, 260] width 123 height 43
type input "********"
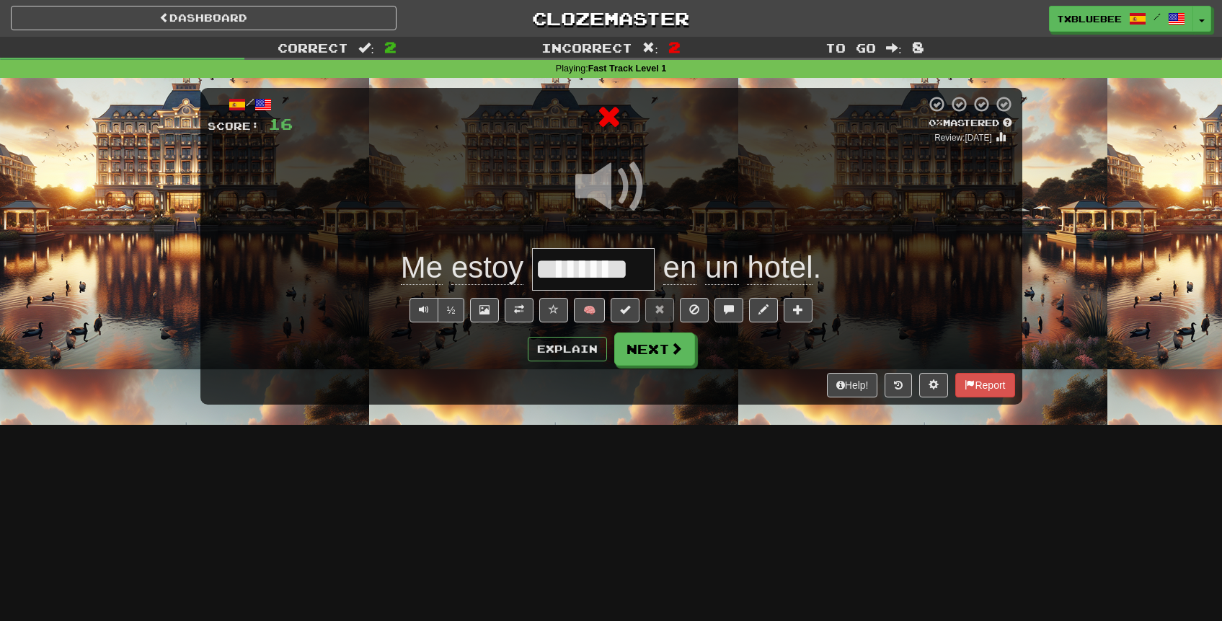
click at [612, 203] on span at bounding box center [611, 187] width 72 height 72
click at [518, 307] on span at bounding box center [519, 309] width 10 height 10
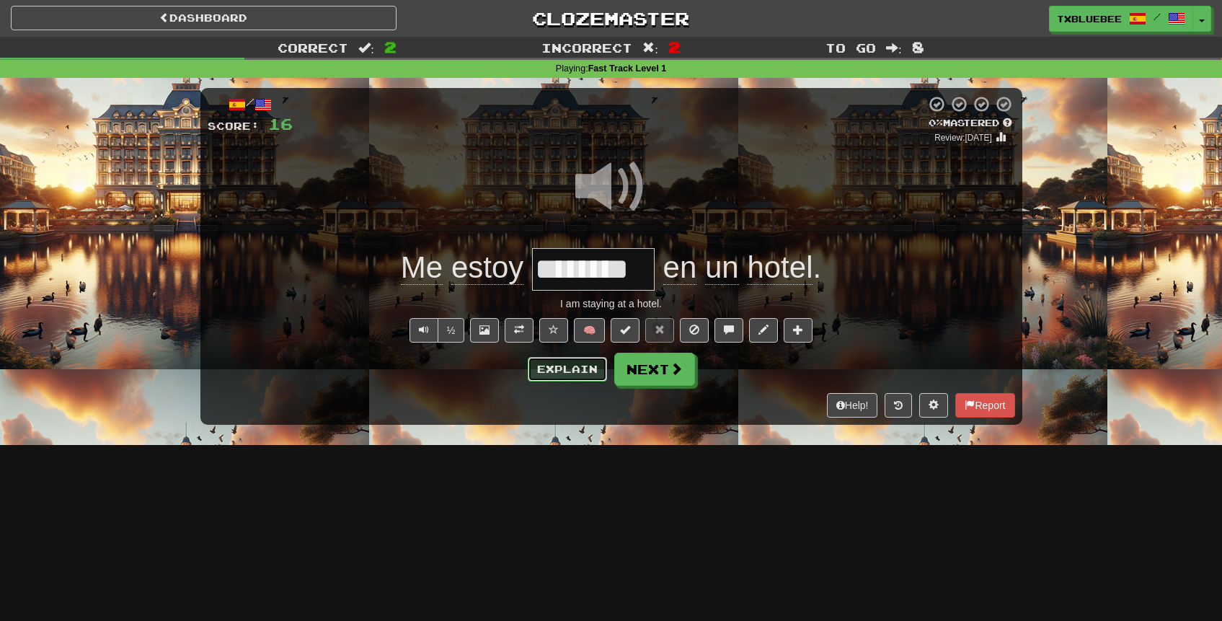
click at [563, 372] on button "Explain" at bounding box center [567, 369] width 79 height 25
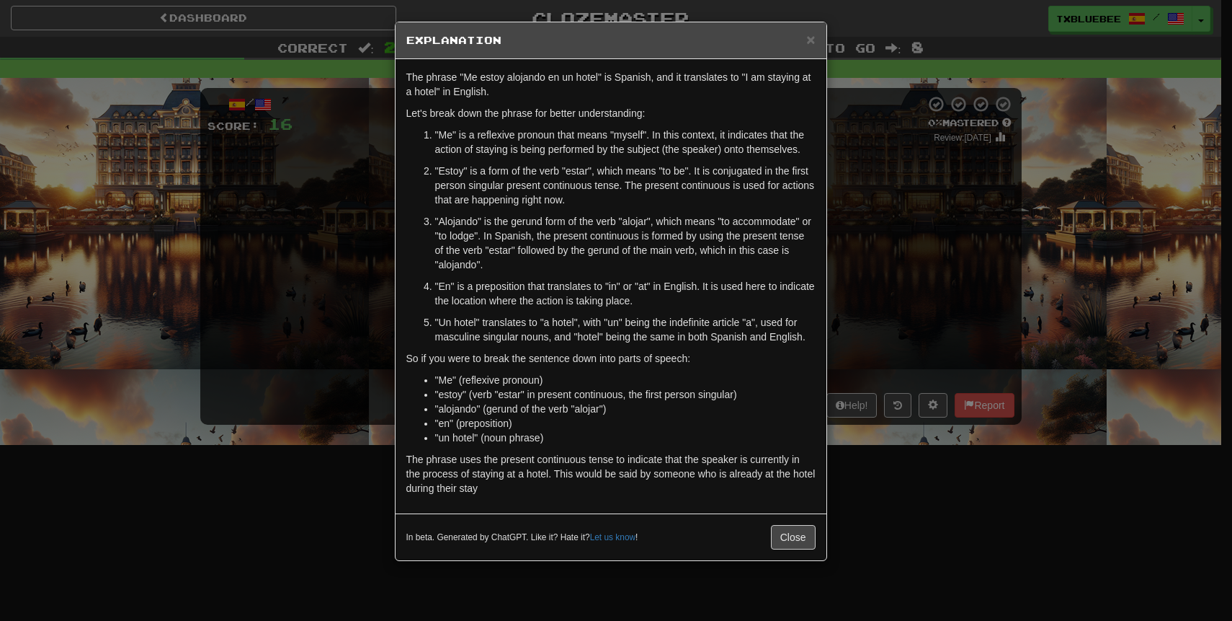
click at [881, 274] on div "× Explanation The phrase "Me estoy alojando en un hotel" is Spanish, and it tra…" at bounding box center [616, 310] width 1232 height 621
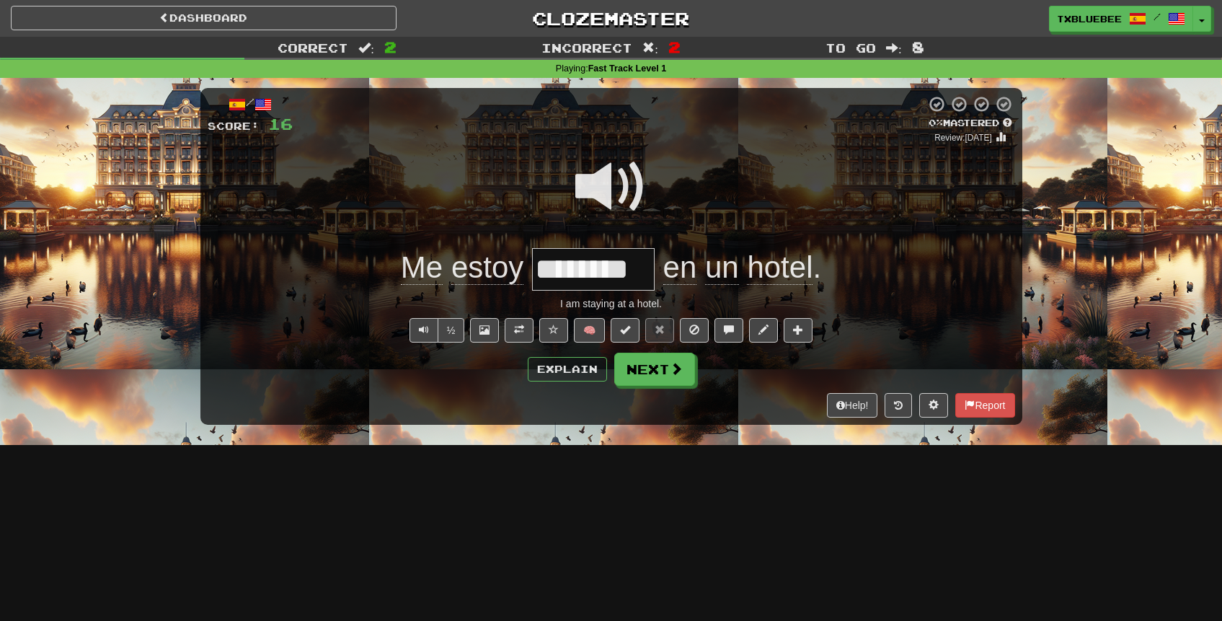
click at [638, 177] on span at bounding box center [611, 187] width 72 height 72
click at [658, 363] on button "Next" at bounding box center [655, 369] width 81 height 33
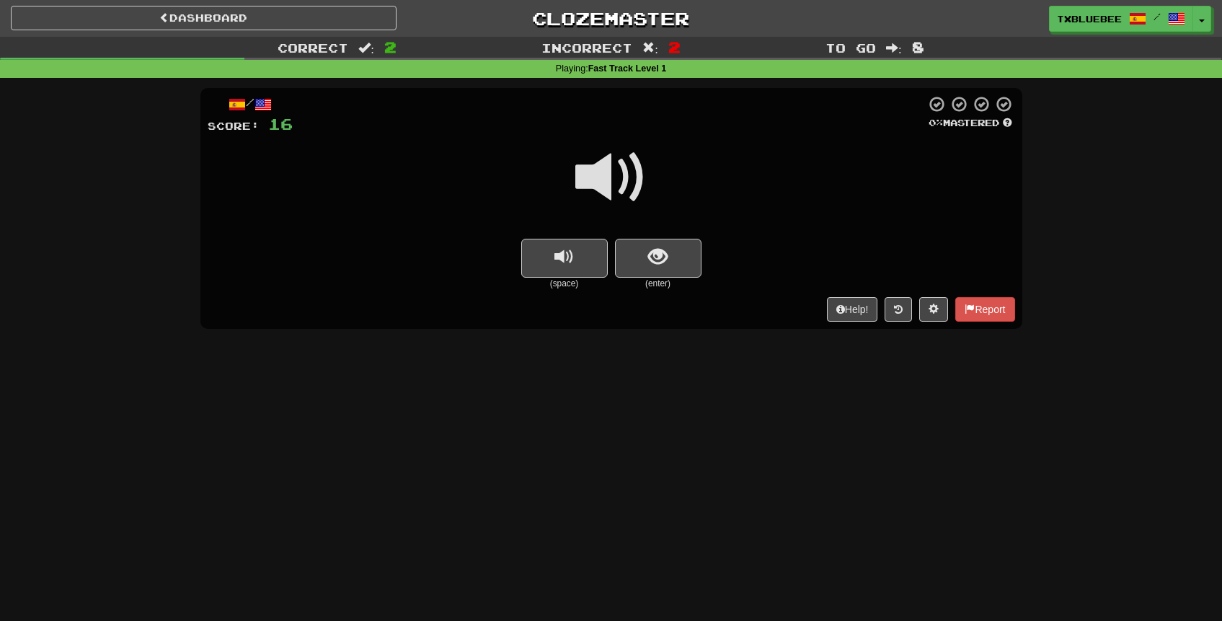
click at [623, 177] on span at bounding box center [611, 177] width 72 height 72
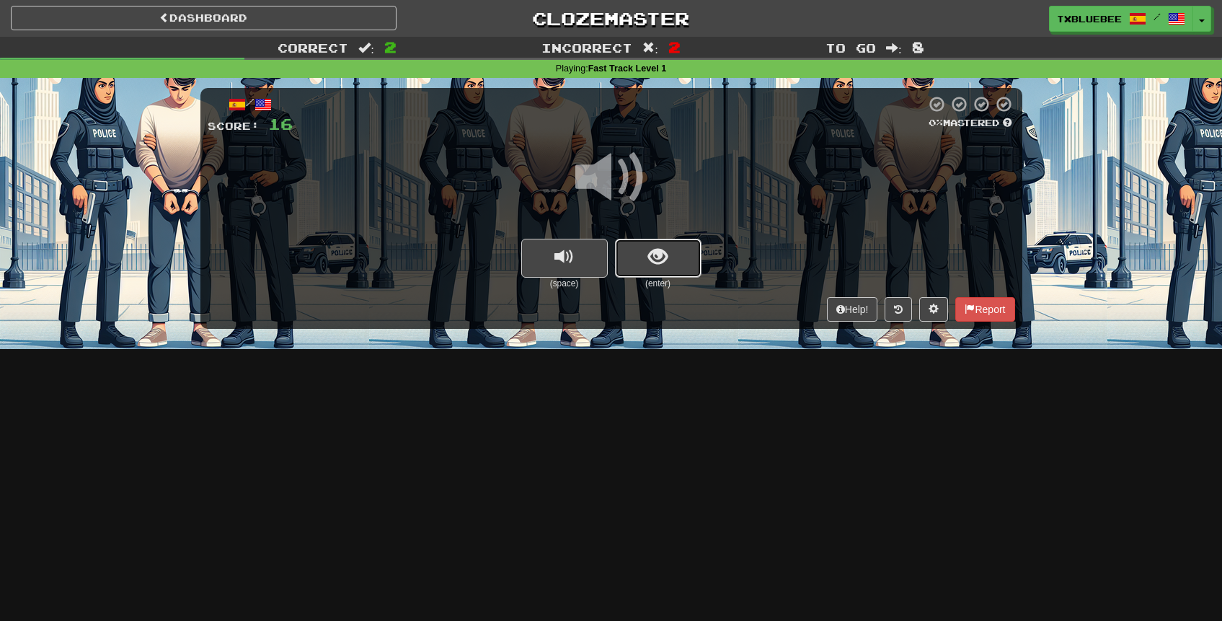
click at [658, 242] on button "show sentence" at bounding box center [658, 258] width 86 height 39
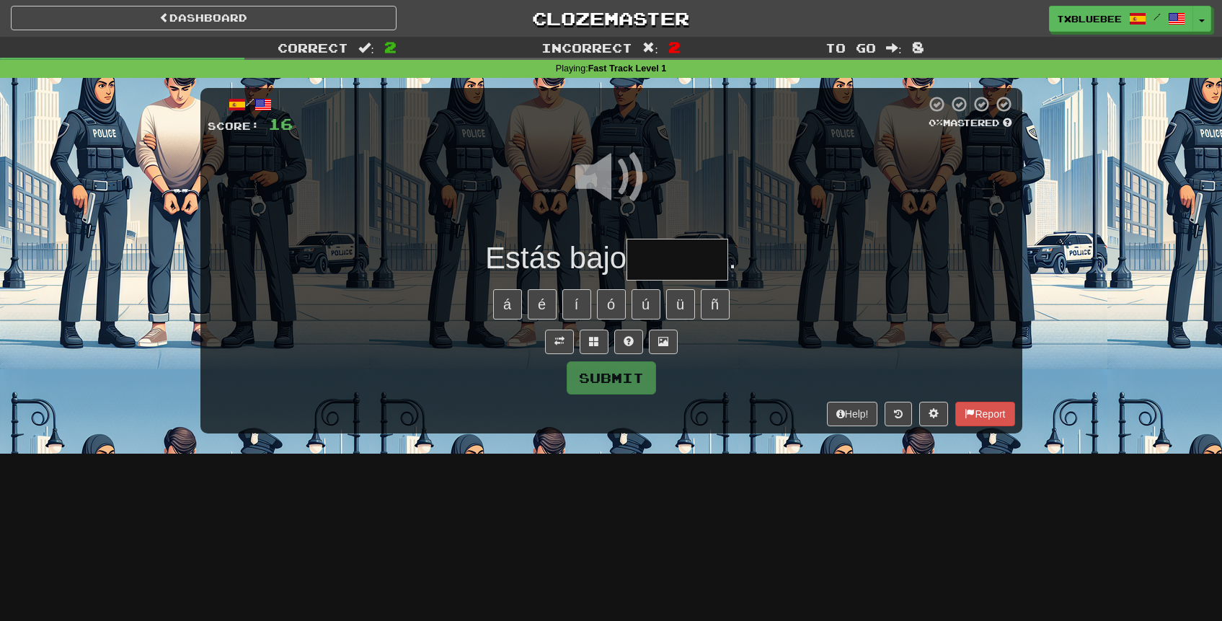
click at [667, 262] on input "text" at bounding box center [677, 260] width 102 height 43
type input "*"
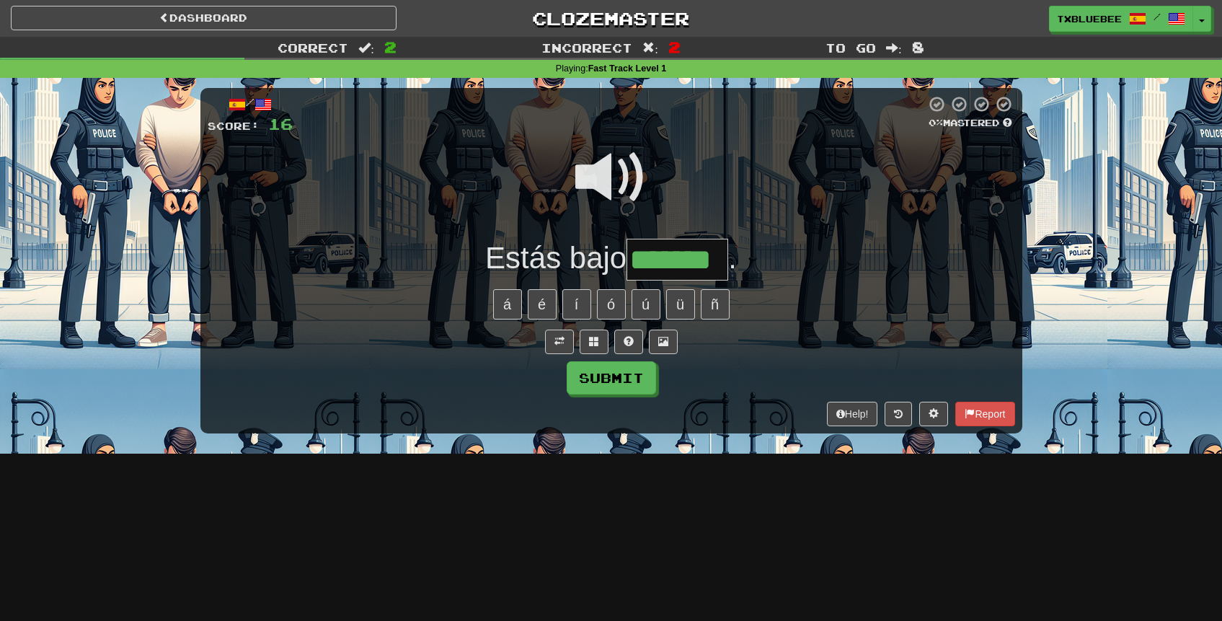
type input "*******"
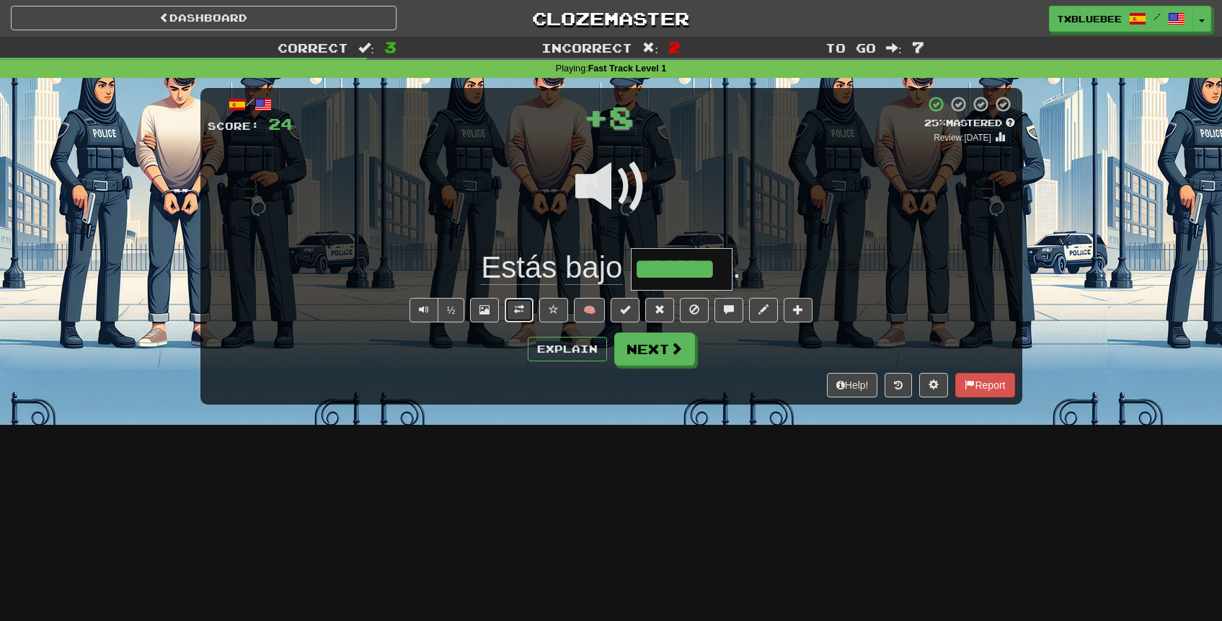
click at [521, 308] on span at bounding box center [519, 309] width 10 height 10
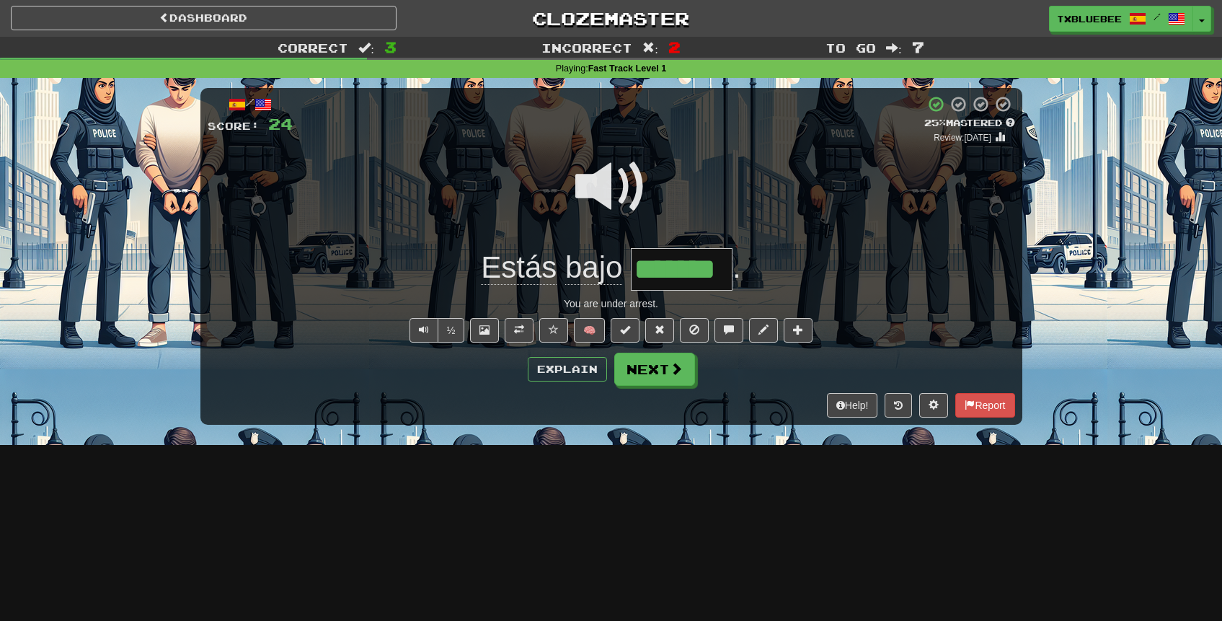
click at [619, 215] on span at bounding box center [611, 187] width 72 height 72
click at [672, 374] on span at bounding box center [676, 369] width 13 height 13
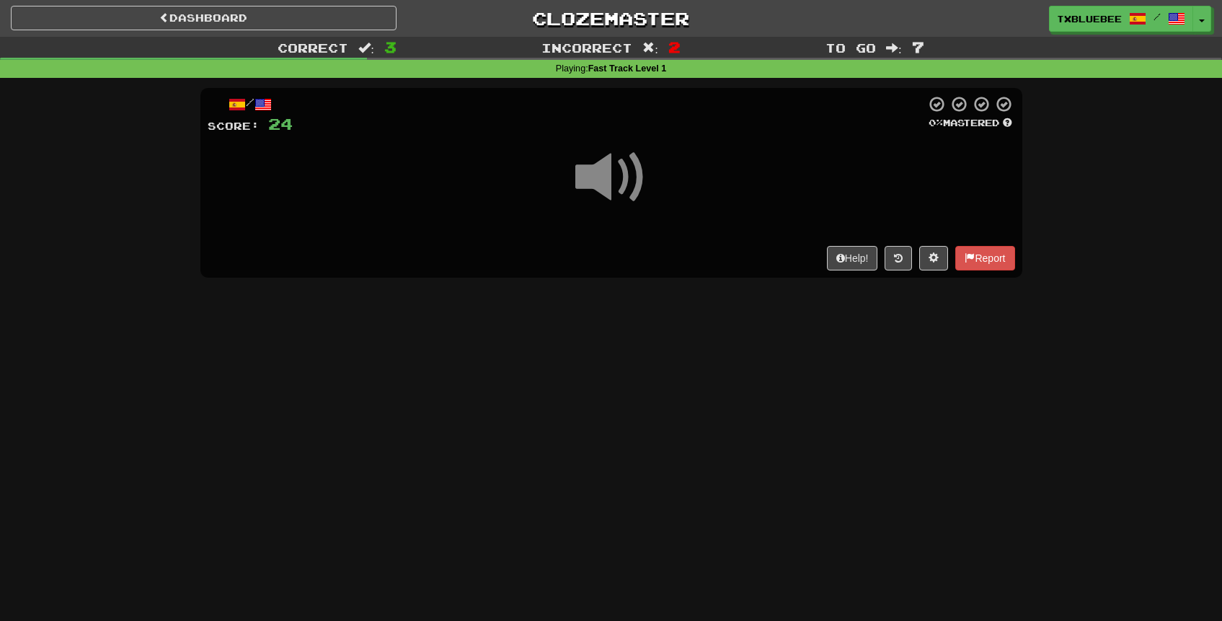
click at [605, 187] on span at bounding box center [611, 177] width 72 height 72
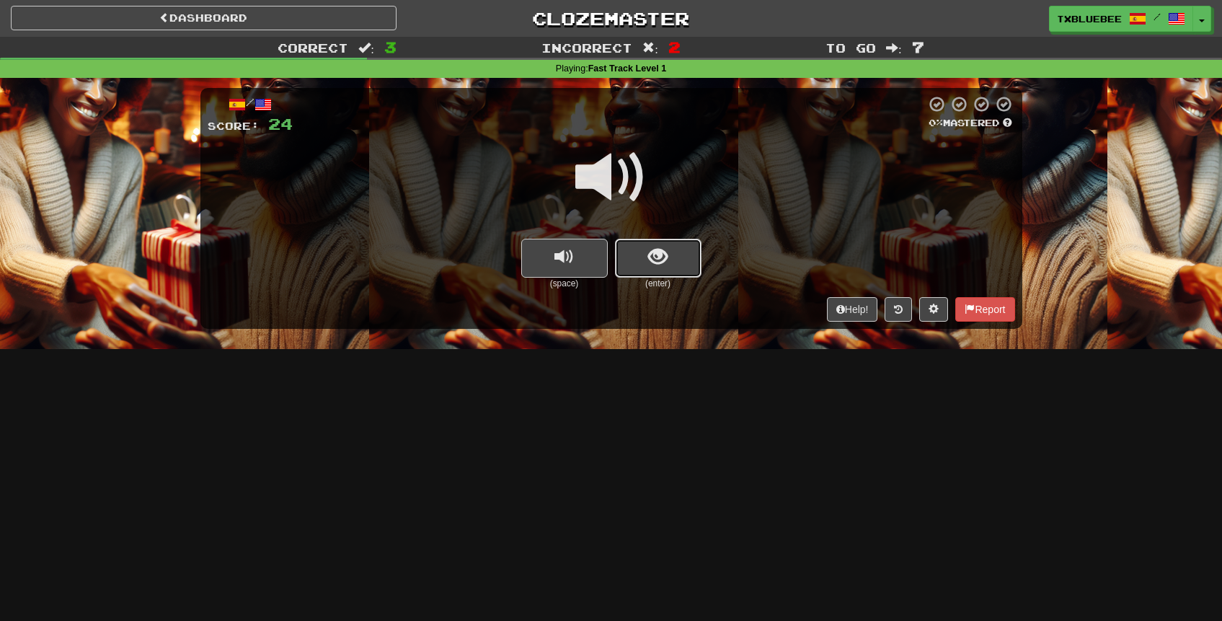
click at [660, 250] on span "show sentence" at bounding box center [657, 256] width 19 height 19
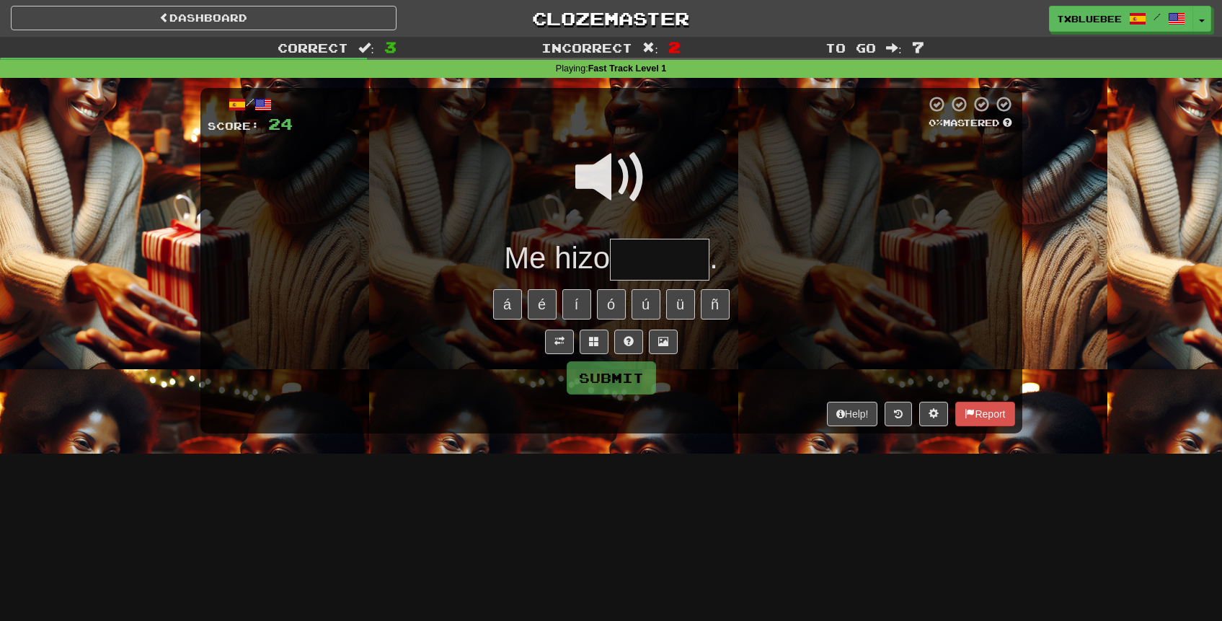
click at [622, 182] on span at bounding box center [611, 177] width 72 height 72
click at [660, 261] on input "text" at bounding box center [659, 260] width 99 height 43
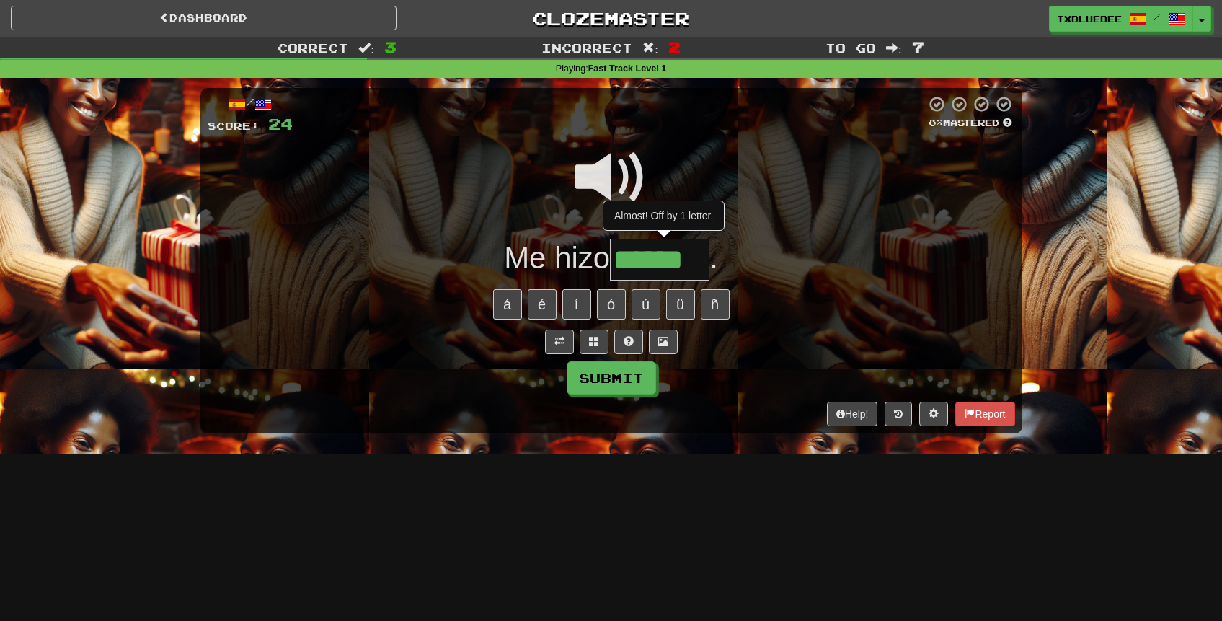
type input "*******"
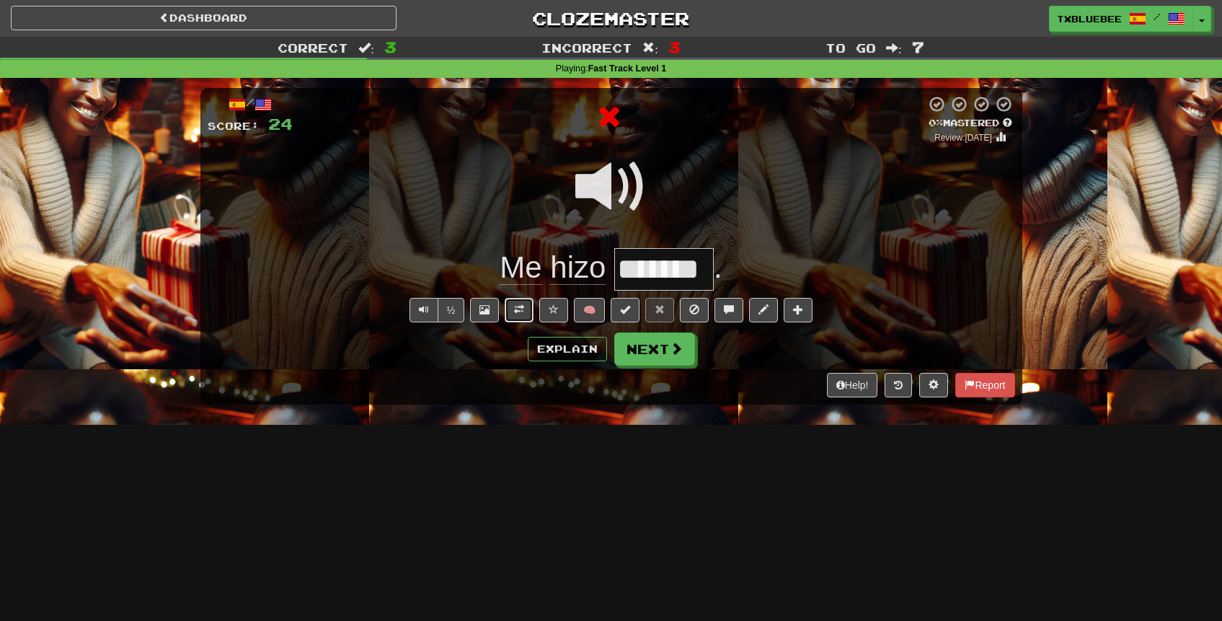
click at [517, 314] on span at bounding box center [519, 309] width 10 height 10
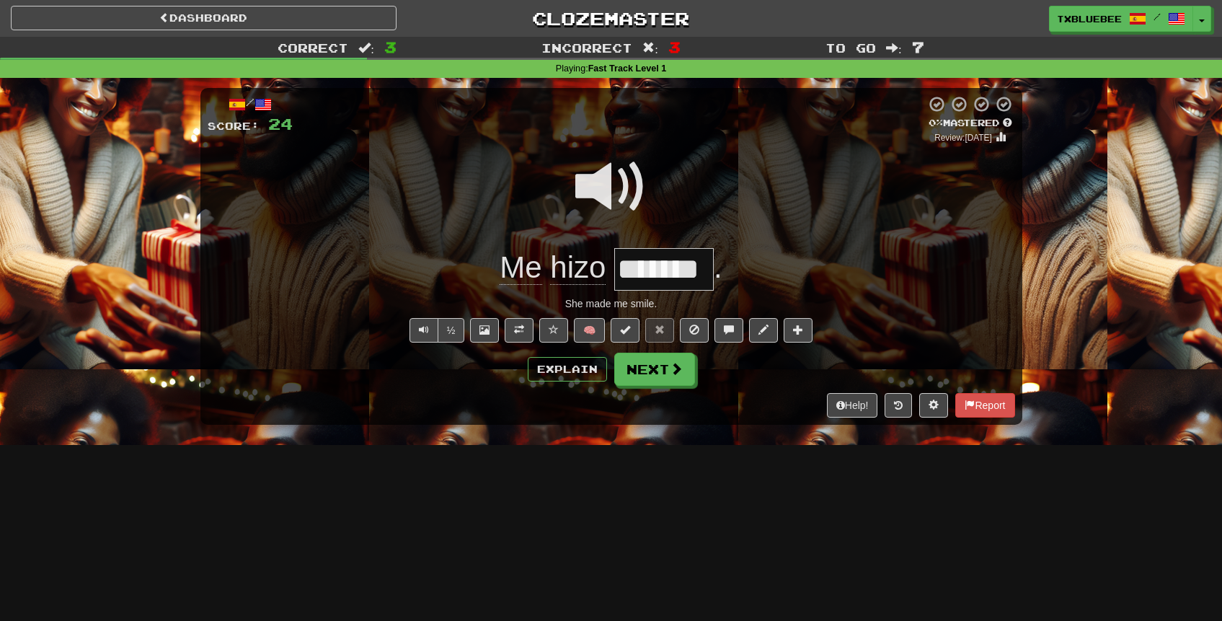
click at [604, 197] on span at bounding box center [611, 187] width 72 height 72
click at [562, 369] on button "Explain" at bounding box center [567, 369] width 79 height 25
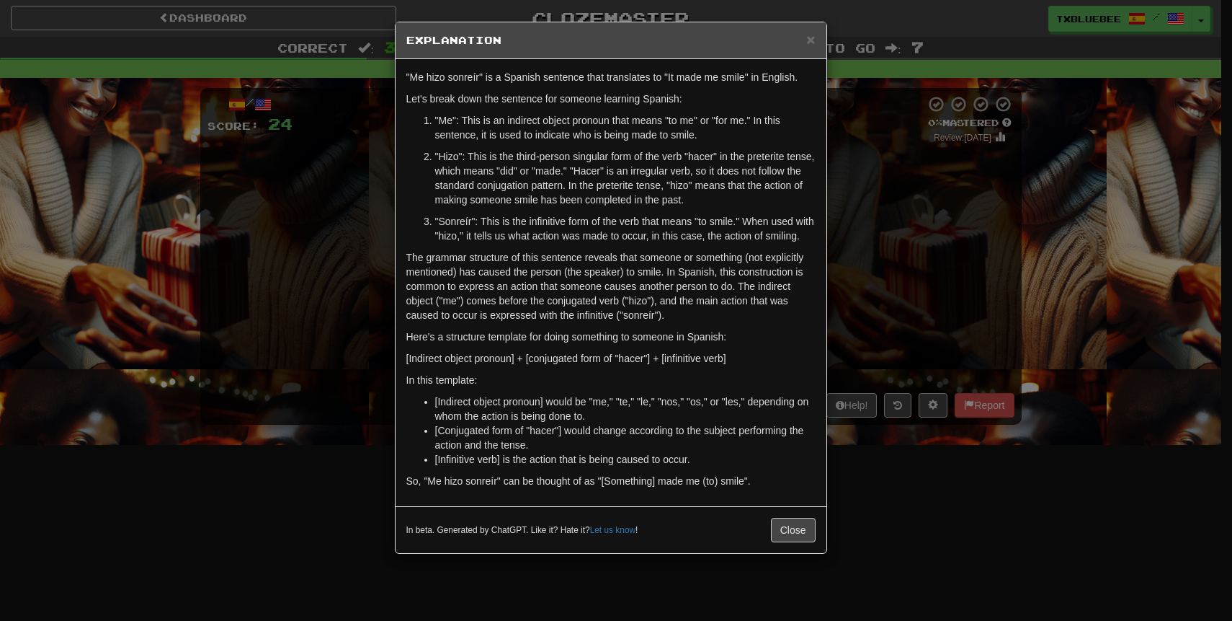
click at [882, 298] on div "× Explanation "Me hizo sonreír" is a Spanish sentence that translates to "It ma…" at bounding box center [616, 310] width 1232 height 621
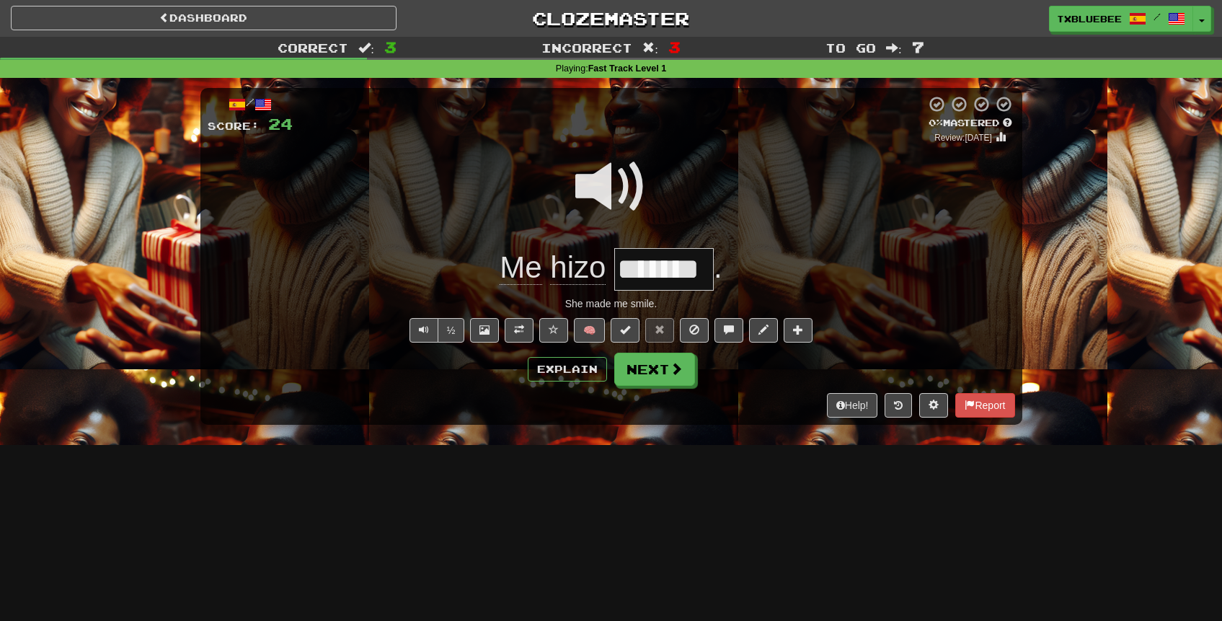
click at [627, 192] on span at bounding box center [611, 187] width 72 height 72
click at [660, 381] on button "Next" at bounding box center [655, 369] width 81 height 33
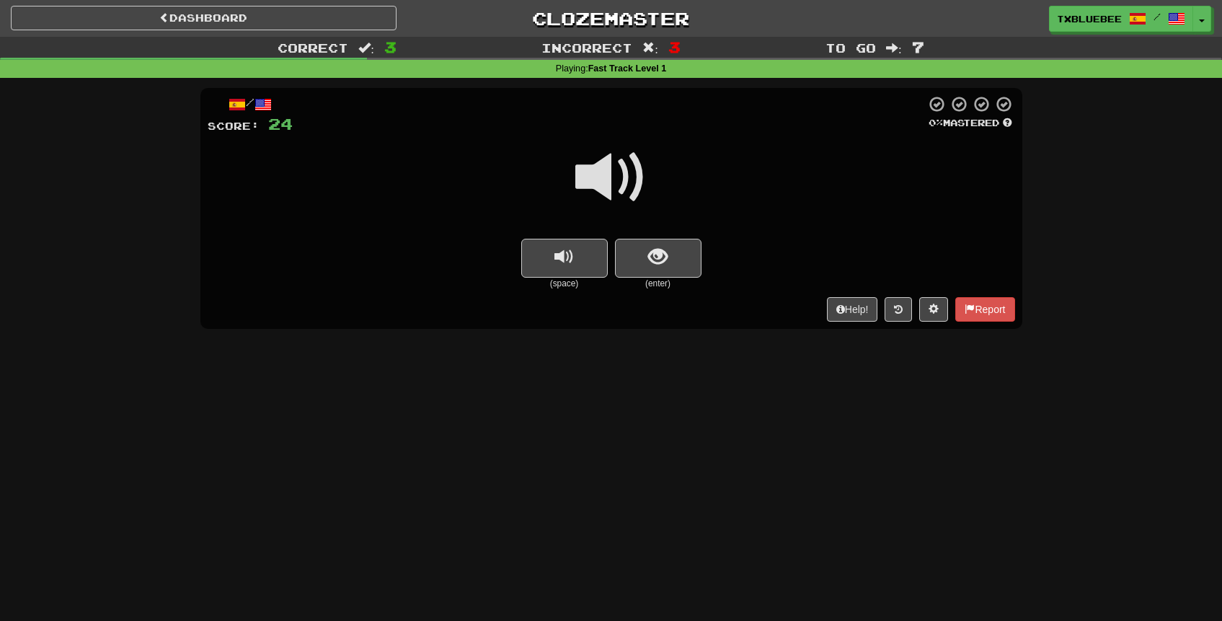
click at [603, 181] on span at bounding box center [611, 177] width 72 height 72
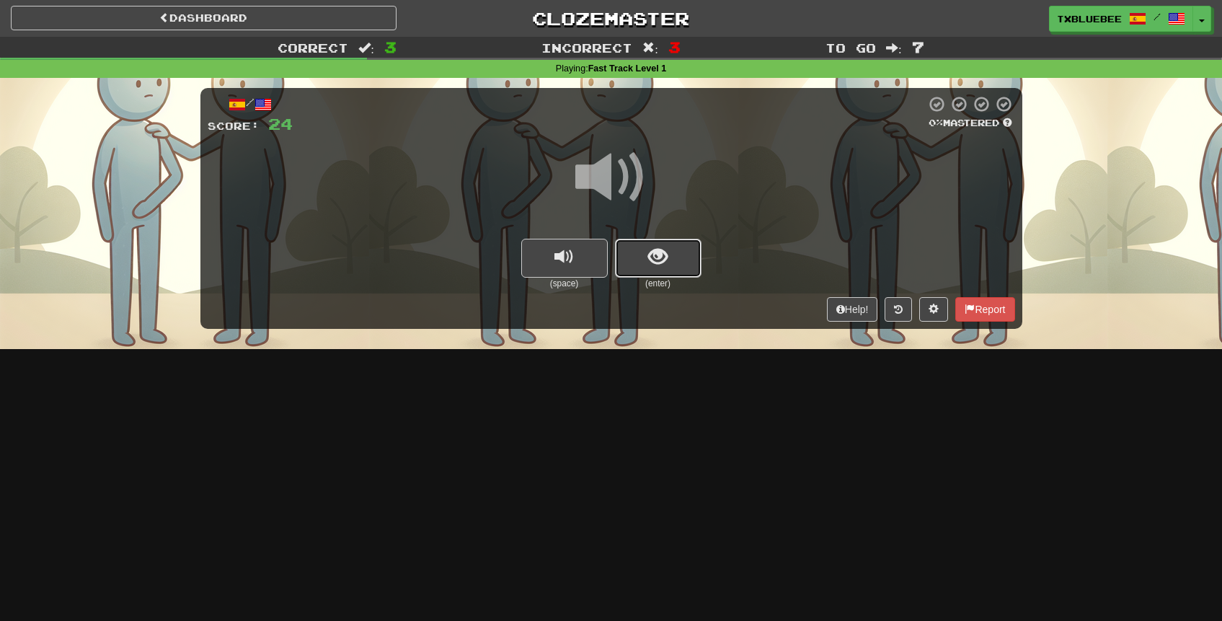
click at [639, 255] on button "show sentence" at bounding box center [658, 258] width 86 height 39
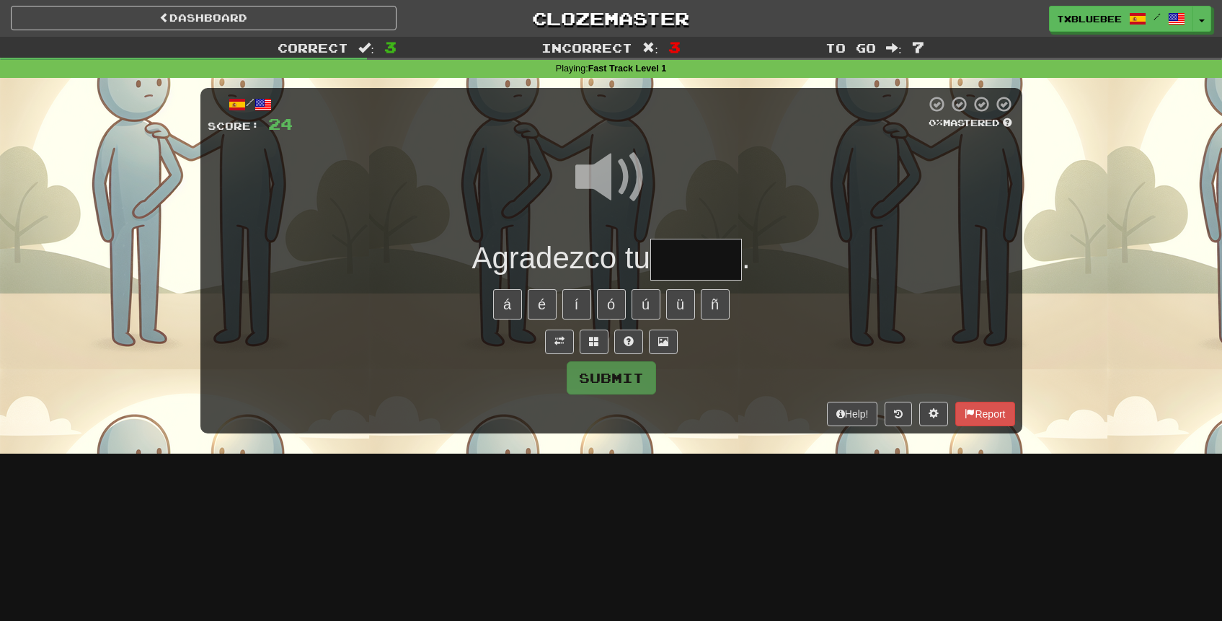
click at [626, 171] on span at bounding box center [611, 177] width 72 height 72
click at [681, 259] on input "text" at bounding box center [696, 260] width 92 height 43
type input "*****"
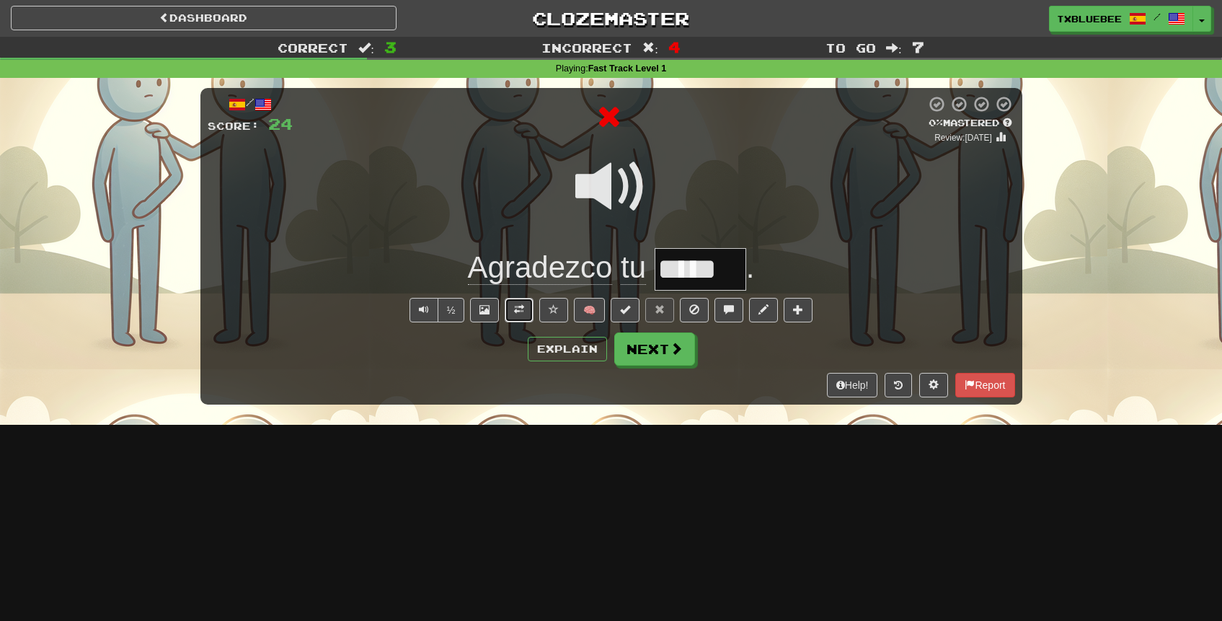
click at [512, 307] on button at bounding box center [519, 310] width 29 height 25
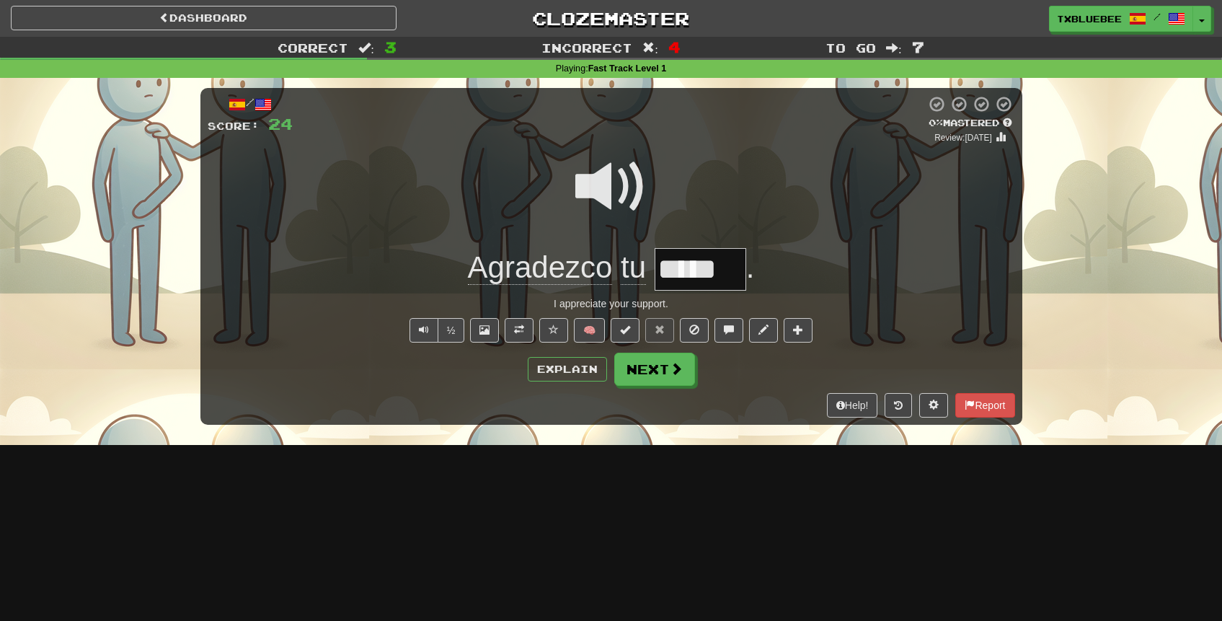
click at [603, 183] on span at bounding box center [611, 187] width 72 height 72
click at [626, 192] on span at bounding box center [611, 187] width 72 height 72
click at [565, 376] on button "Explain" at bounding box center [567, 369] width 79 height 25
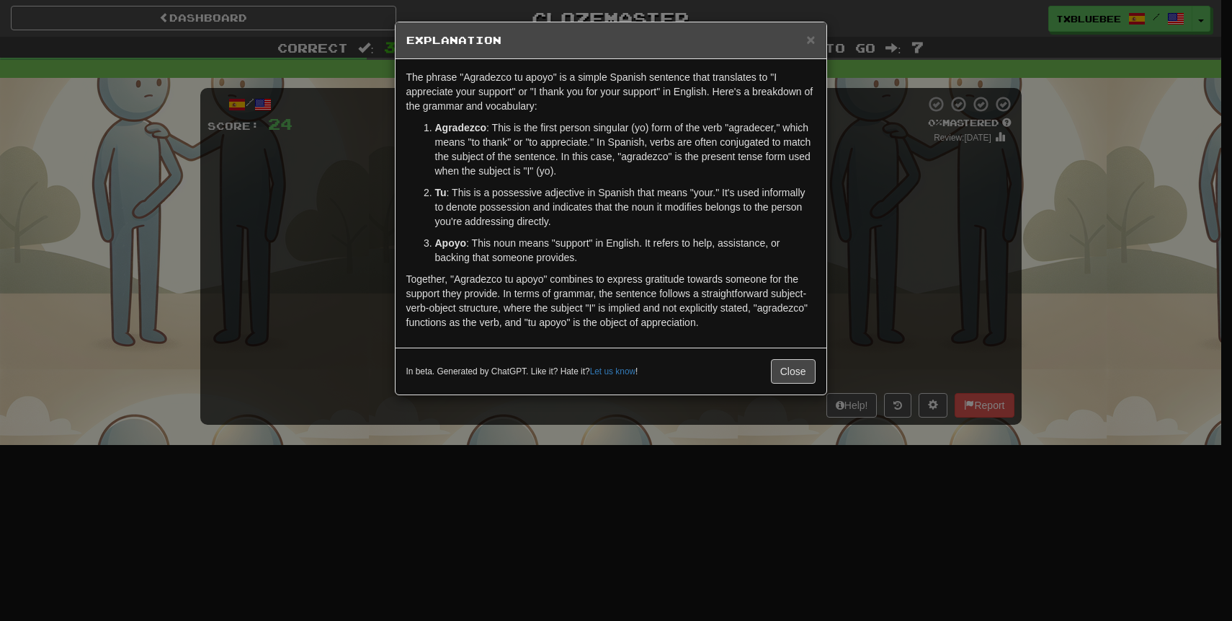
click at [863, 206] on div "× Explanation The phrase "Agradezco tu apoyo" is a simple Spanish sentence that…" at bounding box center [616, 310] width 1232 height 621
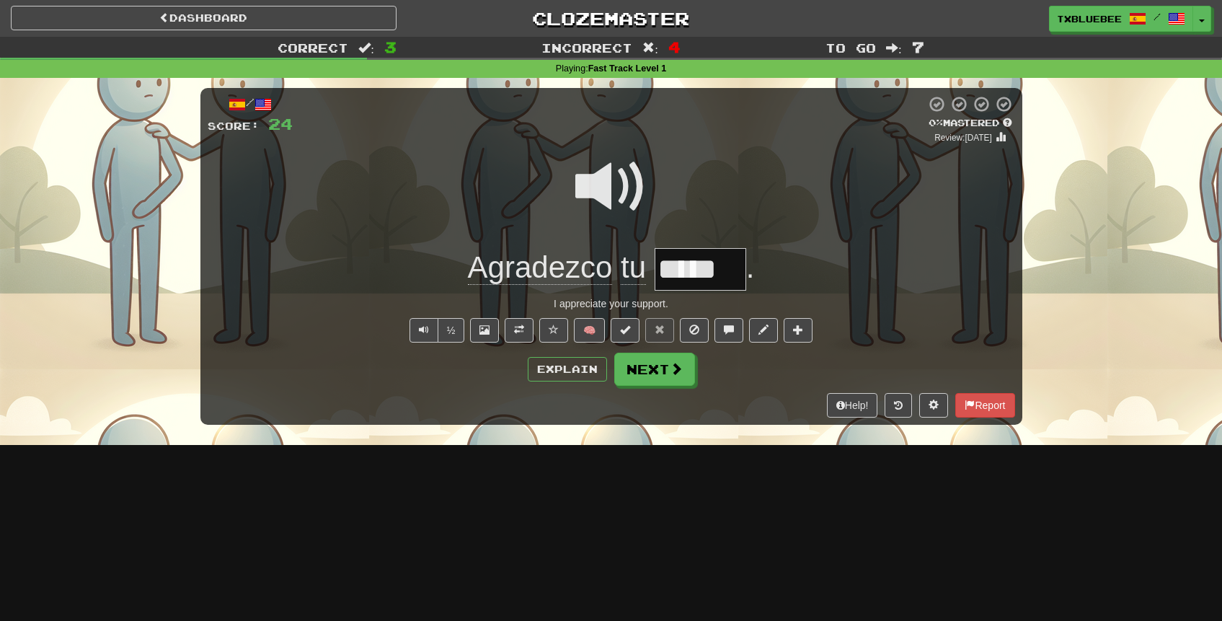
click at [611, 176] on span at bounding box center [611, 187] width 72 height 72
click at [659, 365] on button "Next" at bounding box center [655, 369] width 81 height 33
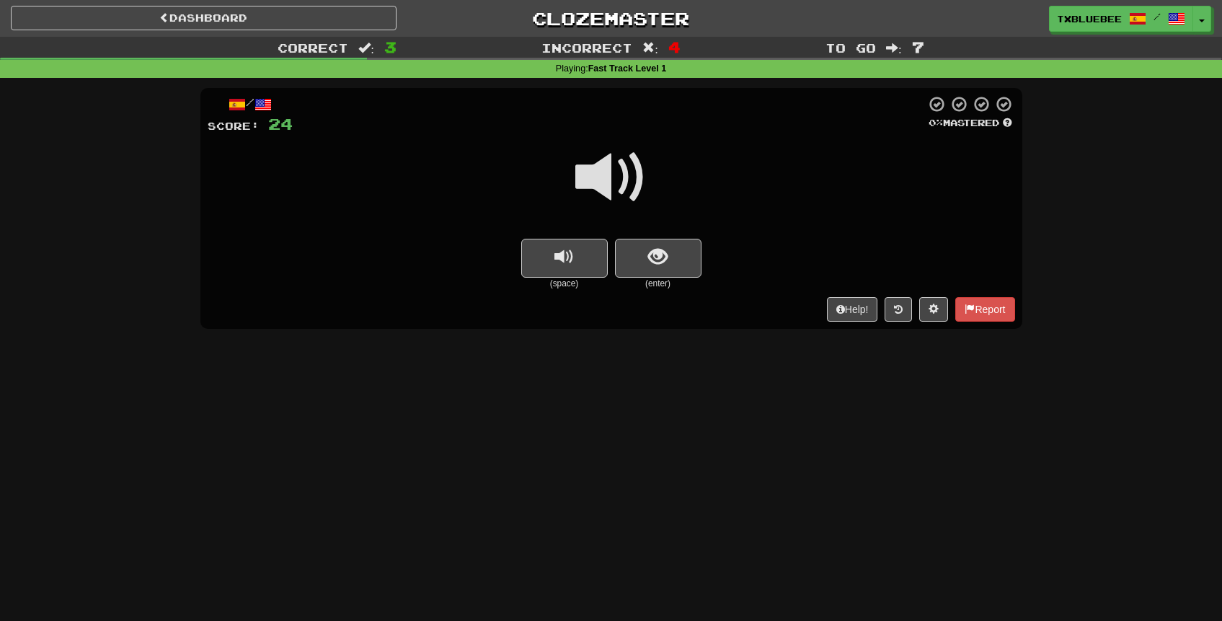
click at [631, 168] on span at bounding box center [611, 177] width 72 height 72
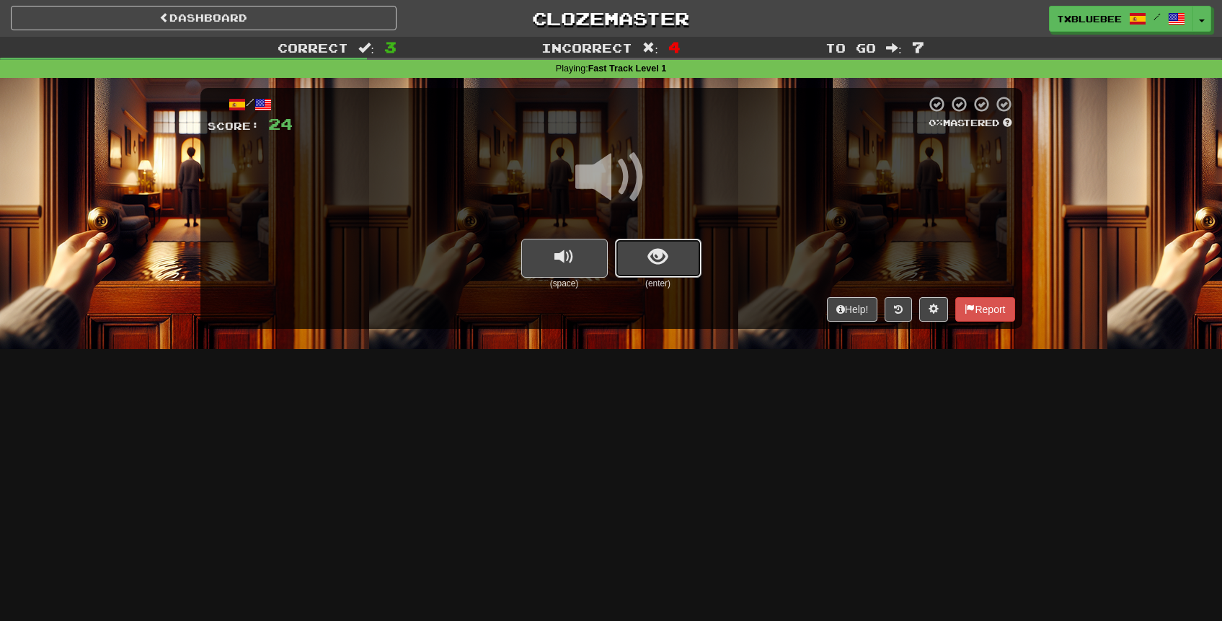
click at [664, 256] on span "show sentence" at bounding box center [657, 256] width 19 height 19
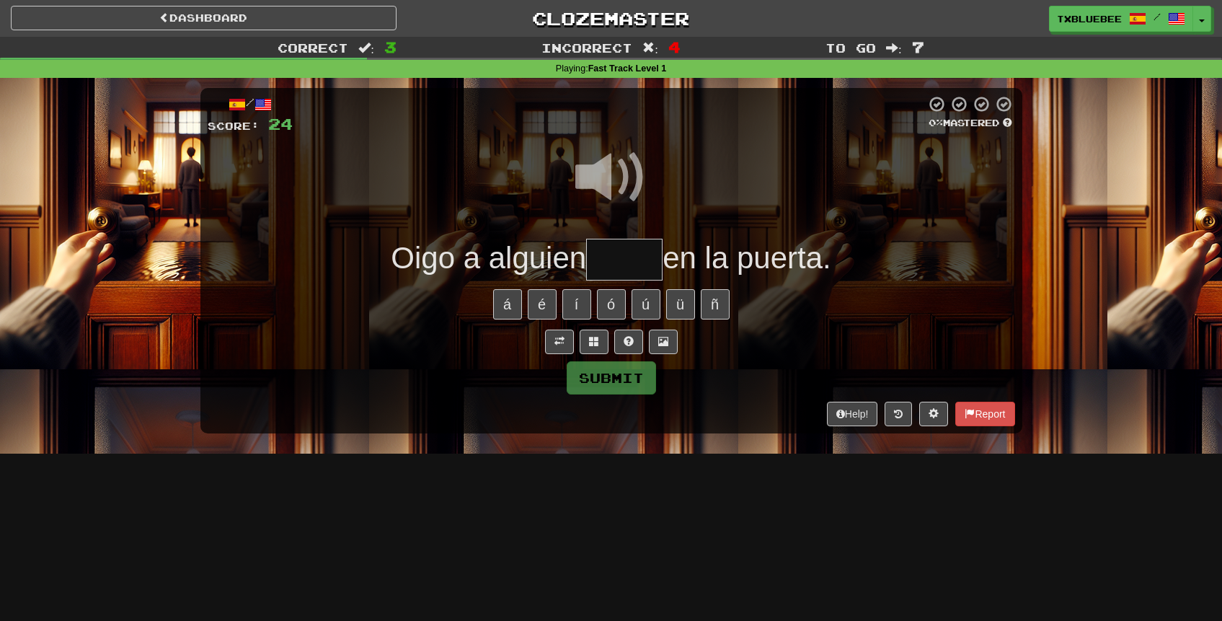
click at [613, 163] on span at bounding box center [611, 177] width 72 height 72
click at [631, 256] on input "text" at bounding box center [624, 260] width 76 height 43
type input "*****"
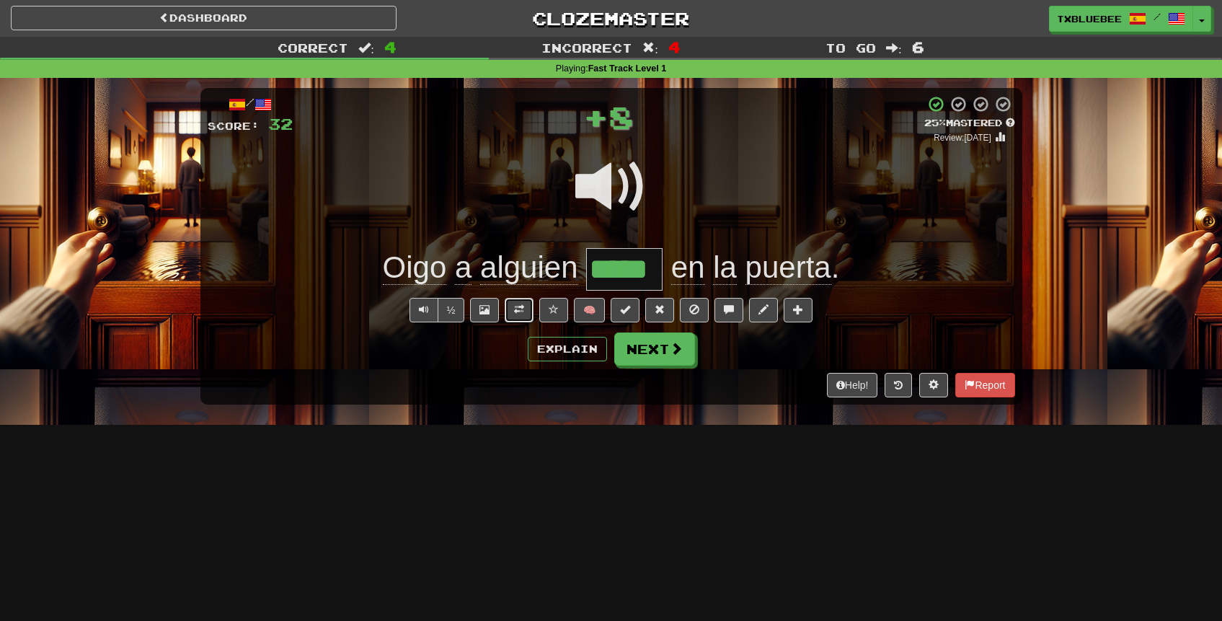
click at [515, 313] on span at bounding box center [519, 309] width 10 height 10
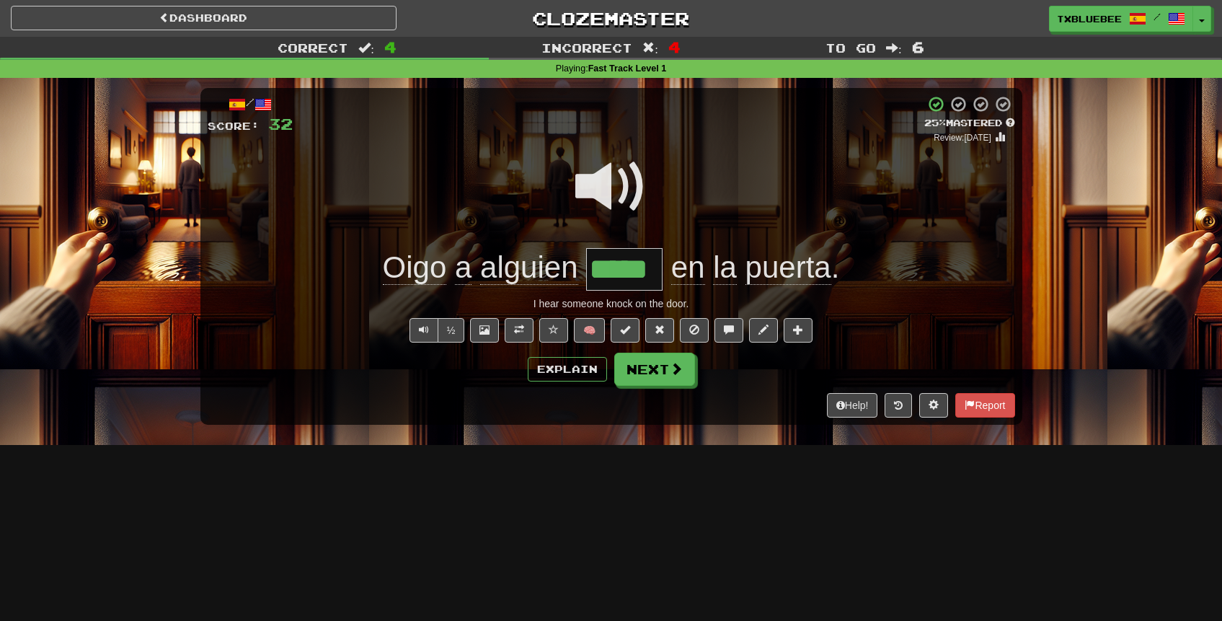
click at [603, 191] on span at bounding box center [611, 187] width 72 height 72
click at [574, 371] on button "Explain" at bounding box center [567, 369] width 79 height 25
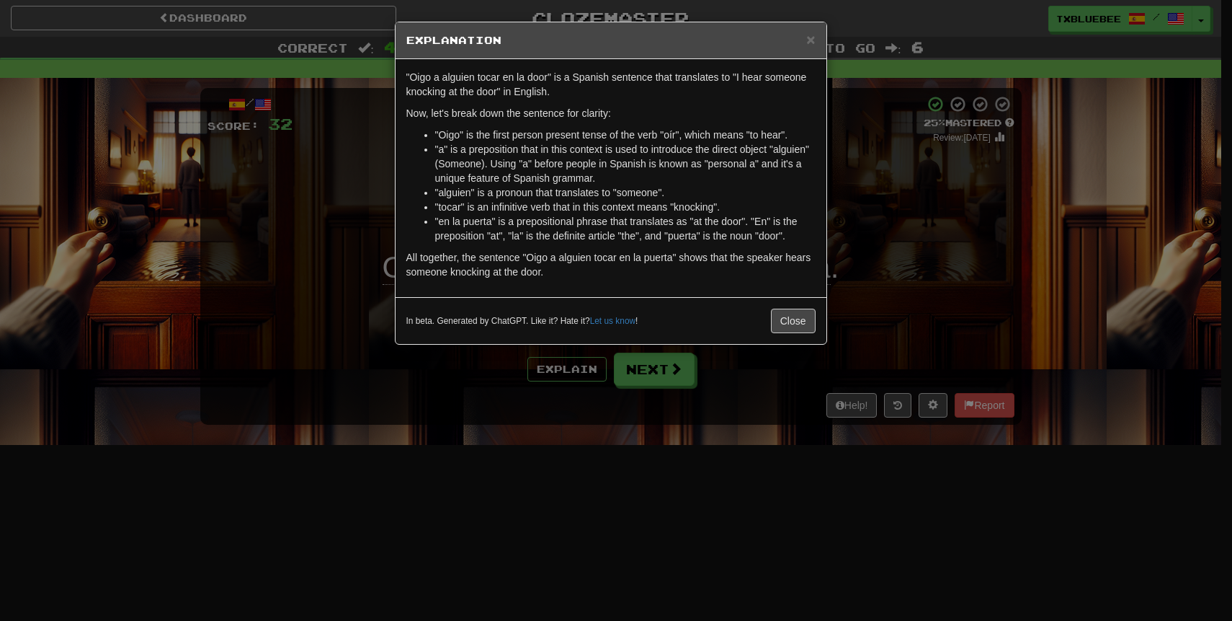
click at [866, 178] on div "× Explanation "Oigo a alguien tocar en la door" is a Spanish sentence that tran…" at bounding box center [616, 310] width 1232 height 621
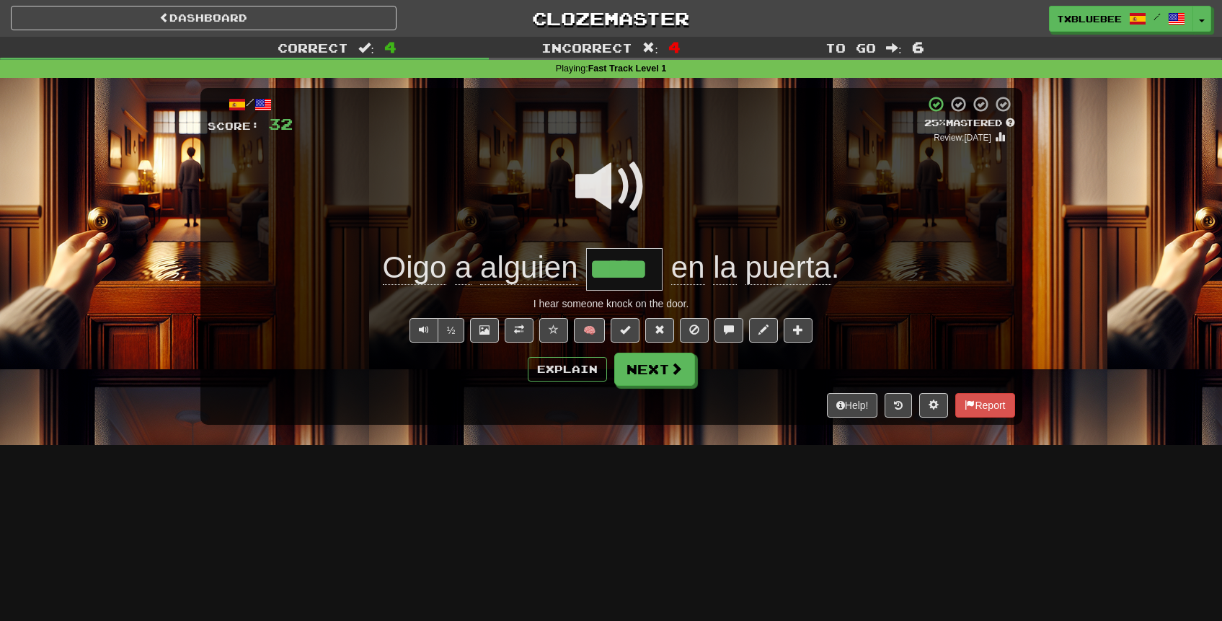
click at [628, 197] on span at bounding box center [611, 187] width 72 height 72
click at [673, 367] on span at bounding box center [676, 369] width 13 height 13
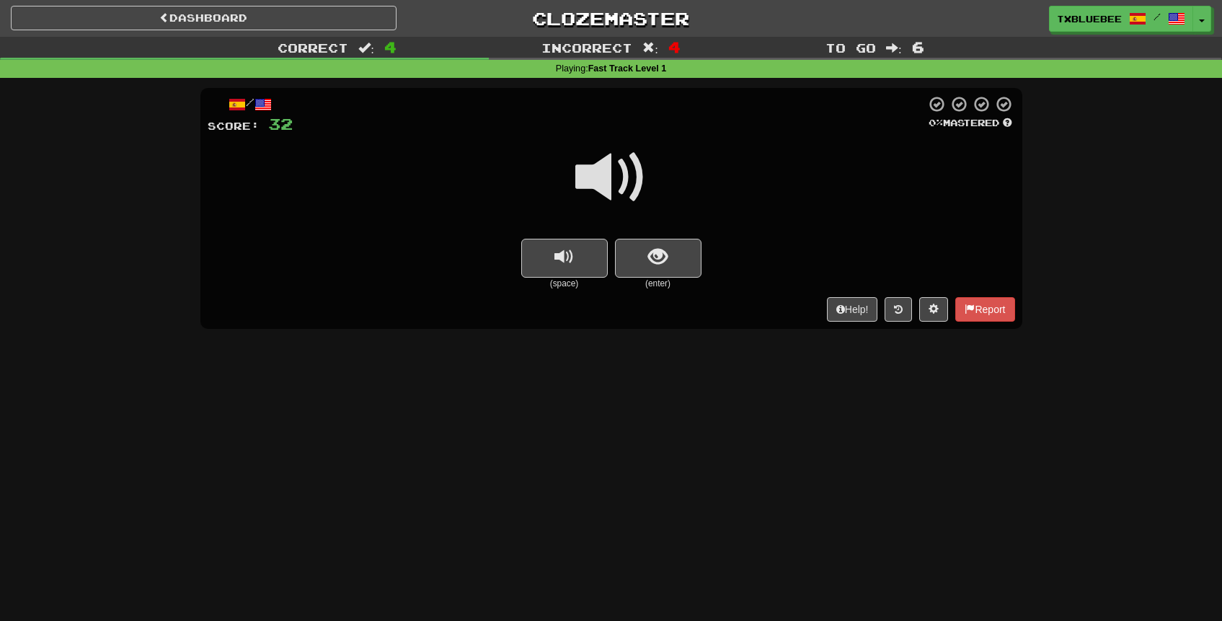
click at [622, 177] on span at bounding box center [611, 177] width 72 height 72
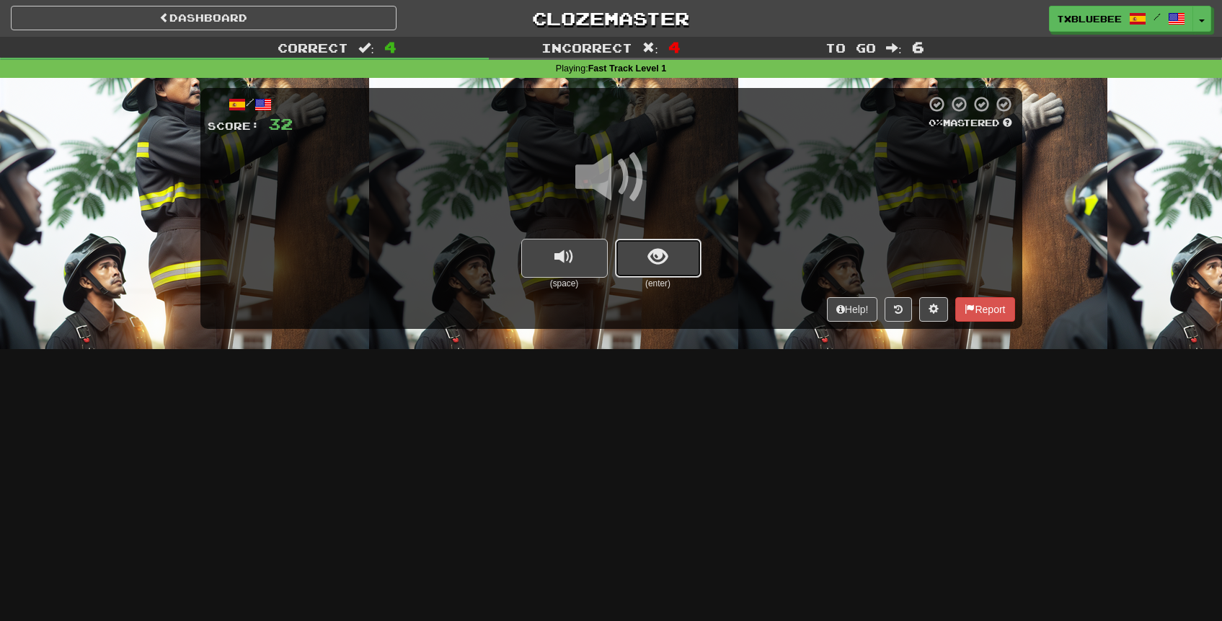
click at [659, 240] on button "show sentence" at bounding box center [658, 258] width 86 height 39
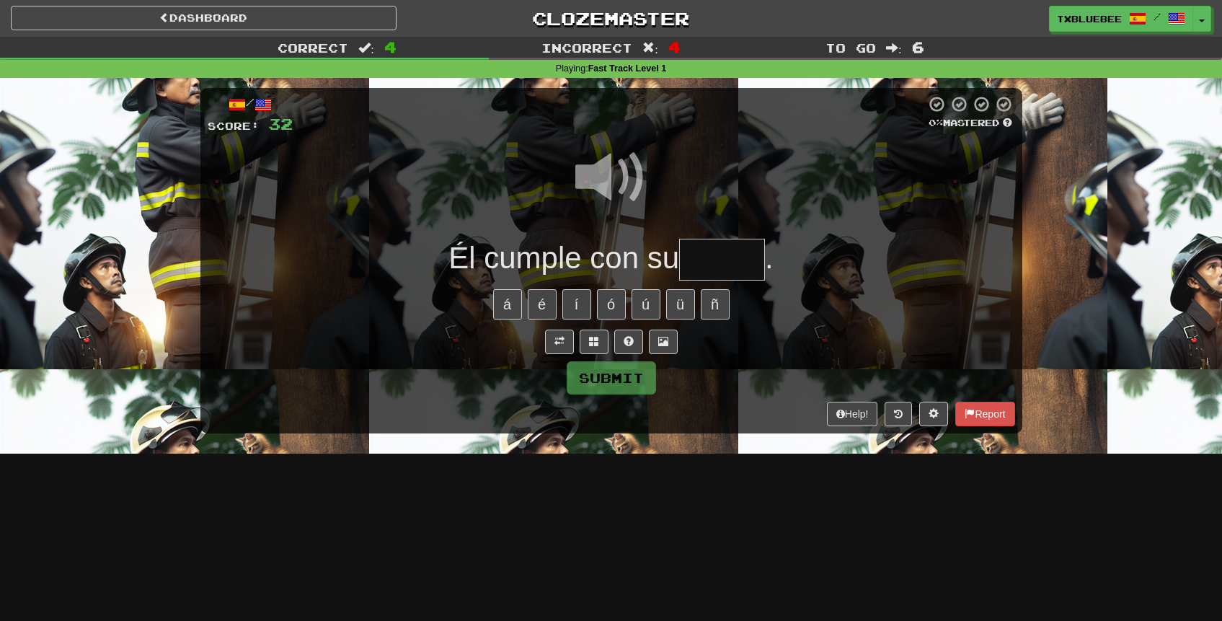
click at [714, 259] on input "text" at bounding box center [722, 260] width 86 height 43
click at [620, 192] on span at bounding box center [611, 177] width 72 height 72
click at [720, 256] on input "text" at bounding box center [722, 260] width 86 height 43
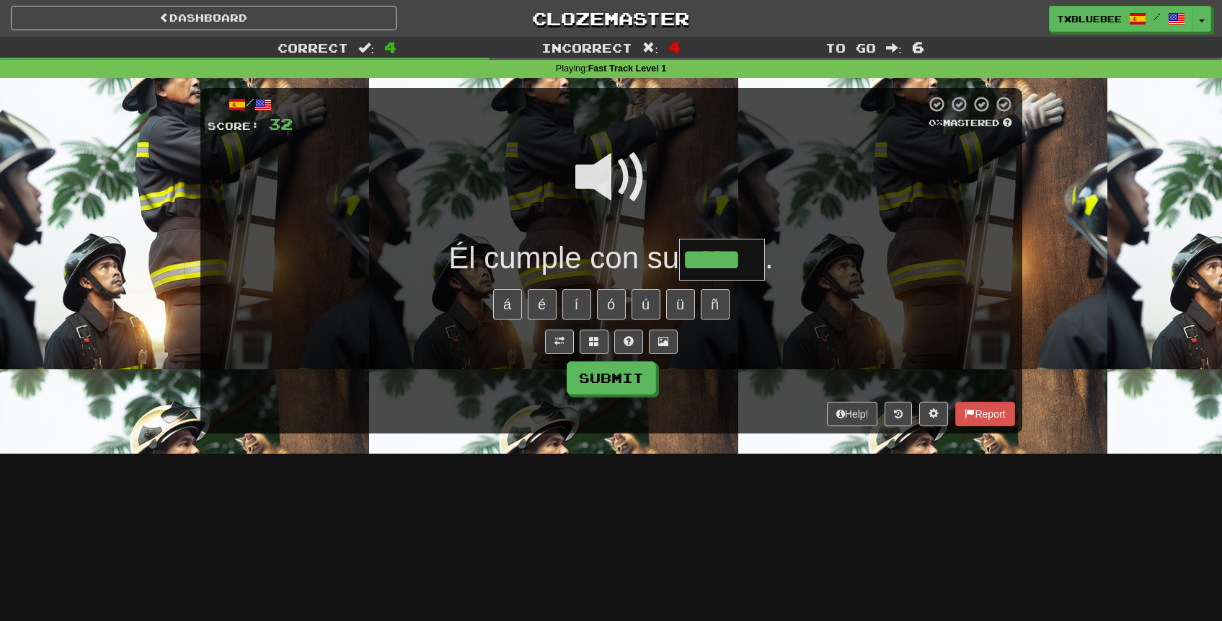
type input "*****"
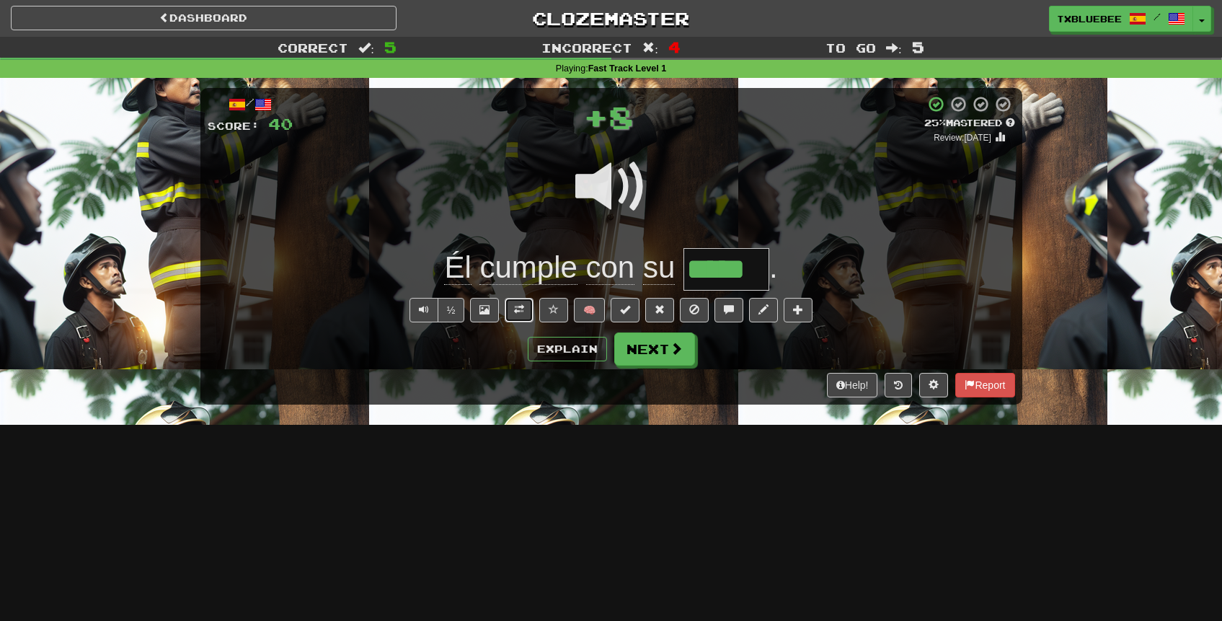
click at [523, 308] on span at bounding box center [519, 309] width 10 height 10
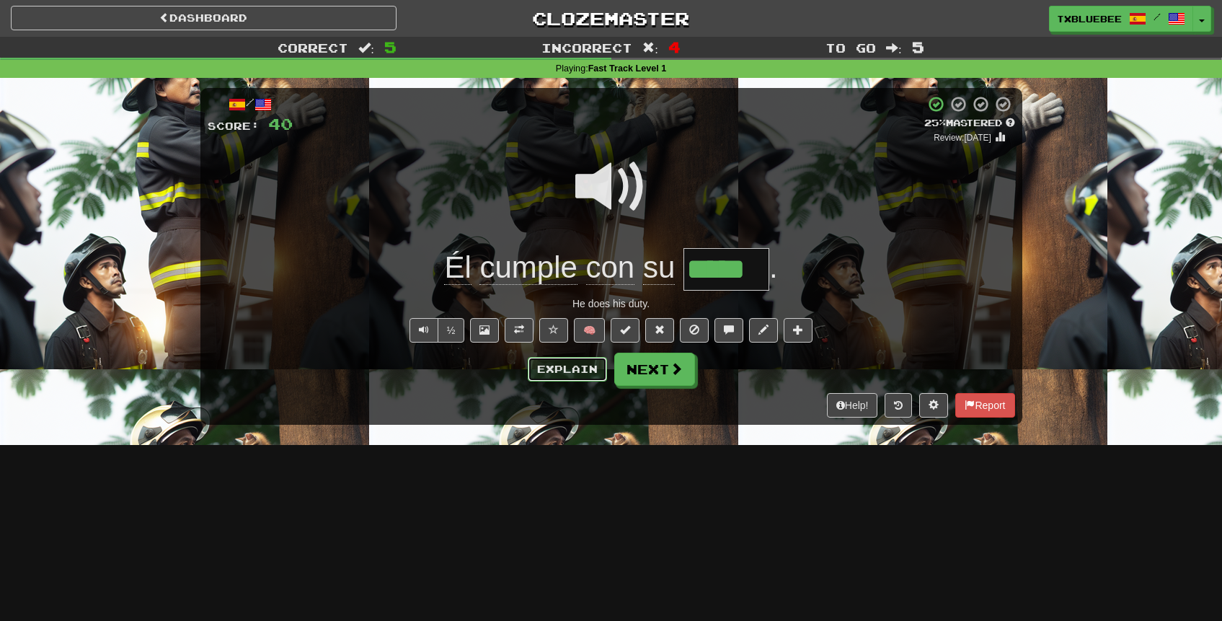
click at [552, 360] on button "Explain" at bounding box center [567, 369] width 79 height 25
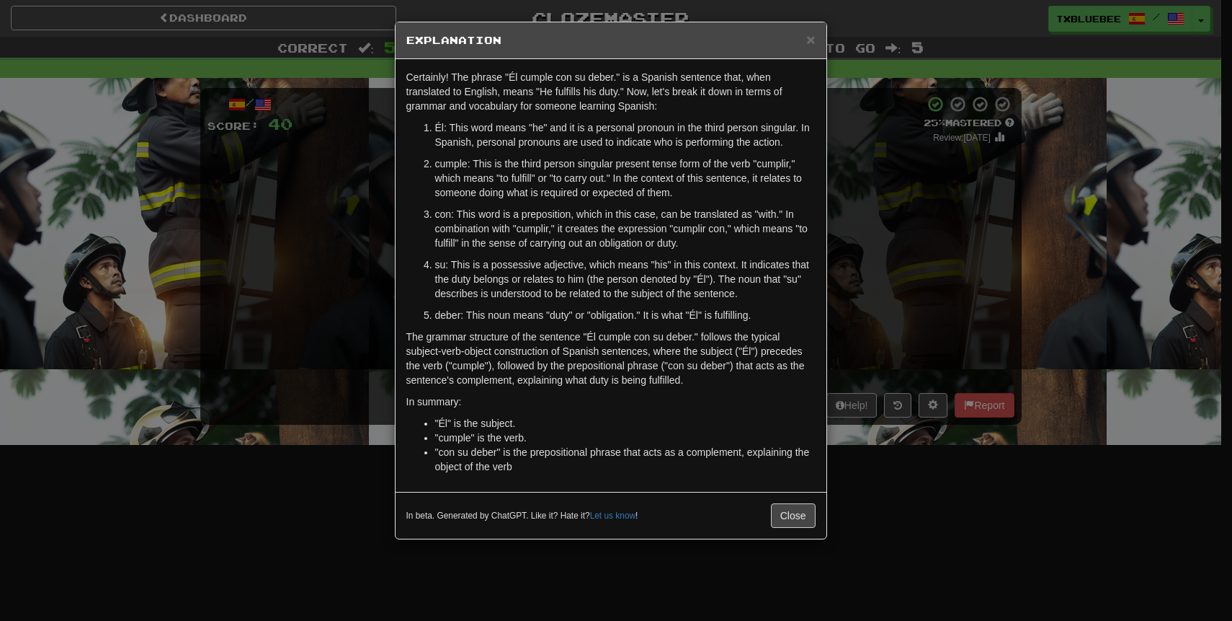
click at [869, 270] on div "× Explanation Certainly! The phrase "Él cumple con su deber." is a Spanish sent…" at bounding box center [616, 310] width 1232 height 621
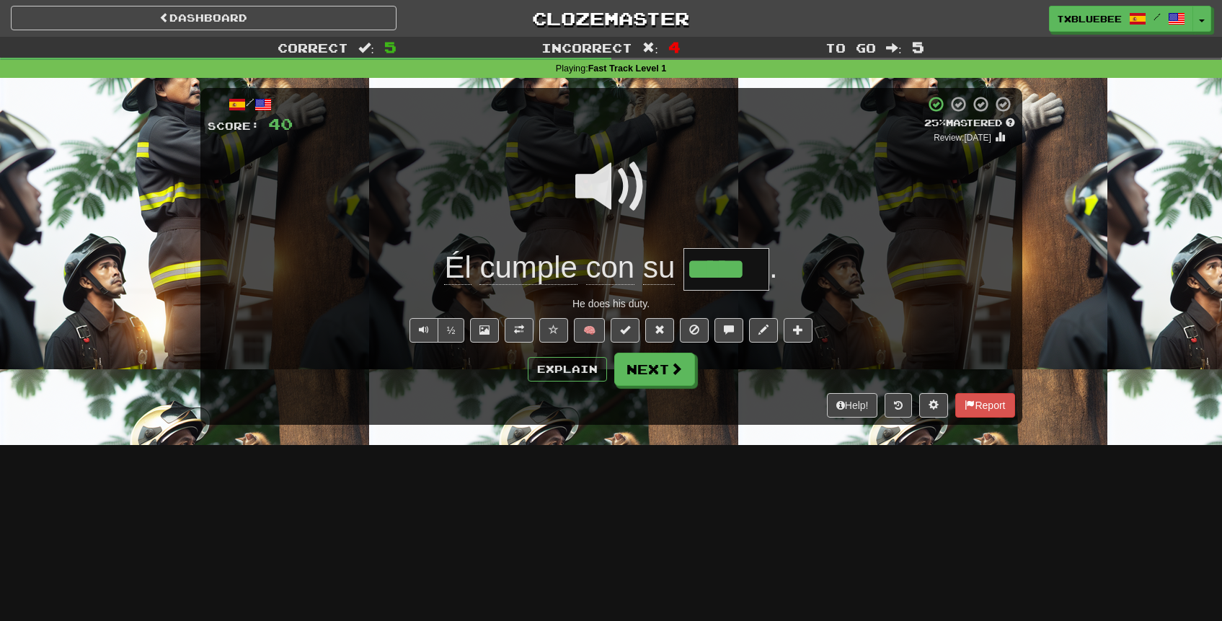
click at [610, 178] on span at bounding box center [611, 187] width 72 height 72
click at [676, 369] on span at bounding box center [676, 369] width 13 height 13
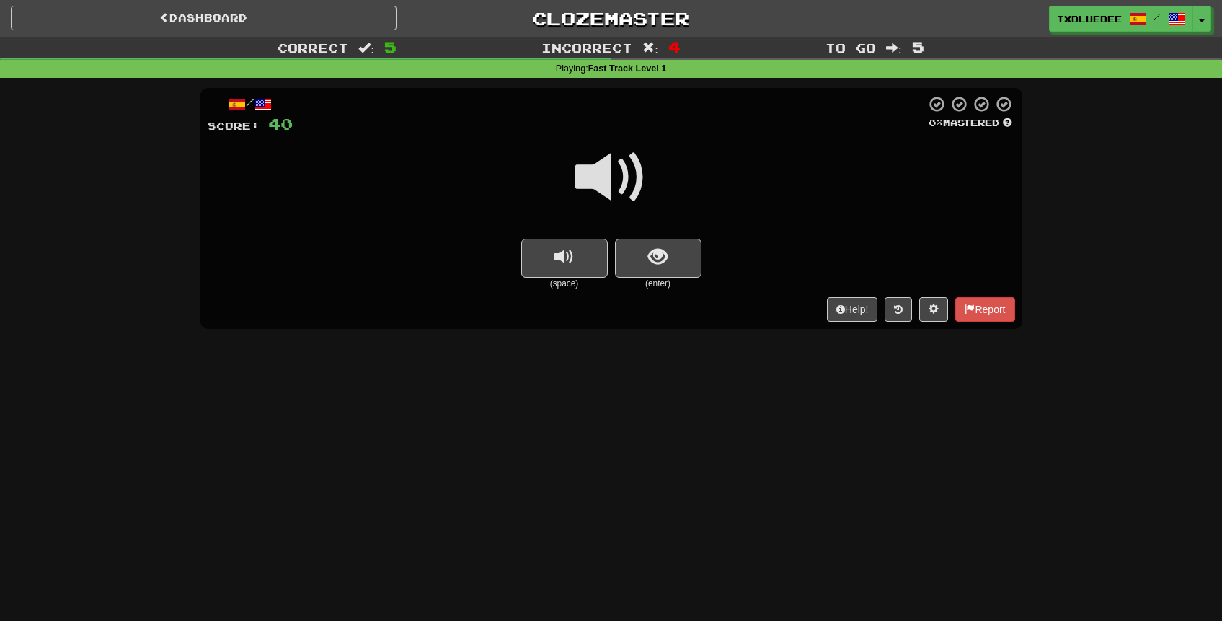
click at [633, 192] on span at bounding box center [611, 177] width 72 height 72
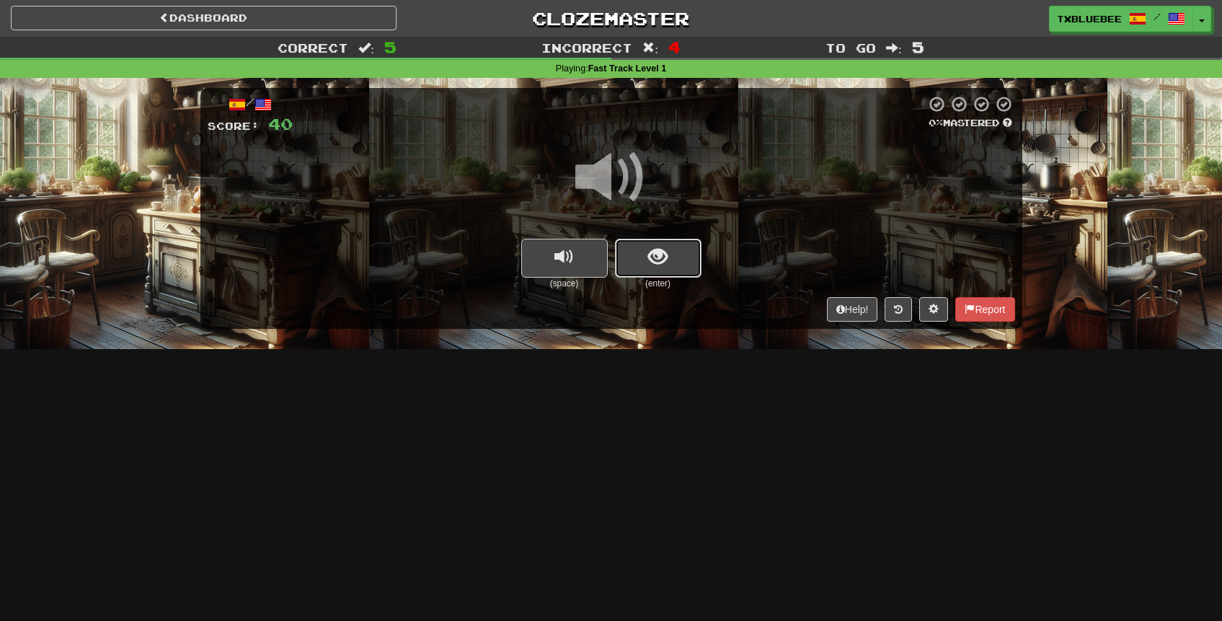
click at [659, 260] on span "show sentence" at bounding box center [657, 256] width 19 height 19
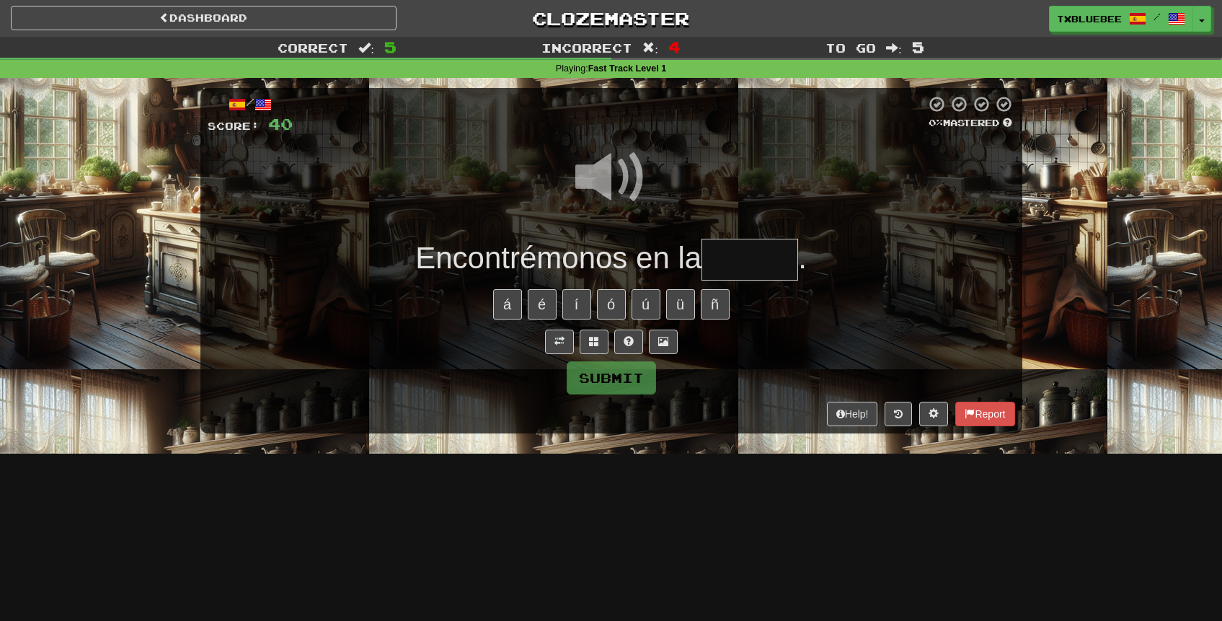
click at [628, 164] on span at bounding box center [611, 177] width 72 height 72
click at [768, 262] on input "text" at bounding box center [749, 260] width 97 height 43
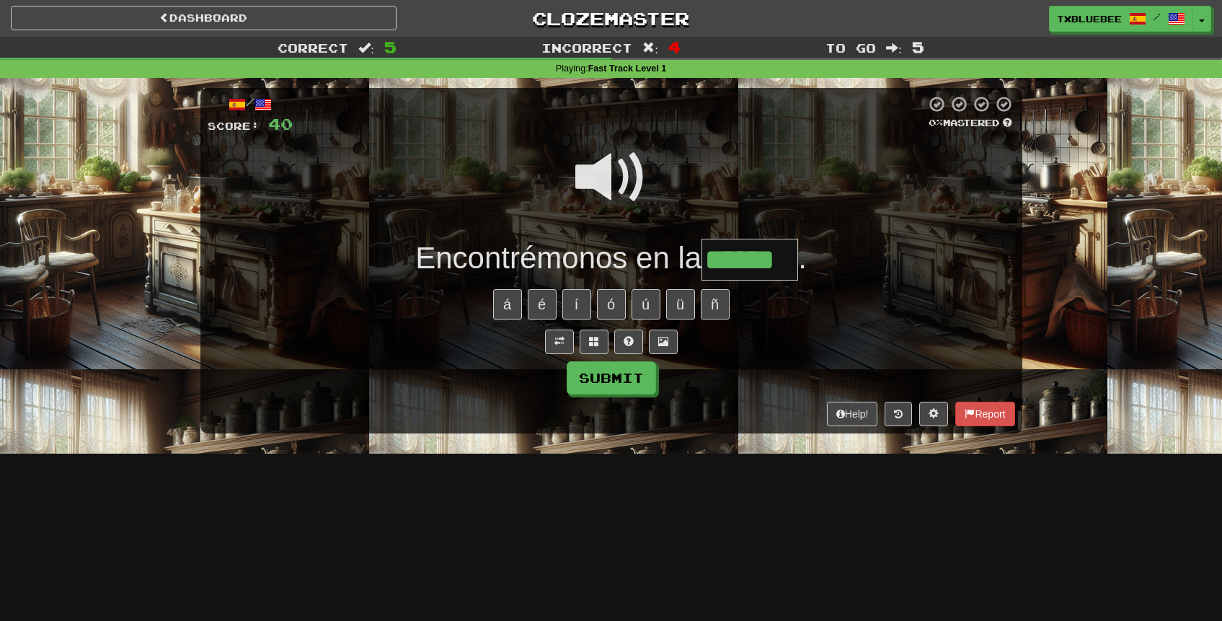
type input "******"
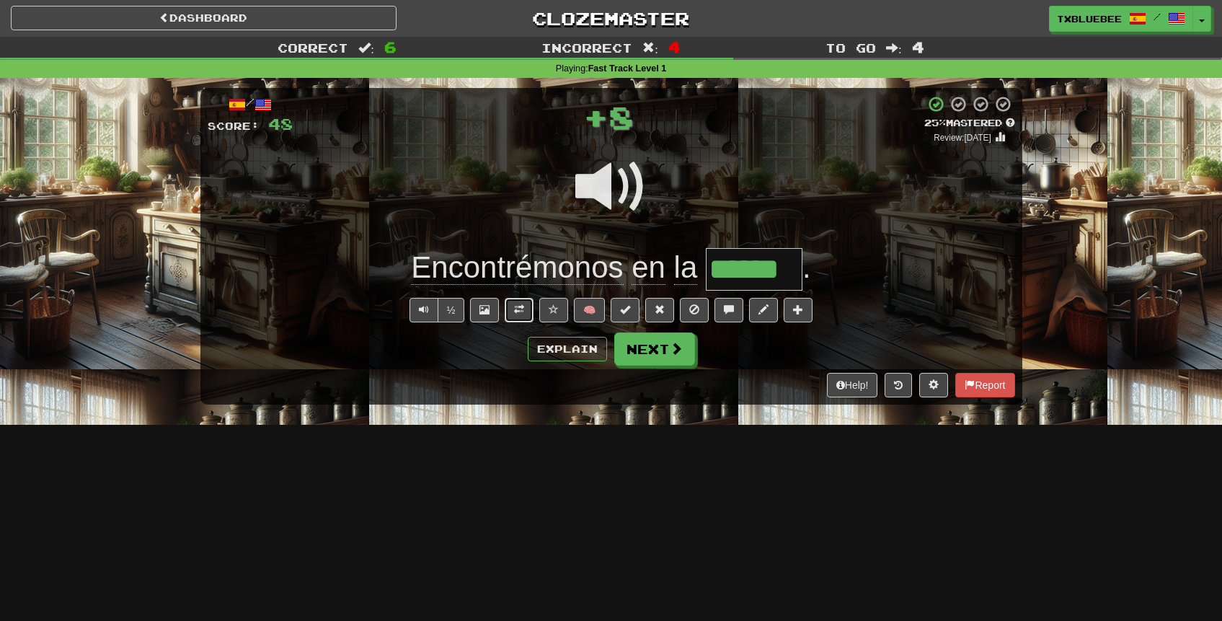
click at [512, 307] on button at bounding box center [519, 310] width 29 height 25
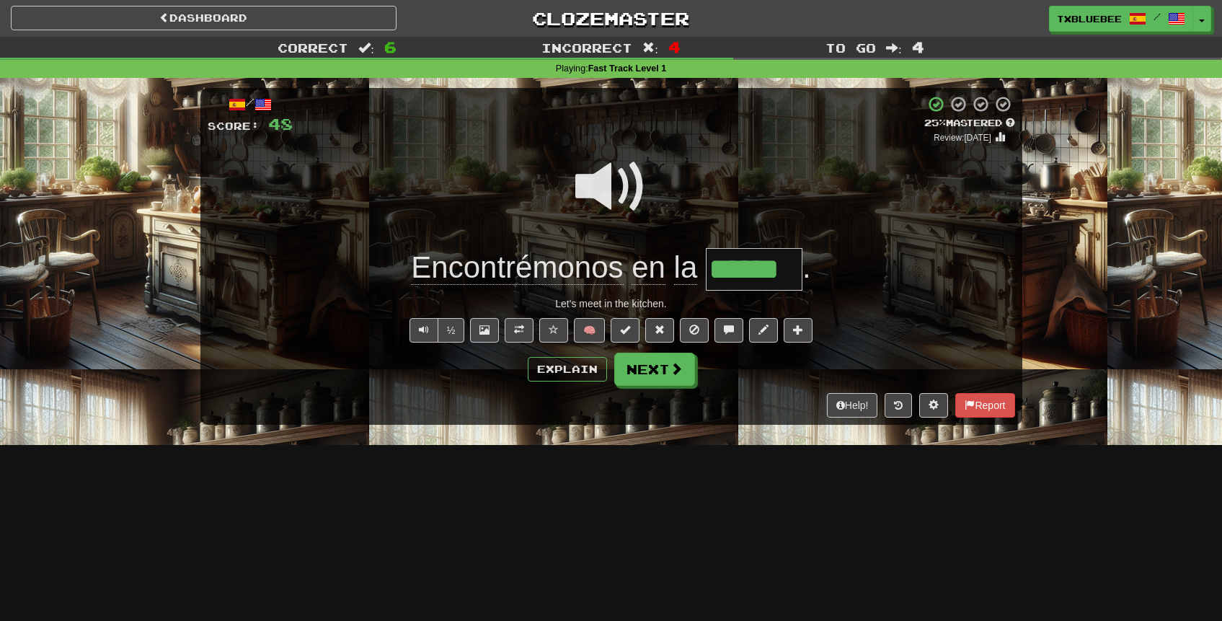
click at [620, 185] on span at bounding box center [611, 187] width 72 height 72
click at [564, 368] on button "Explain" at bounding box center [567, 369] width 79 height 25
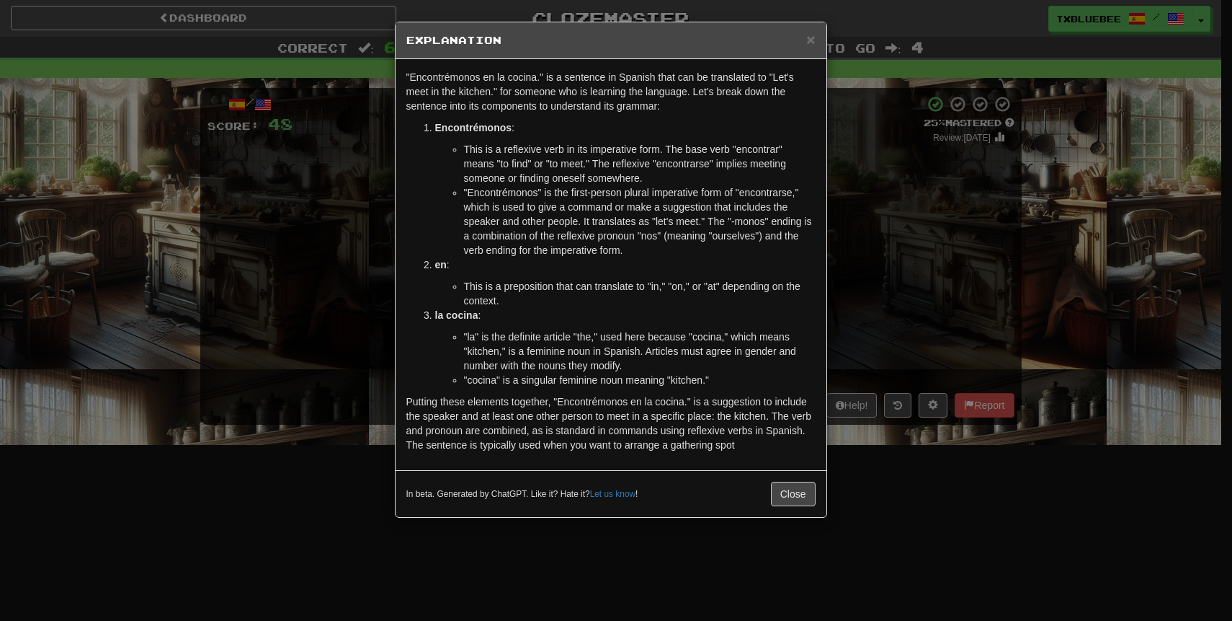
click at [981, 245] on div "× Explanation "Encontrémonos en la cocina." is a sentence in Spanish that can b…" at bounding box center [616, 310] width 1232 height 621
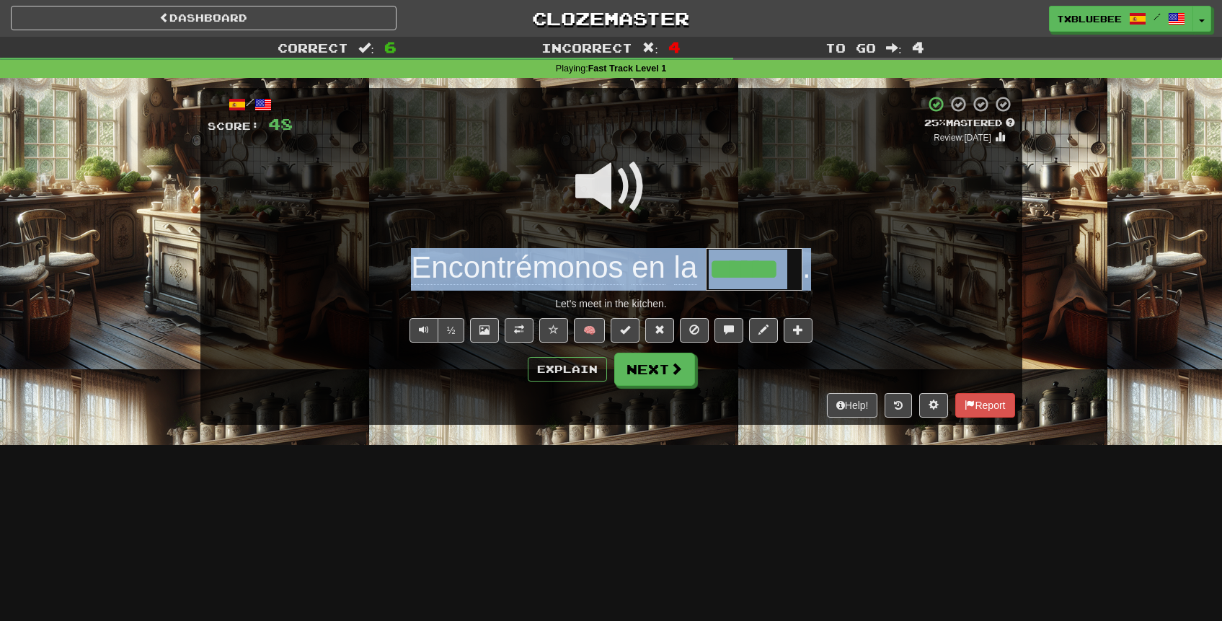
drag, startPoint x: 408, startPoint y: 268, endPoint x: 808, endPoint y: 259, distance: 400.1
click at [808, 259] on div "Encontrémonos en la ****** ." at bounding box center [611, 269] width 807 height 43
copy div "Encontrémonos en la ."
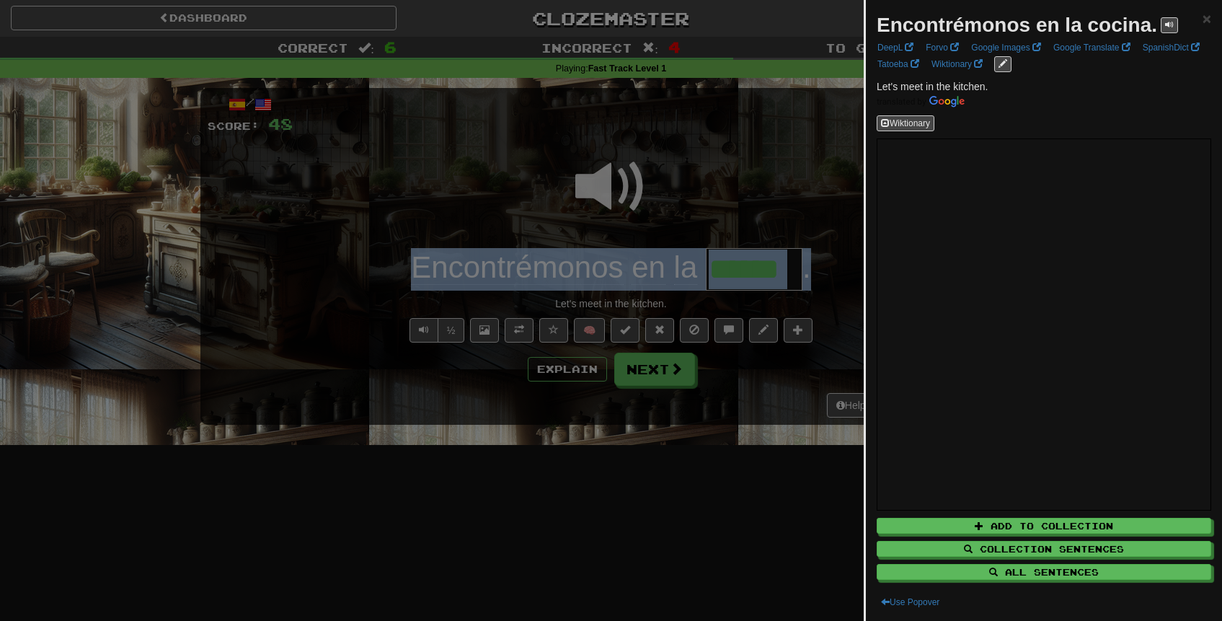
click at [782, 178] on div at bounding box center [611, 310] width 1222 height 621
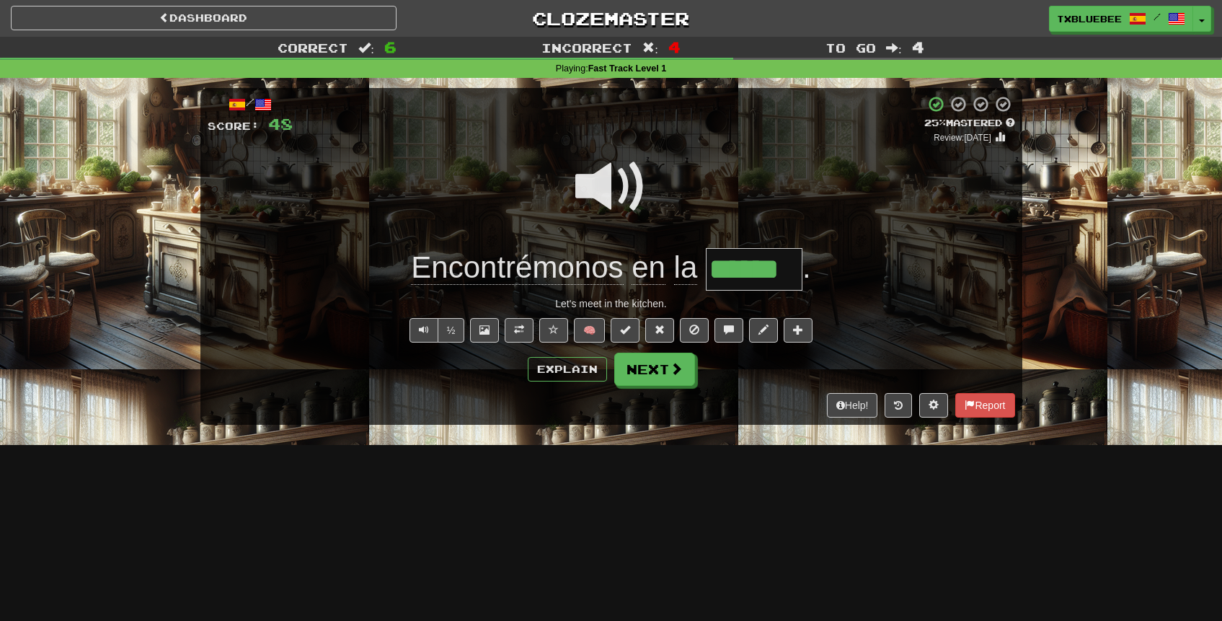
click at [590, 187] on span at bounding box center [611, 187] width 72 height 72
click at [656, 368] on button "Next" at bounding box center [655, 369] width 81 height 33
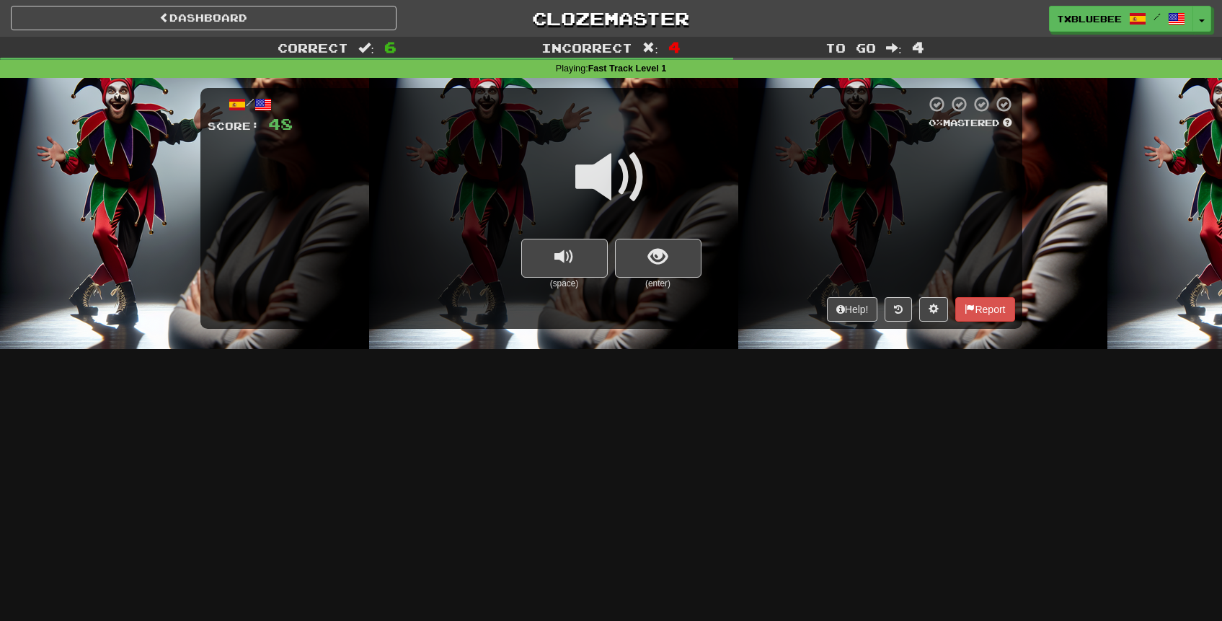
click at [619, 182] on span at bounding box center [611, 177] width 72 height 72
click at [653, 250] on span "show sentence" at bounding box center [657, 256] width 19 height 19
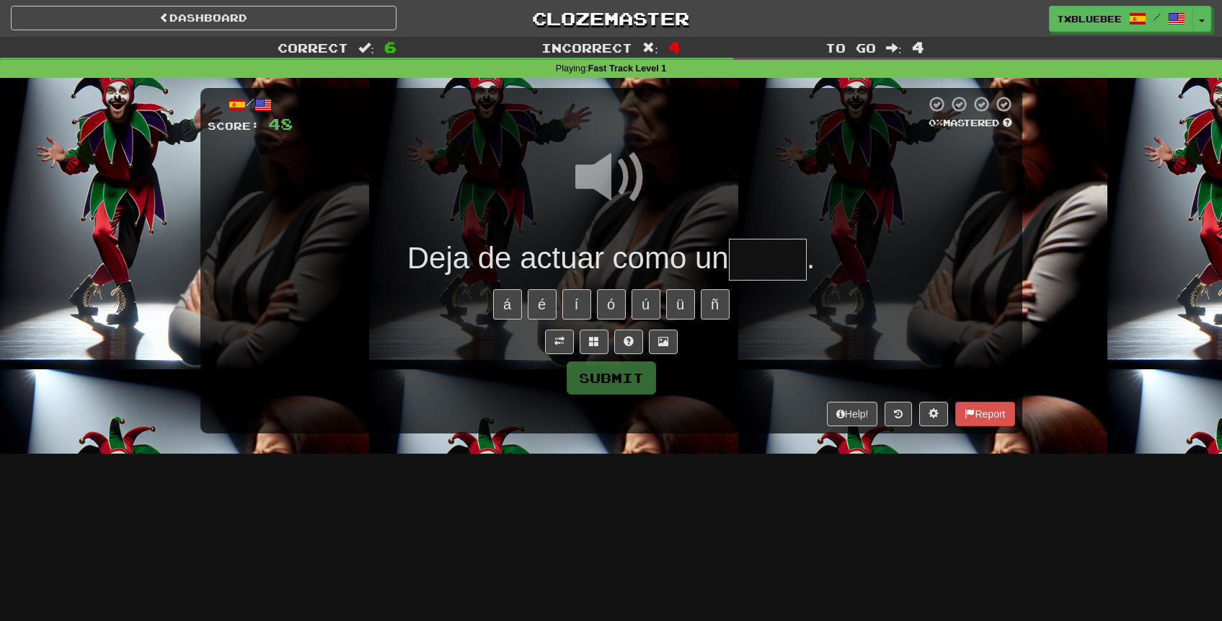
click at [744, 259] on input "text" at bounding box center [768, 260] width 78 height 43
type input "*****"
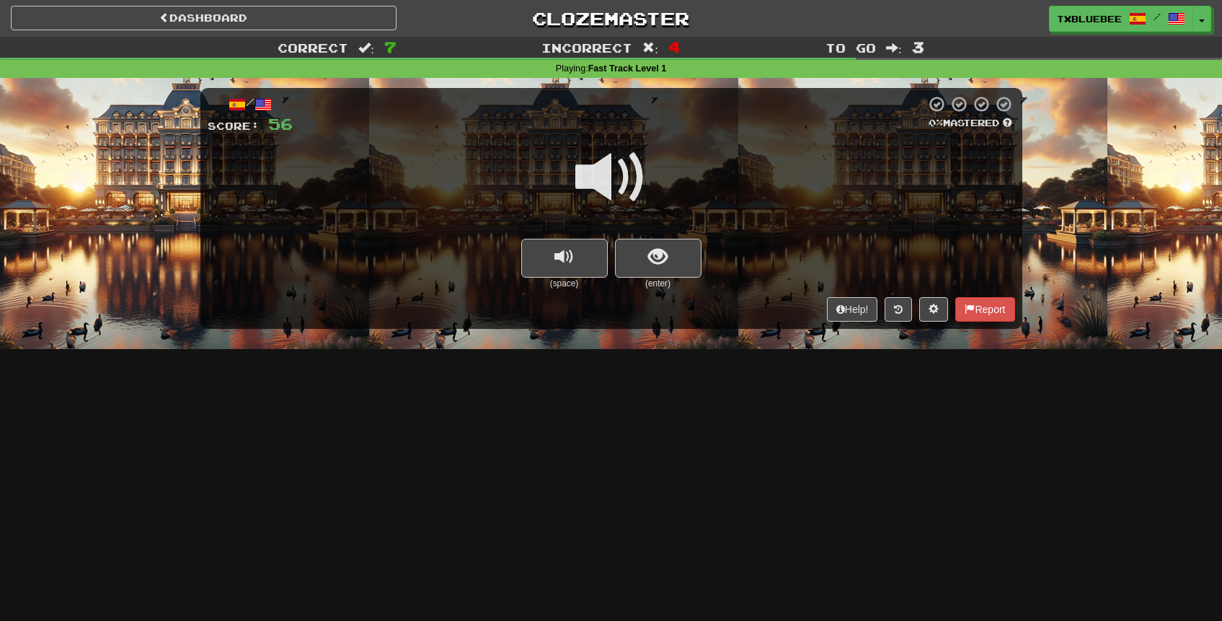
click at [624, 174] on span at bounding box center [611, 177] width 72 height 72
click at [588, 174] on span at bounding box center [611, 177] width 72 height 72
click at [621, 181] on span at bounding box center [611, 177] width 72 height 72
click at [656, 249] on span "show sentence" at bounding box center [657, 256] width 19 height 19
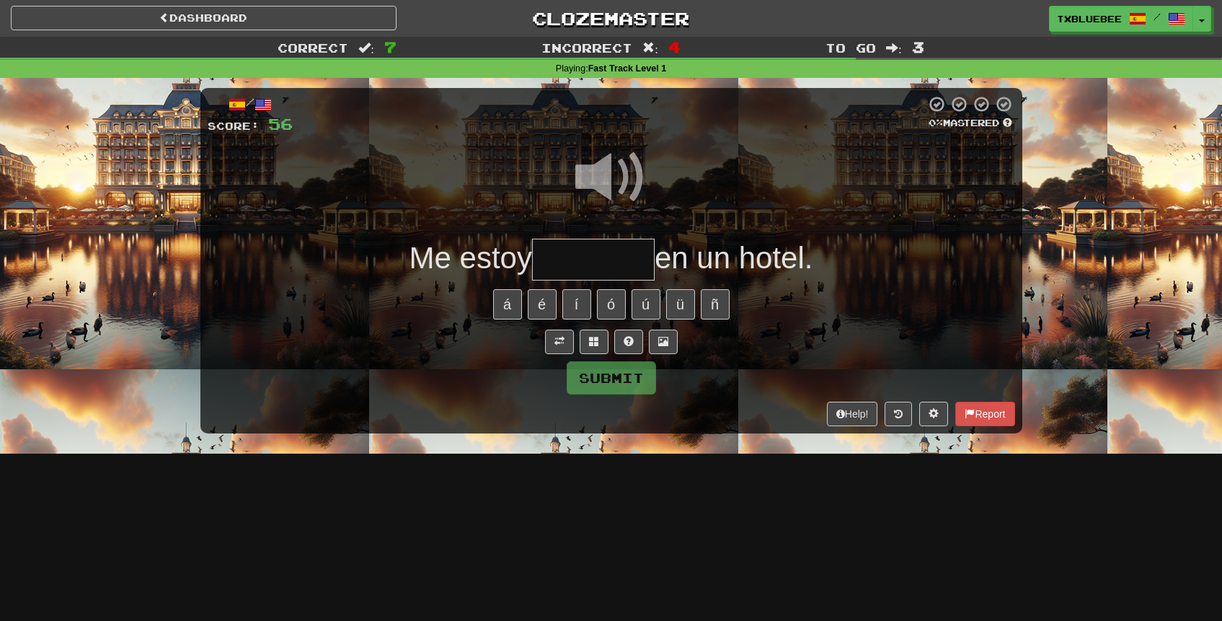
click at [620, 250] on input "text" at bounding box center [593, 260] width 123 height 43
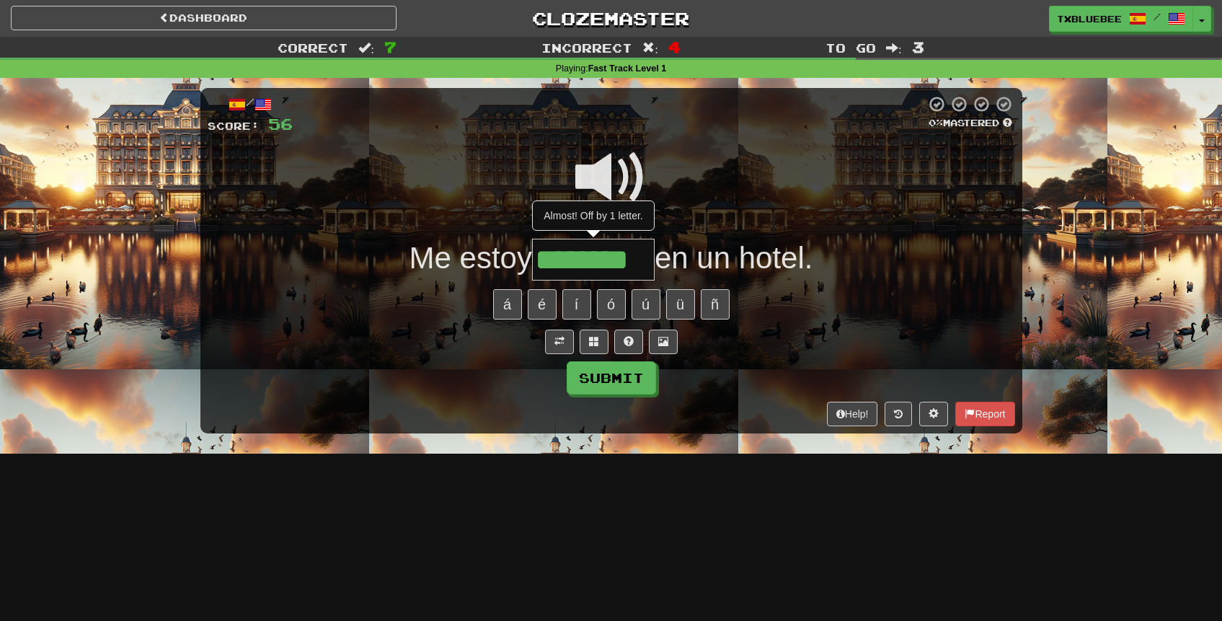
type input "********"
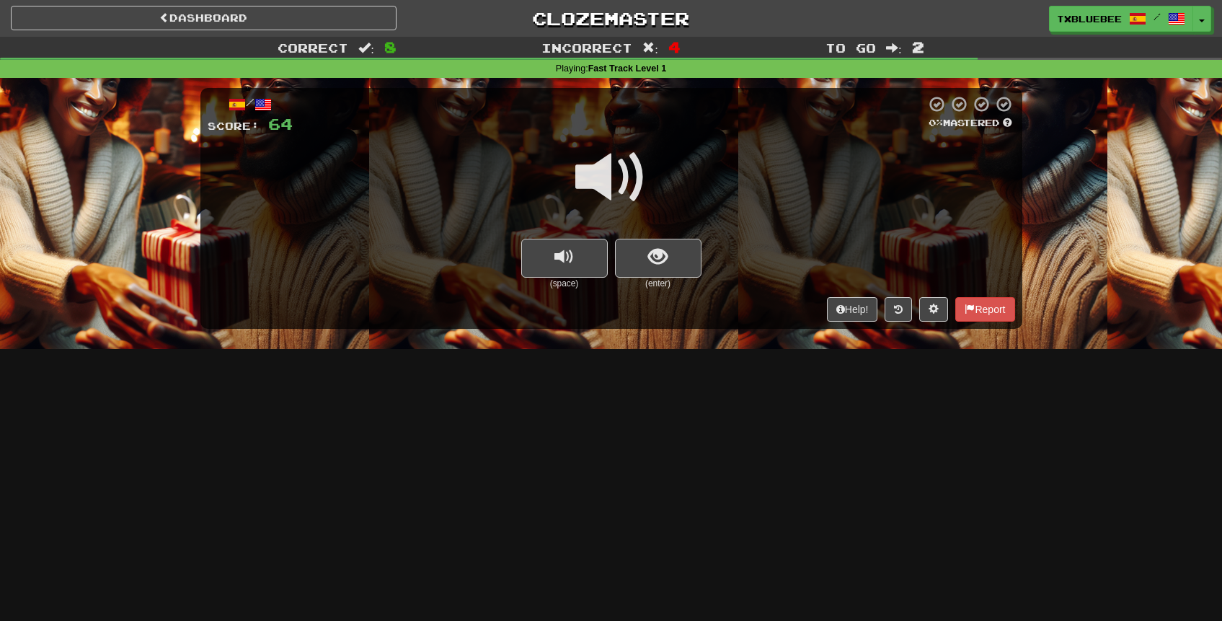
click at [628, 182] on span at bounding box center [611, 177] width 72 height 72
click at [642, 259] on button "show sentence" at bounding box center [658, 258] width 86 height 39
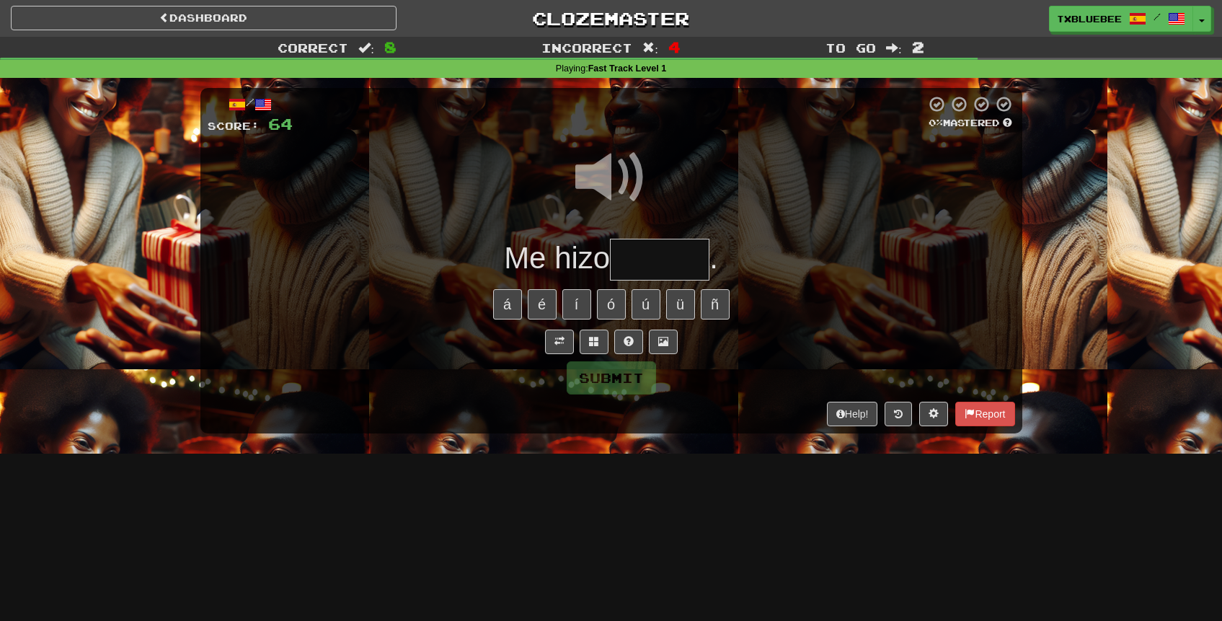
click at [631, 254] on input "text" at bounding box center [659, 260] width 99 height 43
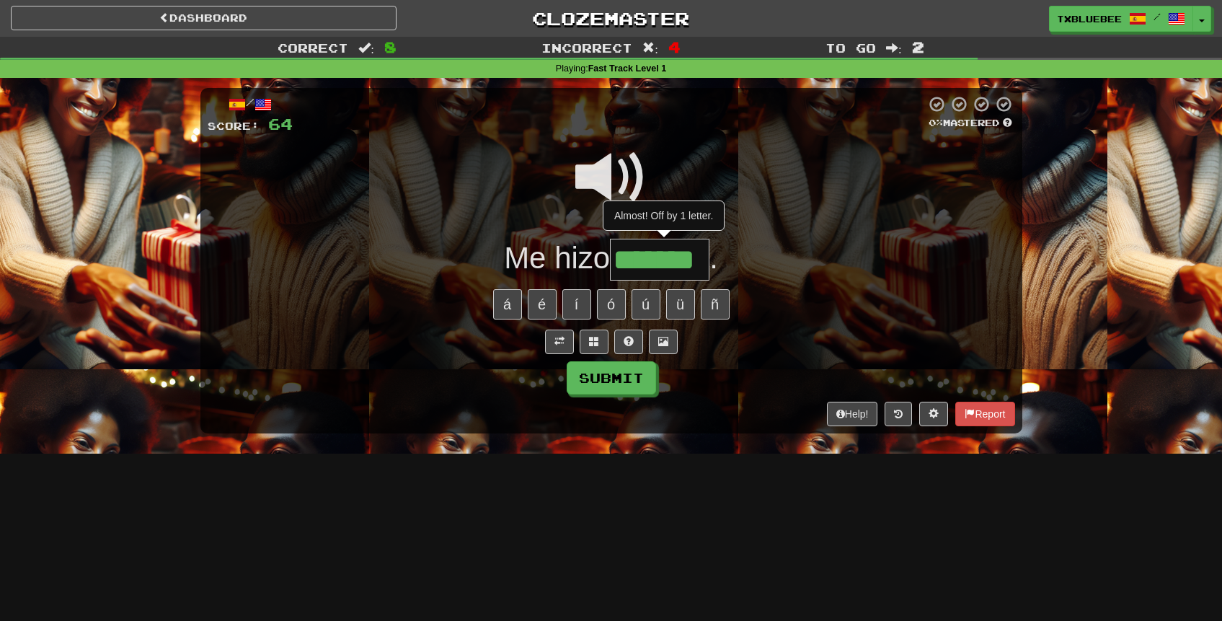
type input "*******"
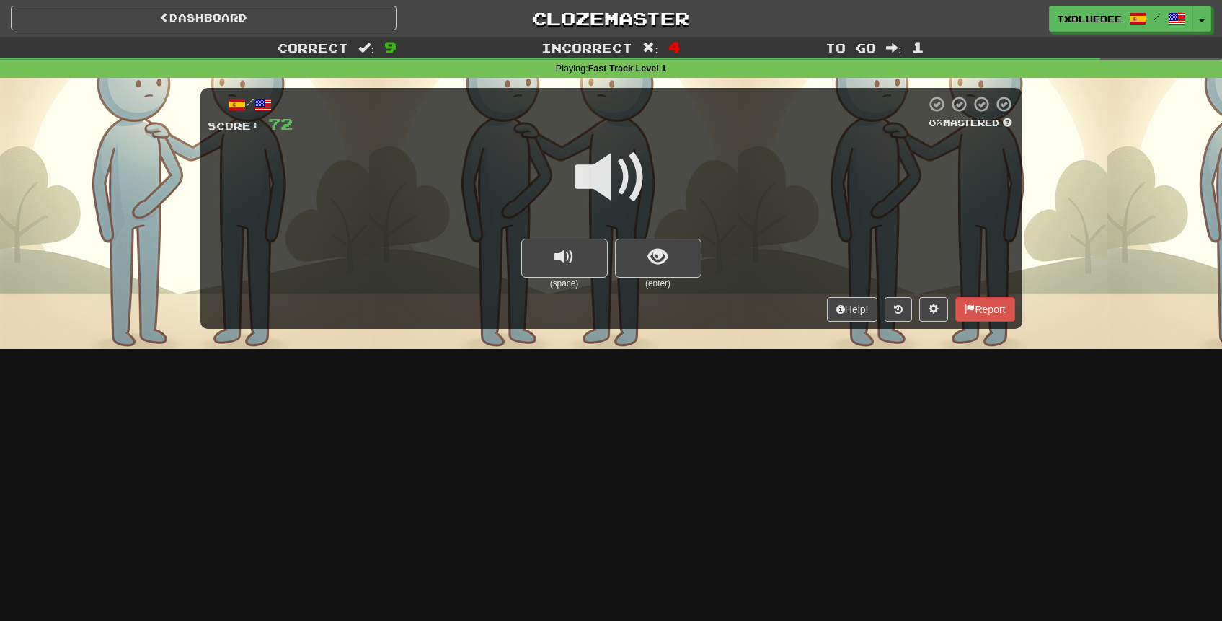
click at [623, 169] on span at bounding box center [611, 177] width 72 height 72
click at [660, 259] on span "show sentence" at bounding box center [657, 256] width 19 height 19
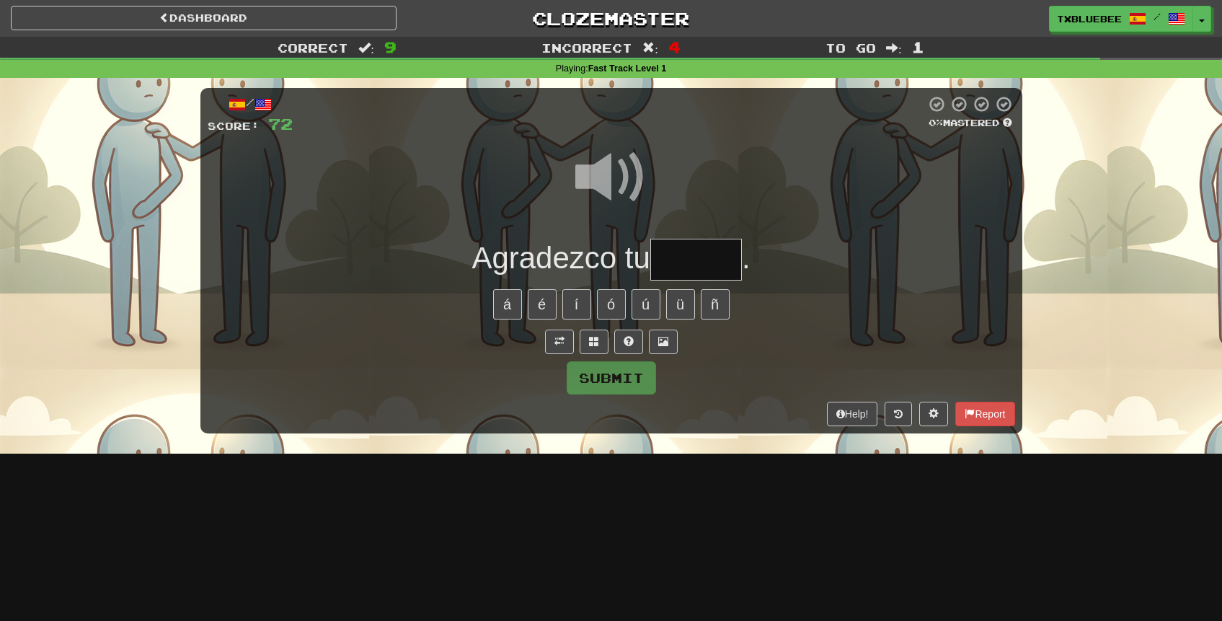
click at [689, 265] on input "text" at bounding box center [696, 260] width 92 height 43
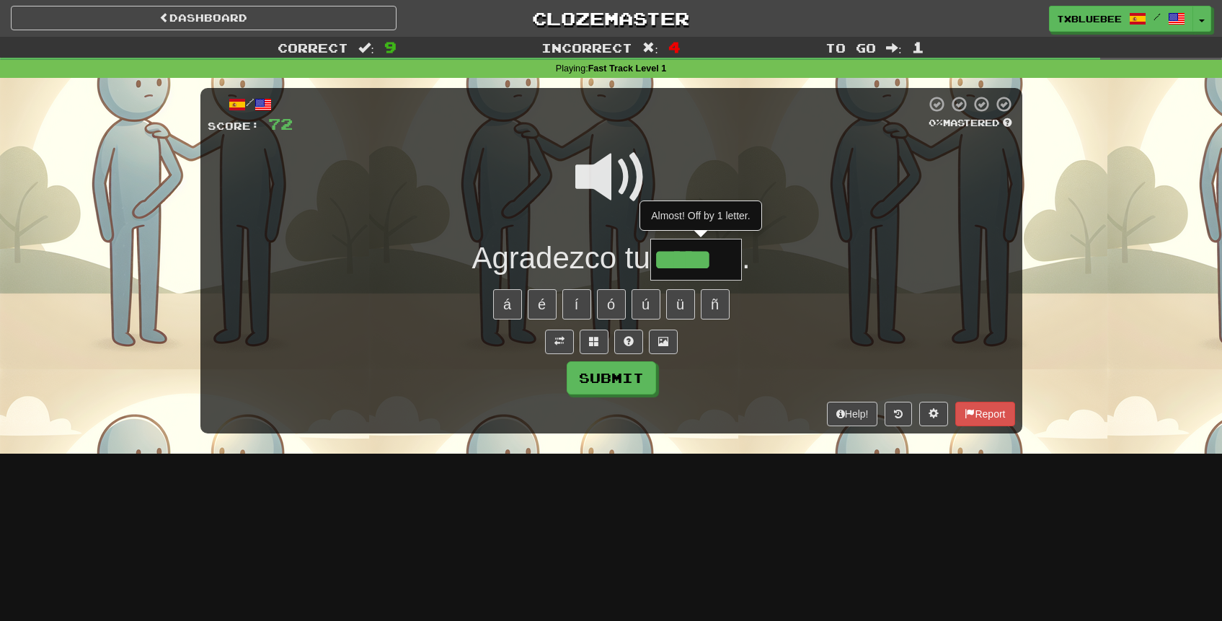
type input "*****"
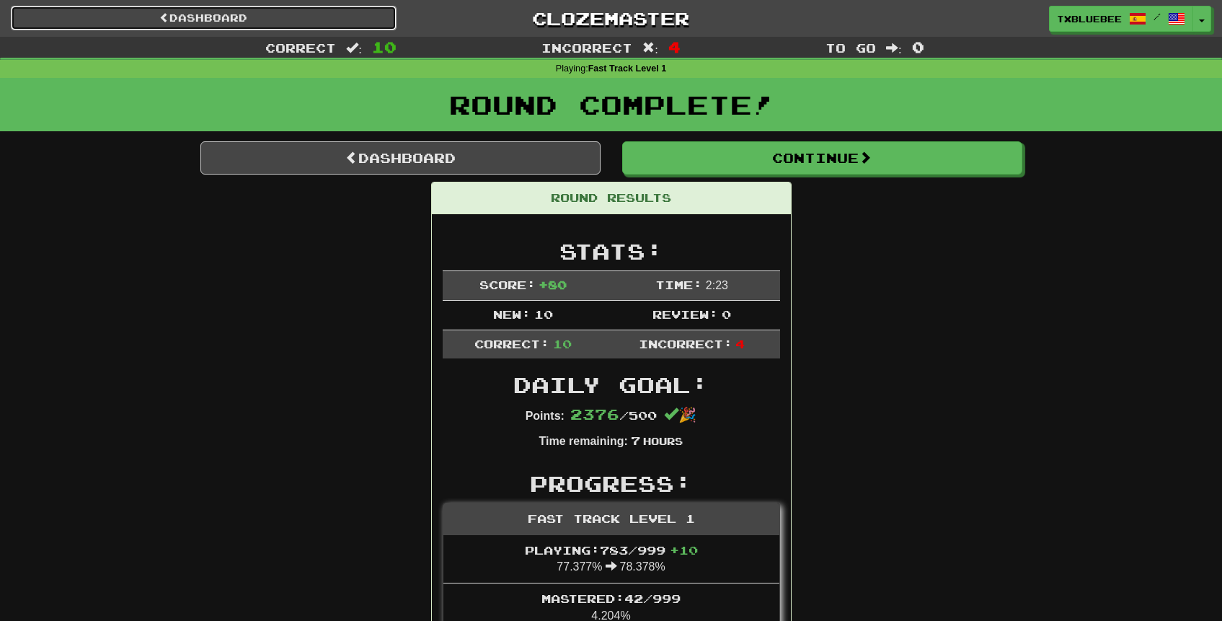
click at [335, 27] on link "Dashboard" at bounding box center [204, 18] width 386 height 25
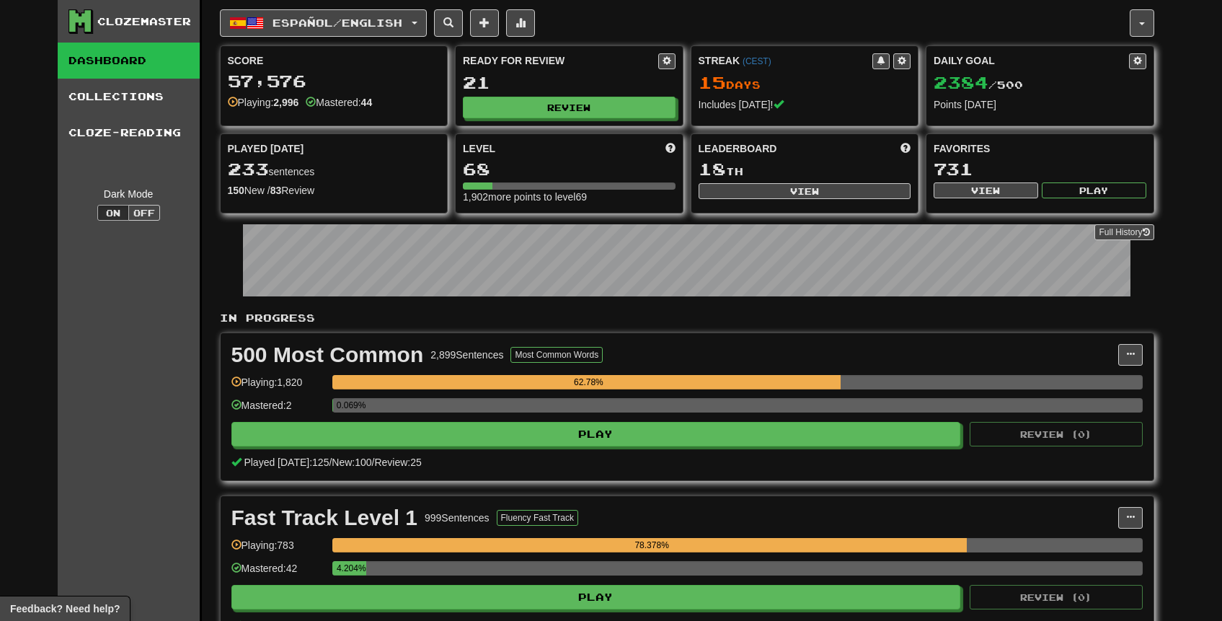
scroll to position [3, 0]
